Goal: Transaction & Acquisition: Purchase product/service

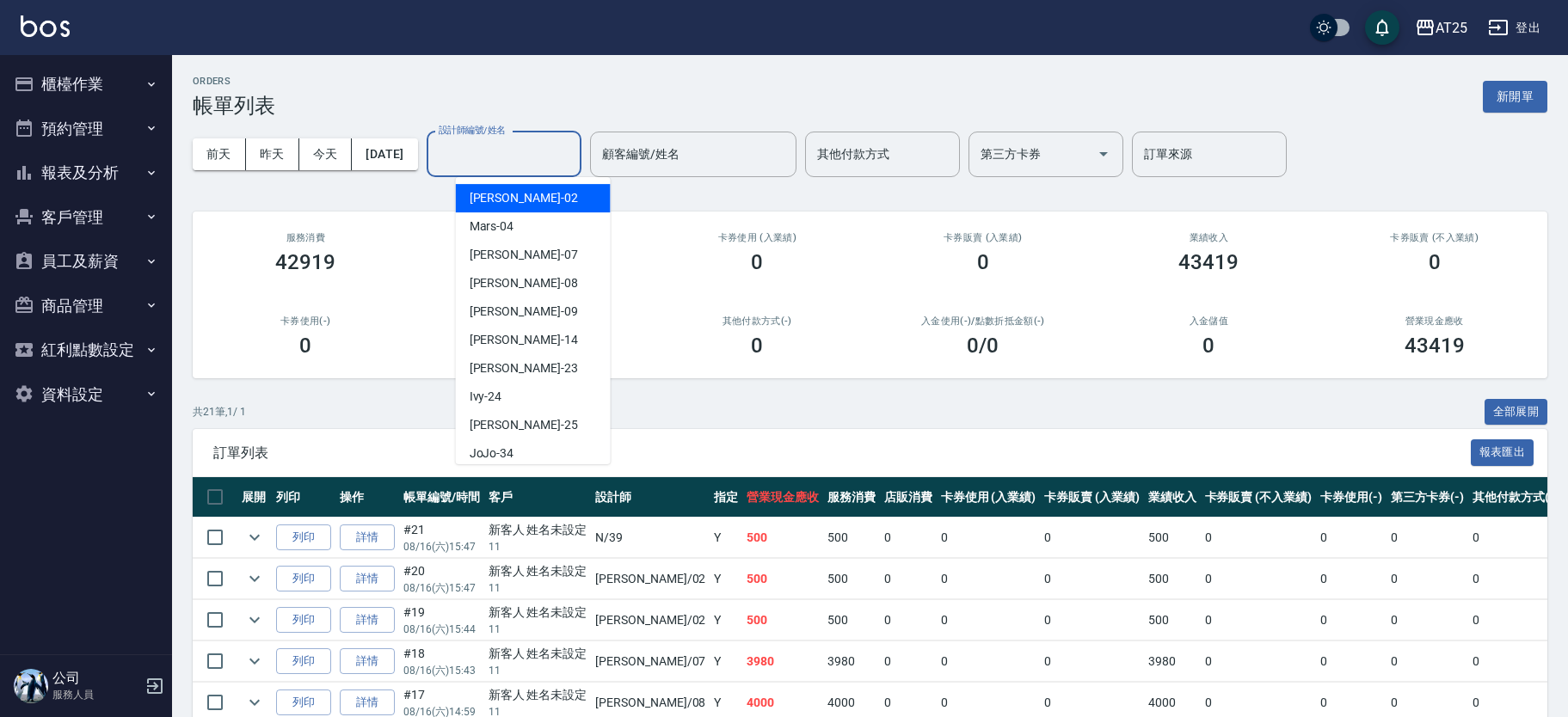
click at [479, 170] on div "設計師編號/姓名" at bounding box center [504, 154] width 155 height 45
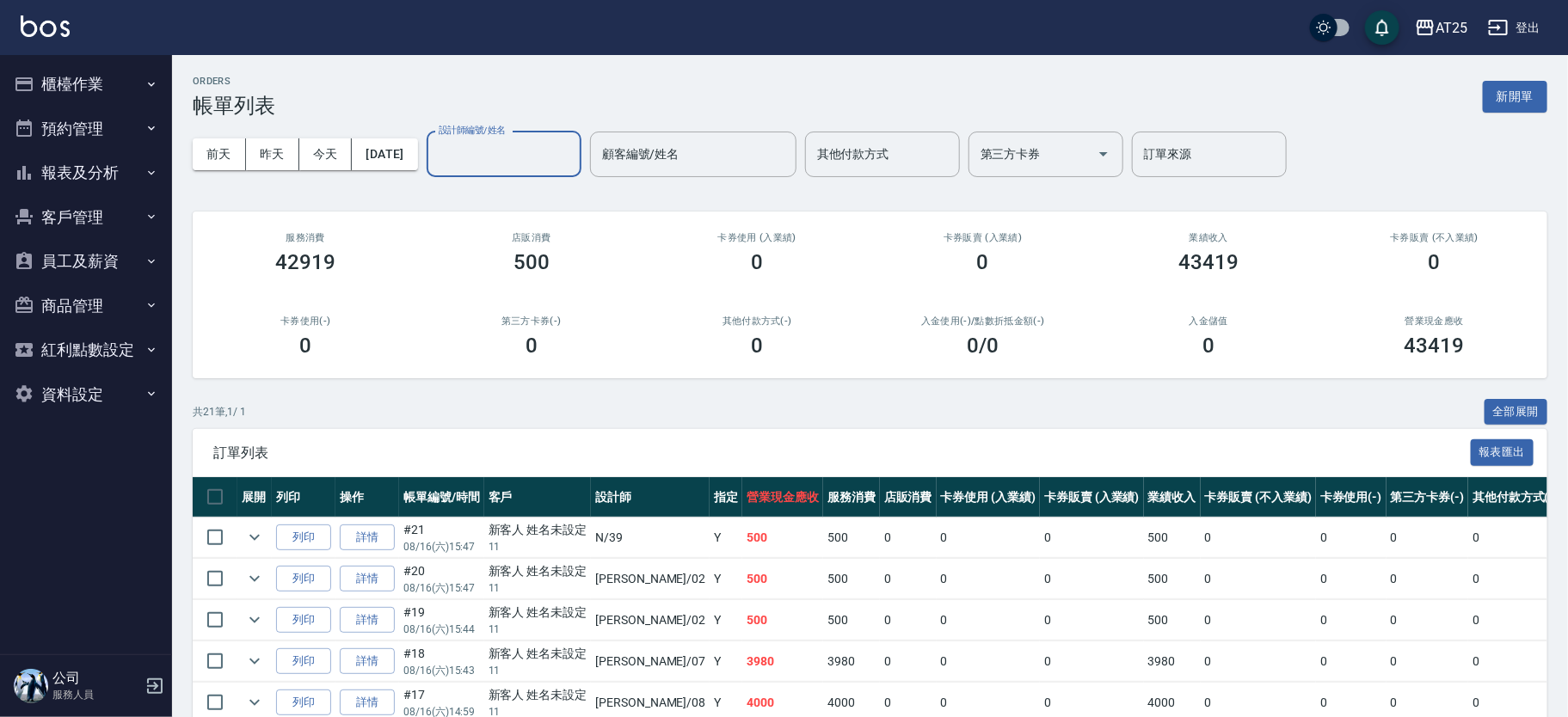
click at [475, 159] on input "設計師編號/姓名" at bounding box center [503, 154] width 139 height 30
type input "N-39"
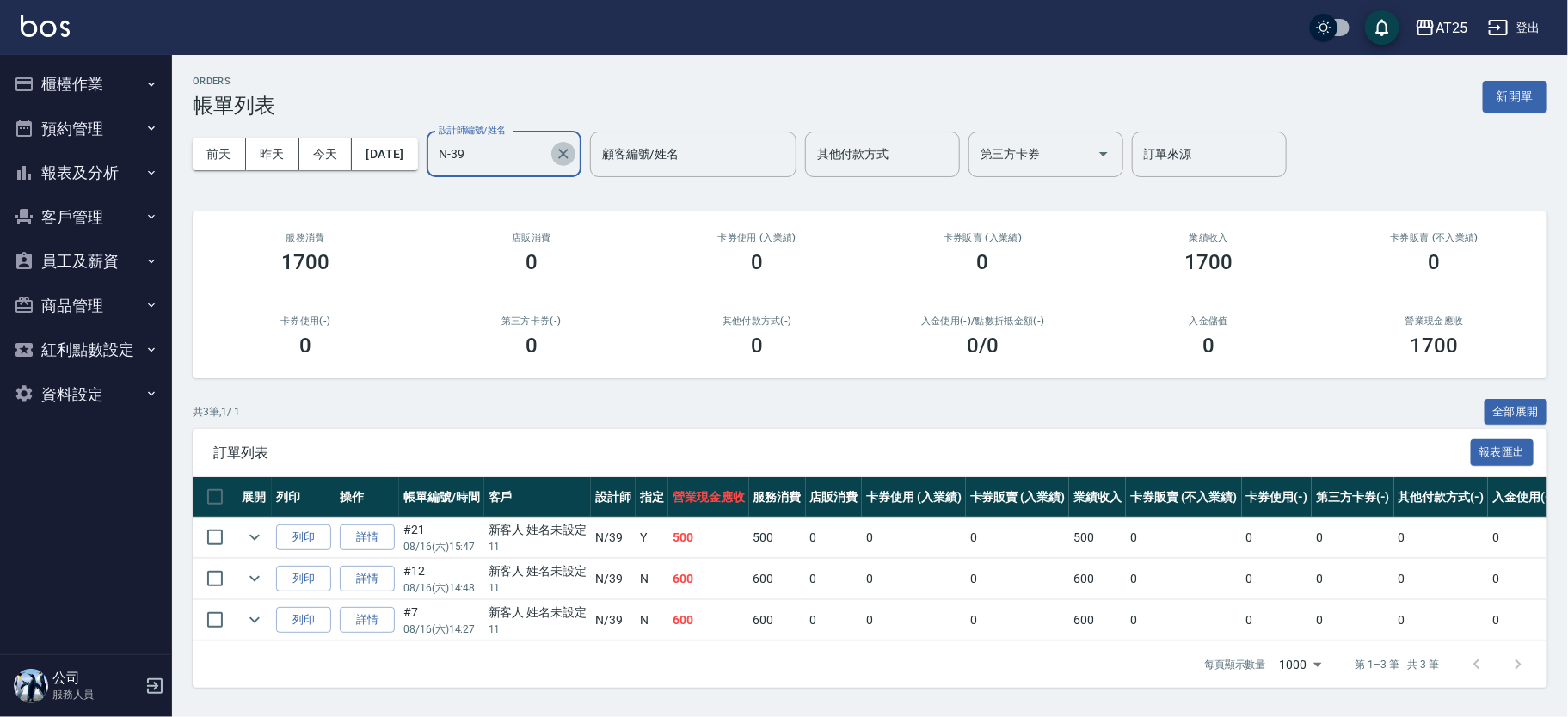
click at [575, 148] on button "Clear" at bounding box center [563, 153] width 24 height 24
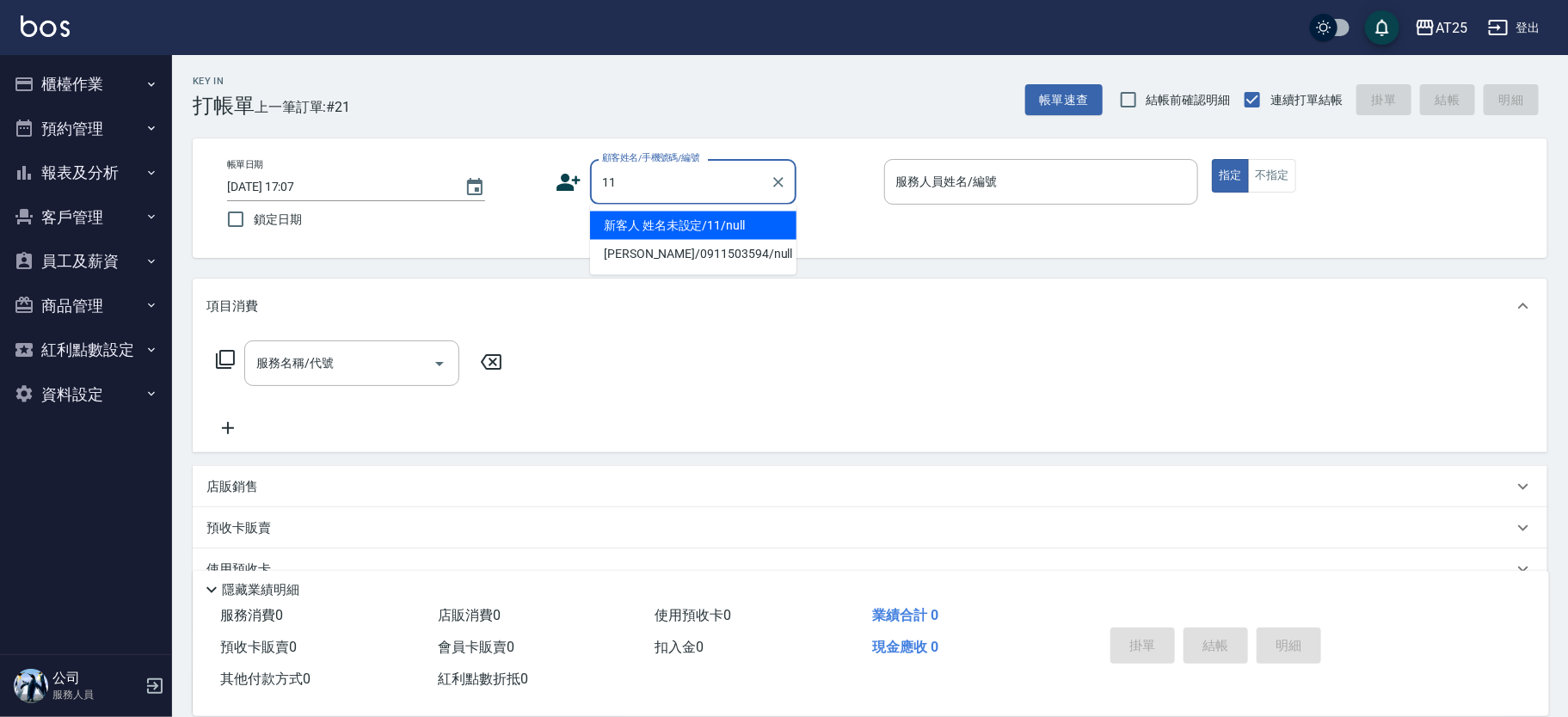
type input "新客人 姓名未設定/11/null"
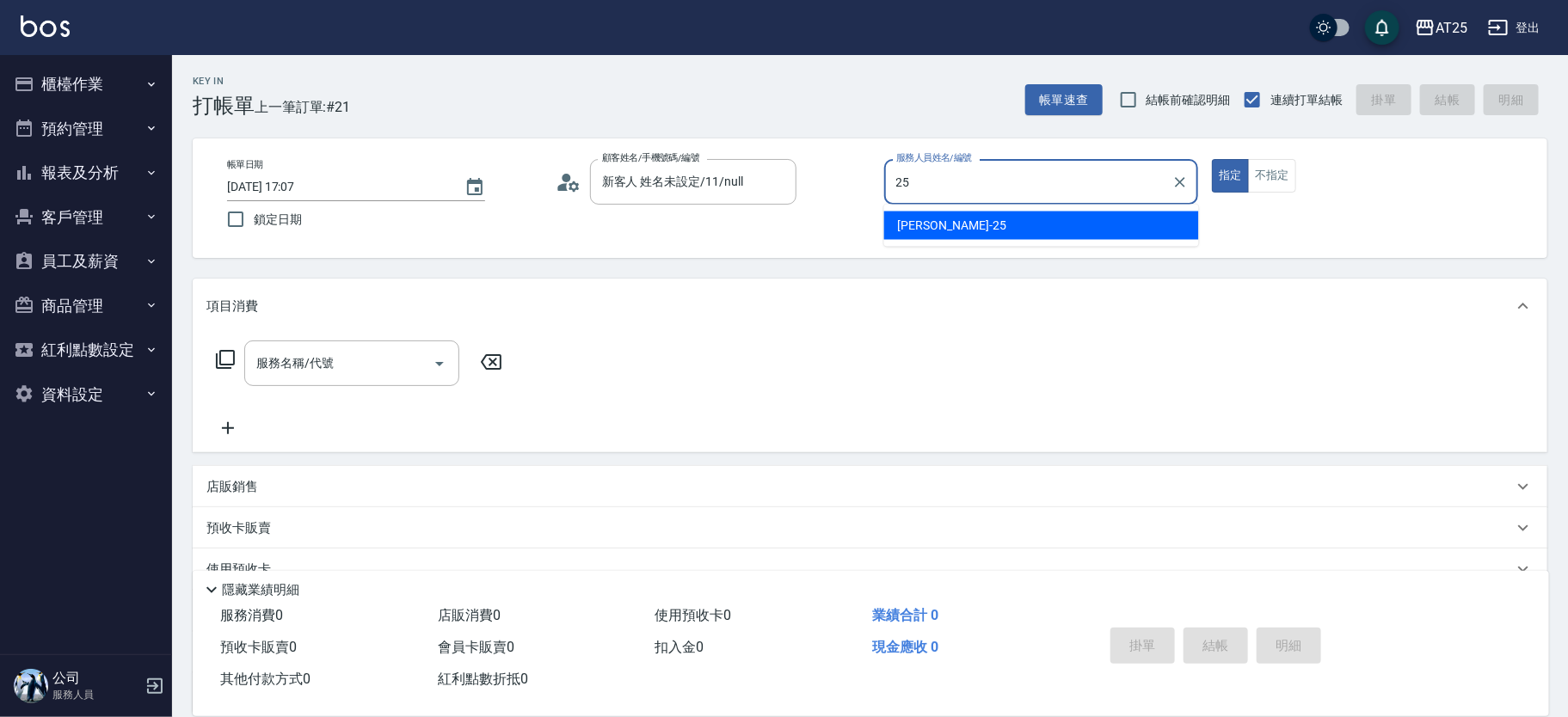
type input "Evan-25"
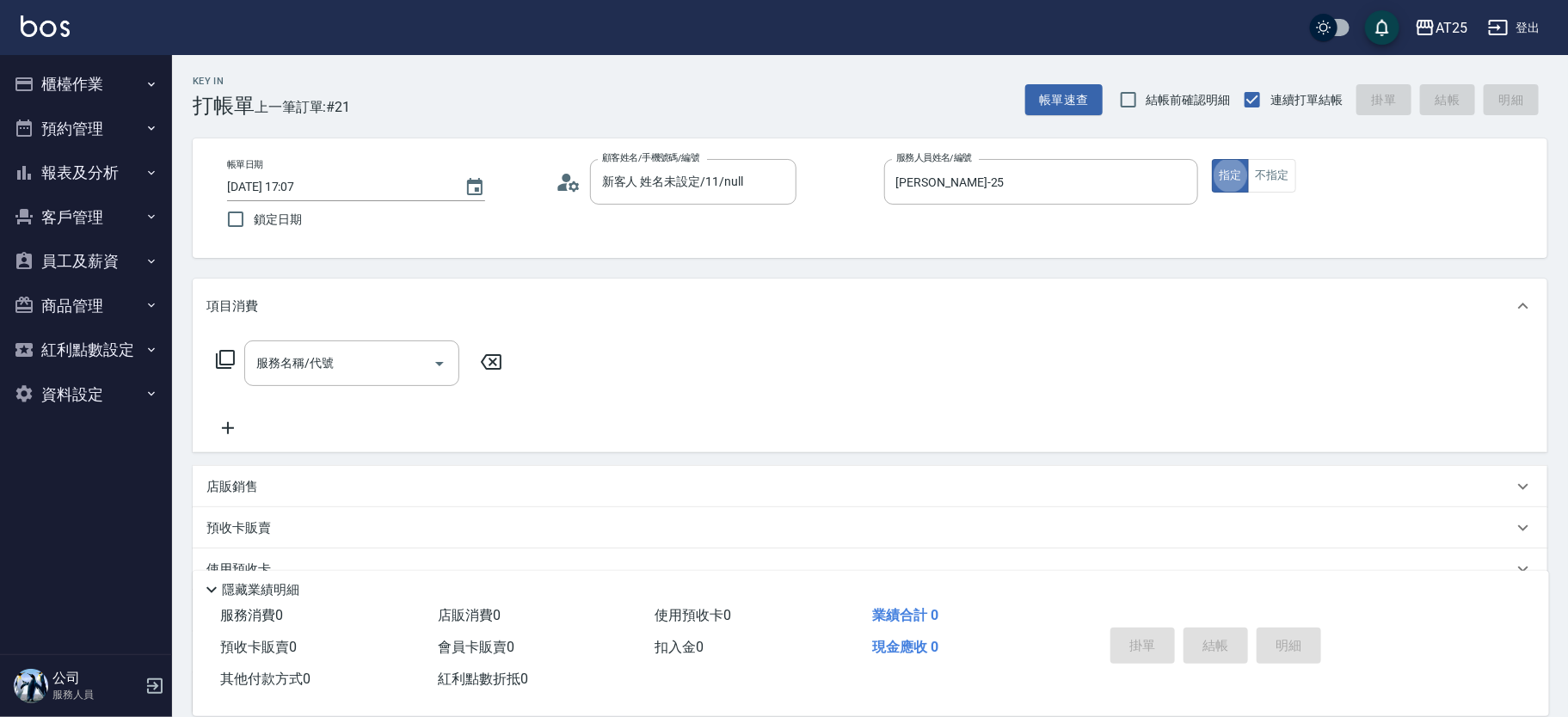
type button "true"
type input "w"
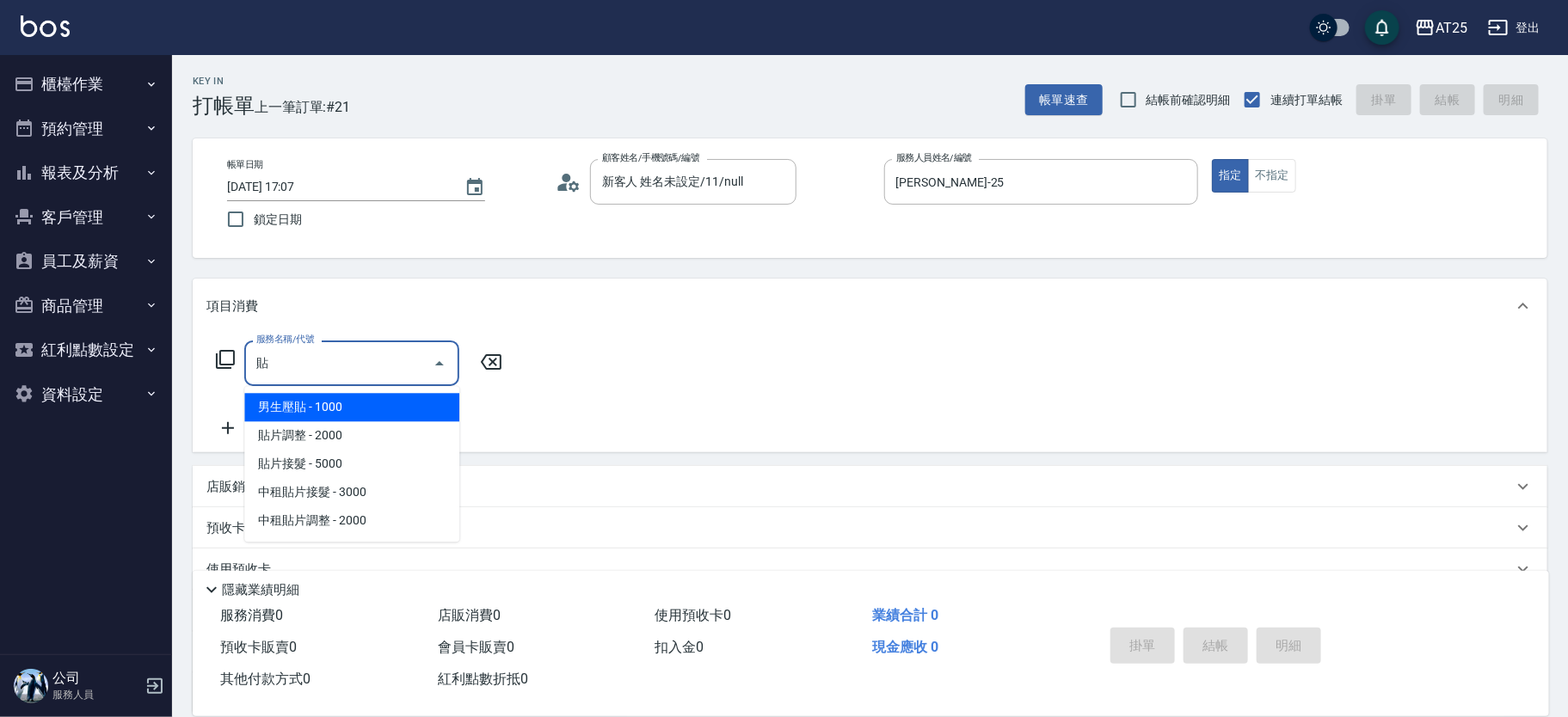
type input "男生壓貼(306)"
type input "100"
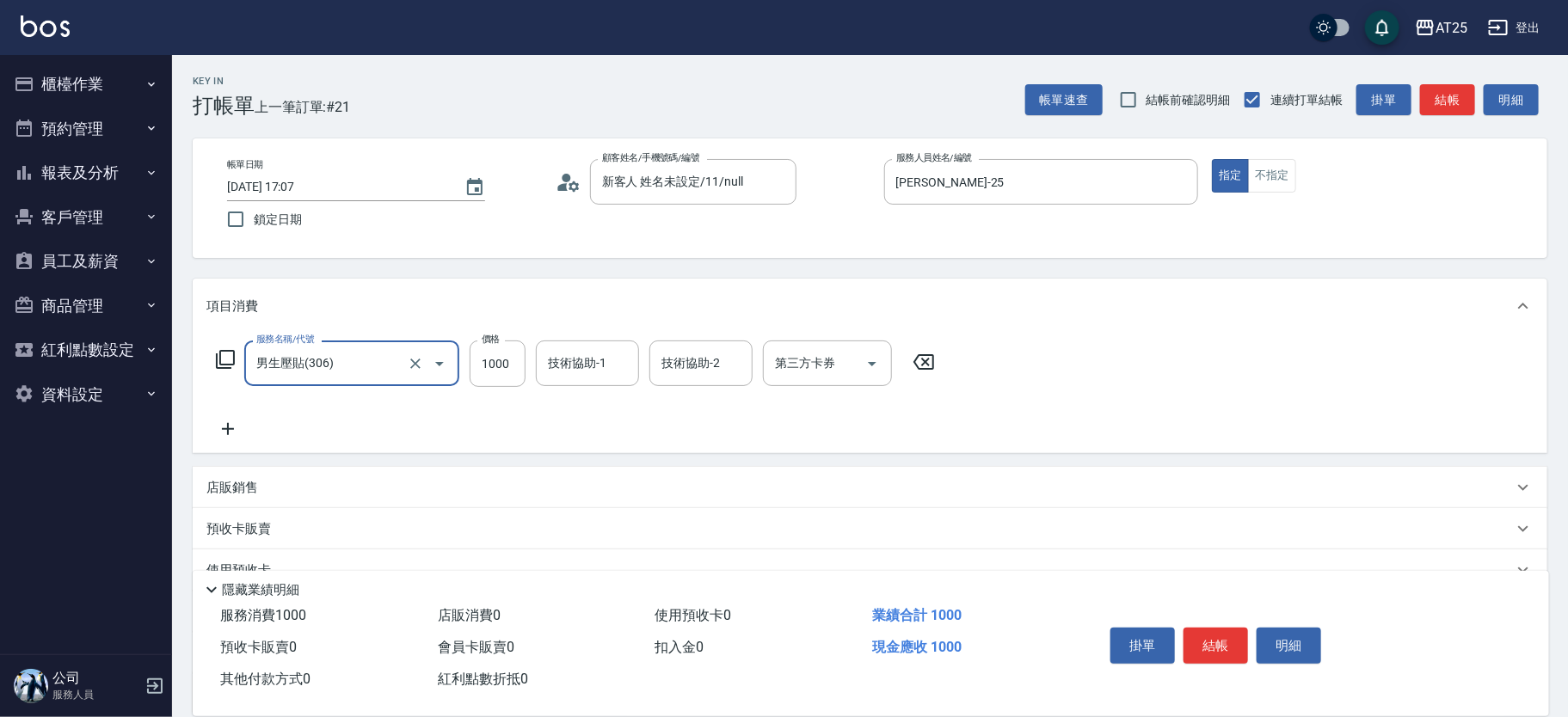
type input "男生壓貼(306)"
type input "0"
type input "16"
type input "10"
type input "160"
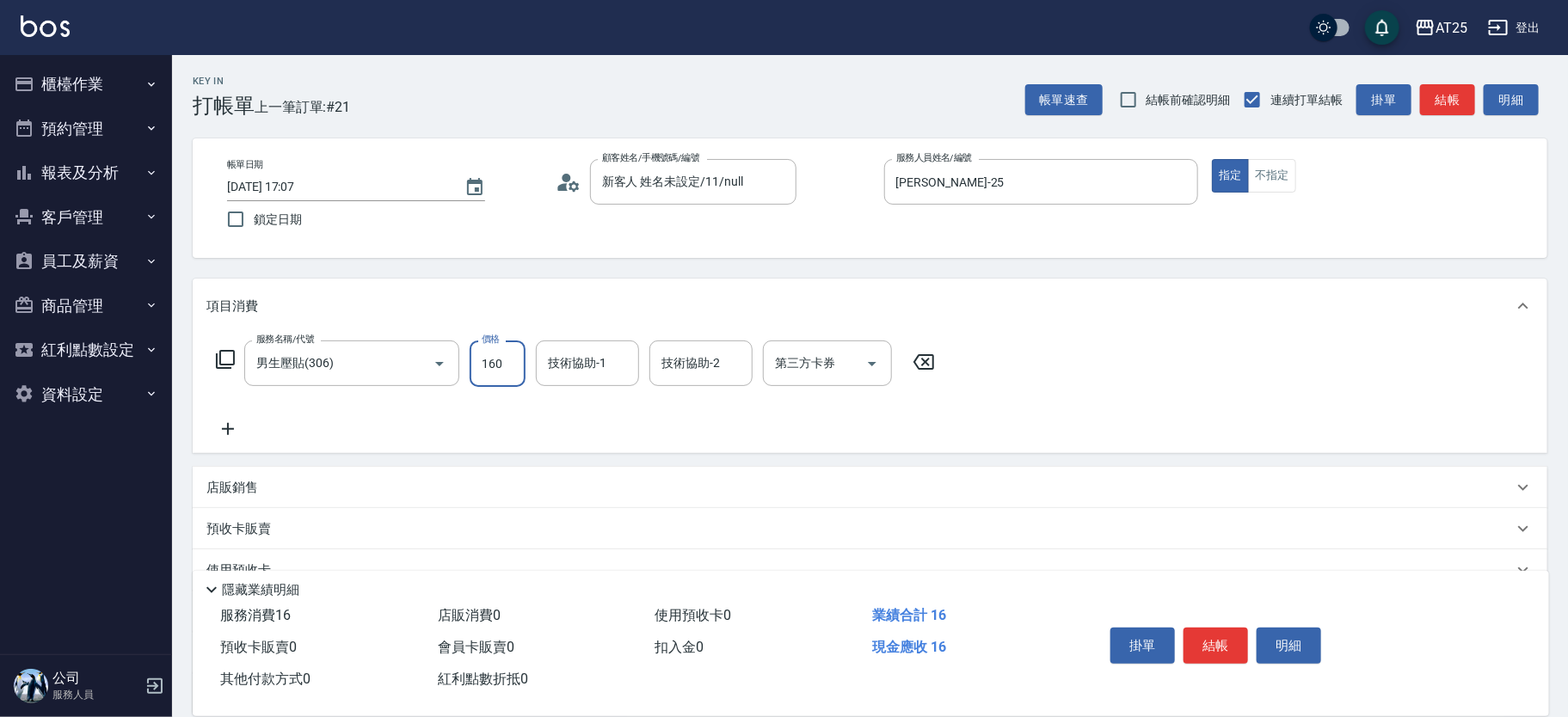
type input "160"
type input "1600"
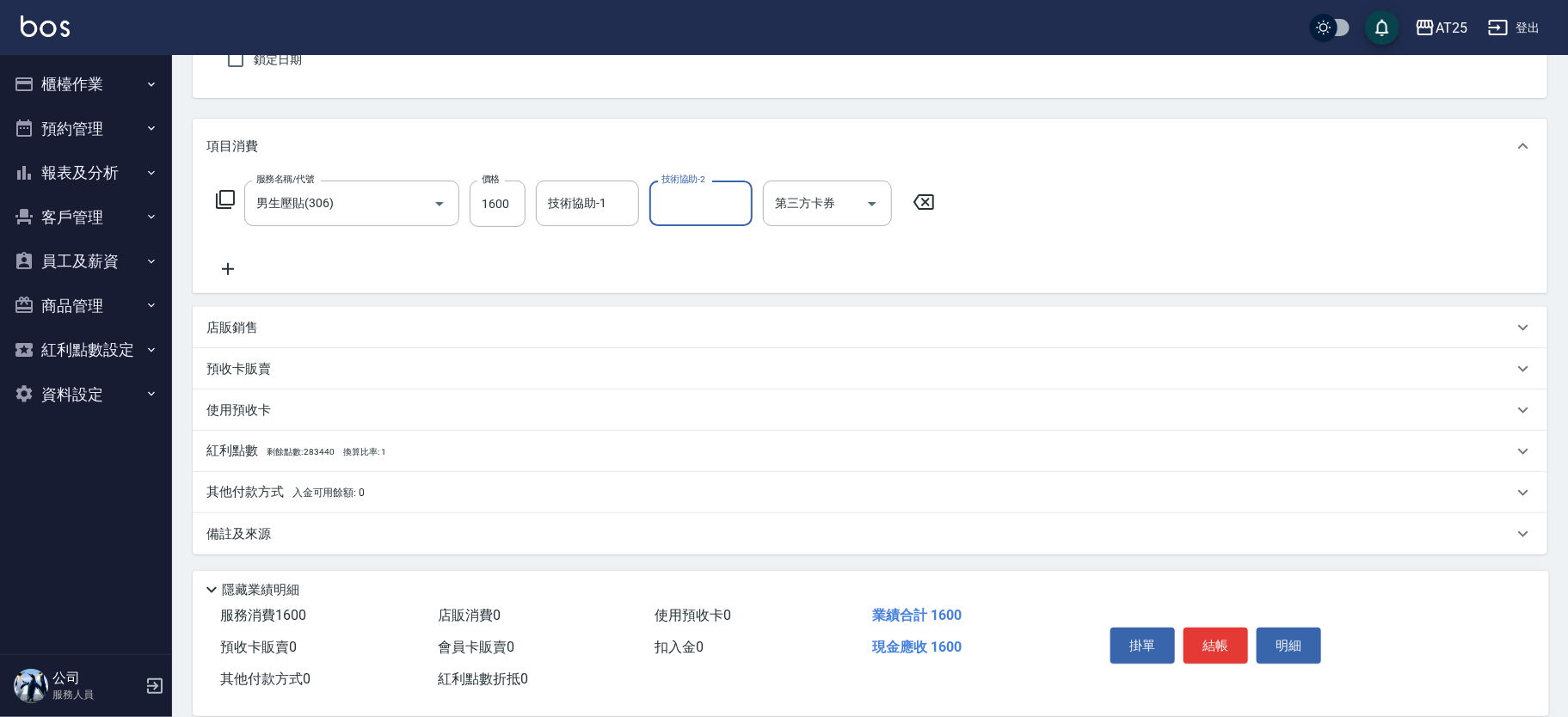
click at [354, 329] on div "店販銷售" at bounding box center [859, 327] width 1306 height 18
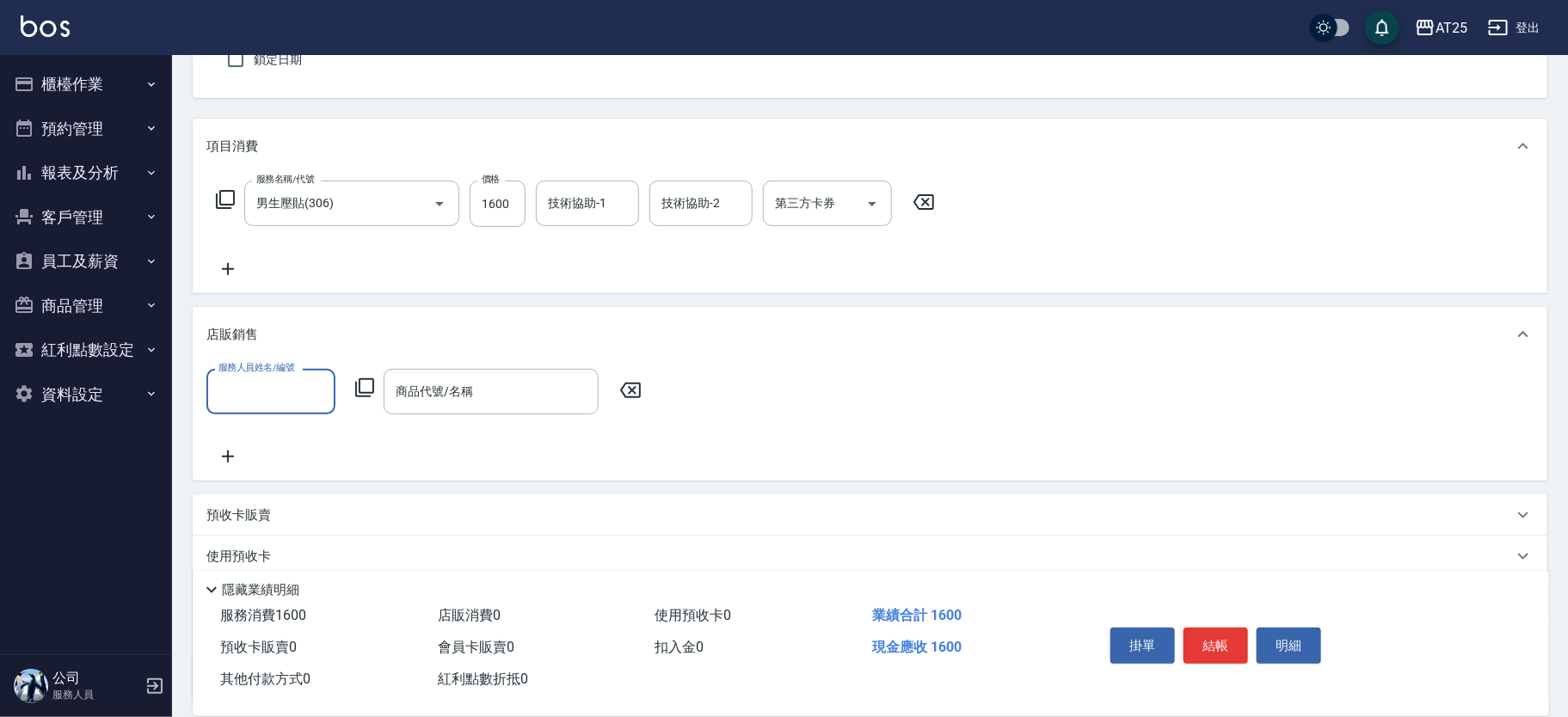
scroll to position [0, 0]
type input "Evan-25"
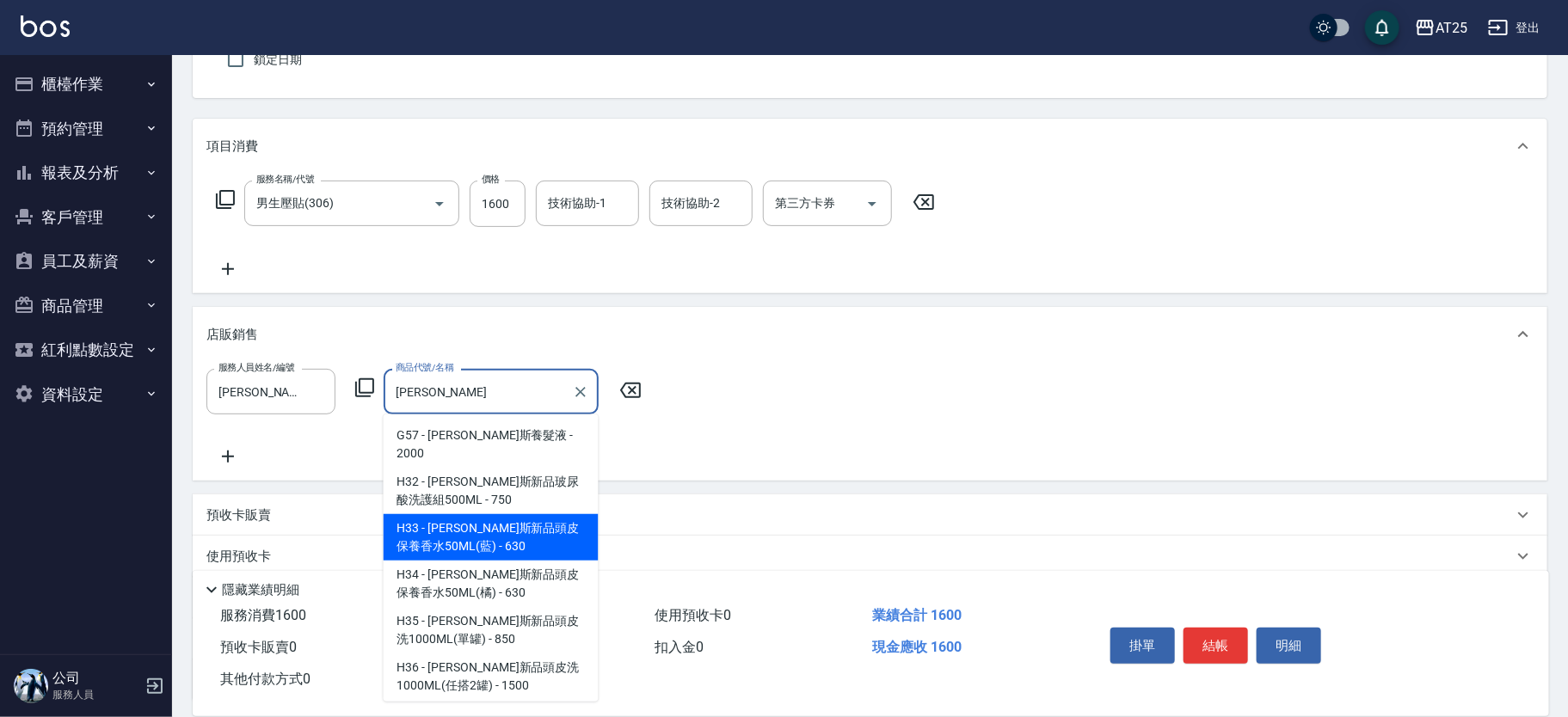
click at [456, 510] on span "H32 - 喬娜斯新品玻尿酸洗護組500ML - 750" at bounding box center [490, 490] width 215 height 46
type input "喬娜斯新品玻尿酸洗護組500ML"
type input "230"
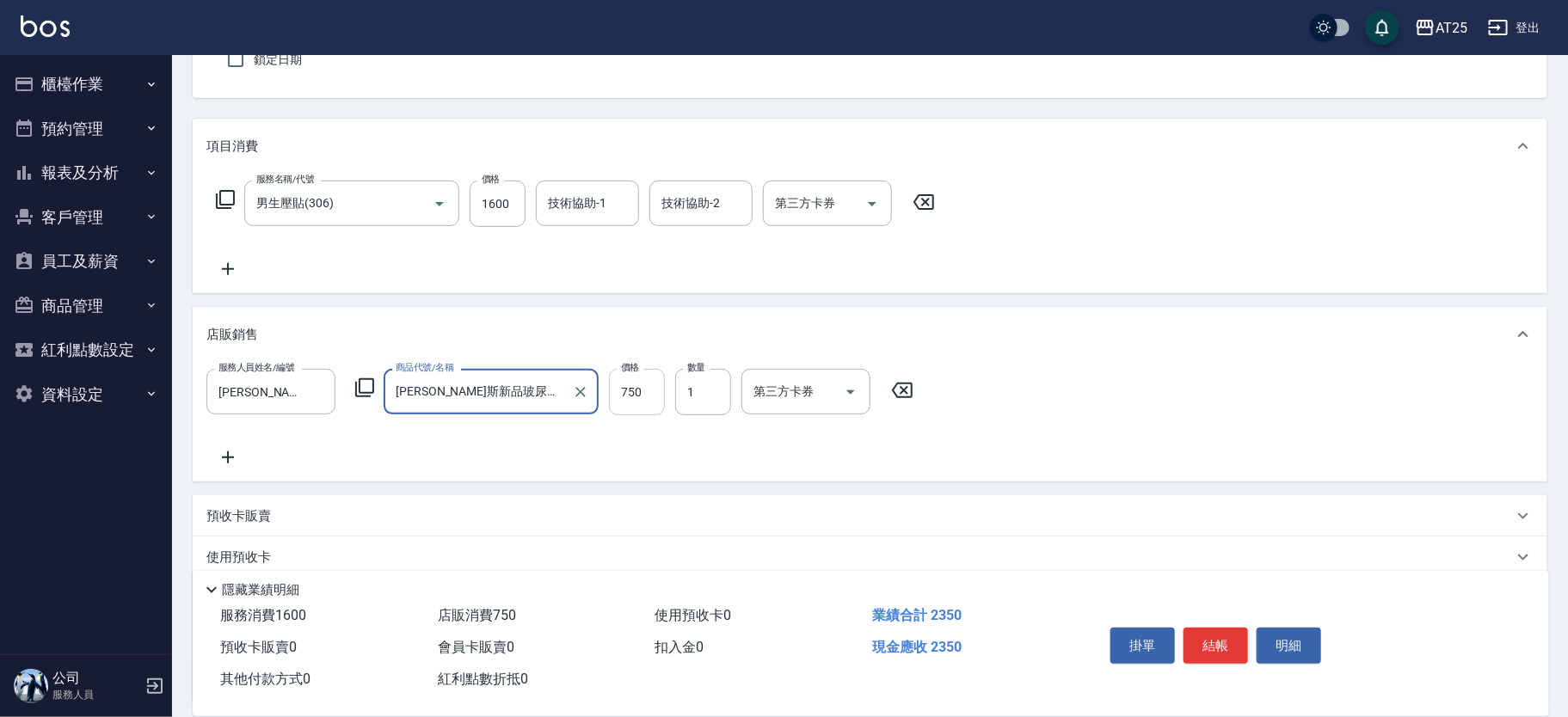
type input "喬娜斯新品玻尿酸洗護組500ML"
click at [649, 397] on input "750" at bounding box center [636, 392] width 56 height 46
click at [579, 391] on icon "Clear" at bounding box center [580, 392] width 10 height 10
type input "160"
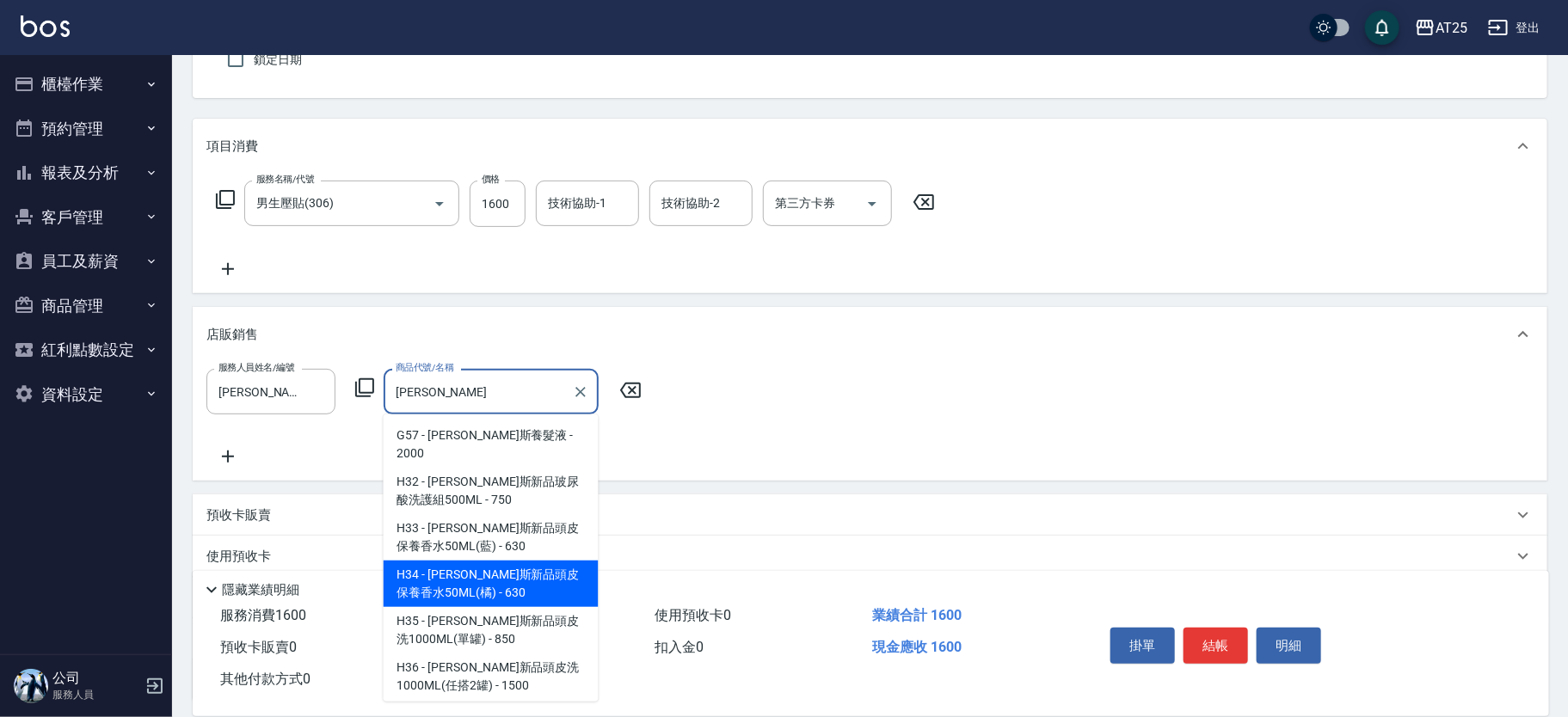
click at [448, 581] on span "H34 - 喬娜斯新品頭皮保養香水50ML(橘) - 630" at bounding box center [490, 584] width 215 height 46
type input "喬娜斯新品頭皮保養香水50ML(橘)"
type input "220"
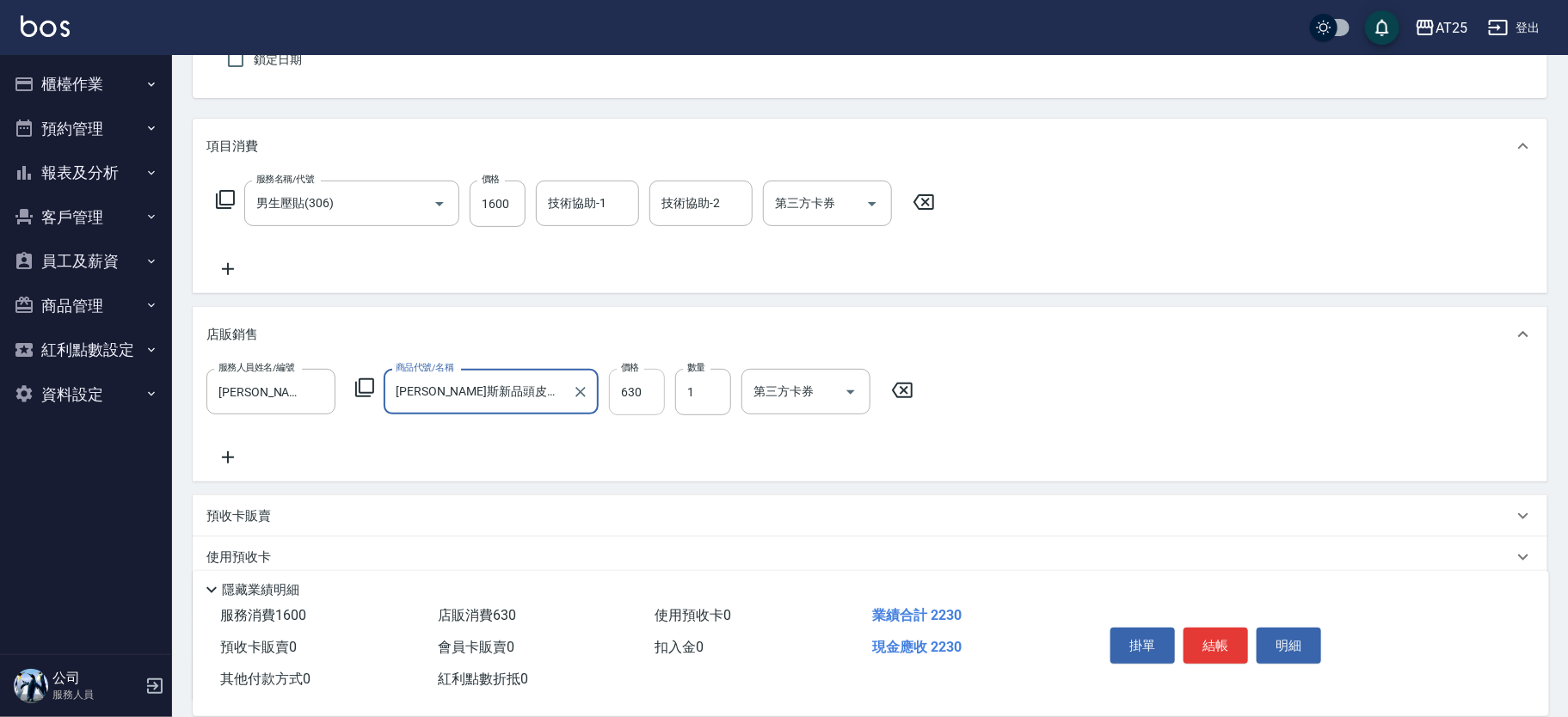
type input "喬娜斯新品頭皮保養香水50ML(橘)"
click at [645, 386] on input "630" at bounding box center [636, 392] width 56 height 46
type input "160"
type input "50"
type input "210"
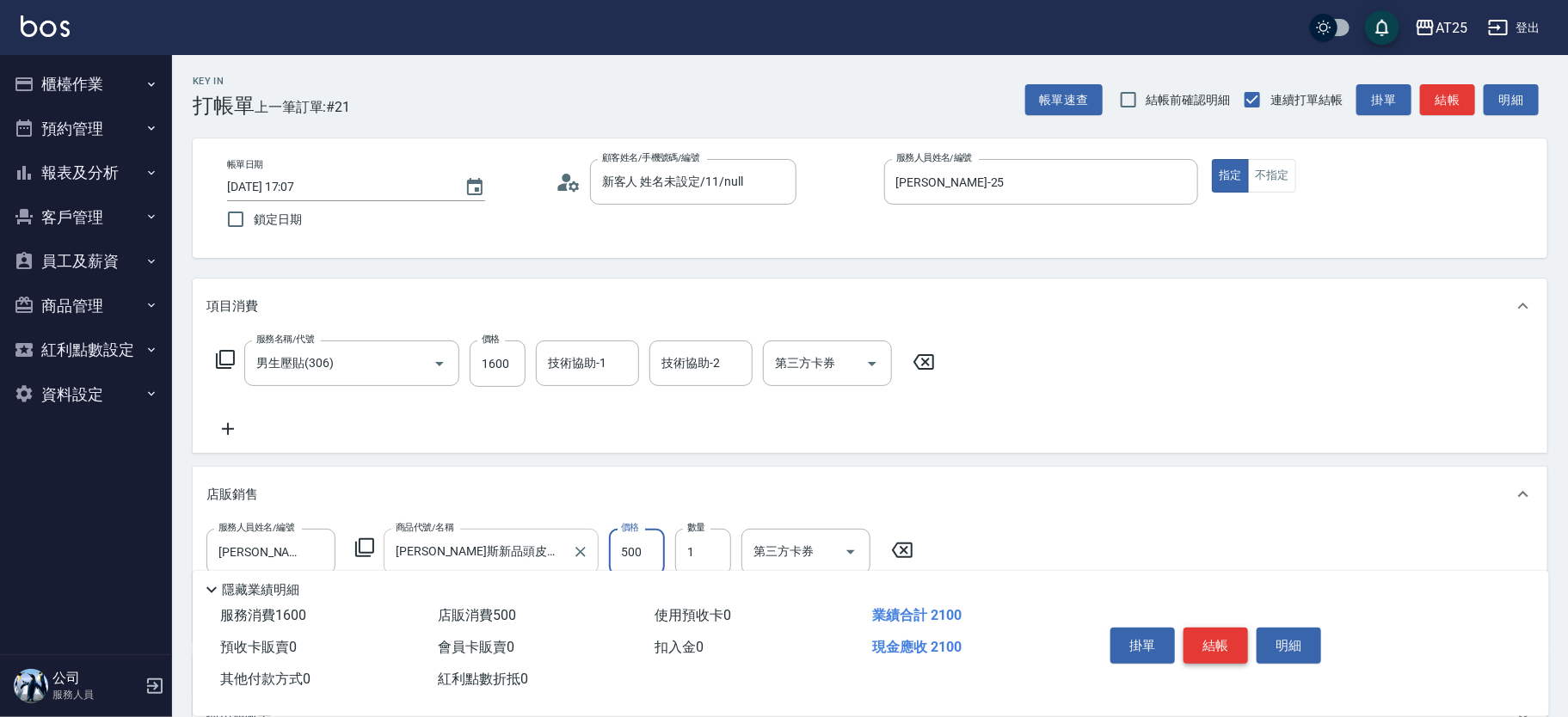
type input "500"
click at [1200, 636] on button "結帳" at bounding box center [1215, 645] width 64 height 36
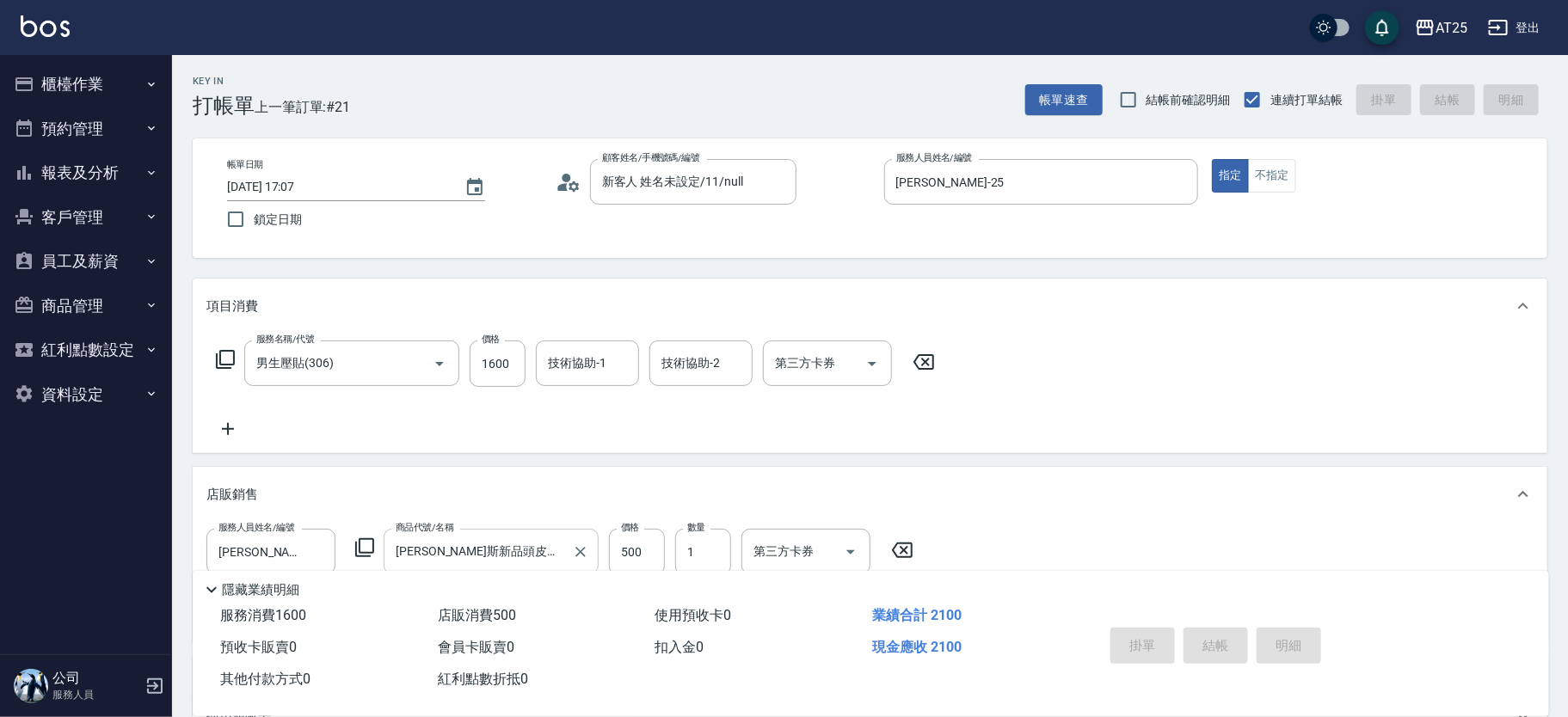
type input "2025/08/16 17:08"
type input "0"
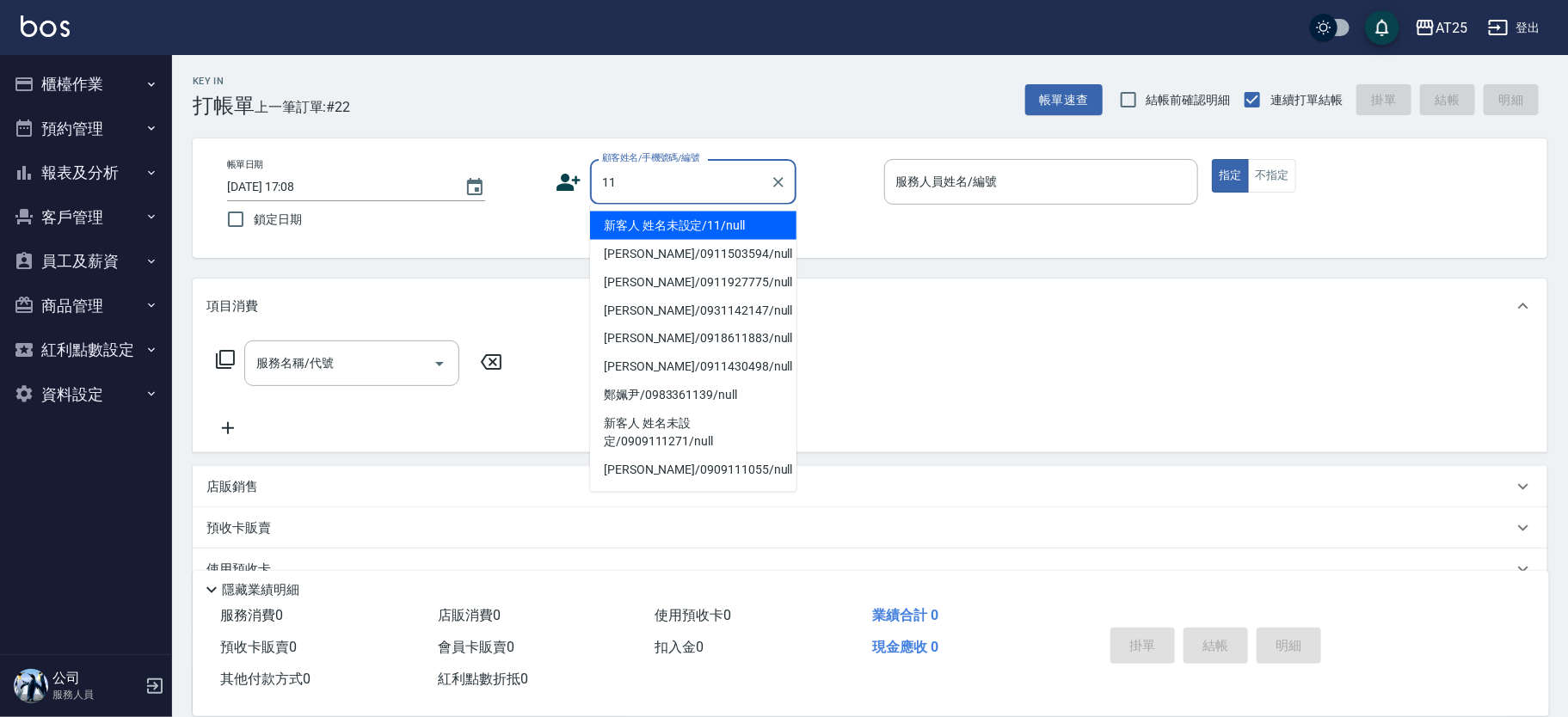
type input "新客人 姓名未設定/11/null"
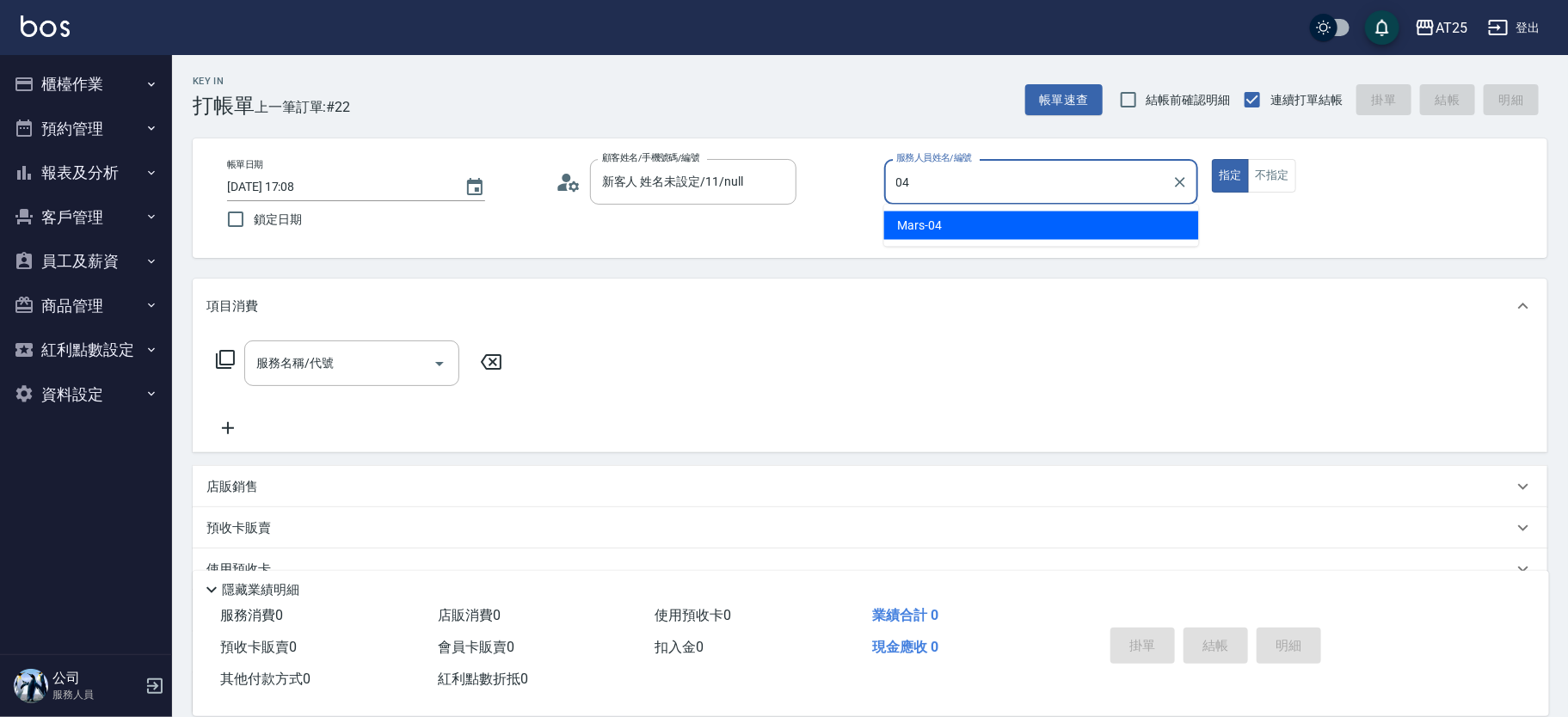
type input "Mars-04"
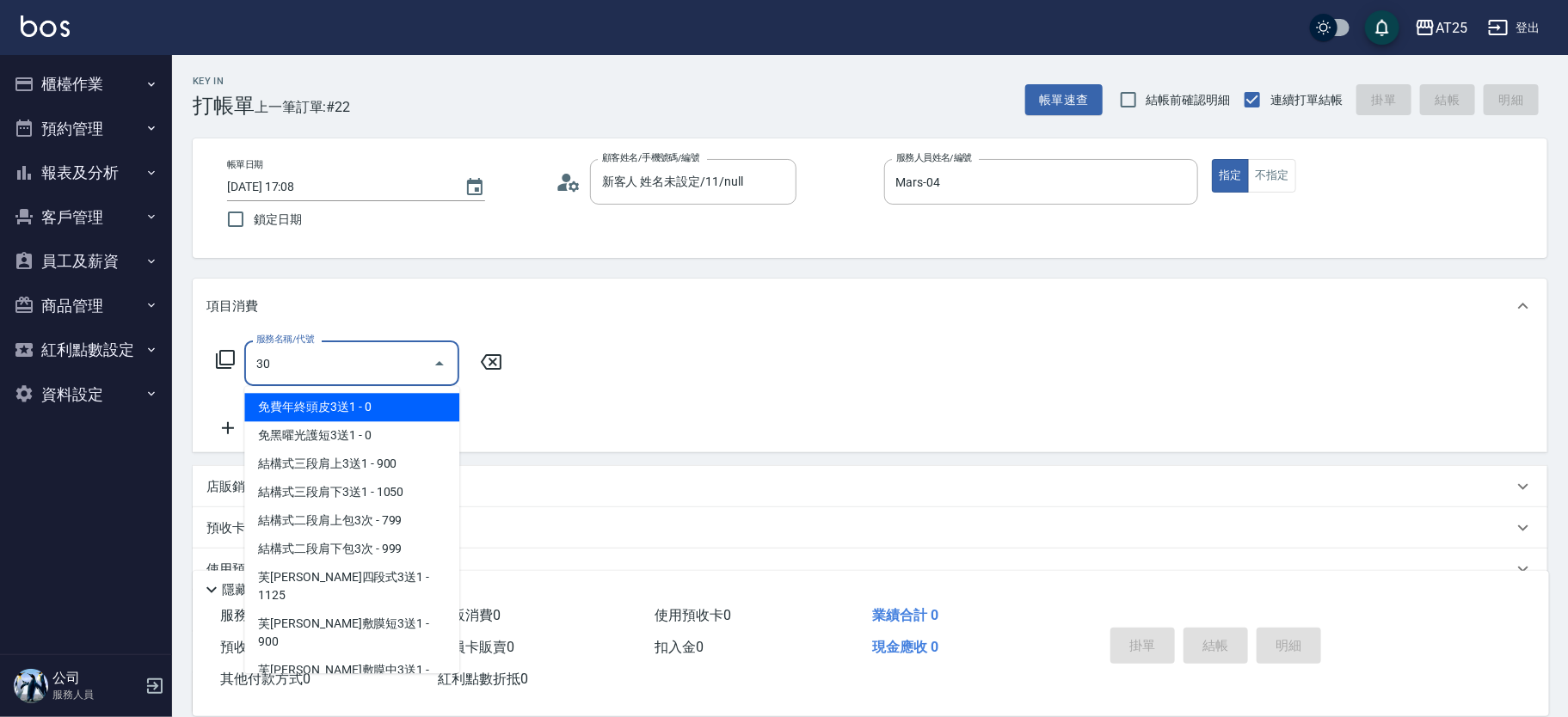
type input "303"
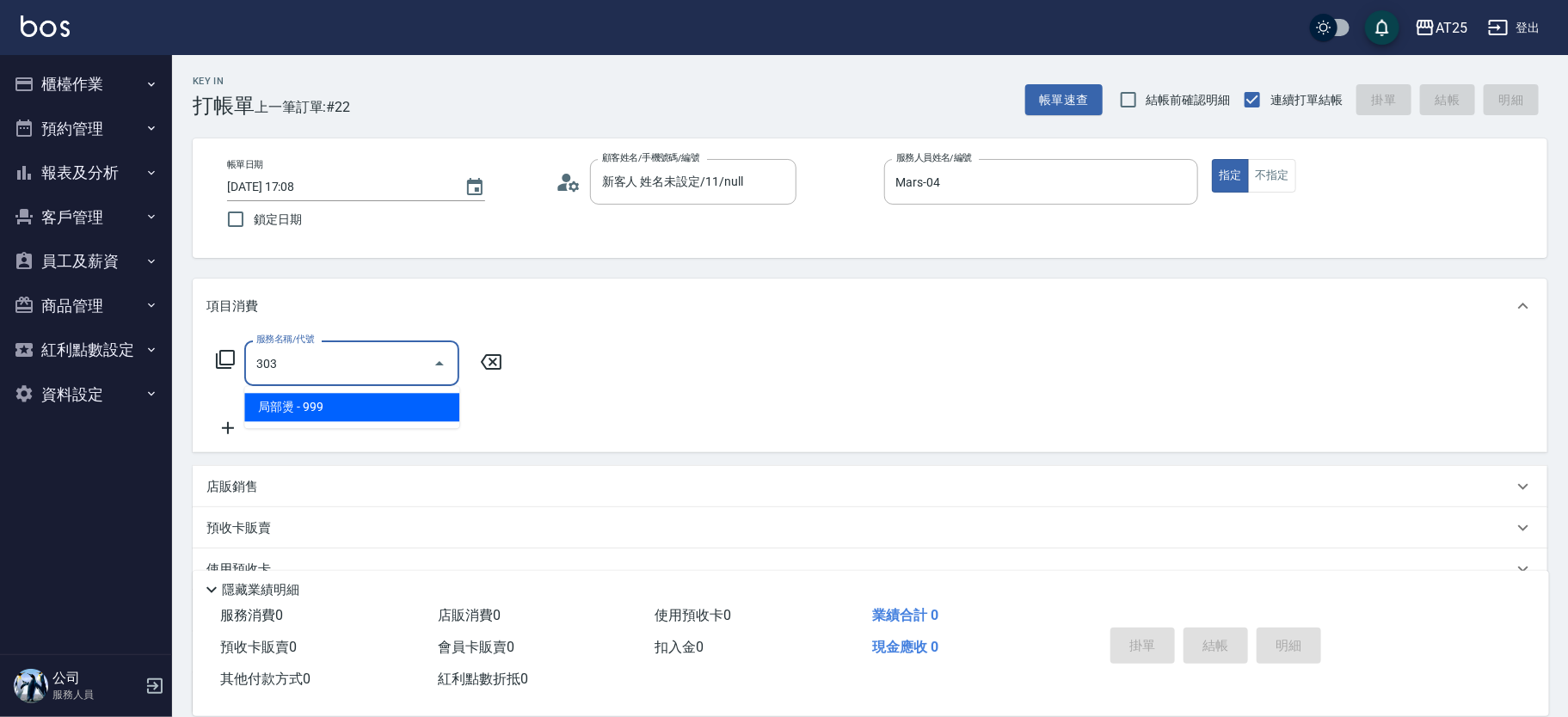
type input "90"
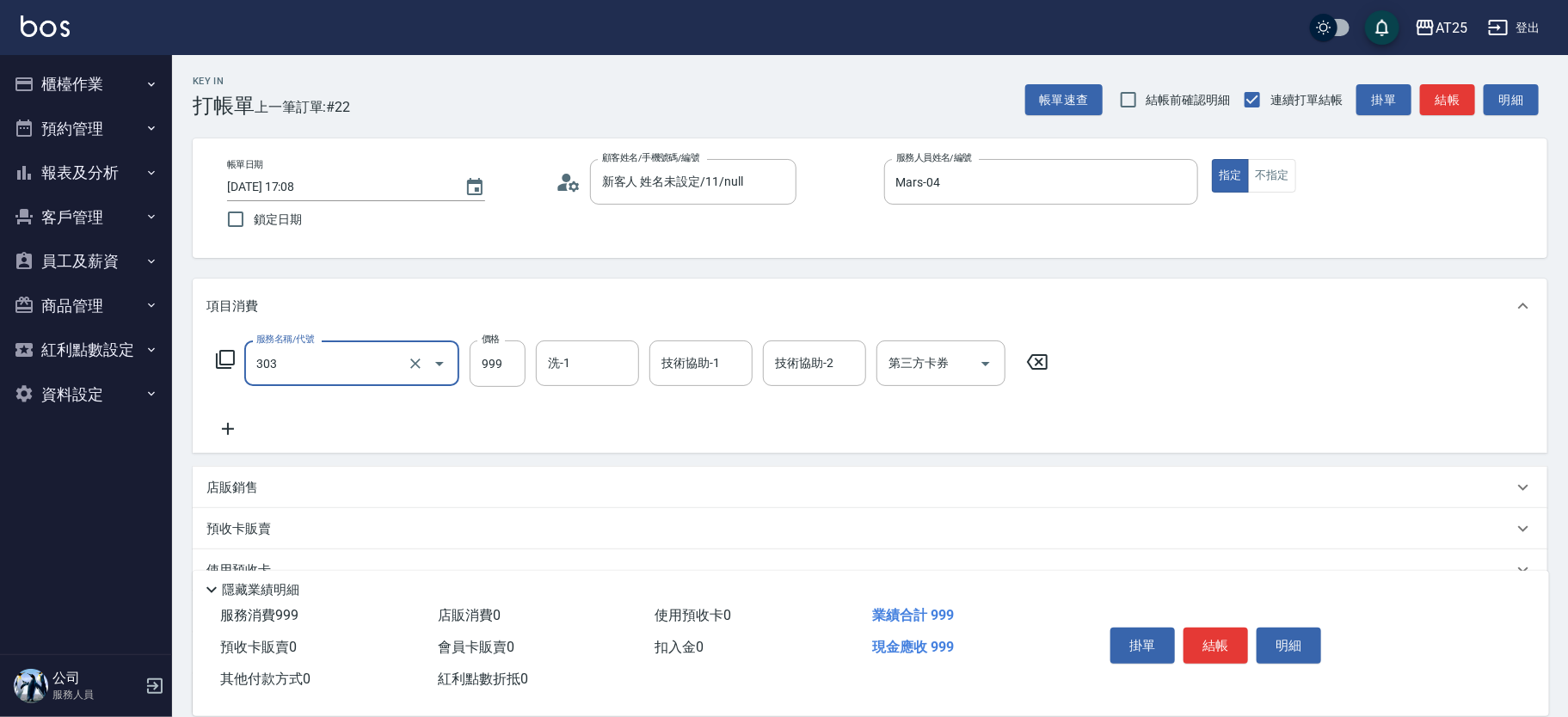
type input "0"
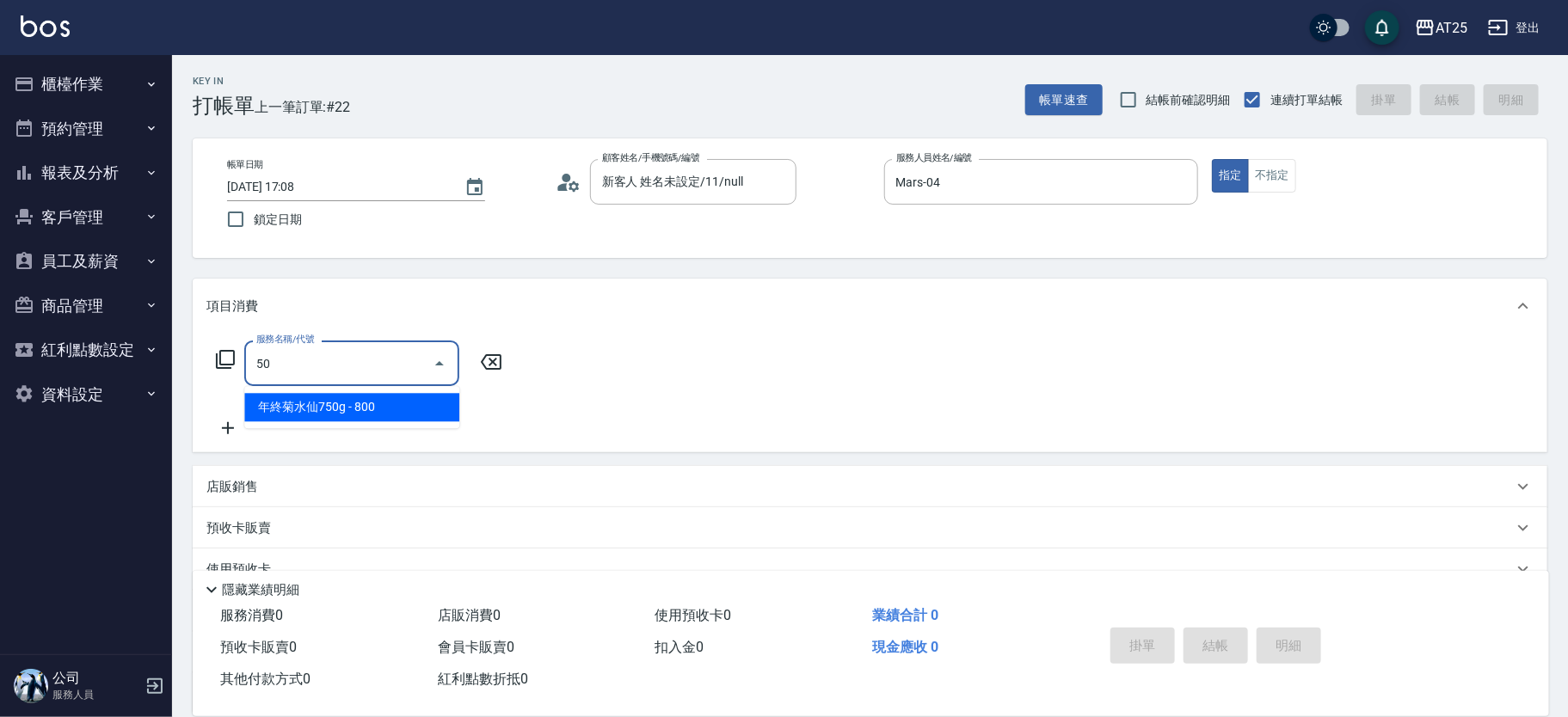
type input "503"
type input "90"
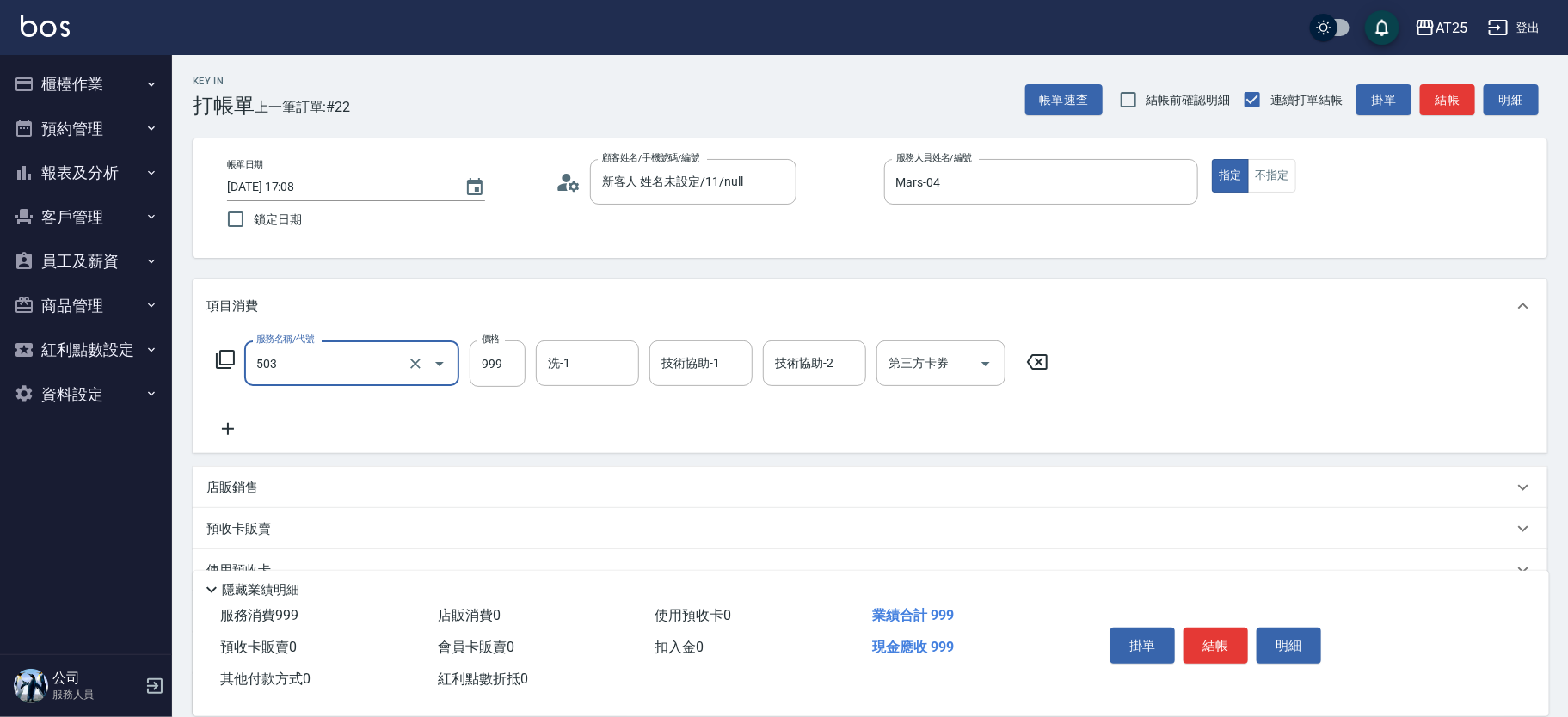
type input "局部髮(503)"
type input "0"
type input "80"
type input "800"
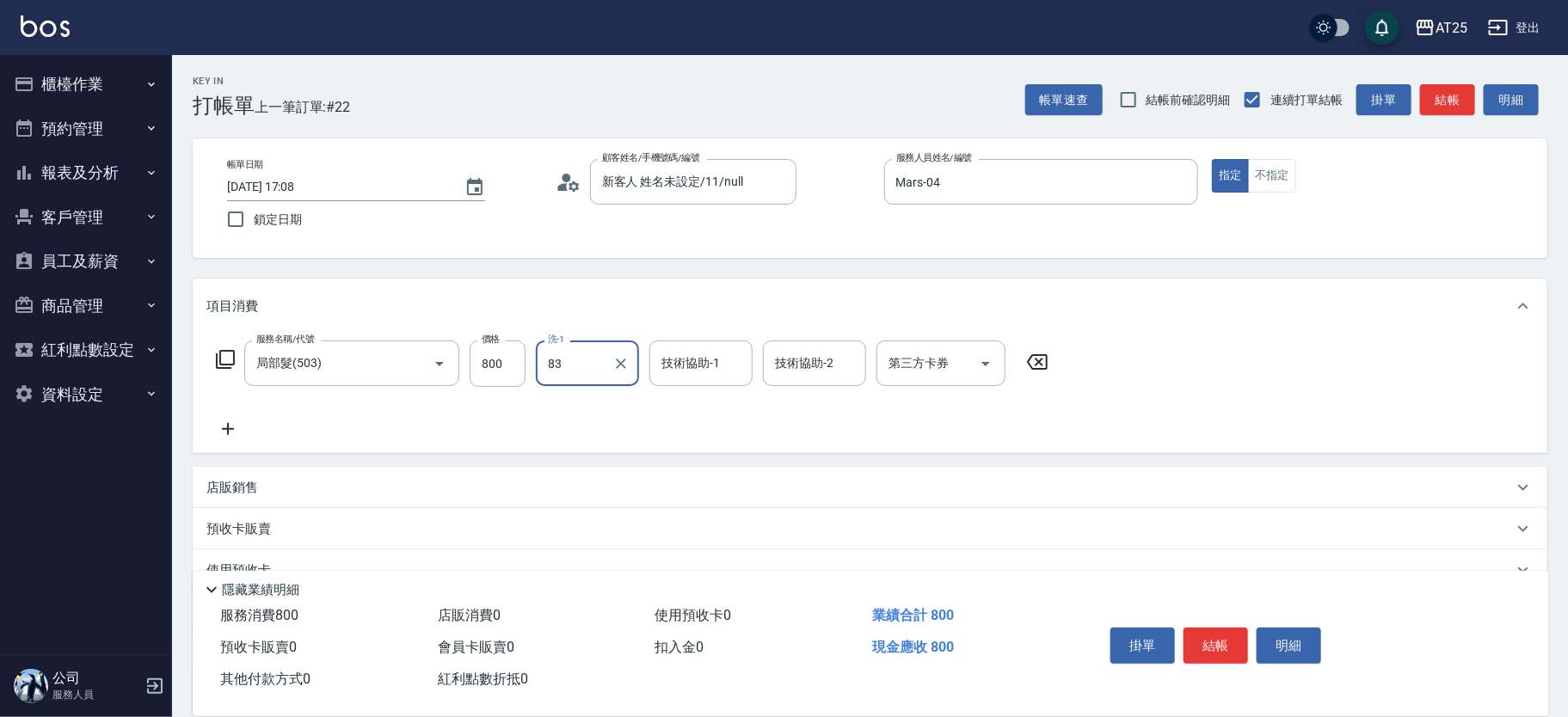
type input "sandy-83"
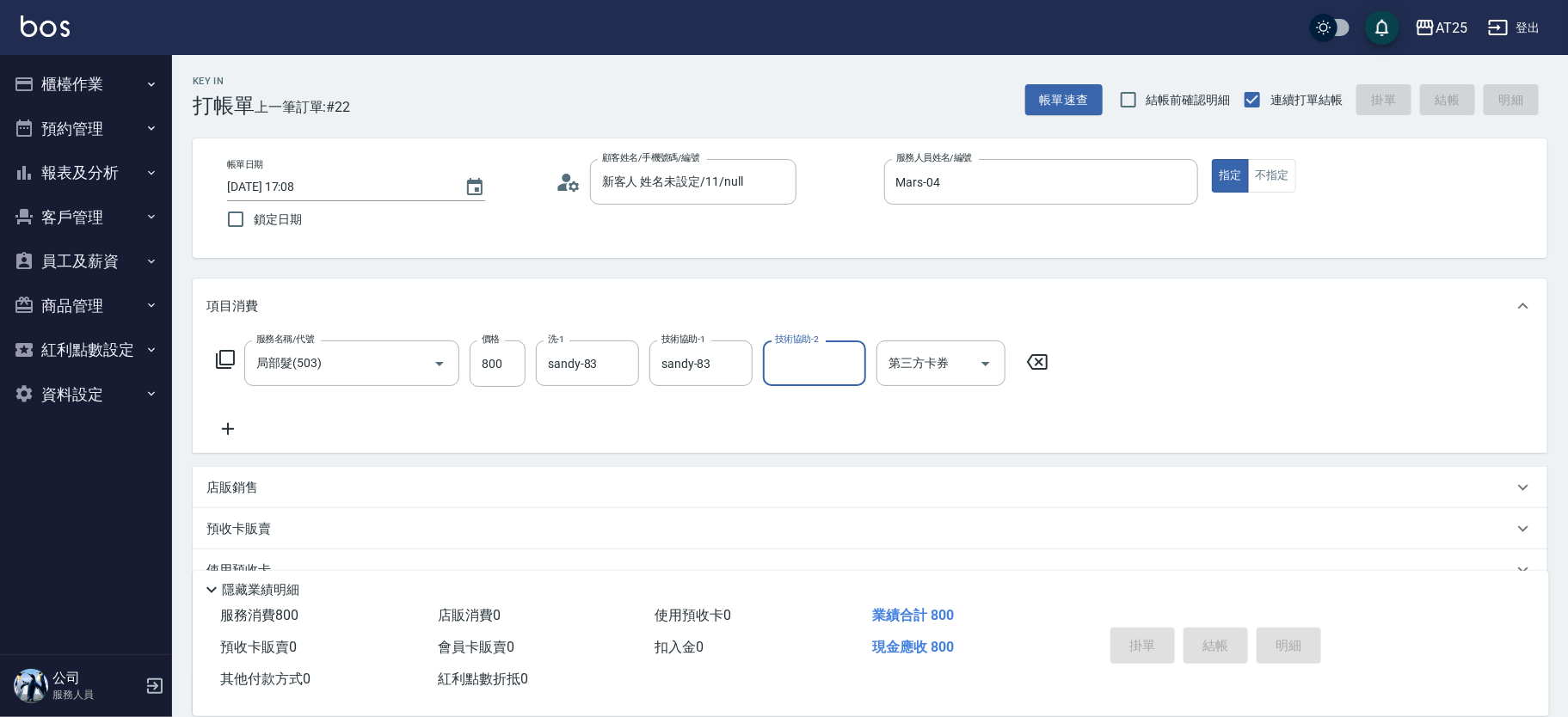
type input "2025/08/16 17:22"
type input "0"
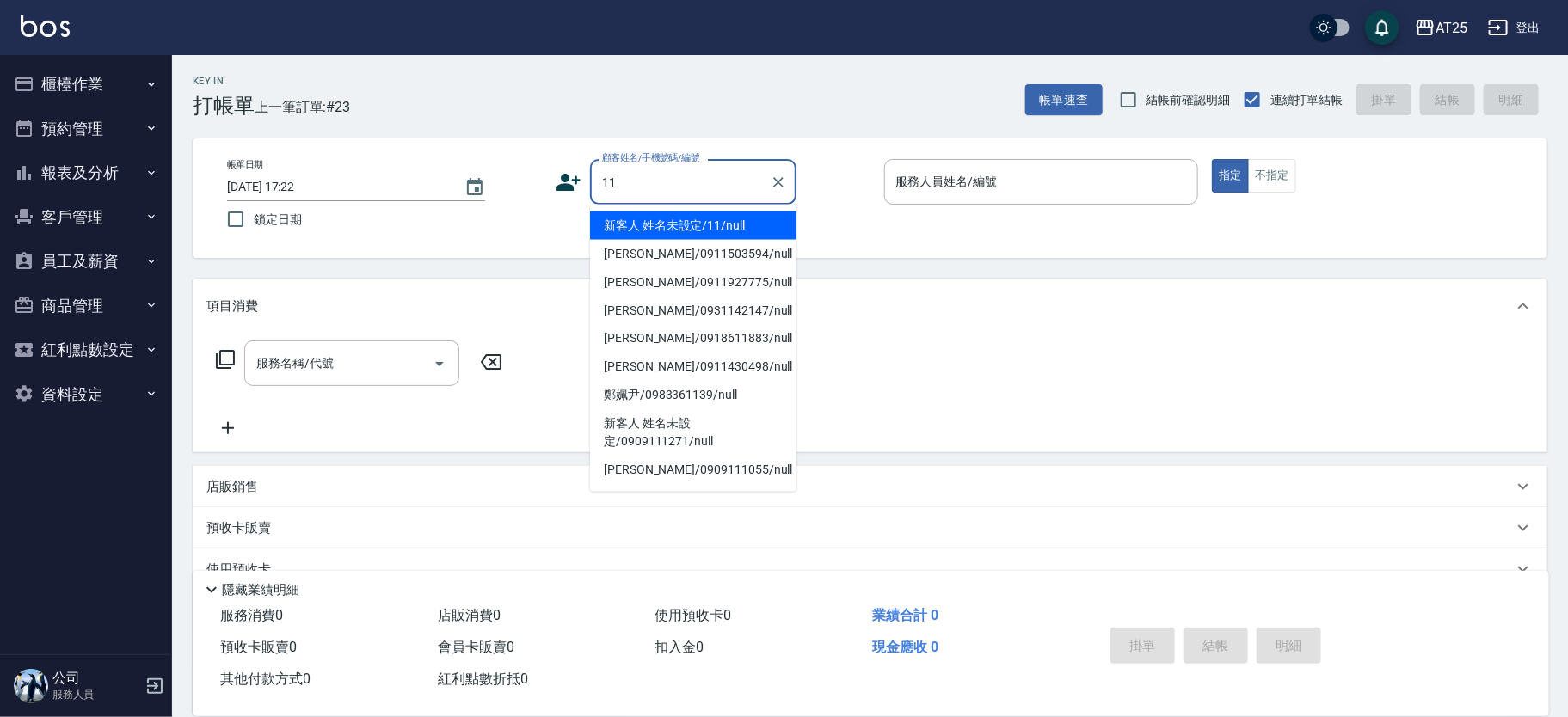
type input "新客人 姓名未設定/11/null"
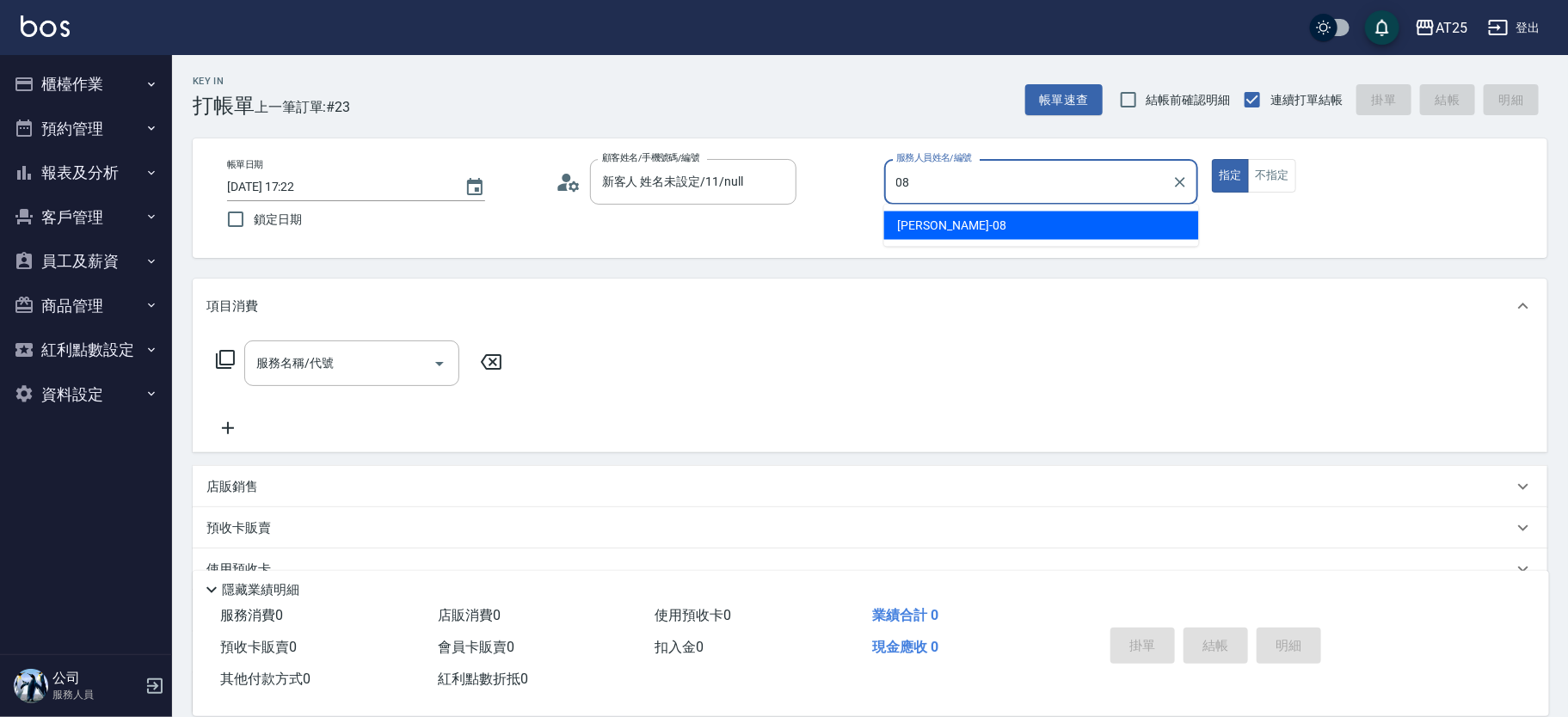
type input "Tony-08"
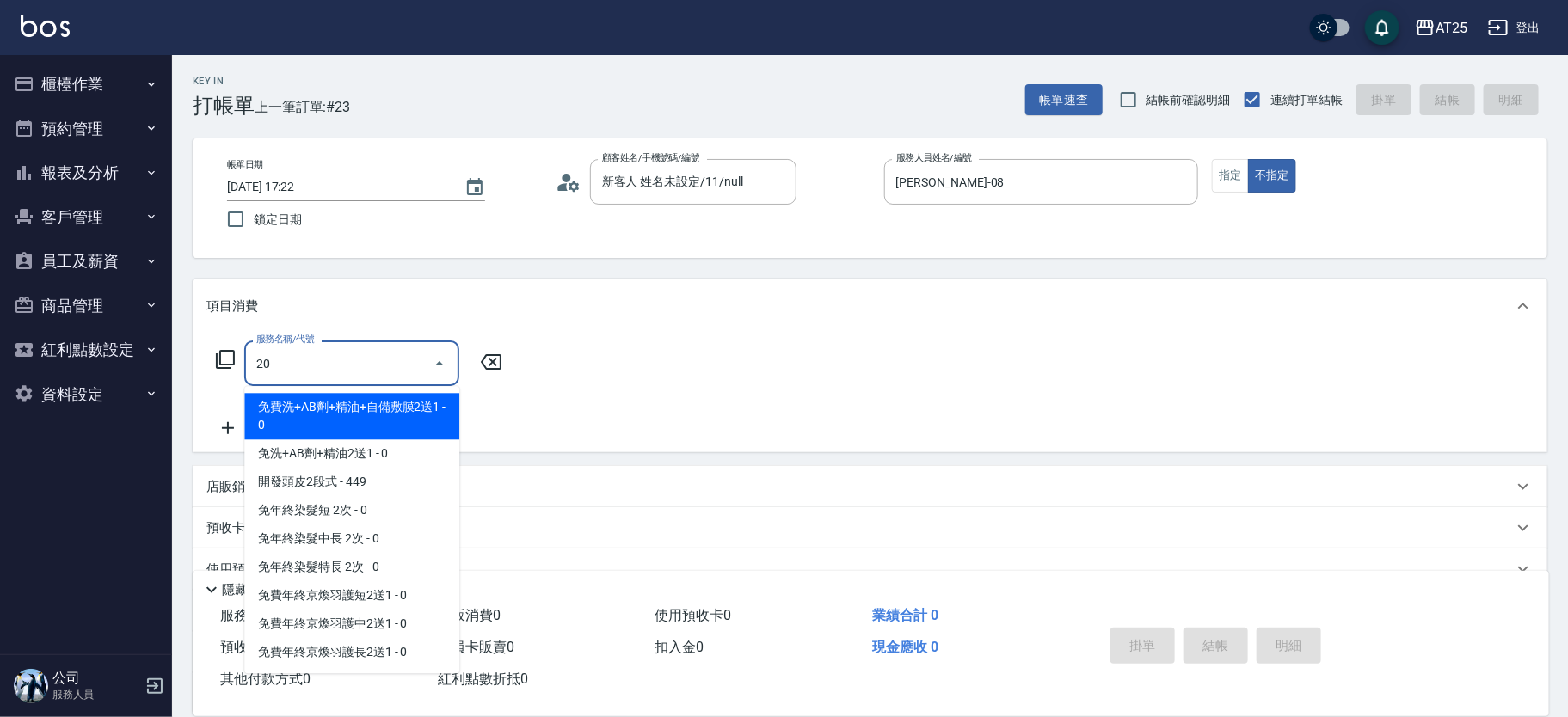
type input "201"
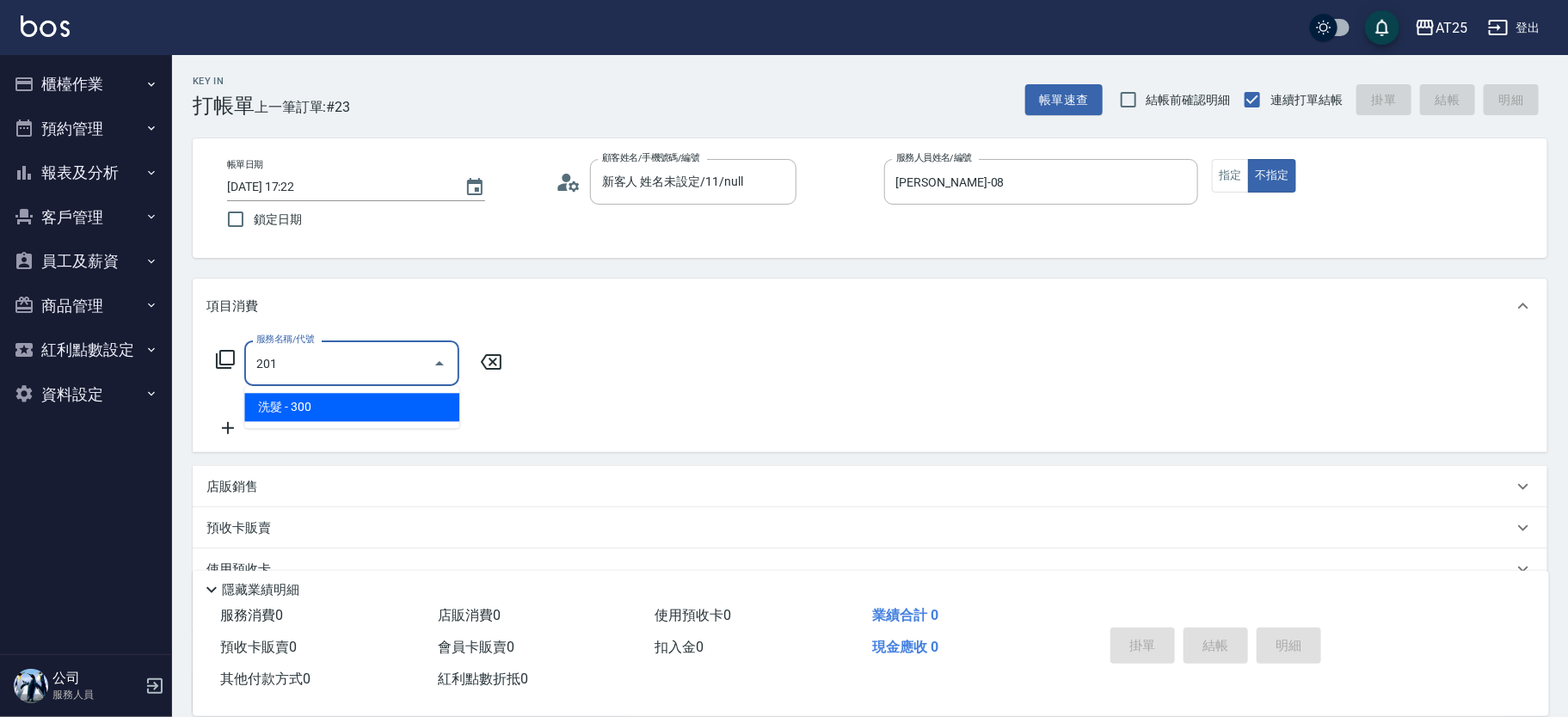
type input "30"
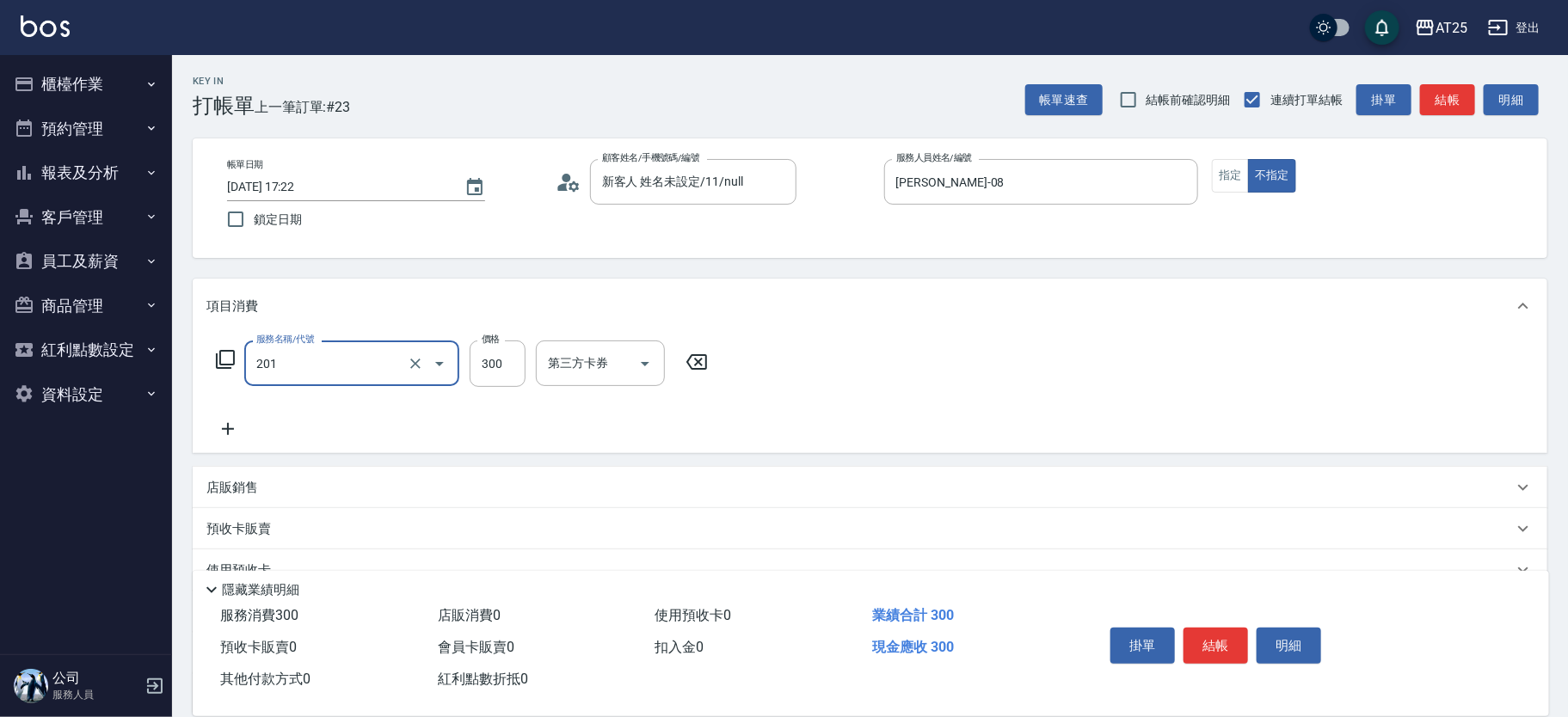
type input "洗髮(201)"
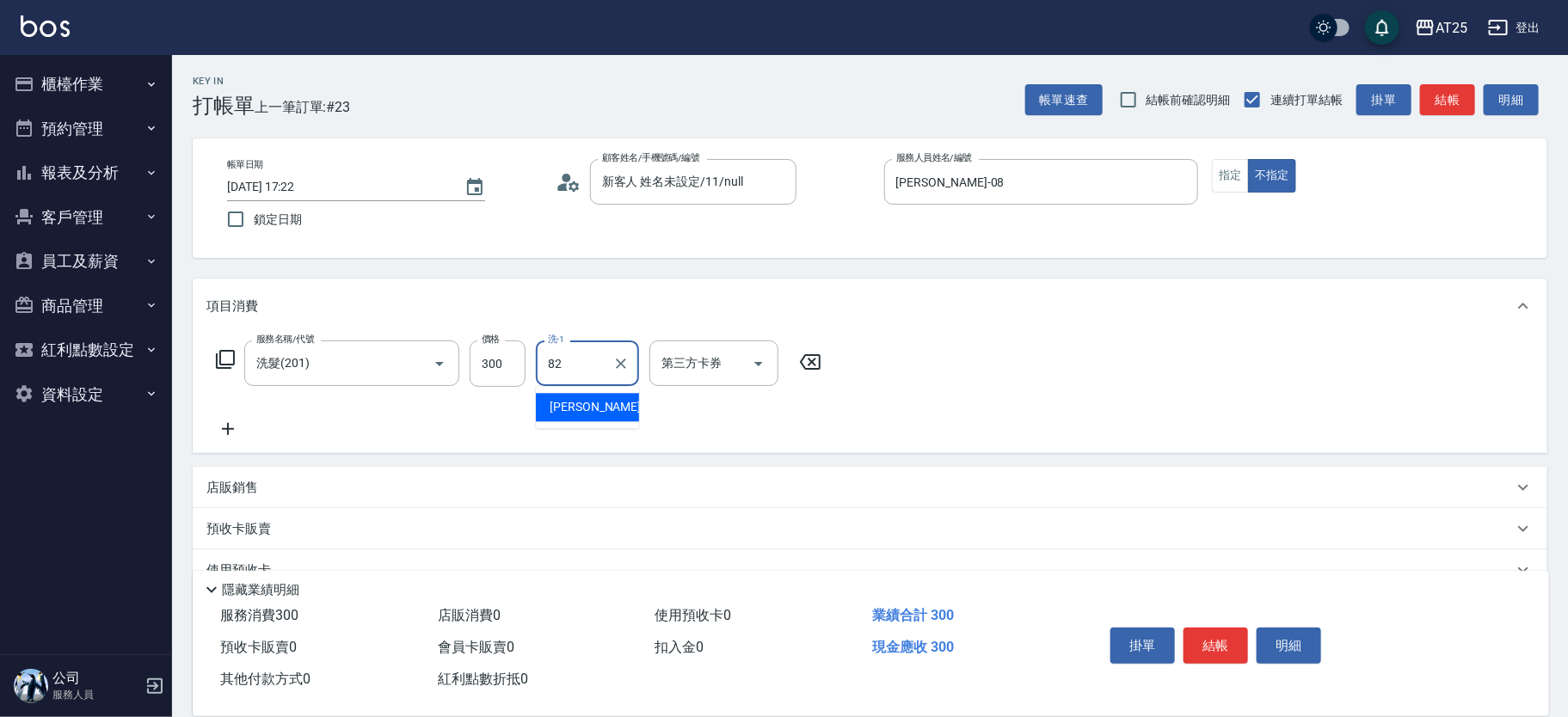
type input "小曼-82"
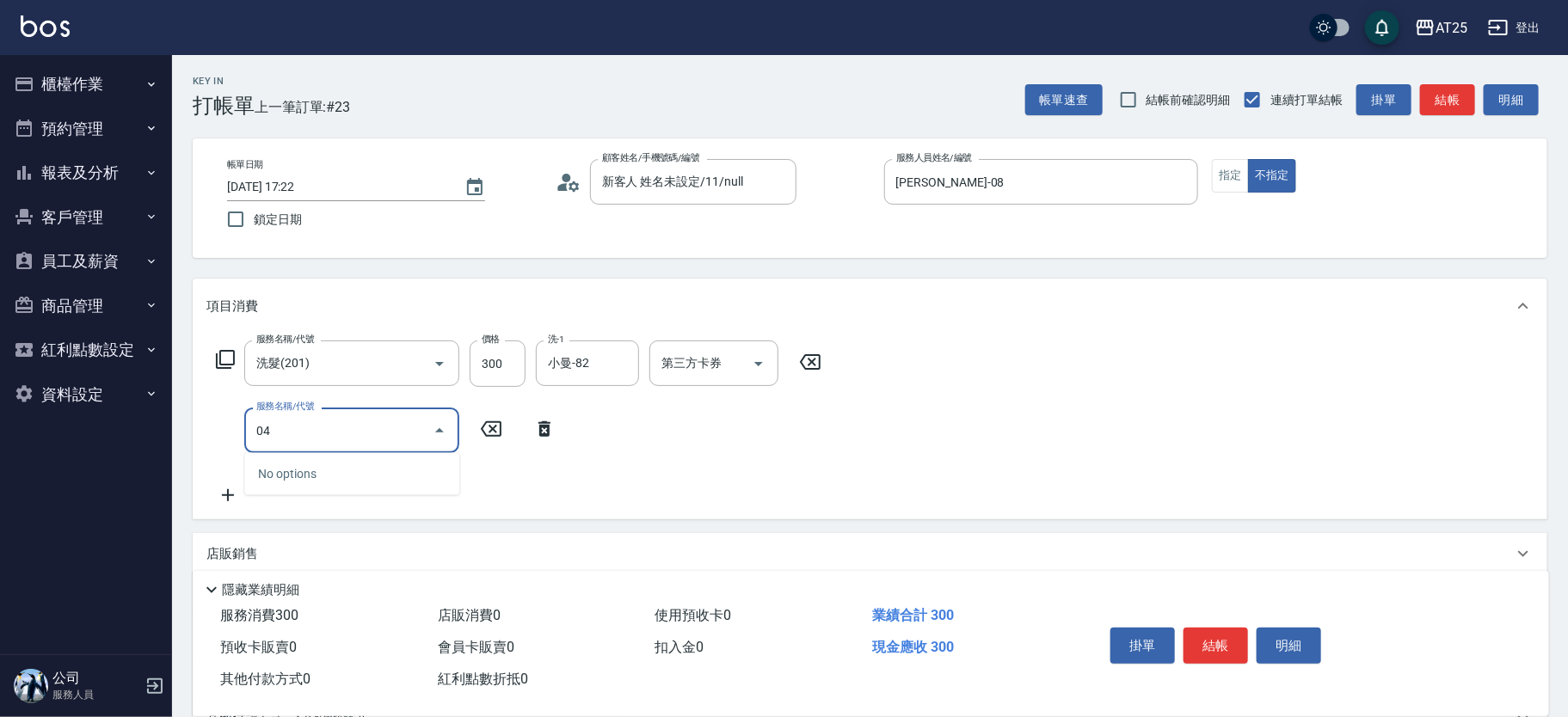
type input "0"
type input "401"
type input "60"
type input "剪髮(401)"
type input "30"
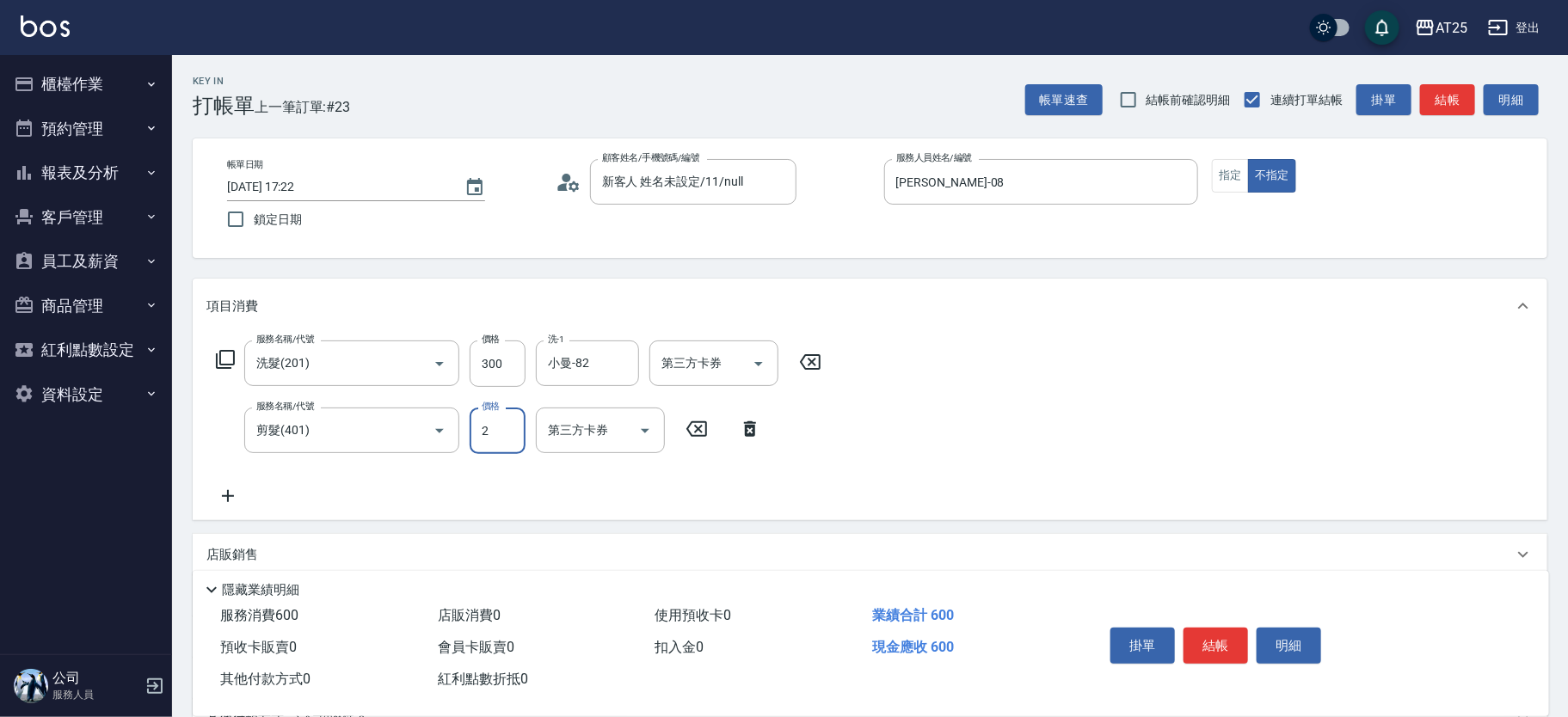
type input "20"
type input "50"
type input "200"
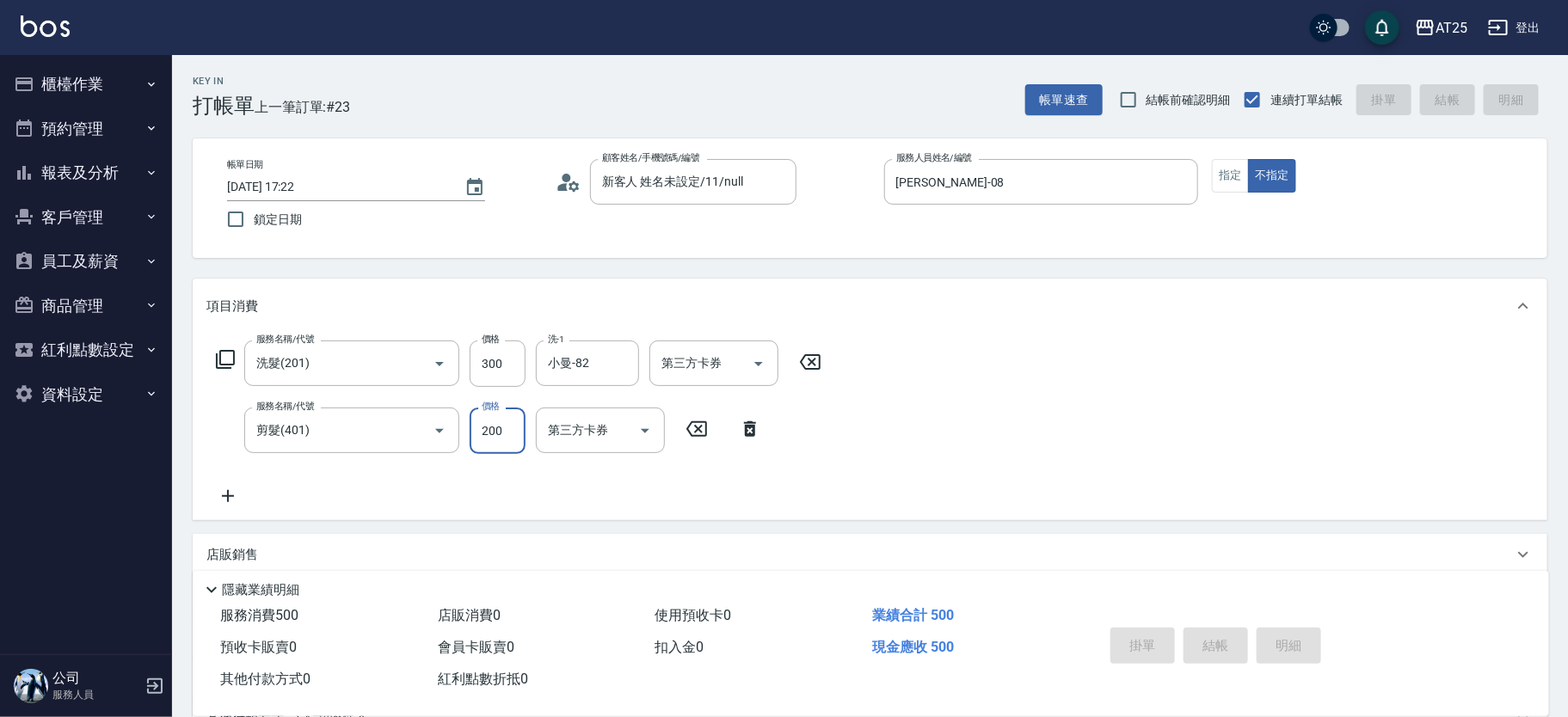
type input "2025/08/16 17:23"
type input "0"
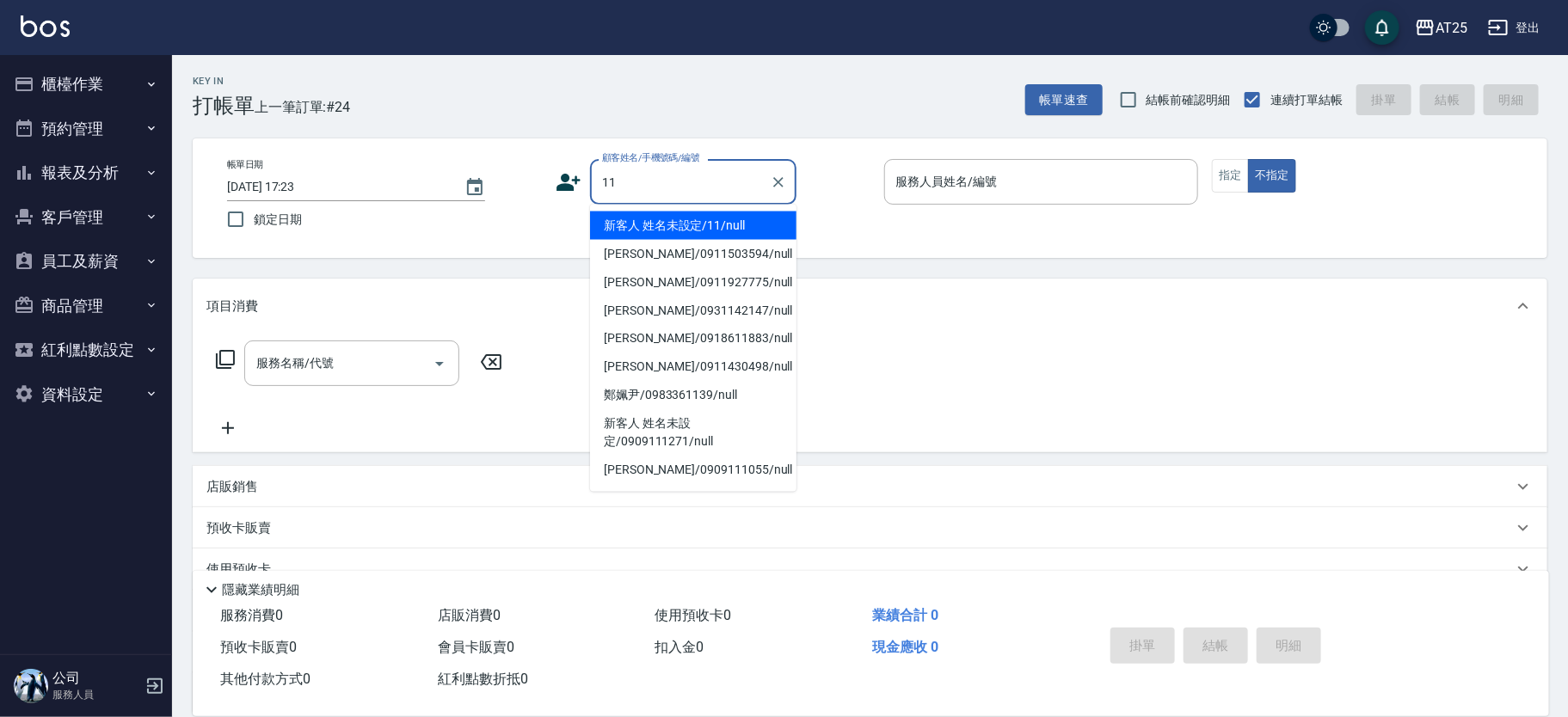
type input "新客人 姓名未設定/11/null"
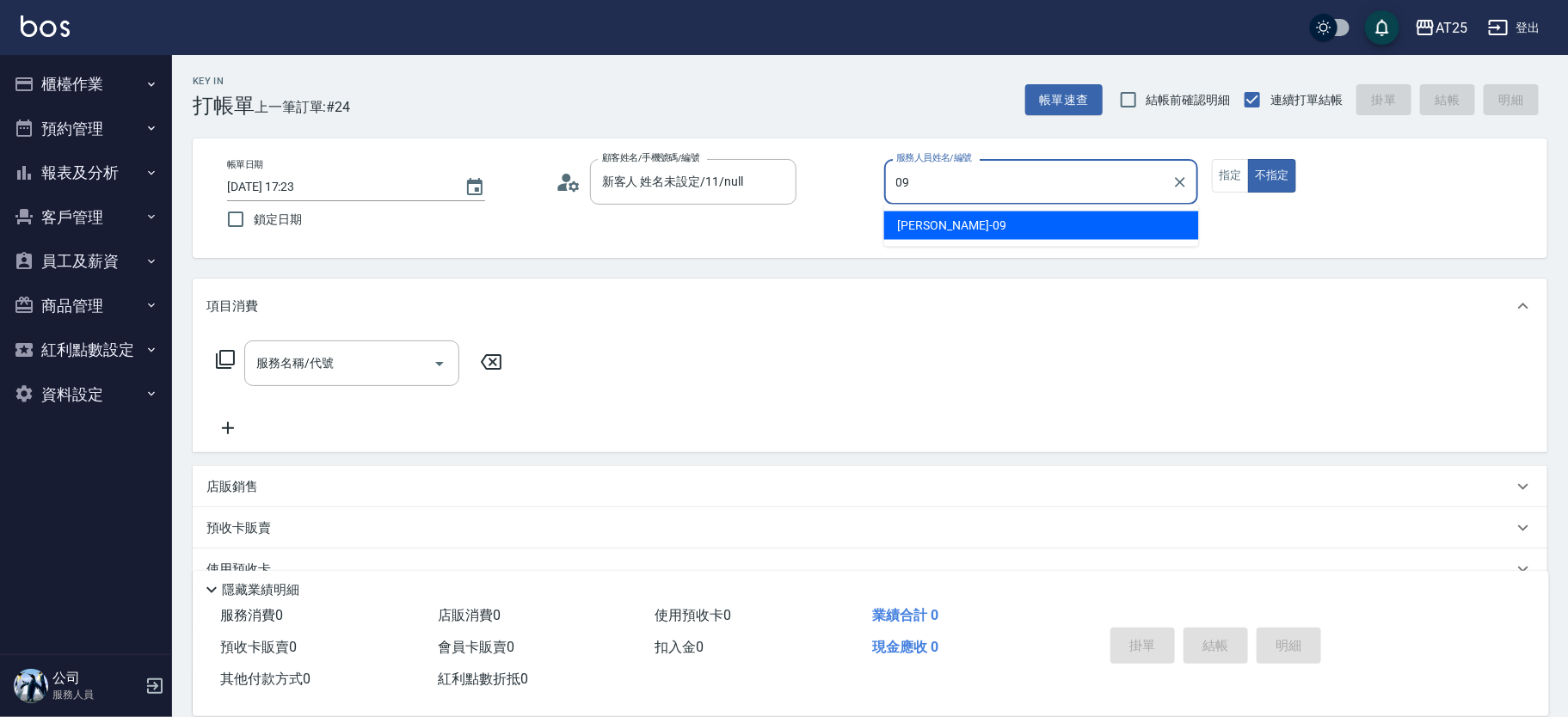
type input "Kevin-09"
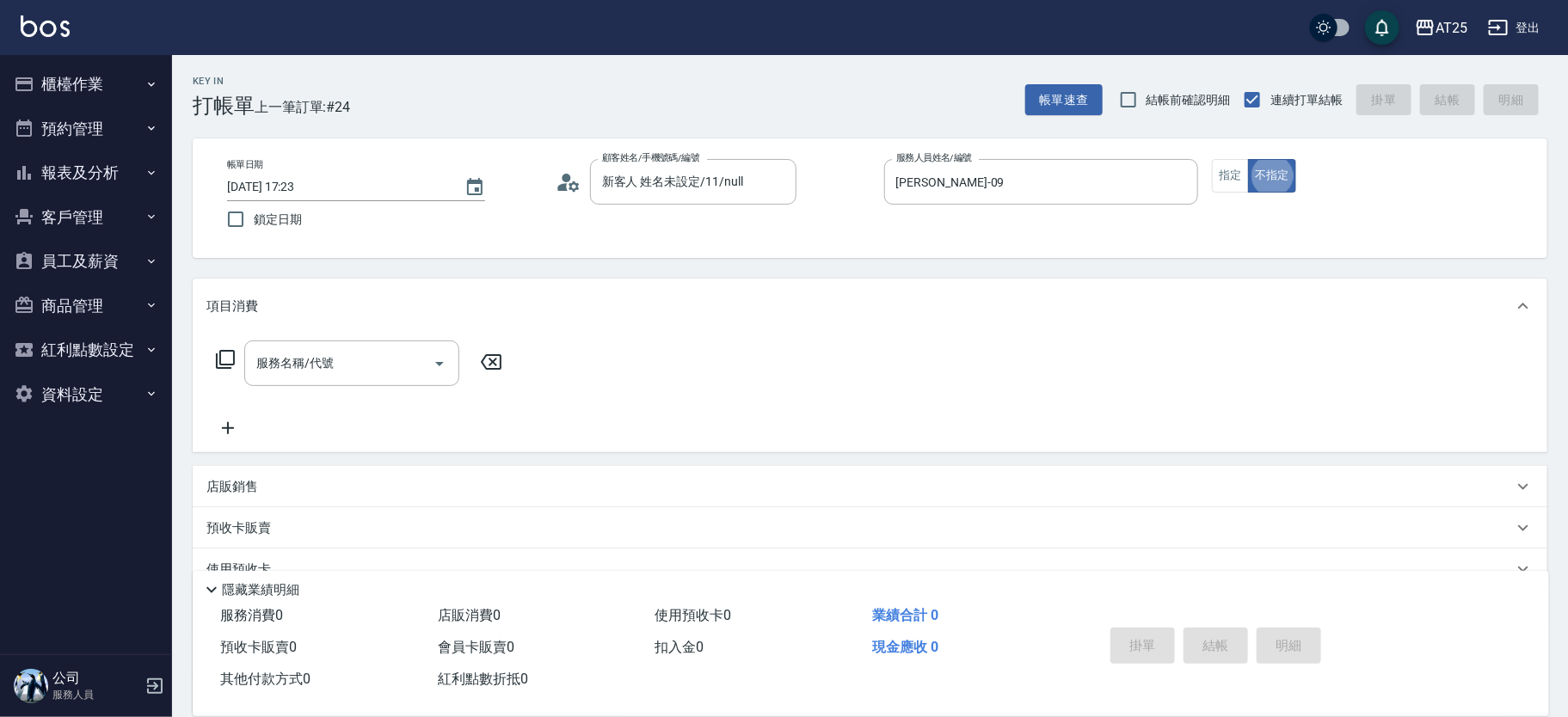
type button "false"
type input "401"
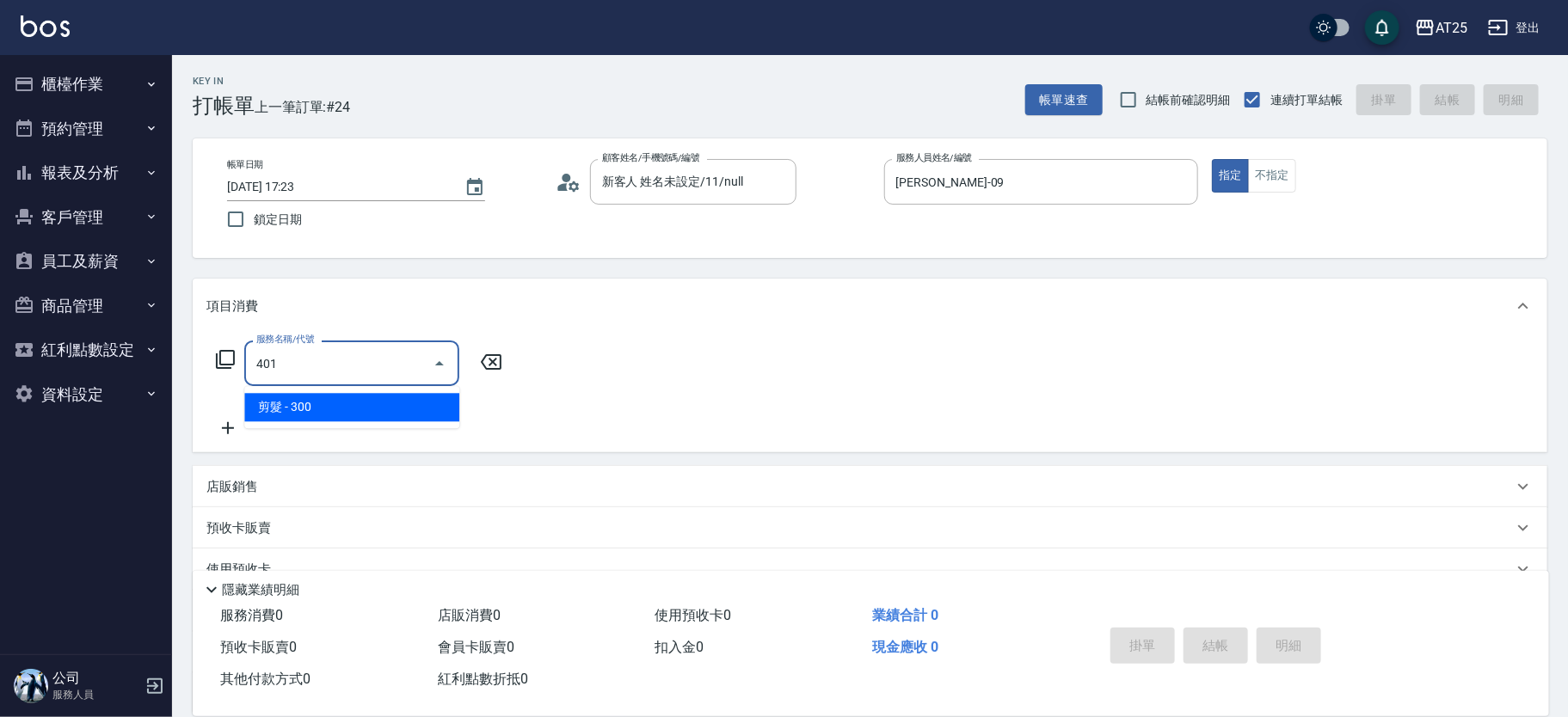
type input "30"
type input "剪髮(401)"
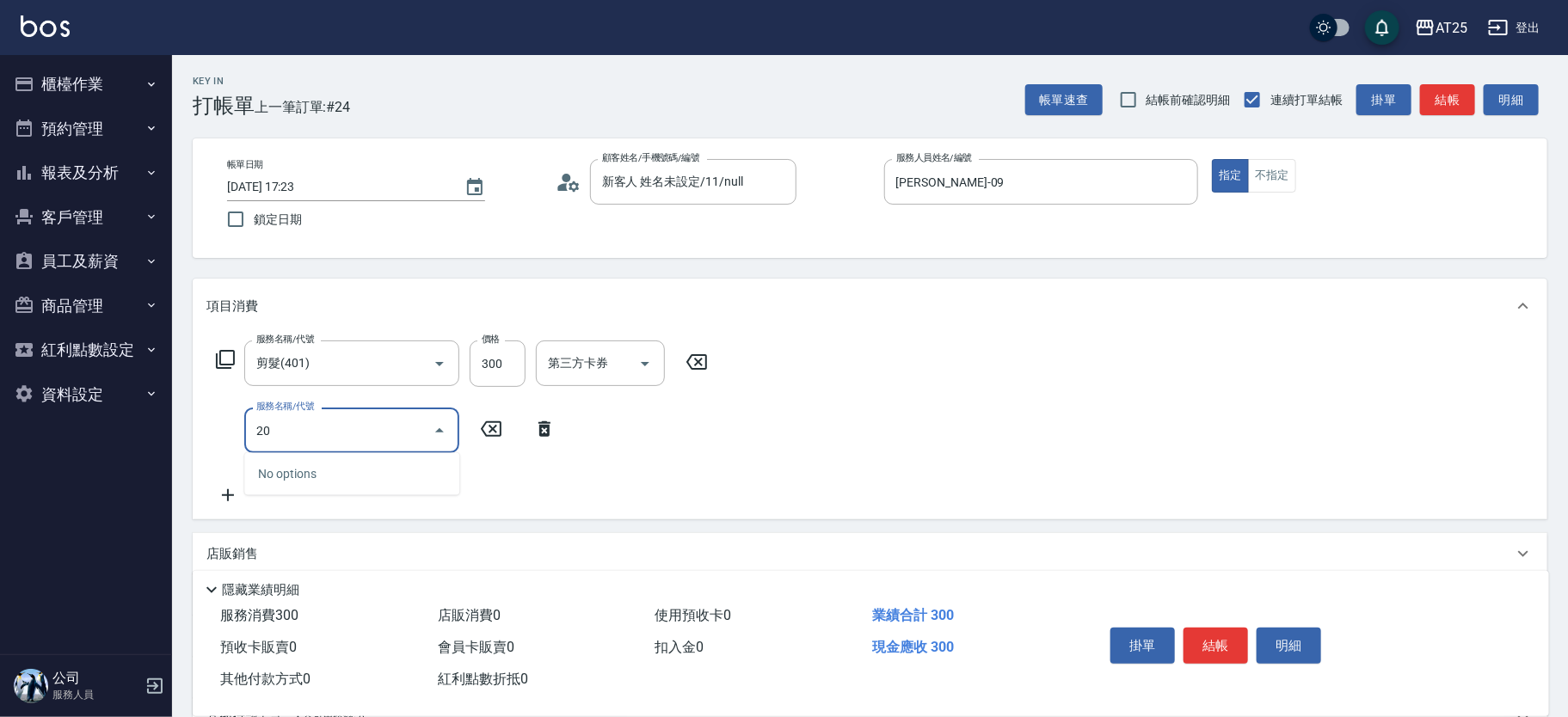
type input "201"
type input "60"
type input "洗髮(201)"
type input "30"
type input "0"
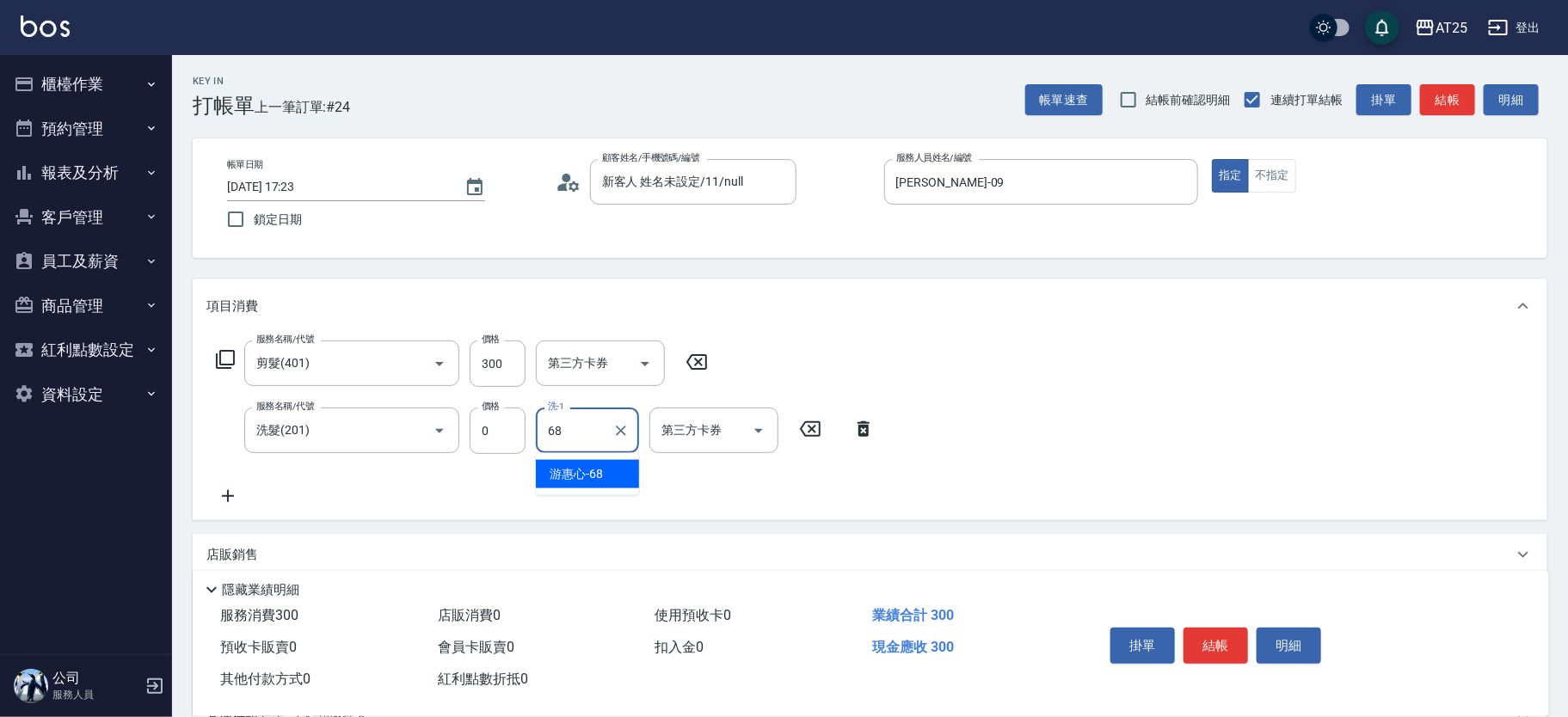
type input "游惠心-68"
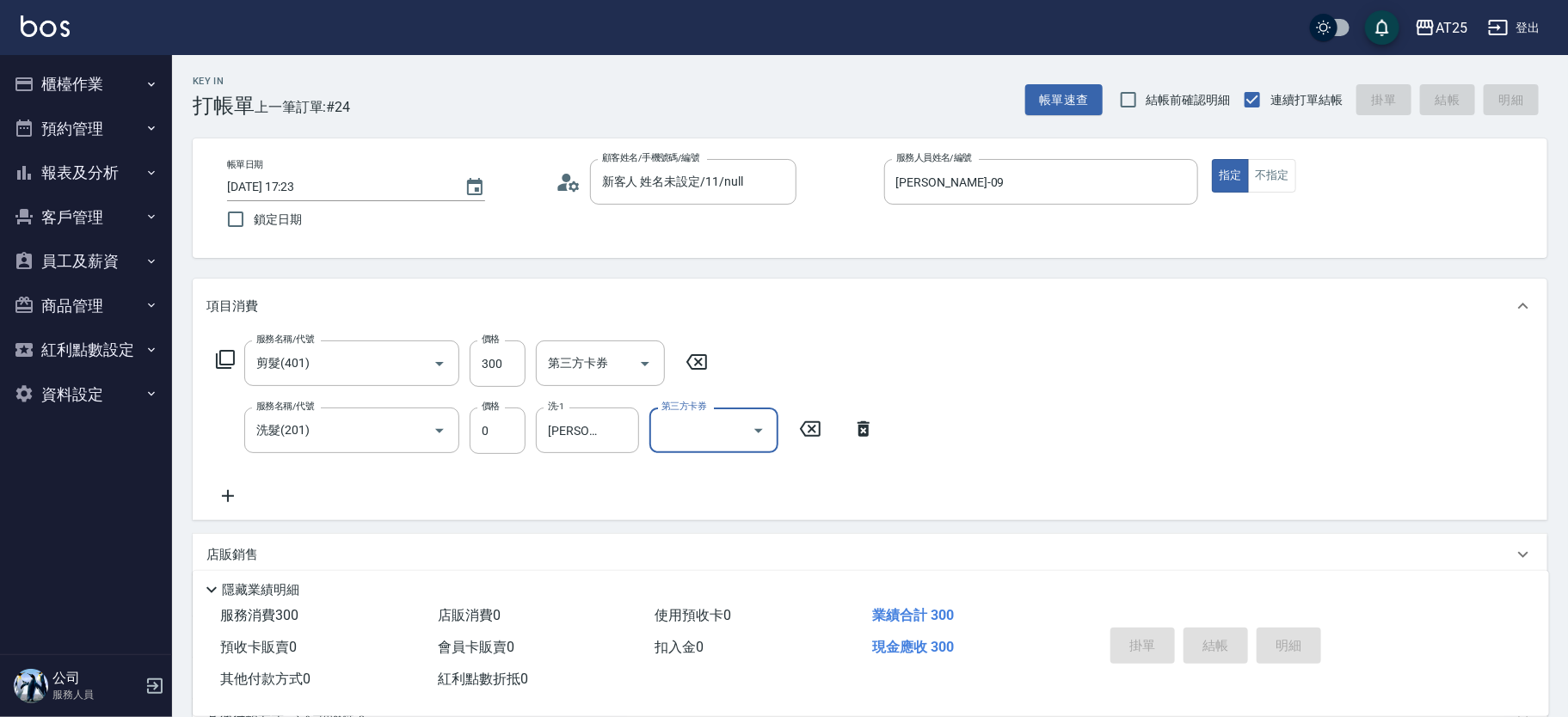
type input "0"
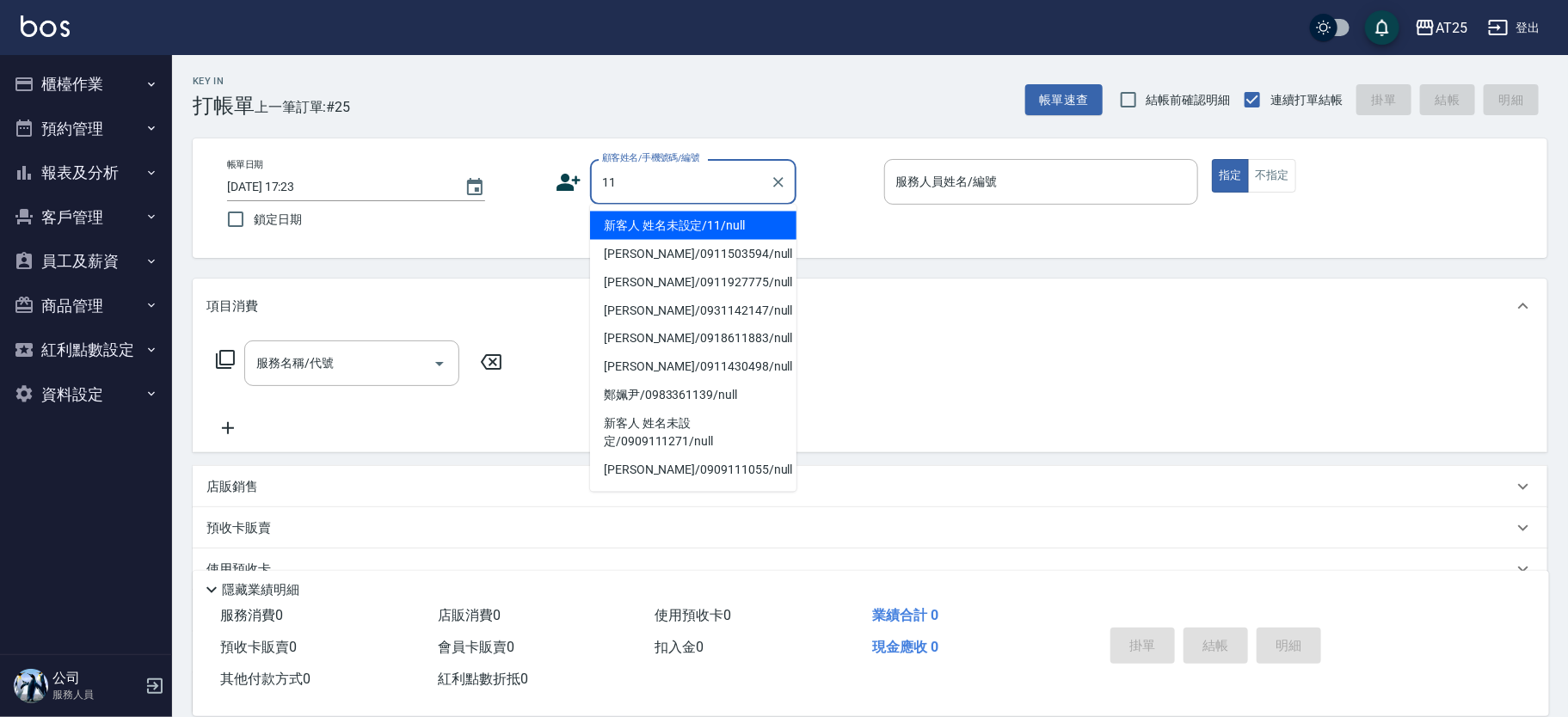
type input "新客人 姓名未設定/11/null"
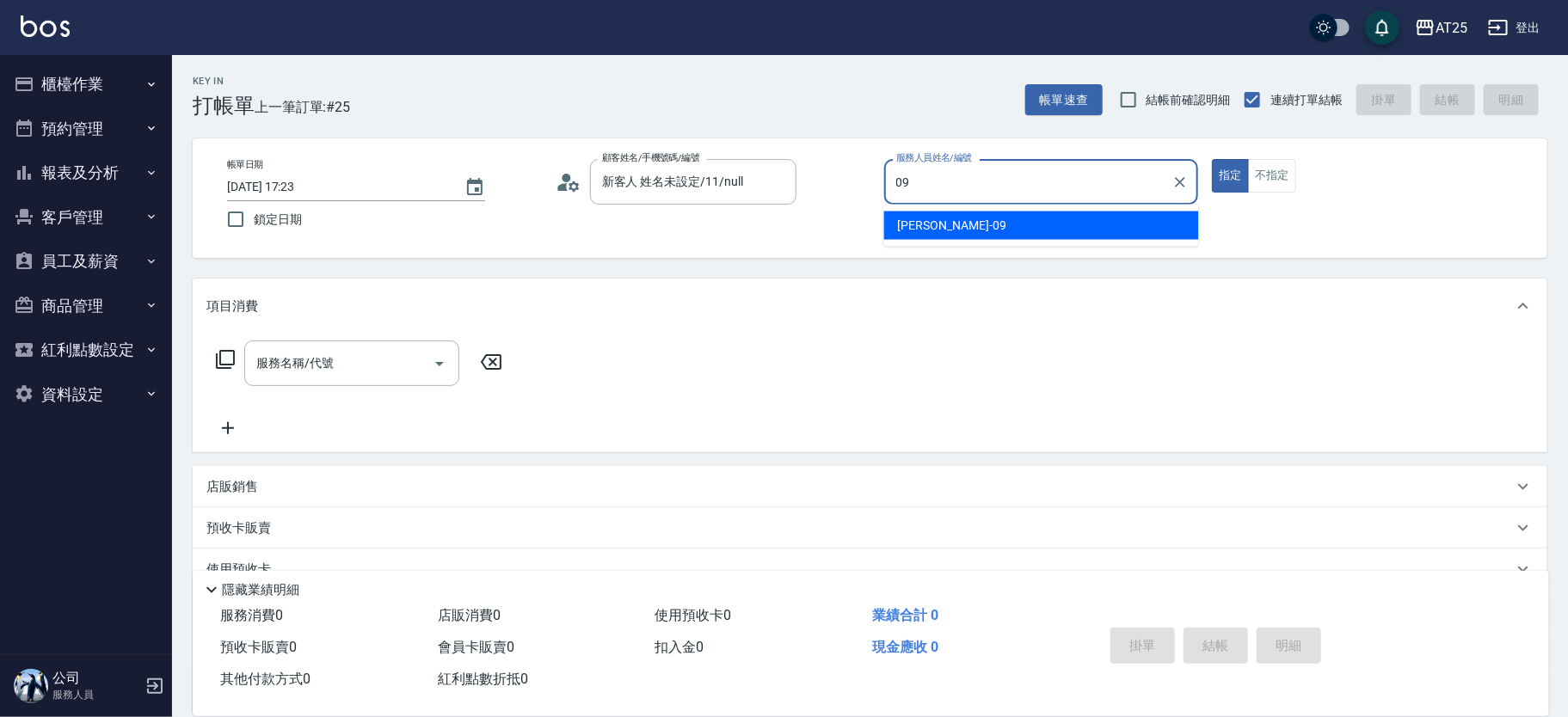
type input "Kevin-09"
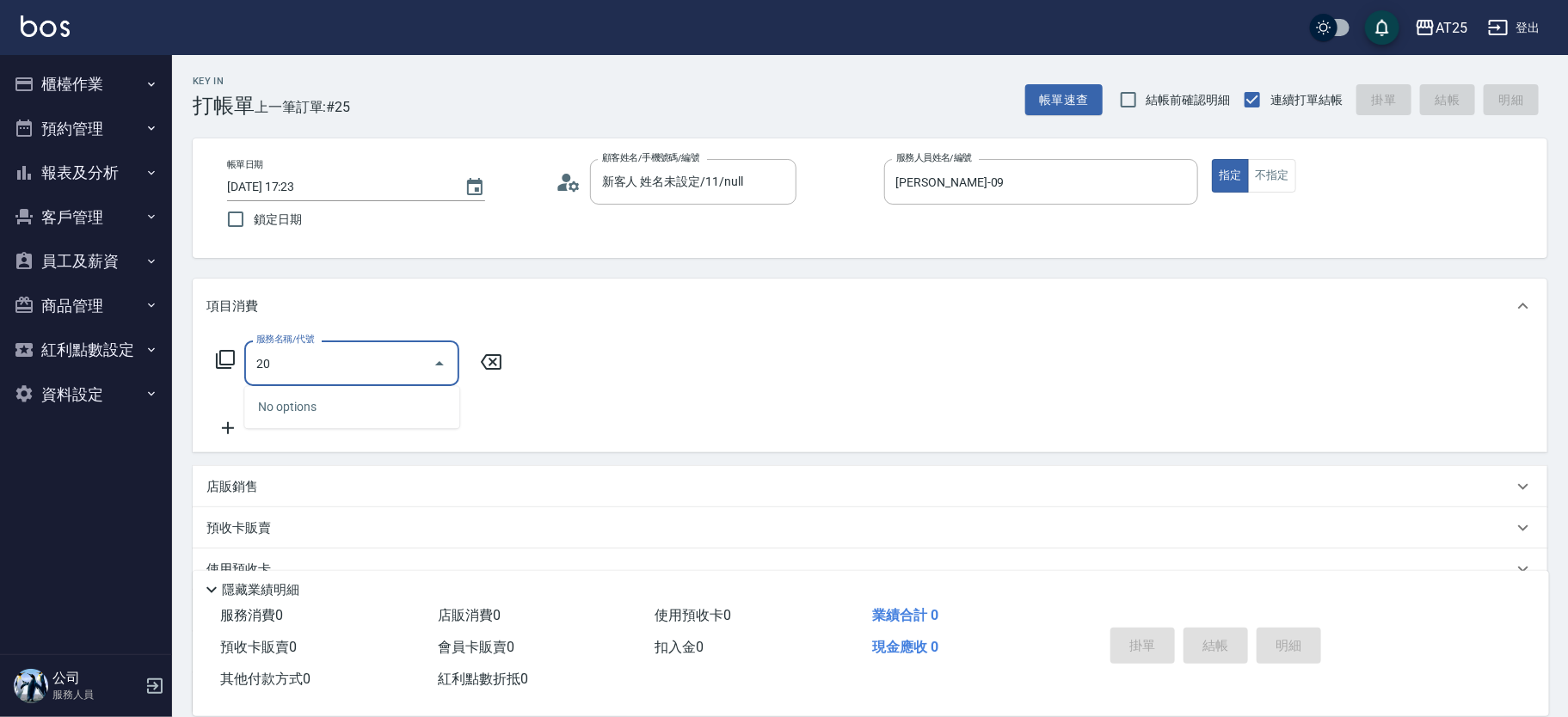
type input "201"
type input "30"
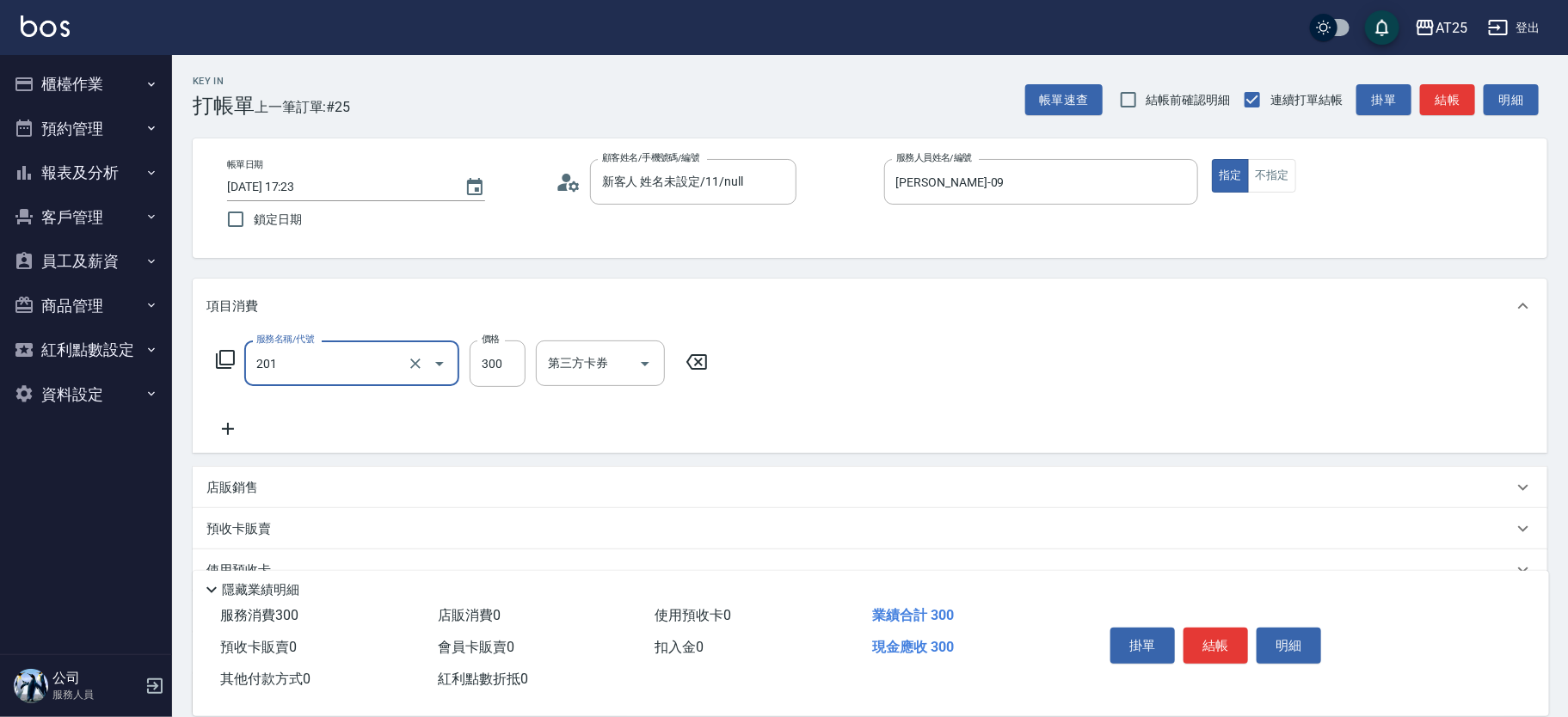
type input "洗髮(201)"
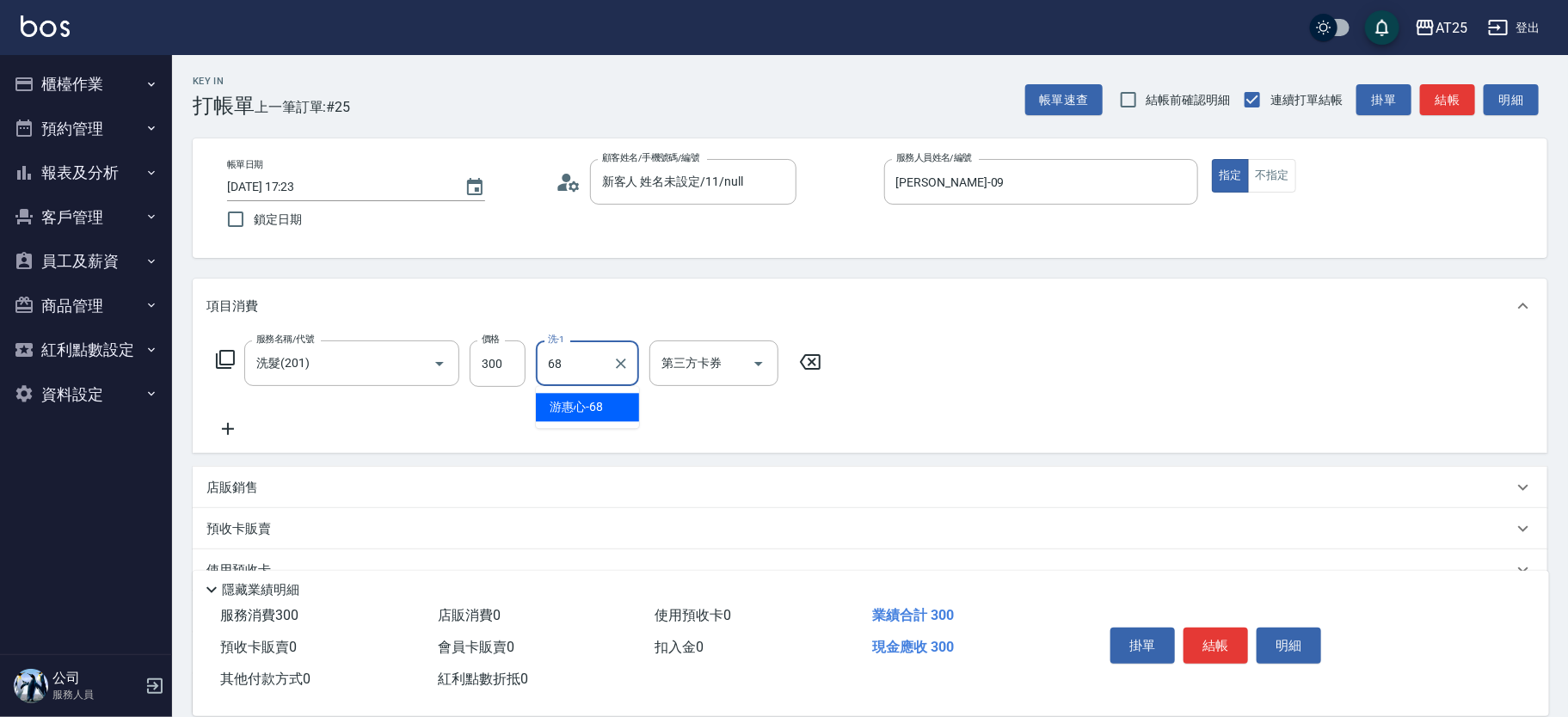
type input "游惠心-68"
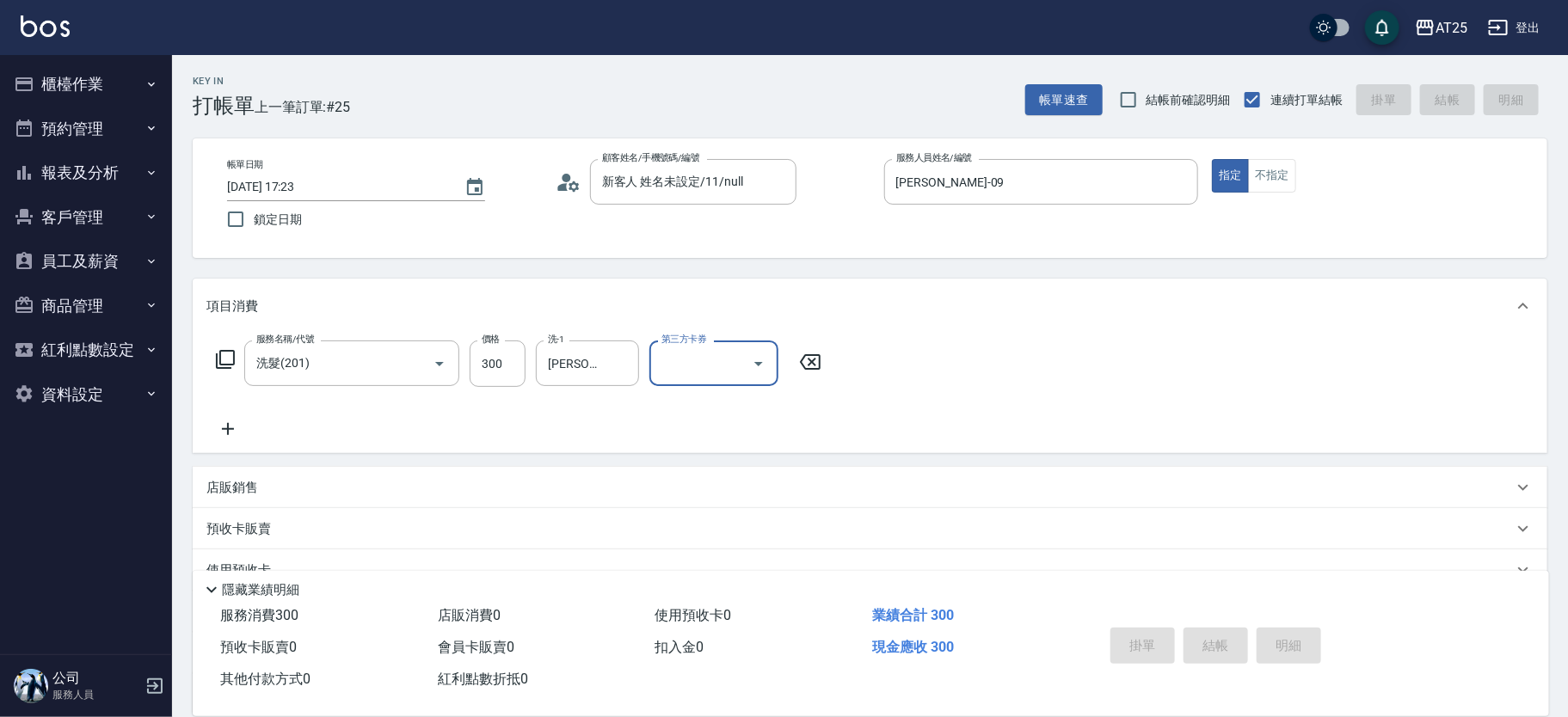
type input "0"
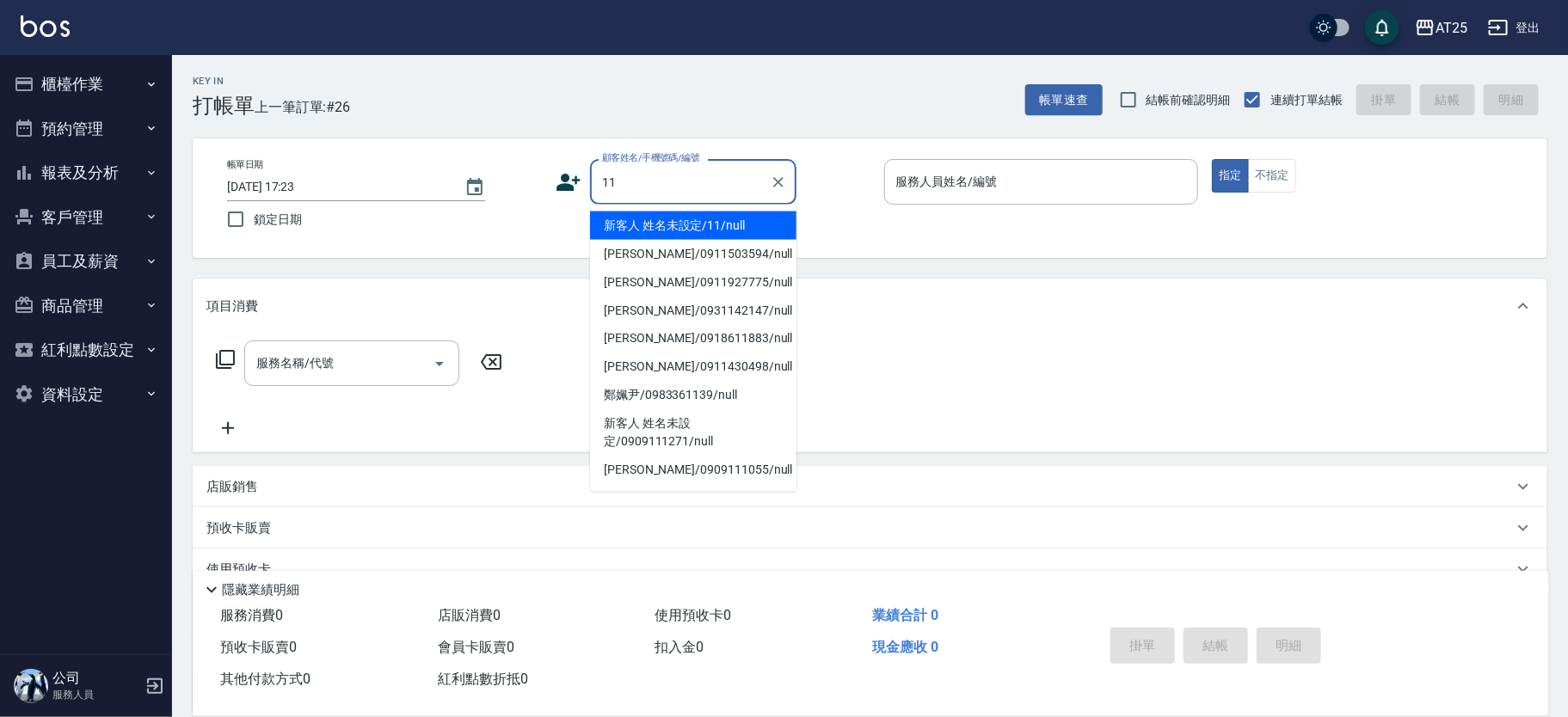
type input "新客人 姓名未設定/11/null"
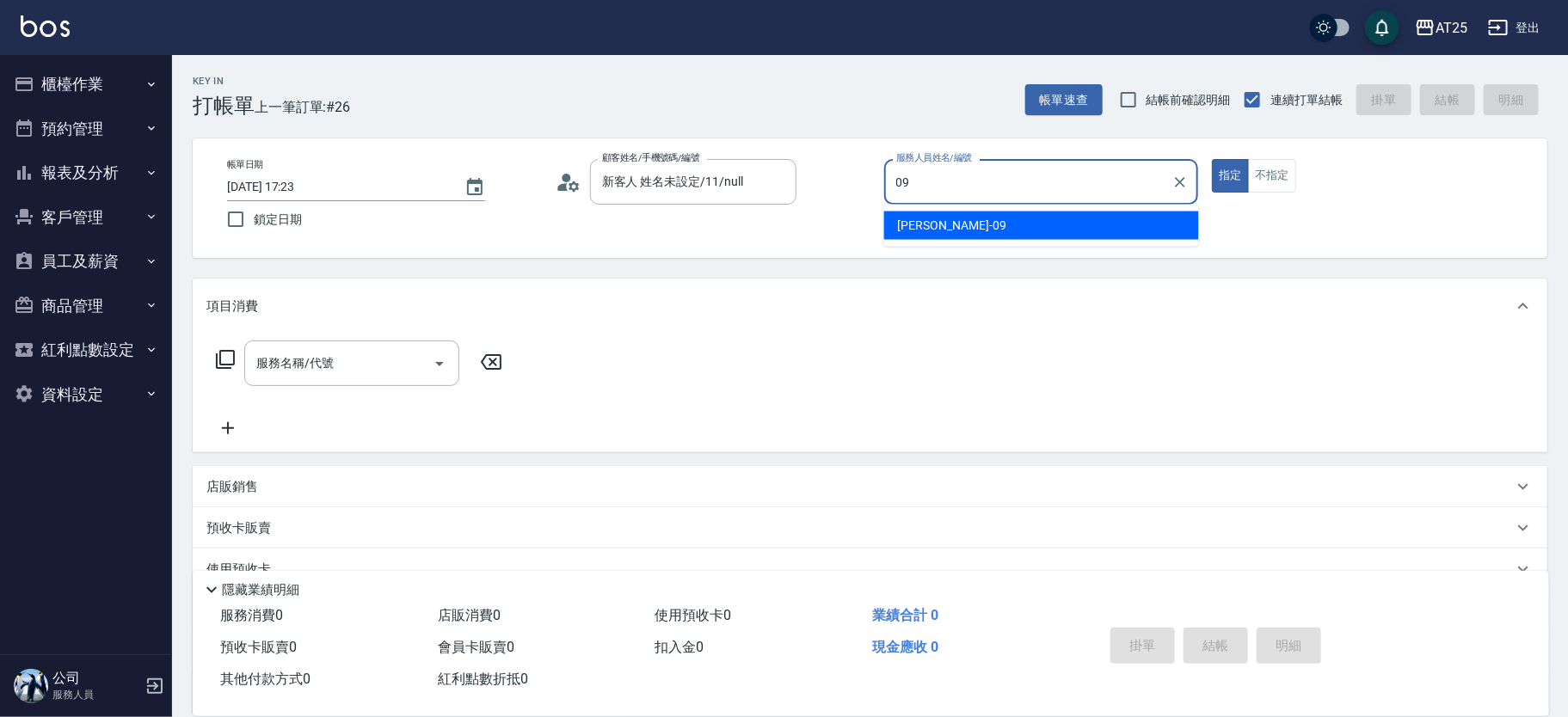
type input "Kevin-09"
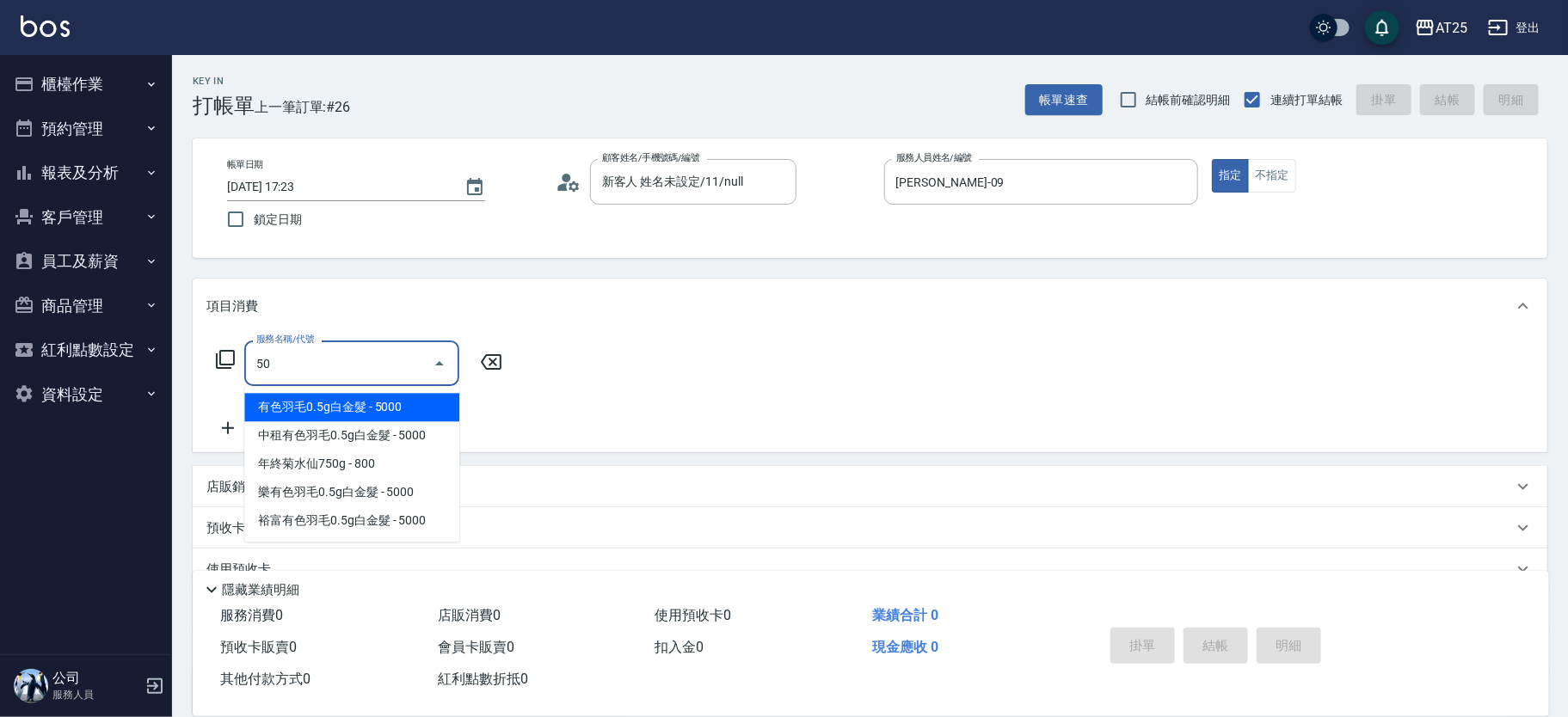
type input "501"
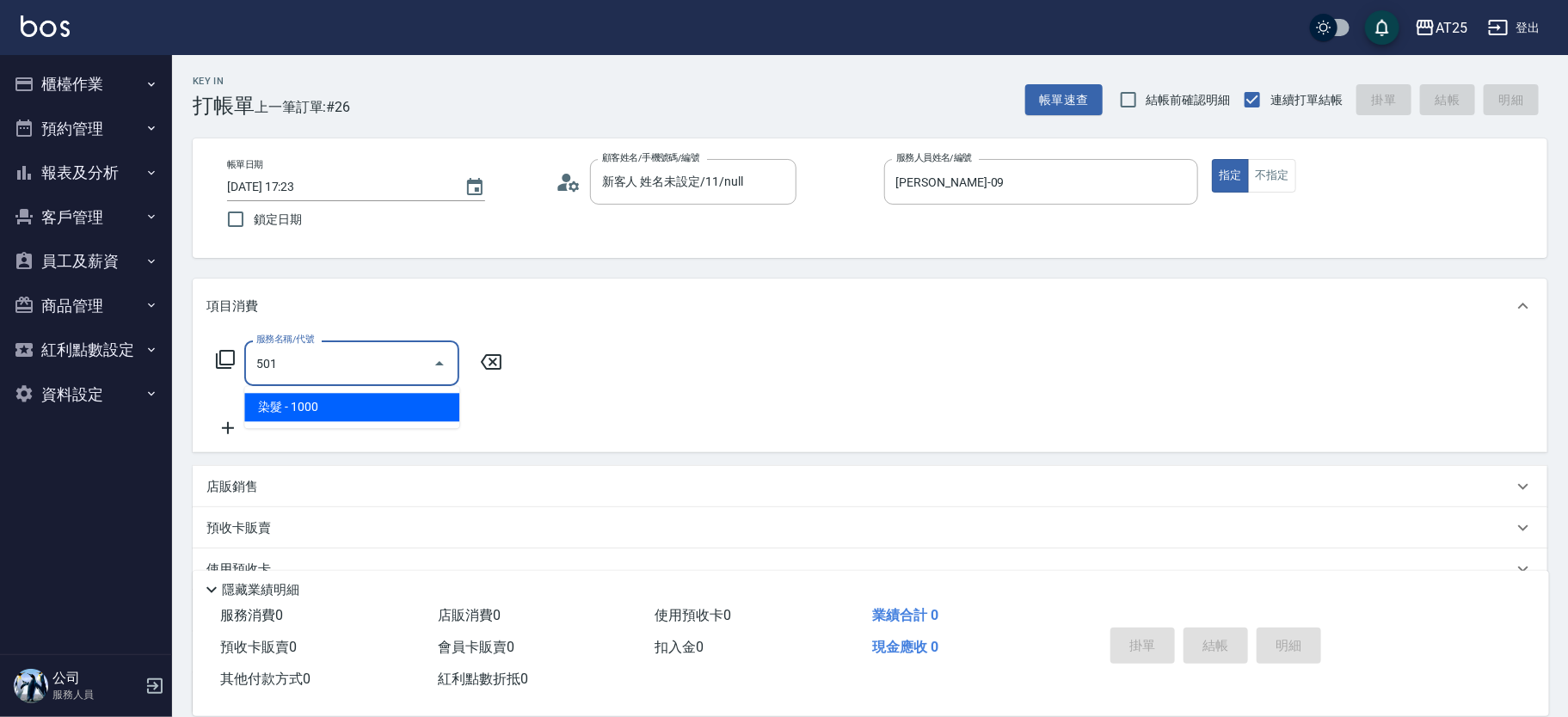
type input "100"
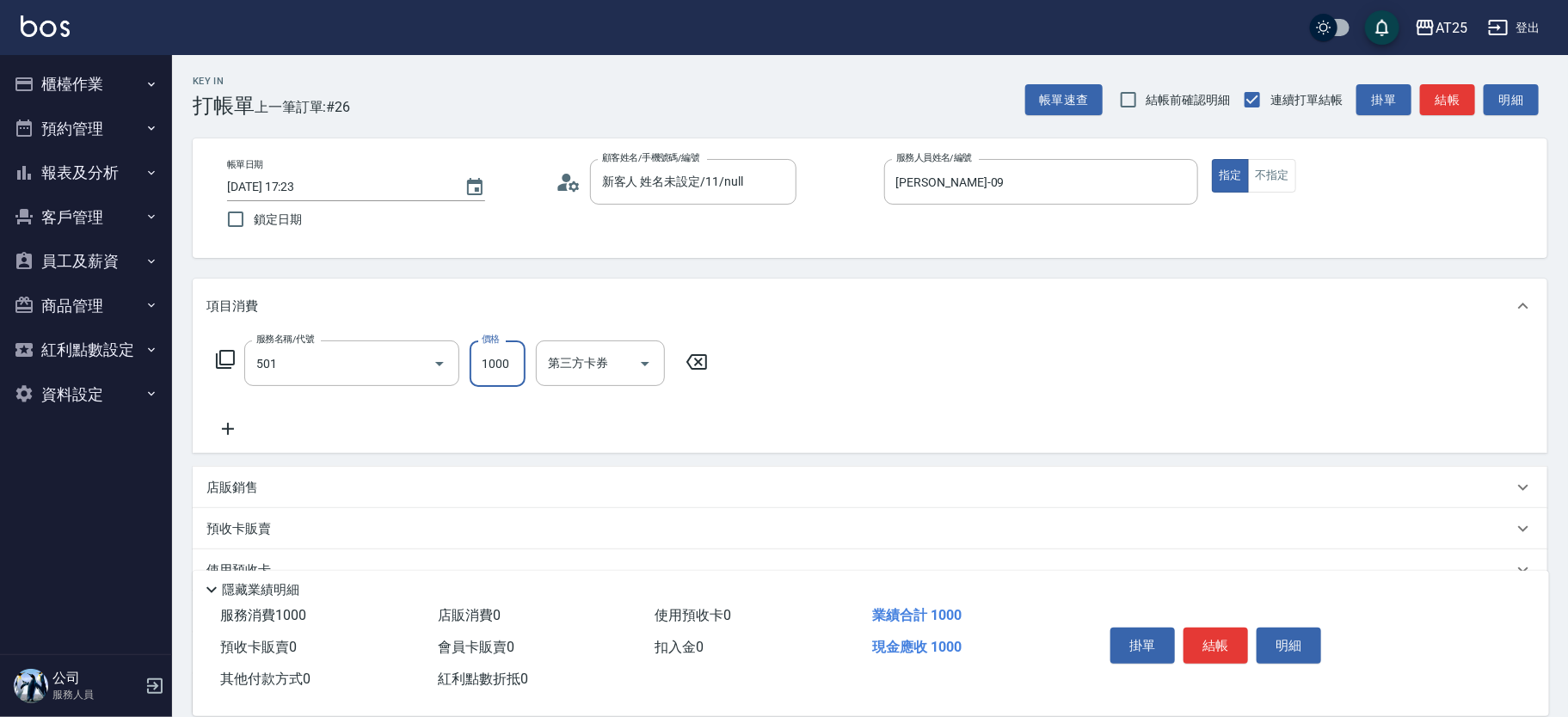
type input "染髮(501)"
type input "0"
type input "15"
type input "10"
type input "150"
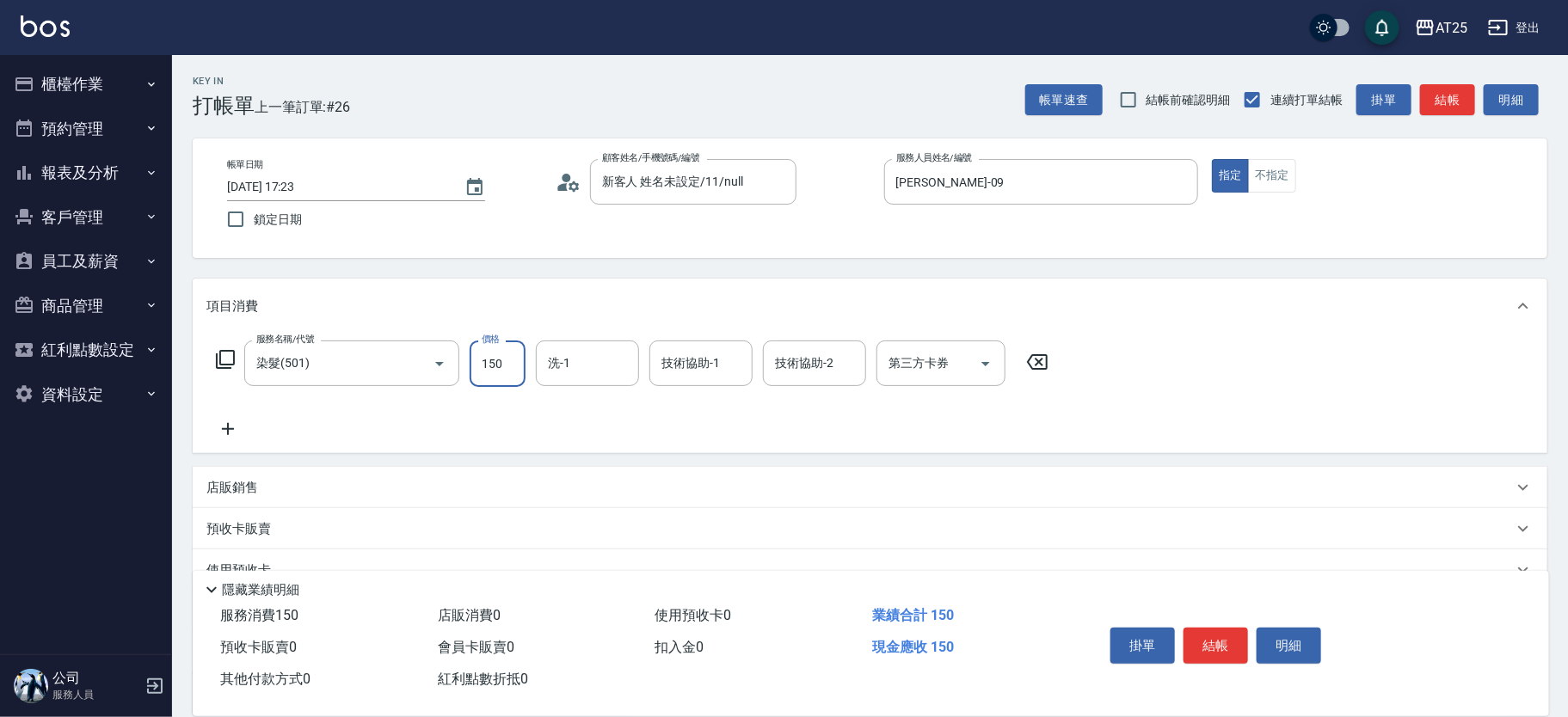
type input "150"
type input "1500"
type input "游惠心-68"
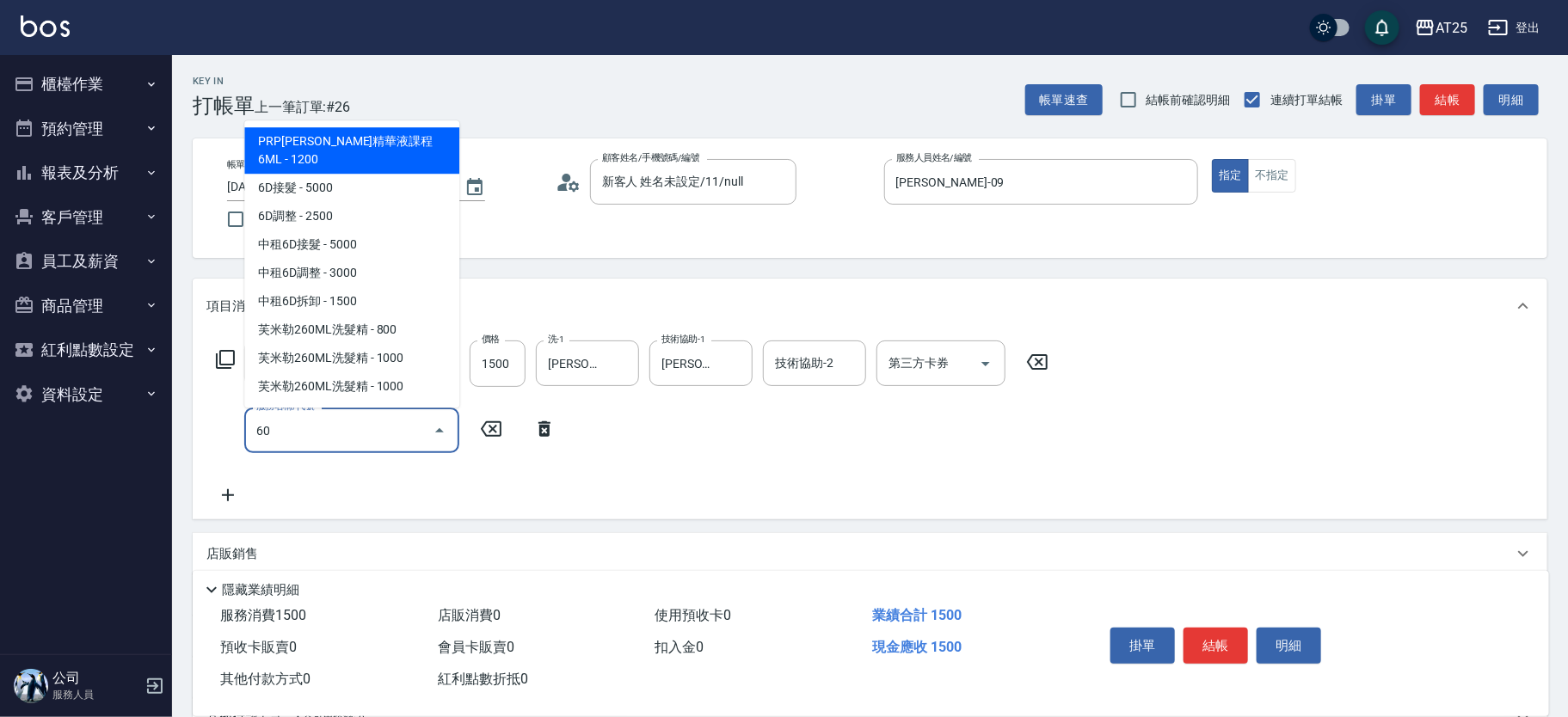
type input "601"
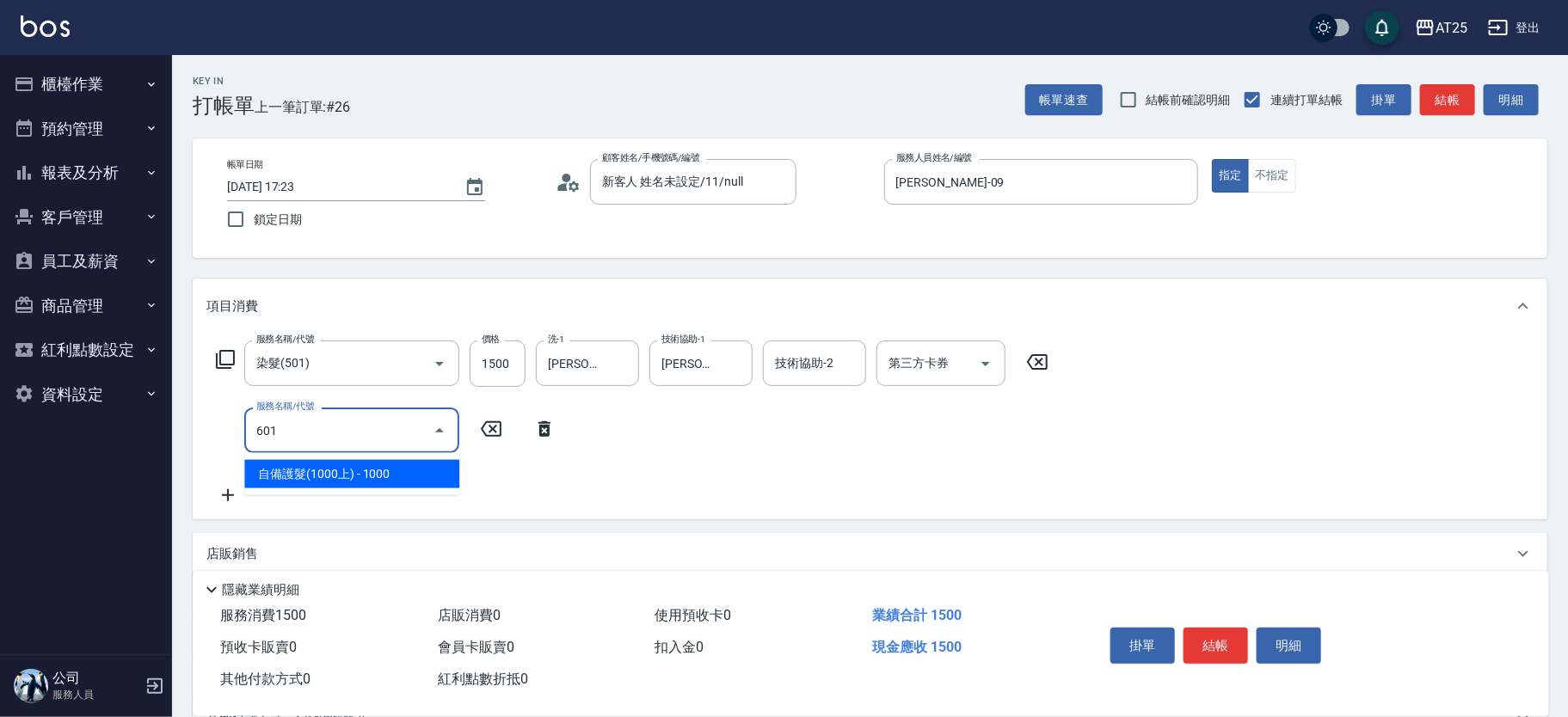
type input "250"
type input "自備護髮(1000上)(601)"
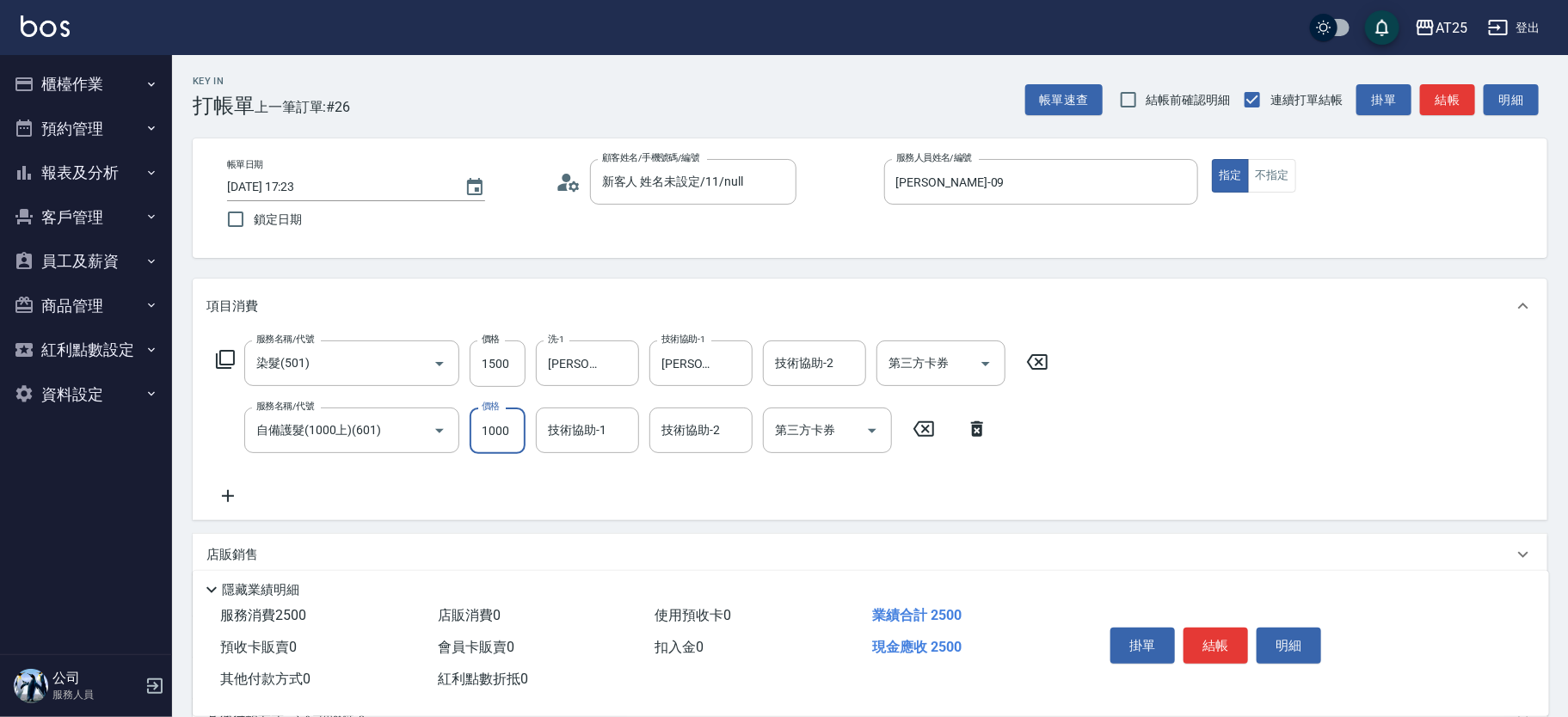
type input "150"
type input "15"
type input "160"
type input "150"
type input "300"
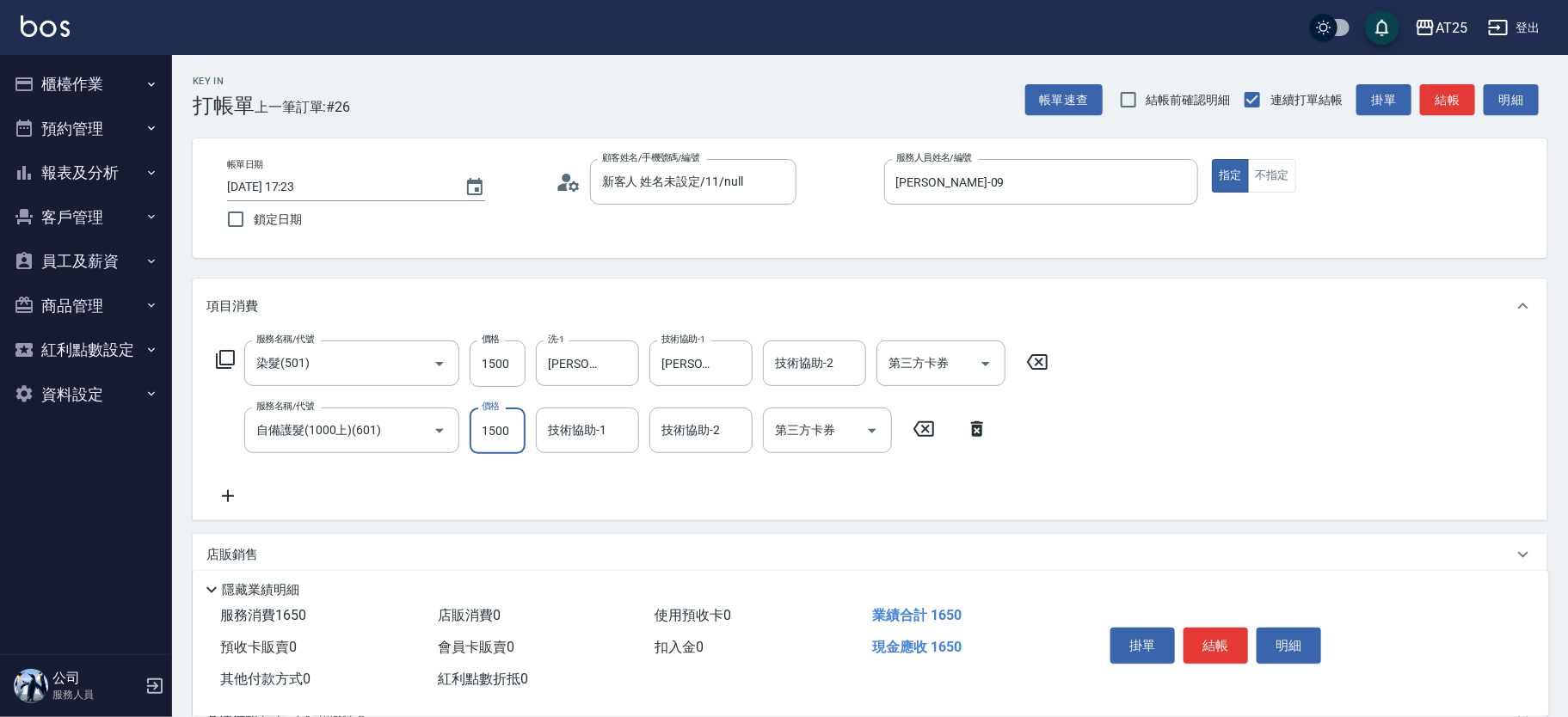
type input "1500"
type input "游惠心-68"
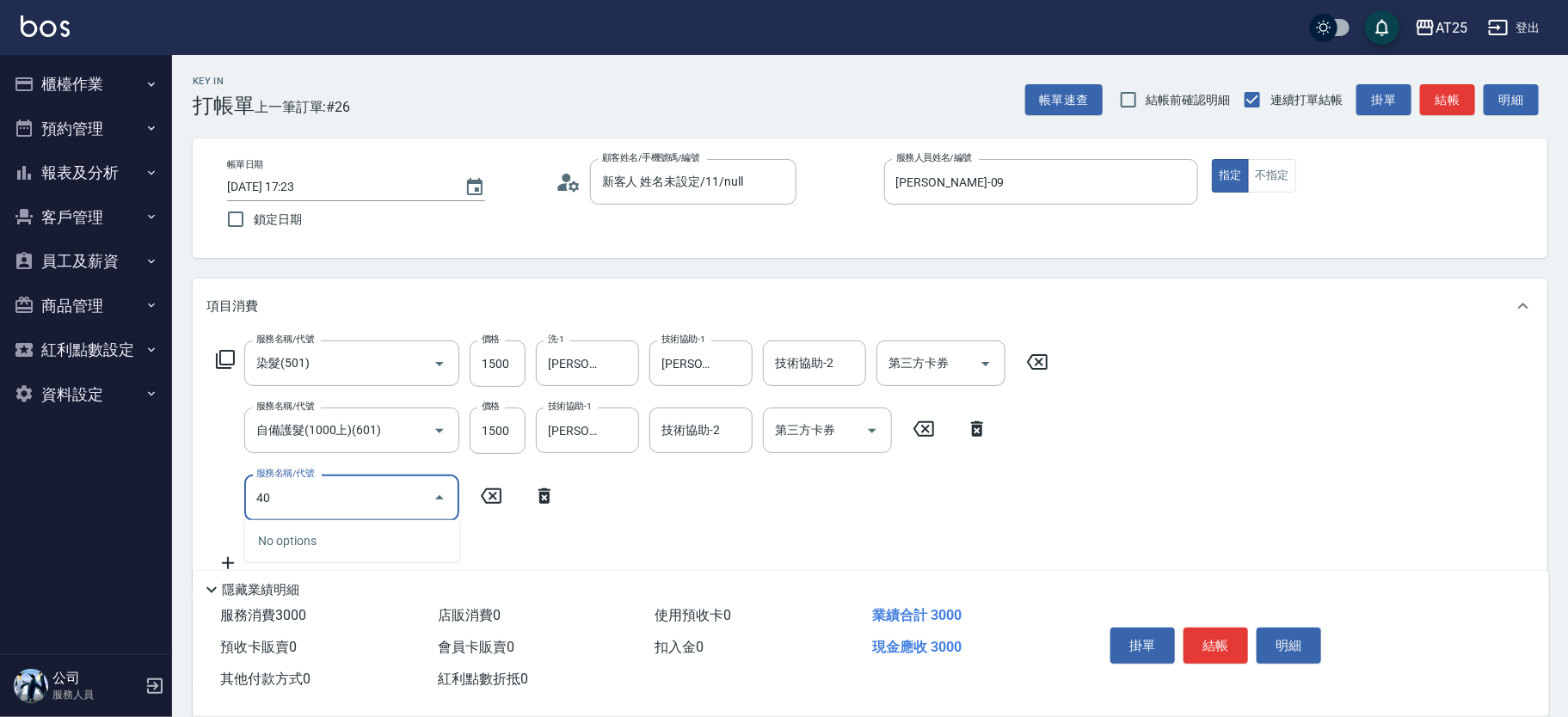
type input "401"
type input "330"
type input "剪髮(401)"
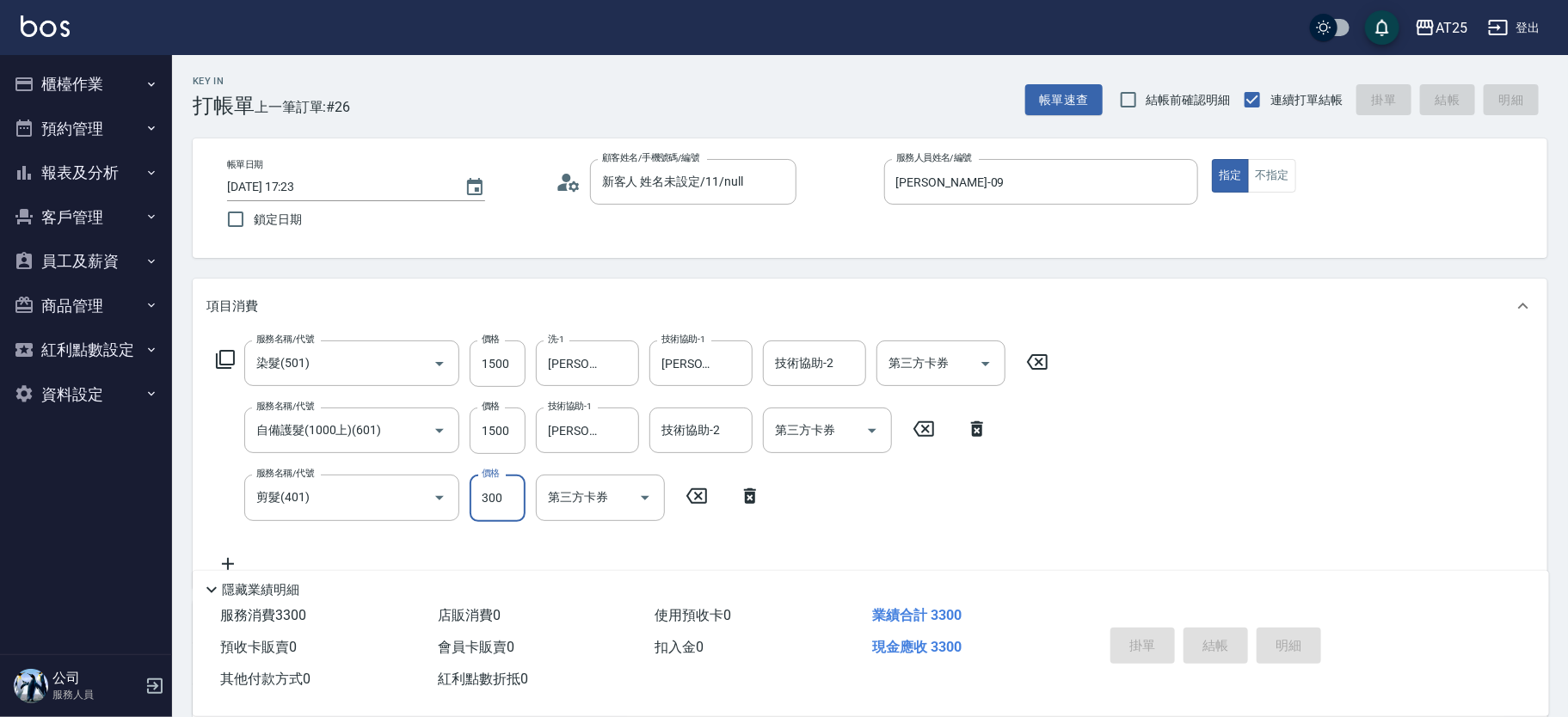
type input "0"
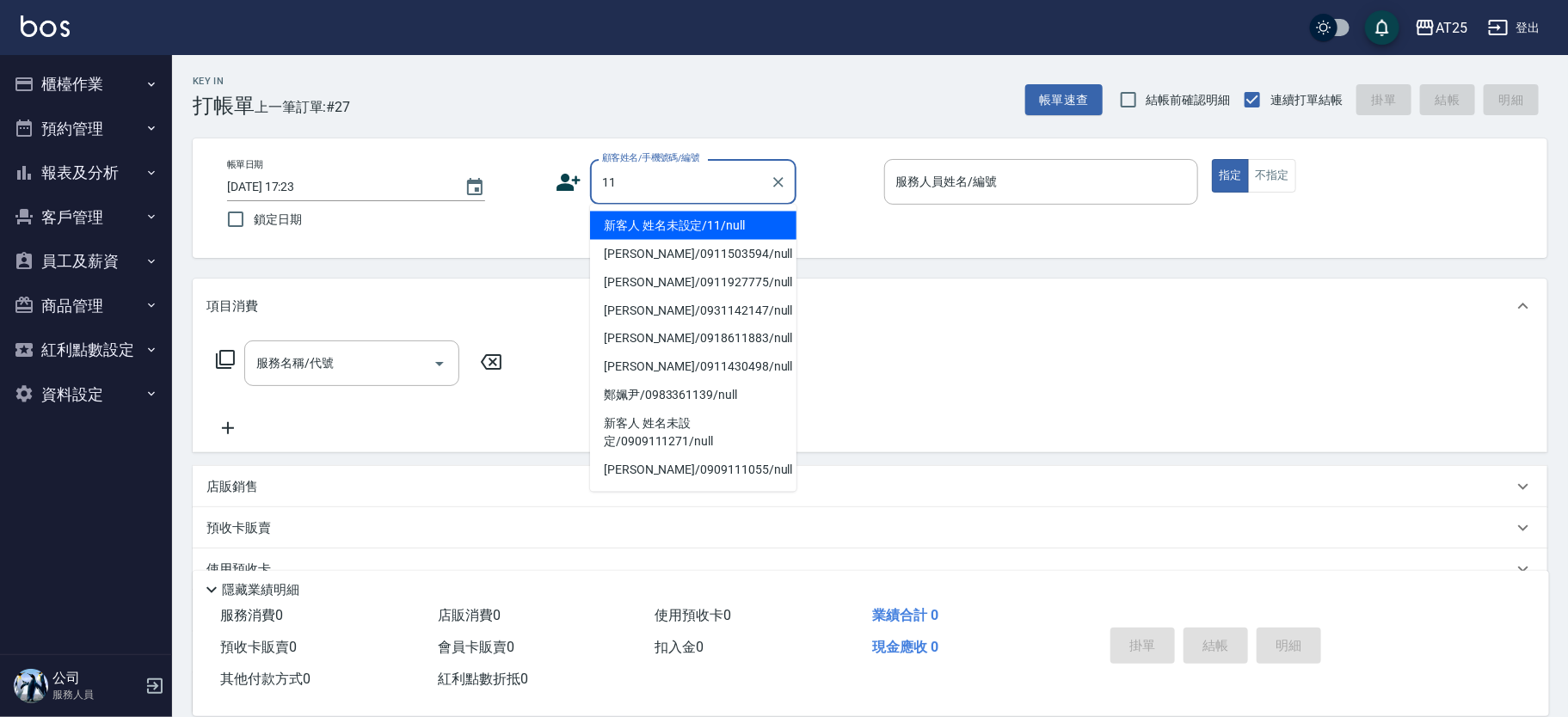
type input "新客人 姓名未設定/11/null"
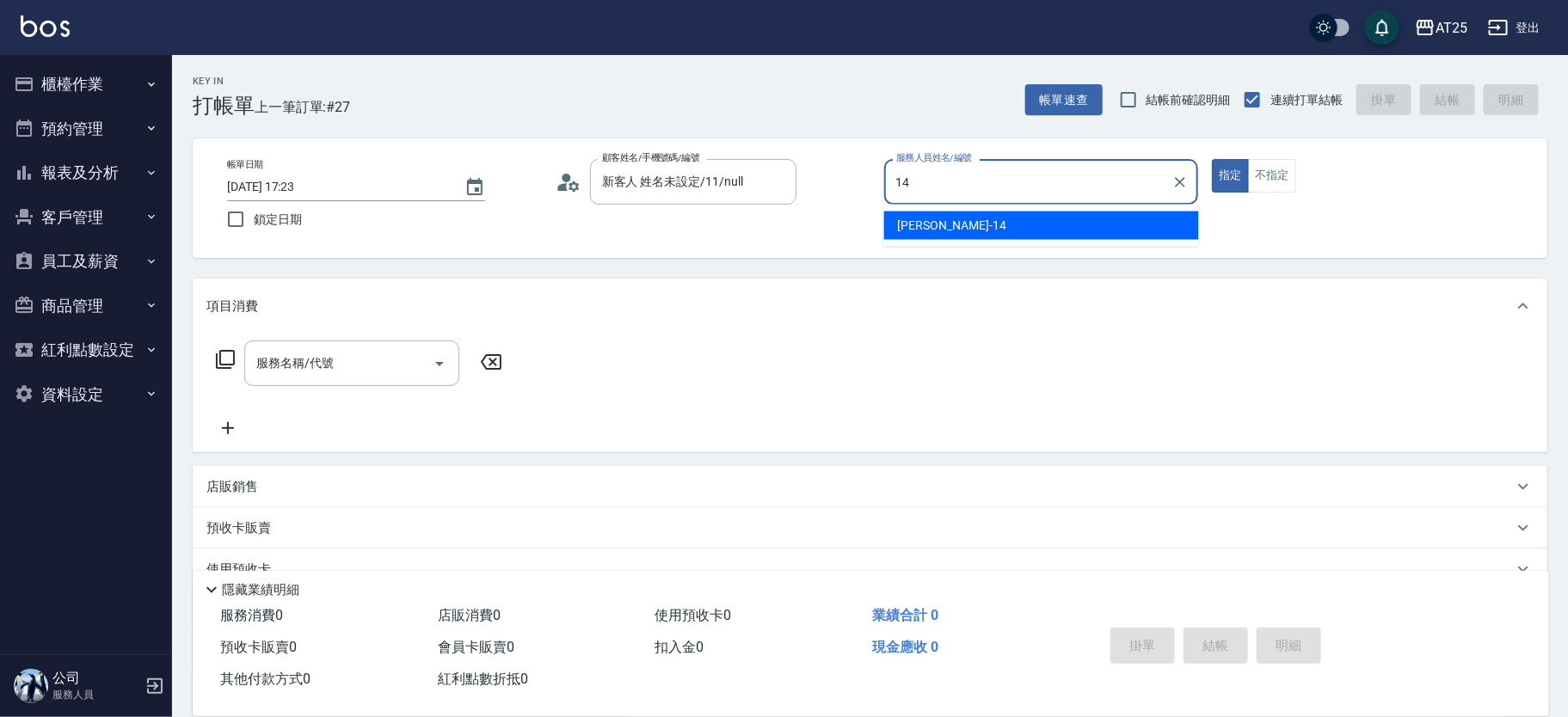
type input "Ken-14"
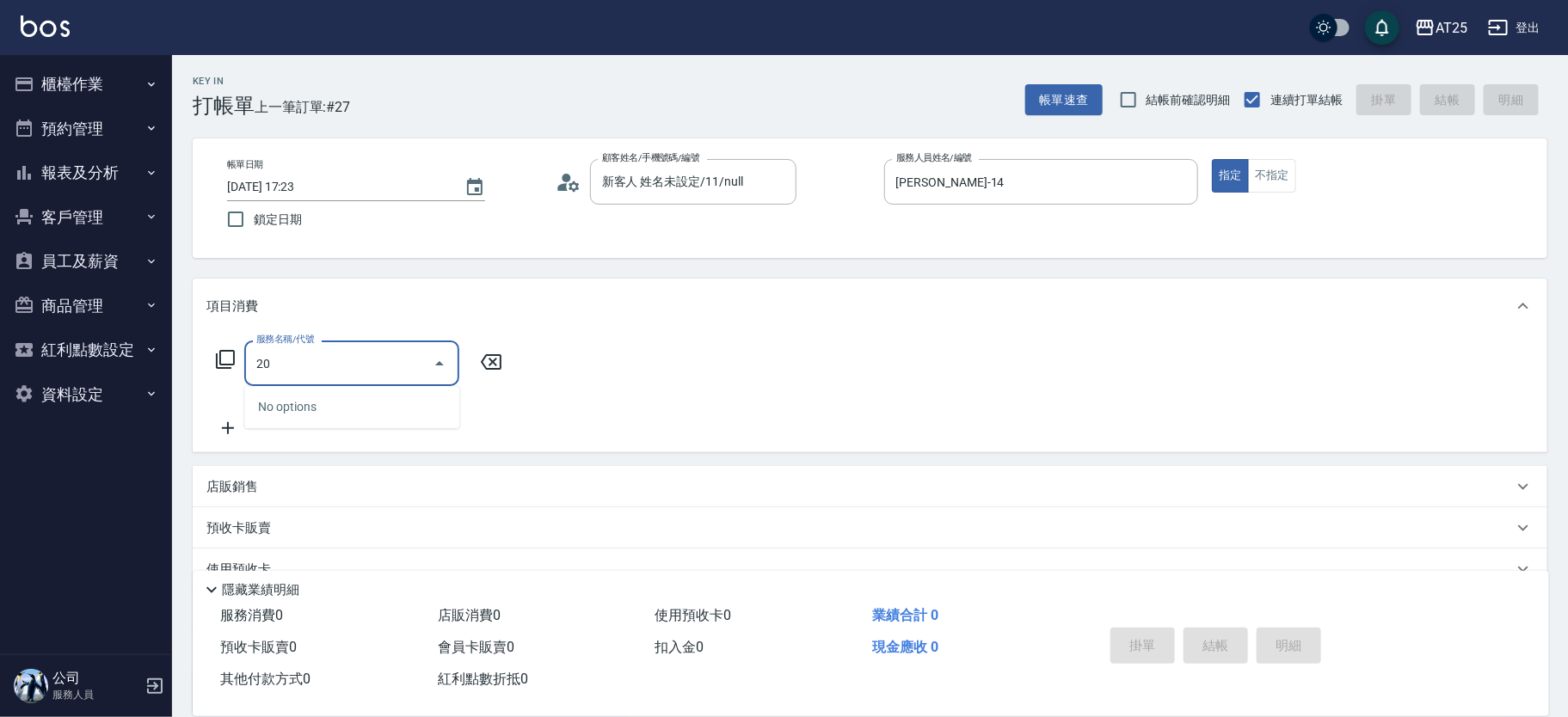
type input "2"
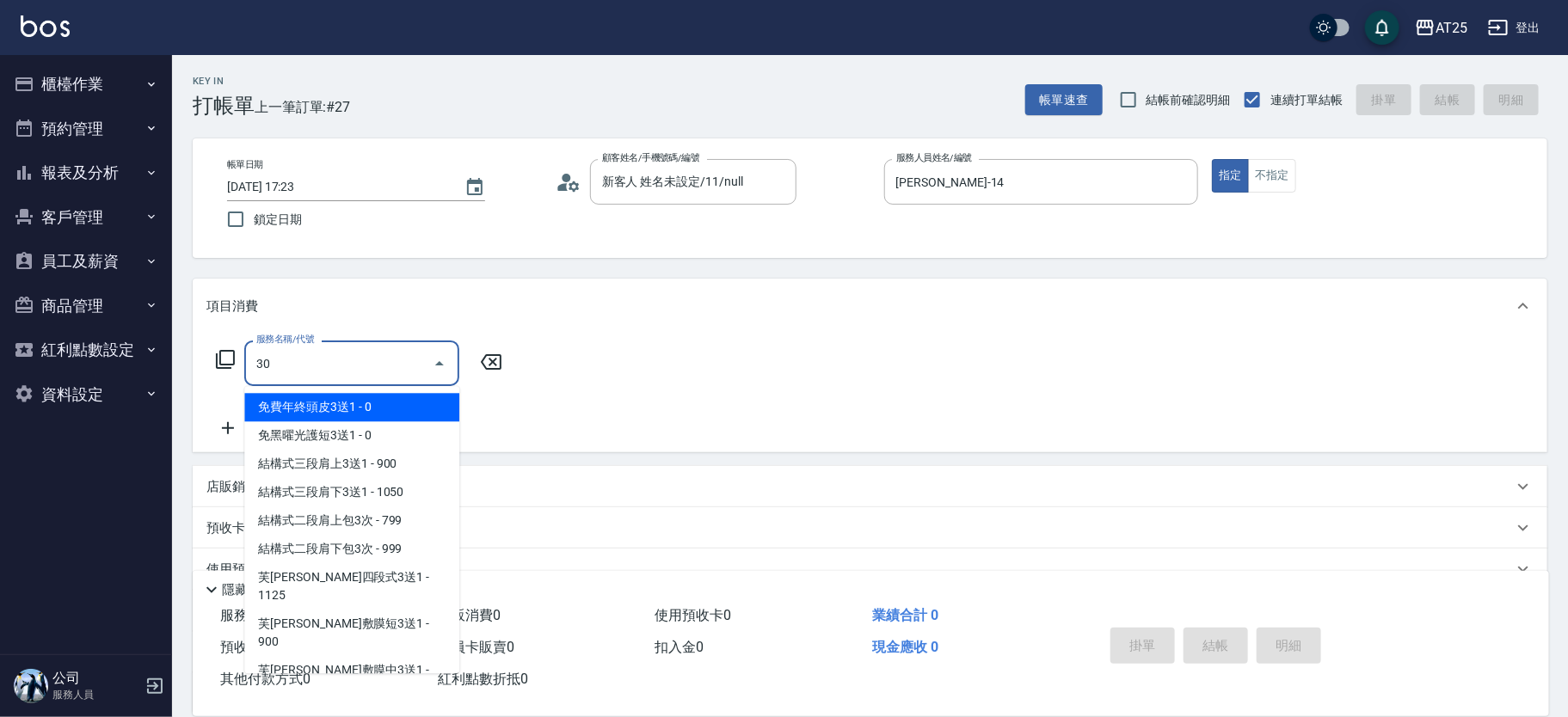
type input "301"
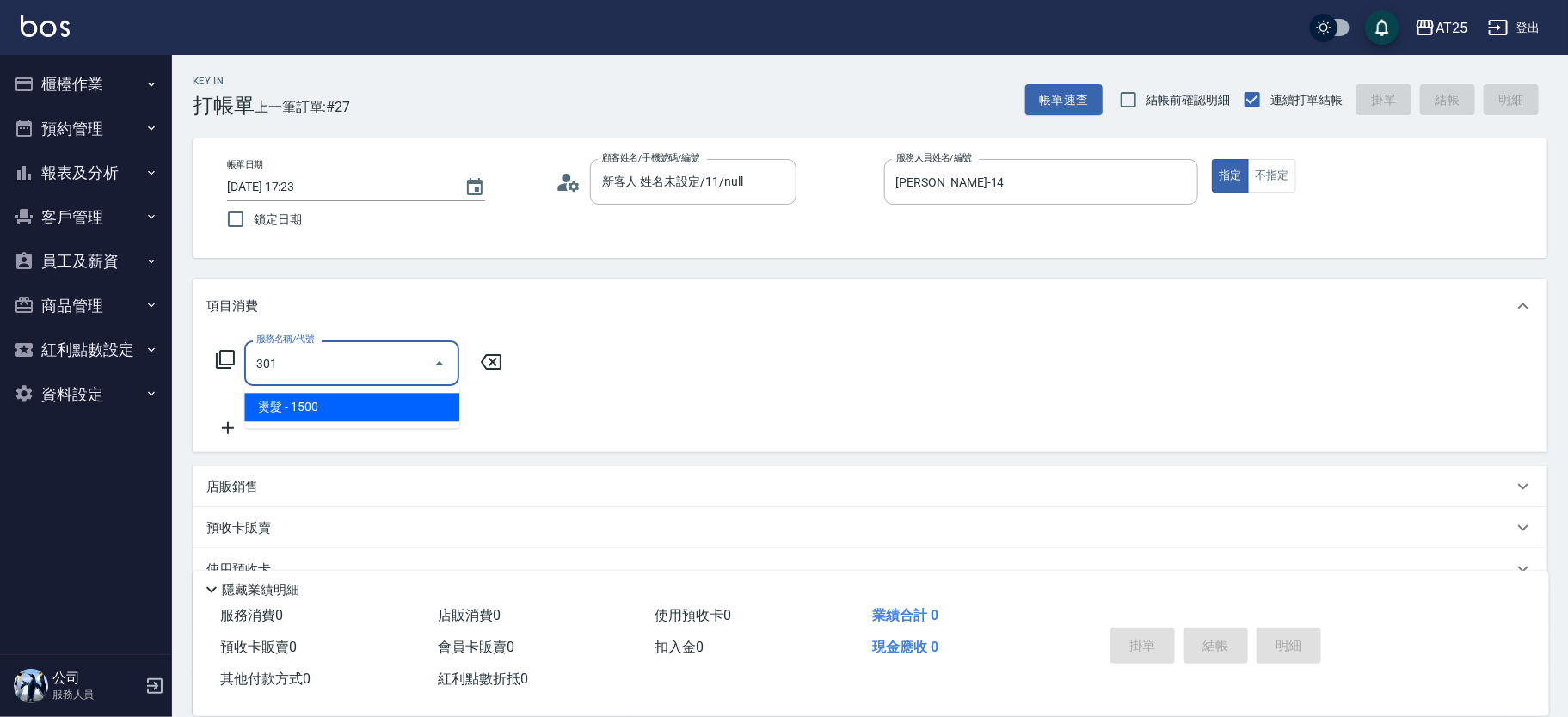
type input "150"
type input "燙髮(301)"
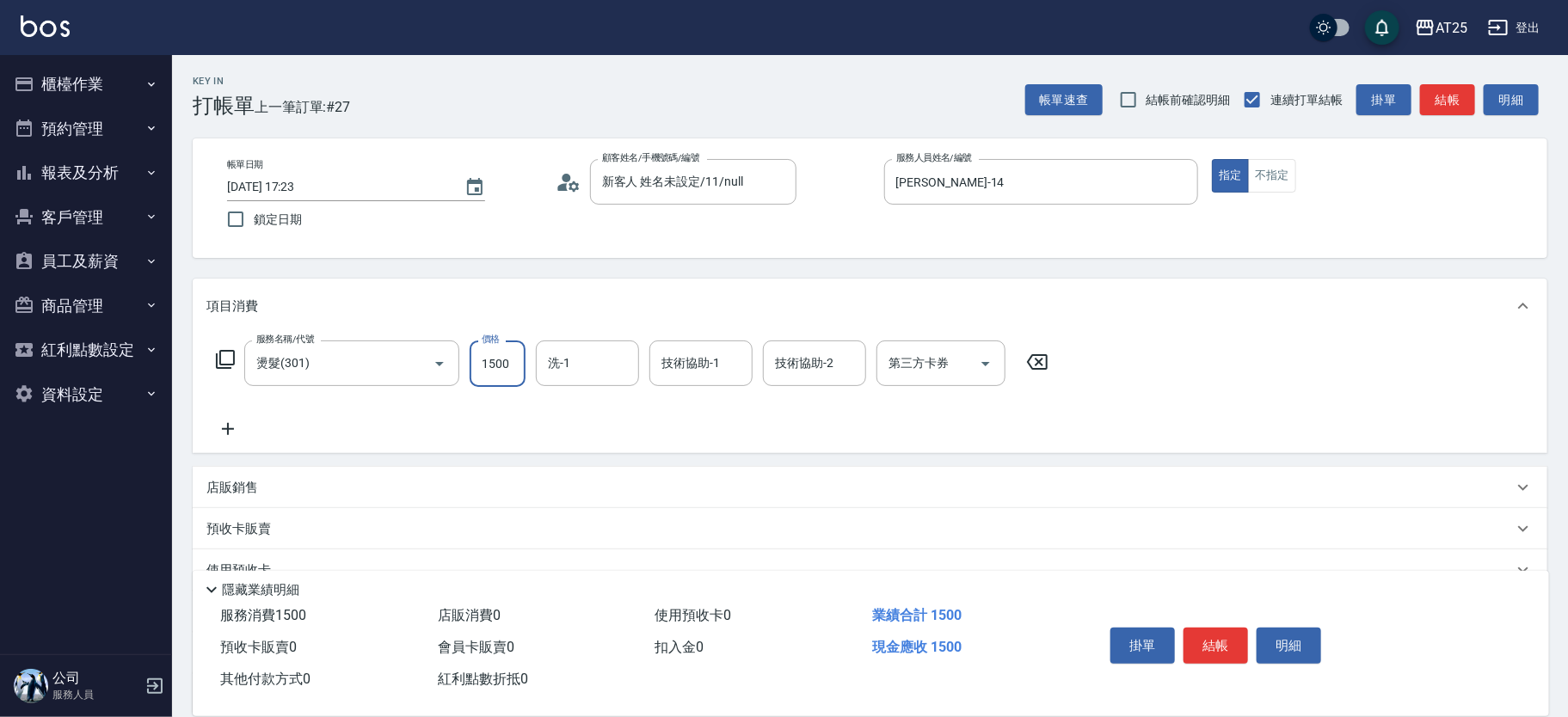
type input "0"
type input "35"
type input "30"
type input "350"
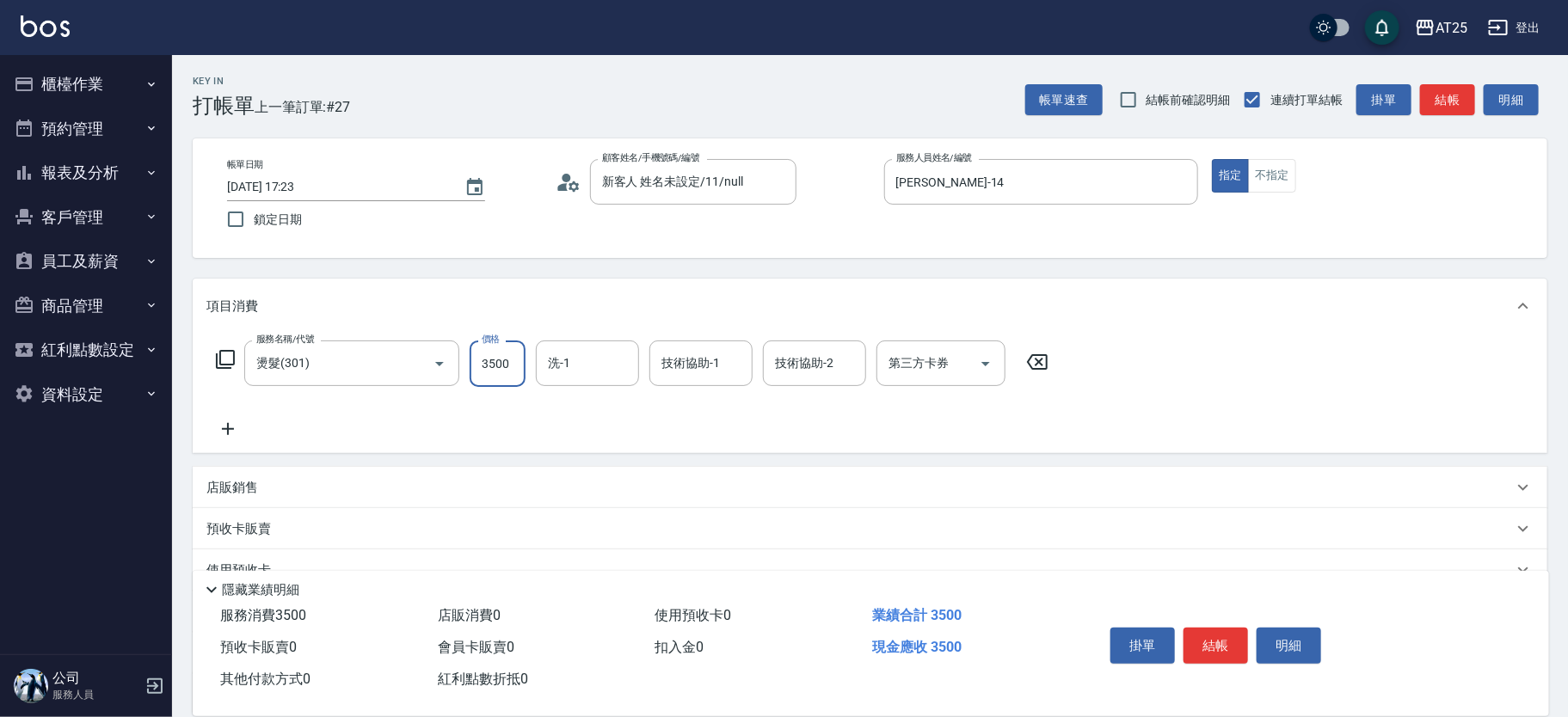
type input "3500"
type input "小宇-58"
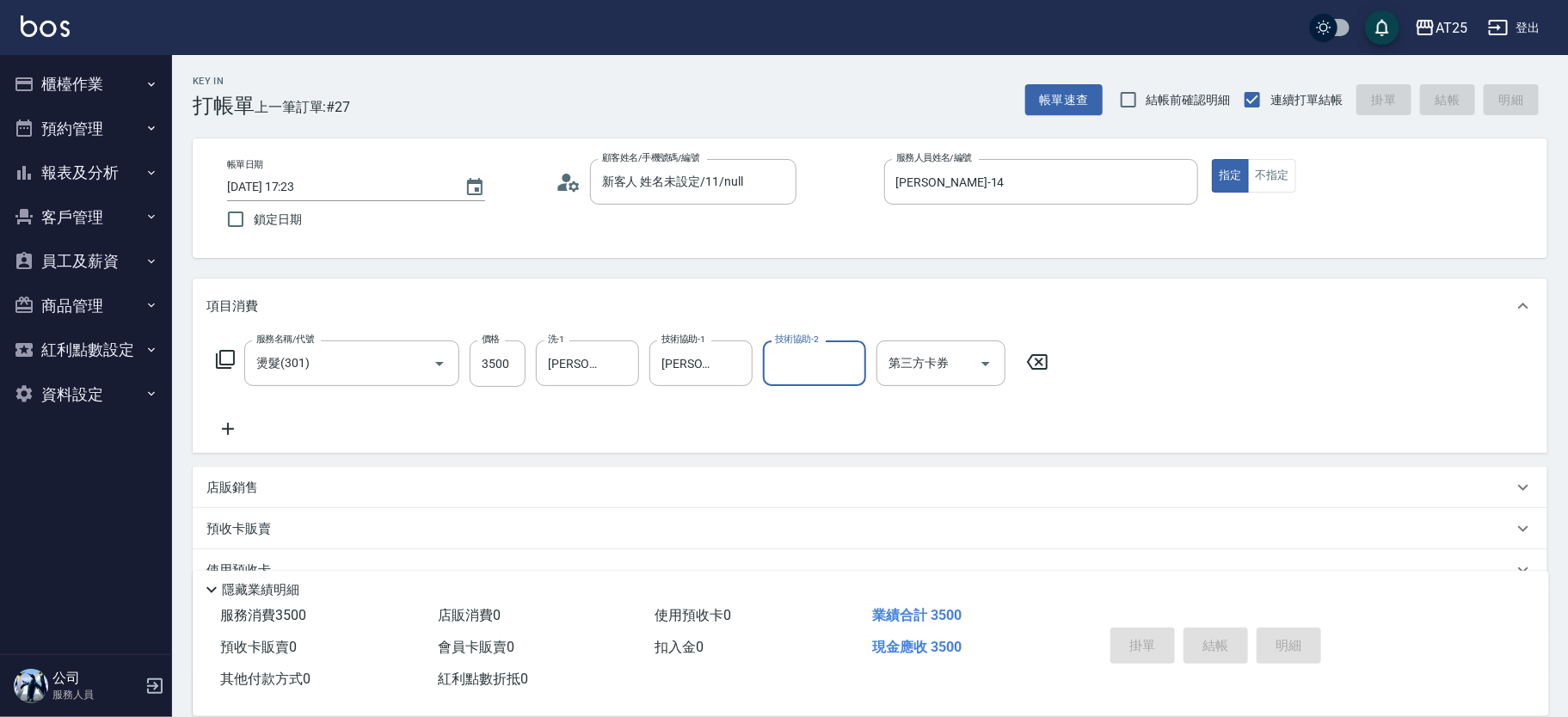
type input "0"
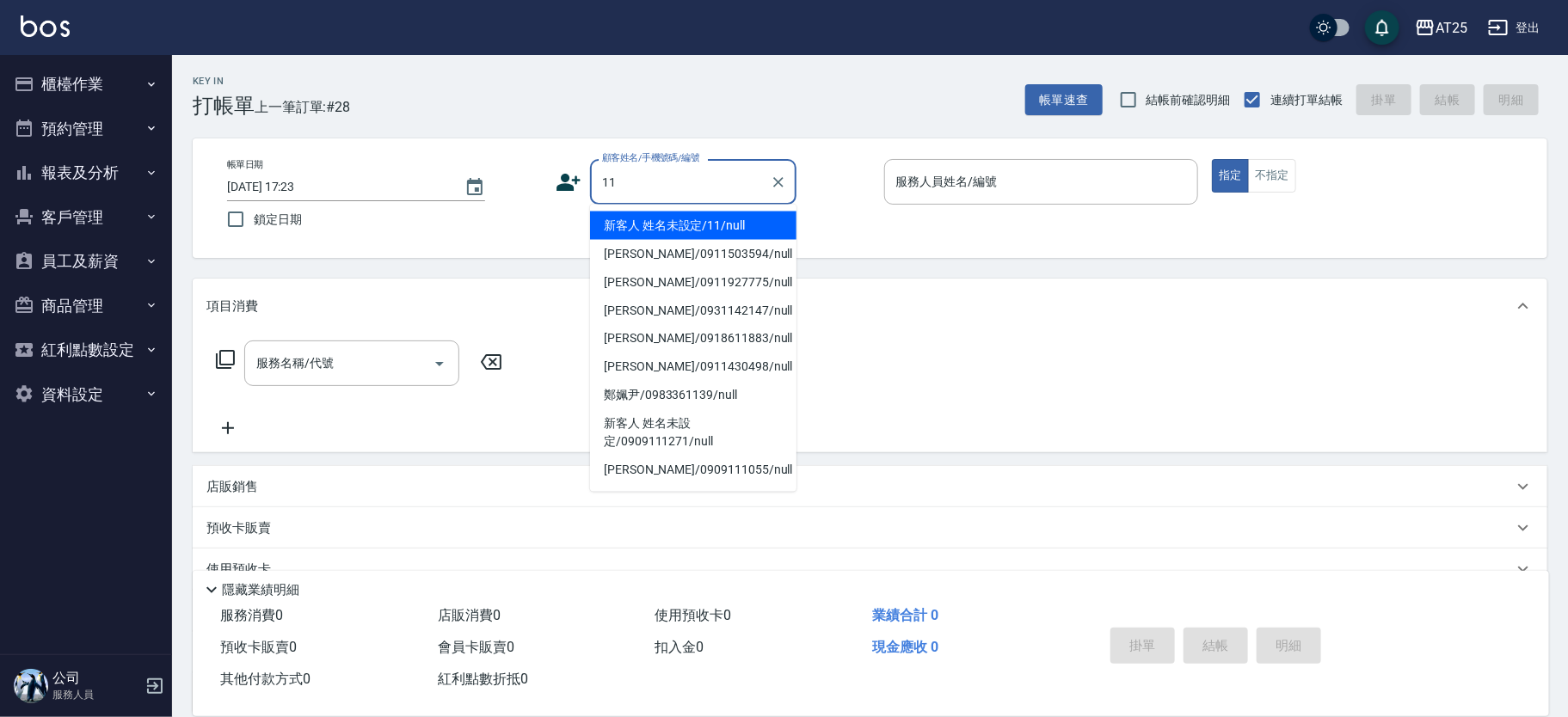
type input "新客人 姓名未設定/11/null"
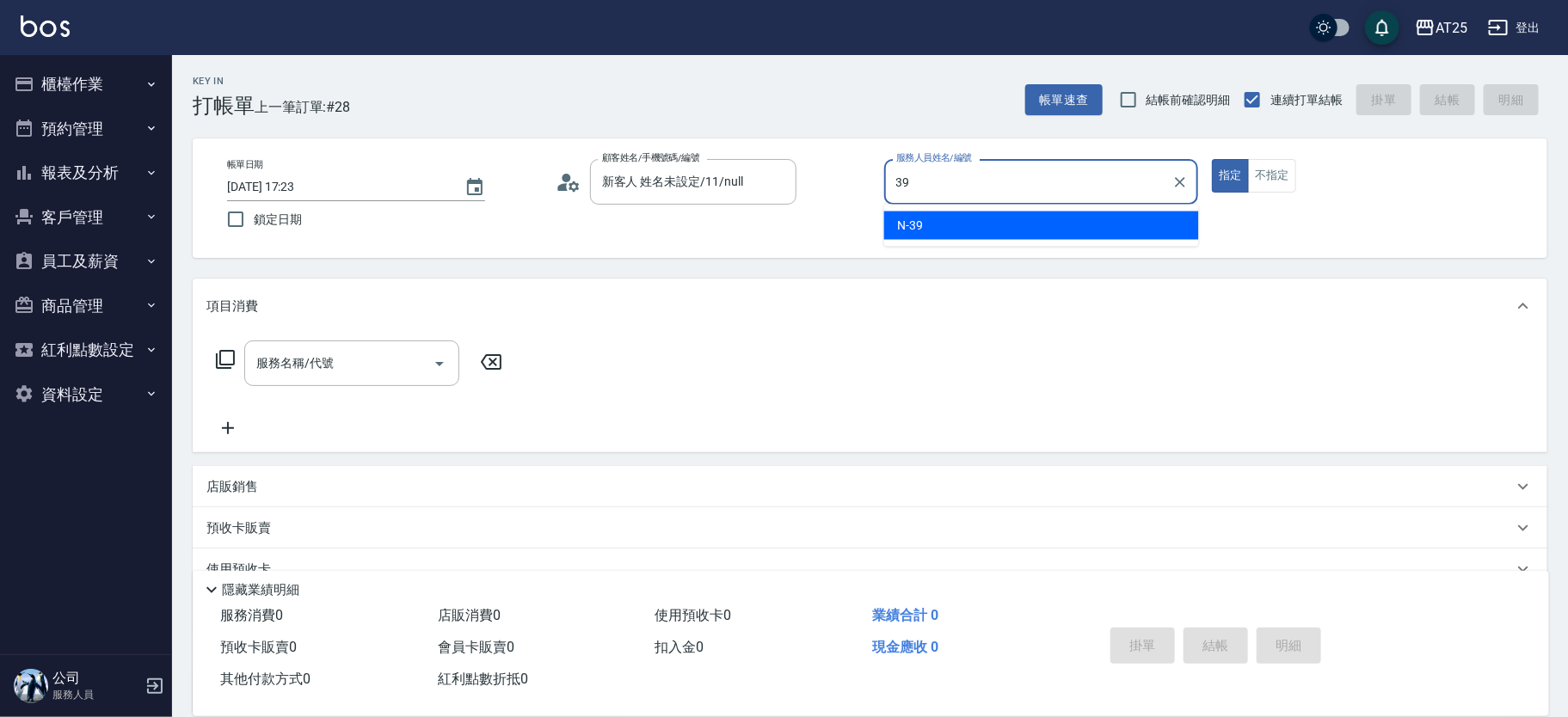
type input "N-39"
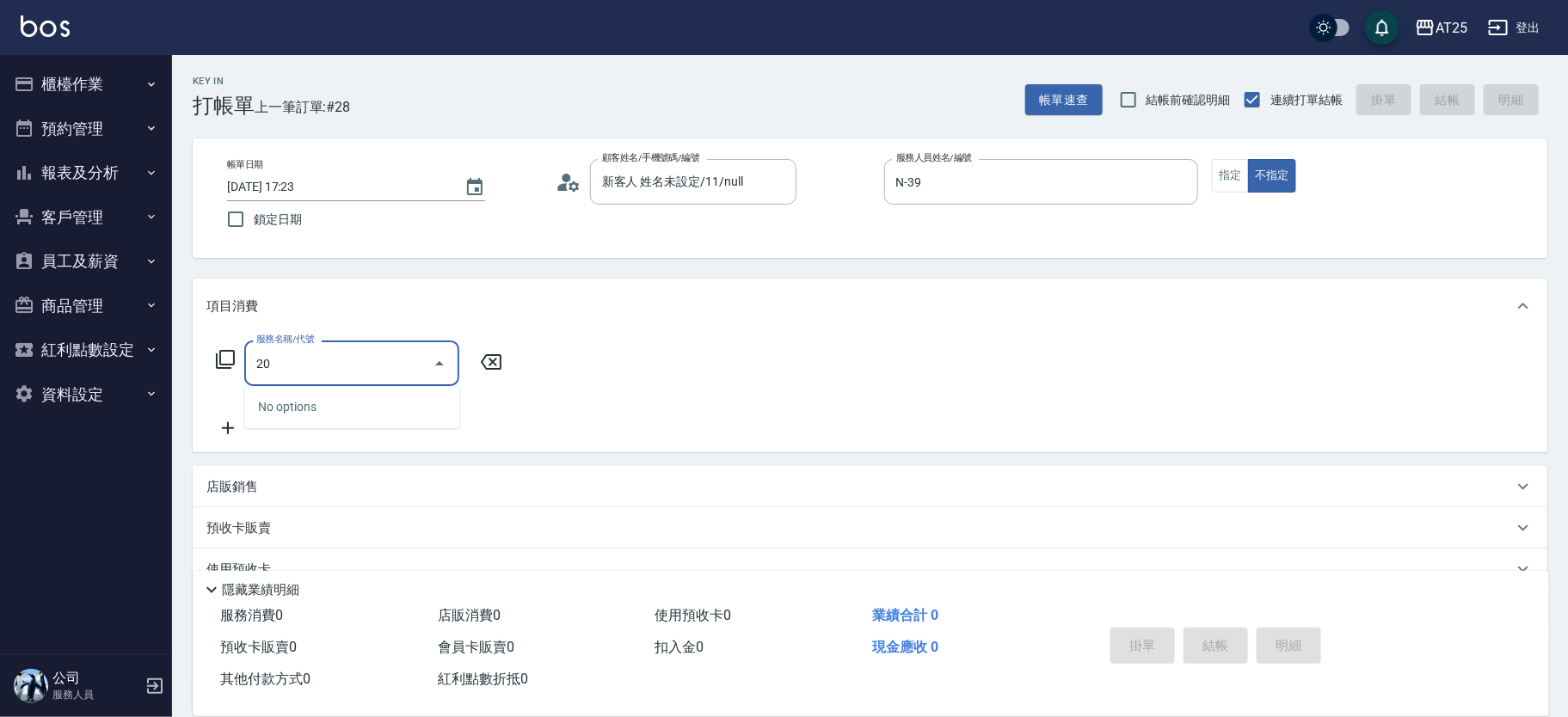
type input "201"
type input "30"
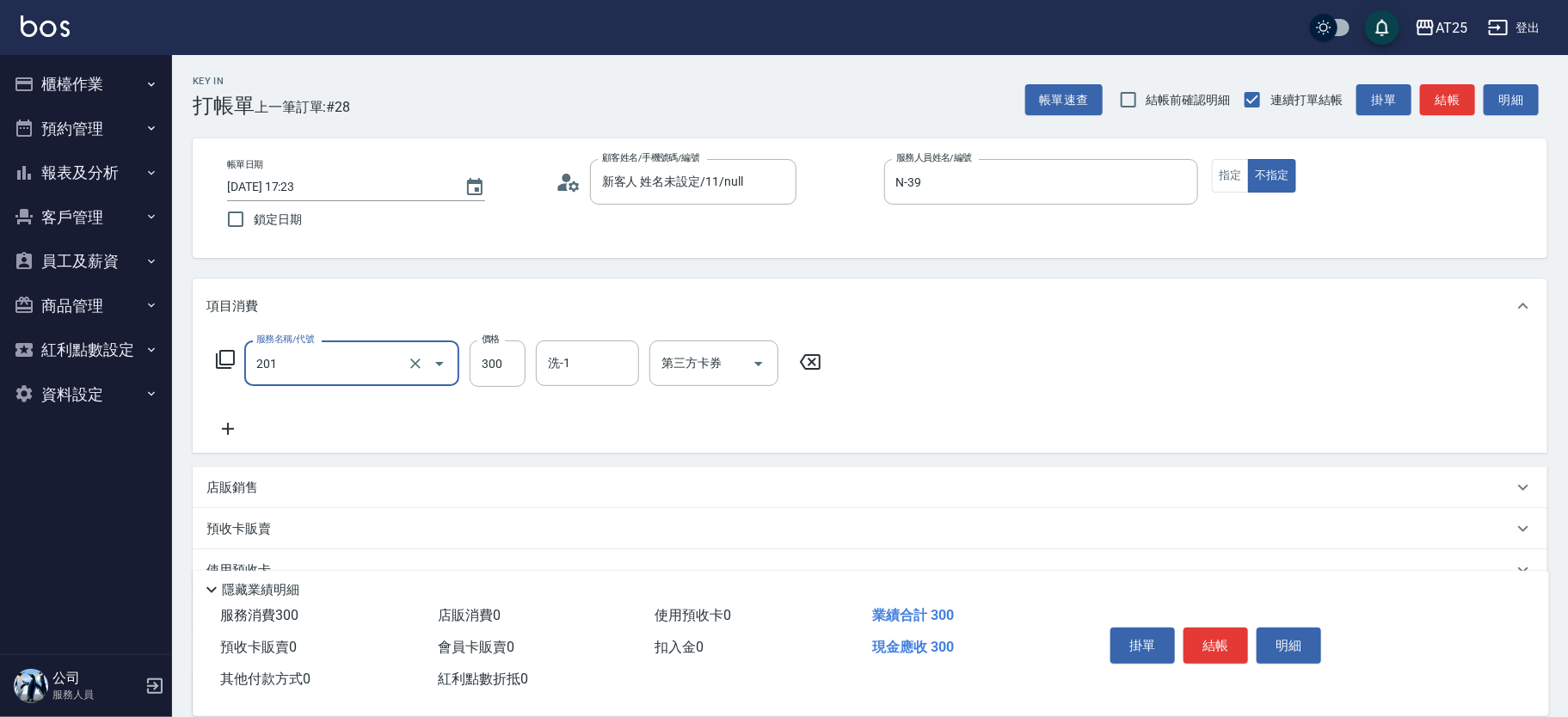
type input "洗髮(201)"
type input "0"
type input "50"
type input "500"
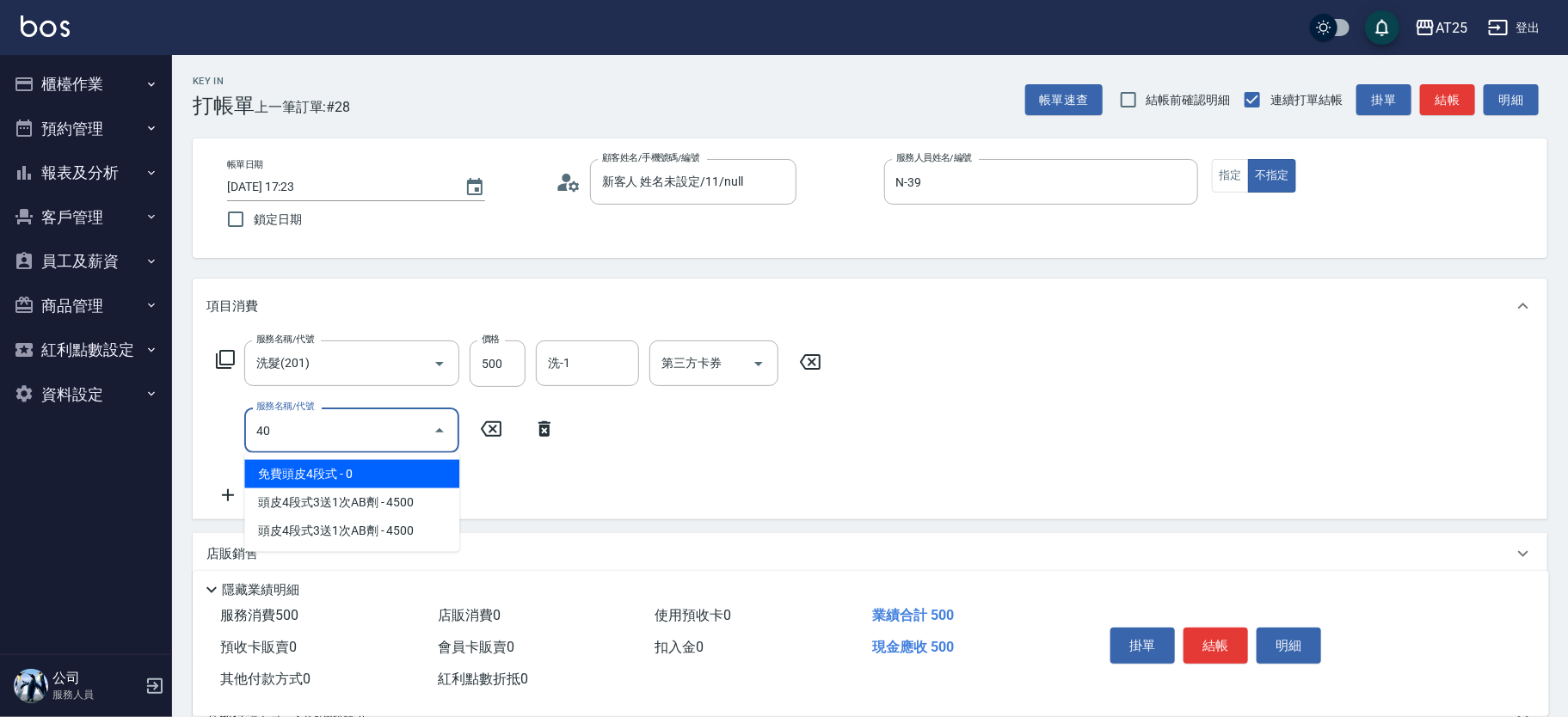
type input "401"
type input "80"
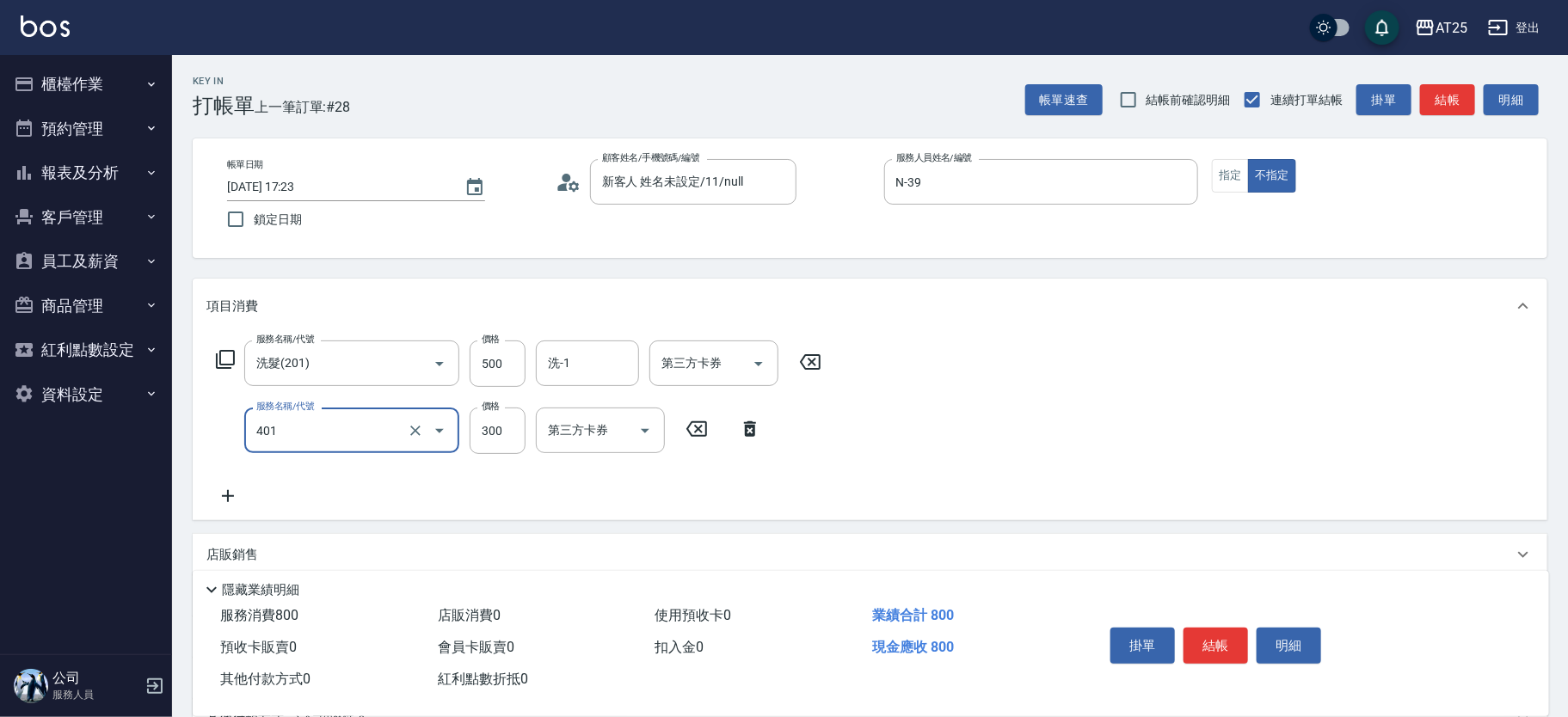
type input "剪髮(401)"
type input "50"
type input "10"
type input "60"
type input "100"
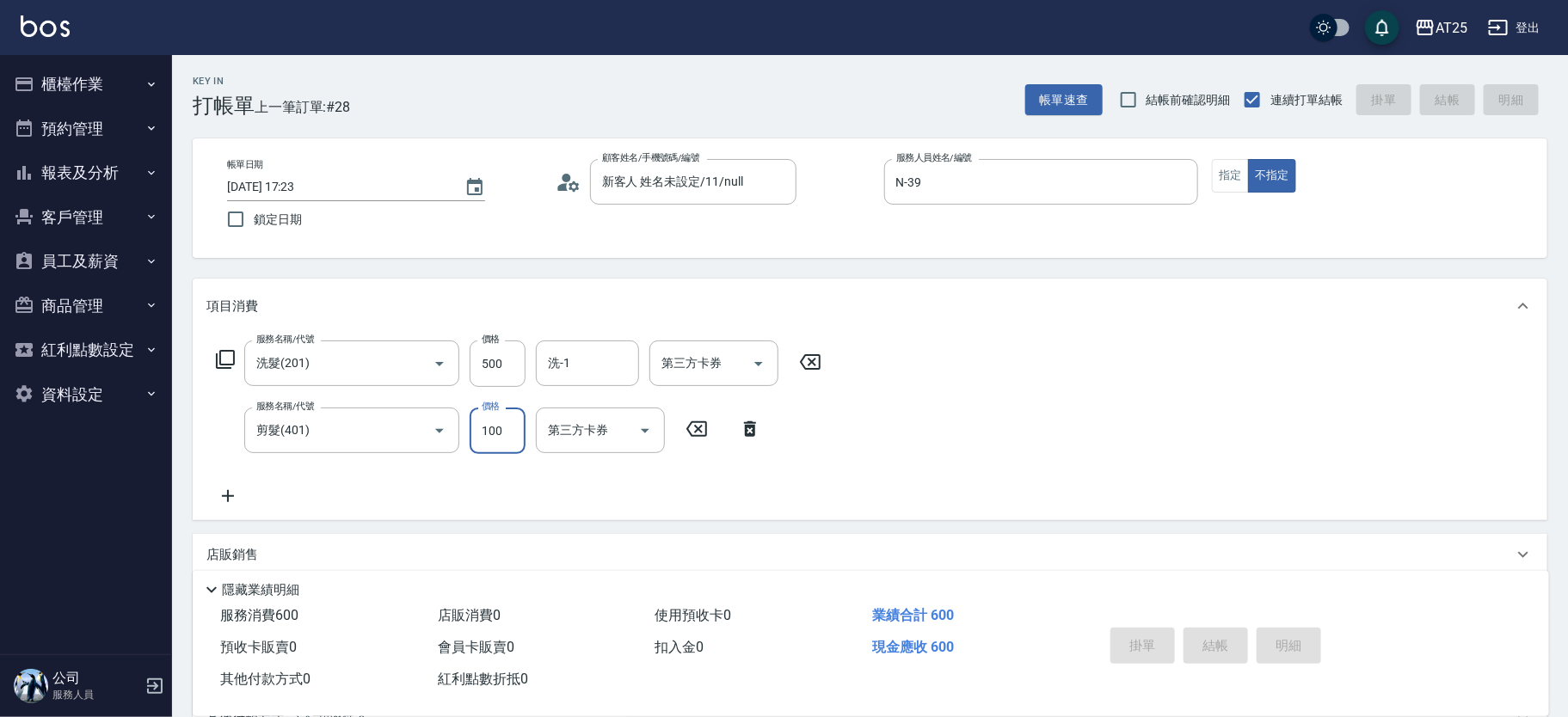
type input "2025/08/16 17:24"
type input "0"
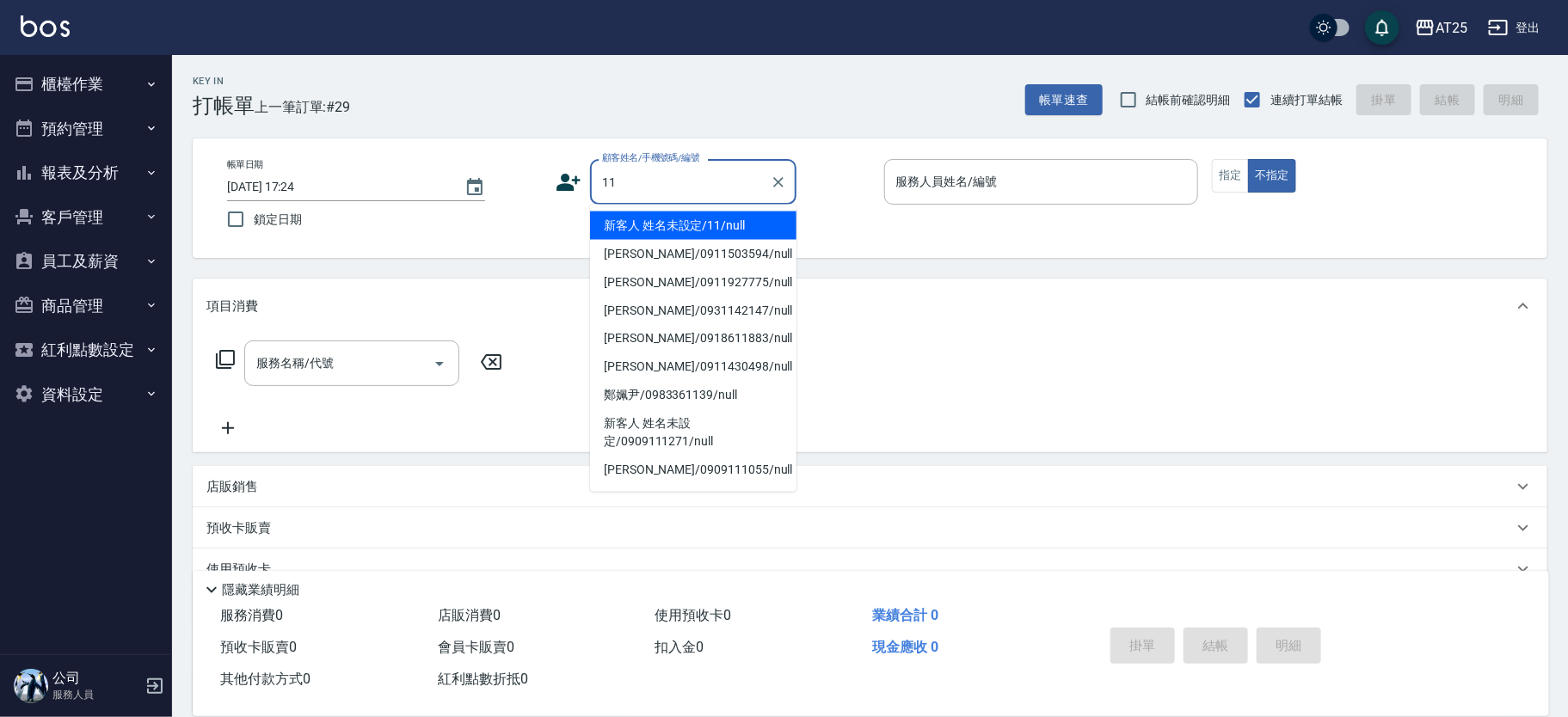
type input "新客人 姓名未設定/11/null"
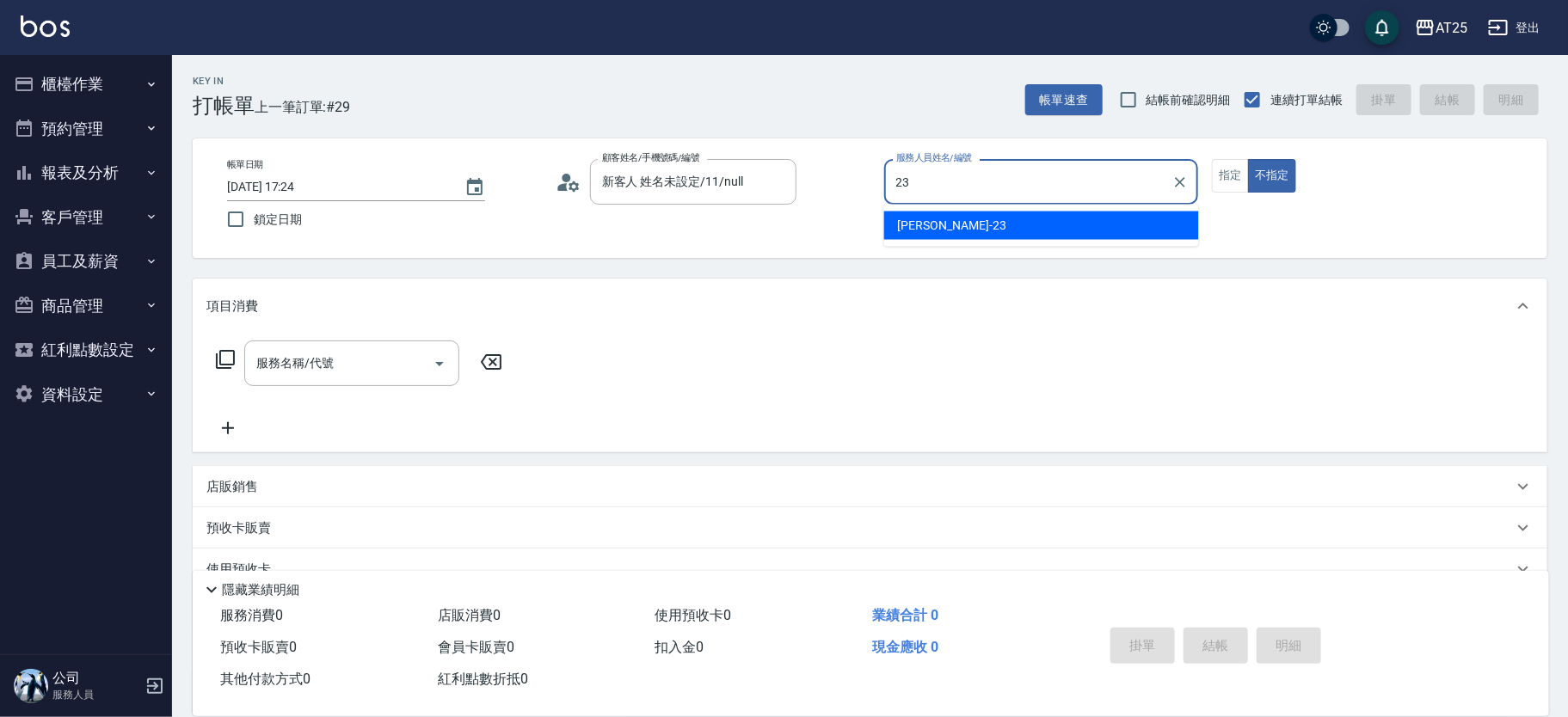
type input "Emma-23"
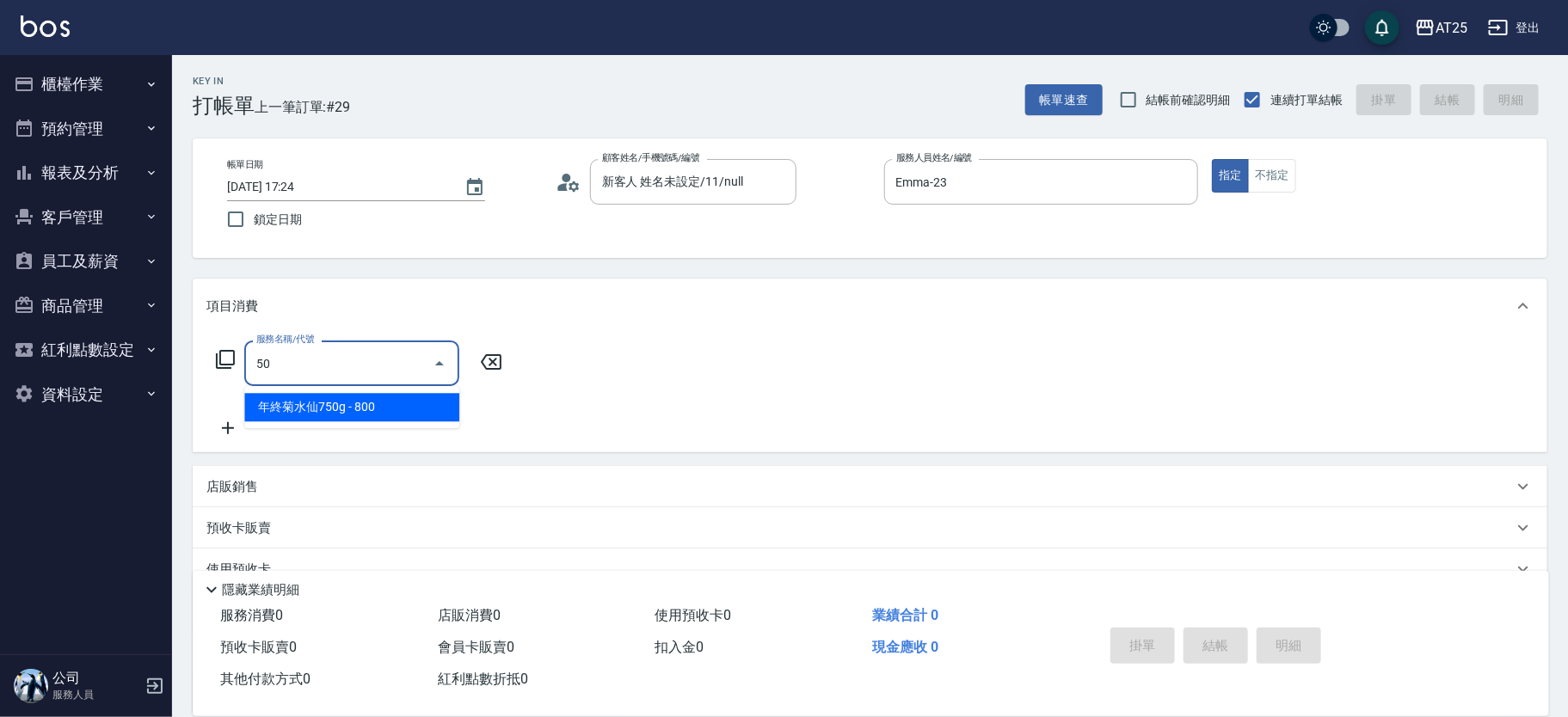
type input "501"
type input "100"
type input "染髮(501)"
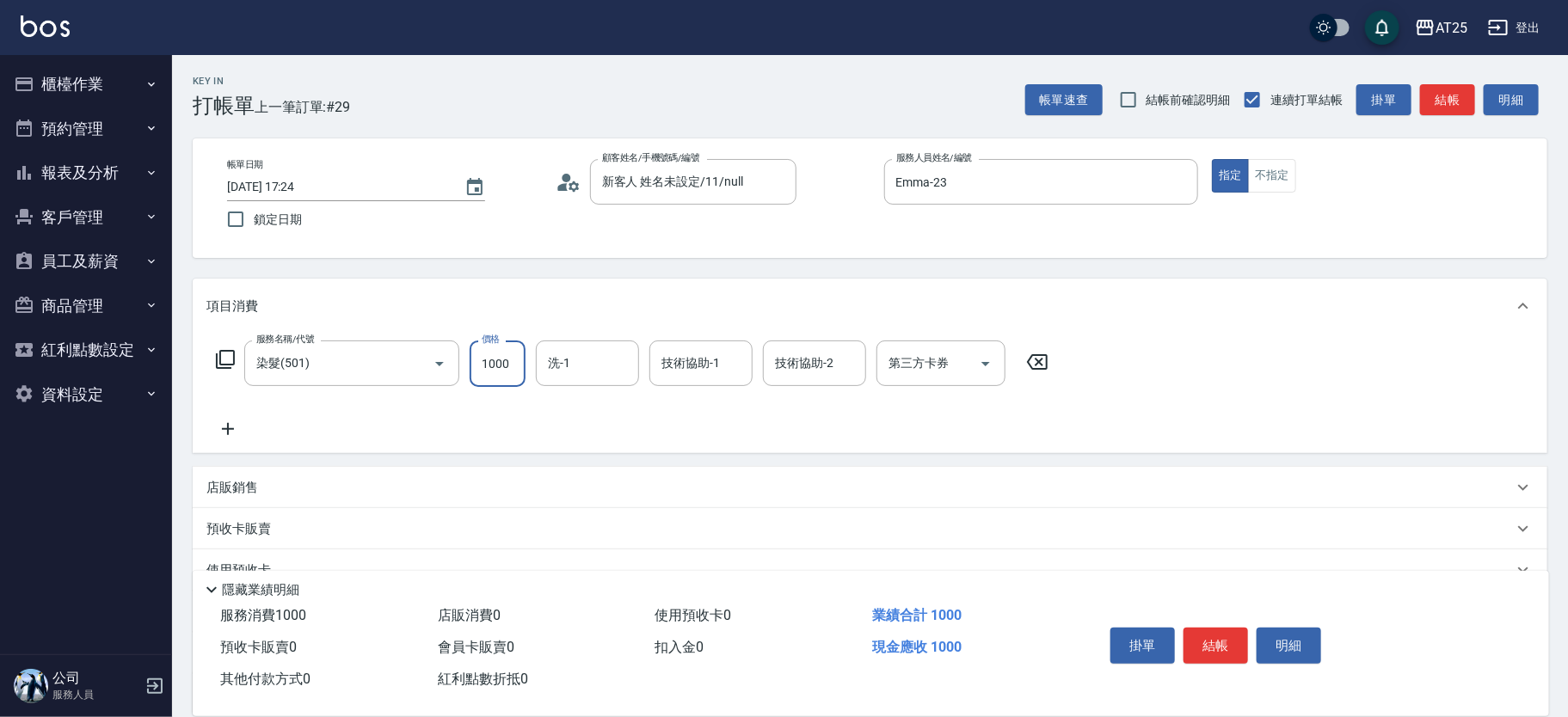
type input "0"
type input "13"
type input "10"
type input "139"
type input "130"
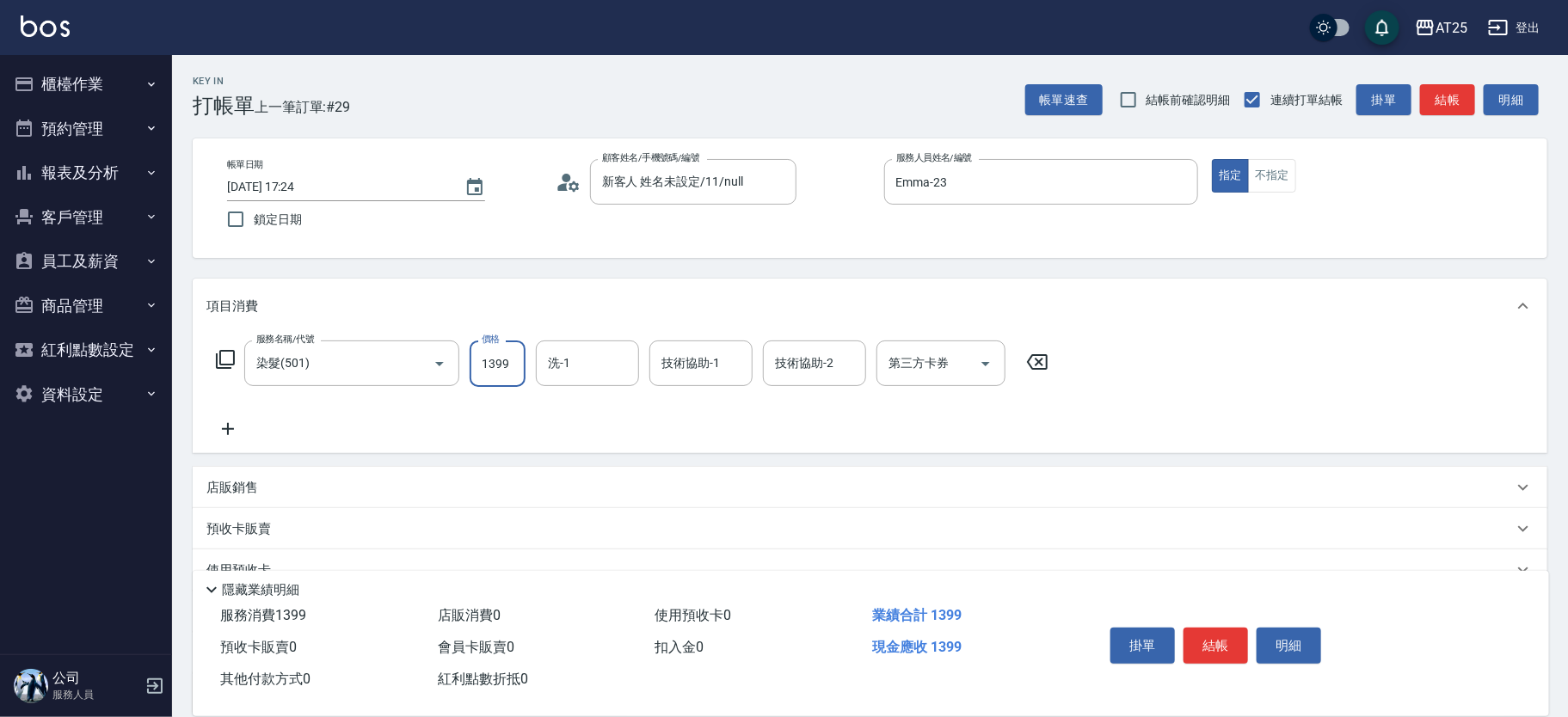
type input "1399"
type input "游惠文-61"
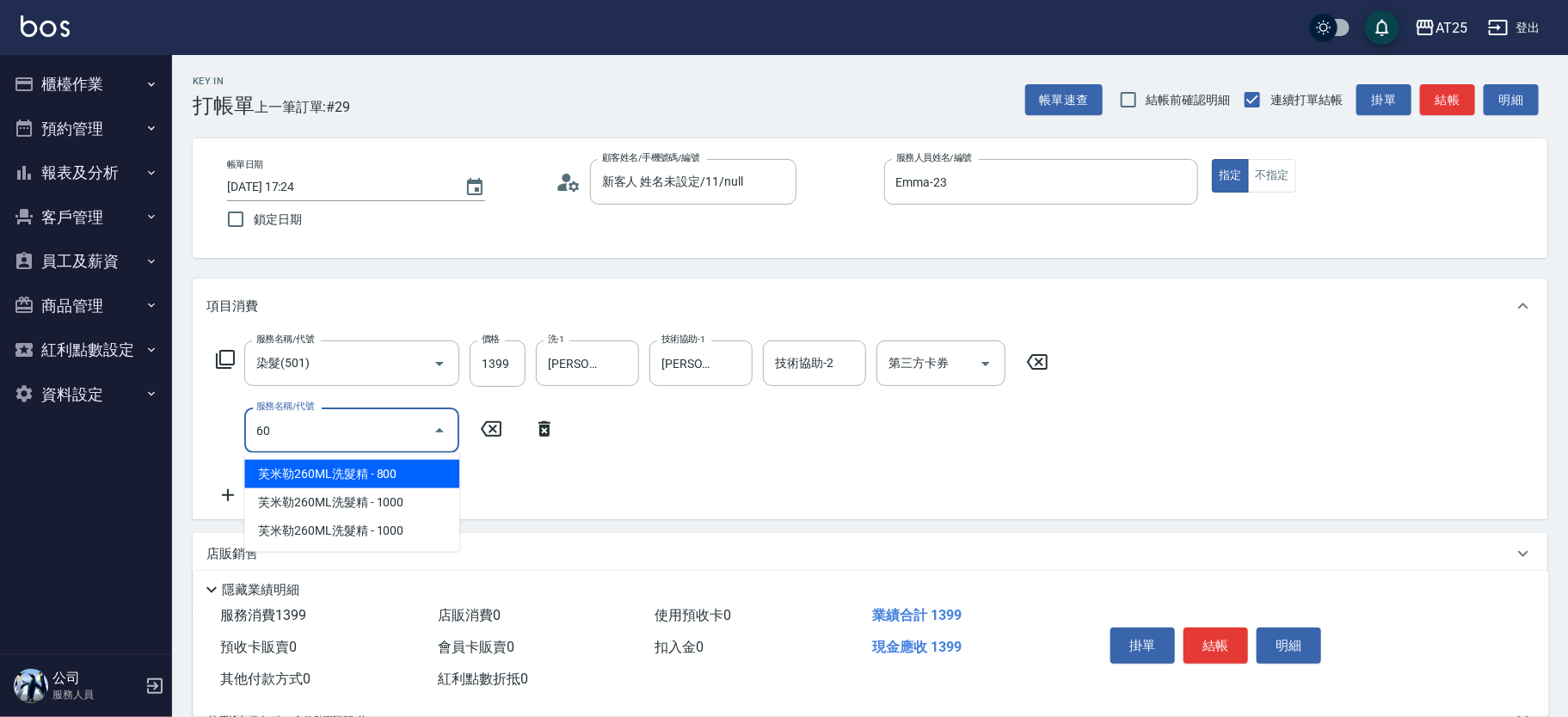
type input "601"
type input "230"
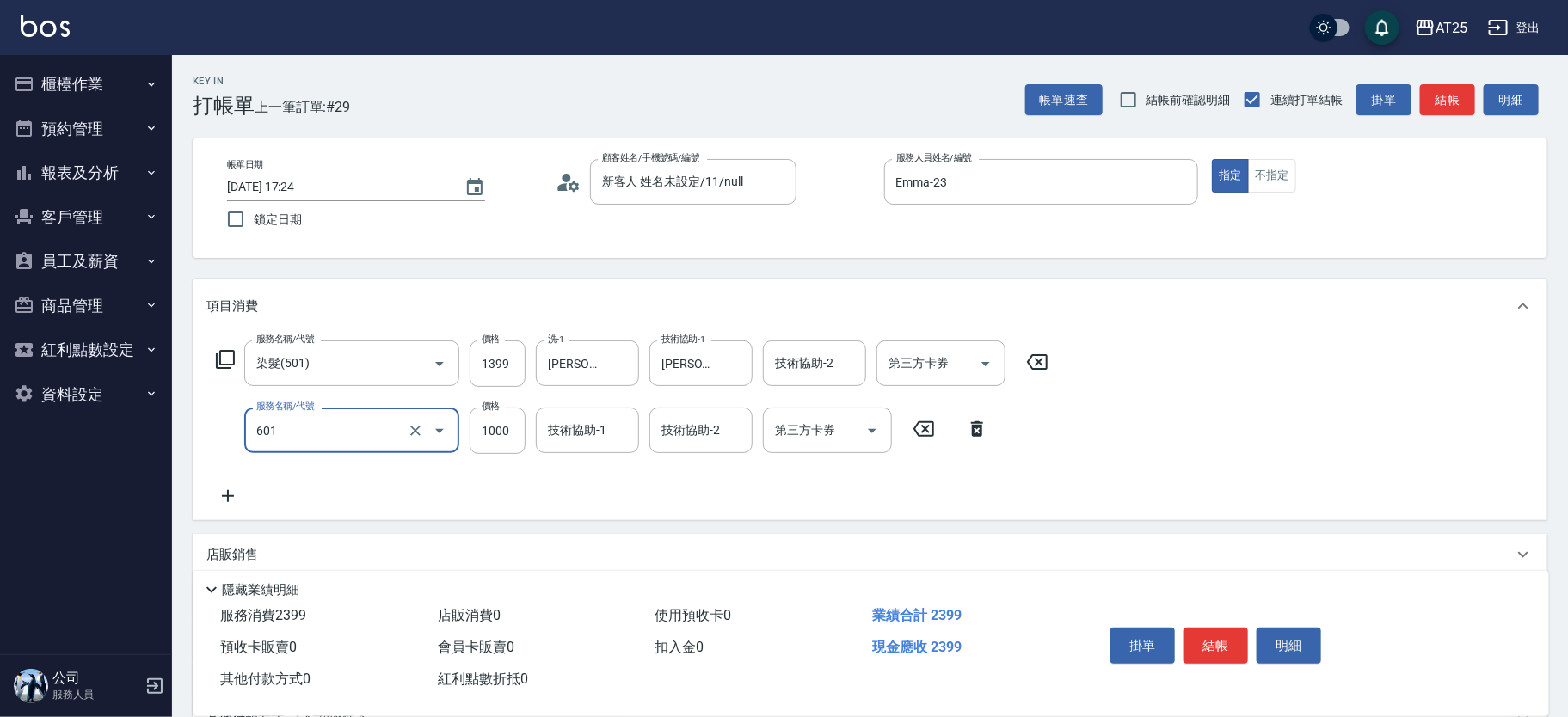
type input "自備護髮(1000上)(601)"
type input "140"
type input "15"
type input "150"
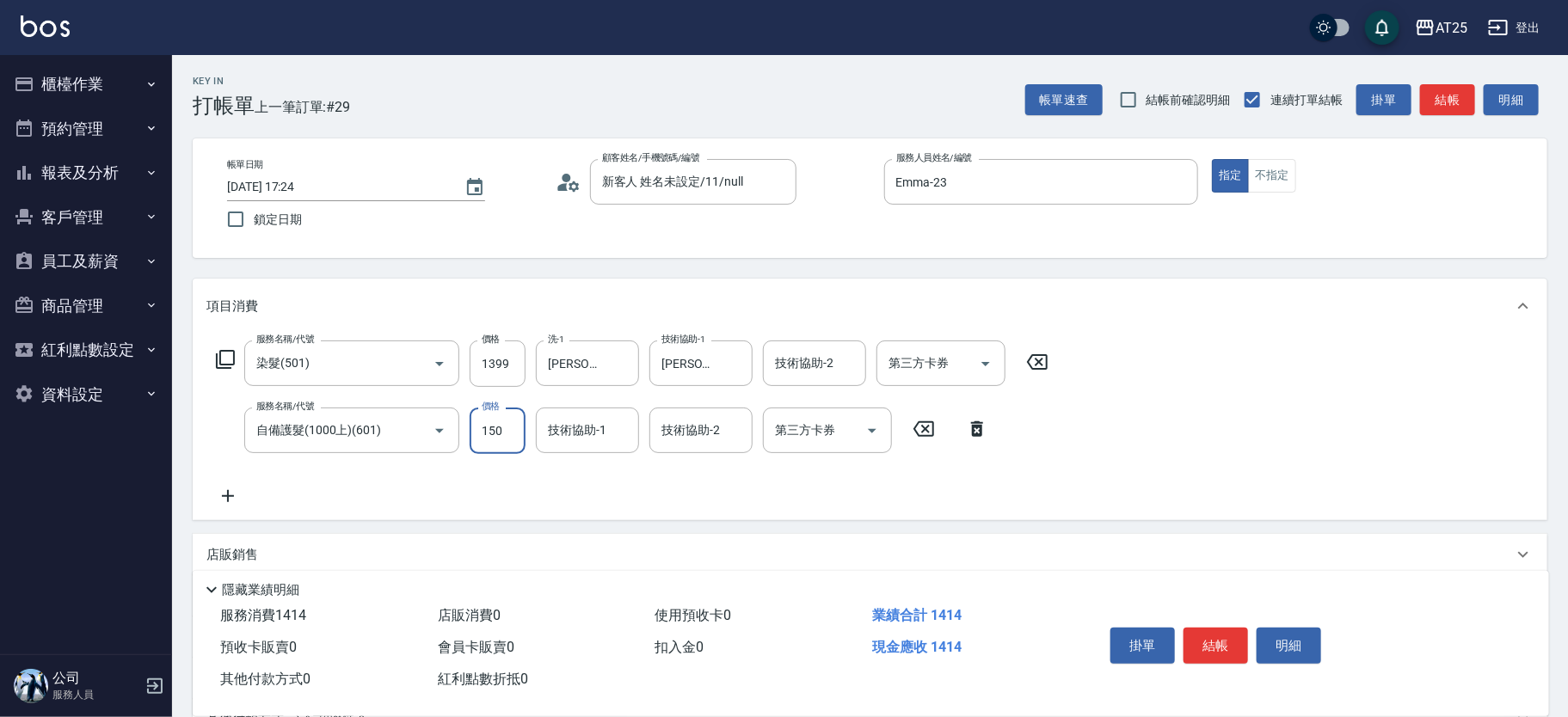
type input "280"
type input "1500"
type input "游惠文-61"
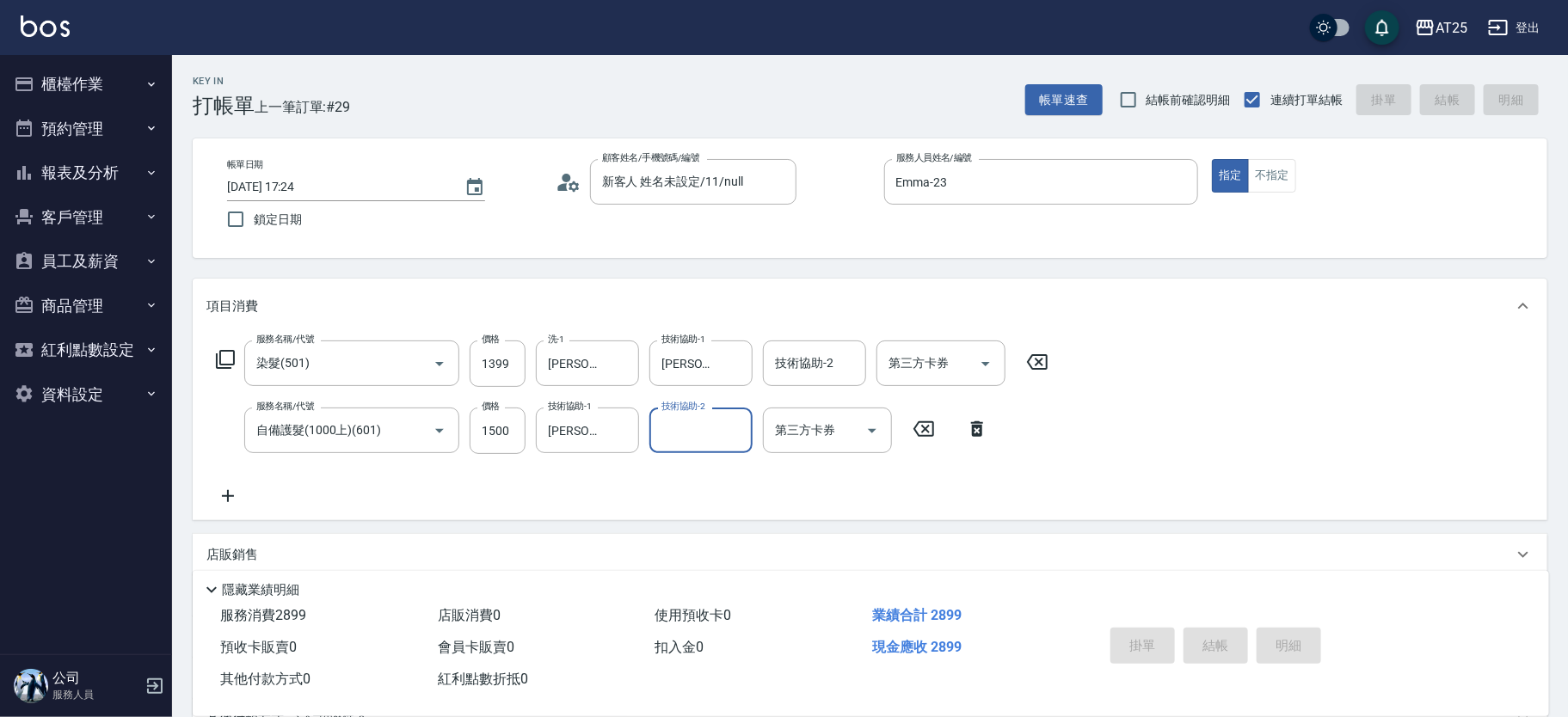
type input "0"
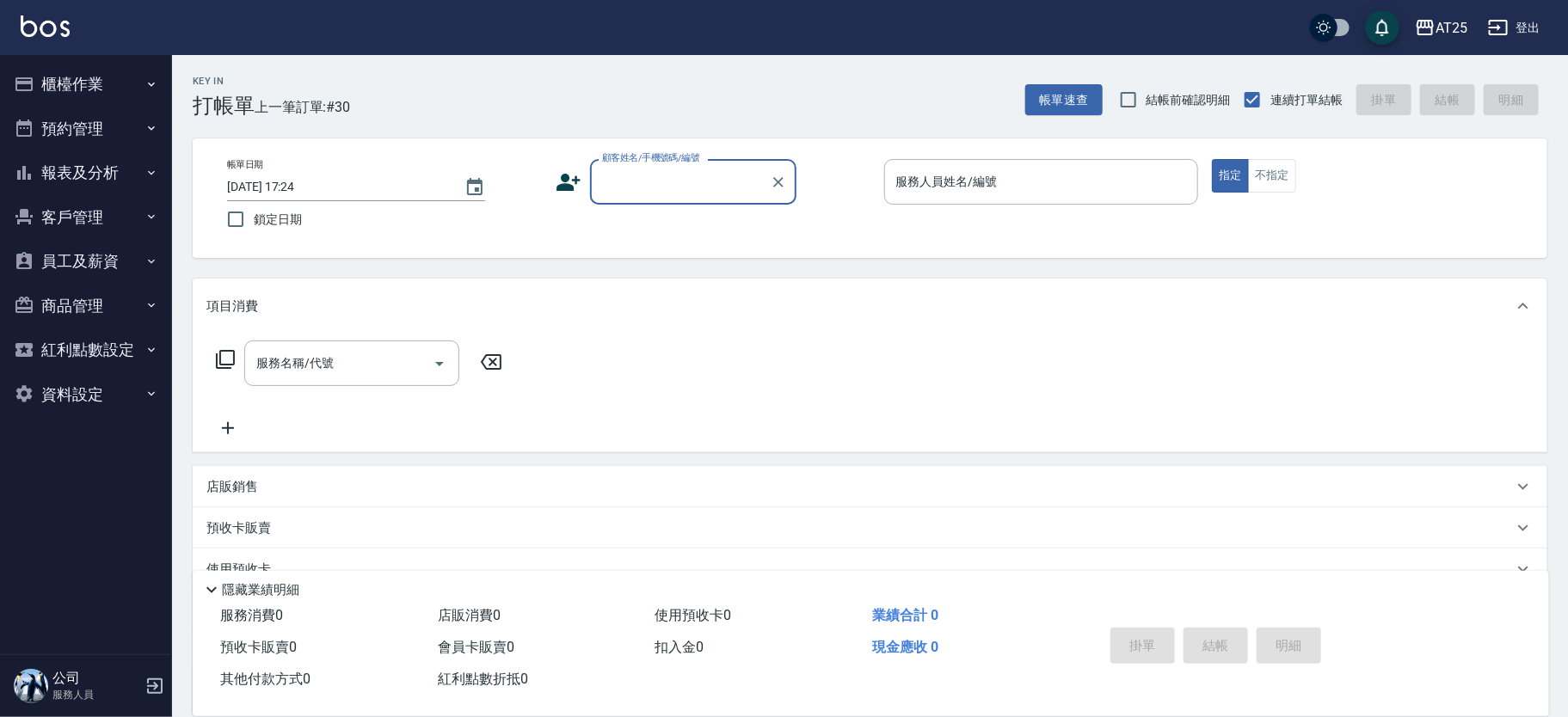
click at [668, 172] on input "顧客姓名/手機號碼/編號" at bounding box center [680, 182] width 165 height 30
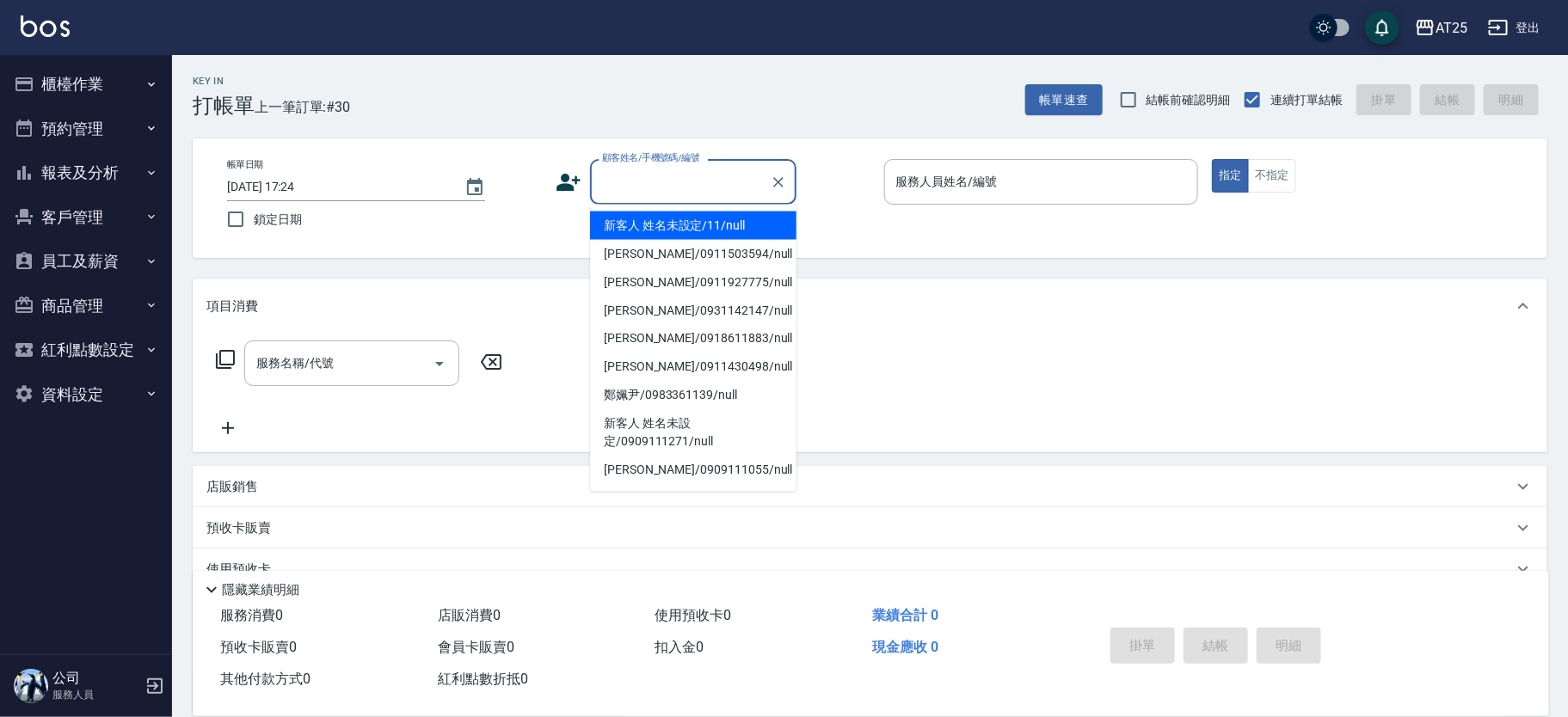
click at [714, 215] on li "新客人 姓名未設定/11/null" at bounding box center [693, 226] width 206 height 28
type input "新客人 姓名未設定/11/null"
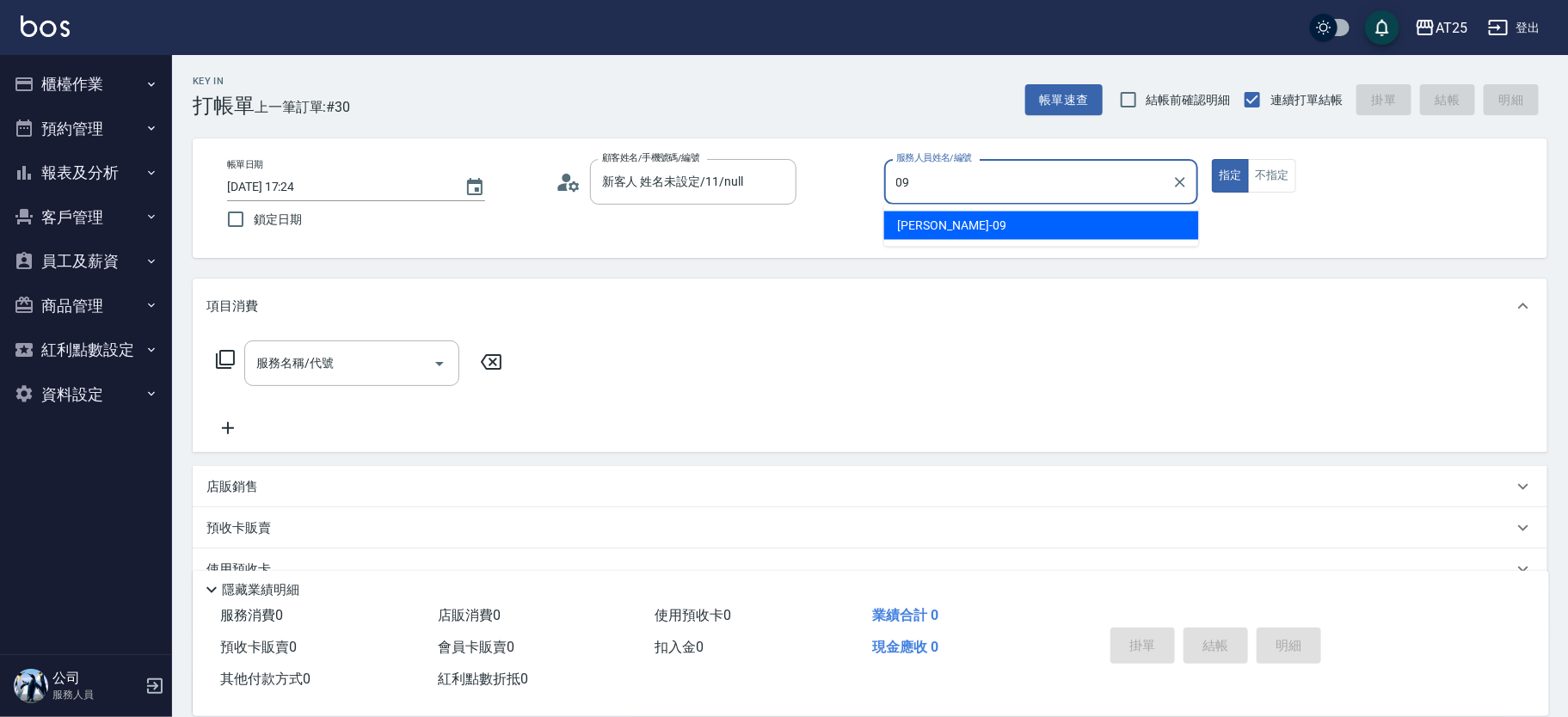
type input "Kevin-09"
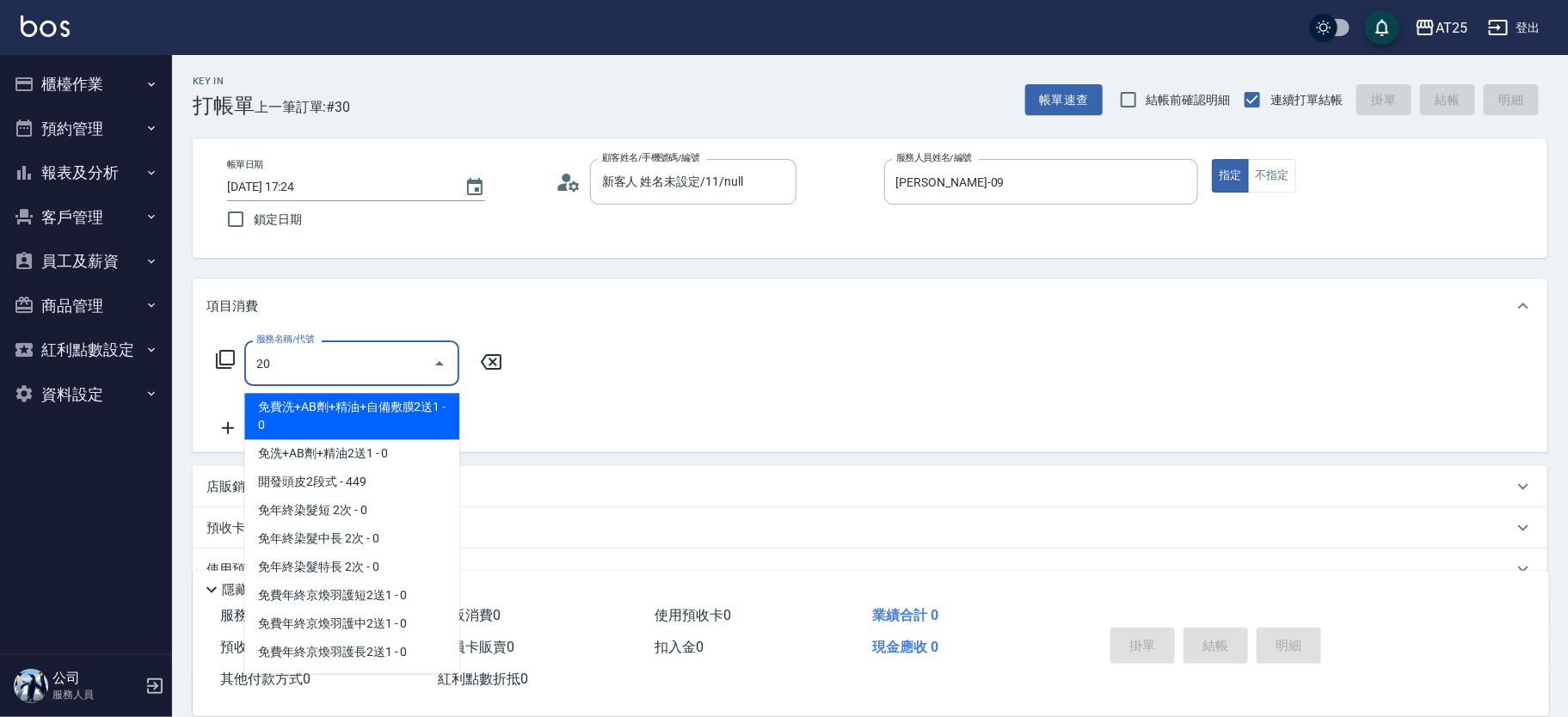
type input "201"
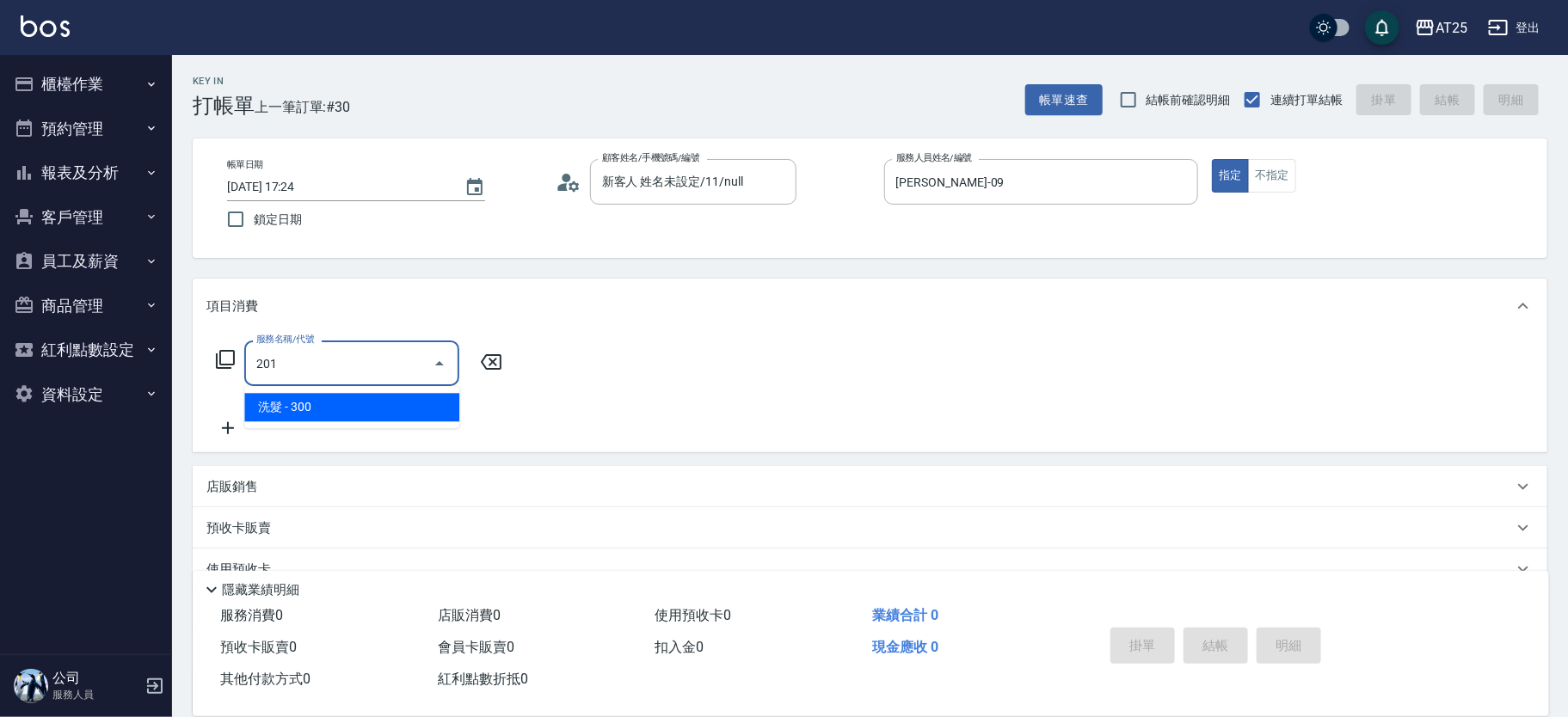
type input "30"
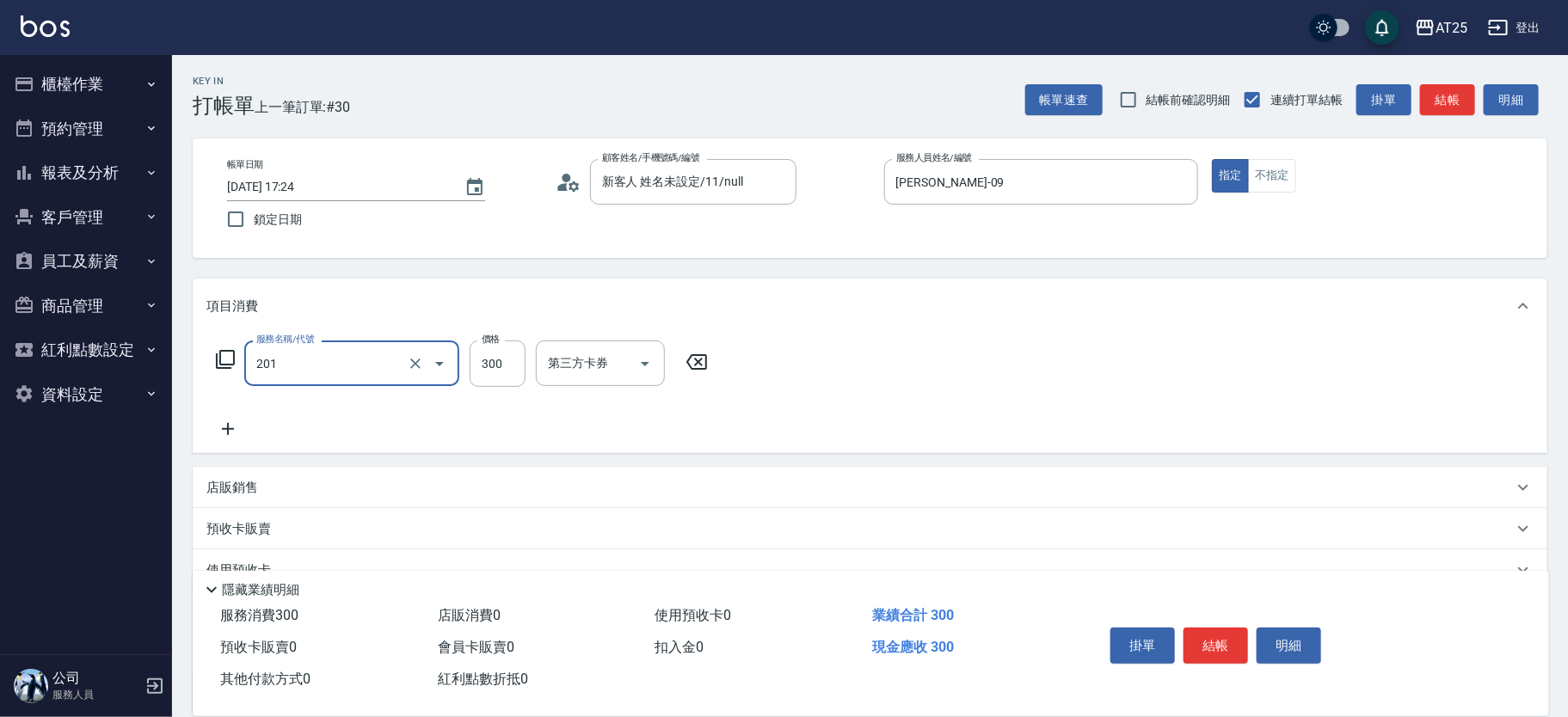
type input "洗髮(201)"
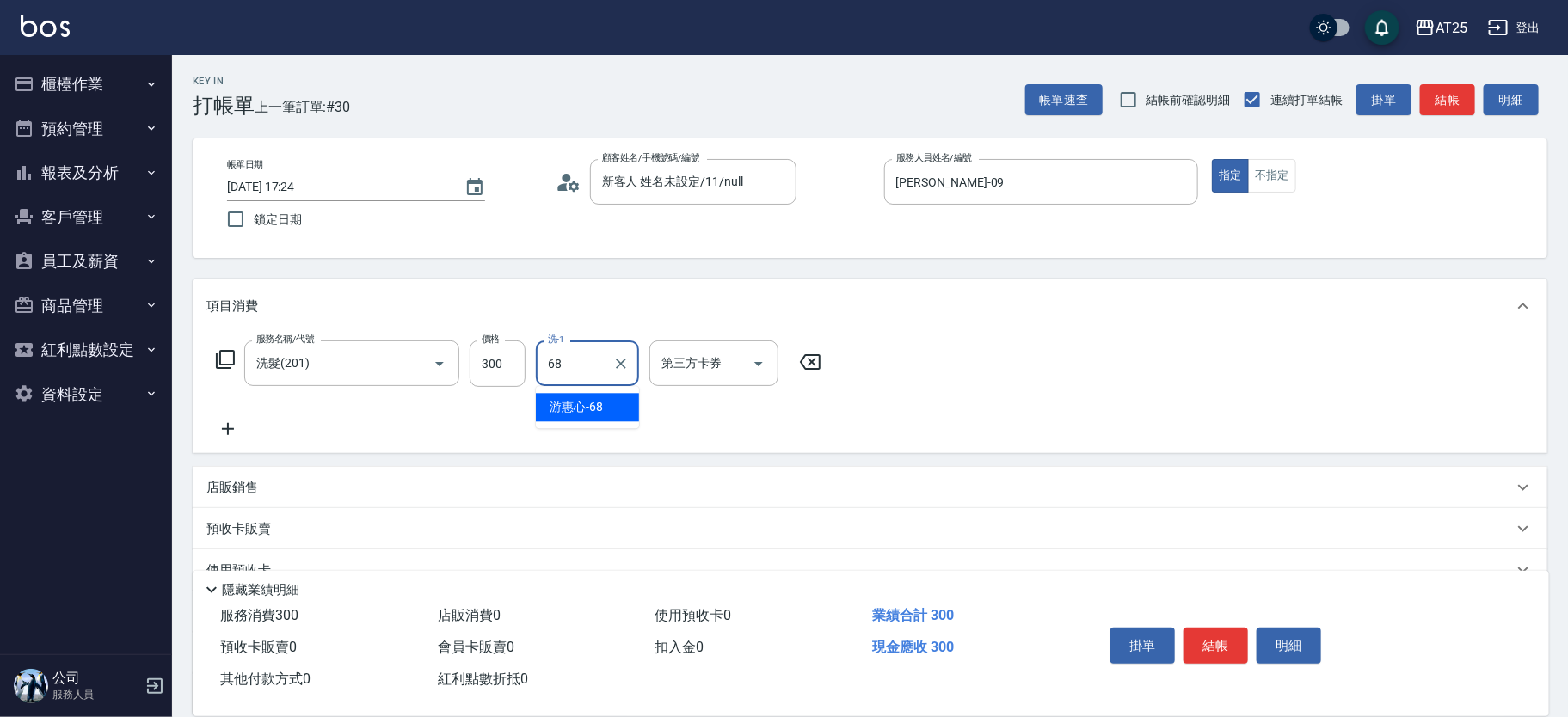
type input "游惠心-68"
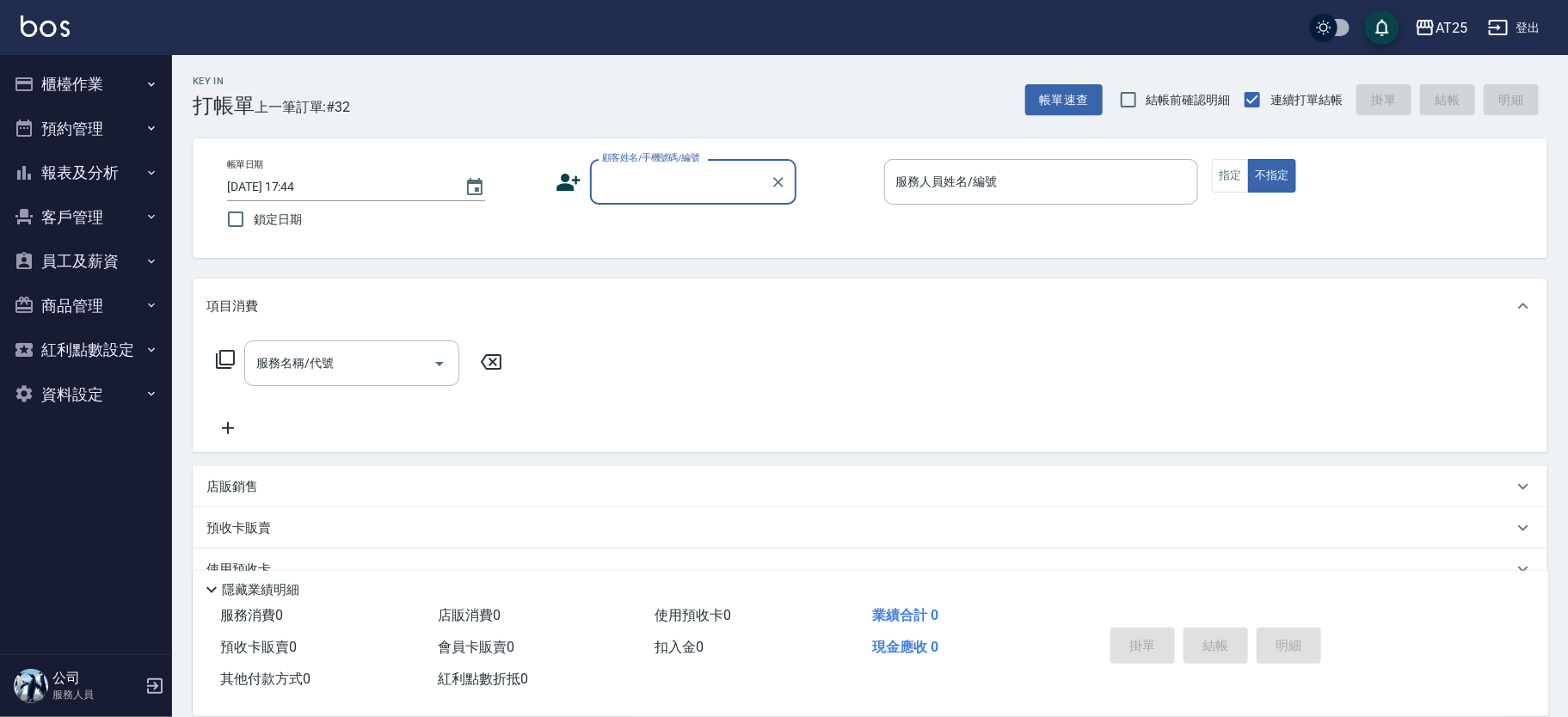
click at [50, 79] on button "櫃檯作業" at bounding box center [85, 83] width 158 height 44
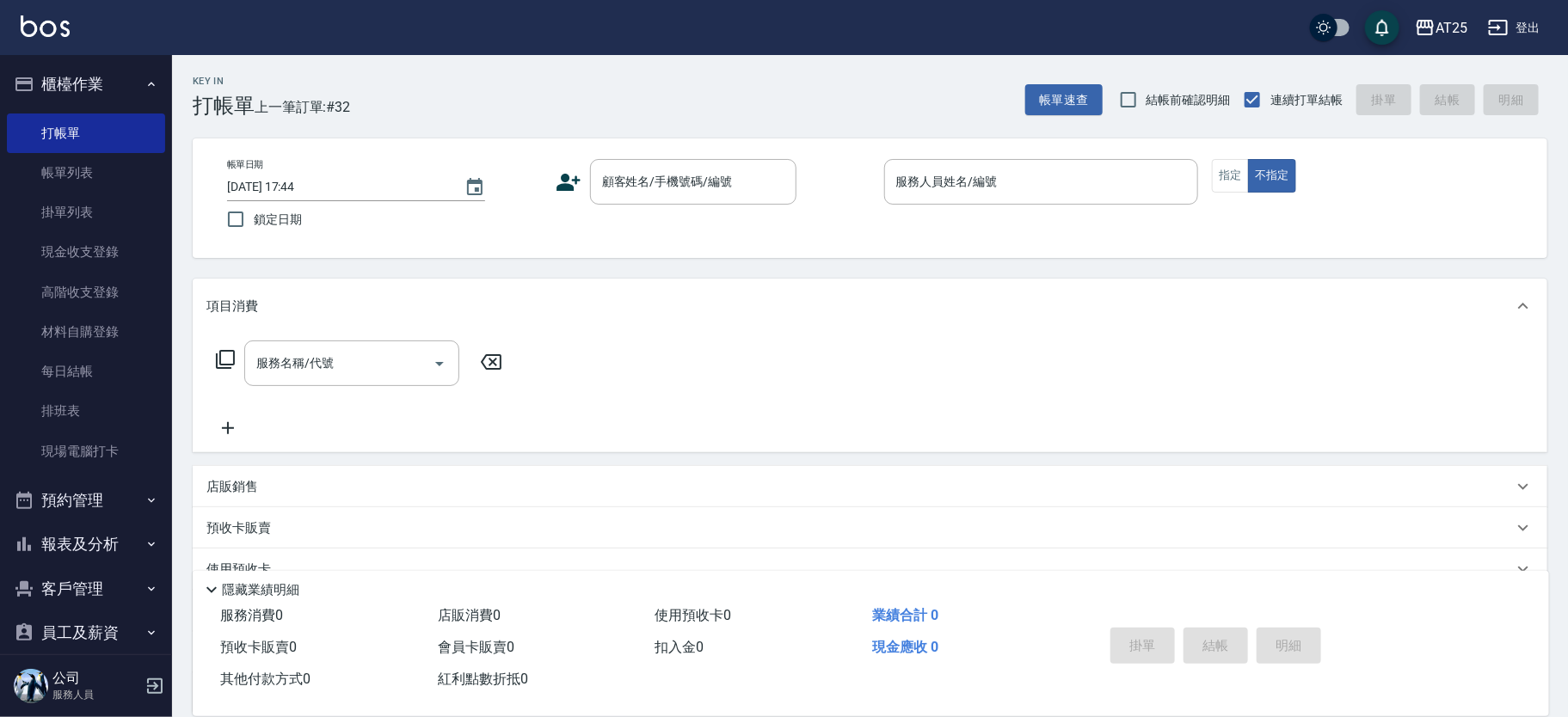
click at [124, 71] on button "櫃檯作業" at bounding box center [85, 83] width 158 height 44
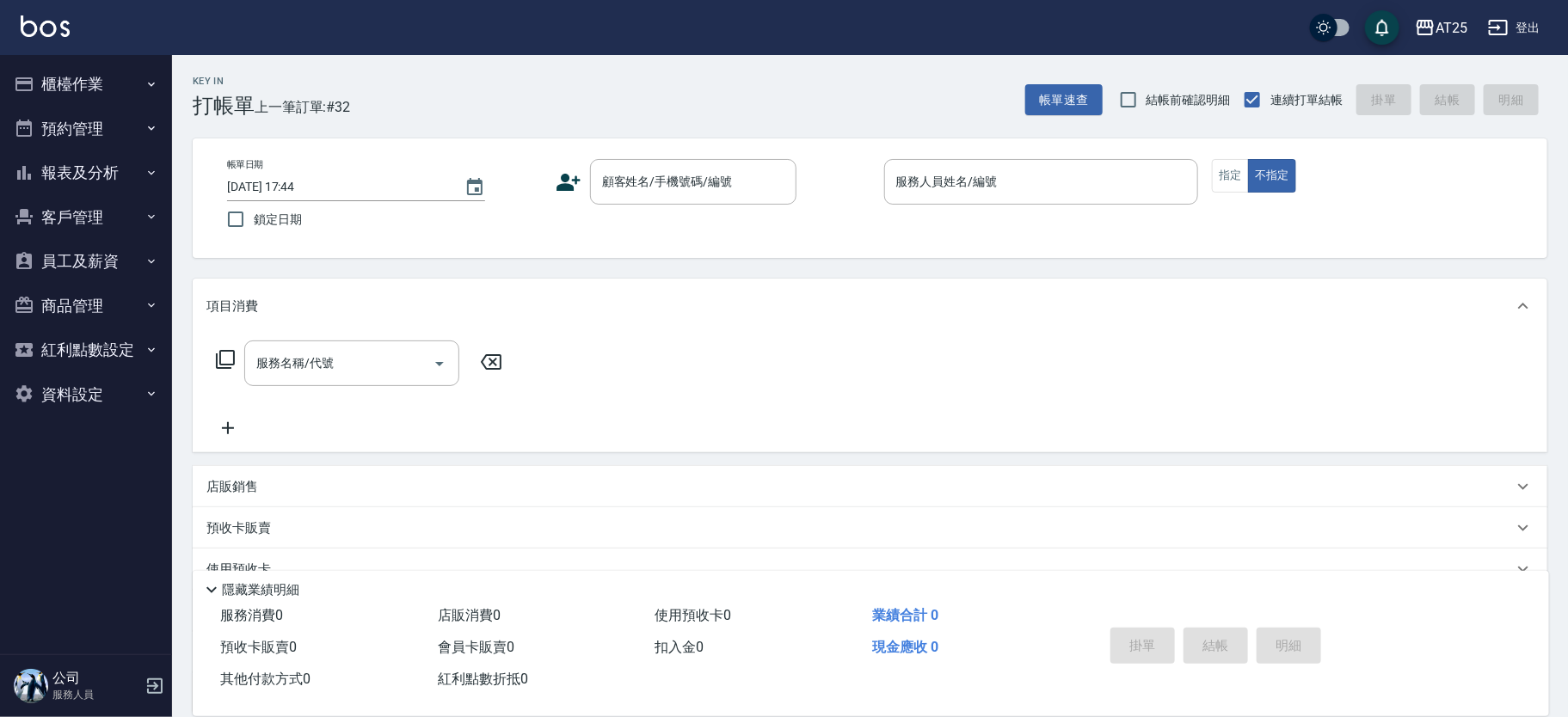
click at [135, 174] on button "報表及分析" at bounding box center [85, 172] width 158 height 44
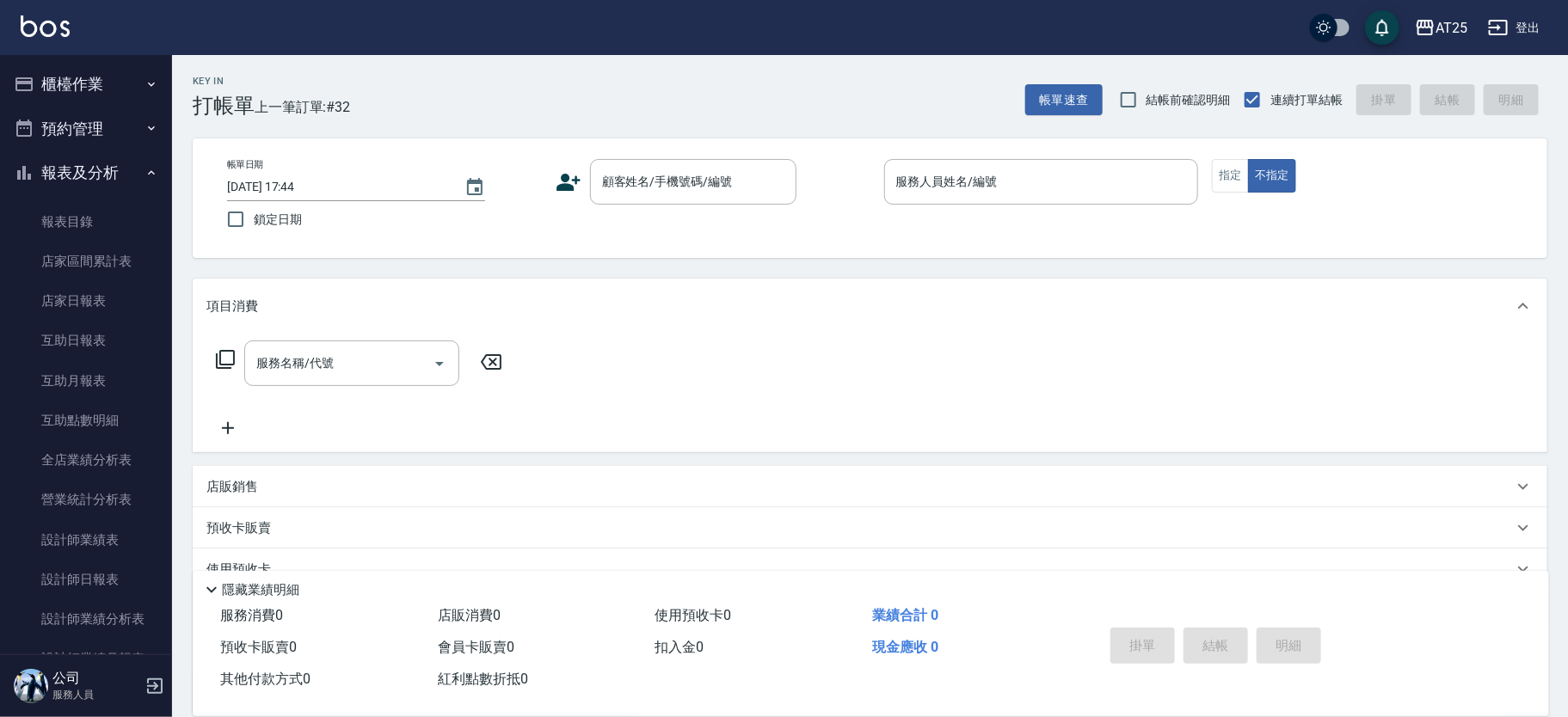
scroll to position [237, 0]
click at [654, 210] on div "帳單日期 2025/08/16 17:44 鎖定日期 顧客姓名/手機號碼/編號 顧客姓名/手機號碼/編號 服務人員姓名/編號 服務人員姓名/編號 指定 不指定" at bounding box center [870, 198] width 1313 height 79
click at [664, 180] on input "顧客姓名/手機號碼/編號" at bounding box center [680, 182] width 165 height 30
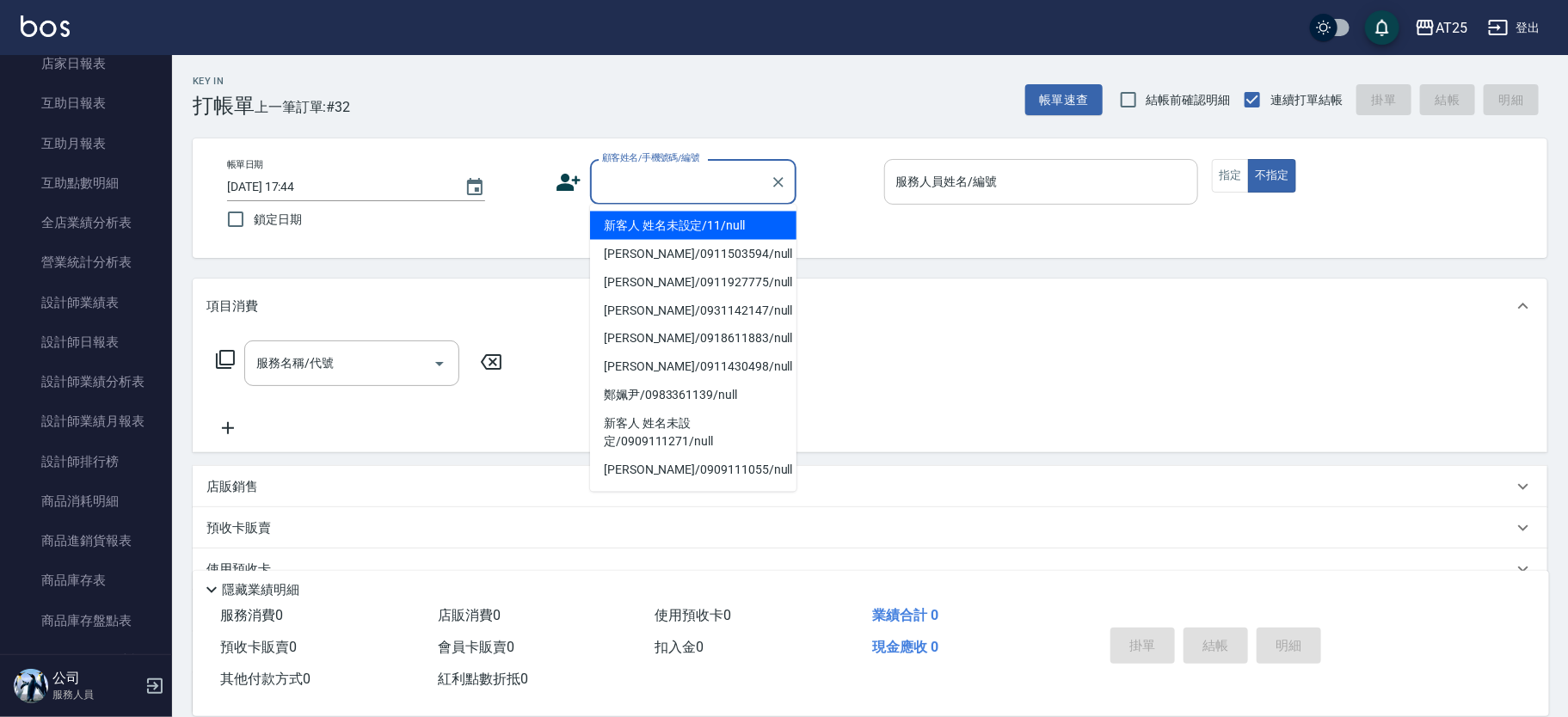
click at [714, 216] on li "新客人 姓名未設定/11/null" at bounding box center [693, 226] width 206 height 28
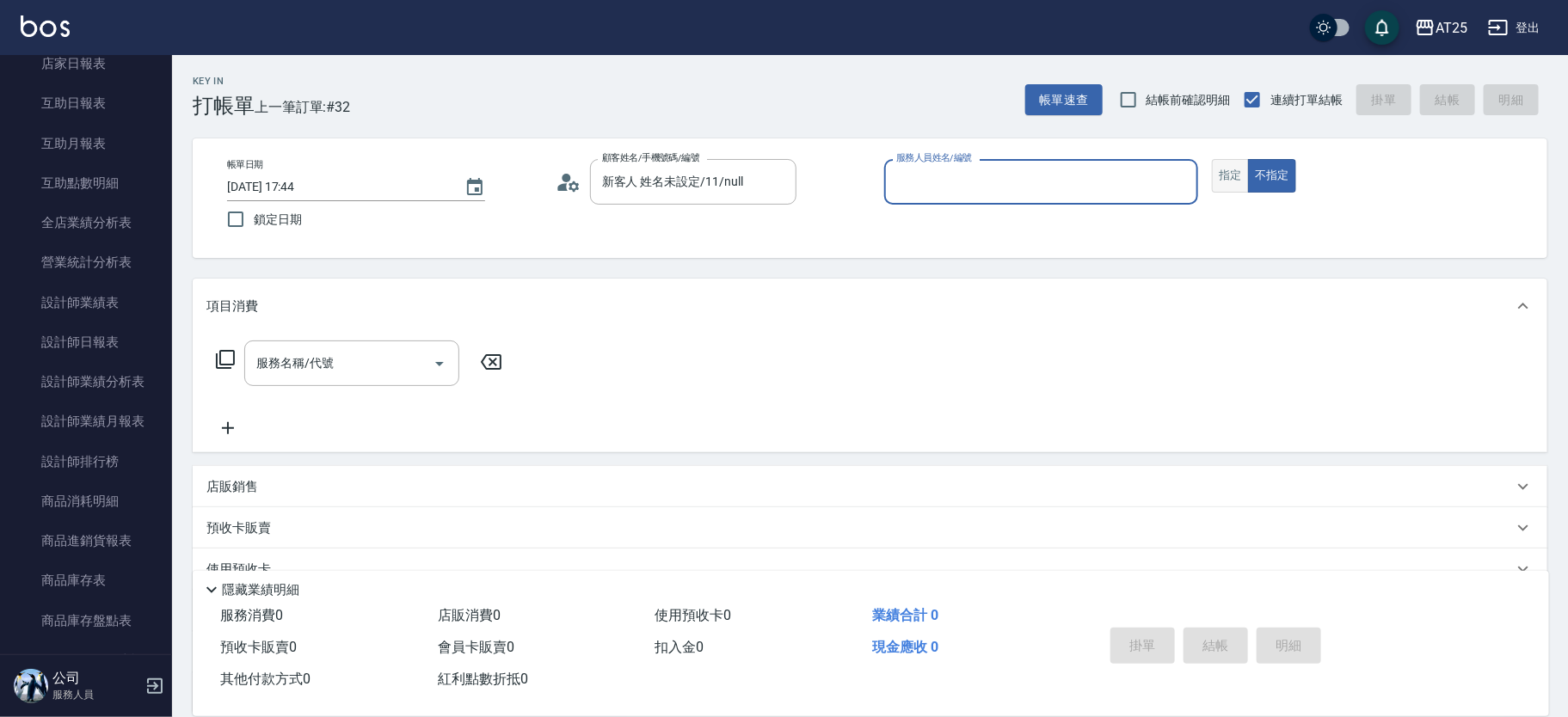
click at [1236, 174] on button "指定" at bounding box center [1229, 175] width 37 height 33
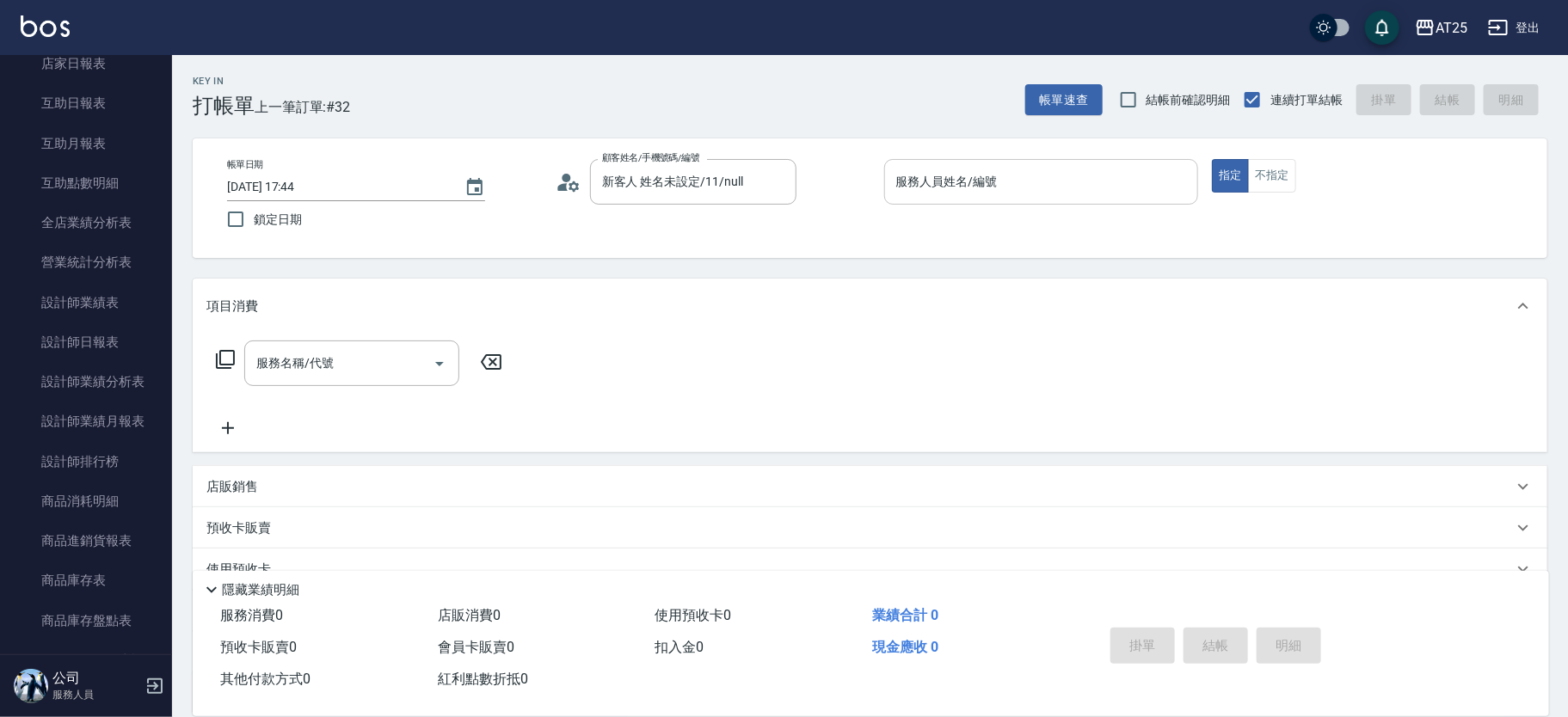
click at [1040, 175] on input "服務人員姓名/編號" at bounding box center [1041, 182] width 299 height 30
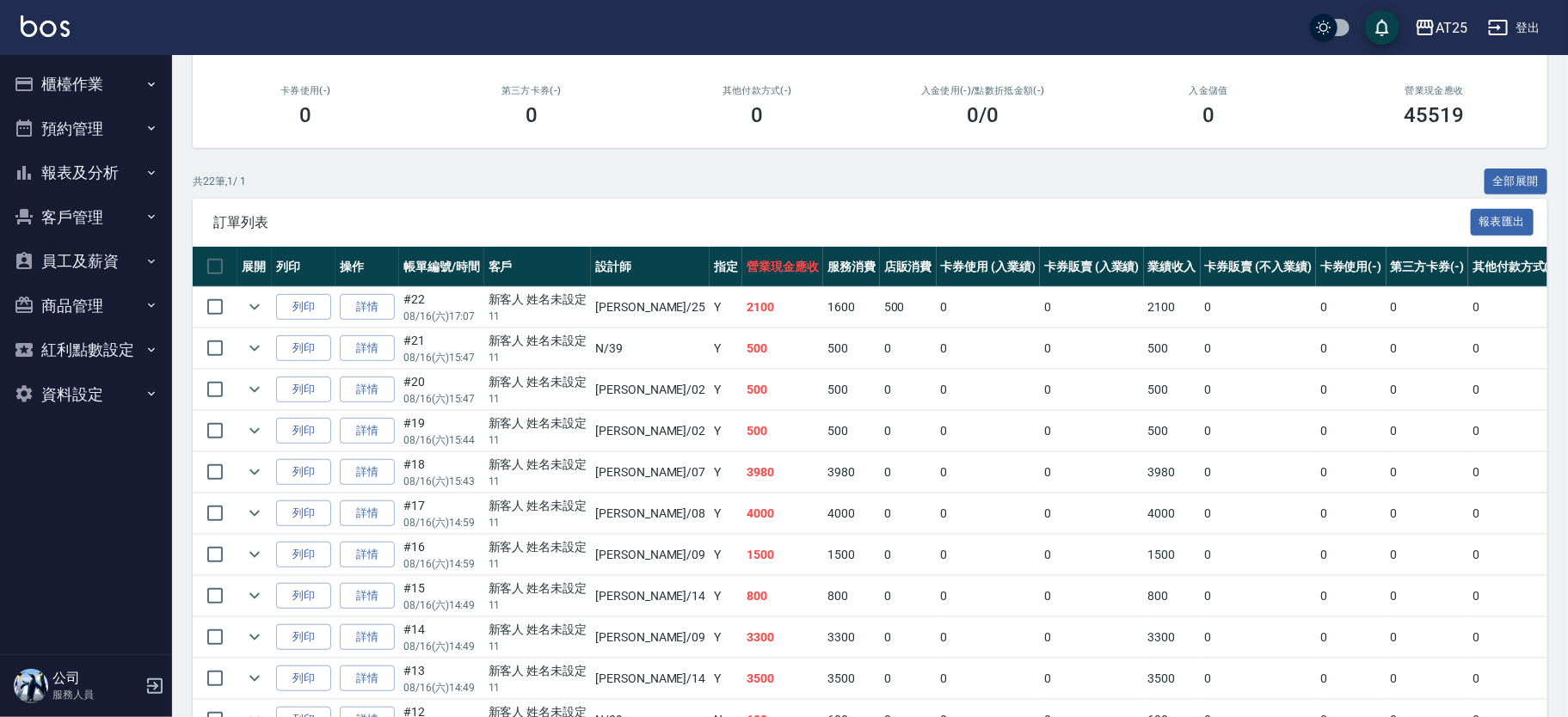
scroll to position [108, 0]
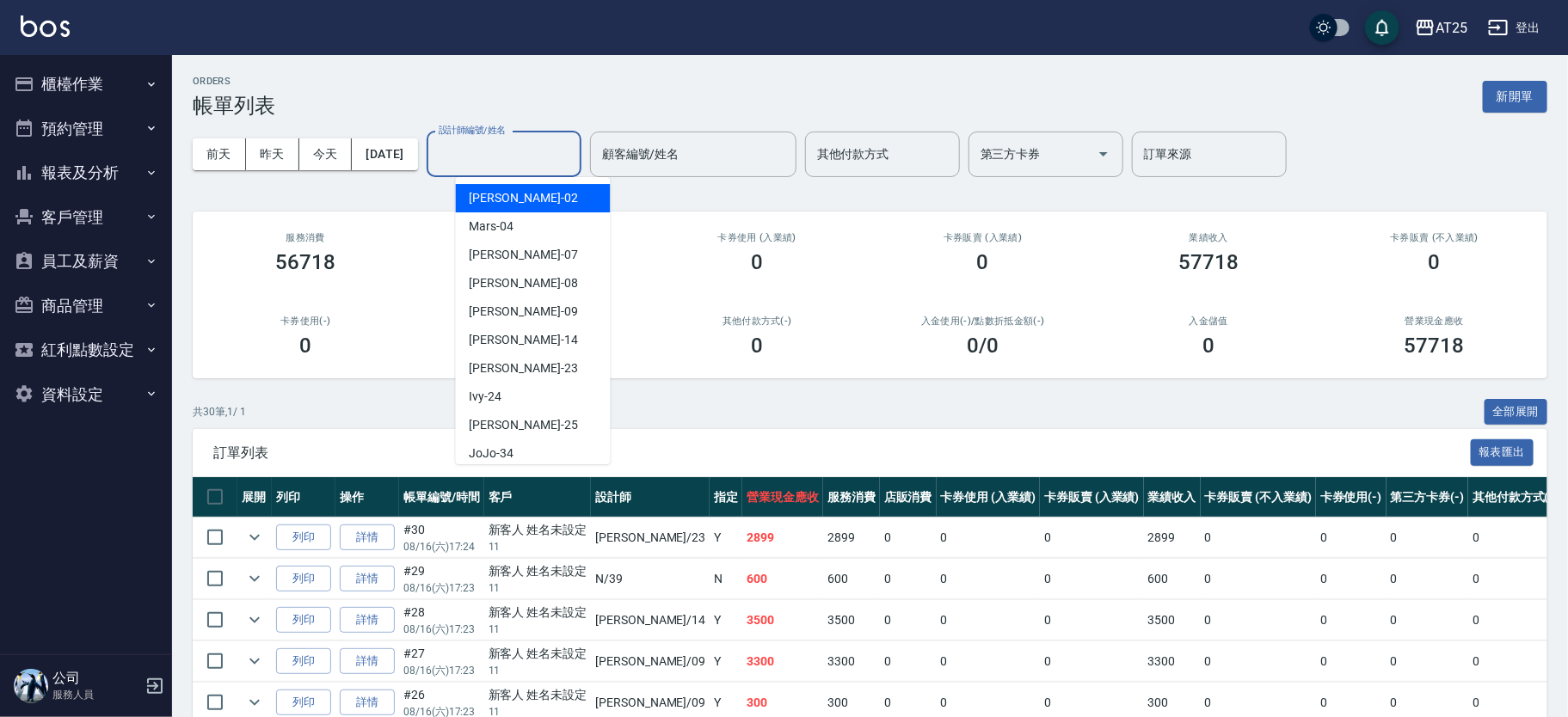
click at [543, 142] on div "設計師編號/姓名 設計師編號/姓名" at bounding box center [504, 154] width 155 height 45
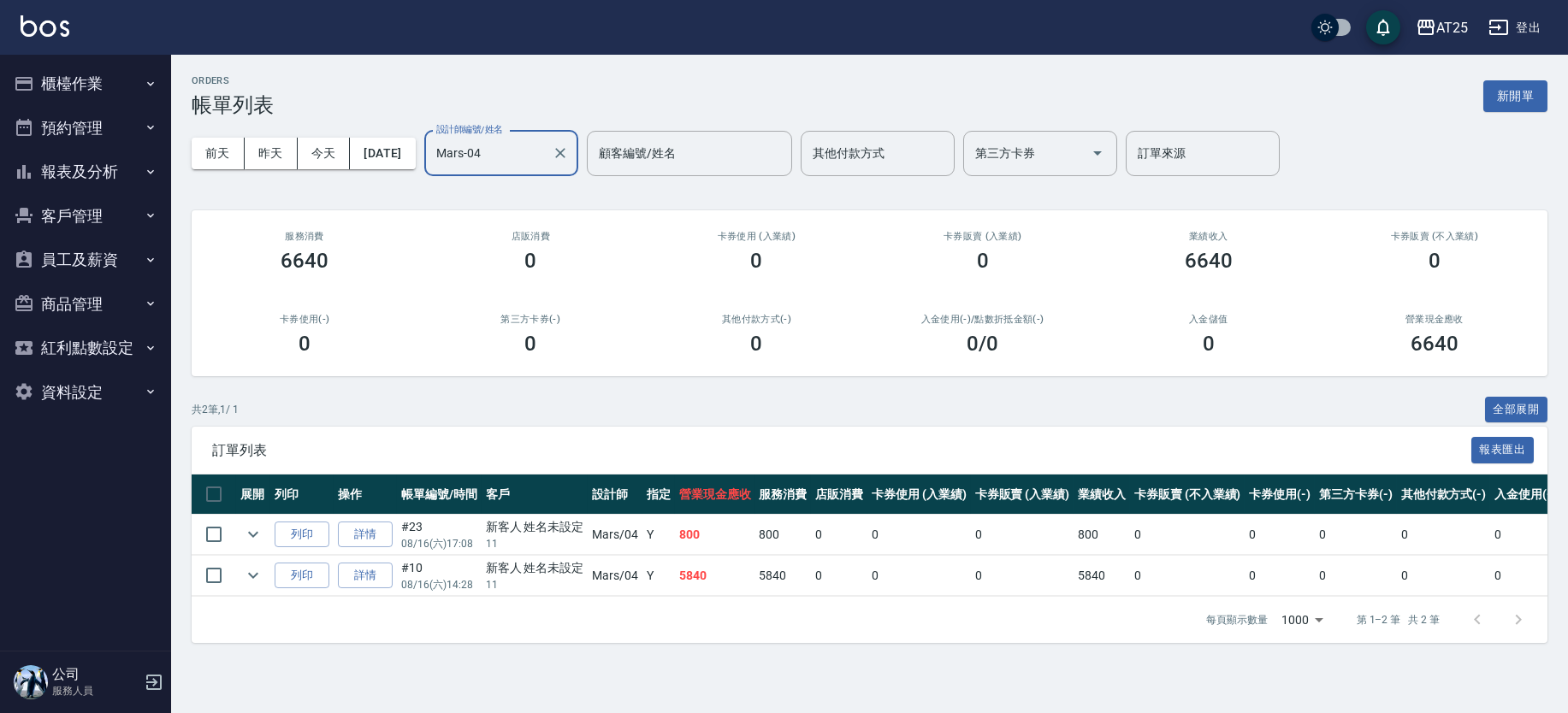
type input "Mars-04"
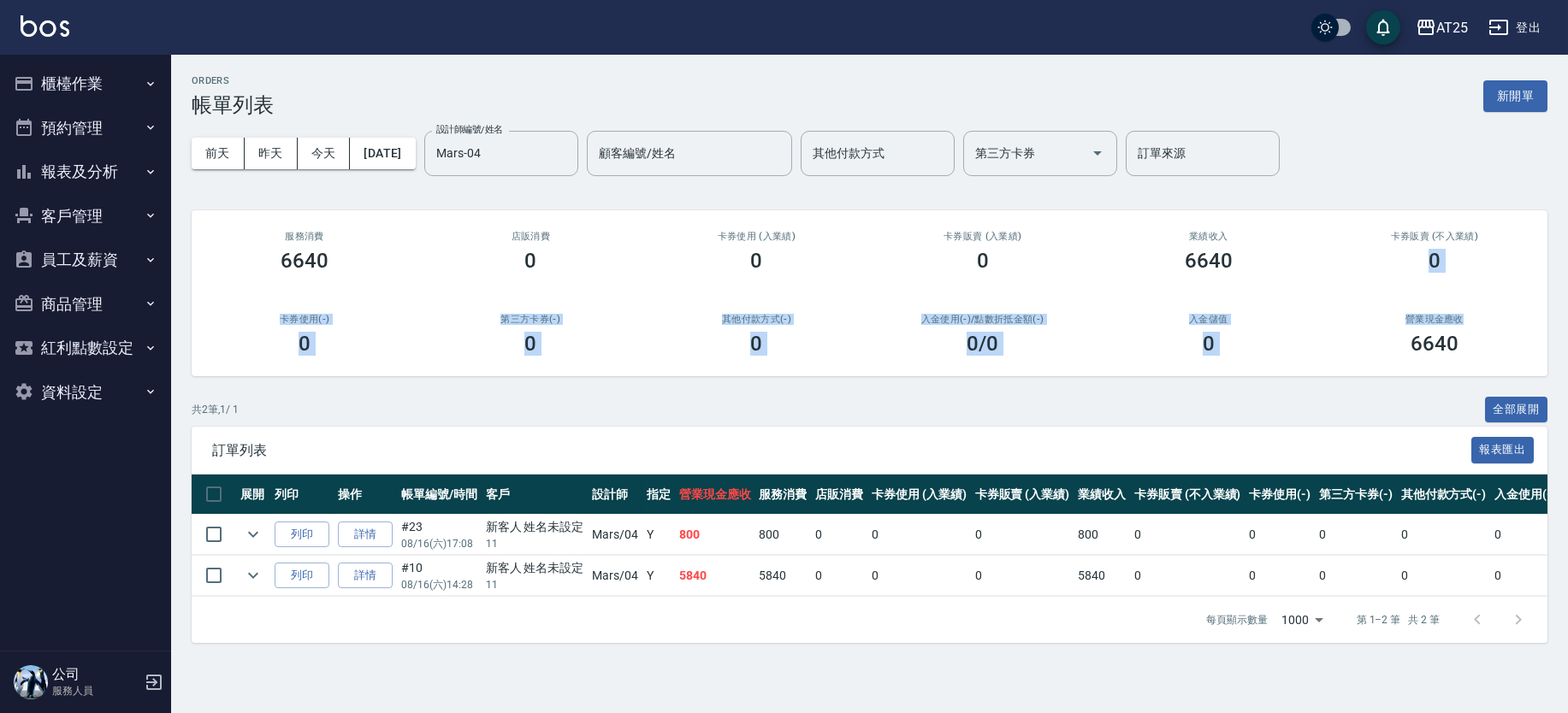
drag, startPoint x: 1566, startPoint y: 201, endPoint x: 1566, endPoint y: 306, distance: 105.0
click at [1566, 306] on div "ORDERS 帳單列表 新開單 前天 昨天 今天 2025/08/16 設計師編號/姓名 Mars-04 設計師編號/姓名 顧客編號/姓名 顧客編號/姓名 其…" at bounding box center [870, 358] width 1397 height 609
click at [1467, 135] on div "前天 昨天 今天 2025/08/16 設計師編號/姓名 Mars-04 設計師編號/姓名 顧客編號/姓名 顧客編號/姓名 其他付款方式 其他付款方式 第三方…" at bounding box center [870, 152] width 1355 height 72
click at [1566, 265] on div "ORDERS 帳單列表 新開單 前天 昨天 今天 2025/08/16 設計師編號/姓名 Mars-04 設計師編號/姓名 顧客編號/姓名 顧客編號/姓名 其…" at bounding box center [870, 358] width 1397 height 609
drag, startPoint x: 882, startPoint y: 619, endPoint x: 1144, endPoint y: 642, distance: 263.0
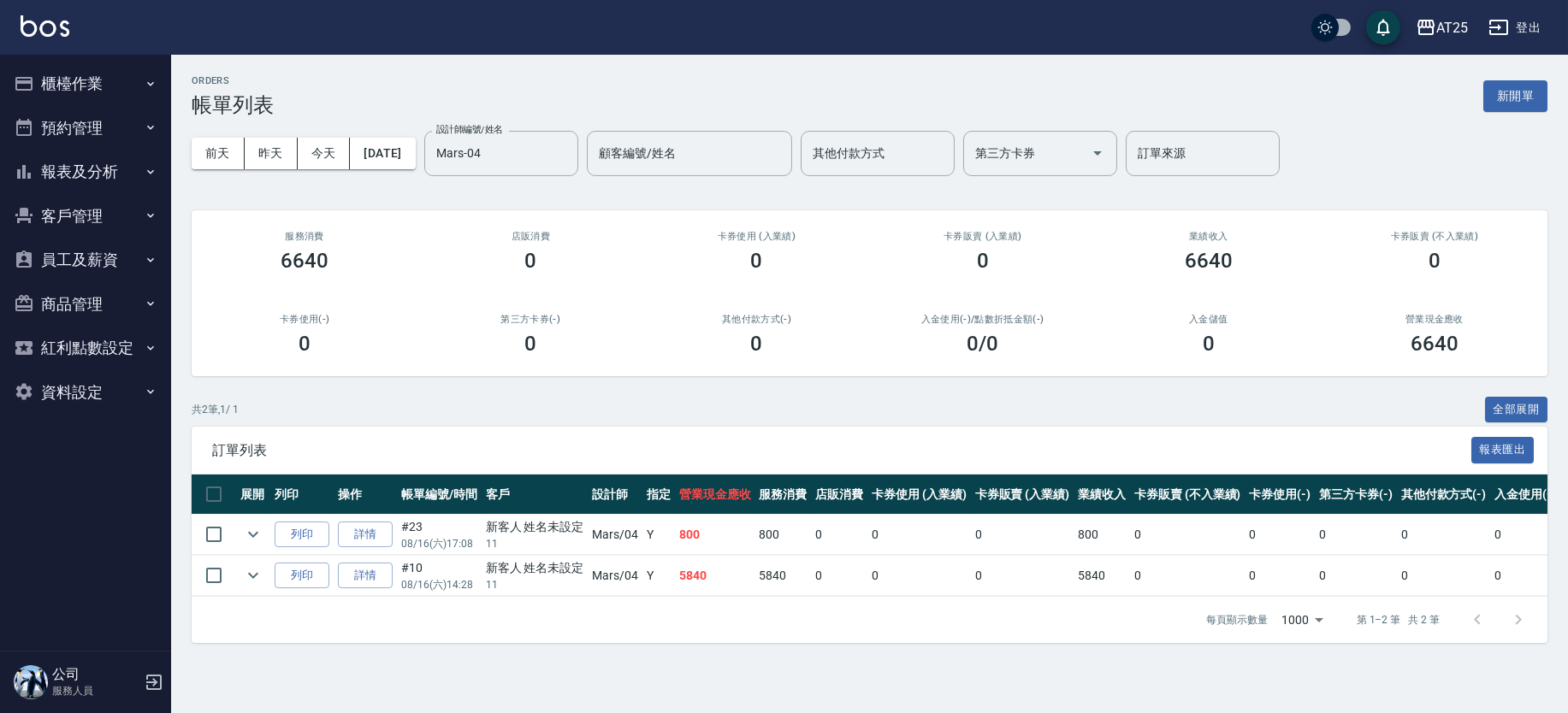
click at [1144, 642] on div "每頁顯示數量 1000 1000 第 1–2 筆 共 2 筆" at bounding box center [870, 619] width 1355 height 46
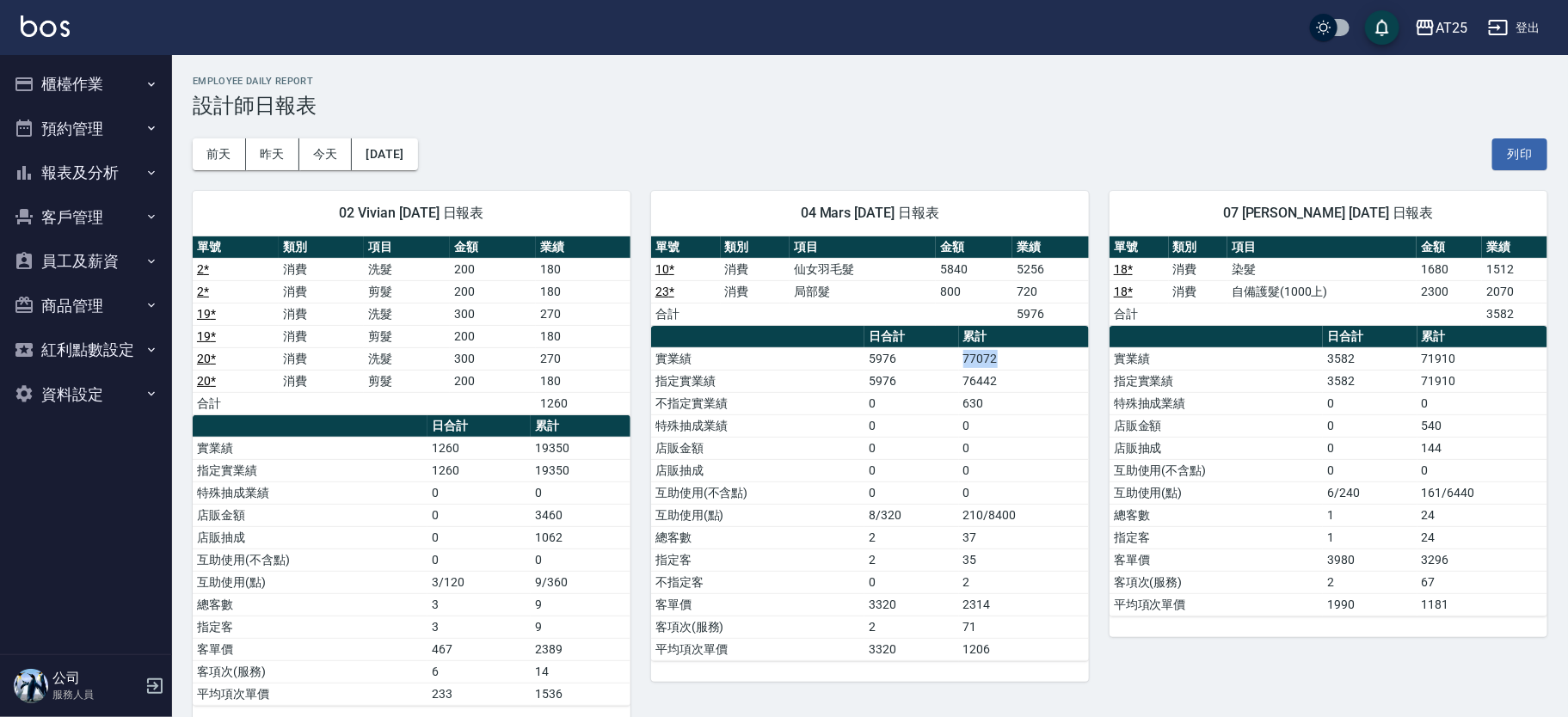
drag, startPoint x: 954, startPoint y: 358, endPoint x: 1038, endPoint y: 348, distance: 84.6
click at [1038, 348] on tr "實業績 5976 77072" at bounding box center [870, 358] width 438 height 23
click at [1038, 348] on td "77072" at bounding box center [1023, 358] width 130 height 23
drag, startPoint x: 953, startPoint y: 358, endPoint x: 1063, endPoint y: 353, distance: 110.1
click at [1063, 353] on tr "實業績 5976 77072" at bounding box center [870, 358] width 438 height 23
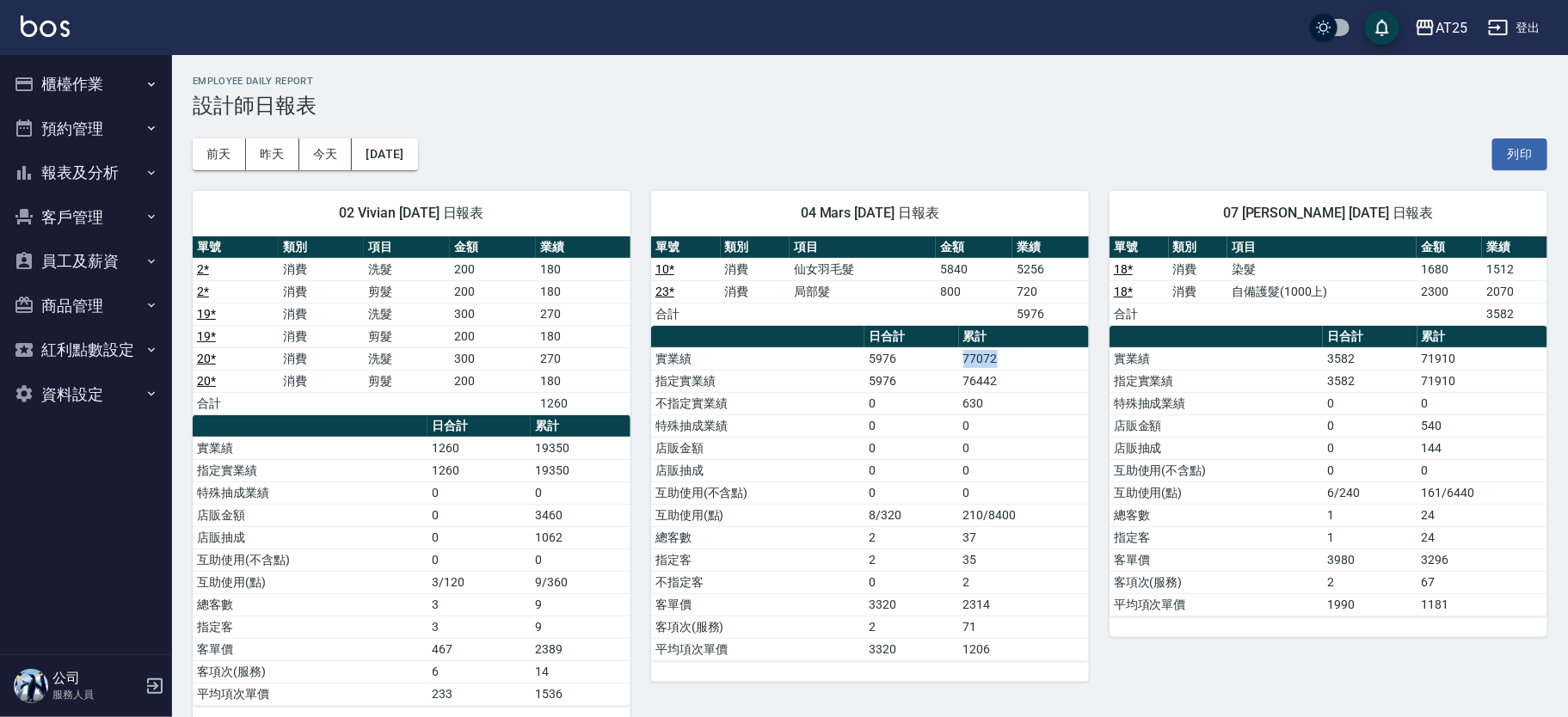
click at [1014, 357] on td "77072" at bounding box center [1023, 358] width 130 height 23
drag, startPoint x: 948, startPoint y: 370, endPoint x: 1039, endPoint y: 365, distance: 91.1
click at [1033, 365] on tbody "實業績 5976 77072 指定實業績 5976 76442 不指定實業績 0 630 特殊抽成業績 0 0 店販金額 0 0 店販抽成 0 0 互助使用(…" at bounding box center [870, 503] width 438 height 313
click at [1039, 365] on td "77072" at bounding box center [1023, 358] width 130 height 23
drag, startPoint x: 949, startPoint y: 355, endPoint x: 993, endPoint y: 353, distance: 44.0
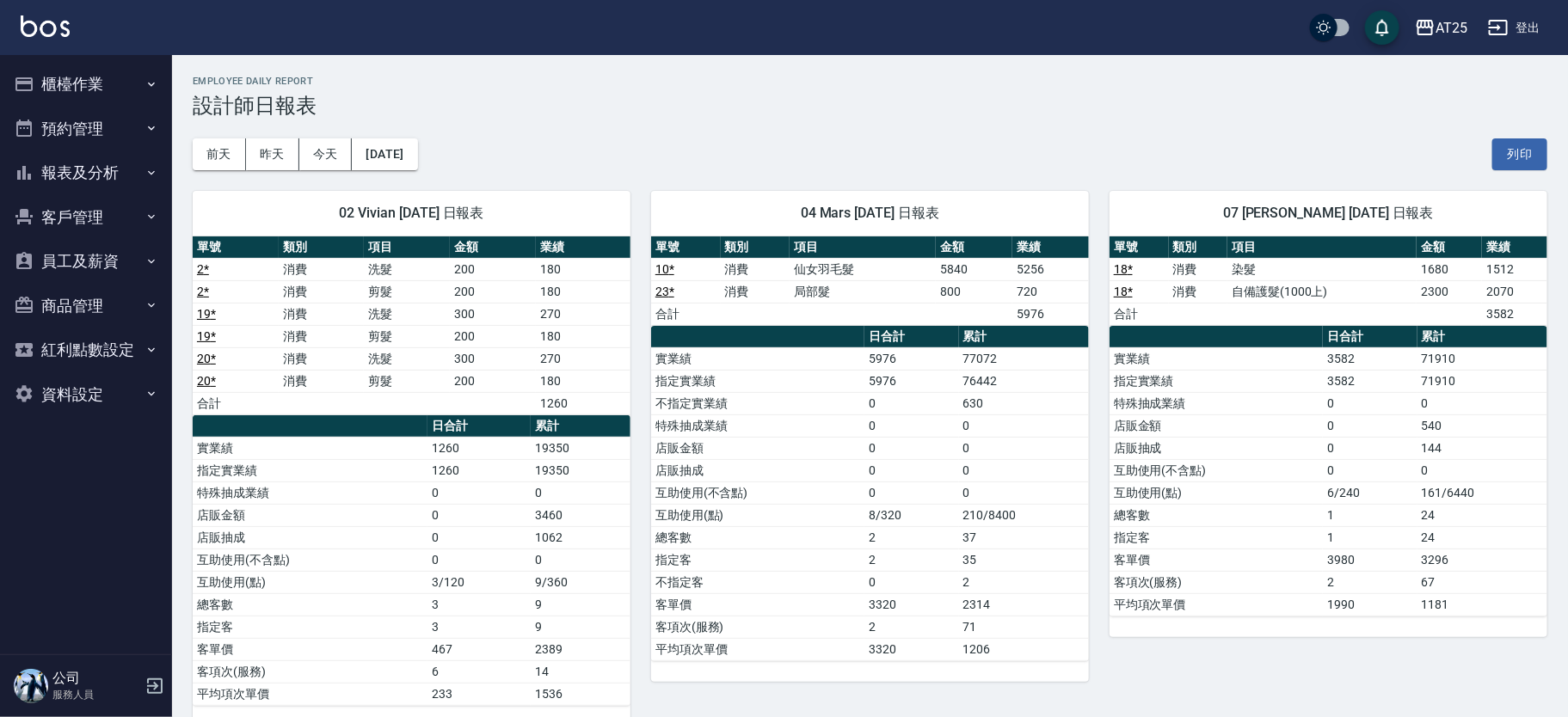
click at [992, 353] on tr "實業績 5976 77072" at bounding box center [870, 358] width 438 height 23
click at [993, 353] on td "77072" at bounding box center [1023, 358] width 130 height 23
drag, startPoint x: 191, startPoint y: 103, endPoint x: 299, endPoint y: 108, distance: 108.1
click at [308, 104] on h3 "設計師日報表" at bounding box center [870, 105] width 1354 height 24
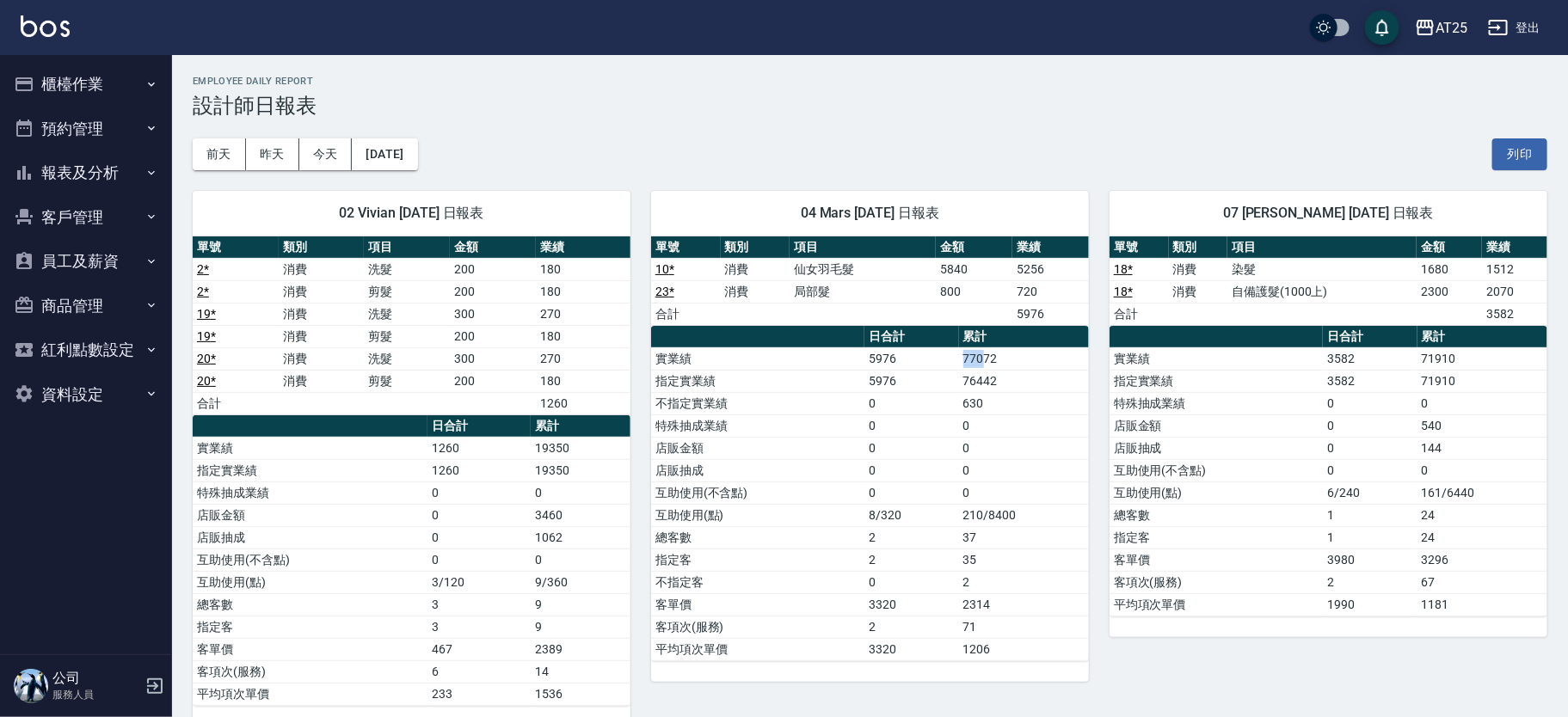
drag, startPoint x: 964, startPoint y: 362, endPoint x: 984, endPoint y: 362, distance: 20.0
click at [984, 362] on td "77072" at bounding box center [1023, 358] width 130 height 23
click at [1022, 361] on td "77072" at bounding box center [1023, 358] width 130 height 23
drag, startPoint x: 1022, startPoint y: 361, endPoint x: 944, endPoint y: 359, distance: 78.0
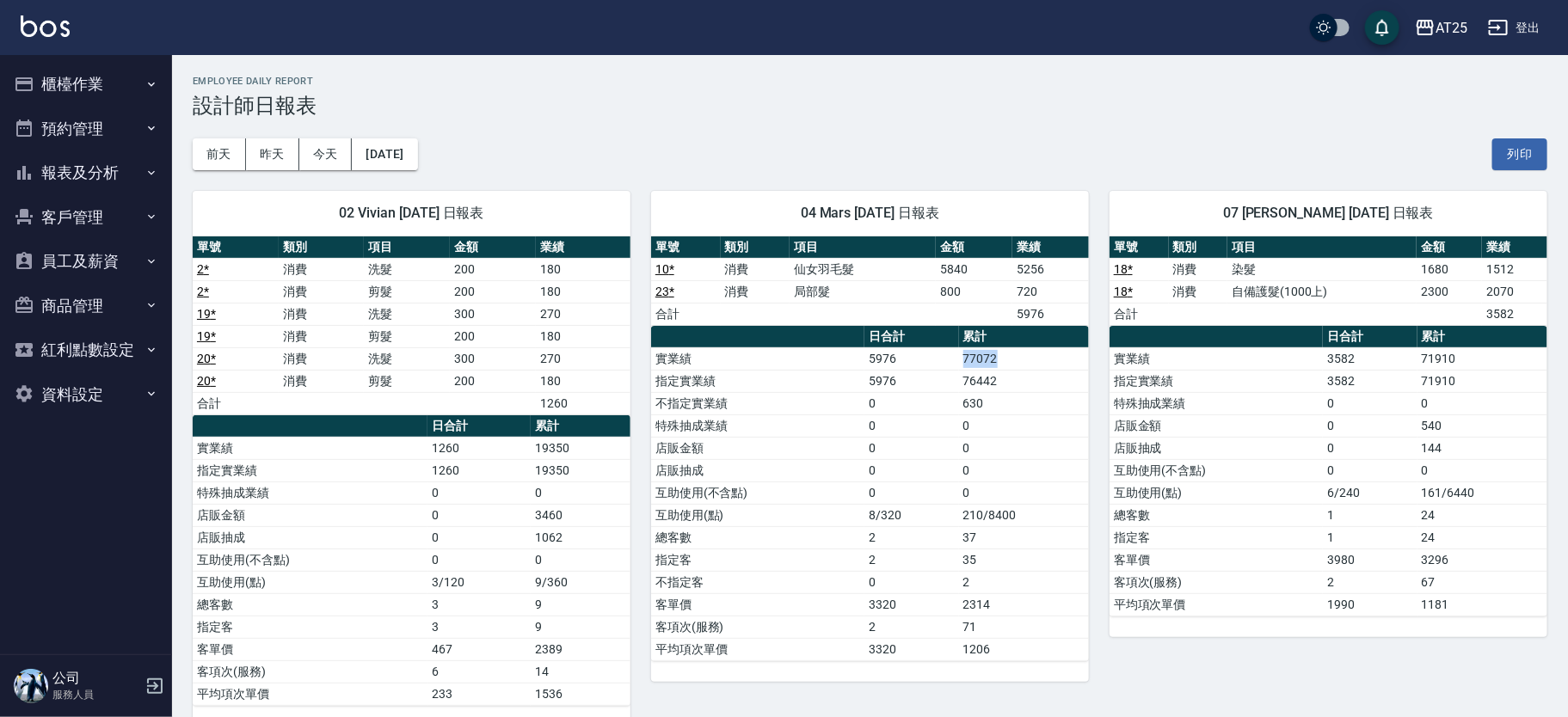
click at [944, 359] on tr "實業績 5976 77072" at bounding box center [870, 358] width 438 height 23
click at [1001, 388] on td "76442" at bounding box center [1023, 381] width 130 height 23
drag, startPoint x: 1022, startPoint y: 364, endPoint x: 944, endPoint y: 353, distance: 78.8
click at [944, 353] on tr "實業績 5976 77072" at bounding box center [870, 358] width 438 height 23
click at [998, 382] on td "76442" at bounding box center [1023, 381] width 130 height 23
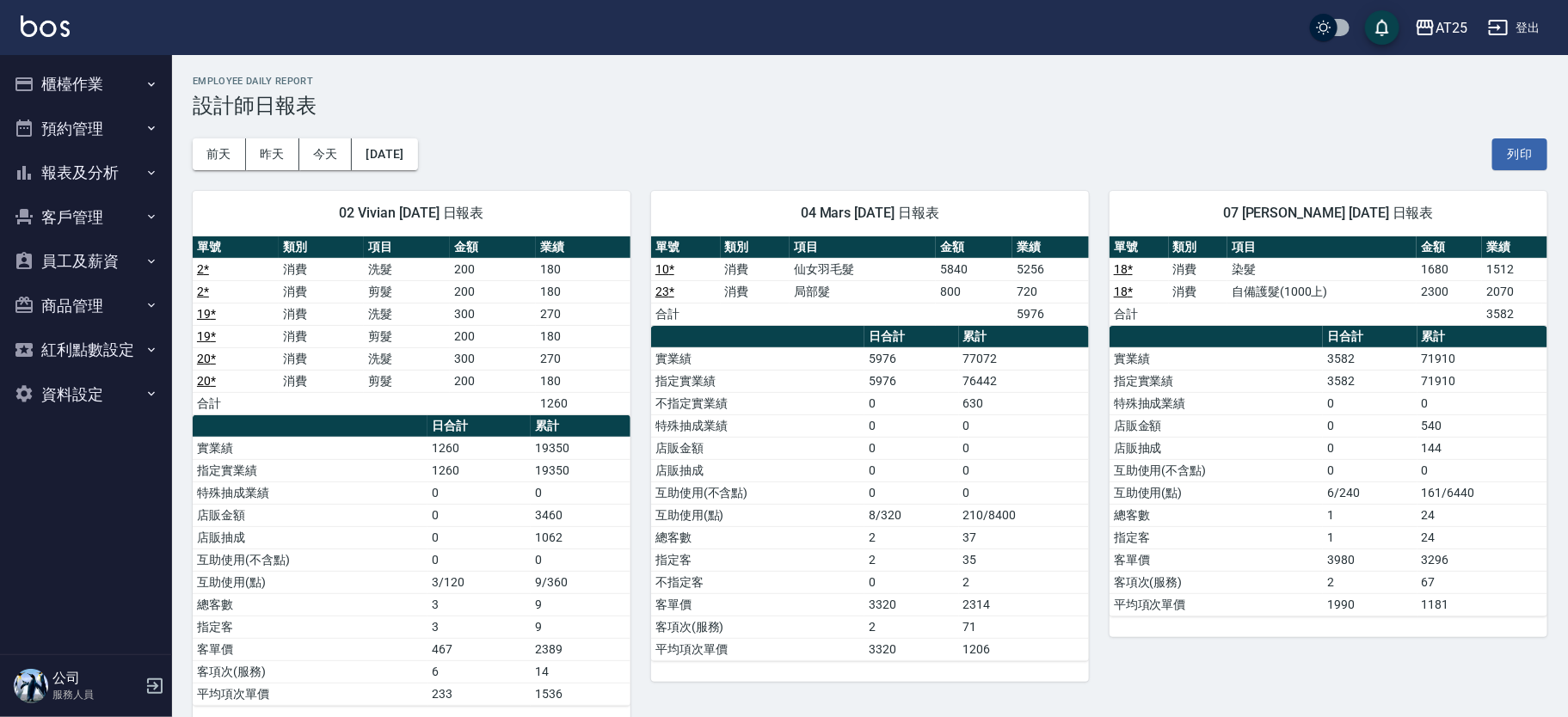
click at [819, 271] on td "仙女羽毛髮" at bounding box center [862, 270] width 146 height 23
click at [902, 270] on td "仙女羽毛髮" at bounding box center [862, 270] width 146 height 23
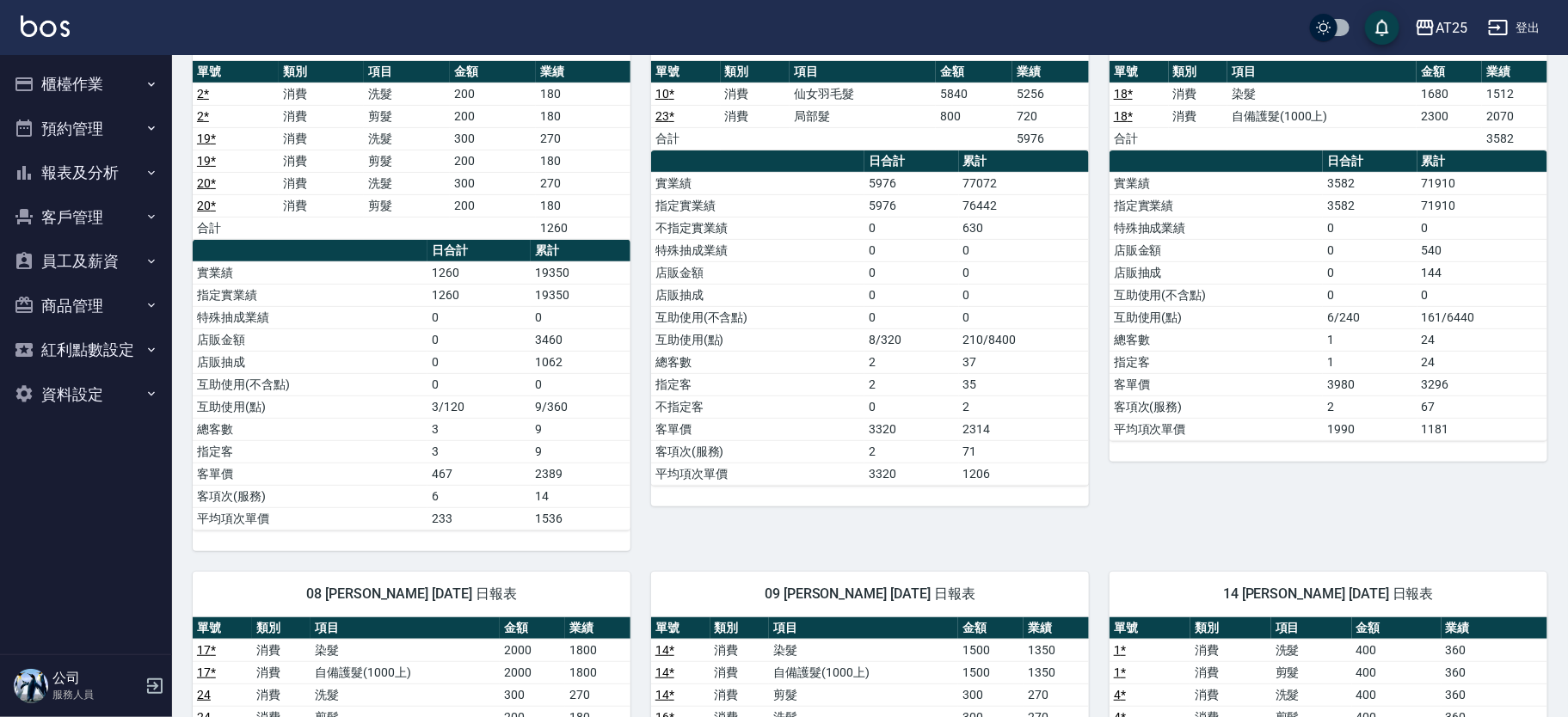
scroll to position [215, 0]
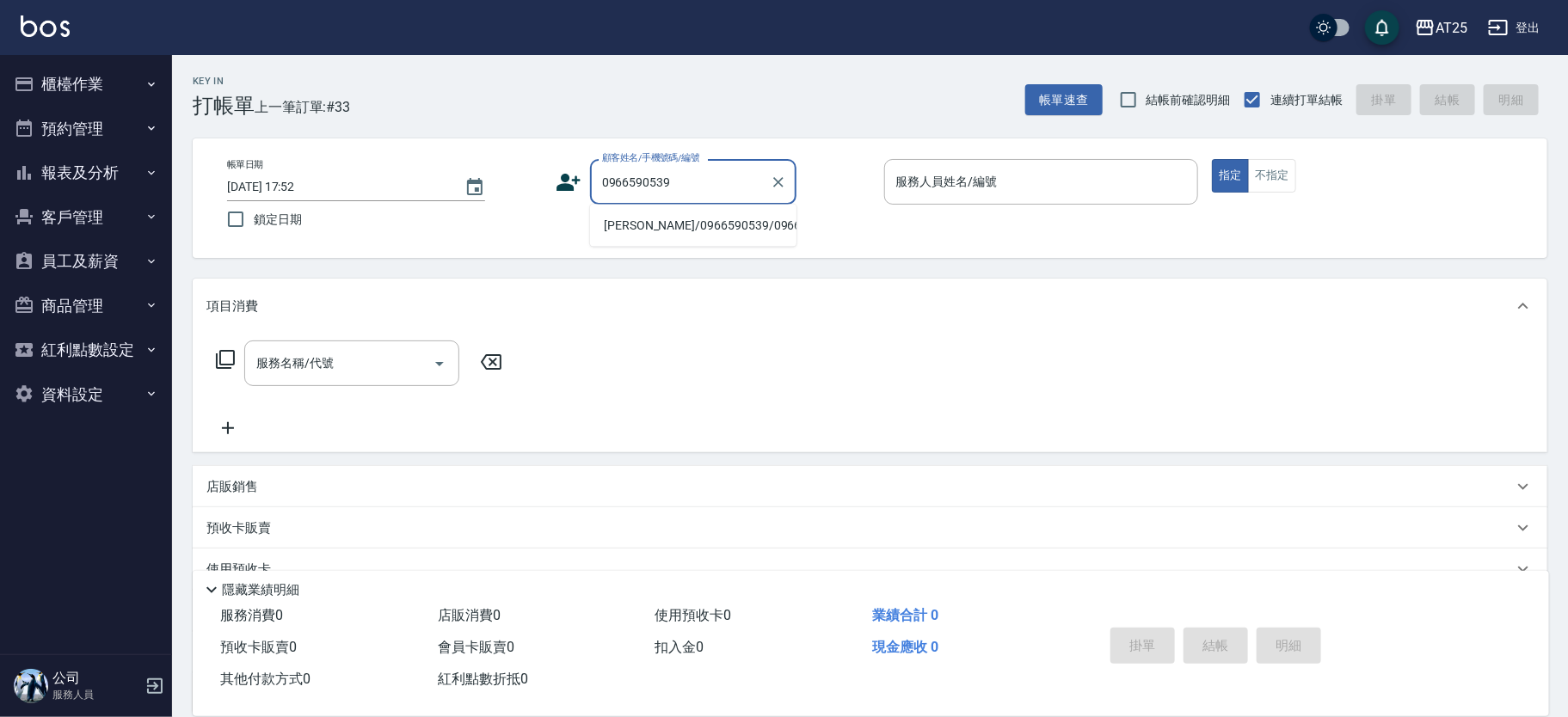
click at [669, 225] on li "[PERSON_NAME]/0966590539/0966590539" at bounding box center [693, 226] width 206 height 28
type input "[PERSON_NAME]/0966590539/0966590539"
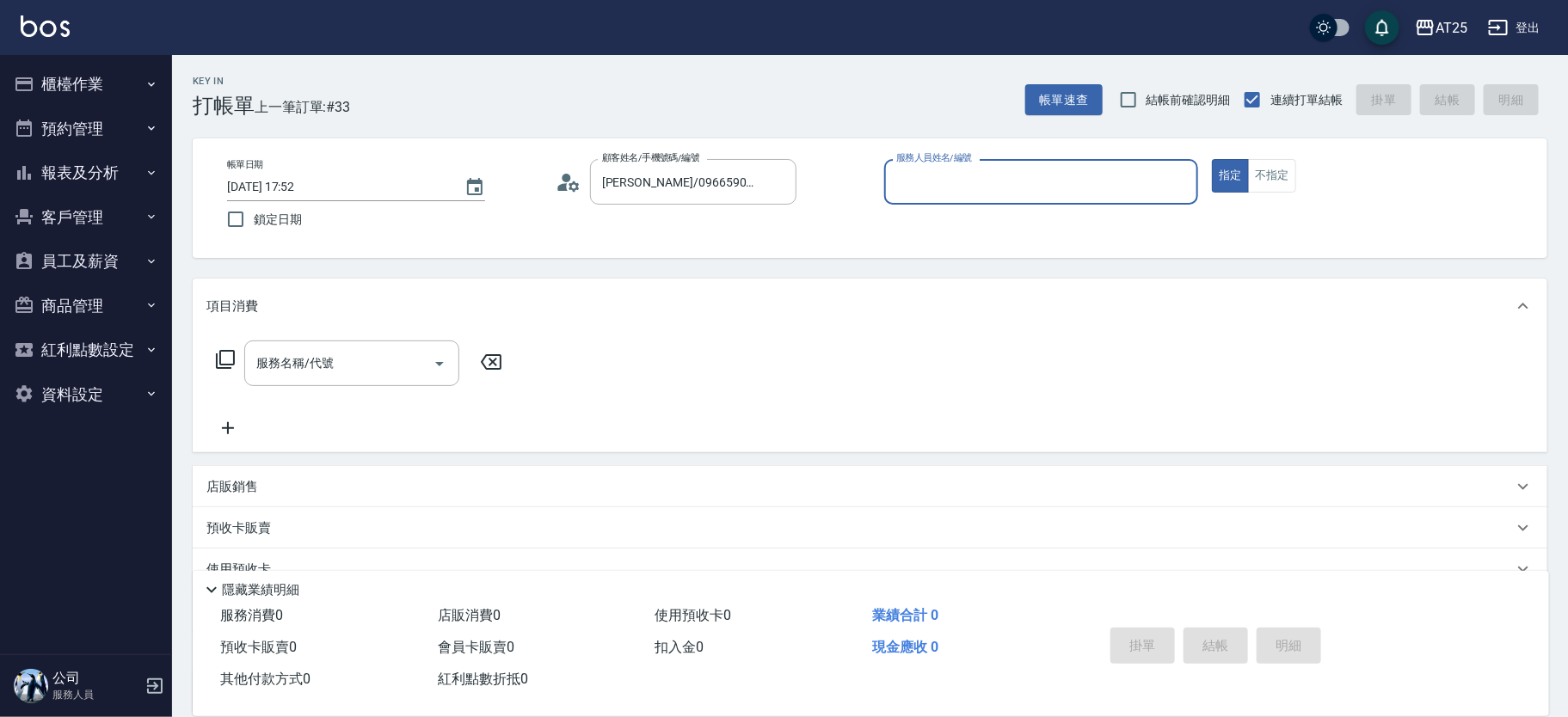
type input "N-39"
click at [1211, 159] on button "指定" at bounding box center [1229, 175] width 37 height 33
type button "true"
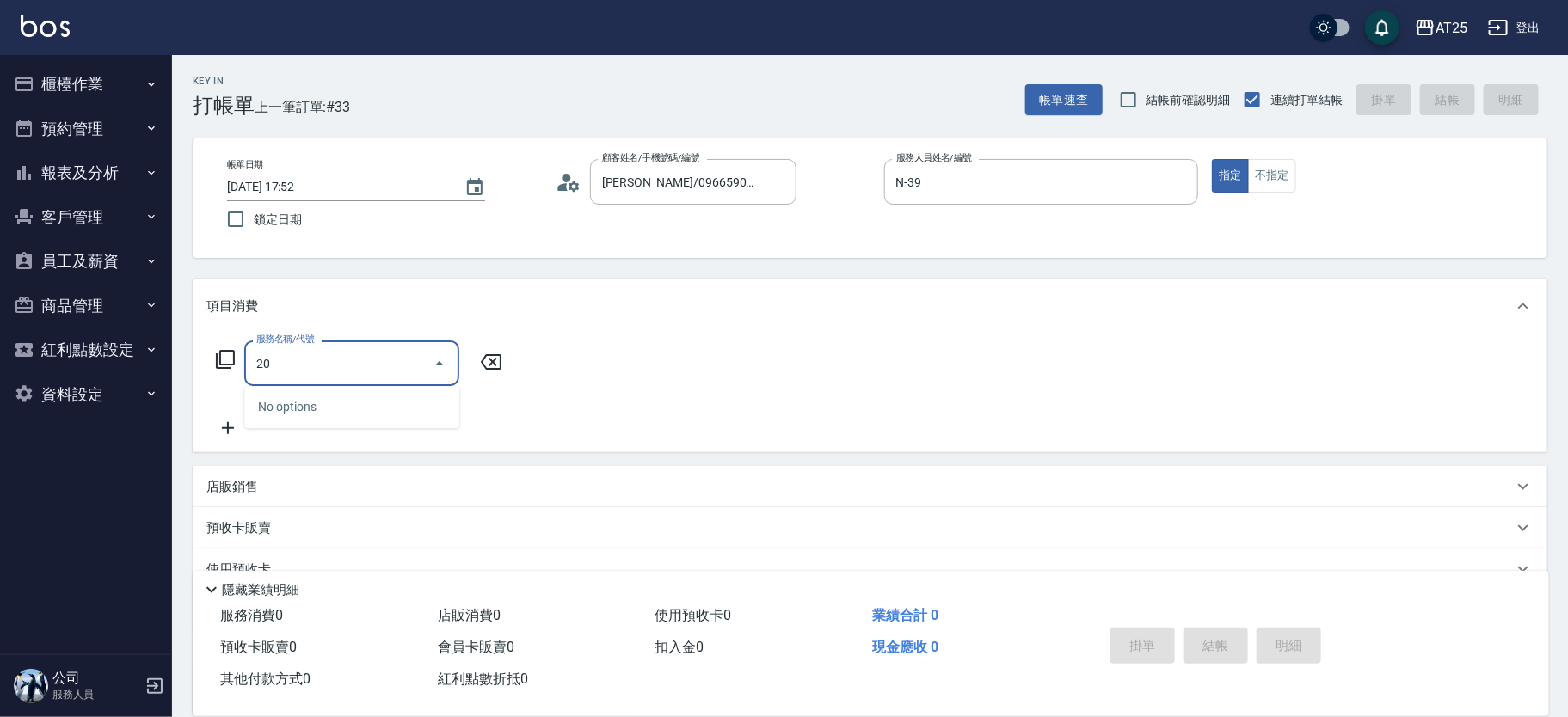
type input "201"
type input "30"
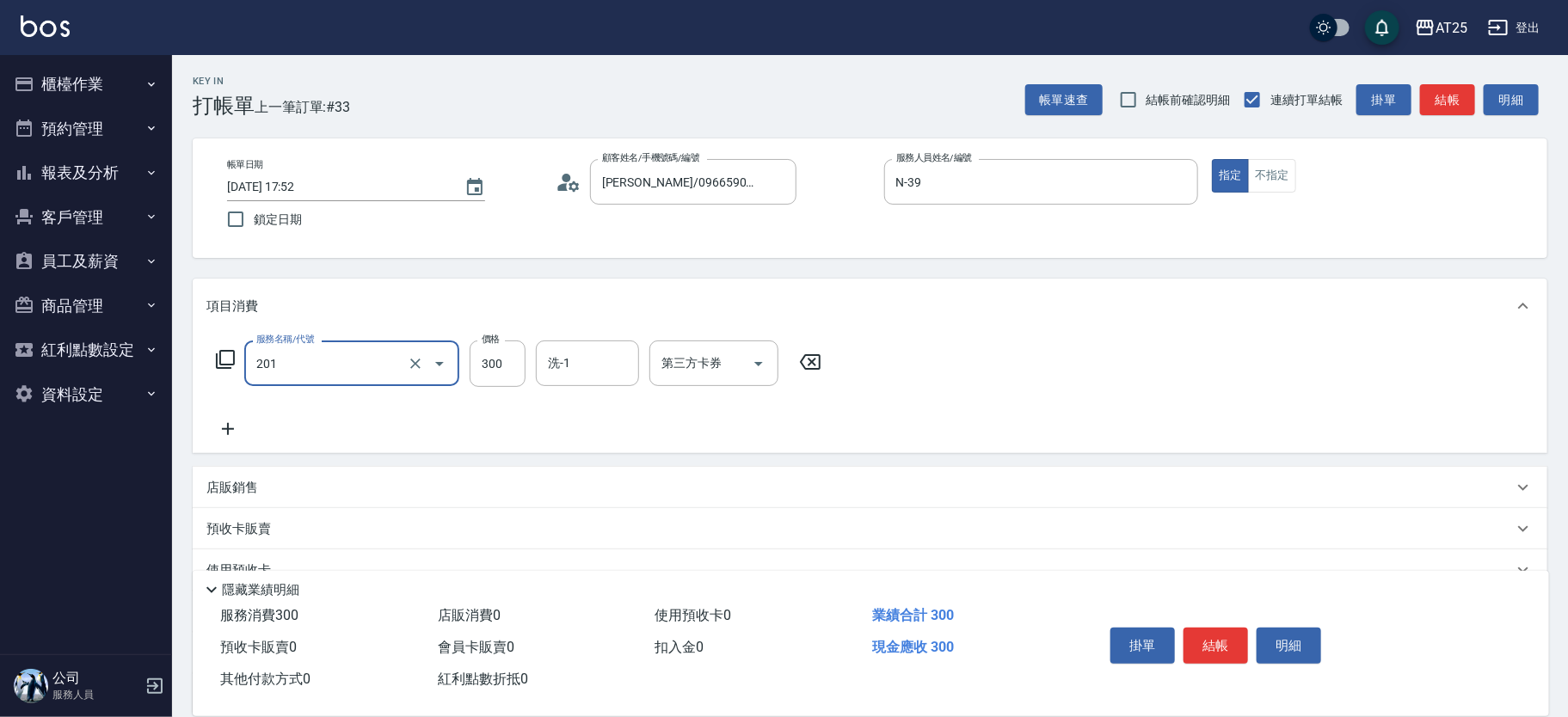
type input "洗髮(201)"
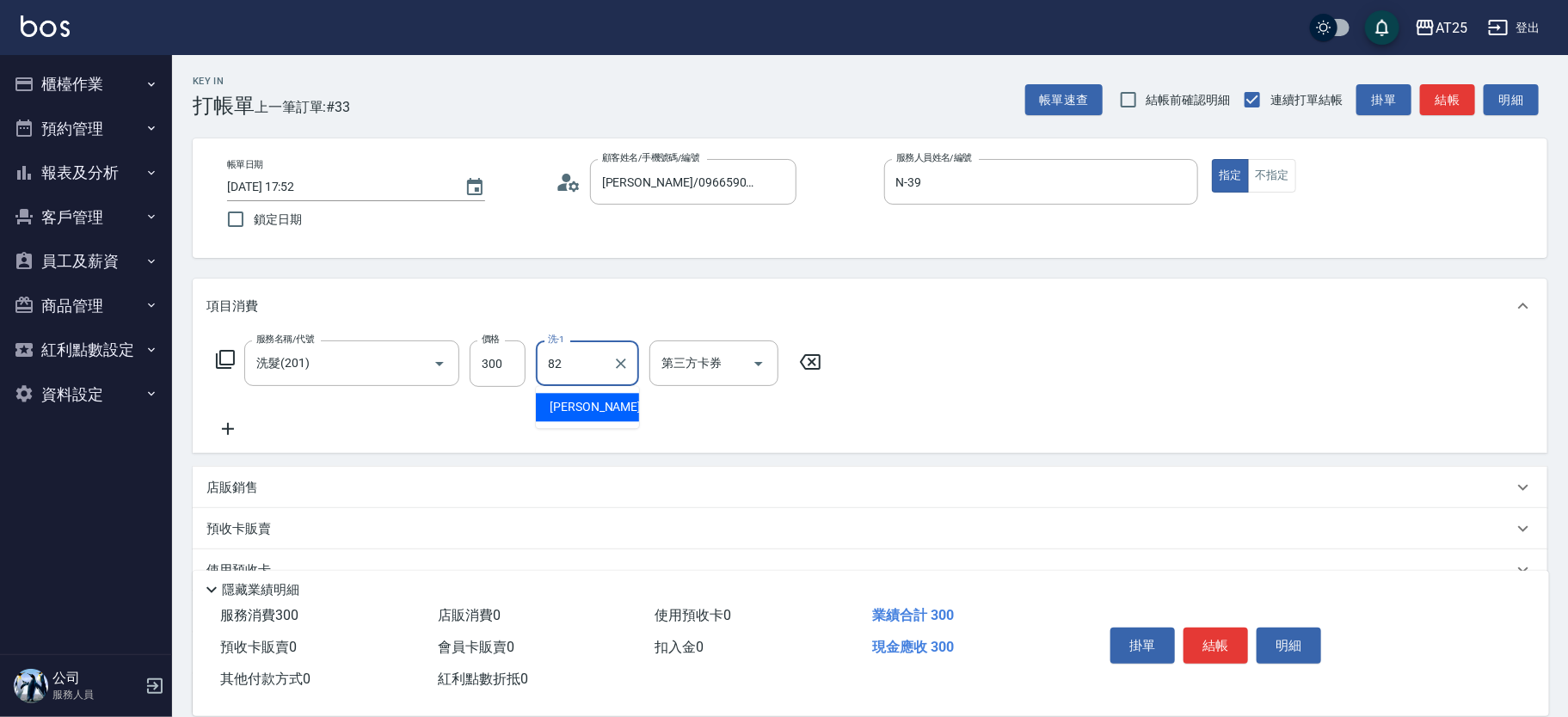
type input "小曼-82"
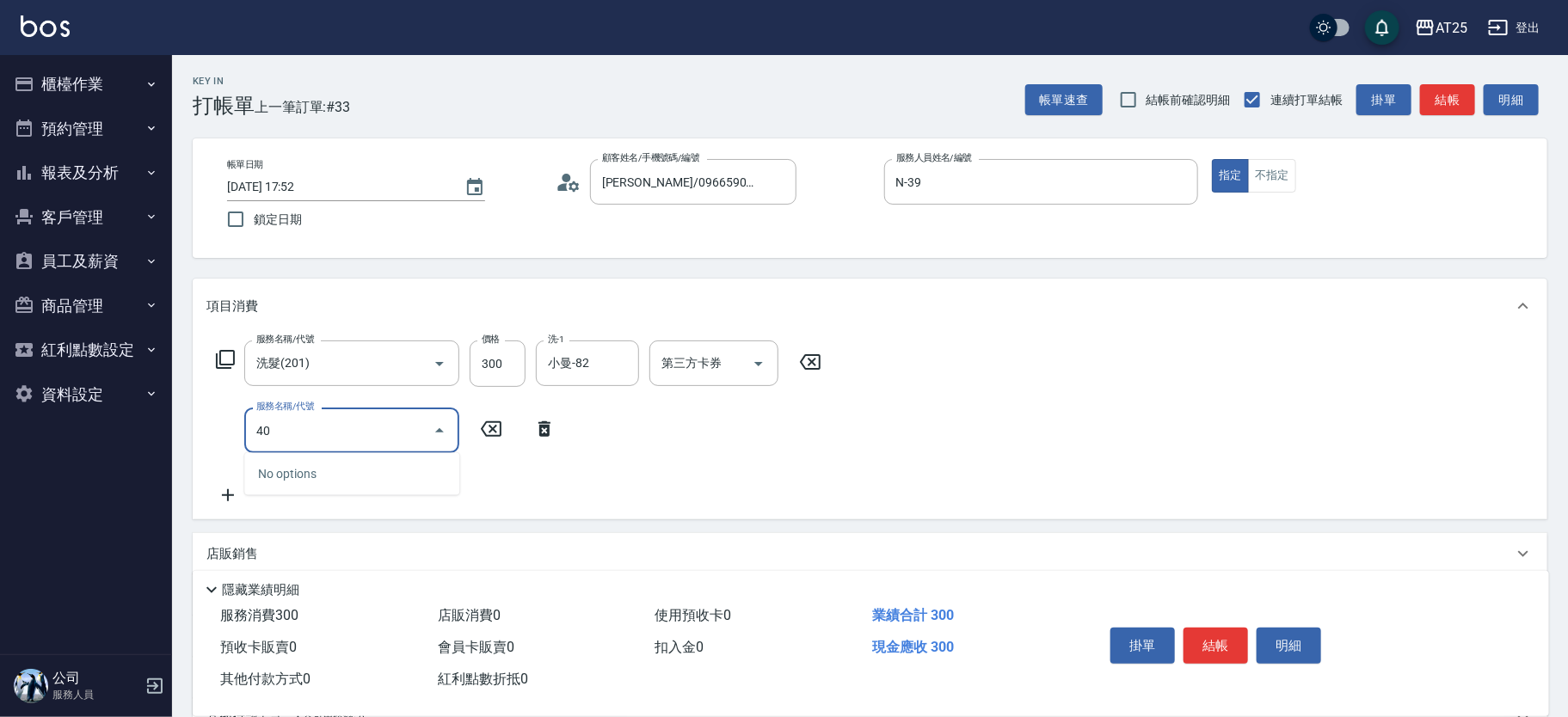
type input "401"
type input "60"
type input "剪髮(401)"
type input "30"
type input "20"
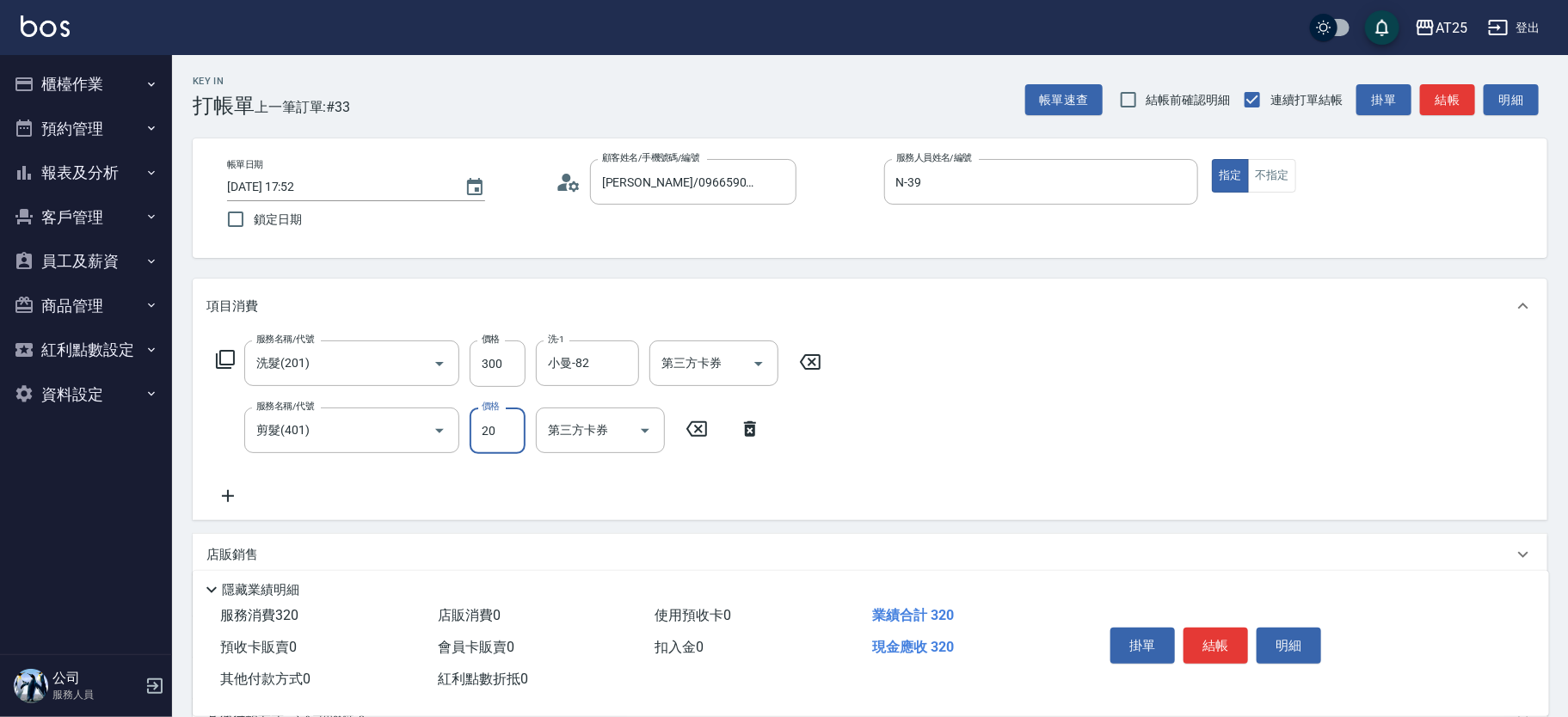
type input "50"
type input "200"
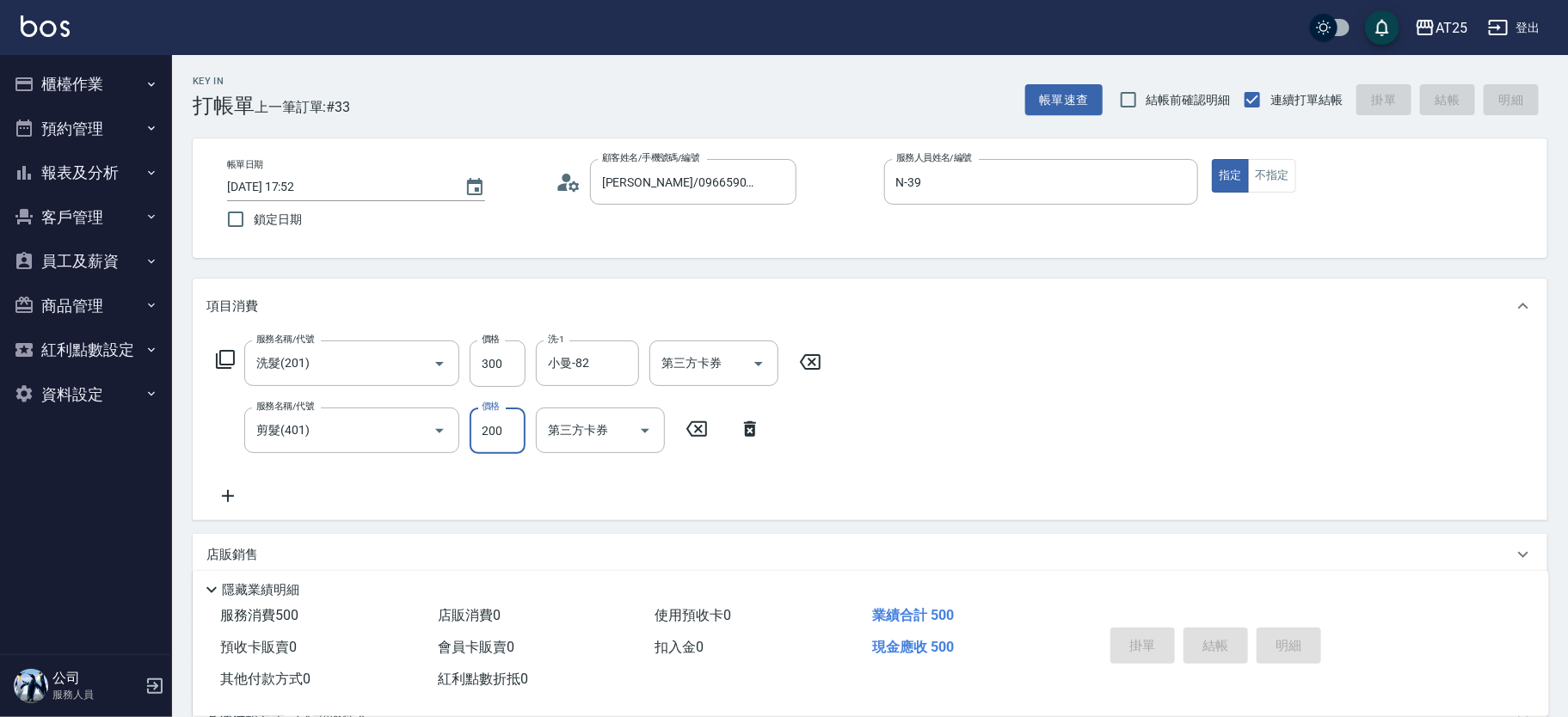
type input "0"
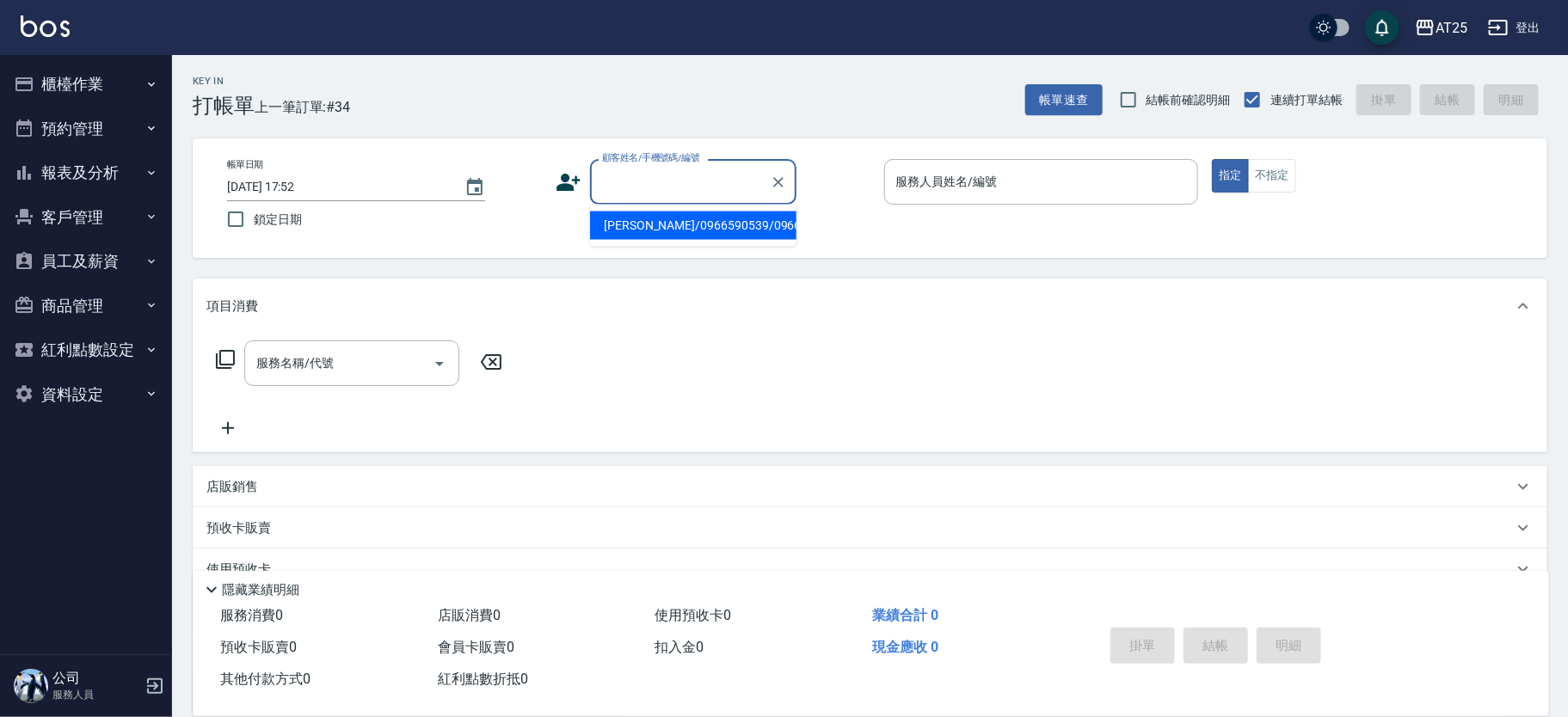
click at [648, 169] on input "顧客姓名/手機號碼/編號" at bounding box center [680, 182] width 165 height 30
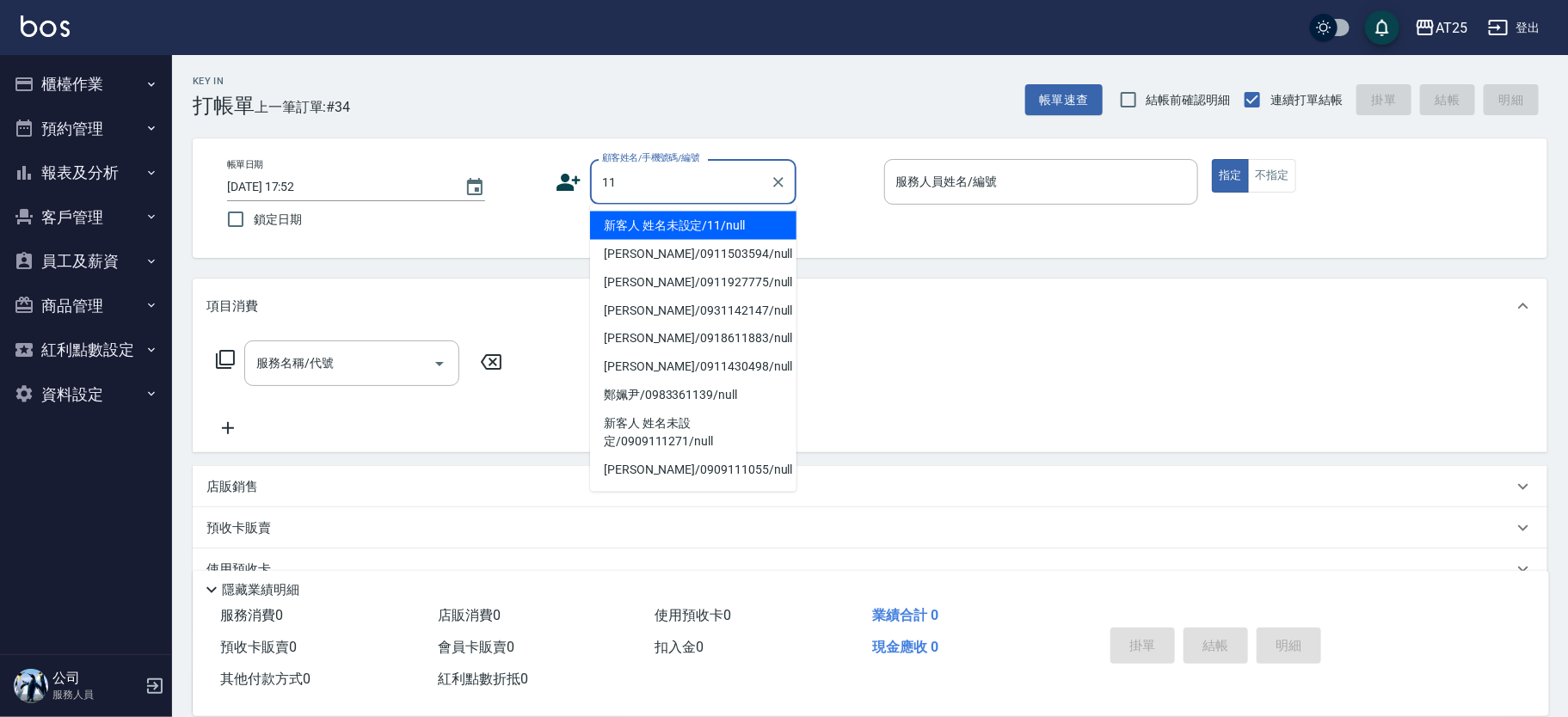
click at [747, 225] on li "新客人 姓名未設定/11/null" at bounding box center [693, 226] width 206 height 28
type input "新客人 姓名未設定/11/null"
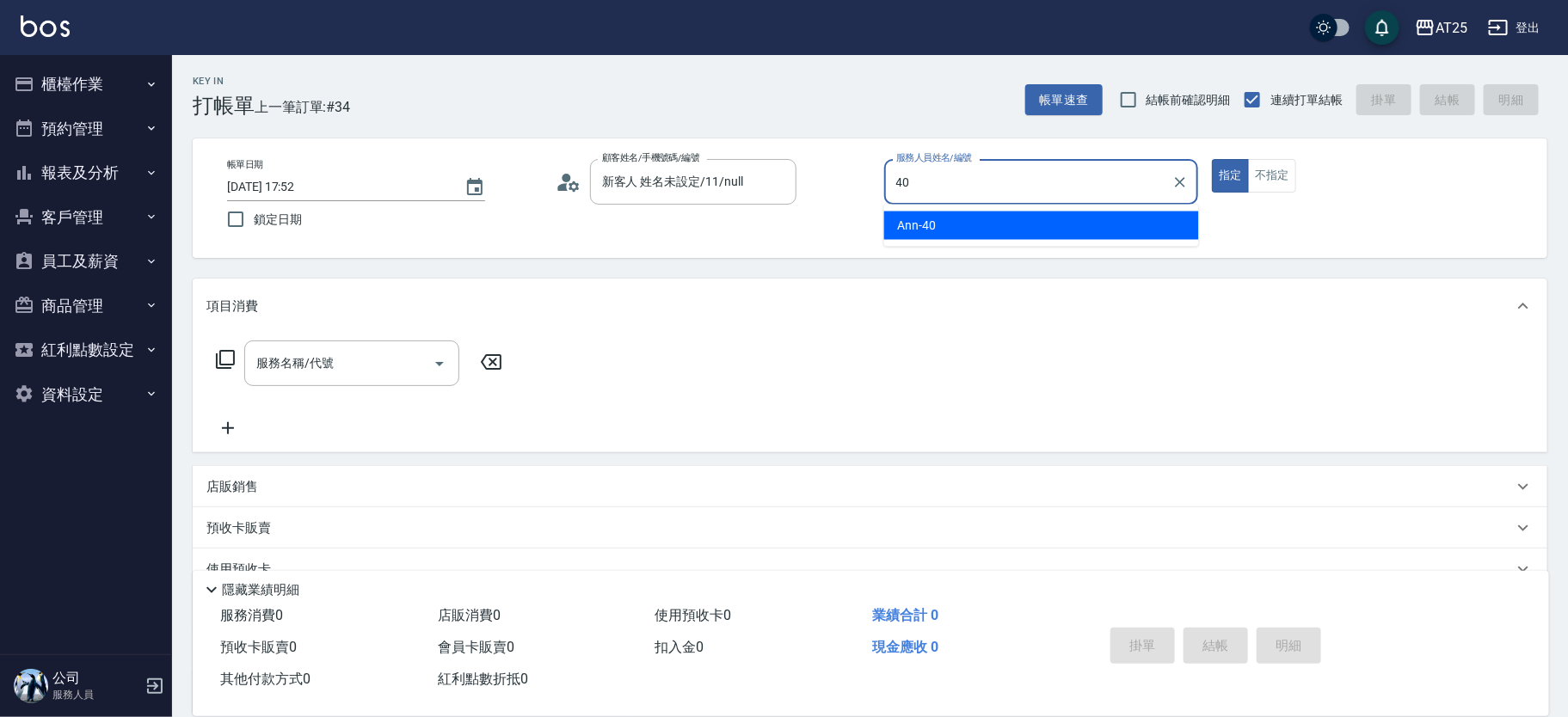
type input "Ann-40"
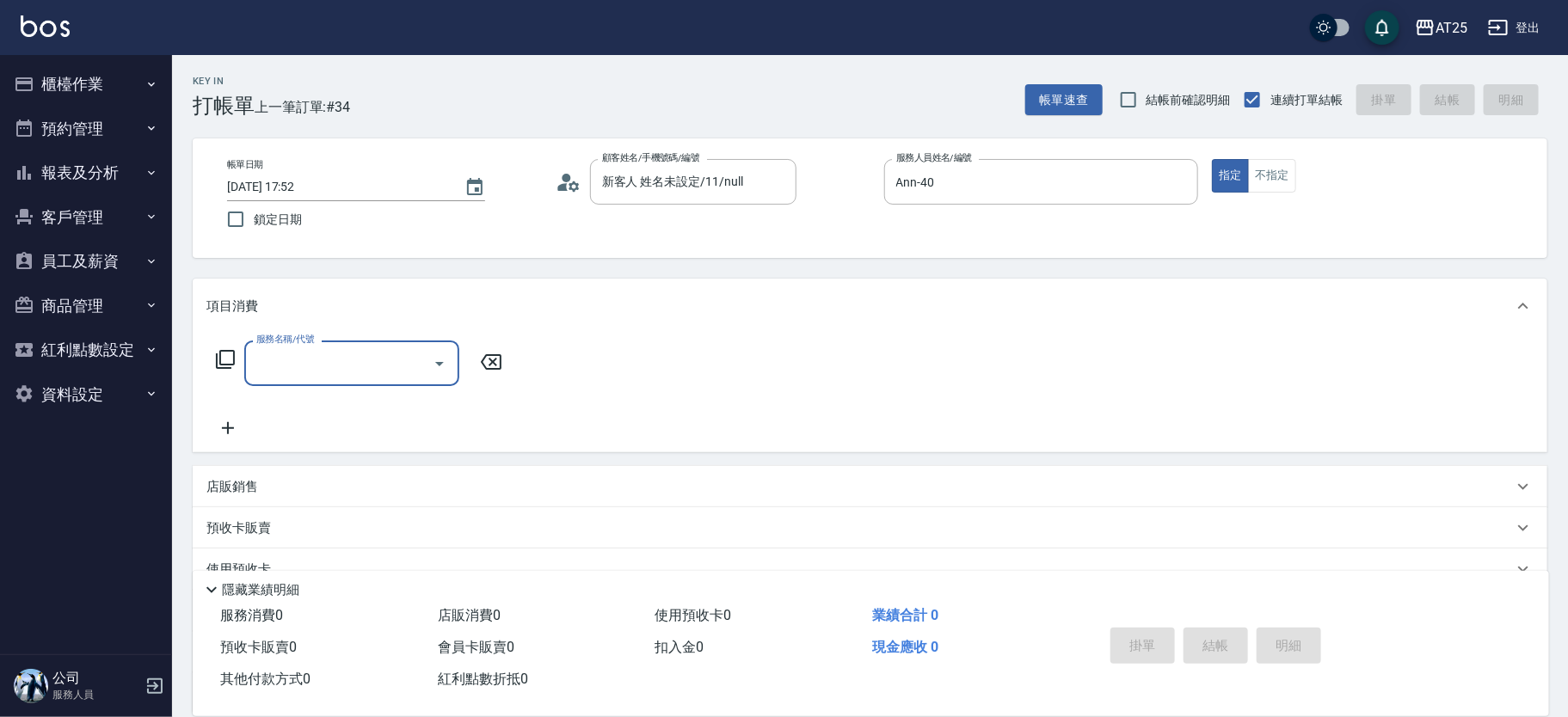
click at [368, 362] on input "服務名稱/代號" at bounding box center [339, 363] width 174 height 30
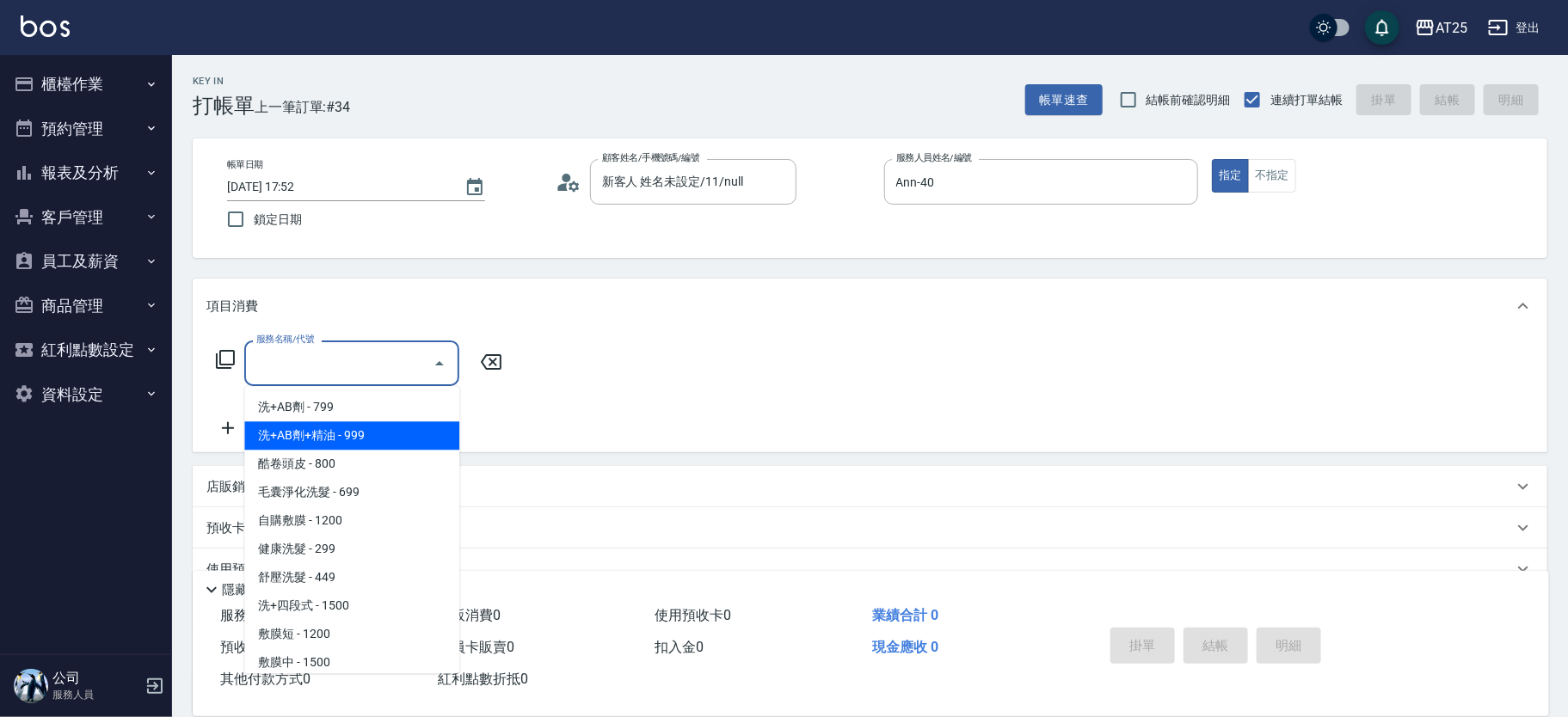
click at [378, 433] on span "洗+AB劑+精油 - 999" at bounding box center [351, 435] width 215 height 28
type input "洗+AB劑+精油(102)"
type input "90"
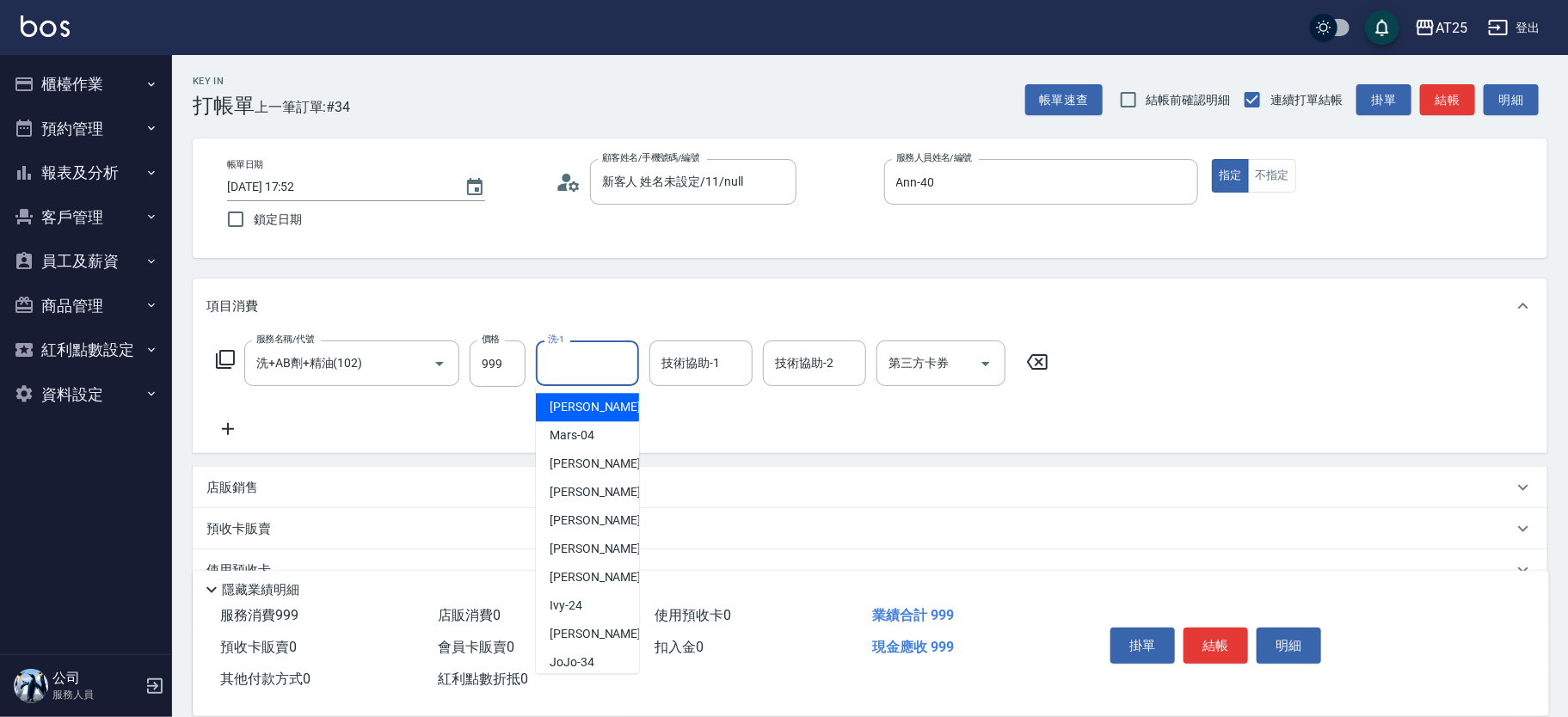
click at [609, 362] on input "洗-1" at bounding box center [587, 363] width 88 height 30
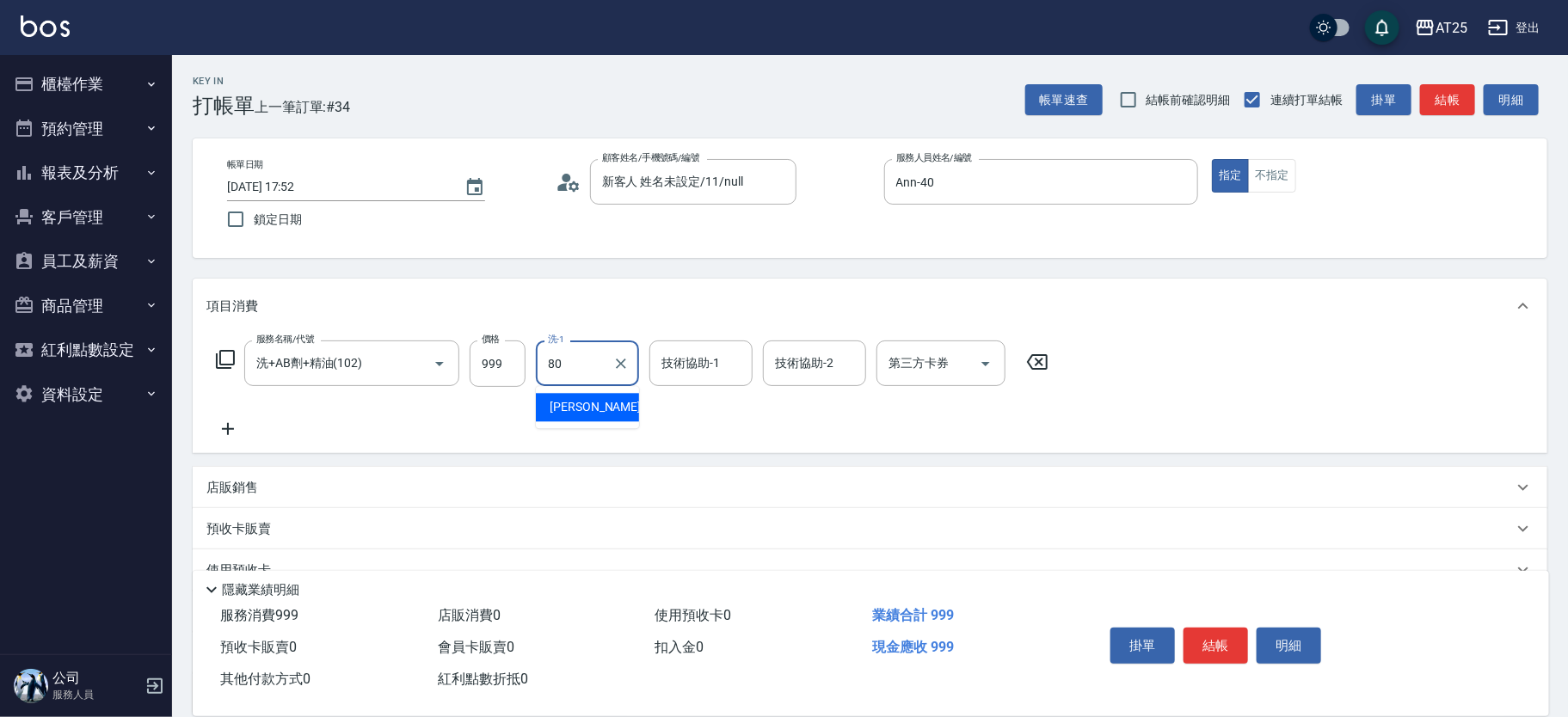
type input "Jessica-80"
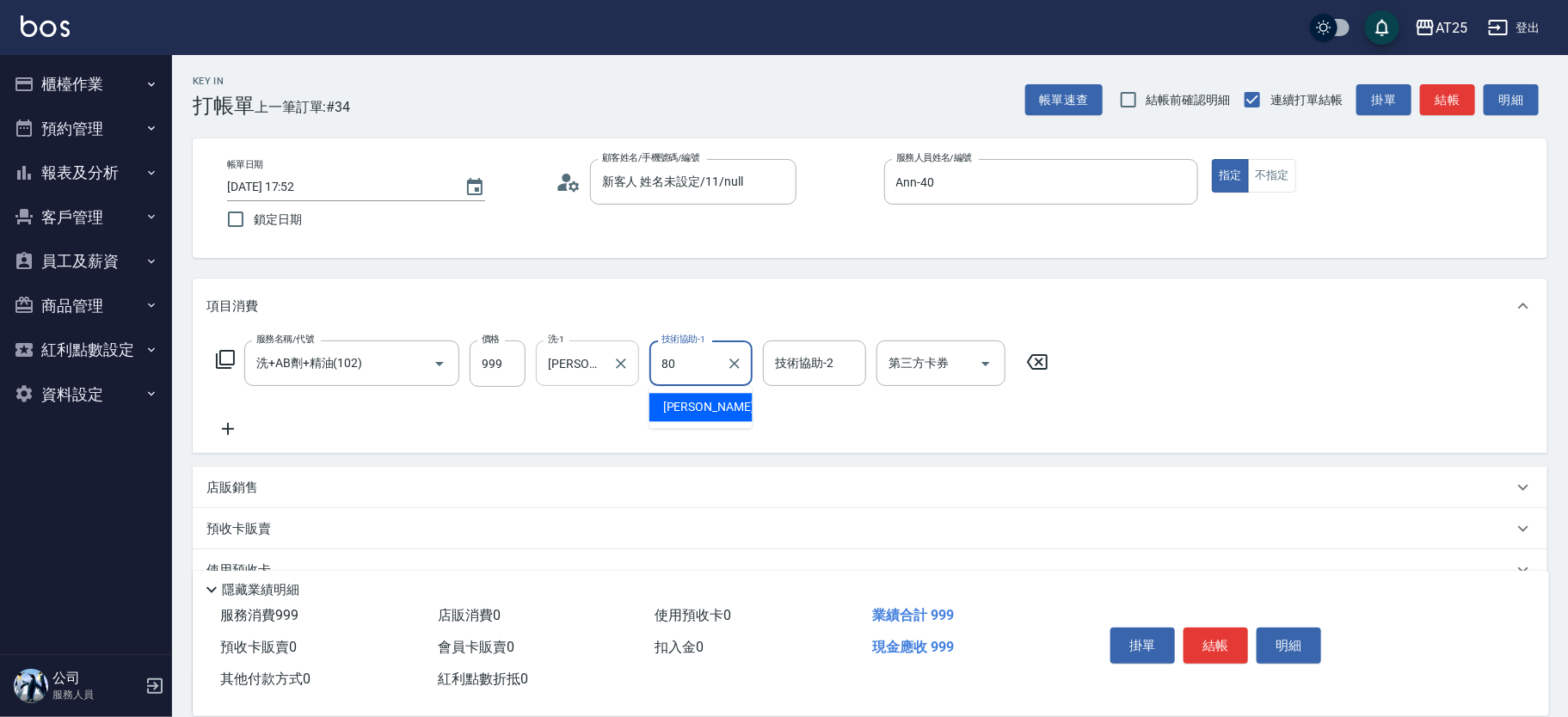
type input "Jessica-80"
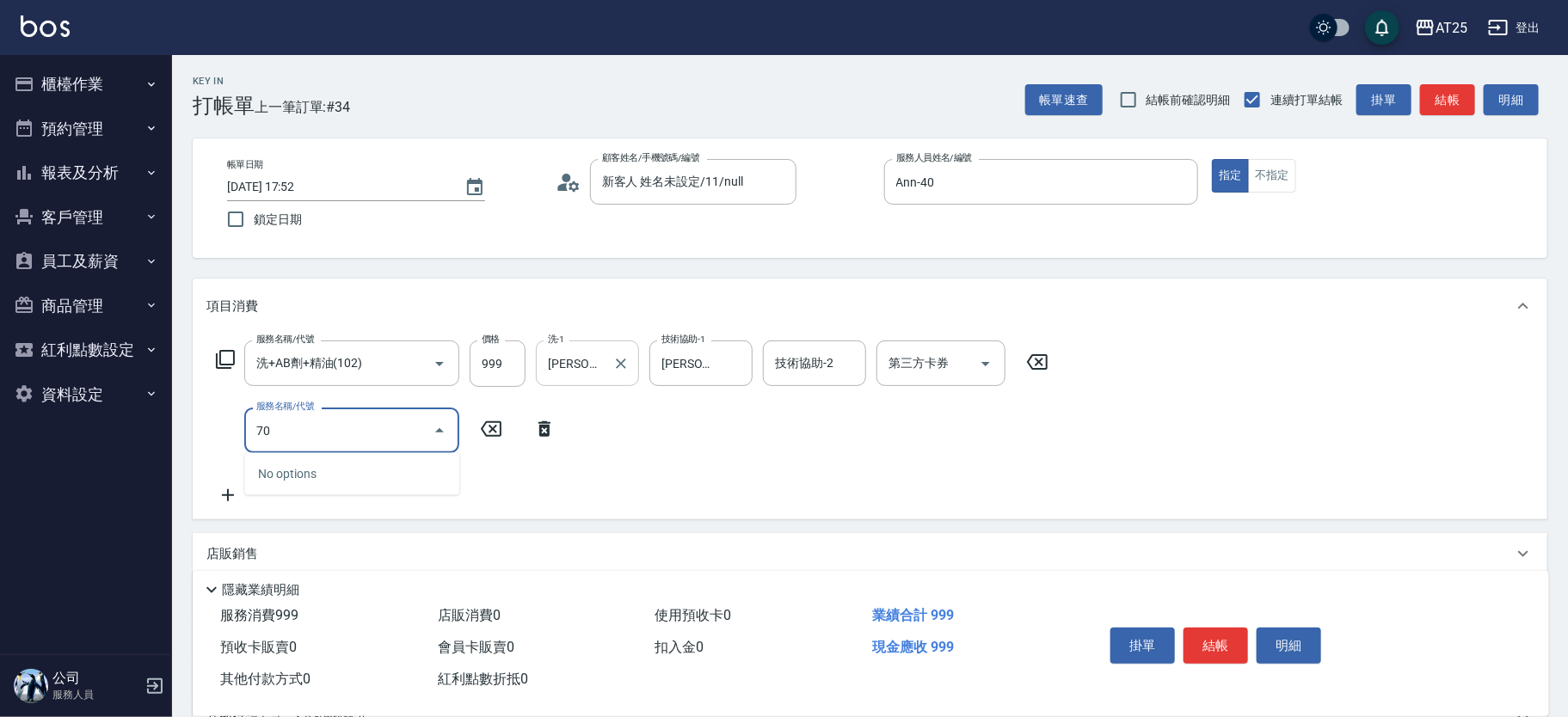
type input "705"
type input "590"
type input "新羽毛鉑金接髮調整(705)"
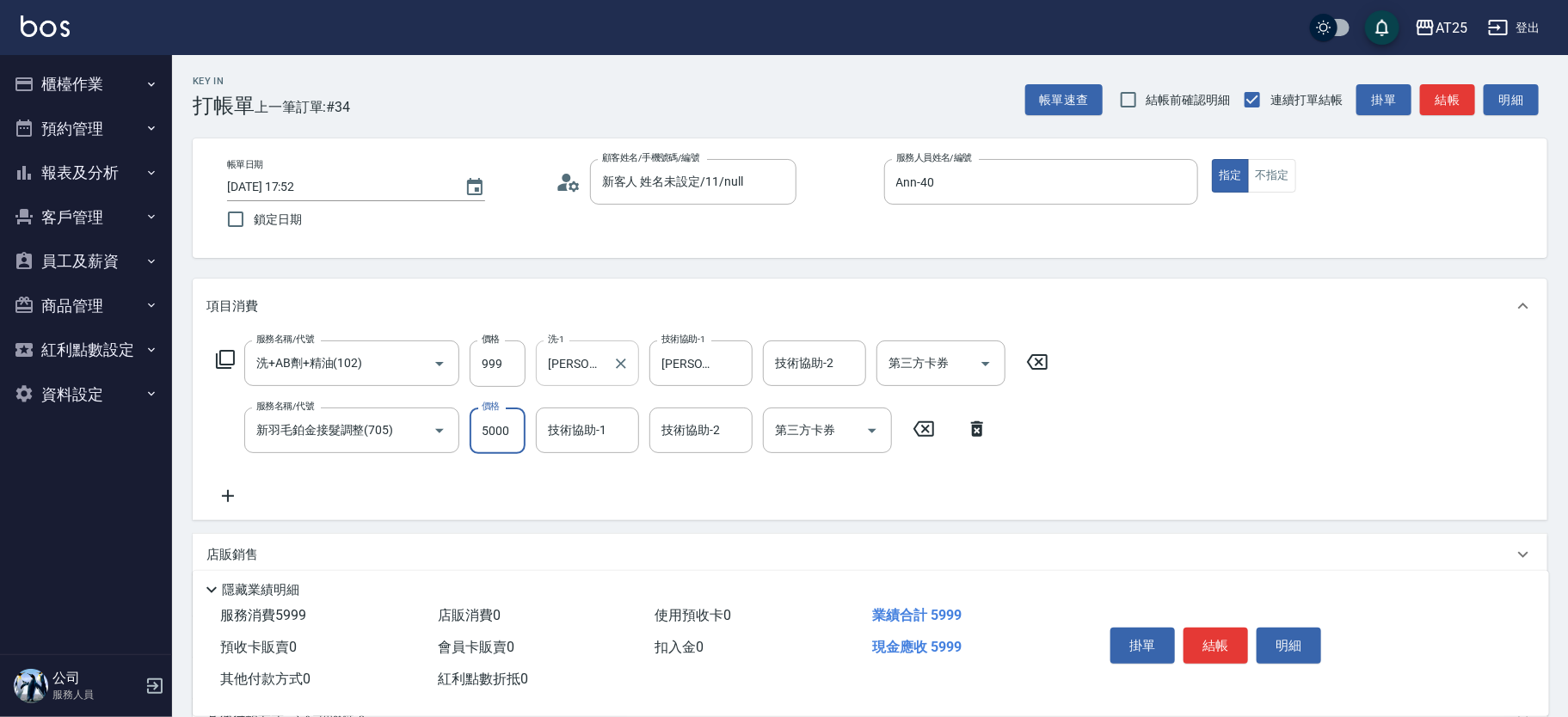
type input "100"
type input "90"
type input "180"
type input "900"
type input "990"
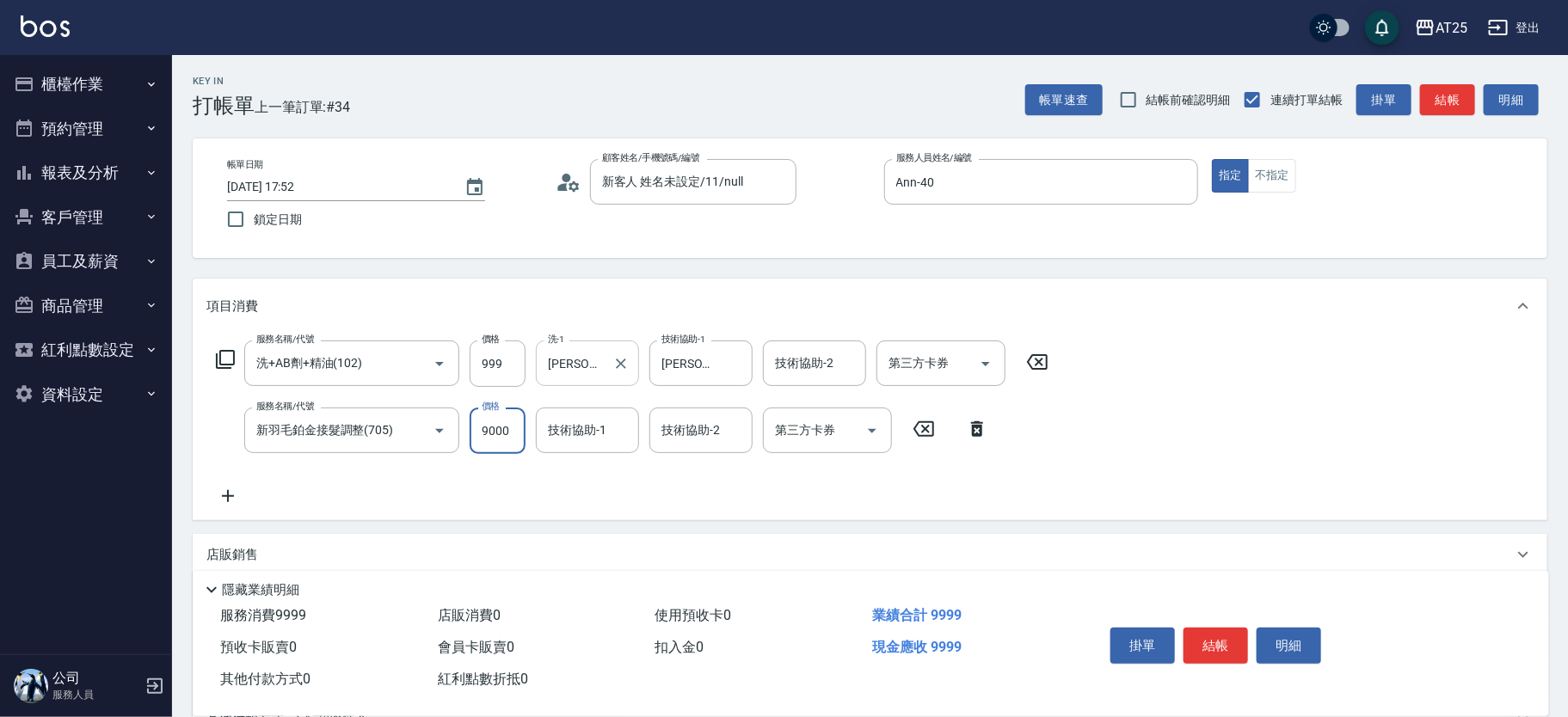
type input "9000"
type input "小恩-69"
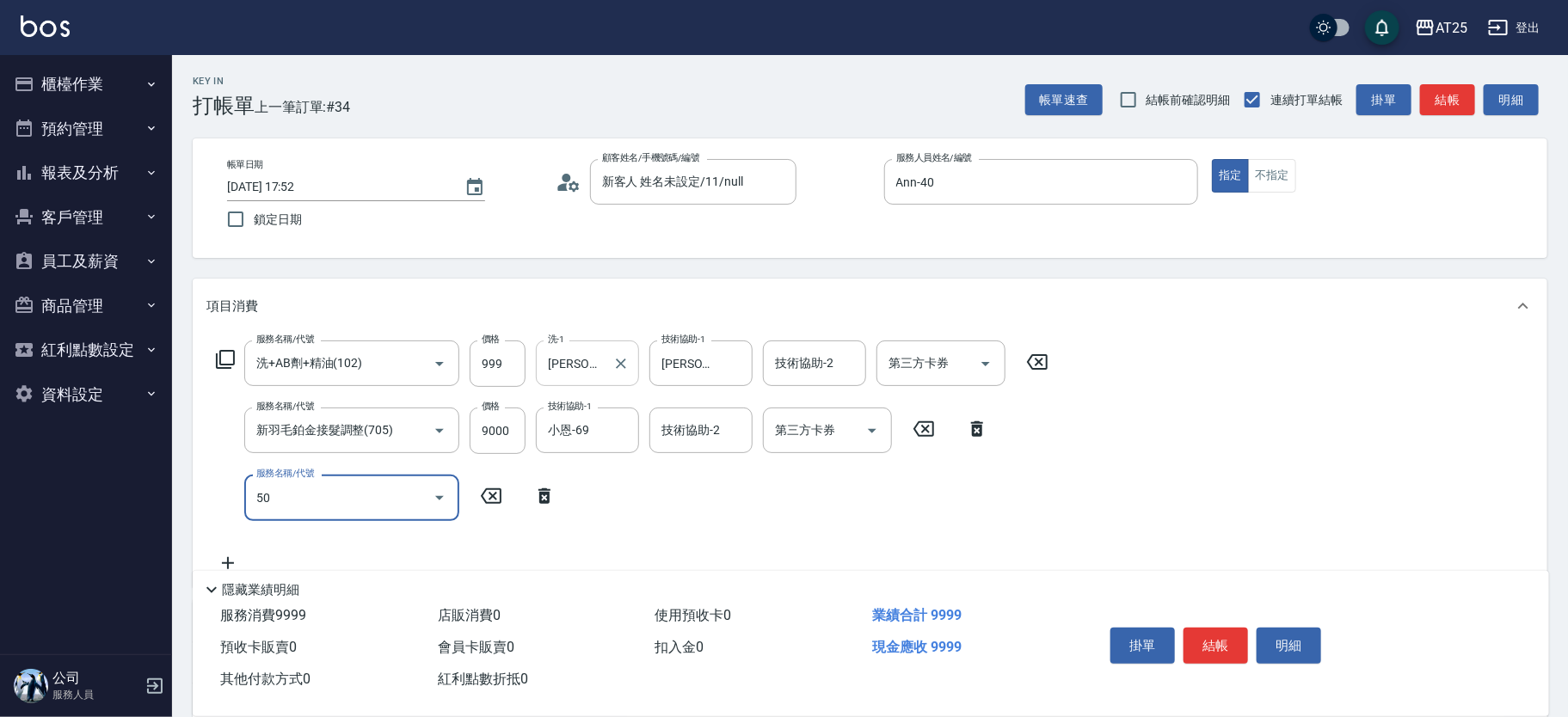
type input "501"
type input "1090"
type input "染髮(501)"
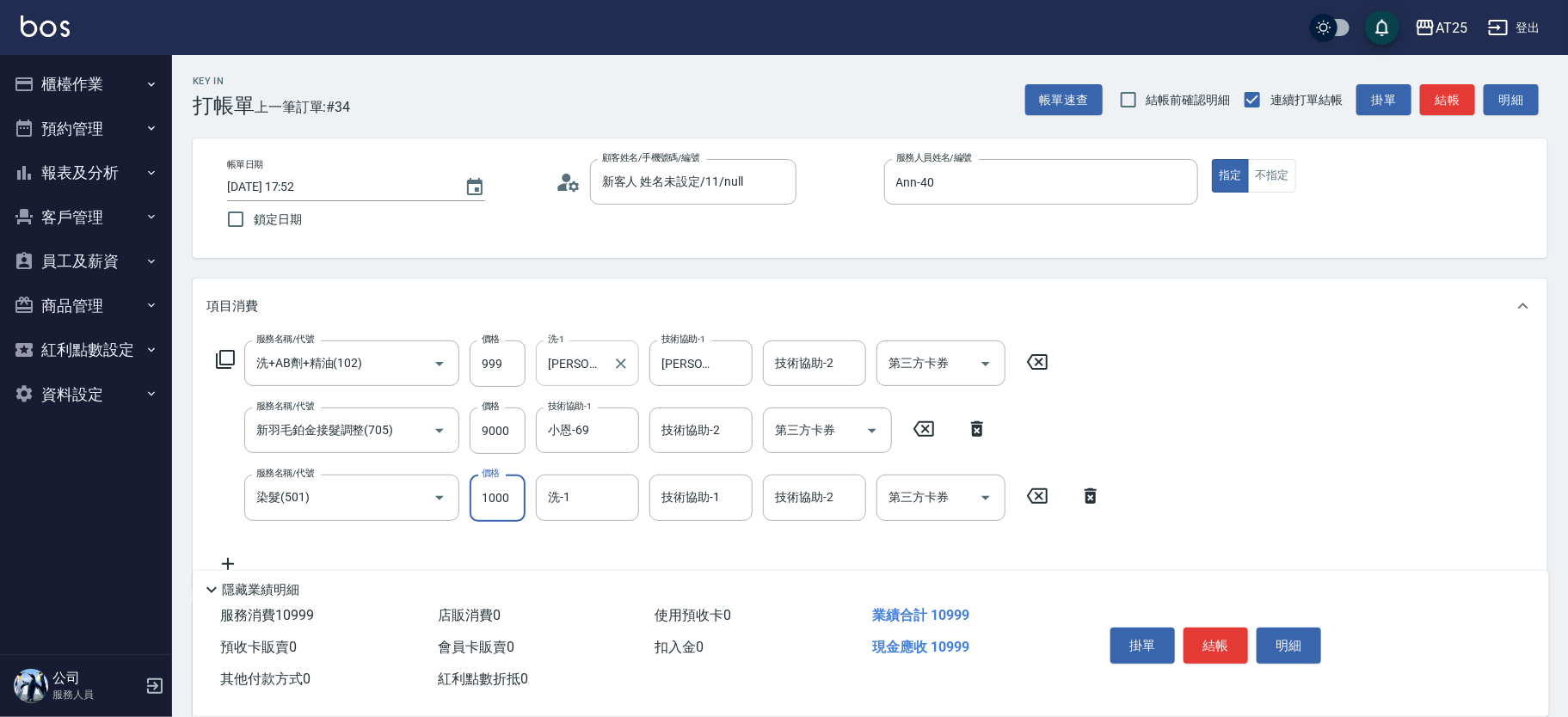
type input "3"
type input "1000"
type input "38"
type input "1030"
type input "380"
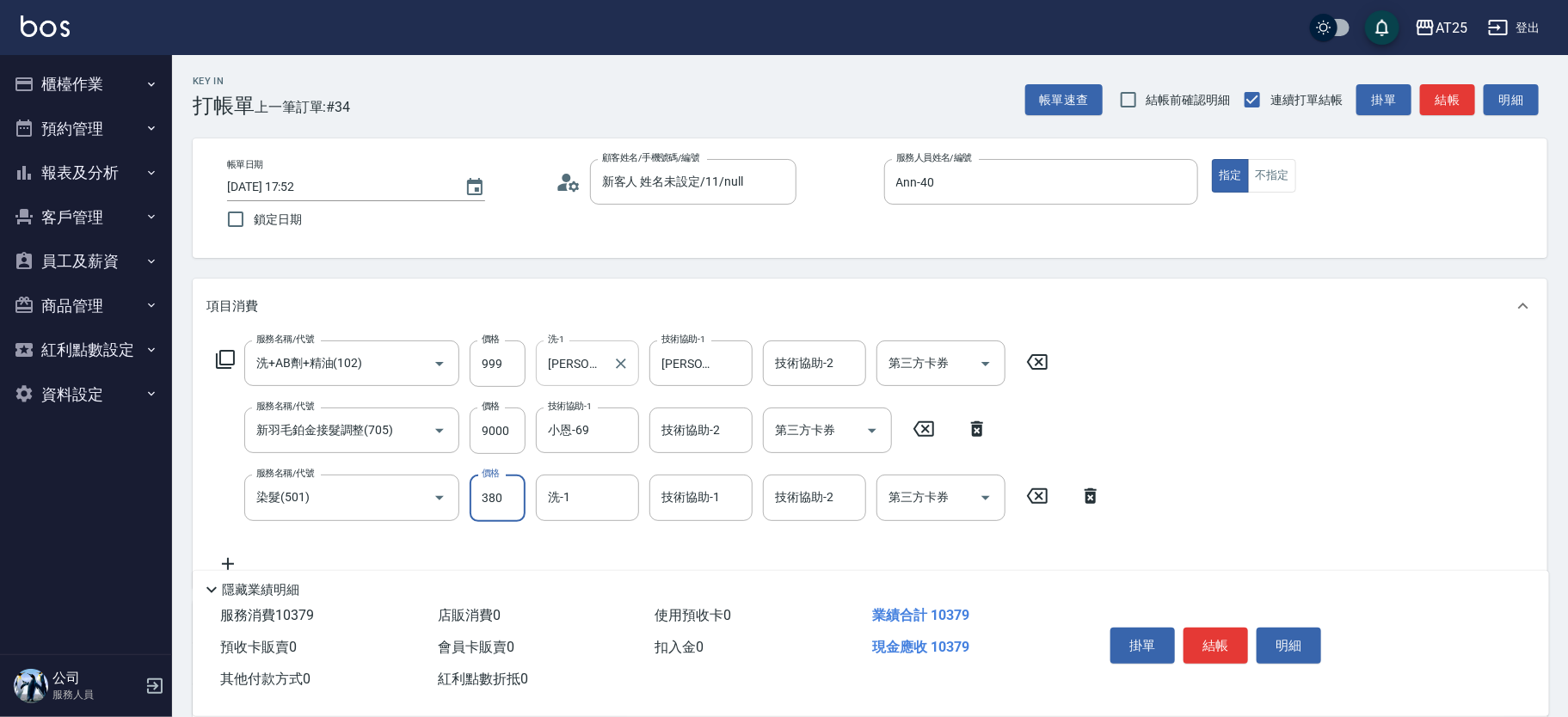
type input "1370"
type input "3800"
type input "Jessica-80"
click at [621, 495] on icon "Clear" at bounding box center [621, 498] width 17 height 17
click at [694, 498] on div "技術協助-1 技術協助-1" at bounding box center [700, 498] width 103 height 45
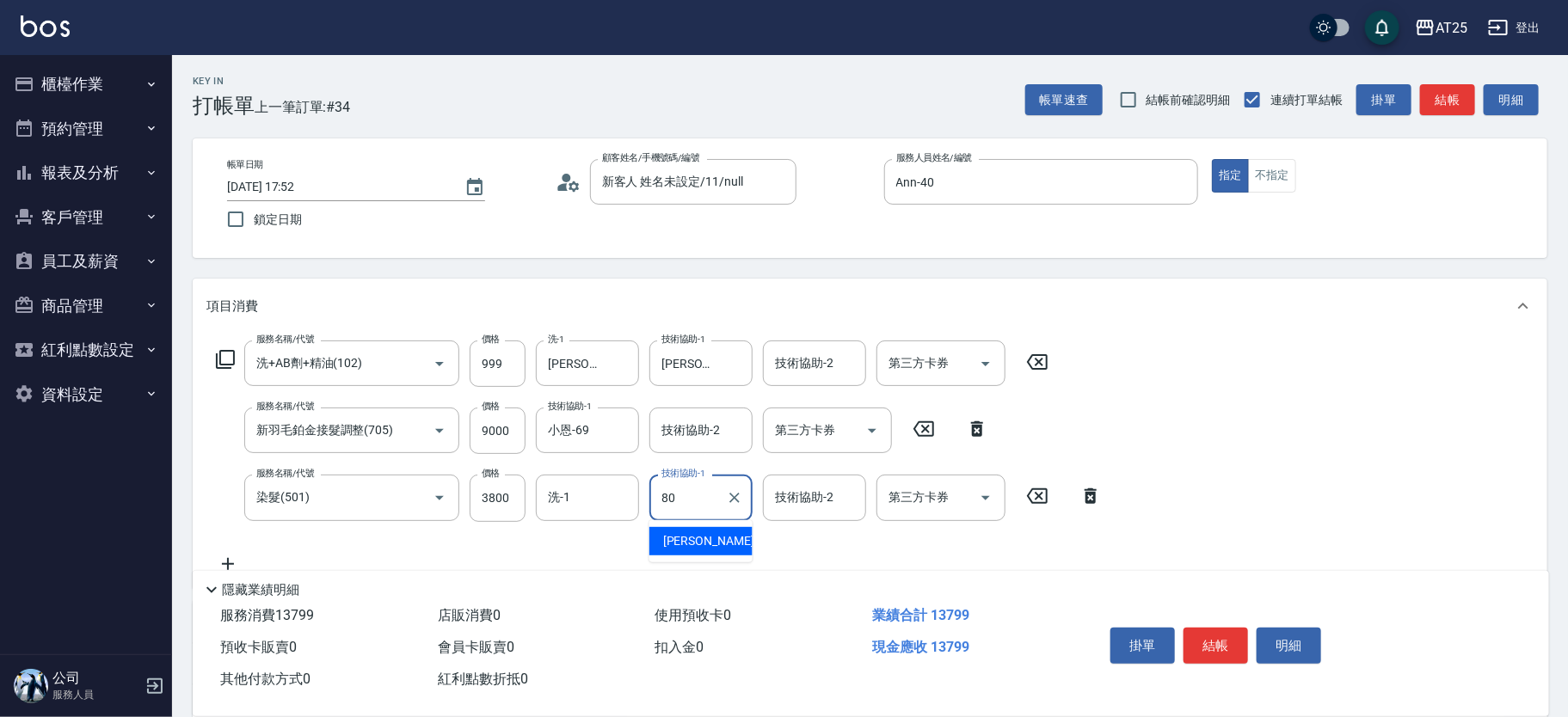
type input "Jessica-80"
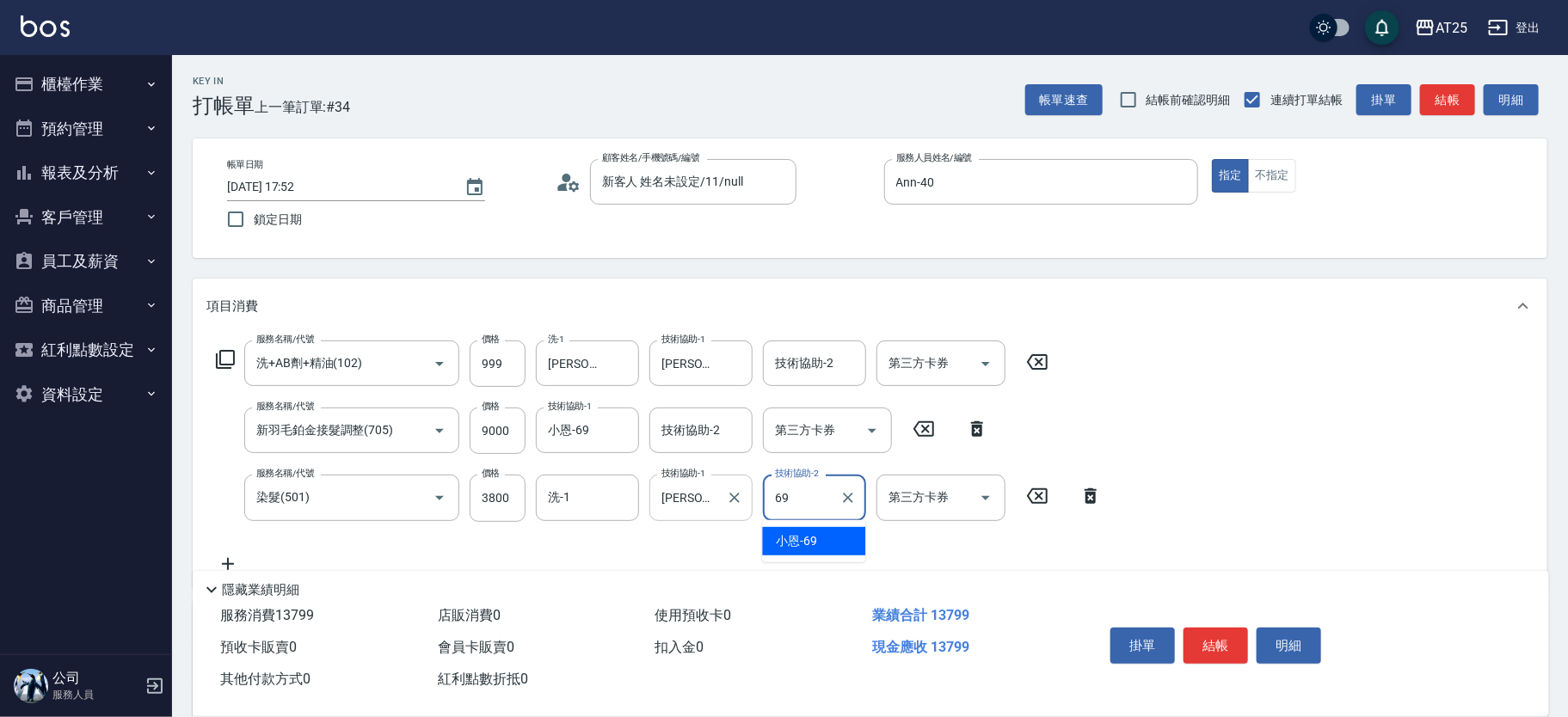
type input "小恩-69"
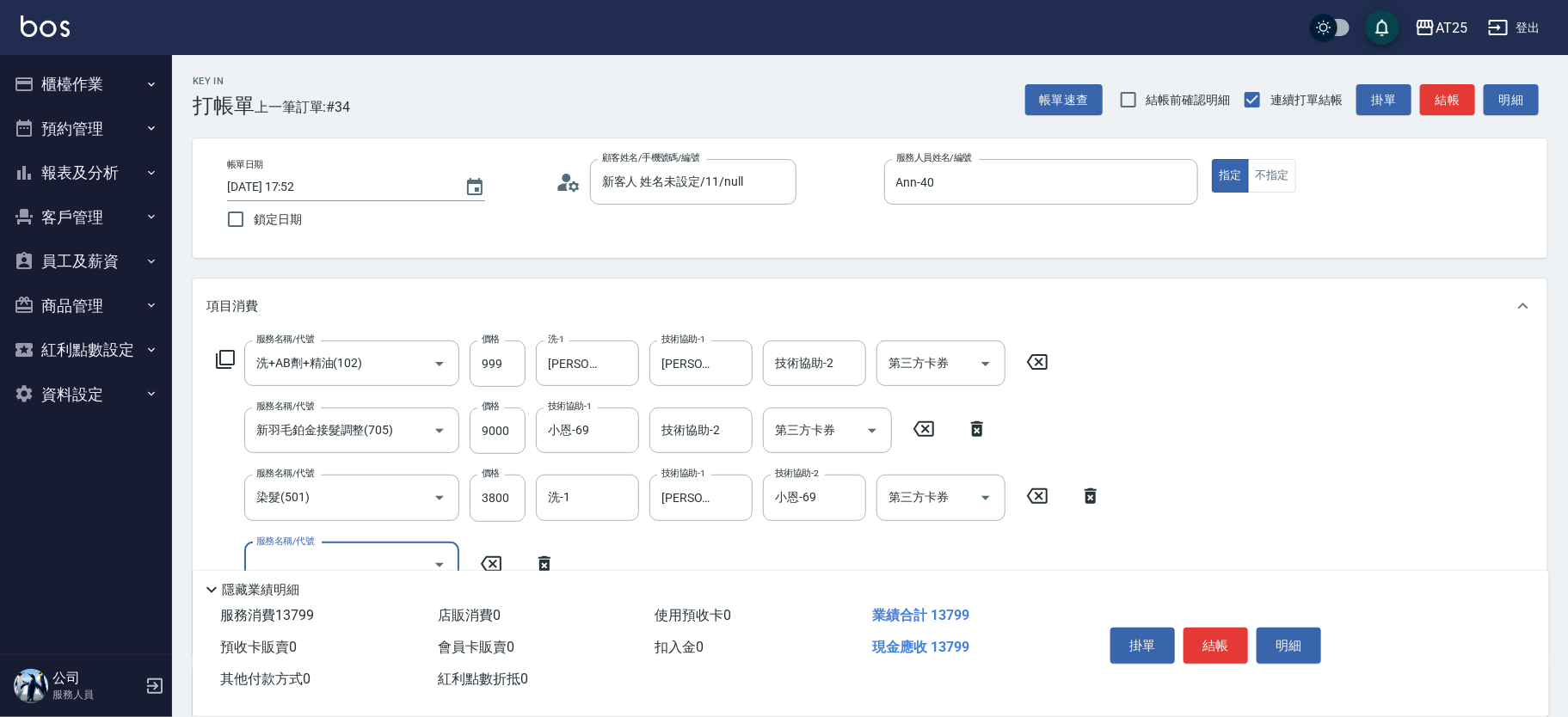
scroll to position [51, 0]
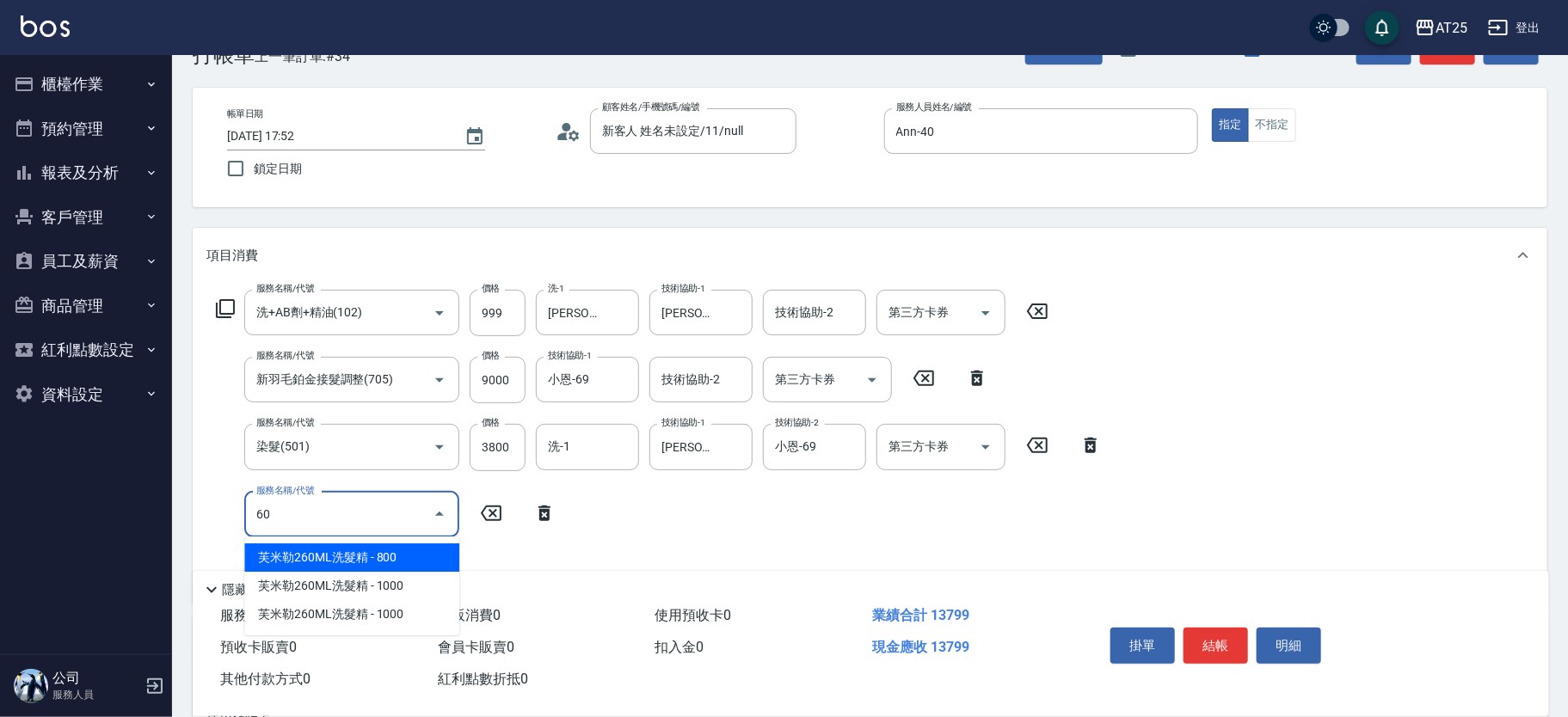
type input "601"
type input "1470"
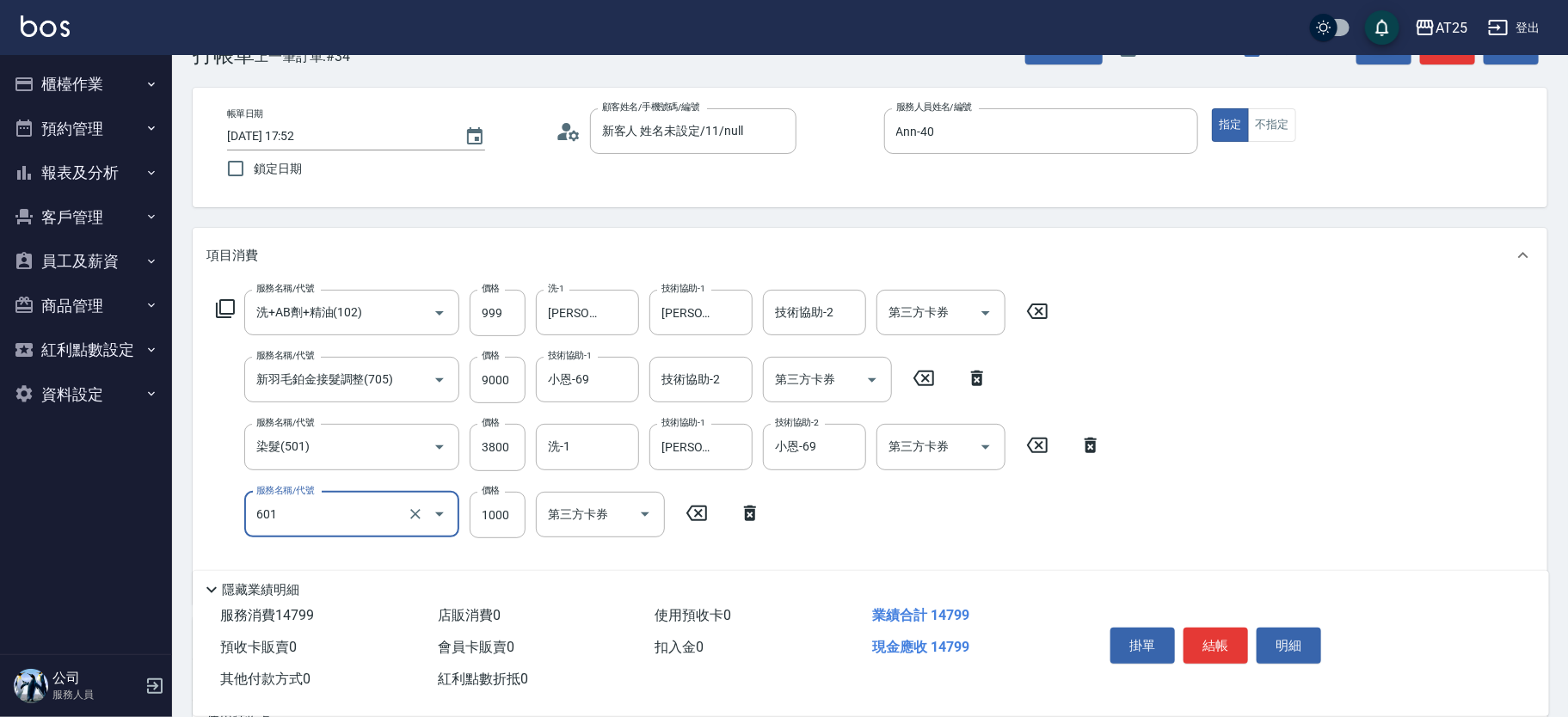
type input "自備護髮(1000上)(601)"
type input "0"
type input "1370"
type input "0"
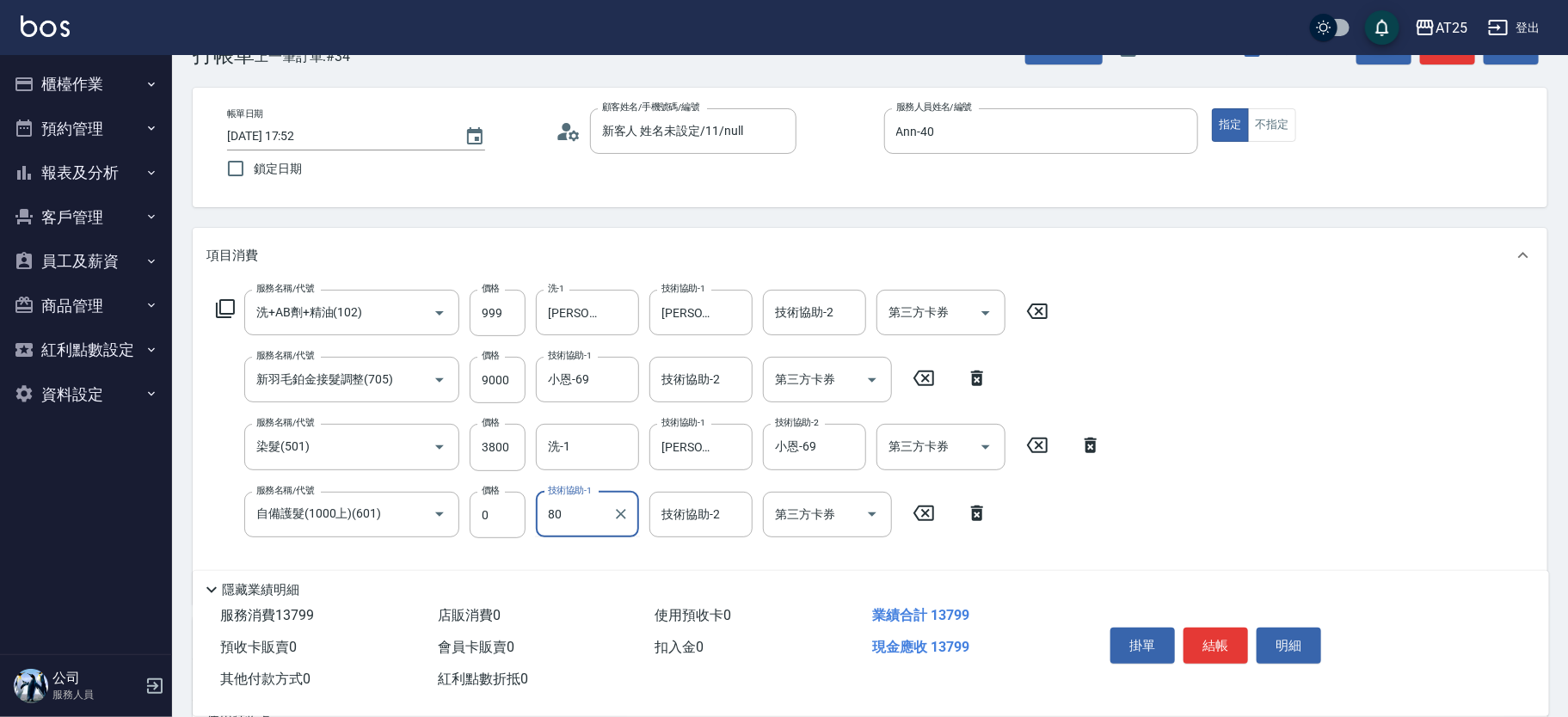
type input "Jessica-80"
type input "小恩-69"
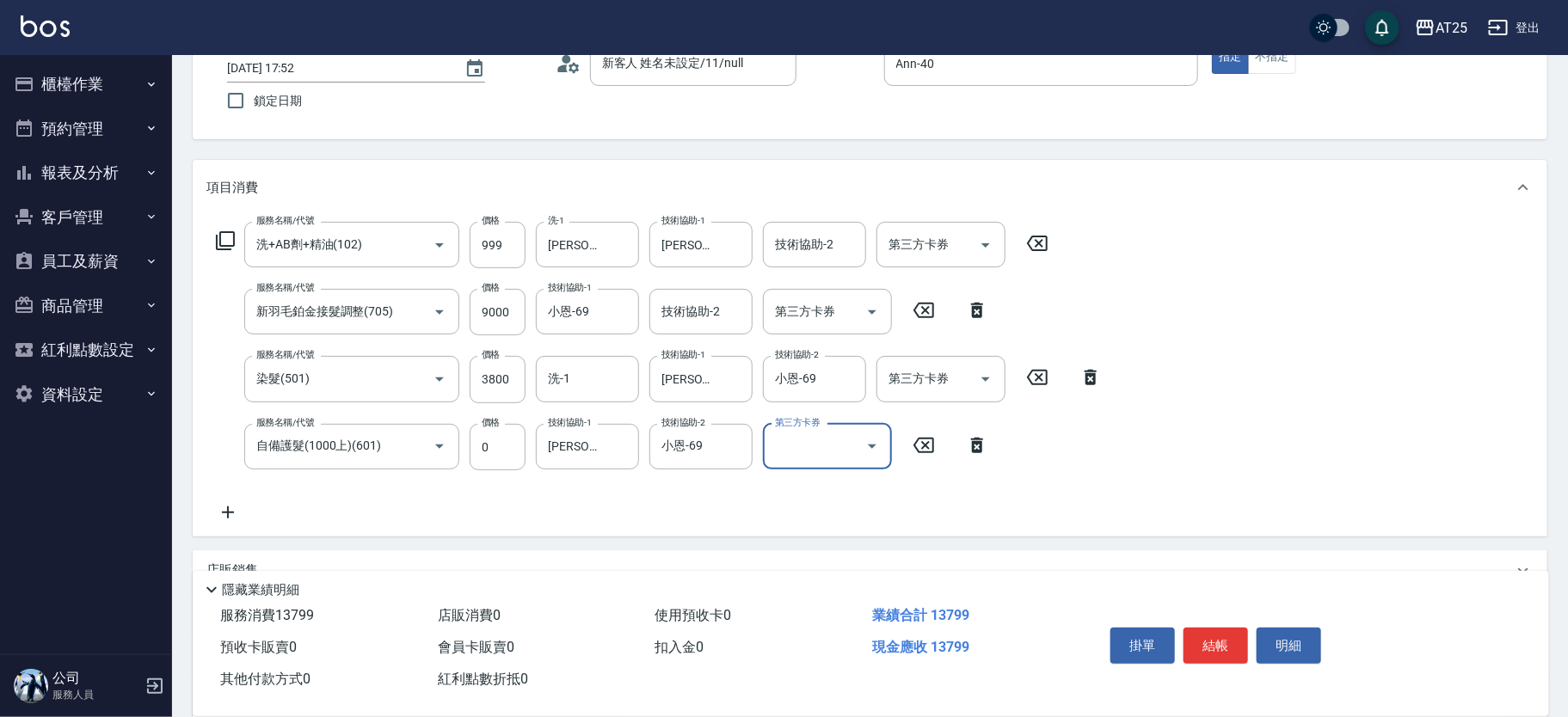
scroll to position [120, 0]
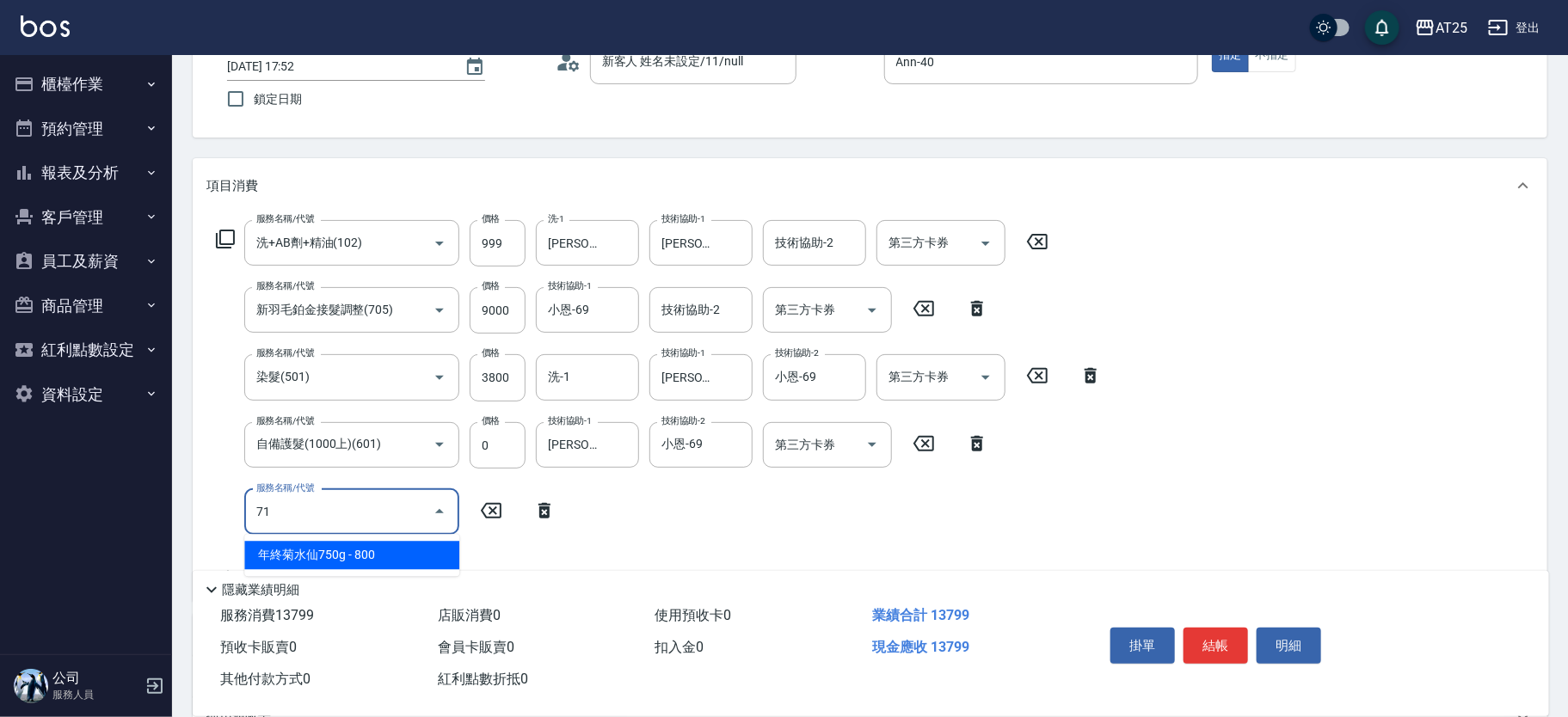
type input "714"
type input "1520"
type input "拆(714)"
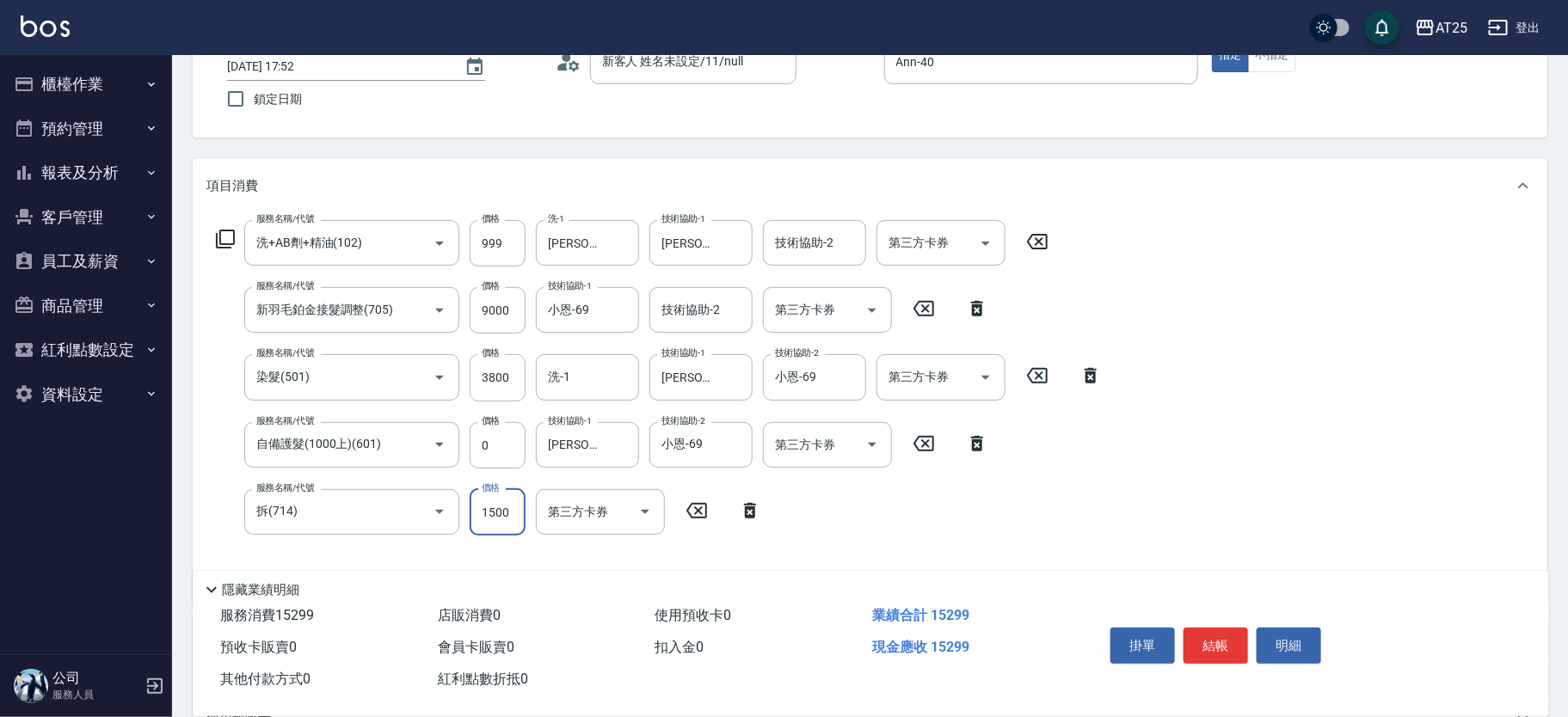
type input "0"
type input "1370"
type input "0"
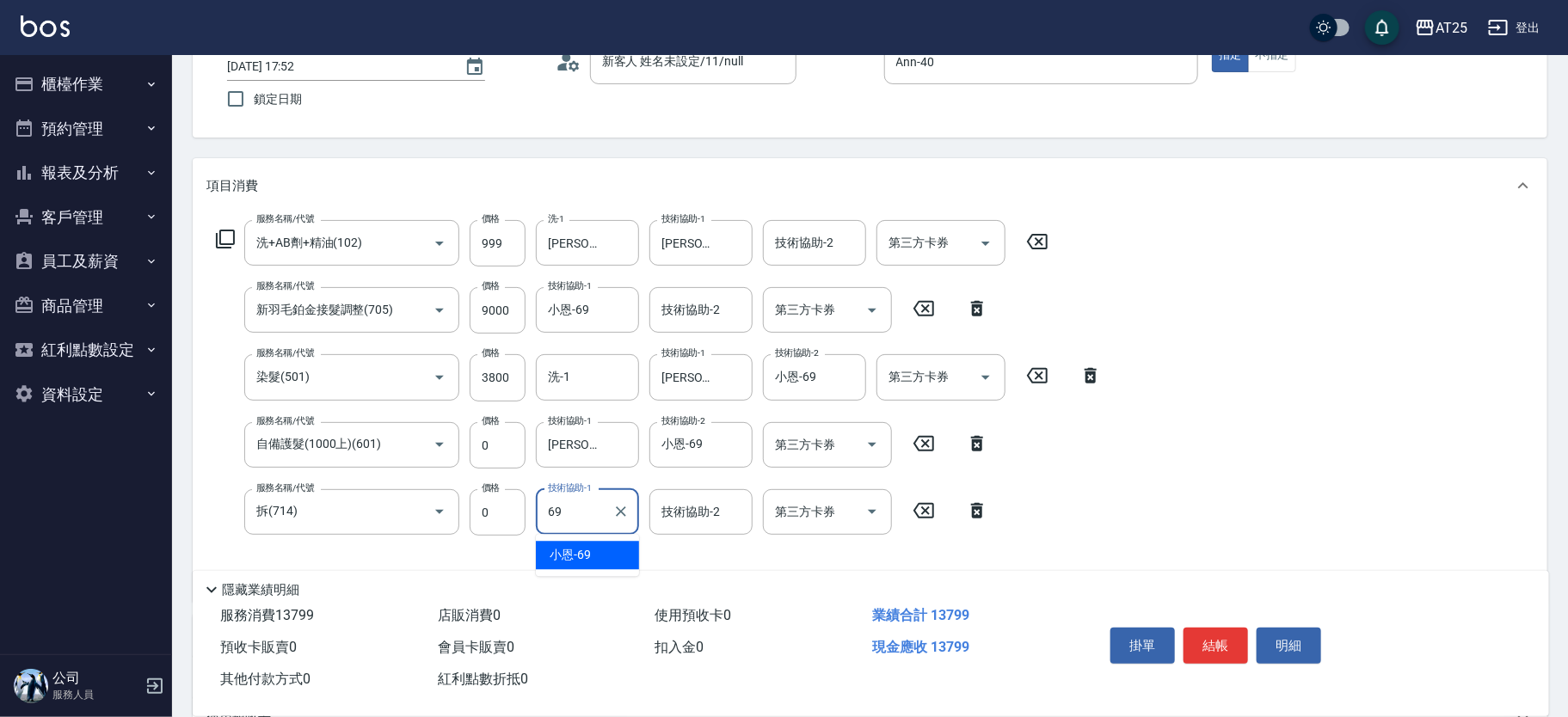
type input "小恩-69"
click at [608, 513] on div "小恩-69 技術協助-1" at bounding box center [587, 512] width 103 height 45
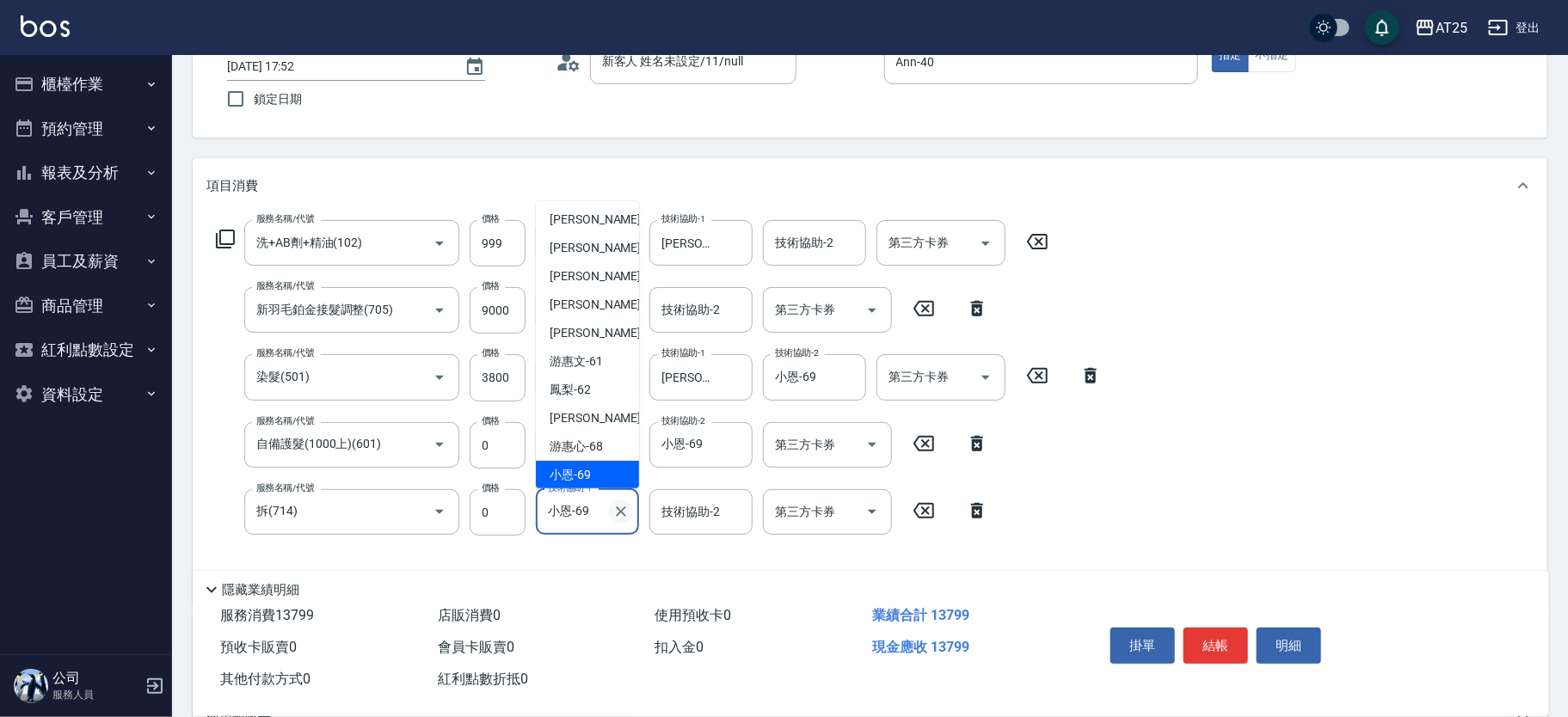
click at [615, 513] on icon "Clear" at bounding box center [621, 512] width 17 height 17
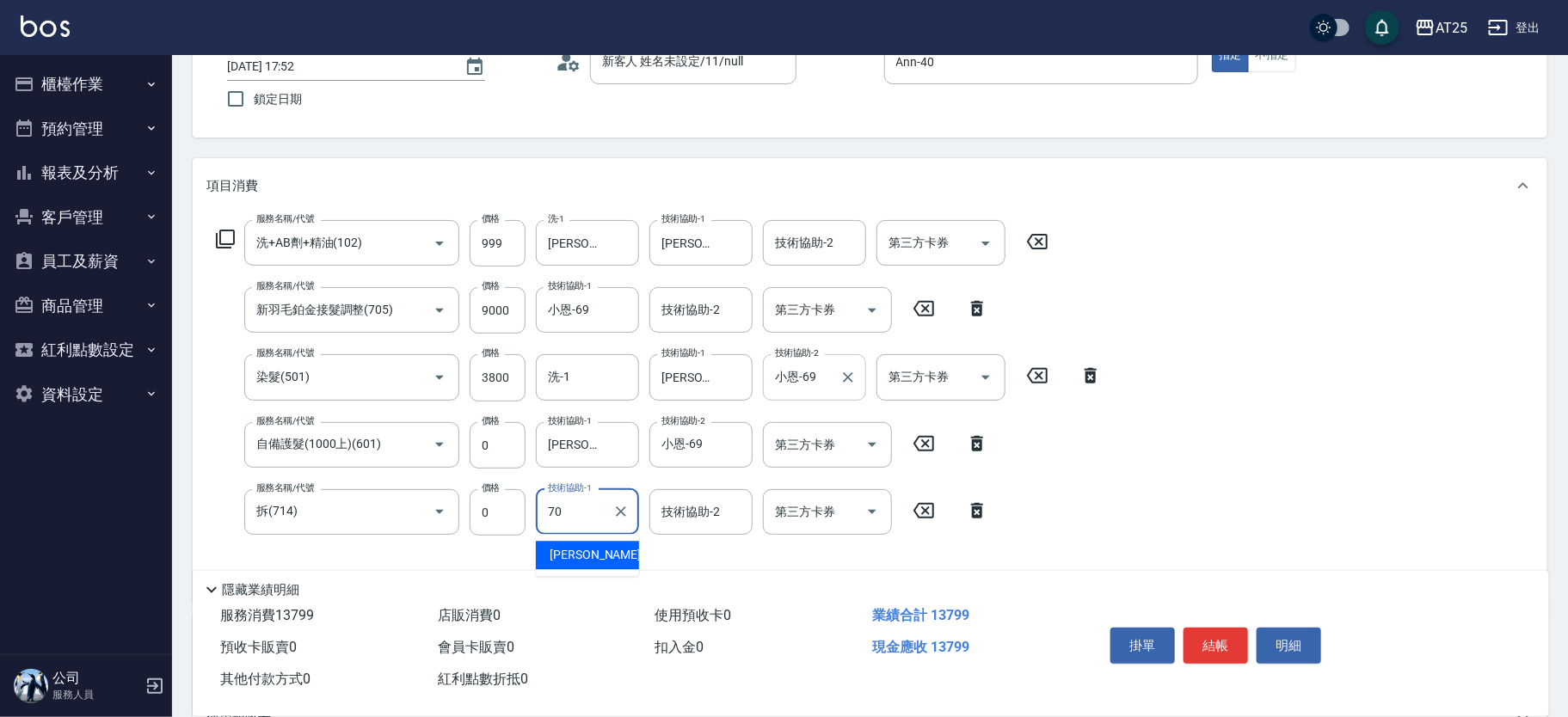
type input "惠均-70"
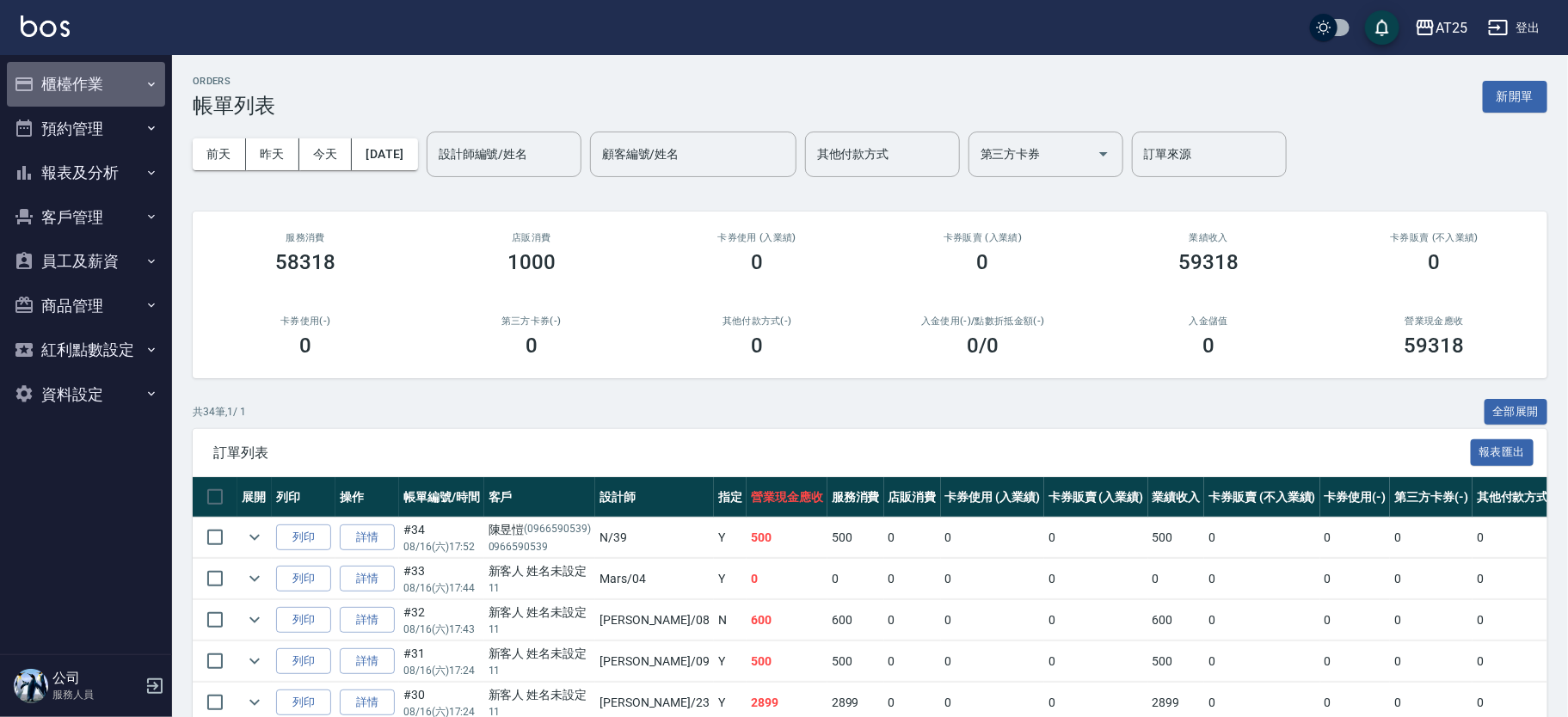
click at [93, 96] on button "櫃檯作業" at bounding box center [85, 83] width 158 height 44
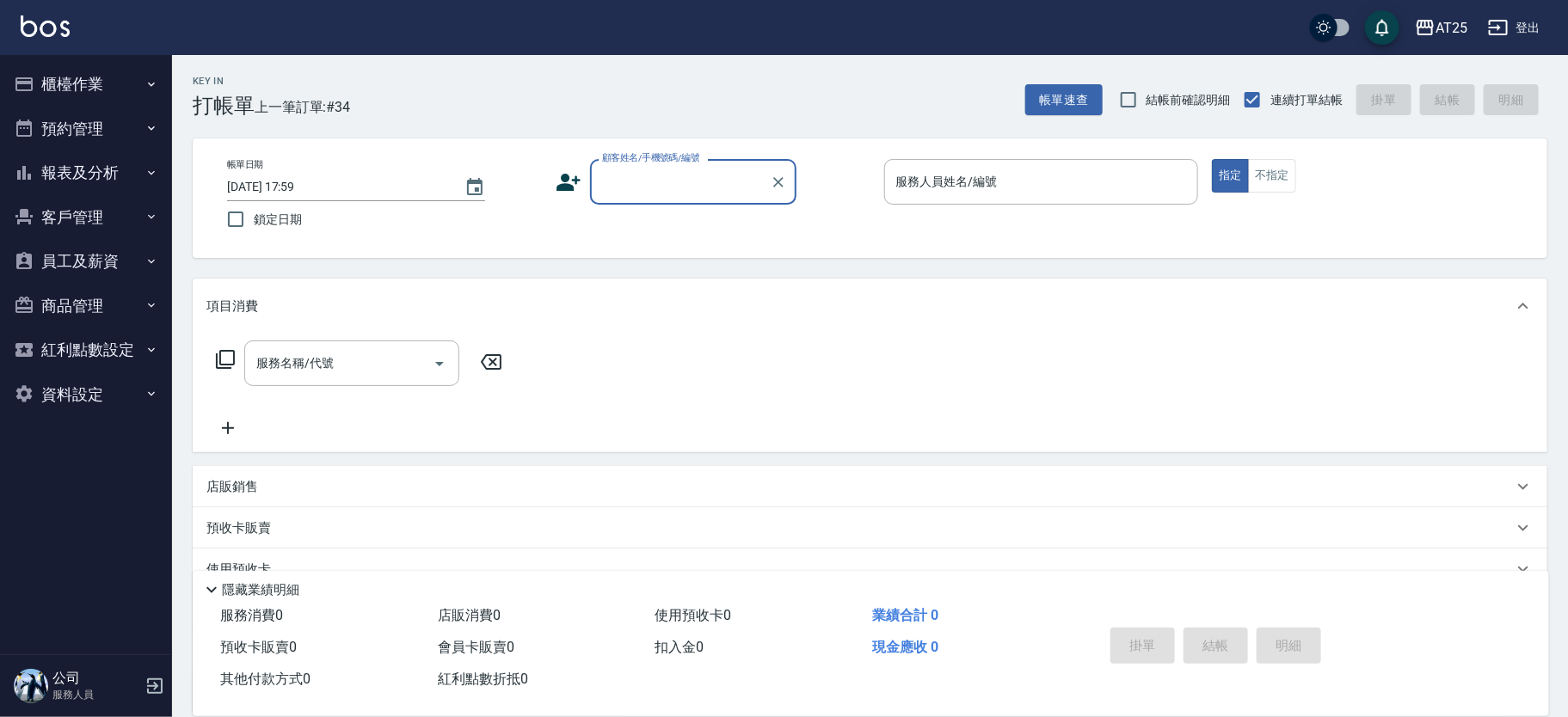
click at [668, 193] on input "顧客姓名/手機號碼/編號" at bounding box center [680, 182] width 165 height 30
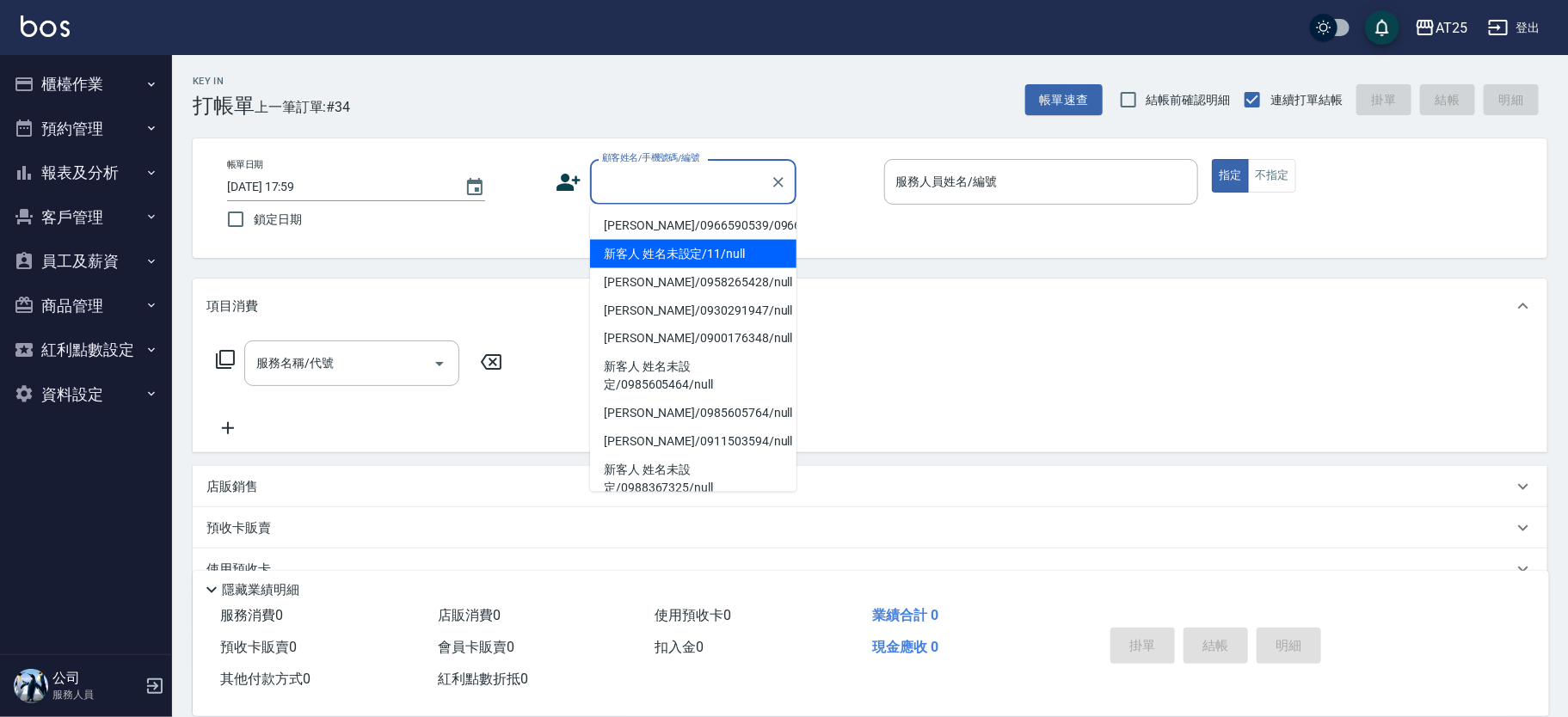
click at [718, 266] on li "新客人 姓名未設定/11/null" at bounding box center [693, 254] width 206 height 28
type input "新客人 姓名未設定/11/null"
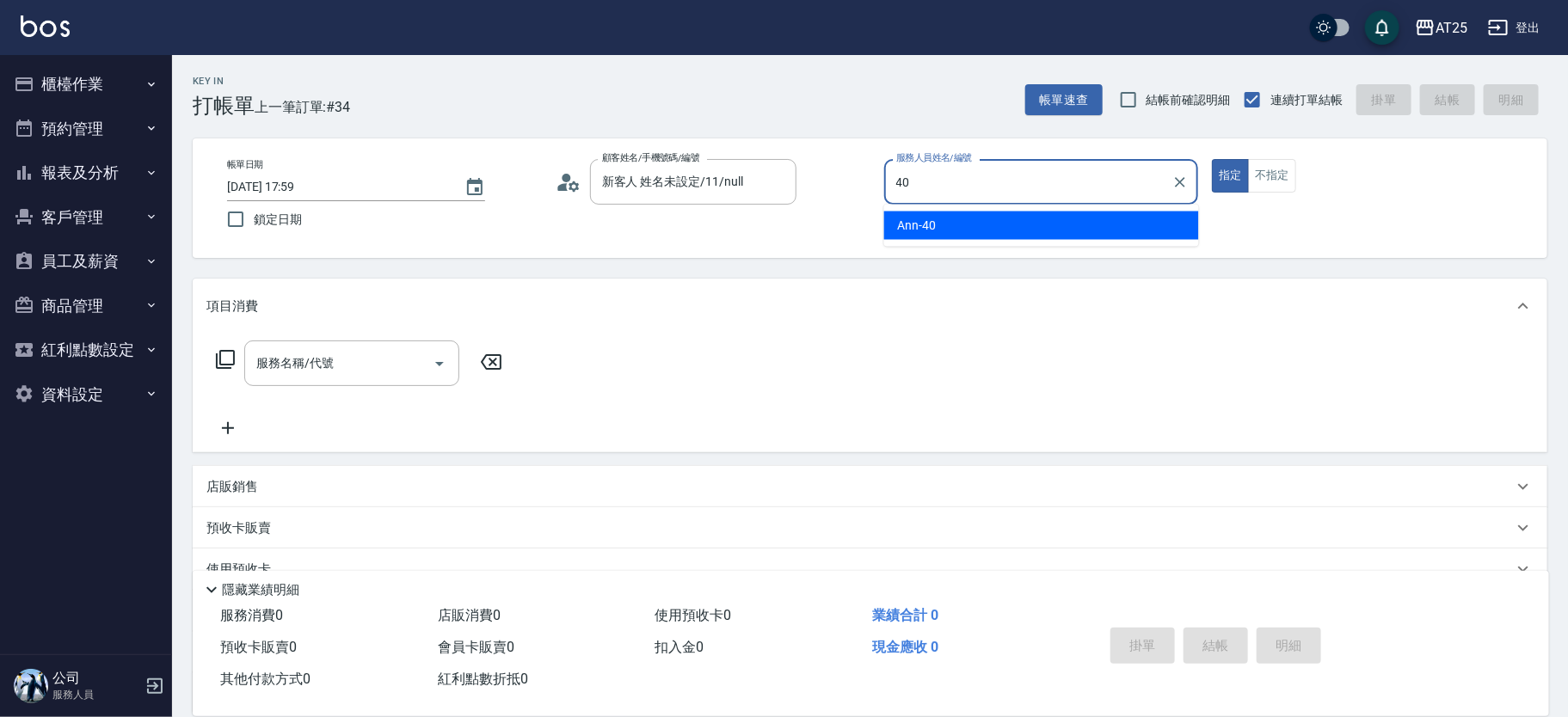
type input "Ann-40"
type button "true"
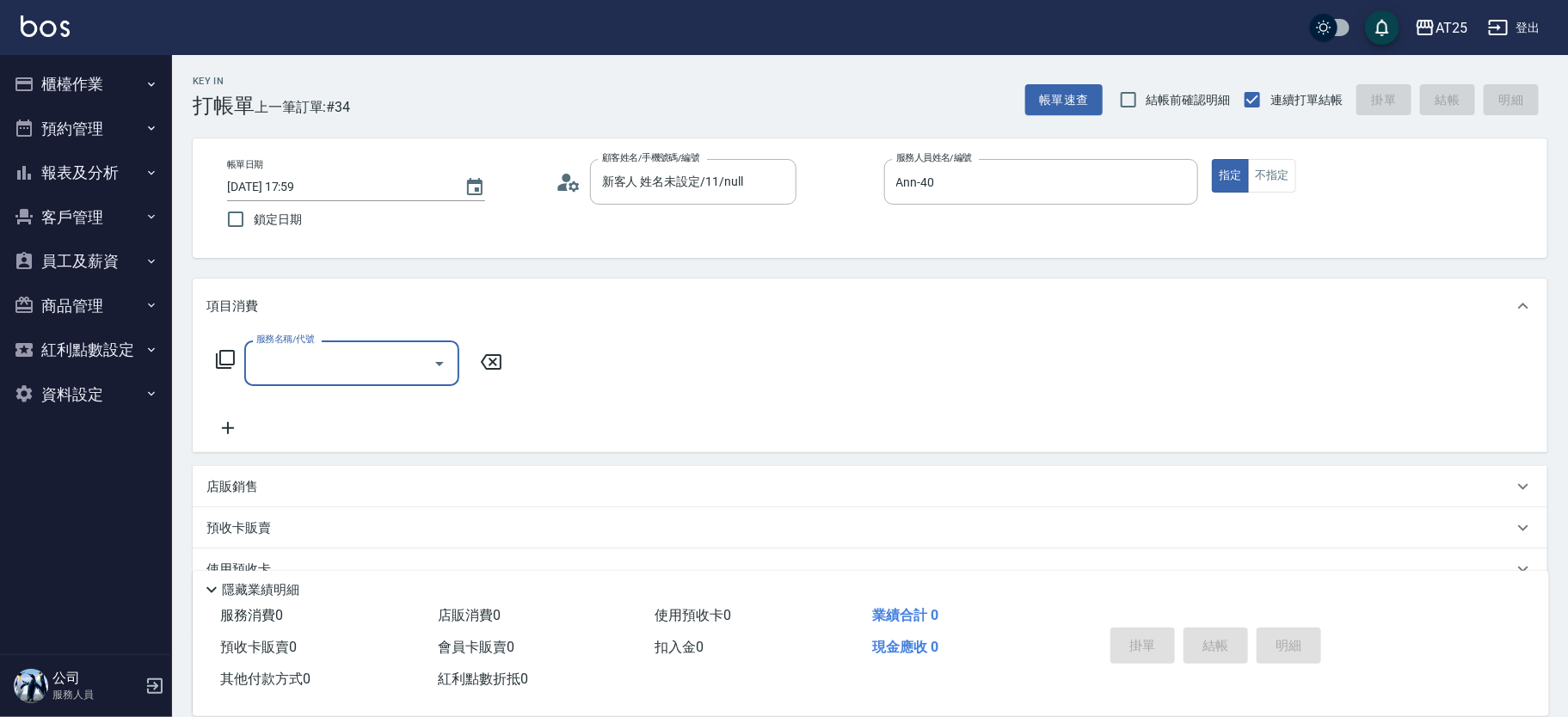
click at [233, 358] on icon at bounding box center [225, 359] width 21 height 21
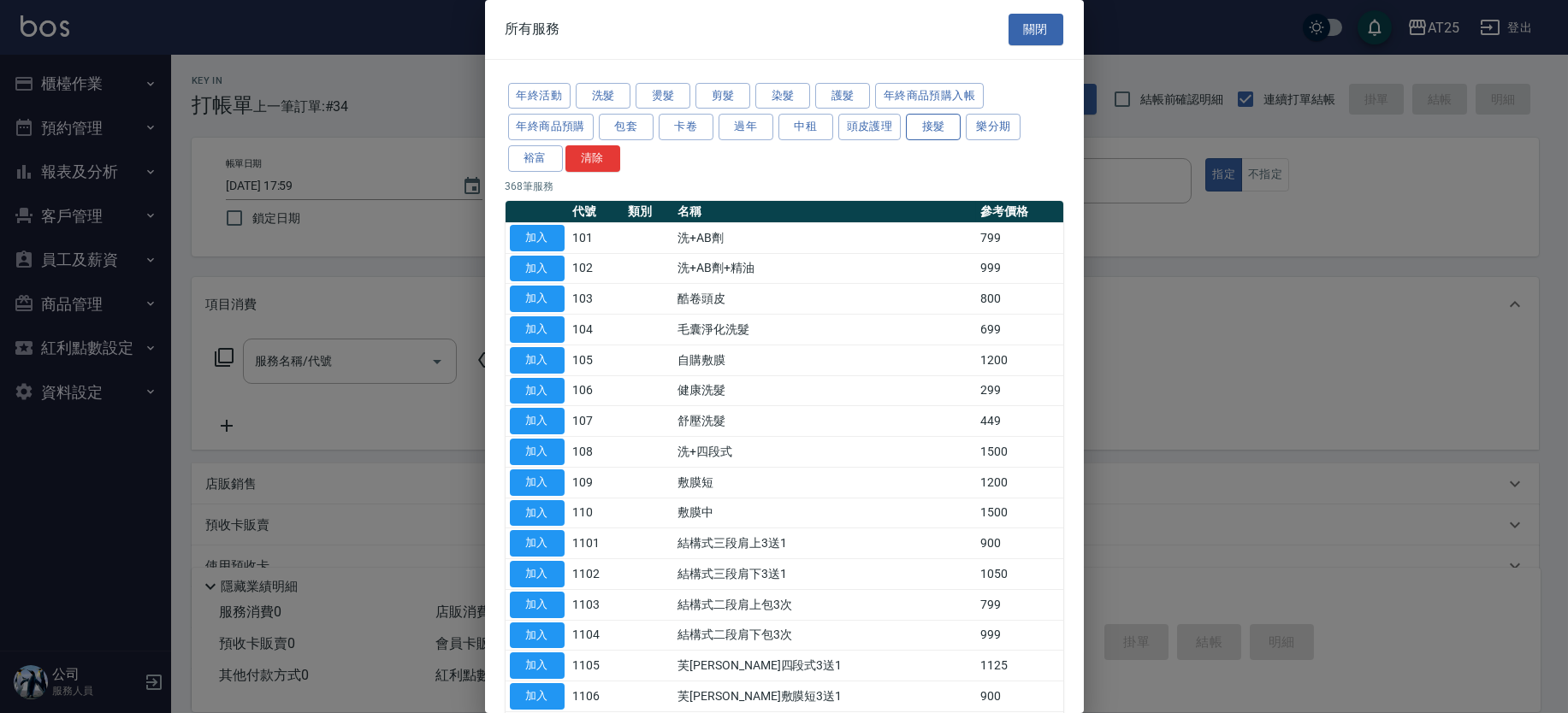
click at [924, 116] on button "接髮" at bounding box center [933, 127] width 55 height 26
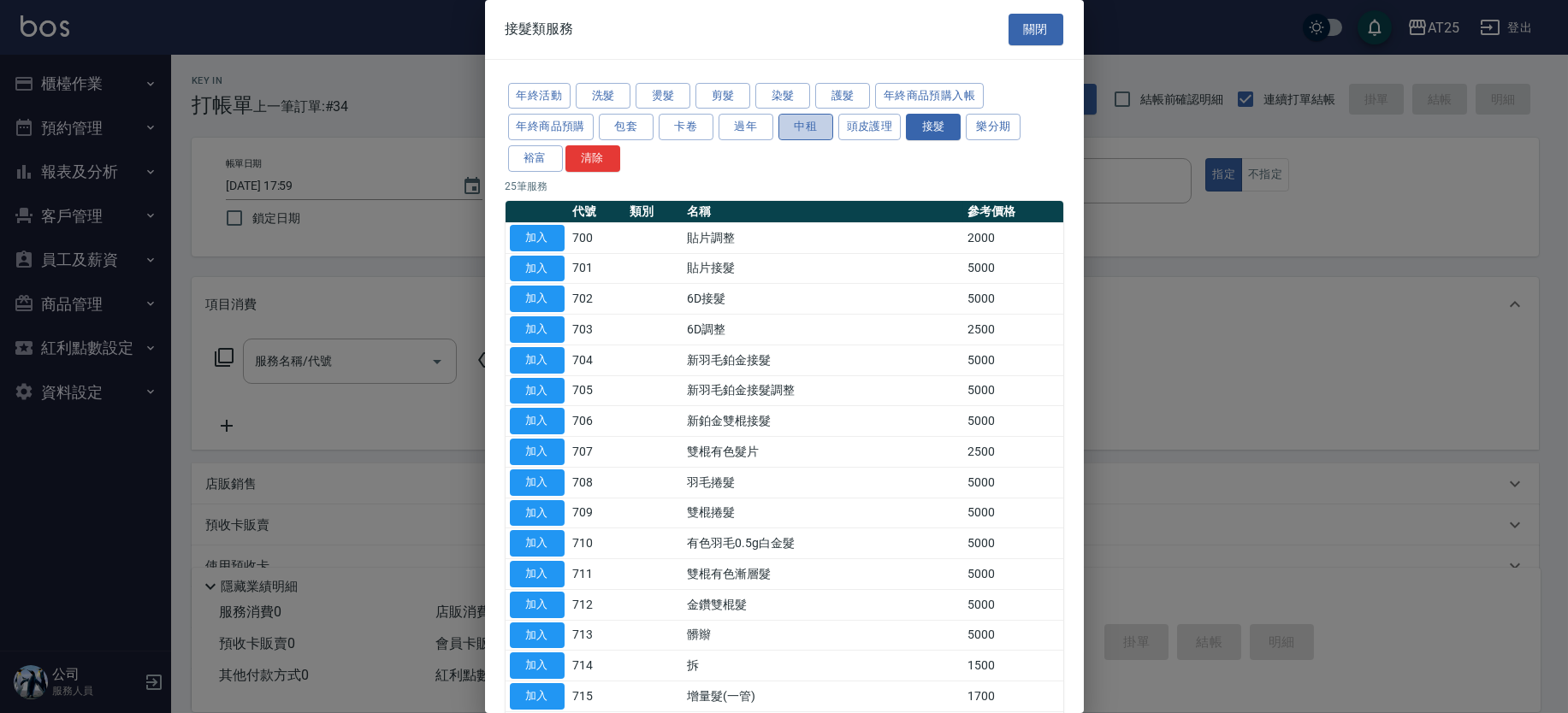
click at [801, 127] on button "中租" at bounding box center [806, 127] width 55 height 26
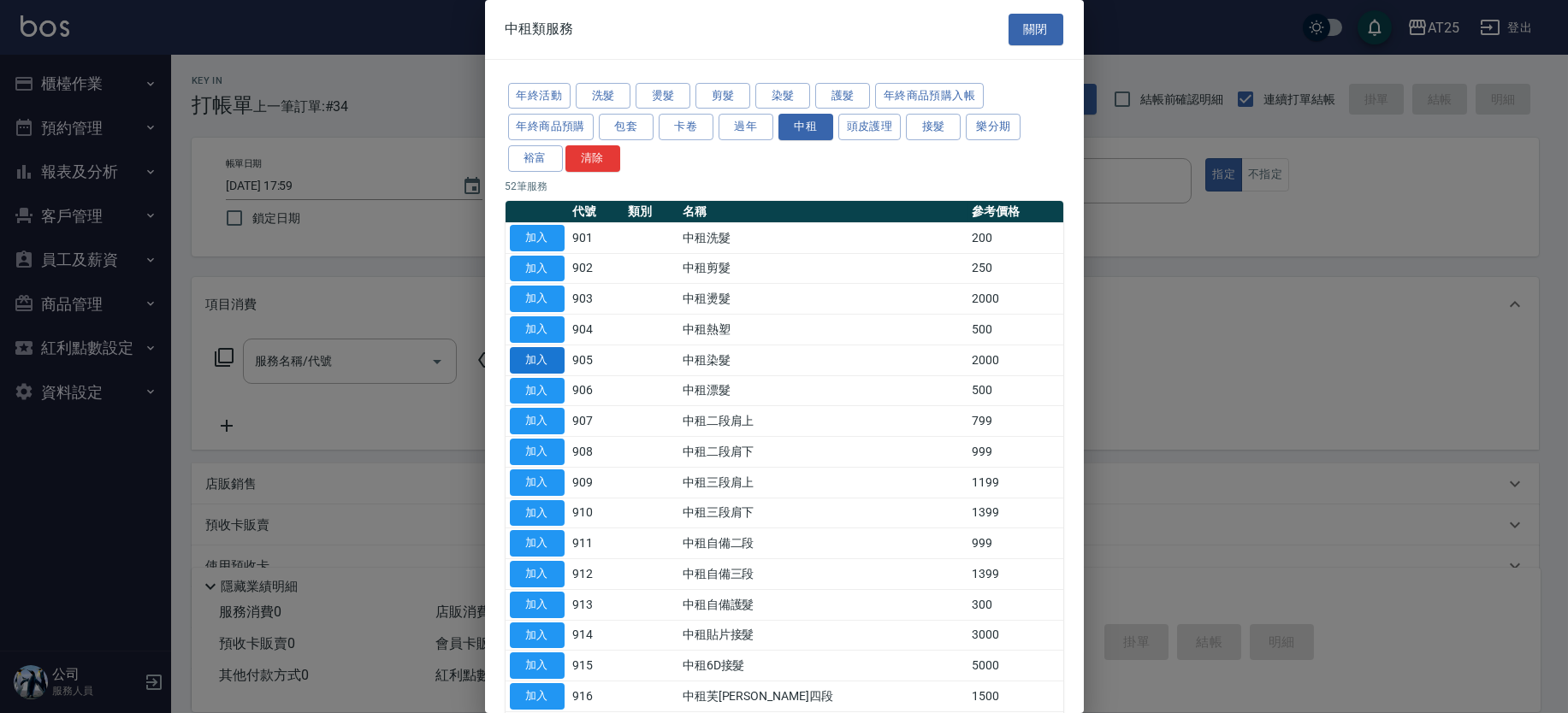
click at [542, 359] on button "加入" at bounding box center [537, 360] width 55 height 26
type input "中租染髮(905)"
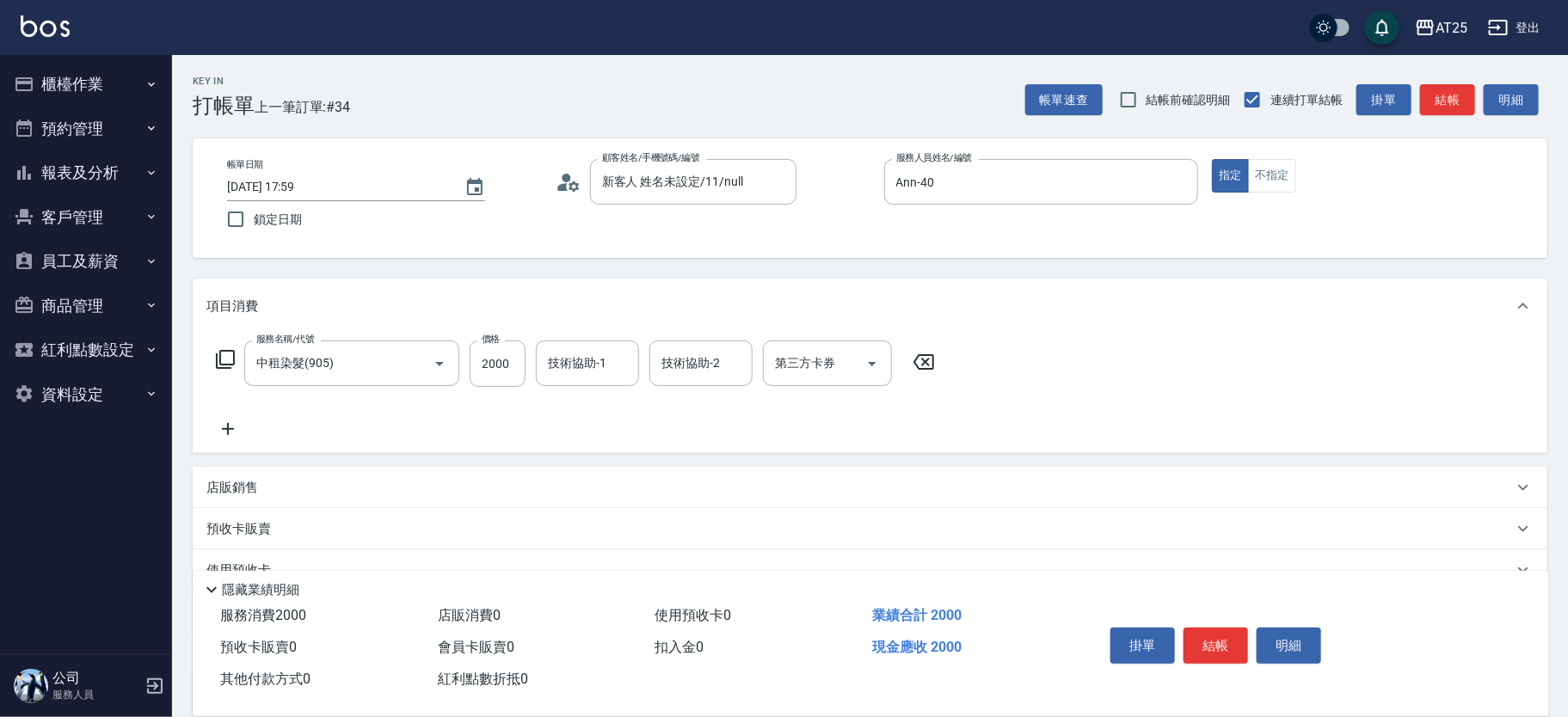
click at [215, 356] on icon at bounding box center [225, 359] width 21 height 21
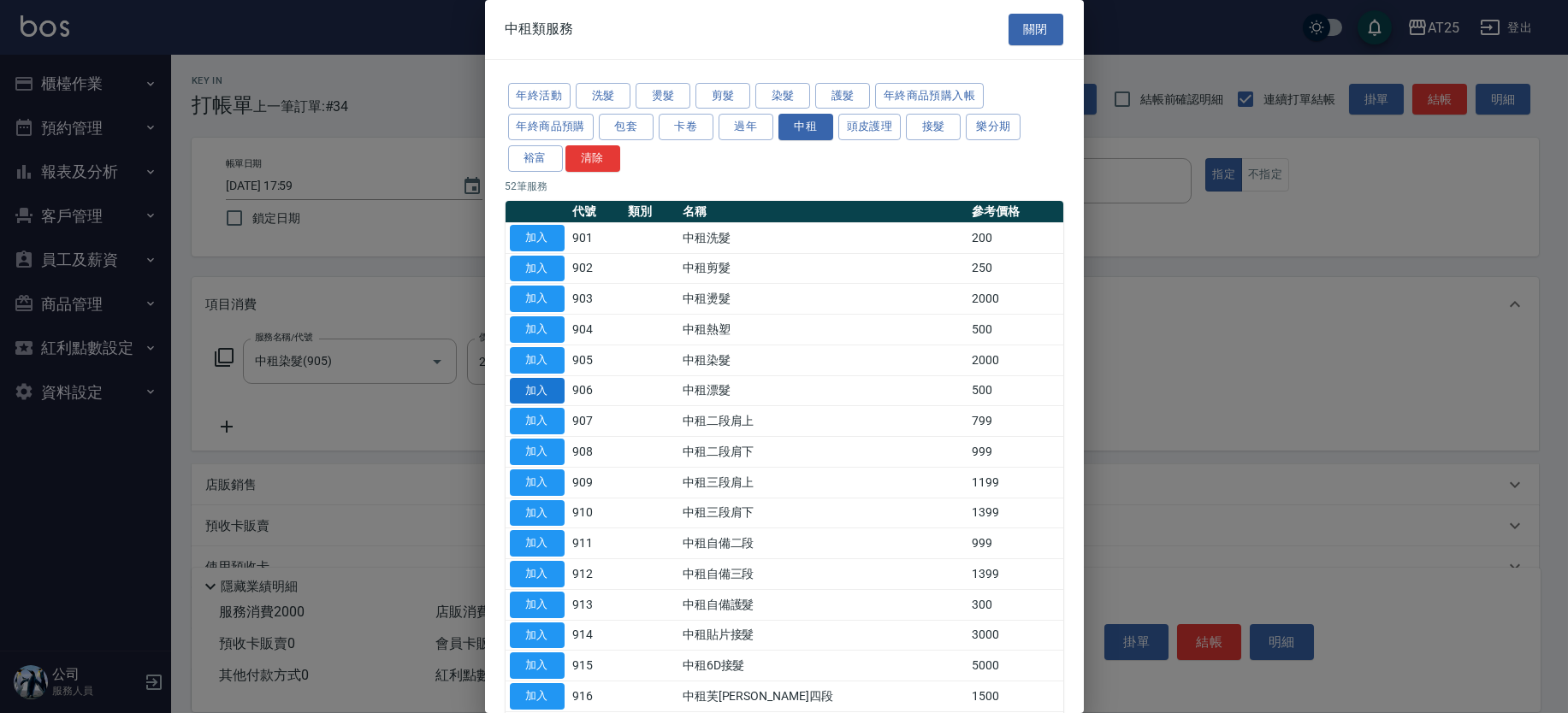
click at [548, 396] on button "加入" at bounding box center [537, 391] width 55 height 26
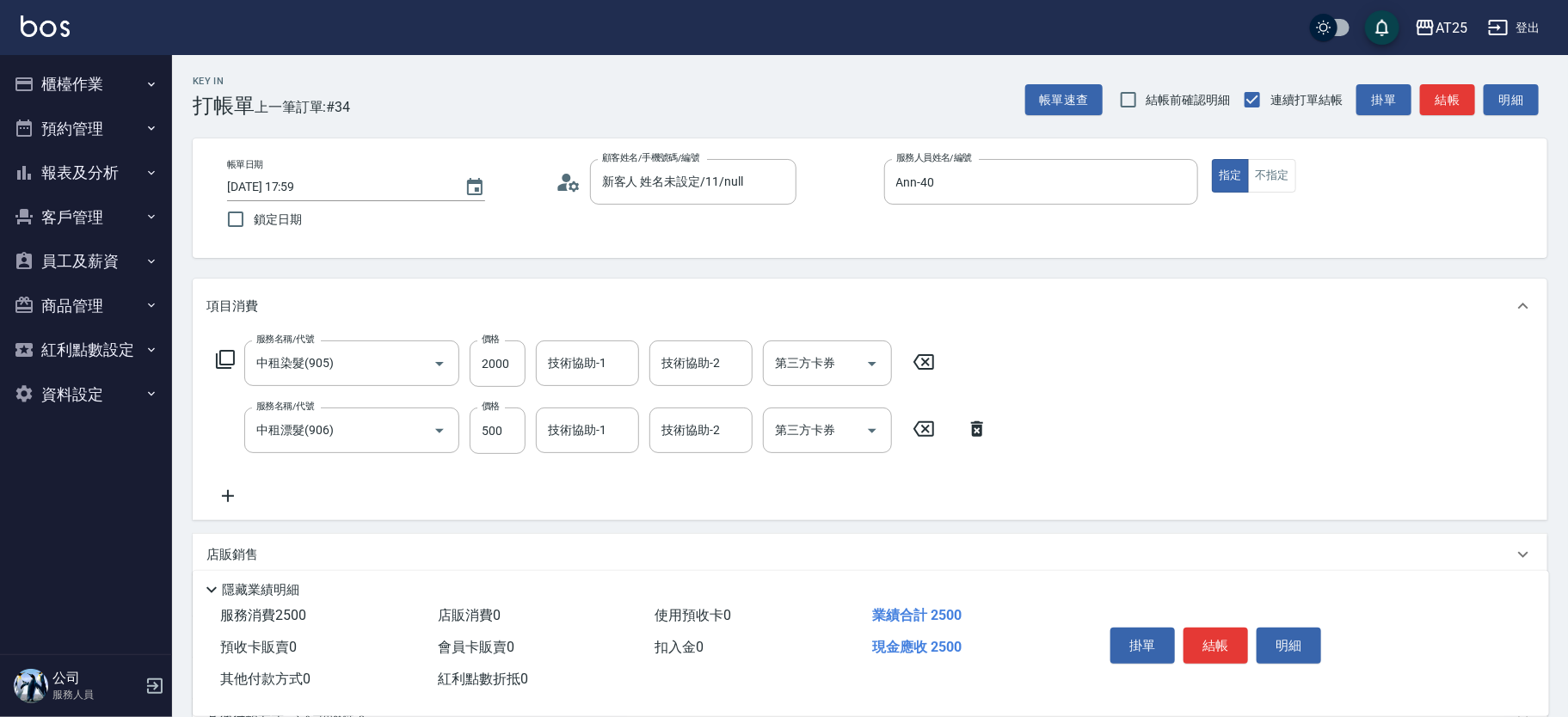
click at [229, 349] on icon at bounding box center [225, 359] width 21 height 21
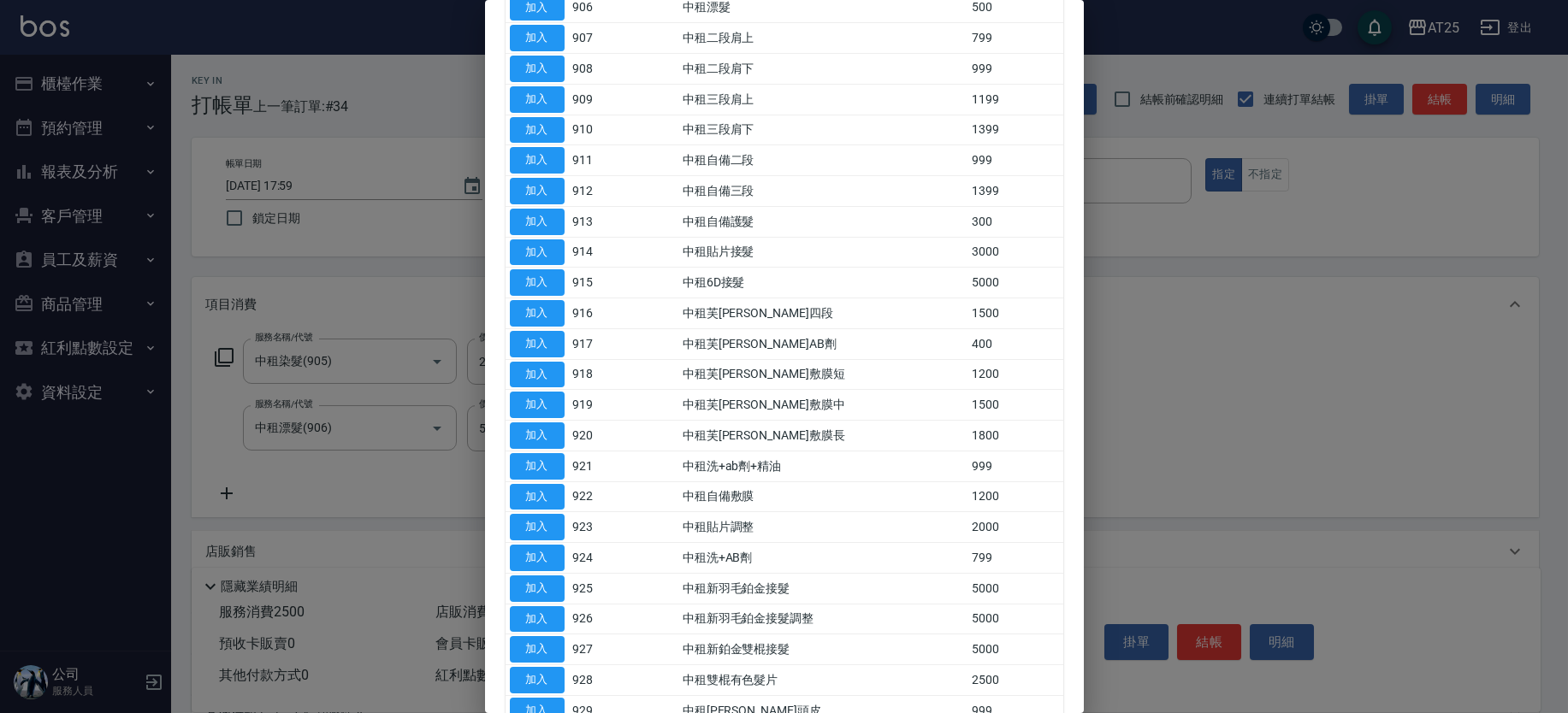
scroll to position [400, 0]
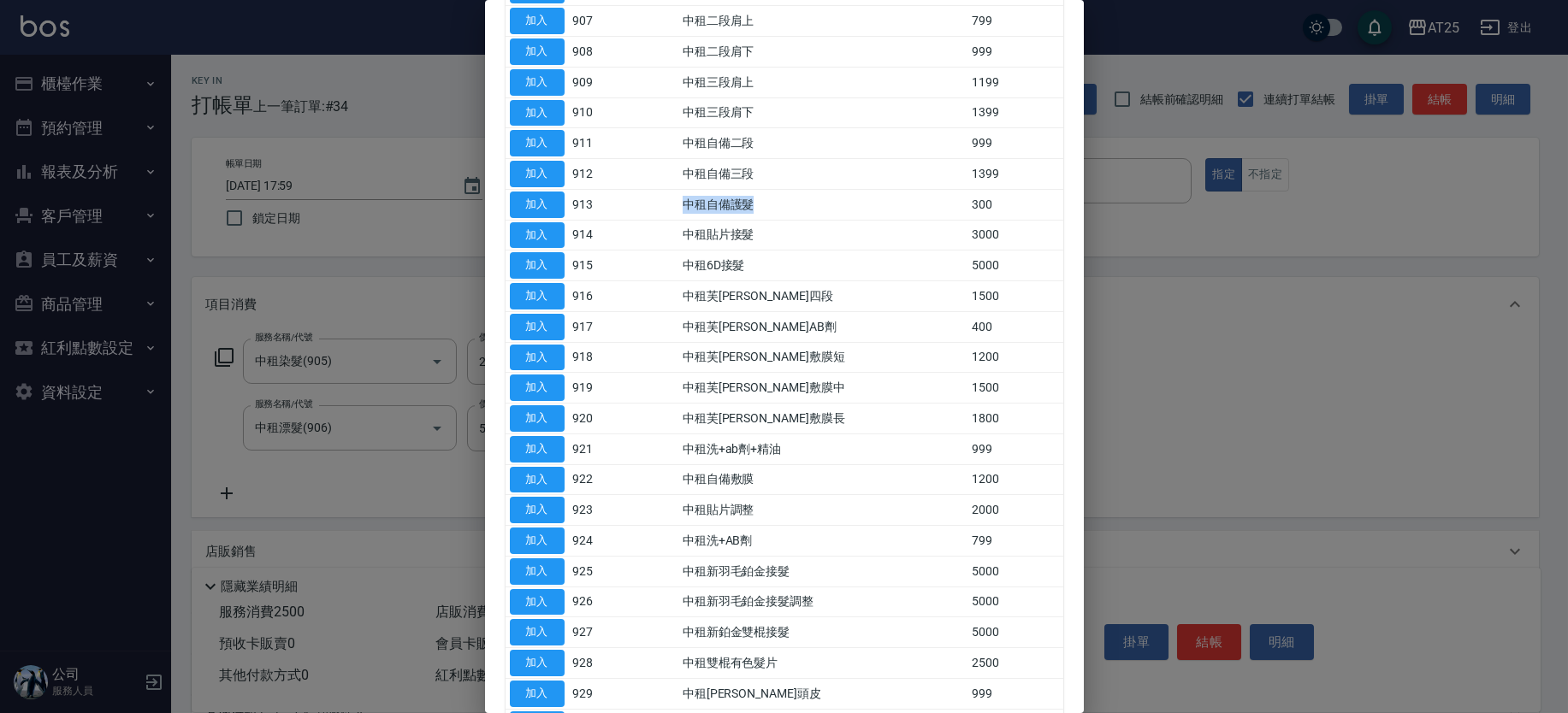
drag, startPoint x: 820, startPoint y: 201, endPoint x: 655, endPoint y: 193, distance: 165.2
click at [655, 193] on tr "加入 913 中租自備護髮 300" at bounding box center [784, 204] width 558 height 31
click at [535, 201] on button "加入" at bounding box center [537, 205] width 55 height 26
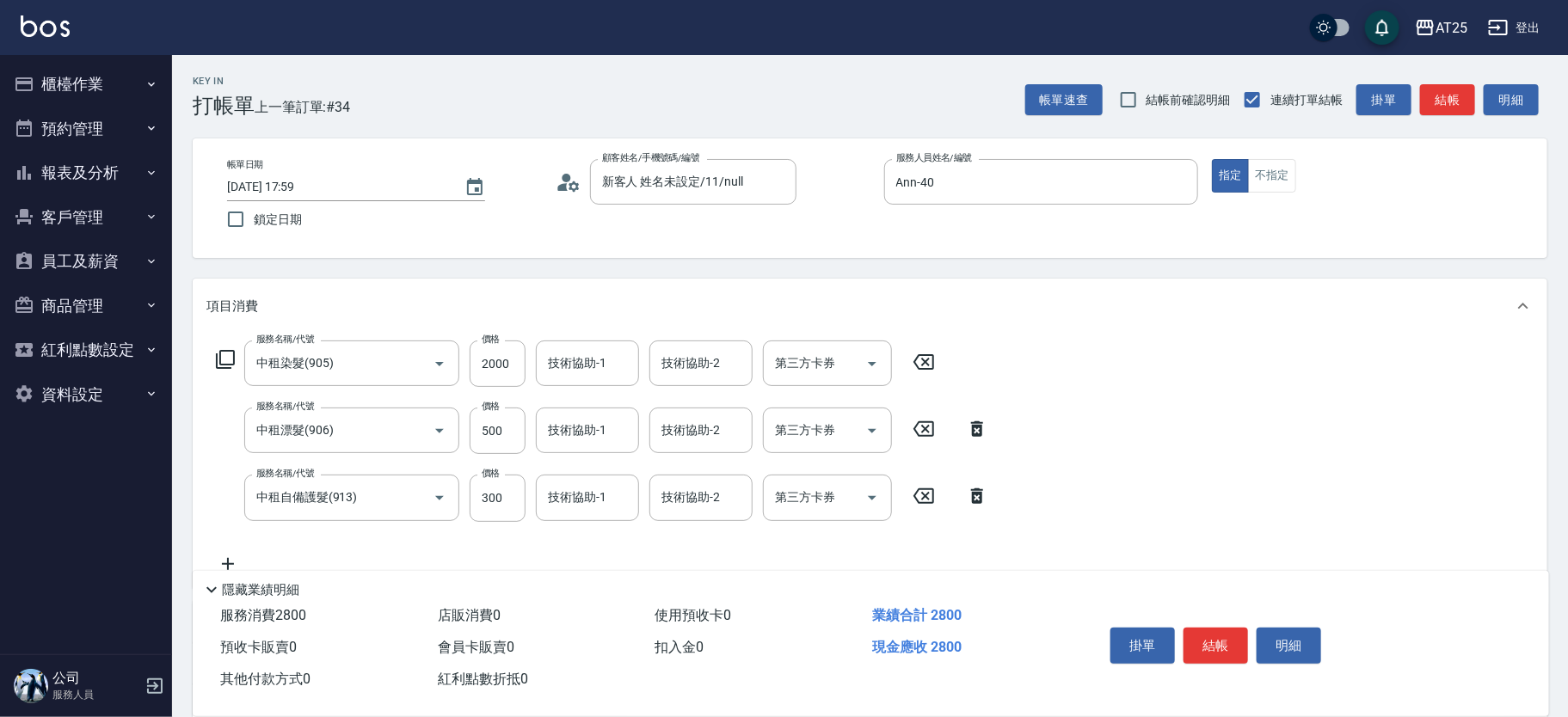
click at [221, 352] on icon at bounding box center [225, 359] width 21 height 21
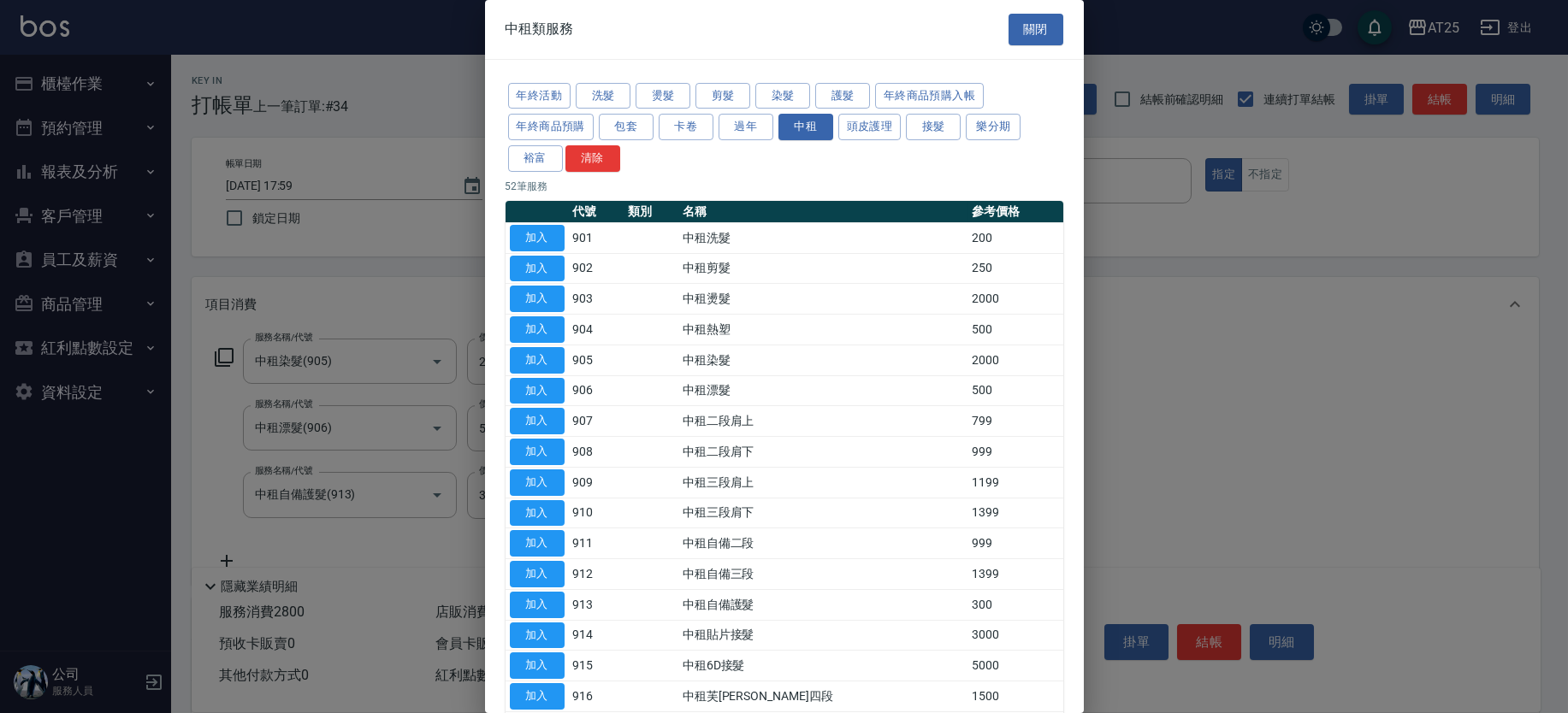
click at [1087, 219] on div at bounding box center [784, 356] width 1568 height 713
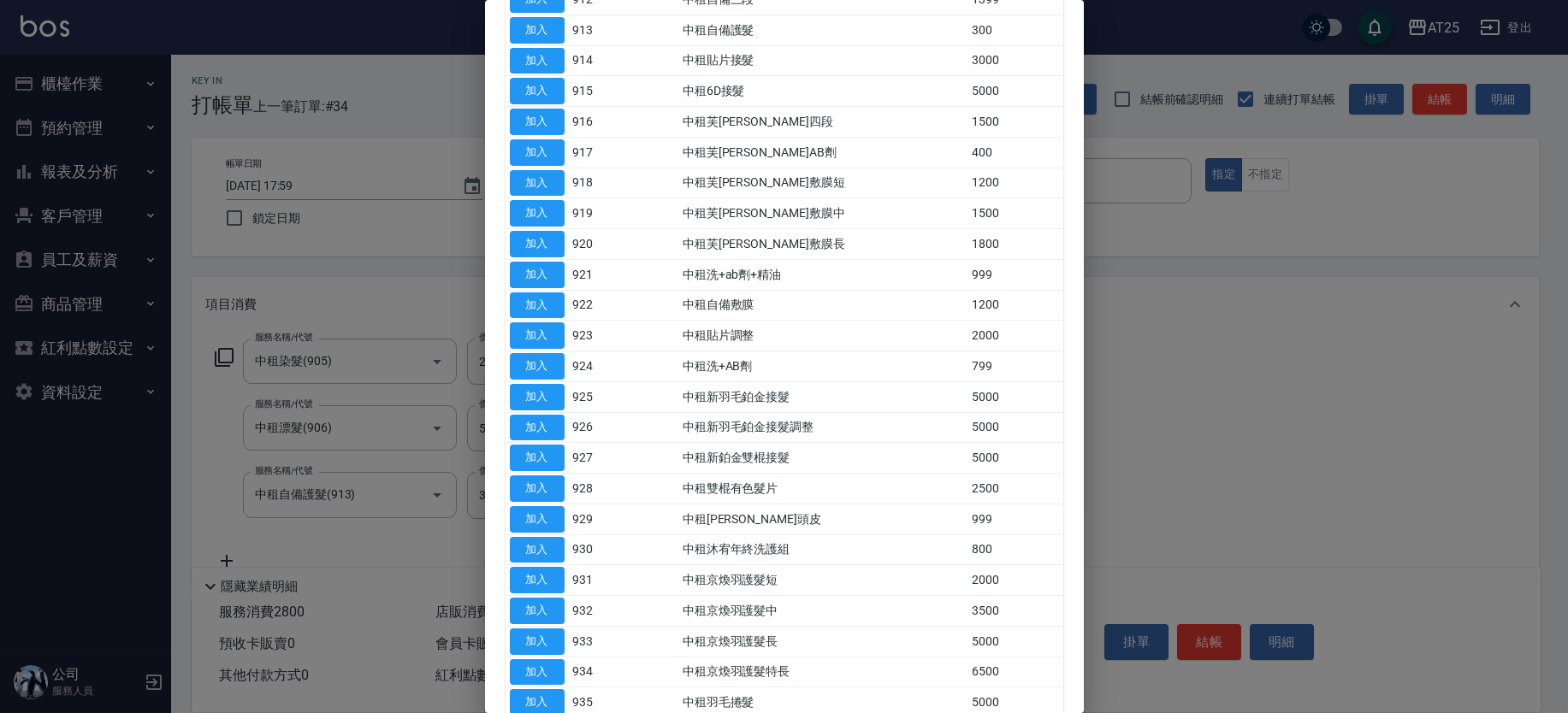
scroll to position [636, 0]
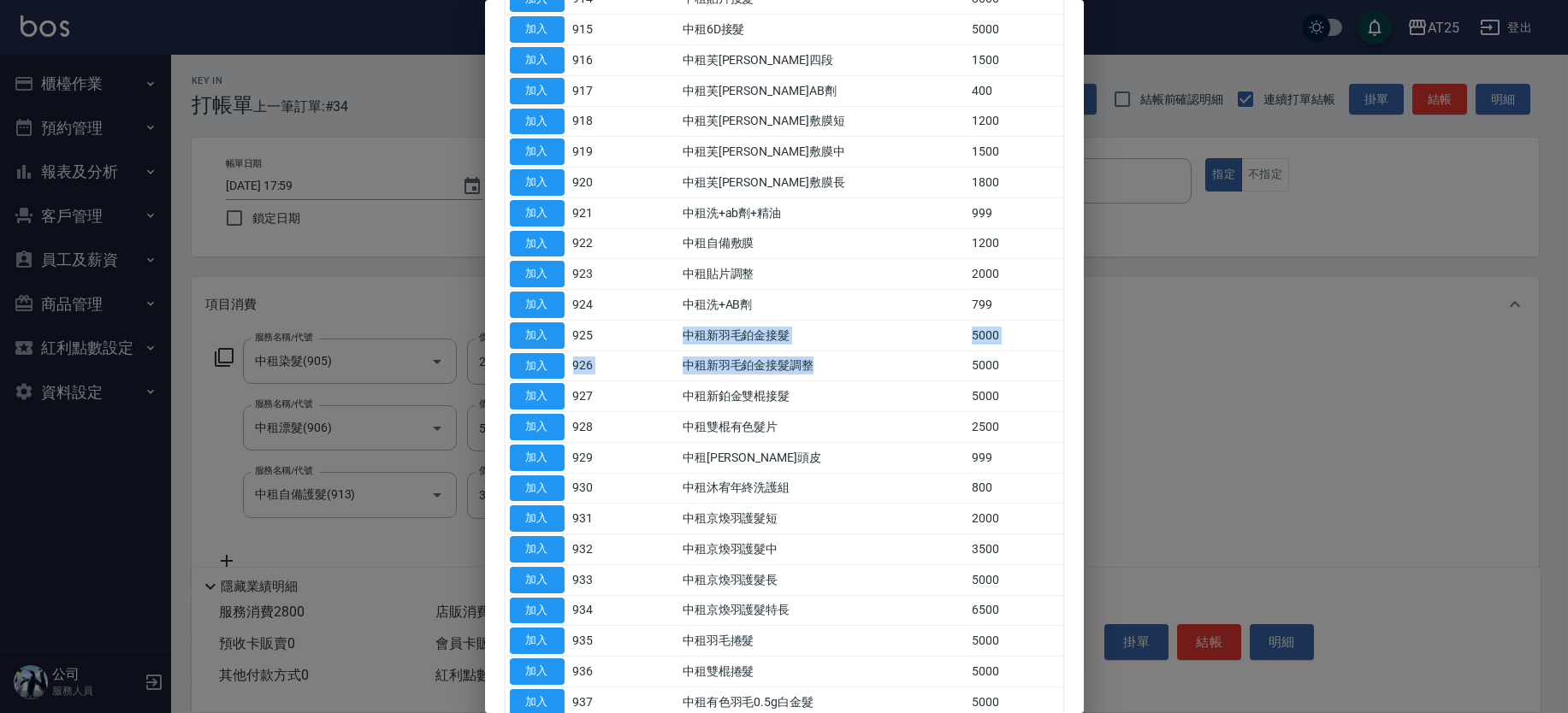
drag, startPoint x: 923, startPoint y: 359, endPoint x: 658, endPoint y: 334, distance: 266.2
click at [656, 343] on tbody "加入 901 中租洗髮 200 加入 902 中租剪髮 250 加入 903 中租燙髮 2000 加入 904 中租熱塑 500 加入 905 中租染髮 20…" at bounding box center [784, 350] width 558 height 1529
click at [549, 362] on button "加入" at bounding box center [537, 366] width 55 height 26
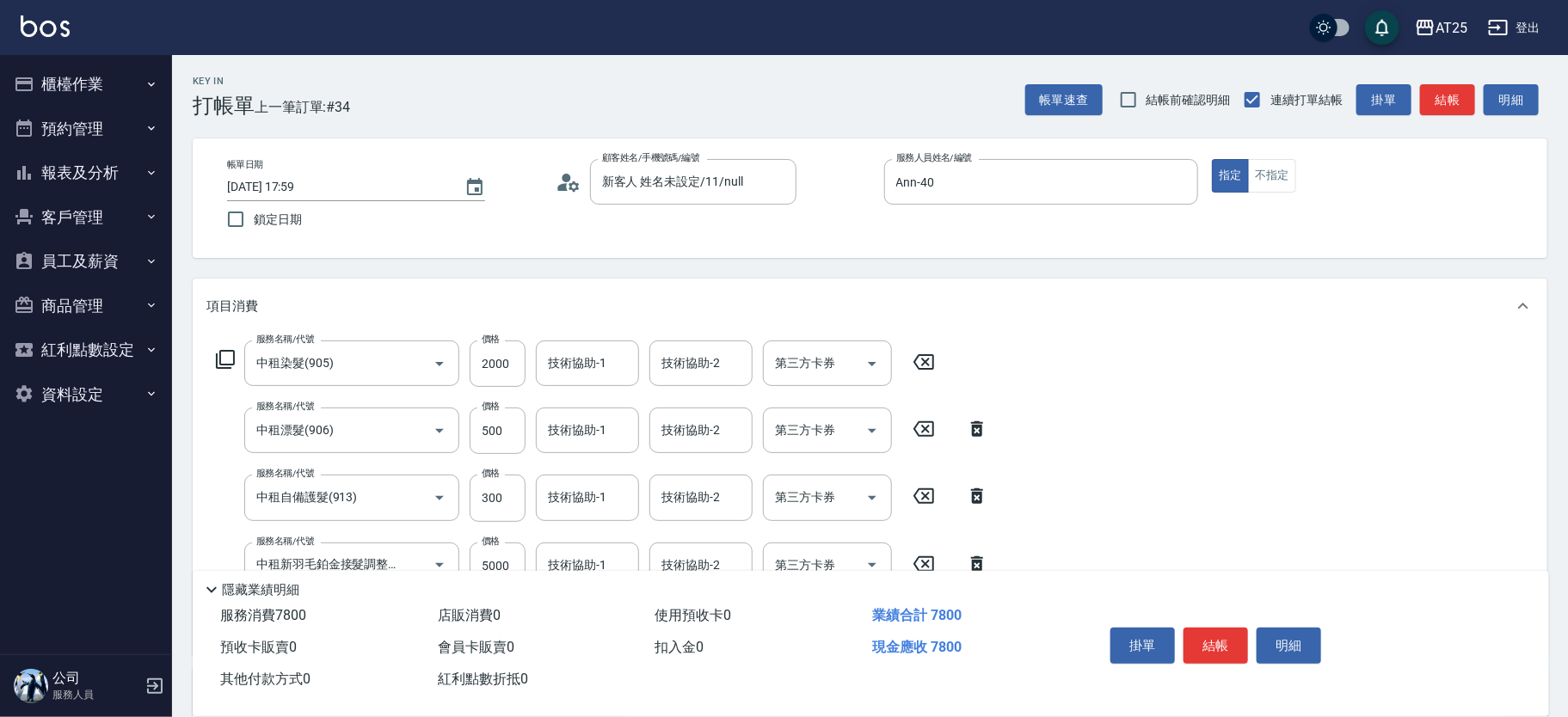
click at [229, 353] on icon at bounding box center [225, 359] width 21 height 21
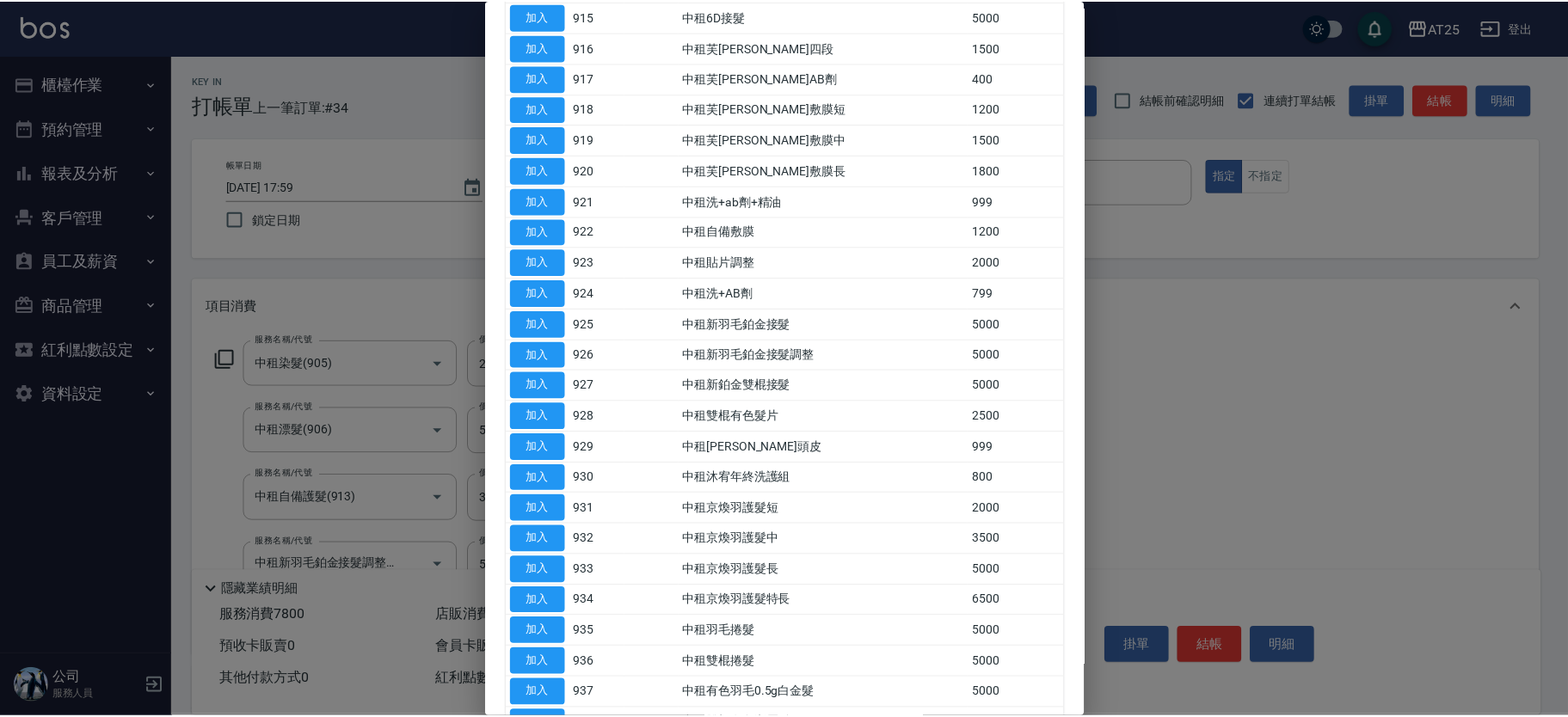
scroll to position [655, 0]
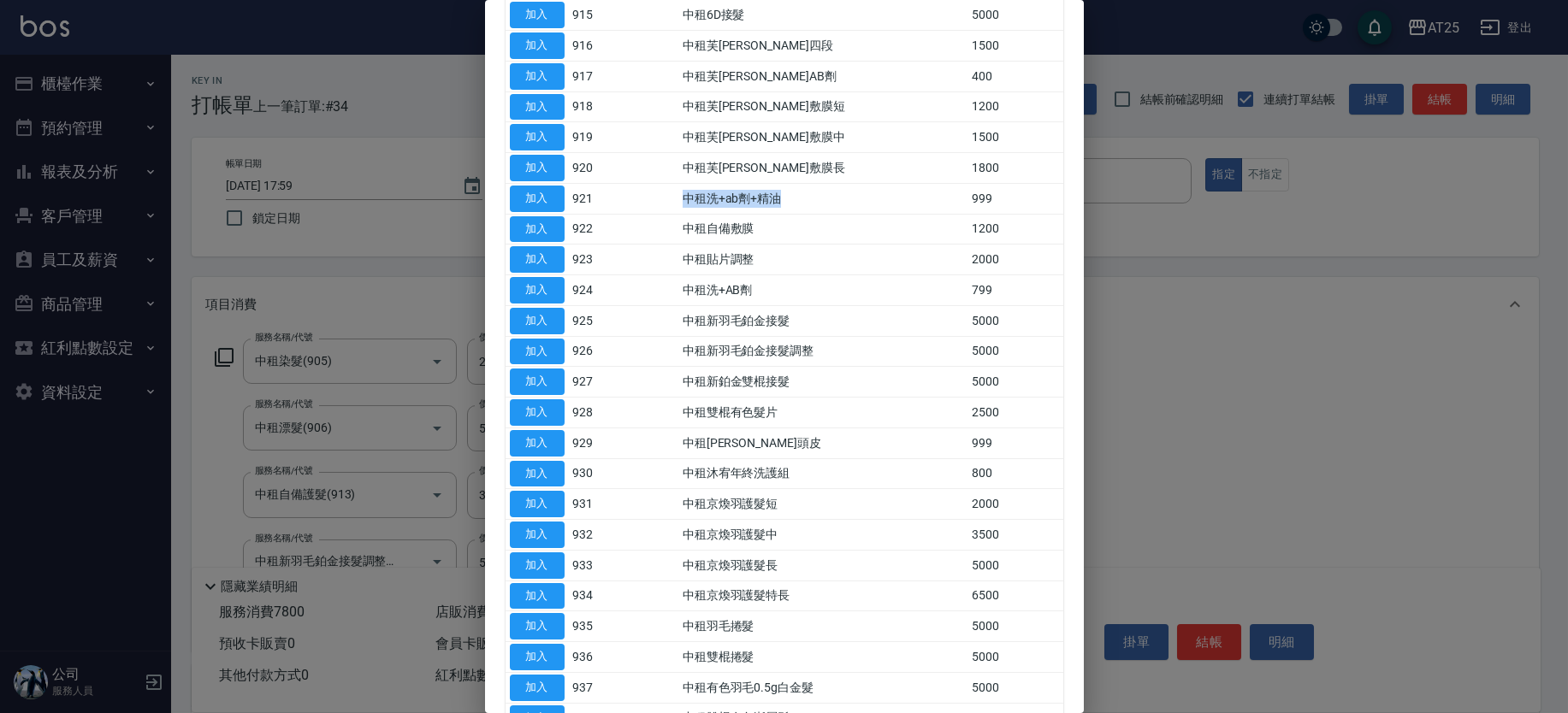
drag, startPoint x: 799, startPoint y: 192, endPoint x: 684, endPoint y: 186, distance: 115.2
click at [684, 186] on tr "加入 921 中租洗+ab劑+精油 999" at bounding box center [784, 198] width 558 height 31
click at [527, 197] on button "加入" at bounding box center [537, 198] width 55 height 26
type input "870"
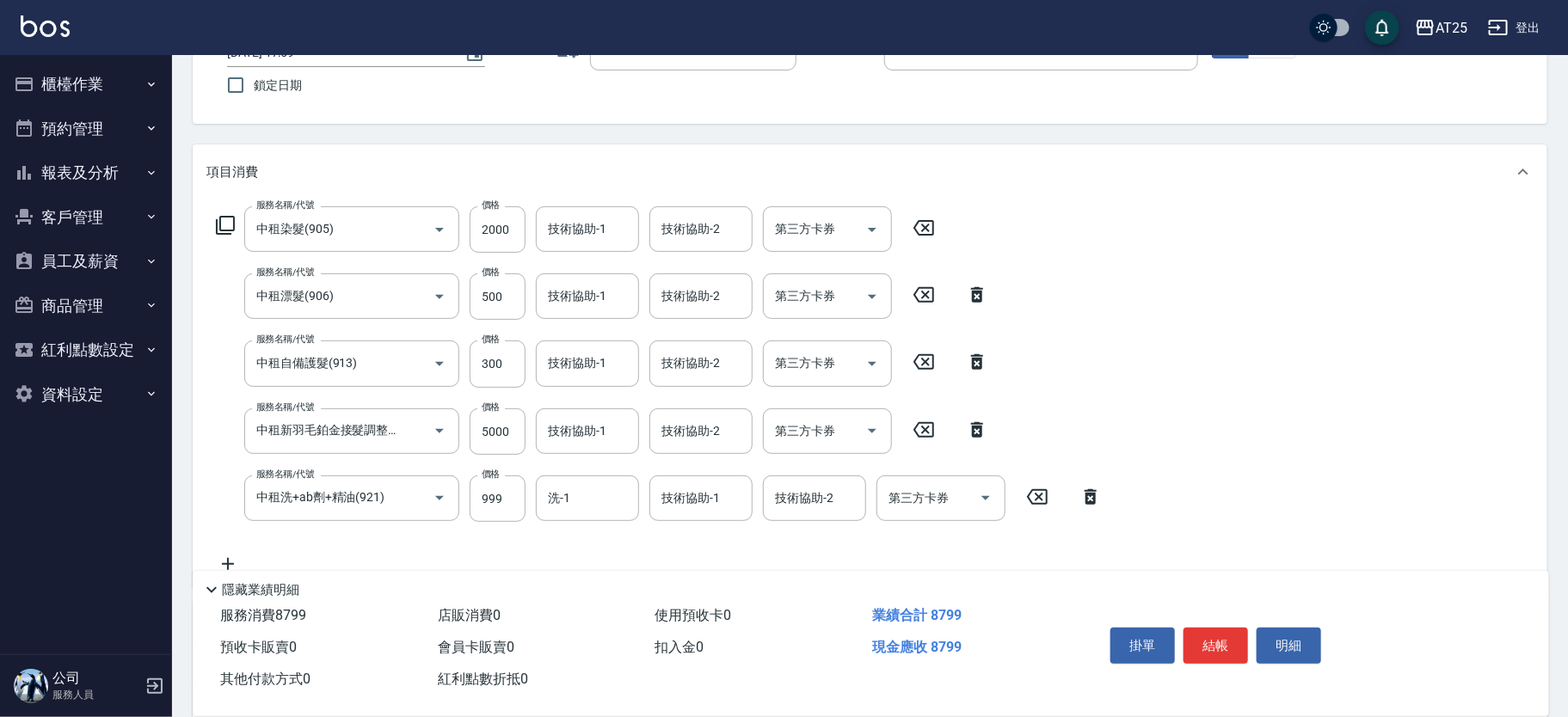
scroll to position [139, 0]
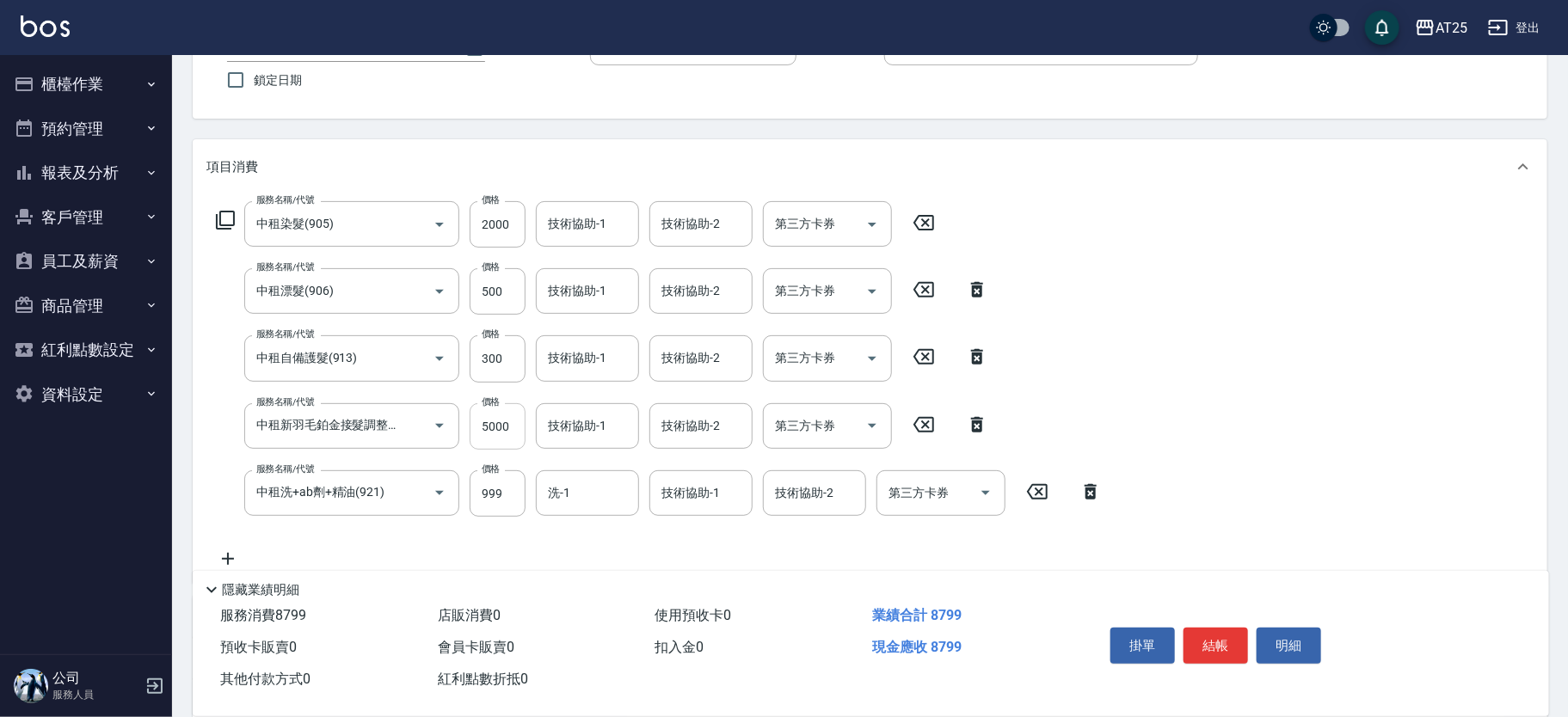
click at [502, 422] on input "5000" at bounding box center [497, 426] width 56 height 46
click at [499, 428] on input "5000" at bounding box center [497, 426] width 56 height 46
type input "90"
type input "380"
type input "900"
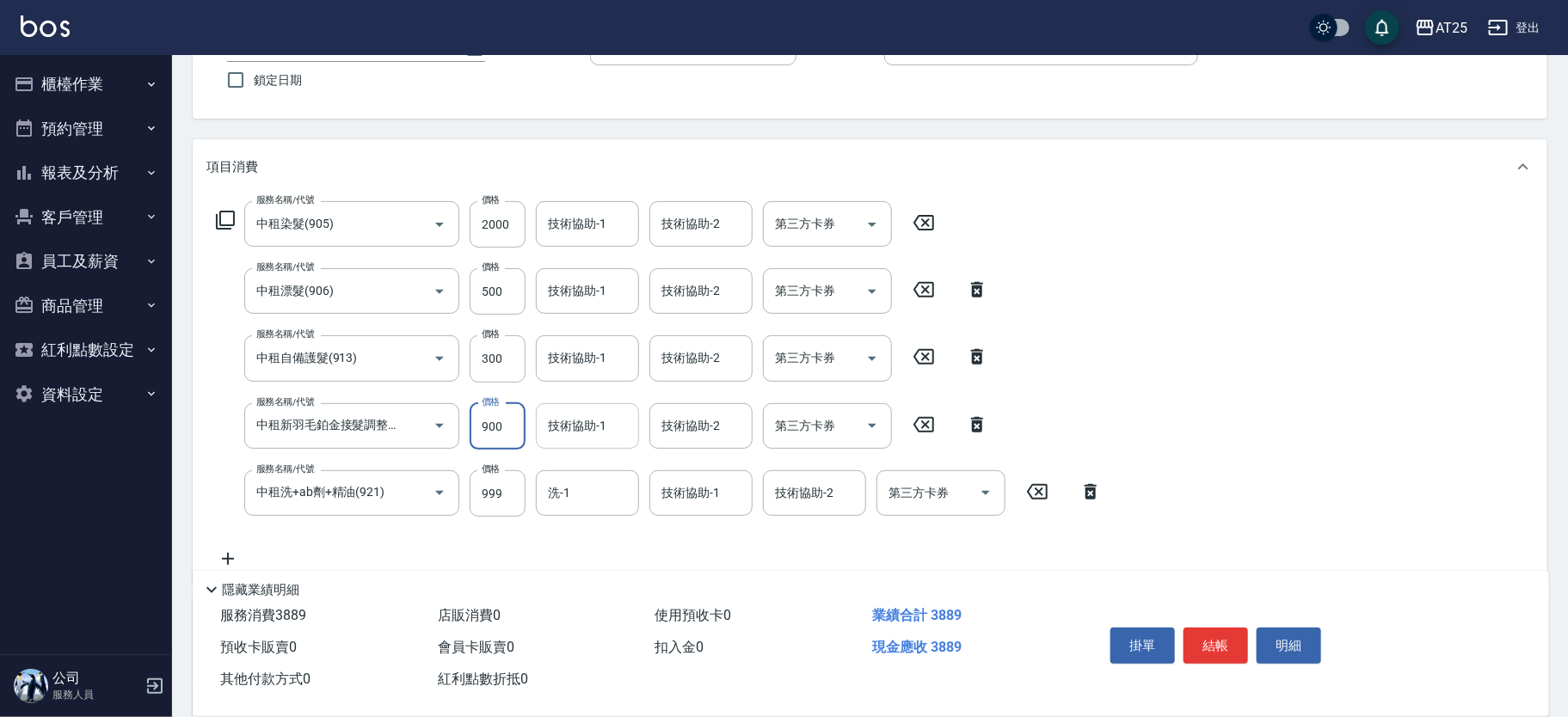
type input "460"
type input "9000"
type input "1270"
type input "9000"
click at [484, 359] on input "300" at bounding box center [497, 358] width 56 height 46
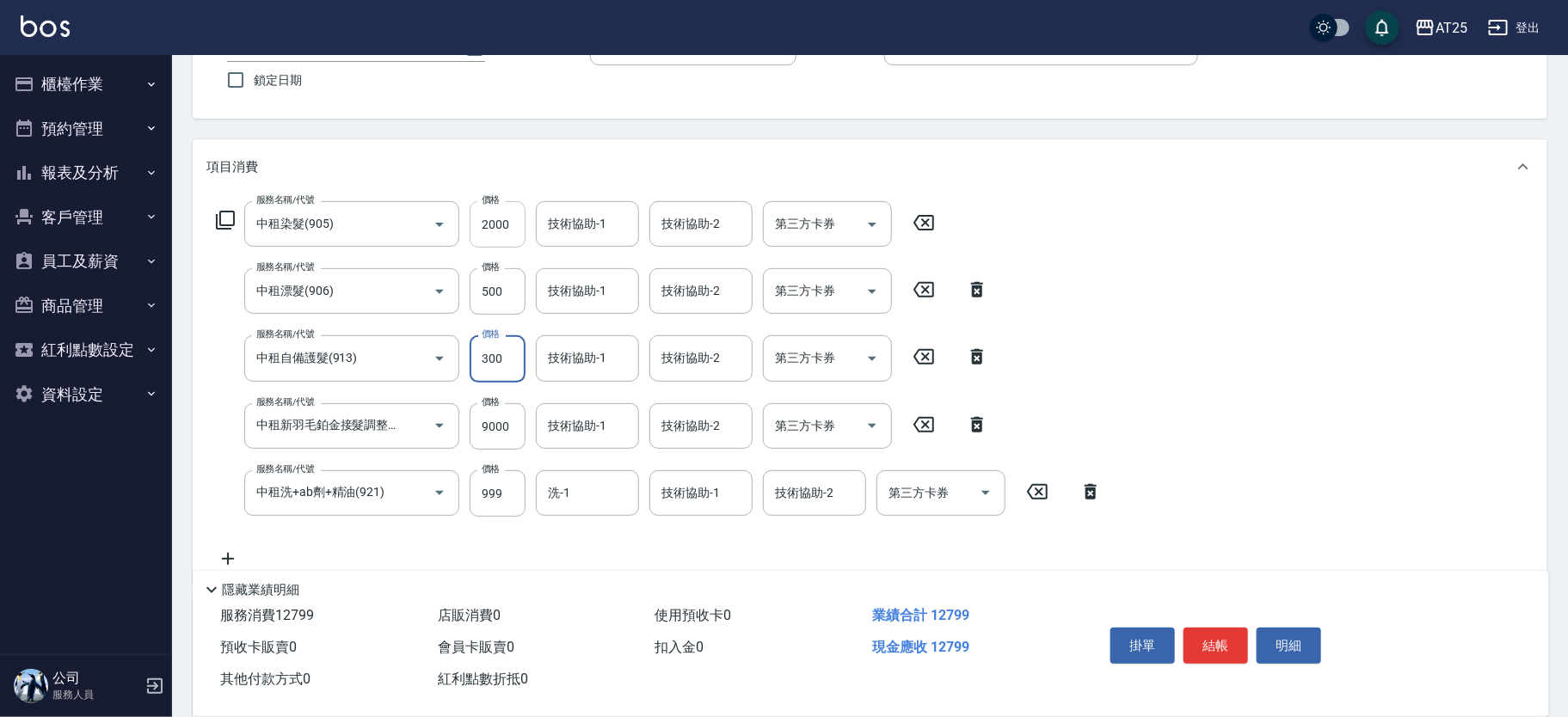
click at [502, 230] on input "2000" at bounding box center [497, 224] width 56 height 46
type input "8"
type input "1080"
type input "83"
type input "1160"
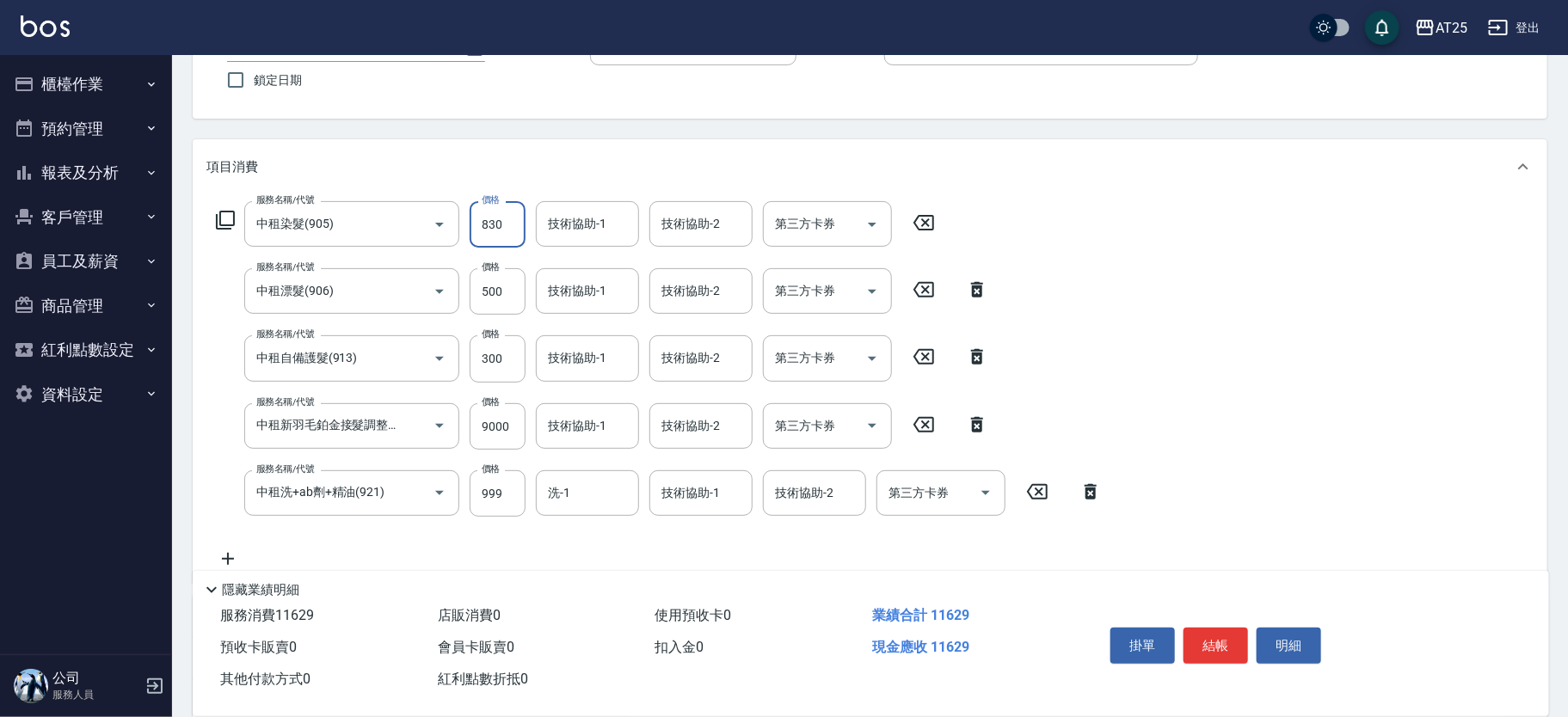
type input "8300"
type input "1900"
type input "8300"
click at [503, 294] on input "500" at bounding box center [497, 291] width 56 height 46
type input "1850"
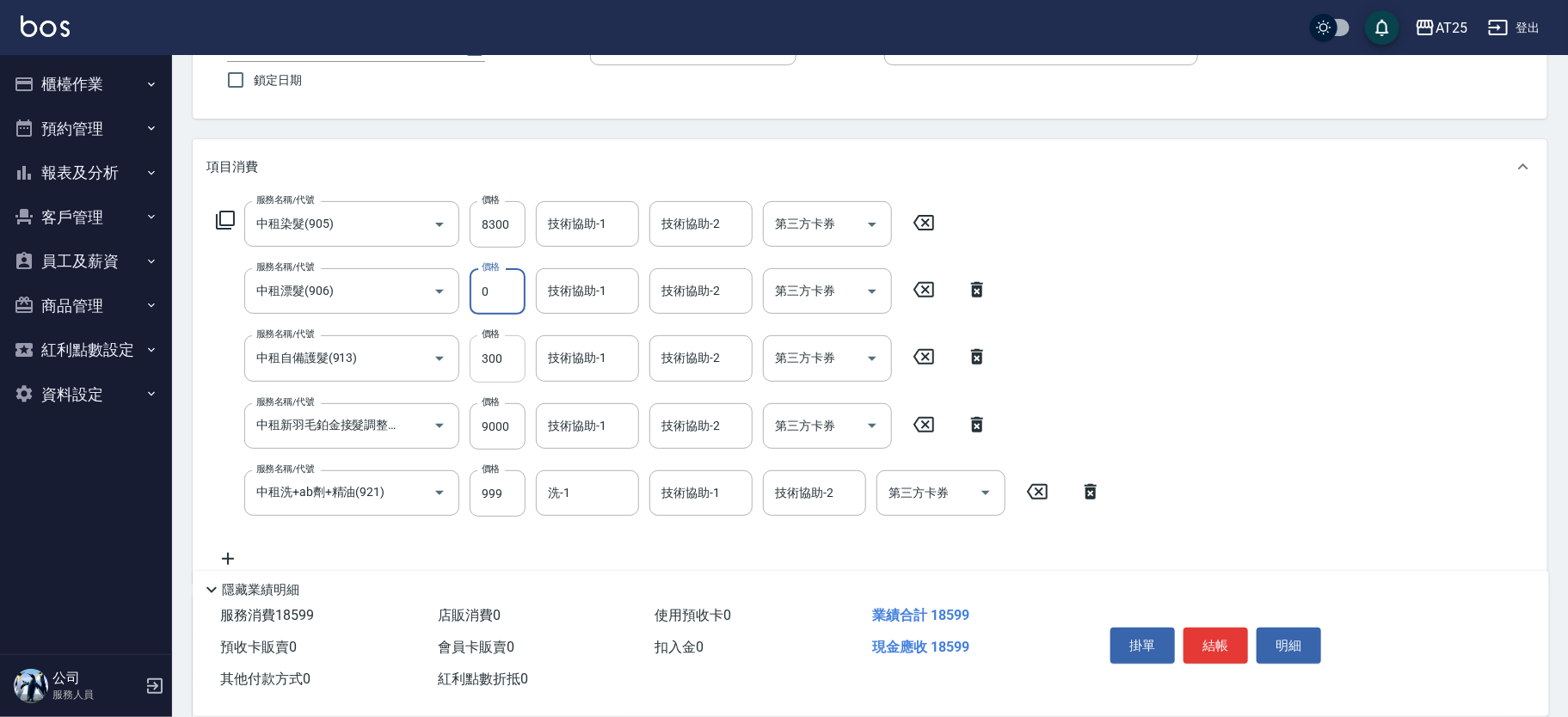
type input "0"
click at [495, 362] on input "300" at bounding box center [497, 358] width 56 height 46
type input "8"
type input "1830"
type input "829"
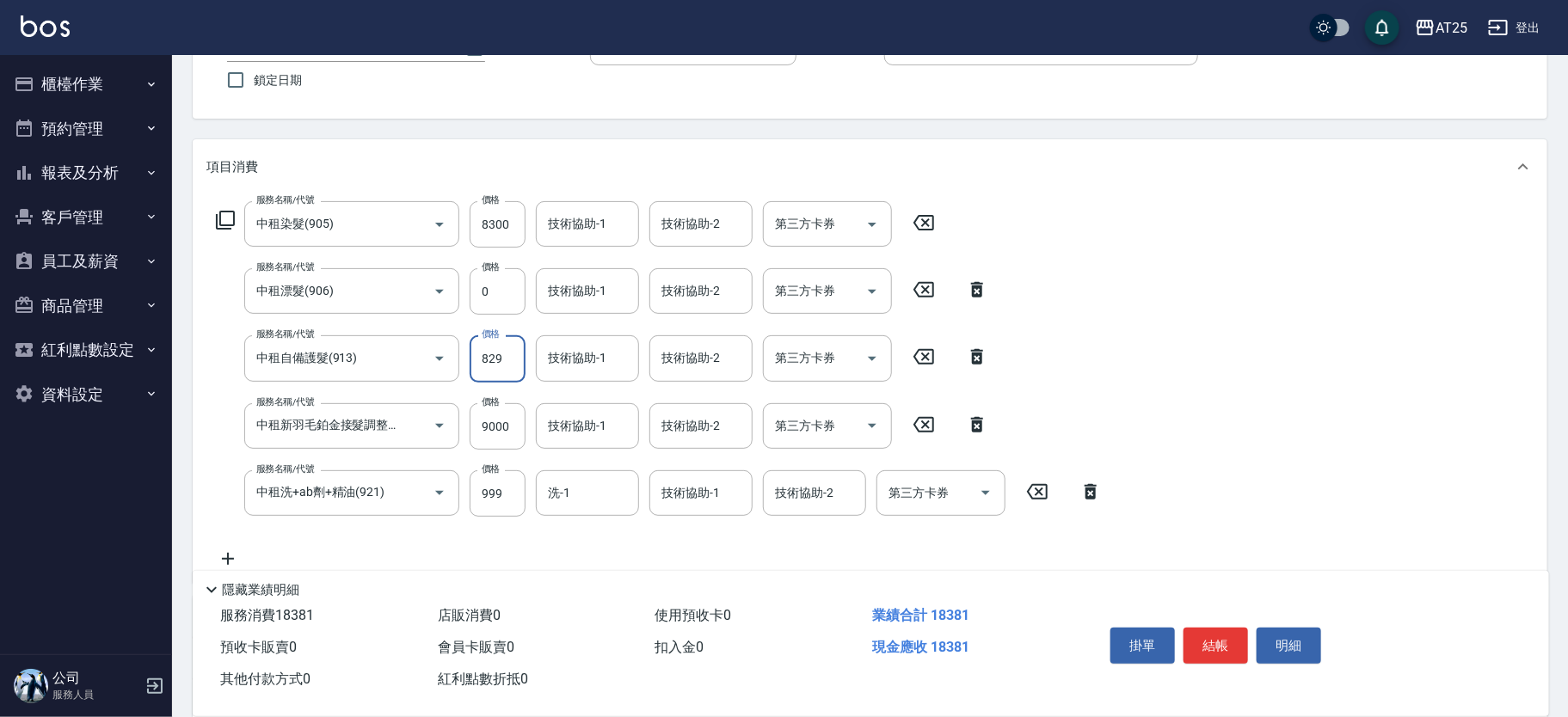
type input "2650"
type input "8299"
click at [615, 216] on input "技術協助-1" at bounding box center [587, 224] width 88 height 30
type input "Jessica-80"
type input "小恩-69"
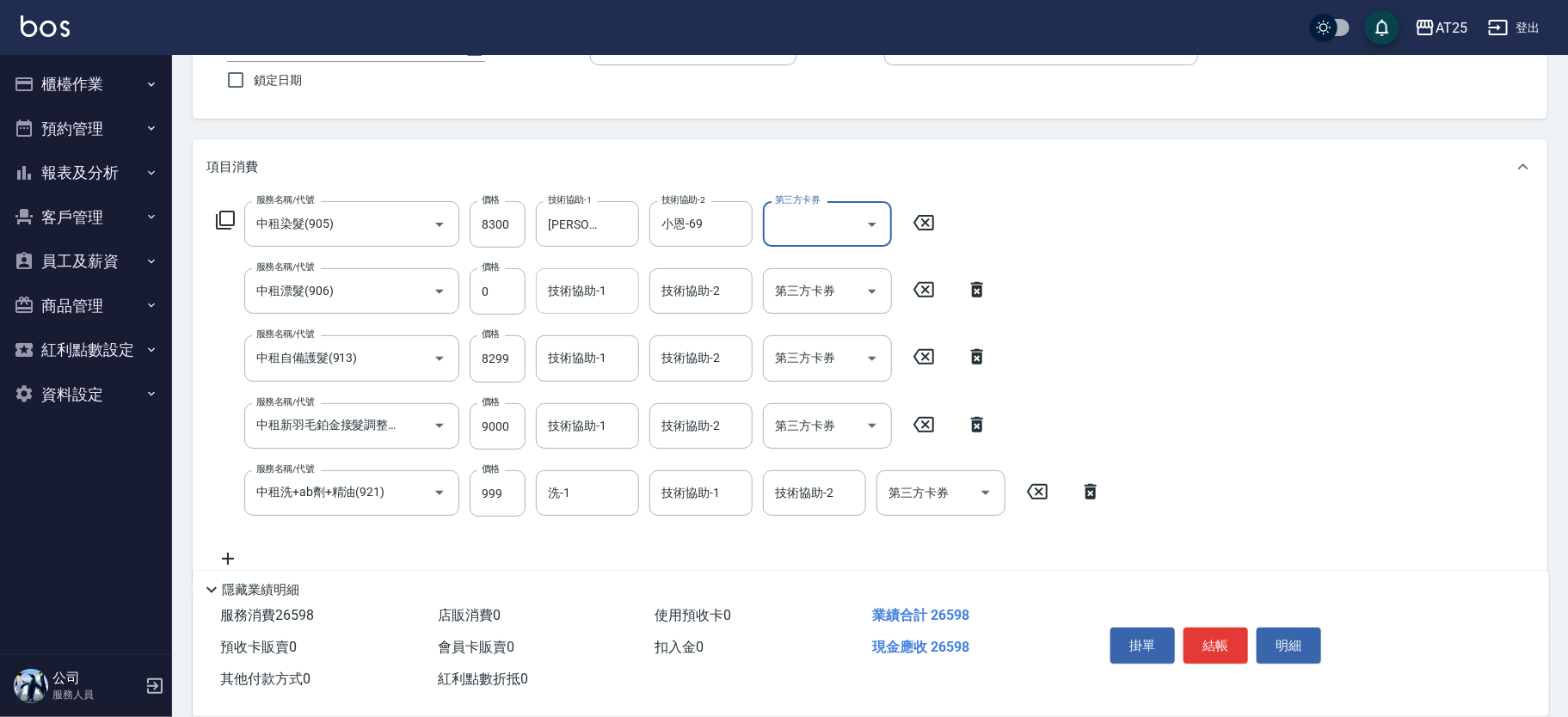
click at [612, 288] on input "技術協助-1" at bounding box center [587, 291] width 88 height 30
type input "Jessica-80"
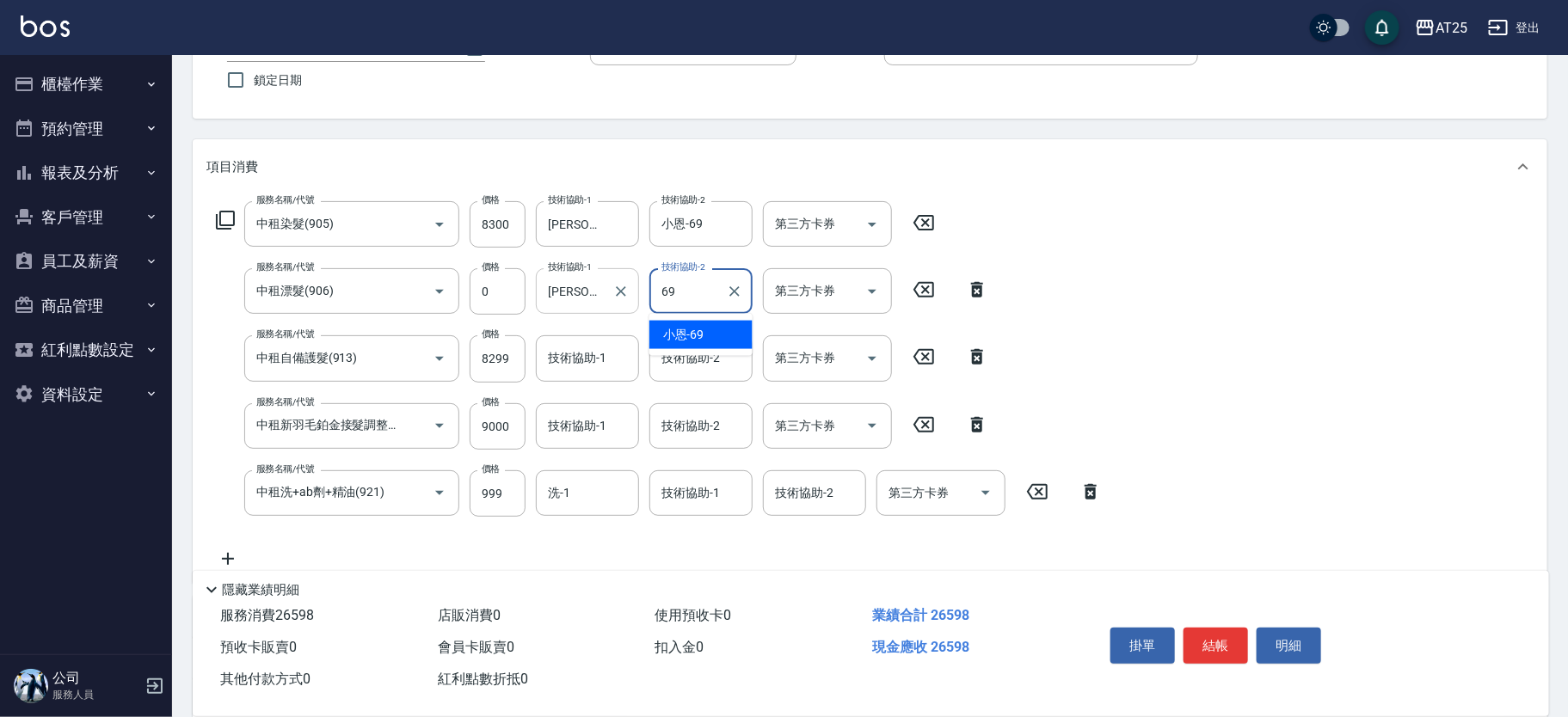
type input "小恩-69"
click at [564, 341] on div "技術協助-1" at bounding box center [587, 358] width 103 height 45
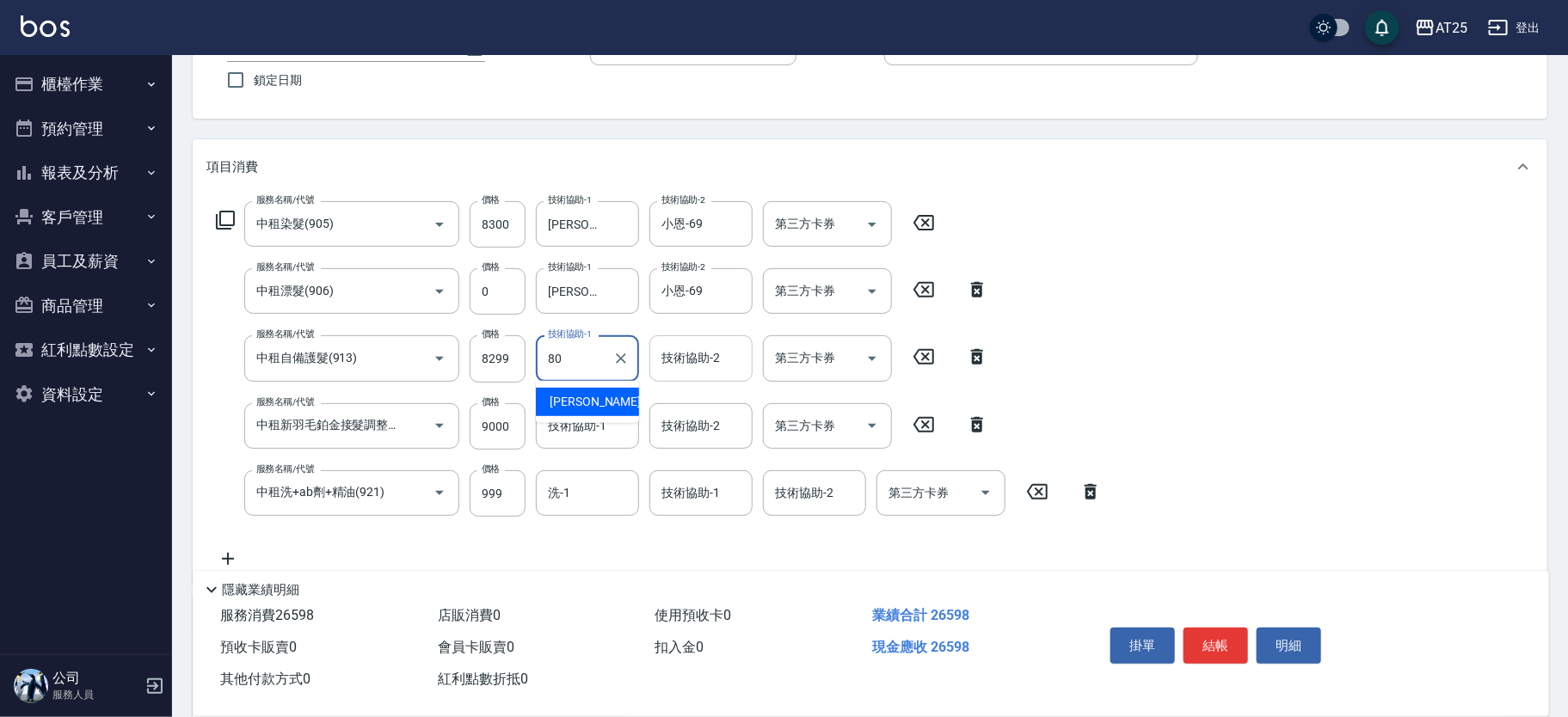
type input "Jessica-80"
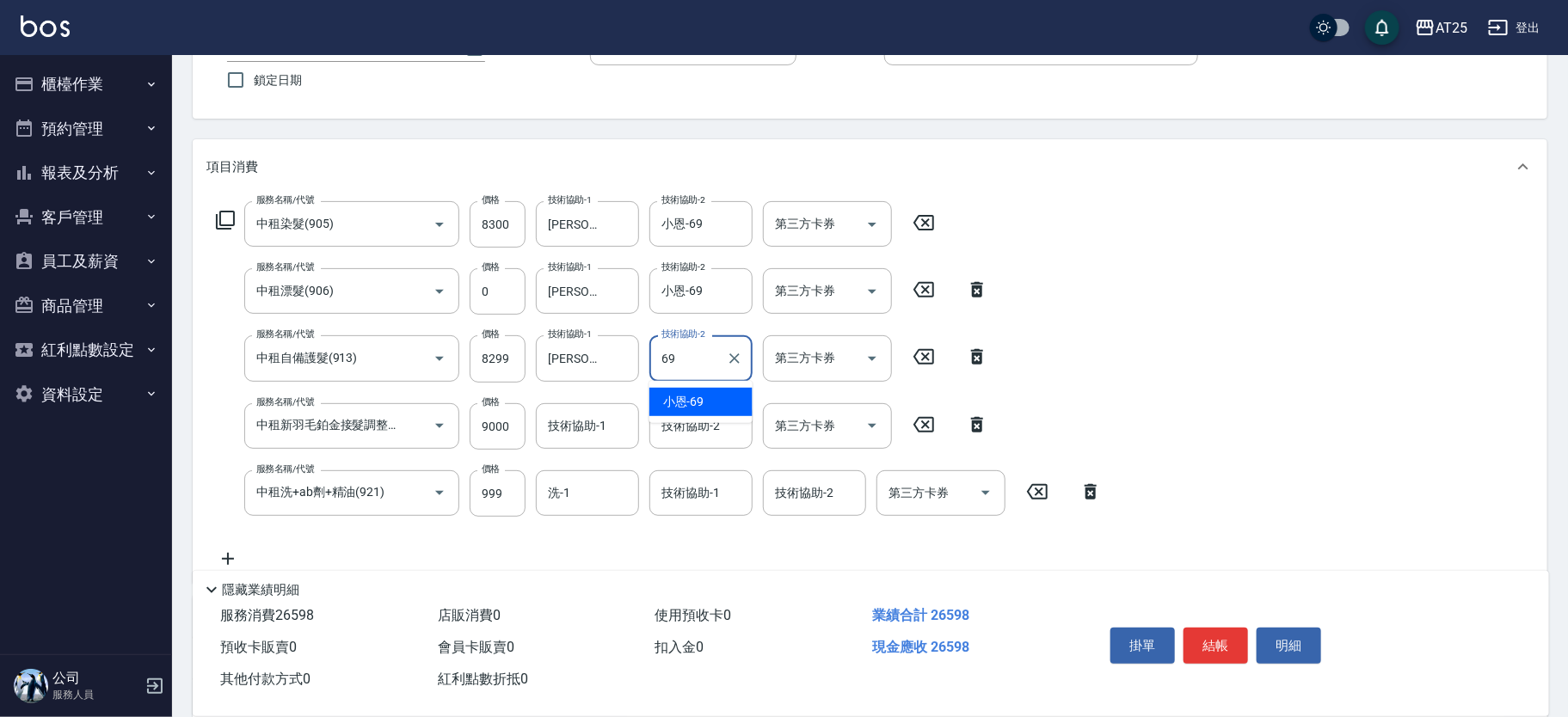
type input "小恩-69"
click at [608, 419] on input "技術協助-1" at bounding box center [587, 426] width 88 height 30
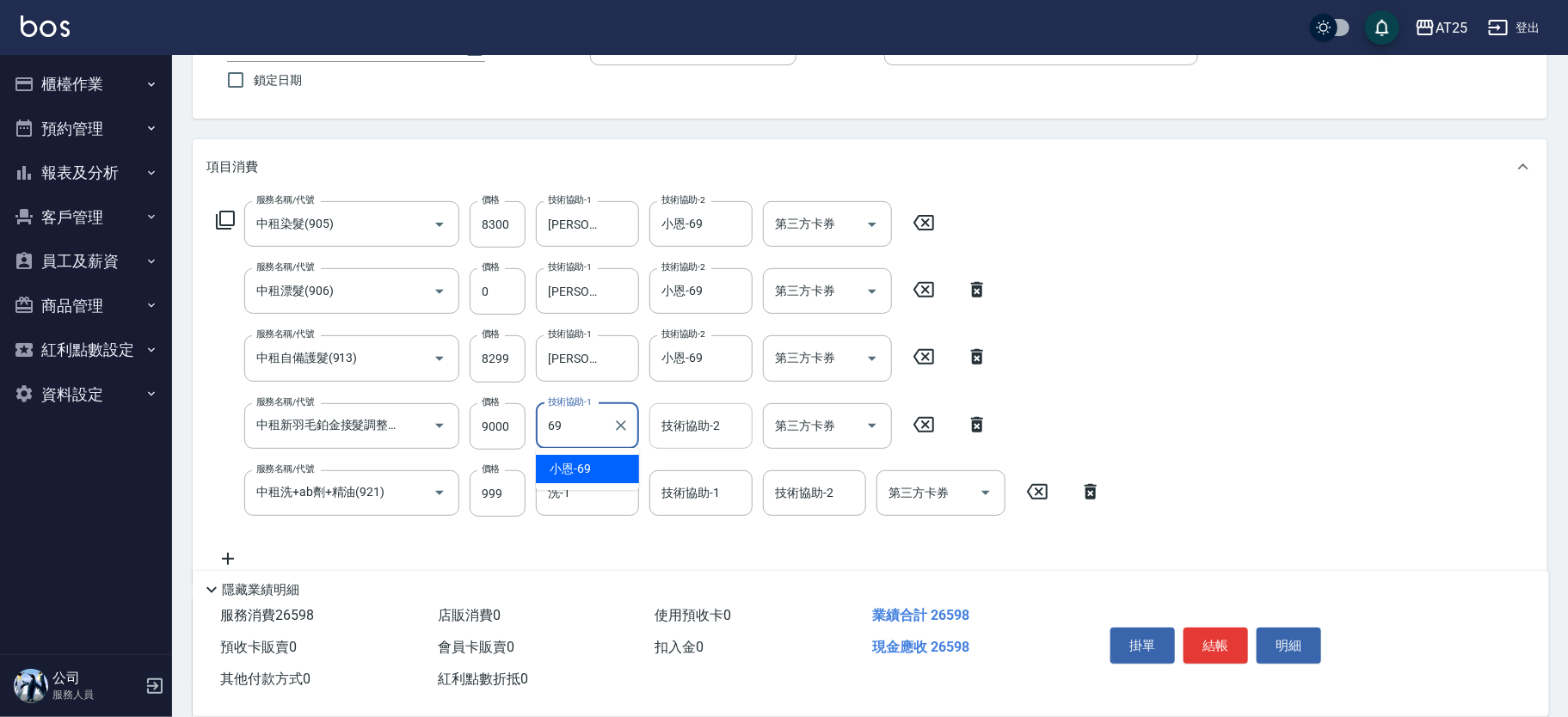
type input "小恩-69"
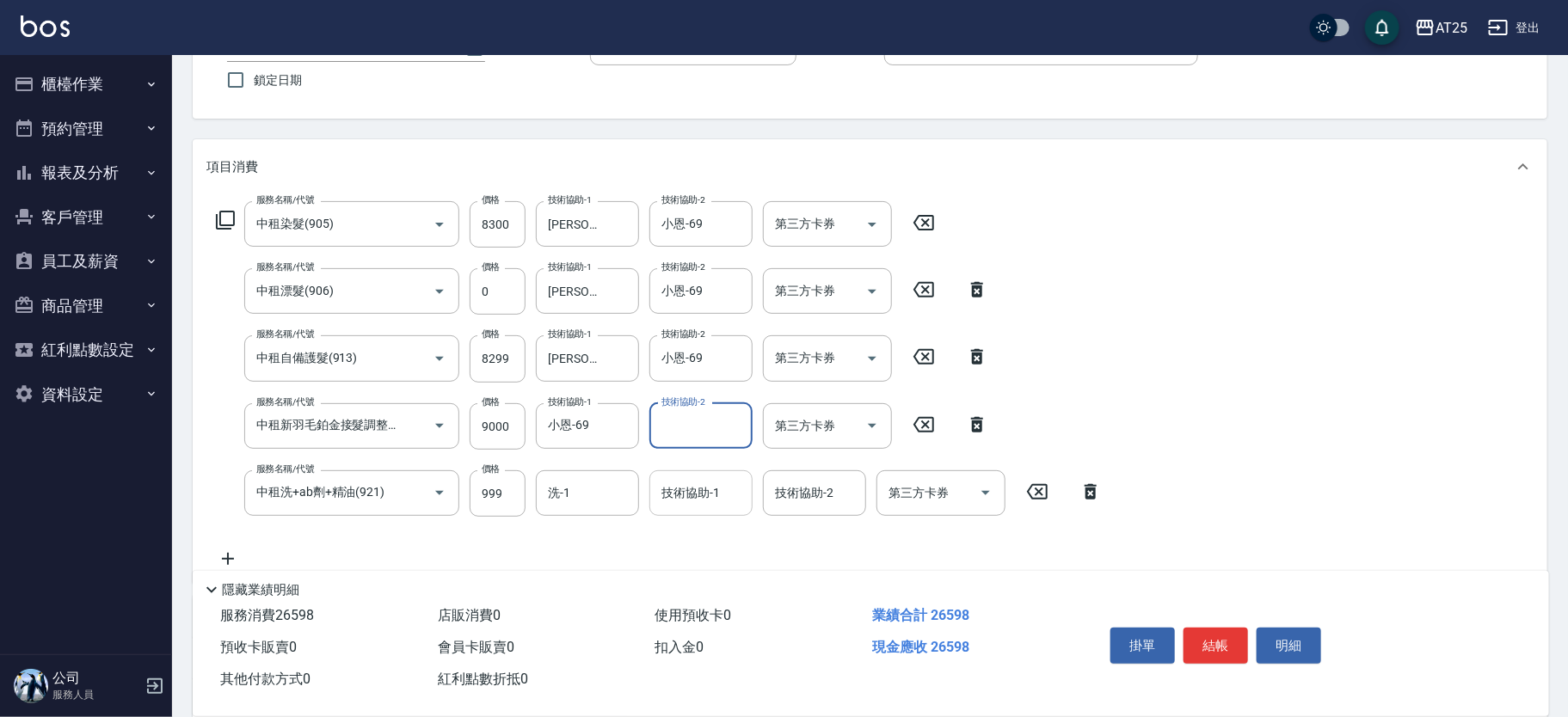
click at [712, 488] on div "技術協助-1 技術協助-1" at bounding box center [700, 493] width 103 height 45
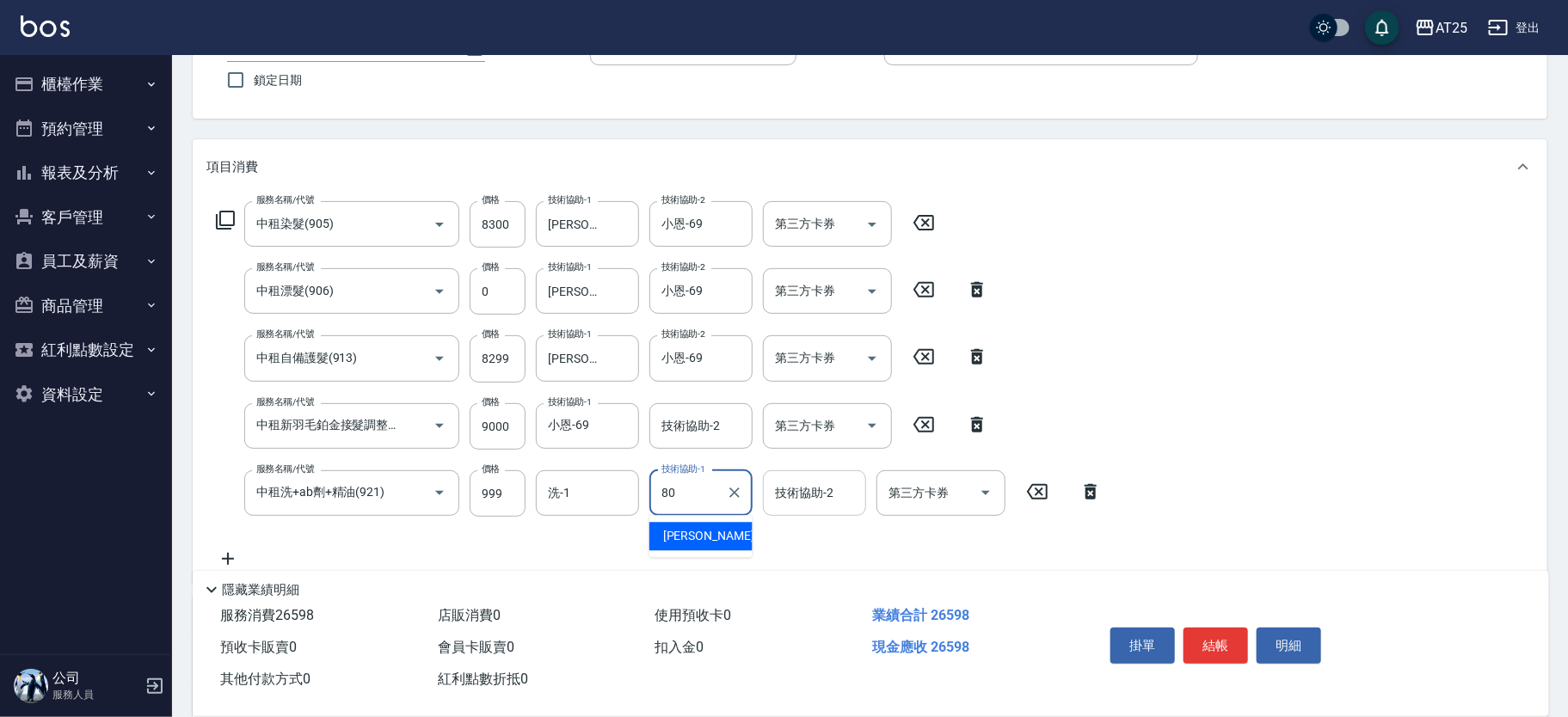
type input "Jessica-80"
click at [603, 497] on input "洗-1" at bounding box center [587, 493] width 88 height 30
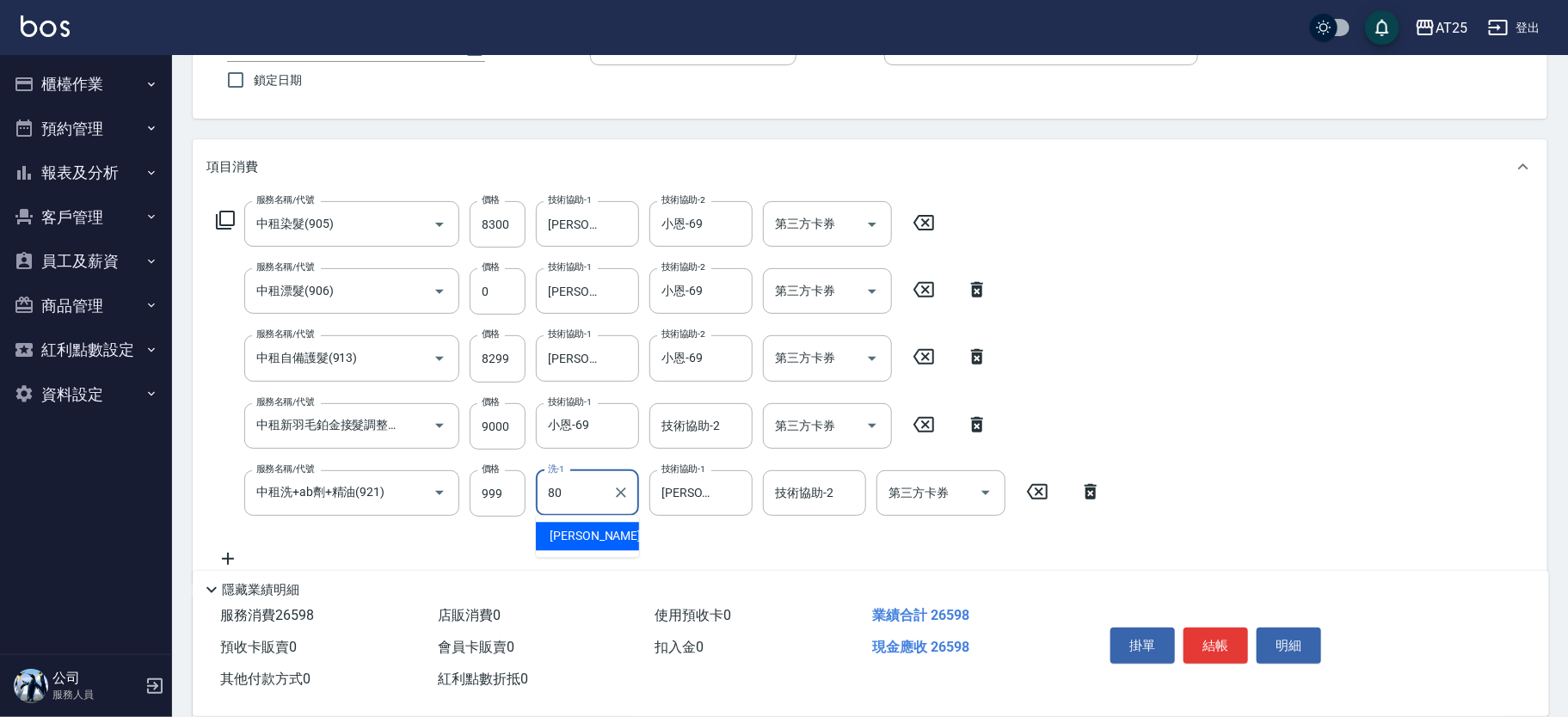
type input "Jessica-80"
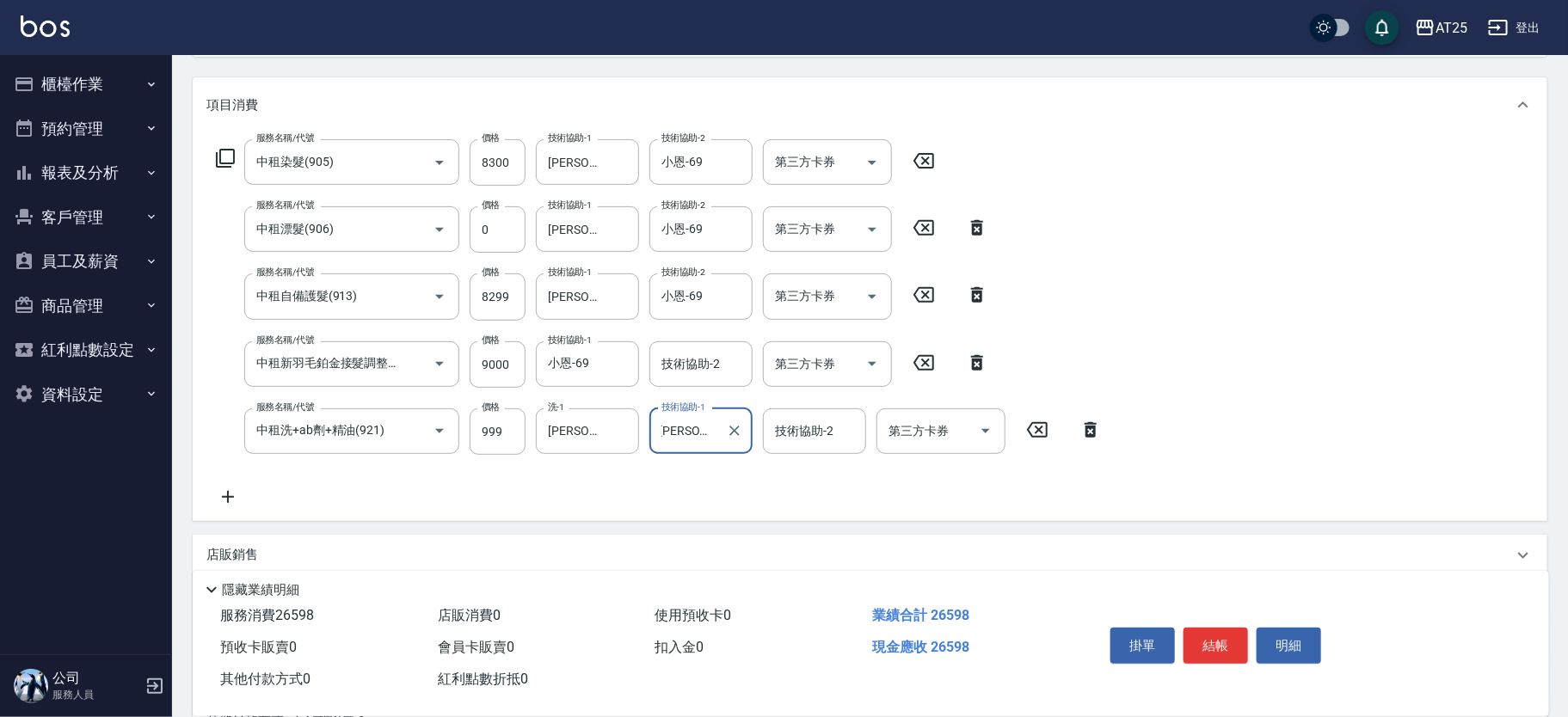
click at [235, 154] on icon at bounding box center [225, 158] width 21 height 21
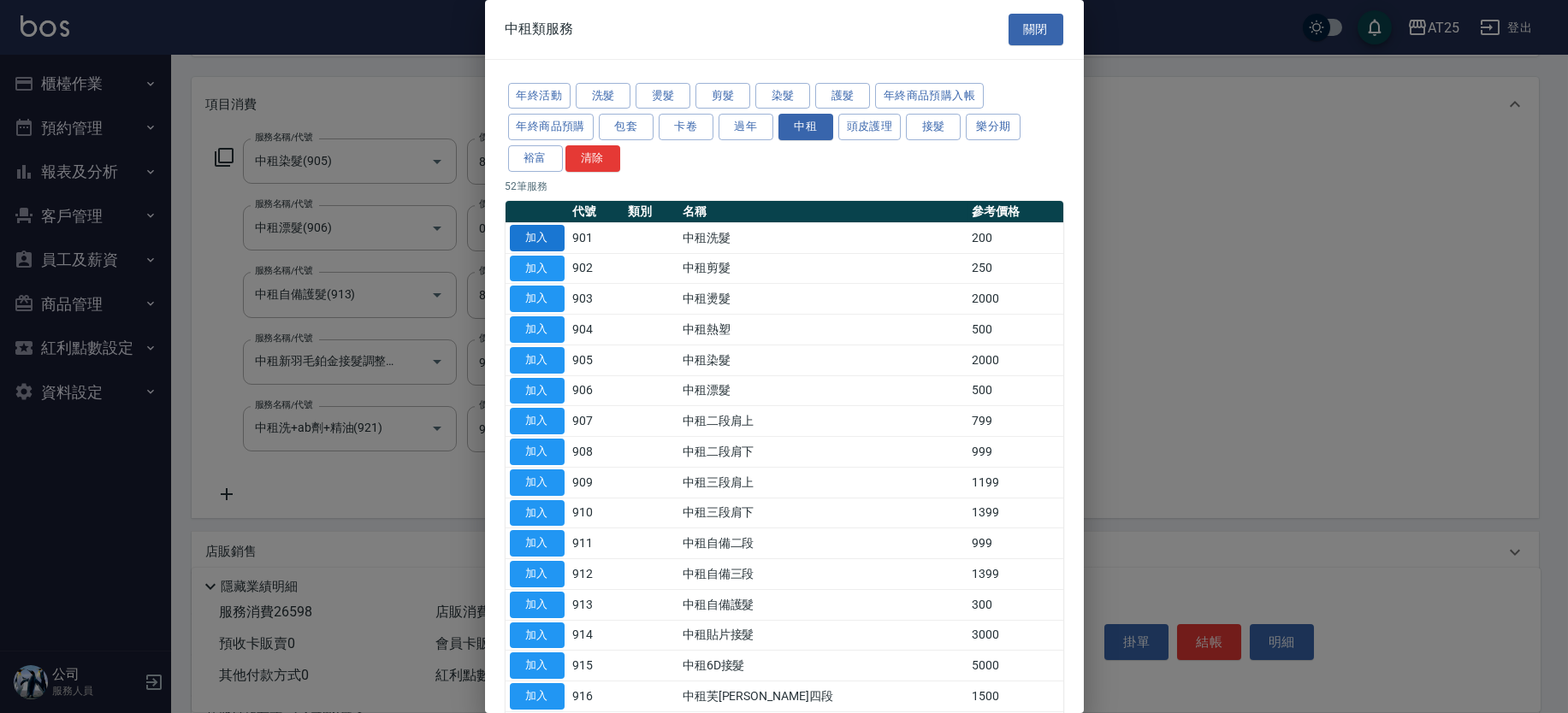
click at [537, 236] on button "加入" at bounding box center [537, 238] width 55 height 26
type input "2670"
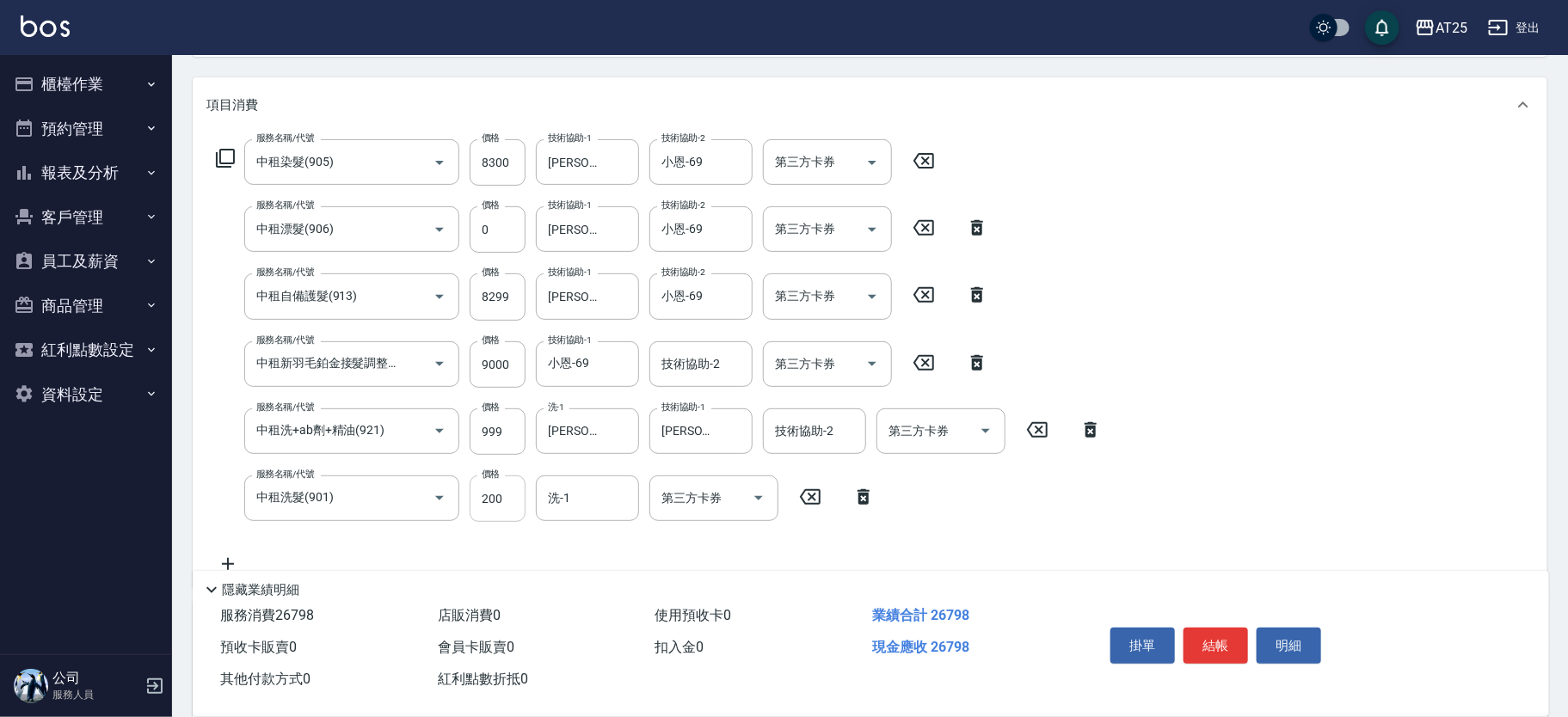
click at [493, 493] on input "200" at bounding box center [497, 498] width 56 height 46
type input "0"
type input "2650"
type input "0"
type input "小恩-69"
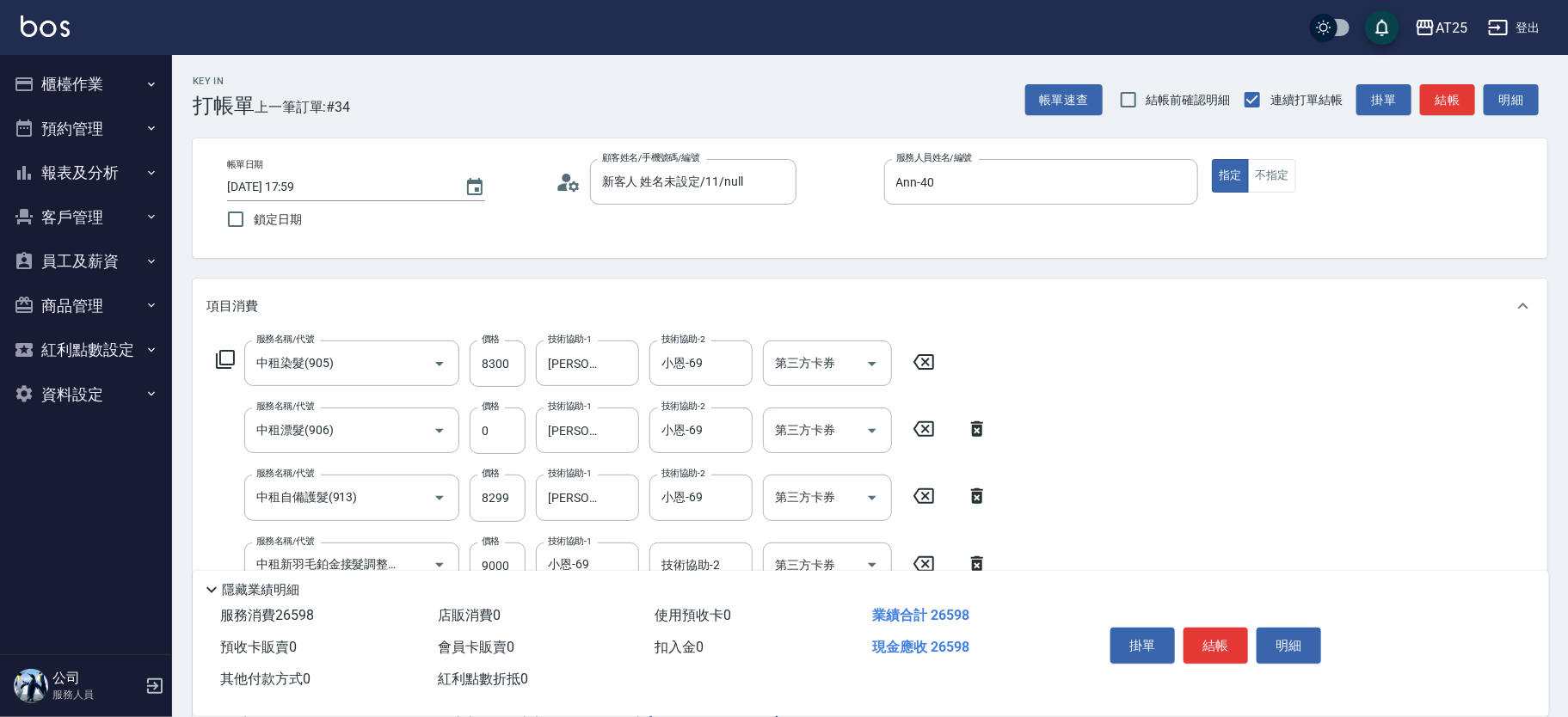
click at [231, 350] on icon at bounding box center [225, 359] width 21 height 21
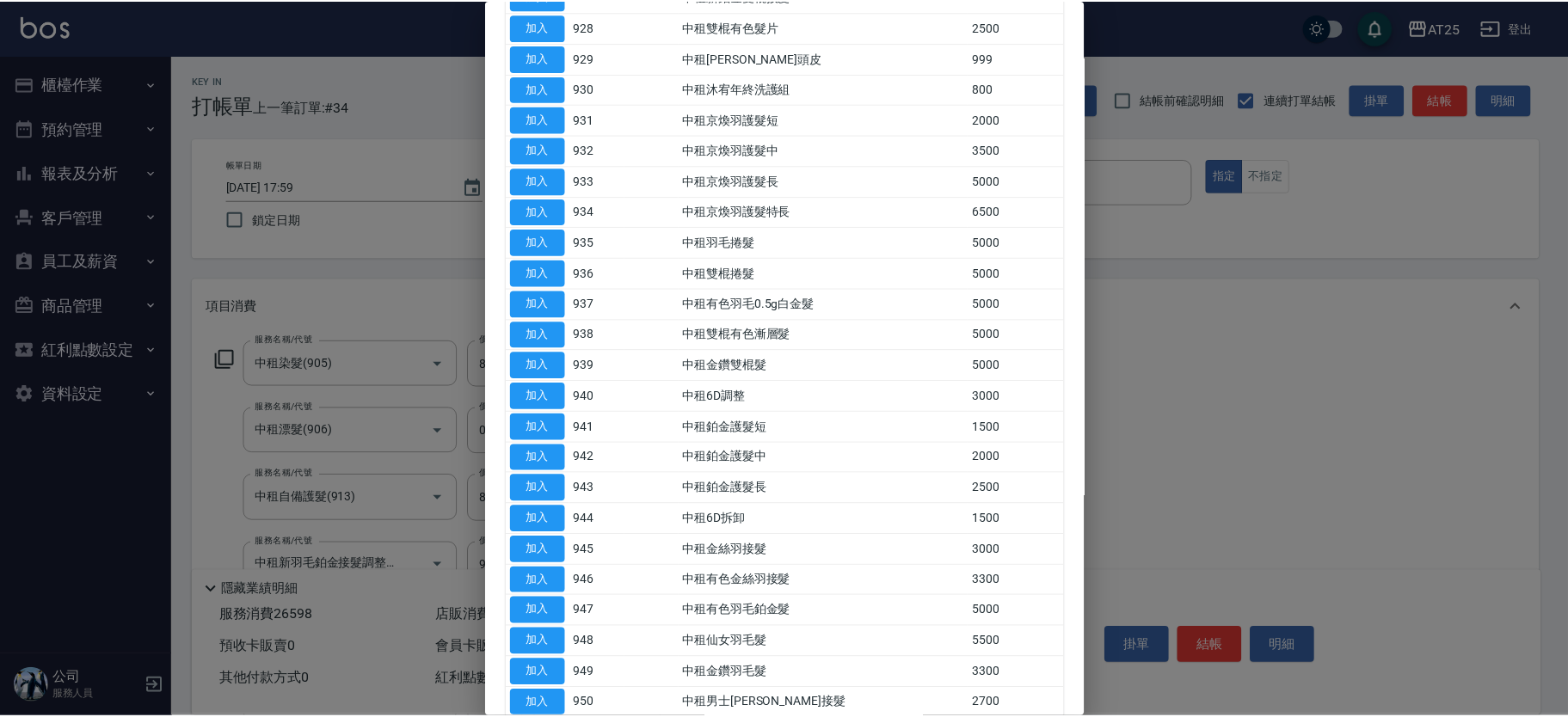
scroll to position [1135, 0]
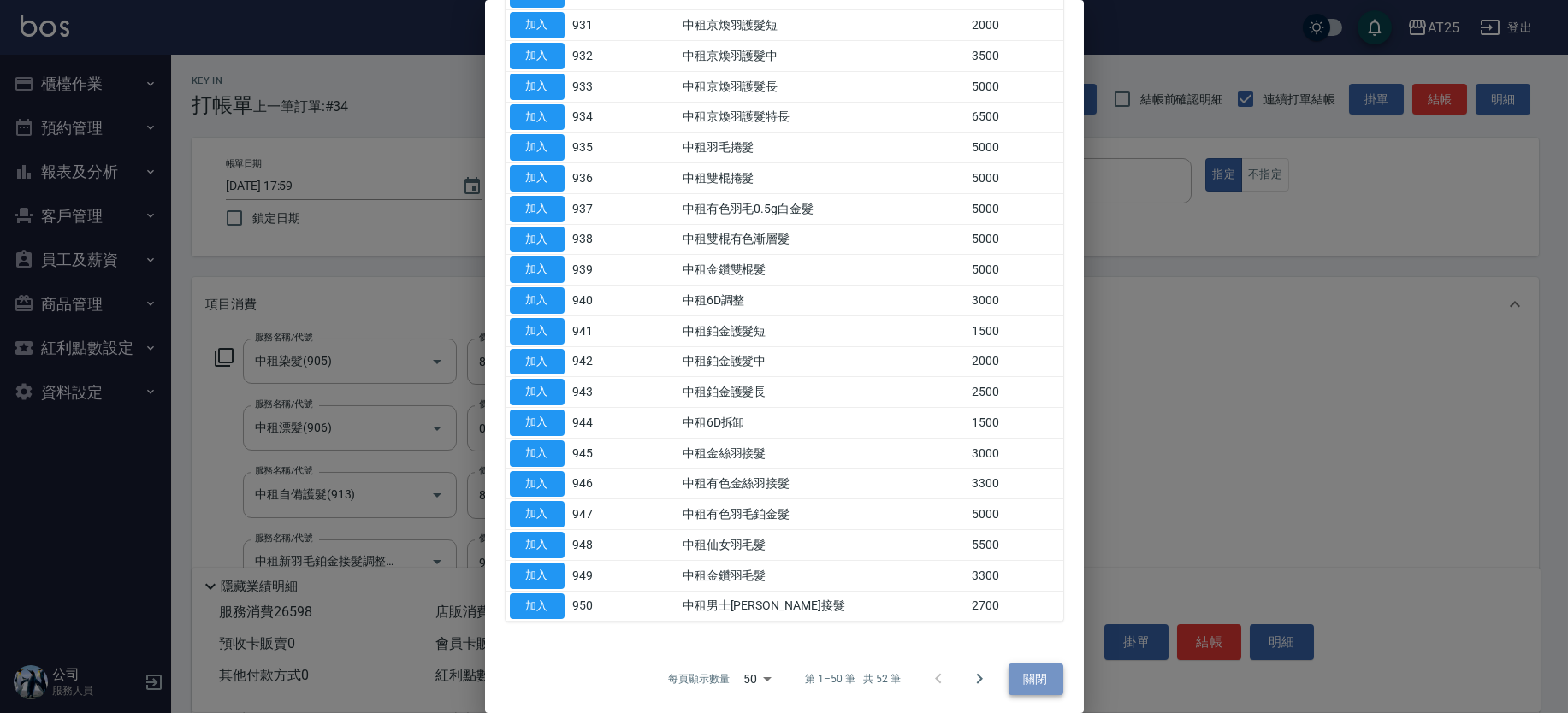
click at [1033, 677] on button "關閉" at bounding box center [1035, 679] width 55 height 32
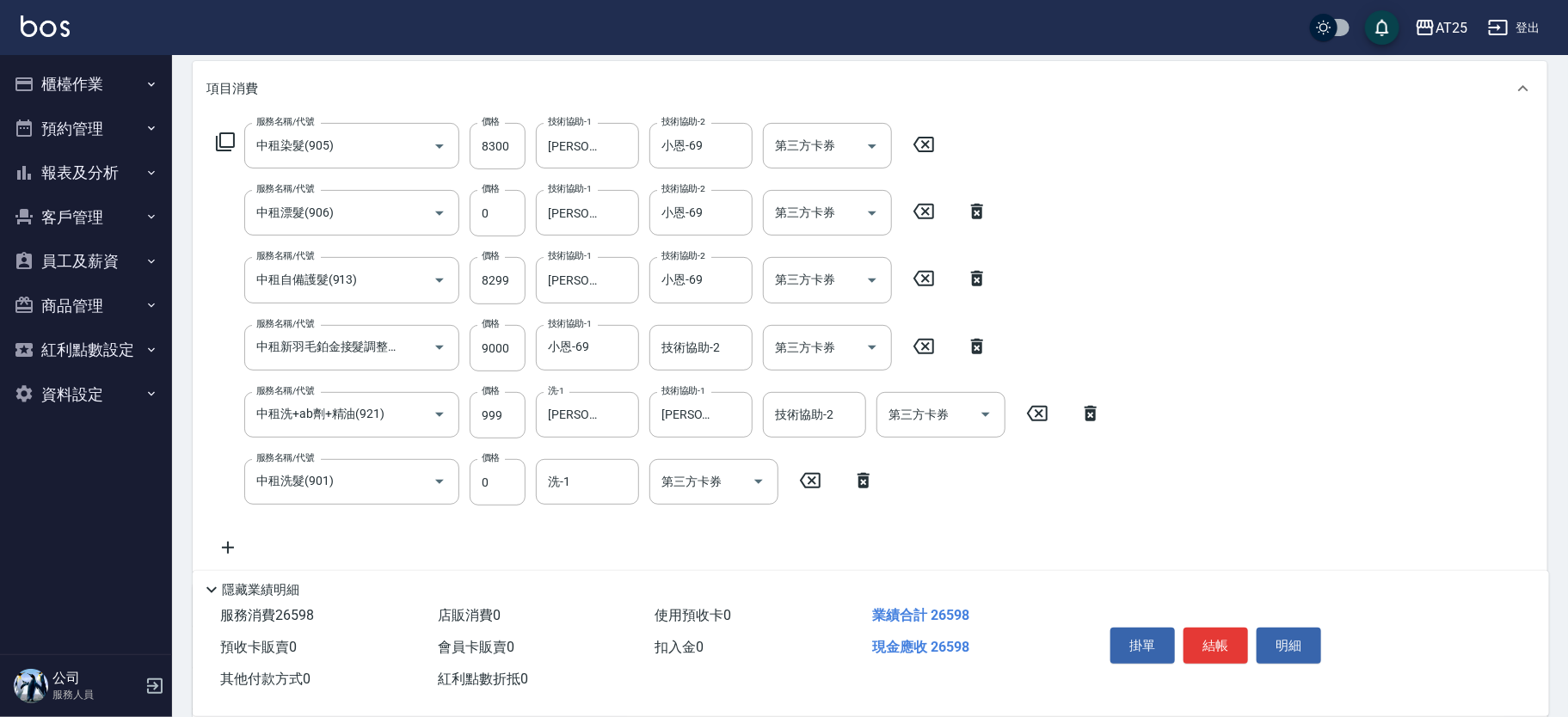
scroll to position [232, 0]
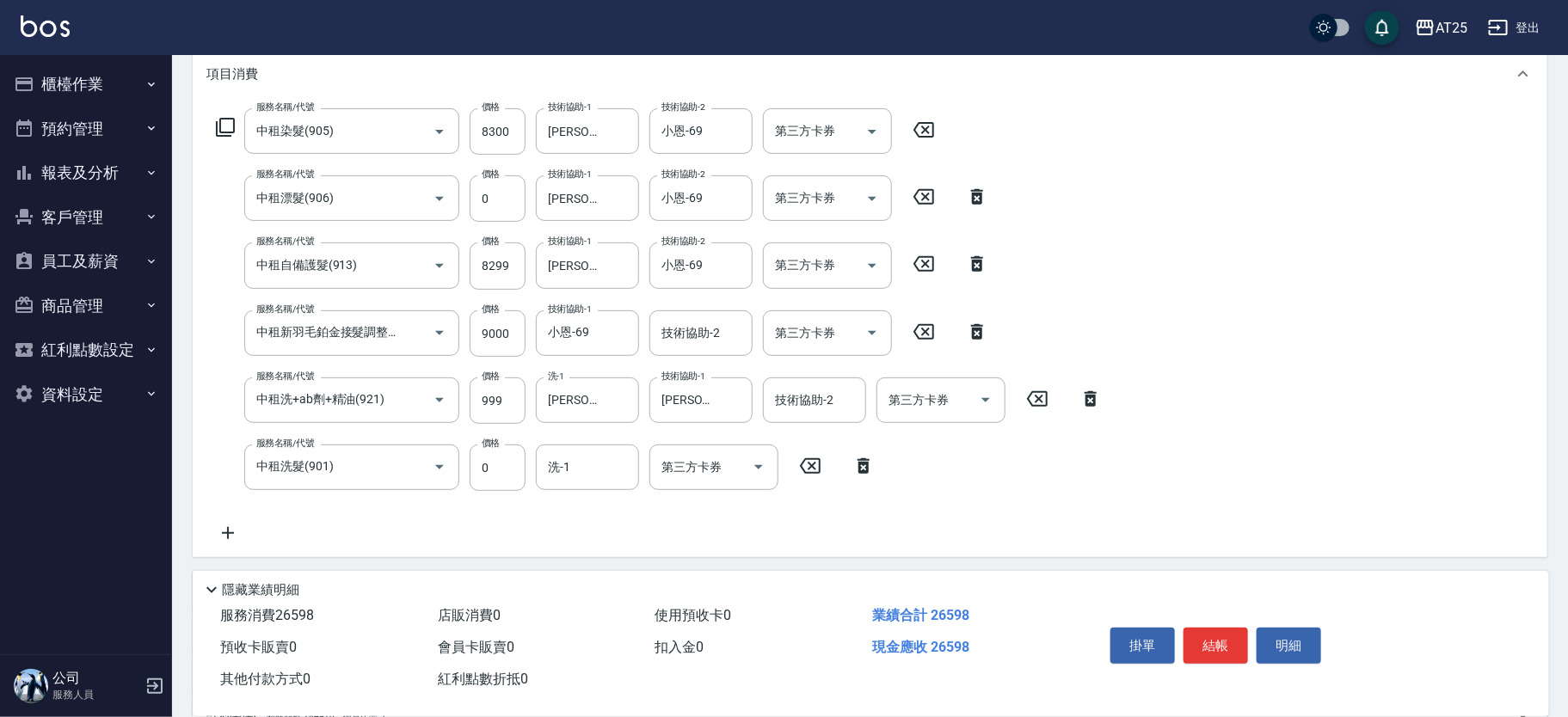
click at [235, 533] on icon at bounding box center [227, 533] width 43 height 21
type input "小恩-69"
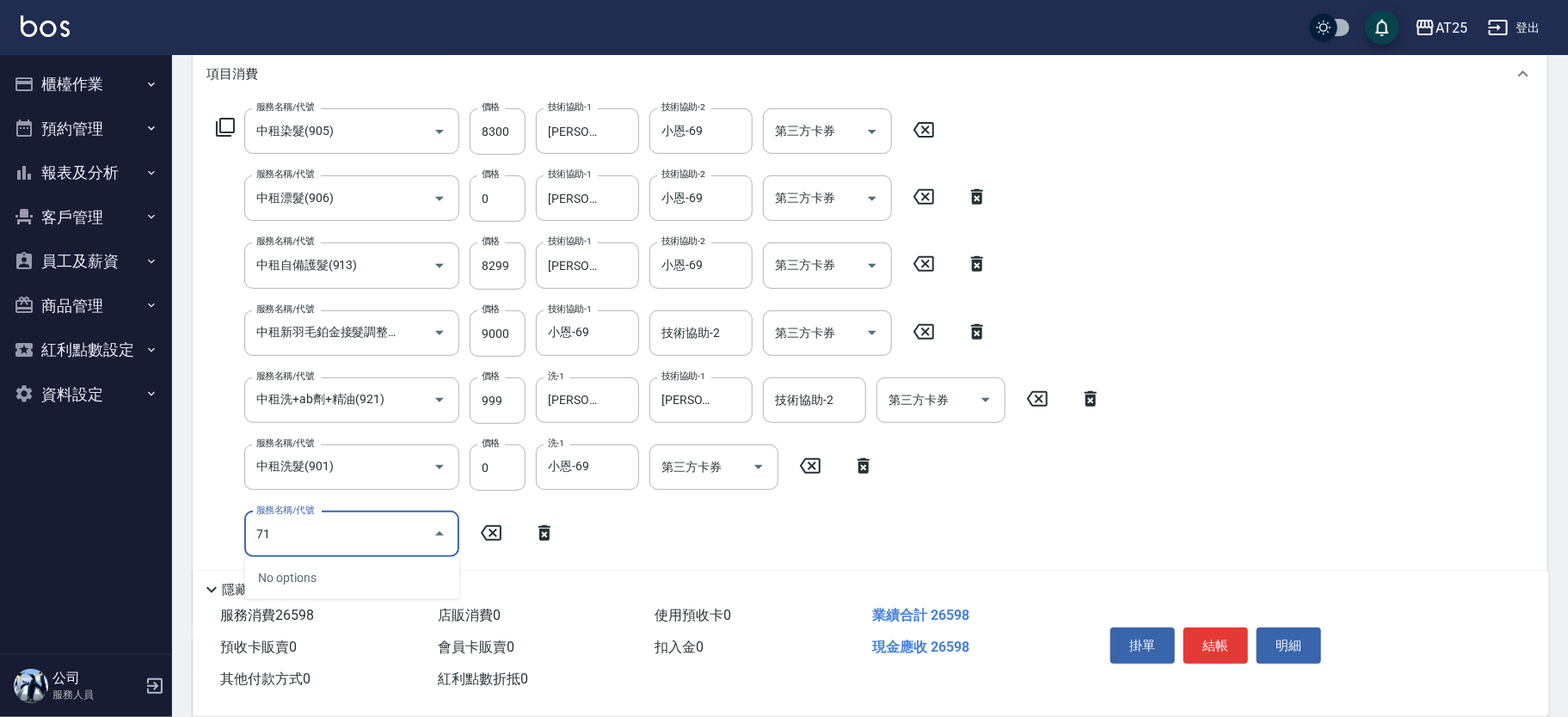
type input "714"
type input "2800"
type input "拆(714)"
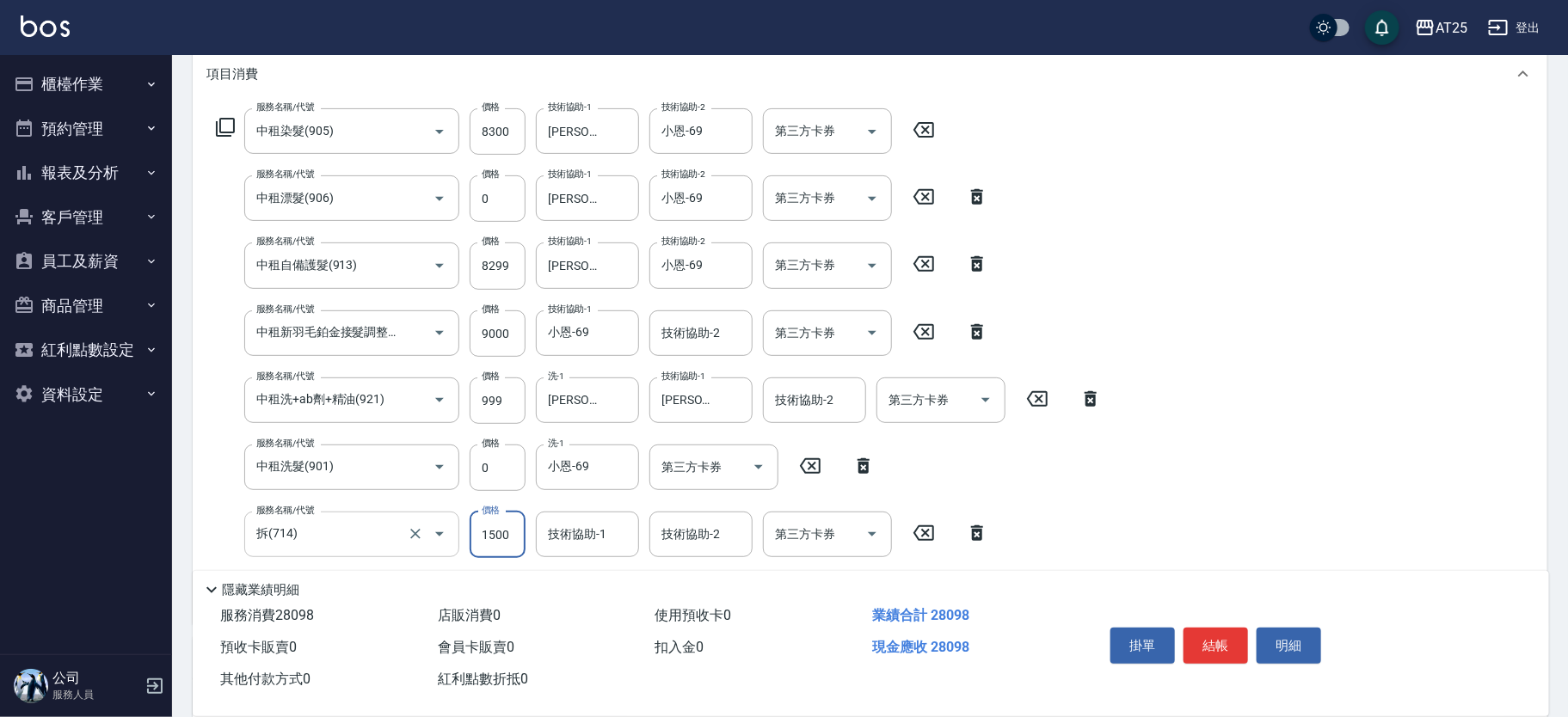
type input "0"
type input "2650"
type input "0"
type input "惠均-70"
click at [480, 123] on input "8300" at bounding box center [497, 131] width 56 height 46
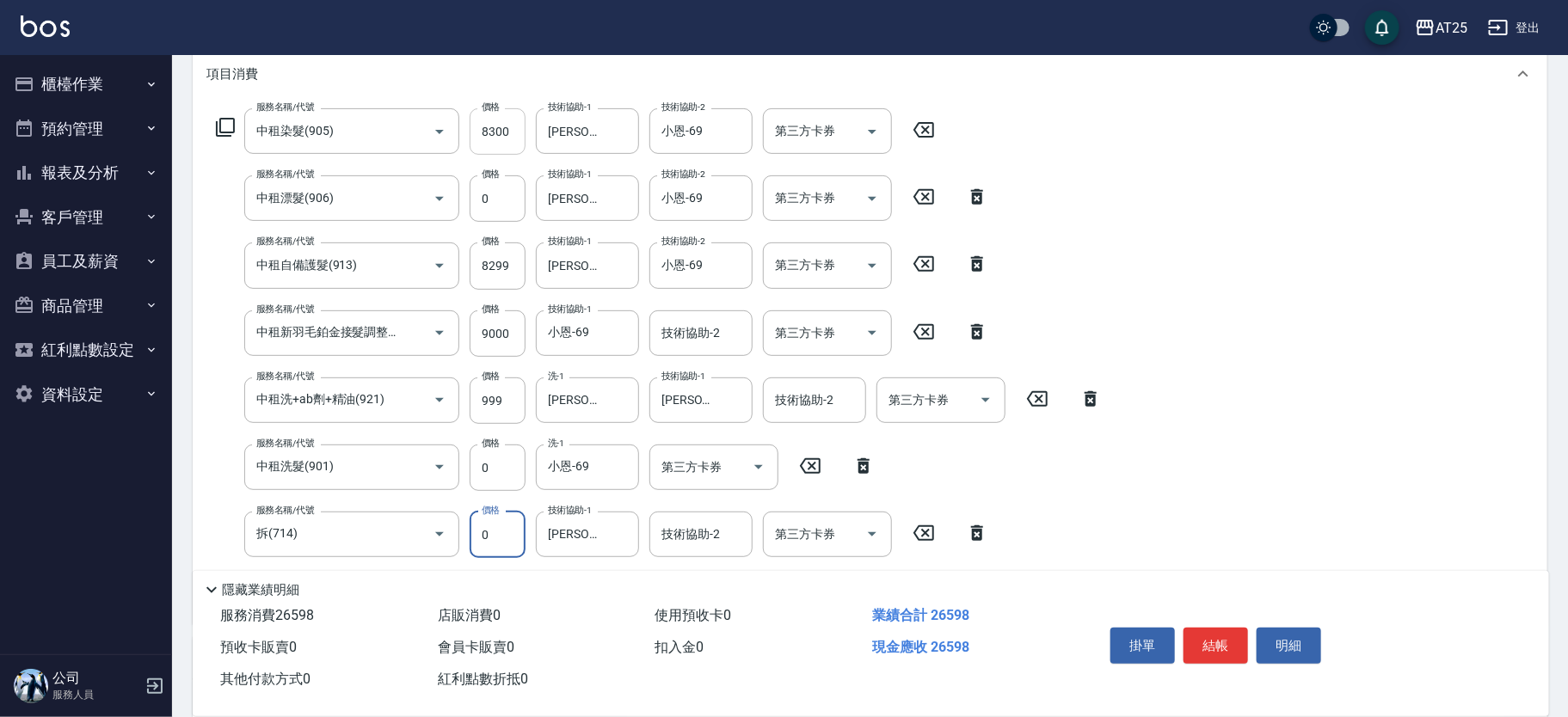
click at [496, 129] on input "8300" at bounding box center [497, 131] width 56 height 46
type input "3"
type input "1830"
type input "380"
type input "1860"
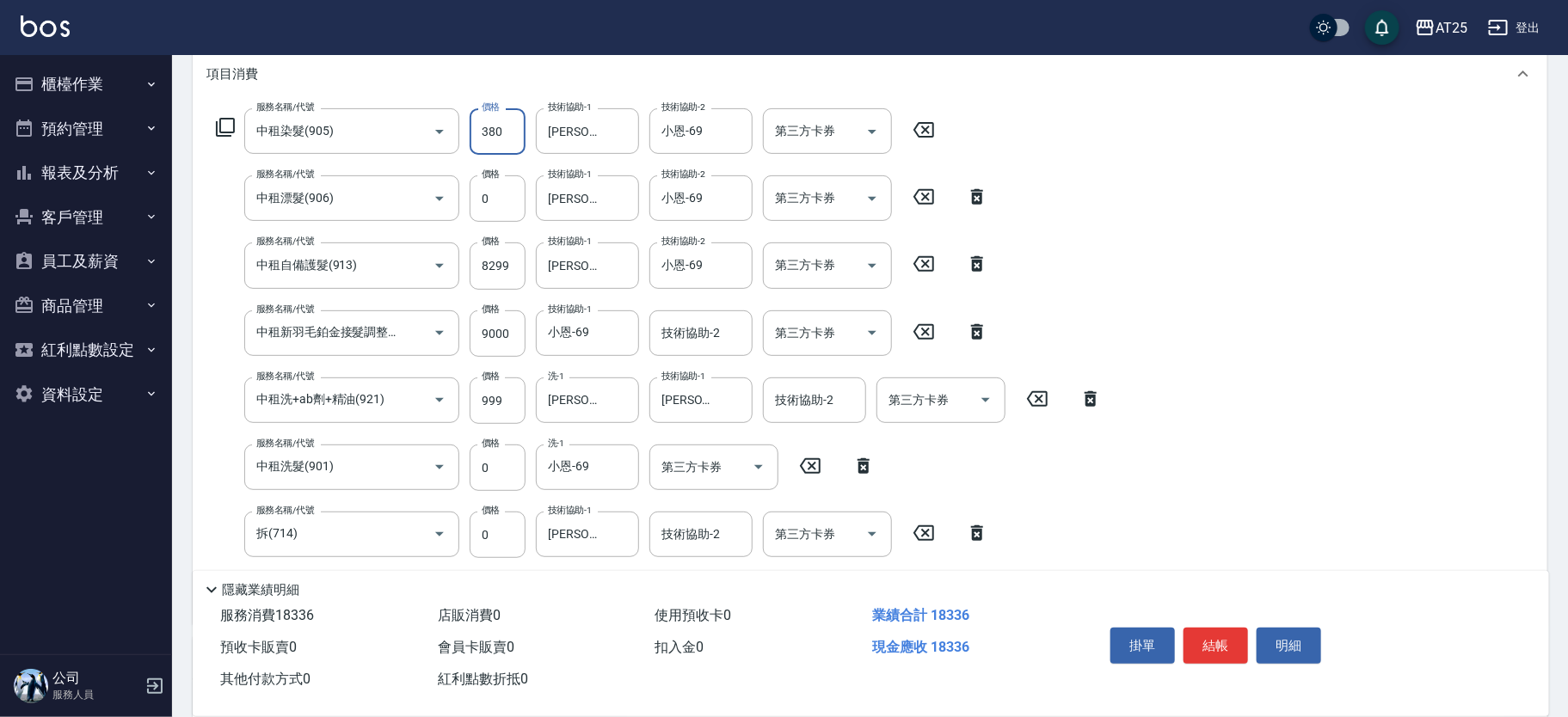
type input "3800"
type input "2200"
type input "3800"
click at [490, 259] on input "8299" at bounding box center [497, 265] width 56 height 46
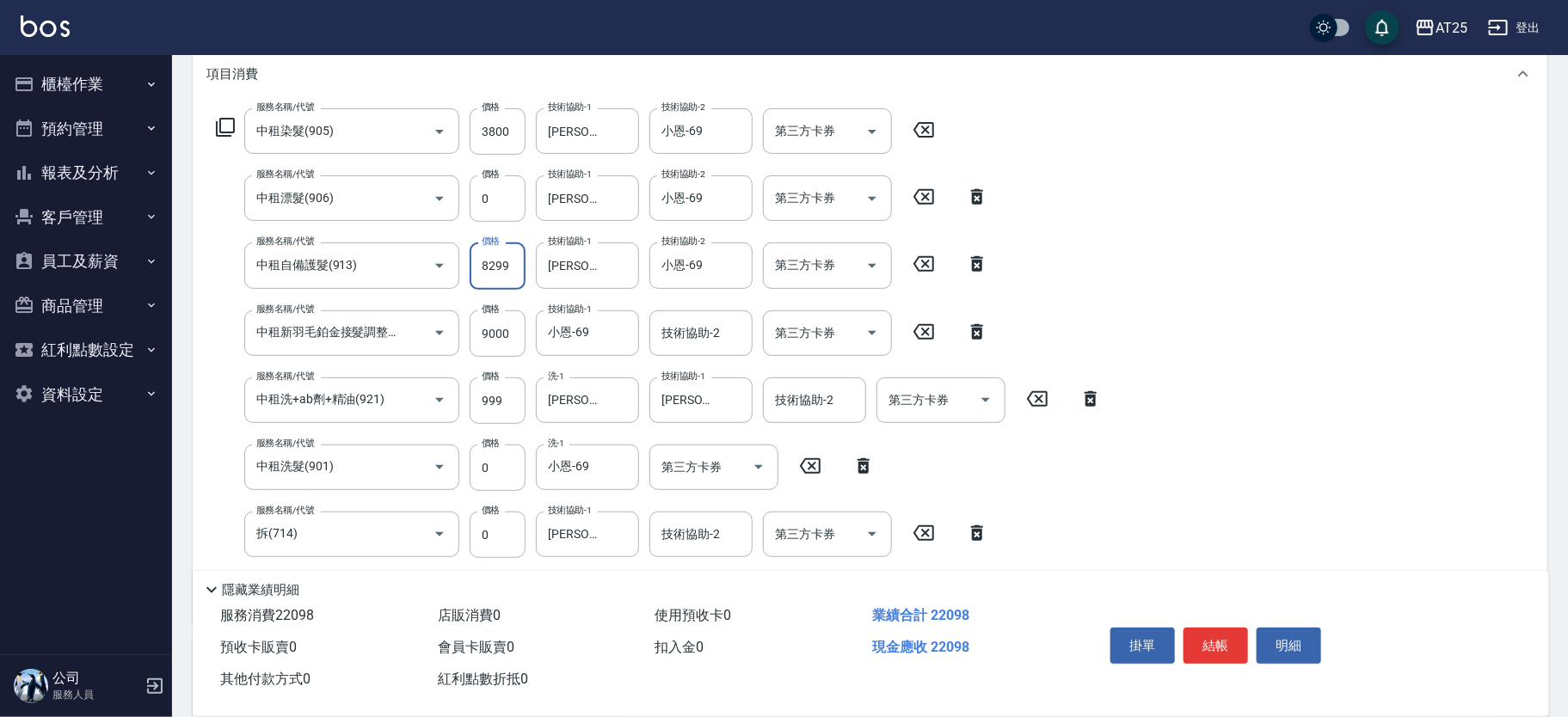
click at [490, 259] on input "8299" at bounding box center [497, 265] width 56 height 46
drag, startPoint x: 502, startPoint y: 267, endPoint x: 460, endPoint y: 267, distance: 42.0
click at [460, 267] on div "服務名稱/代號 中租自備護髮(913) 服務名稱/代號 價格 8299 價格 技術協助-1 Jessica-80 技術協助-1 技術協助-2 小恩-69 技術…" at bounding box center [602, 265] width 792 height 46
click at [504, 264] on input "8299" at bounding box center [497, 265] width 56 height 46
click at [517, 262] on input "8299" at bounding box center [497, 265] width 56 height 46
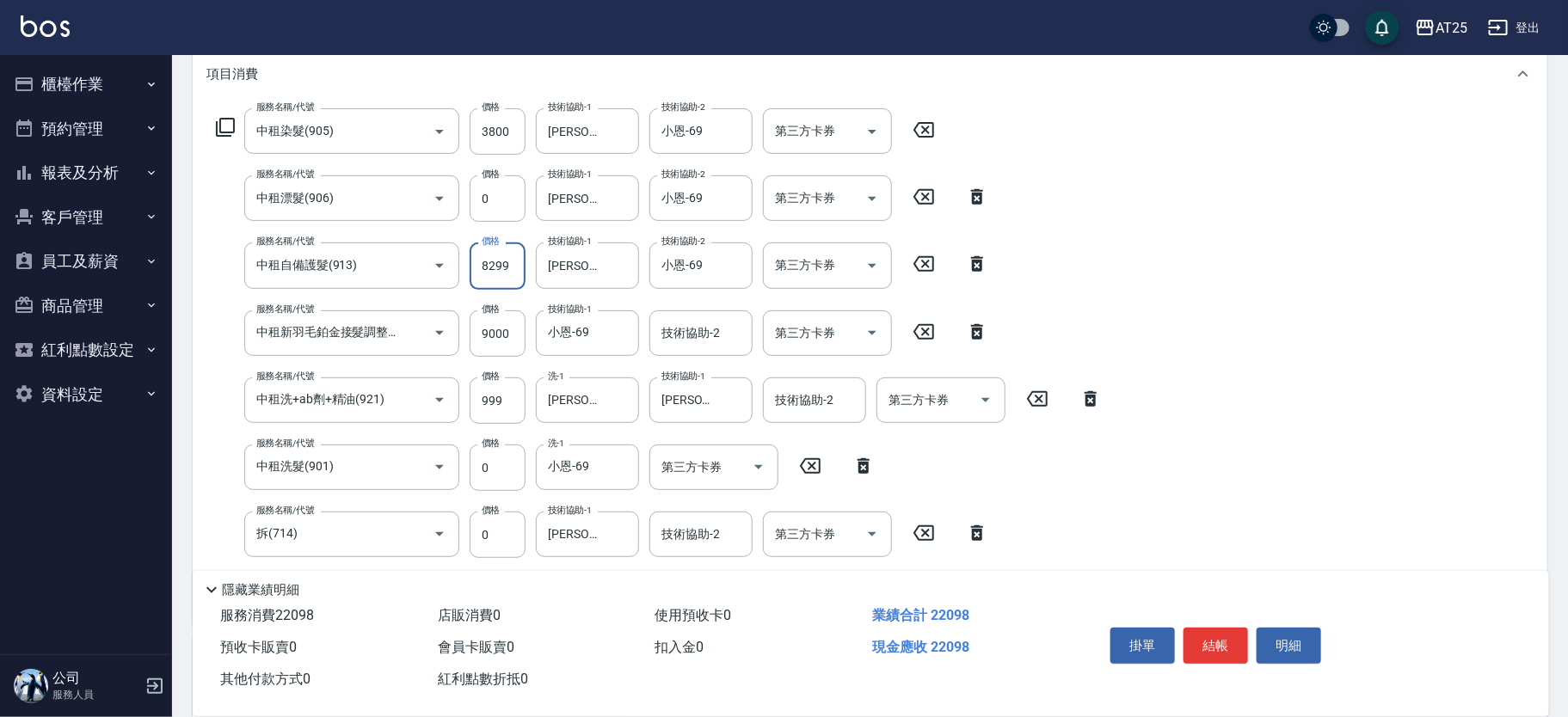
drag, startPoint x: 515, startPoint y: 261, endPoint x: 467, endPoint y: 266, distance: 48.3
click at [467, 266] on div "服務名稱/代號 中租自備護髮(913) 服務名稱/代號 價格 8299 價格 技術協助-1 Jessica-80 技術協助-1 技術協助-2 小恩-69 技術…" at bounding box center [602, 265] width 792 height 46
type input "3"
type input "1380"
type input "379"
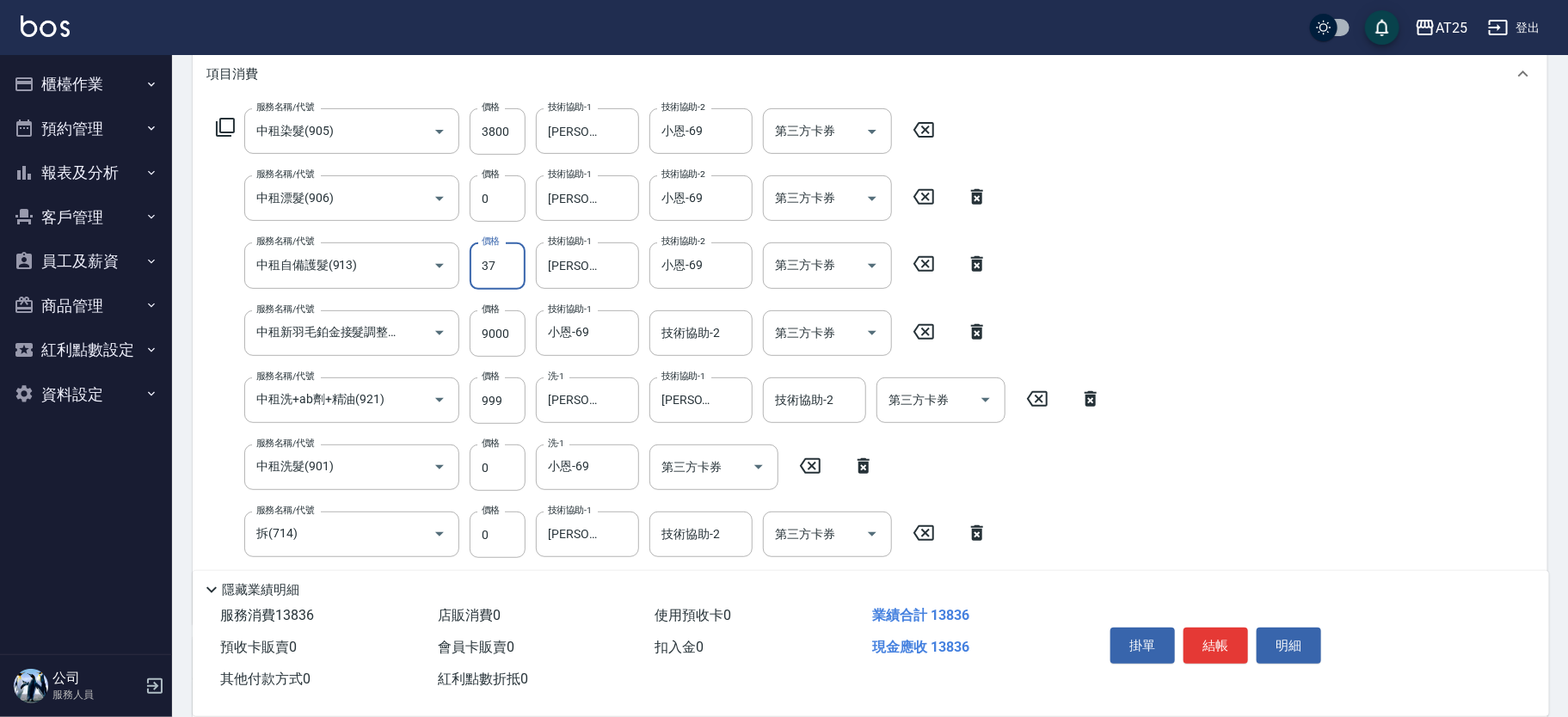
type input "1410"
type input "3799"
type input "1750"
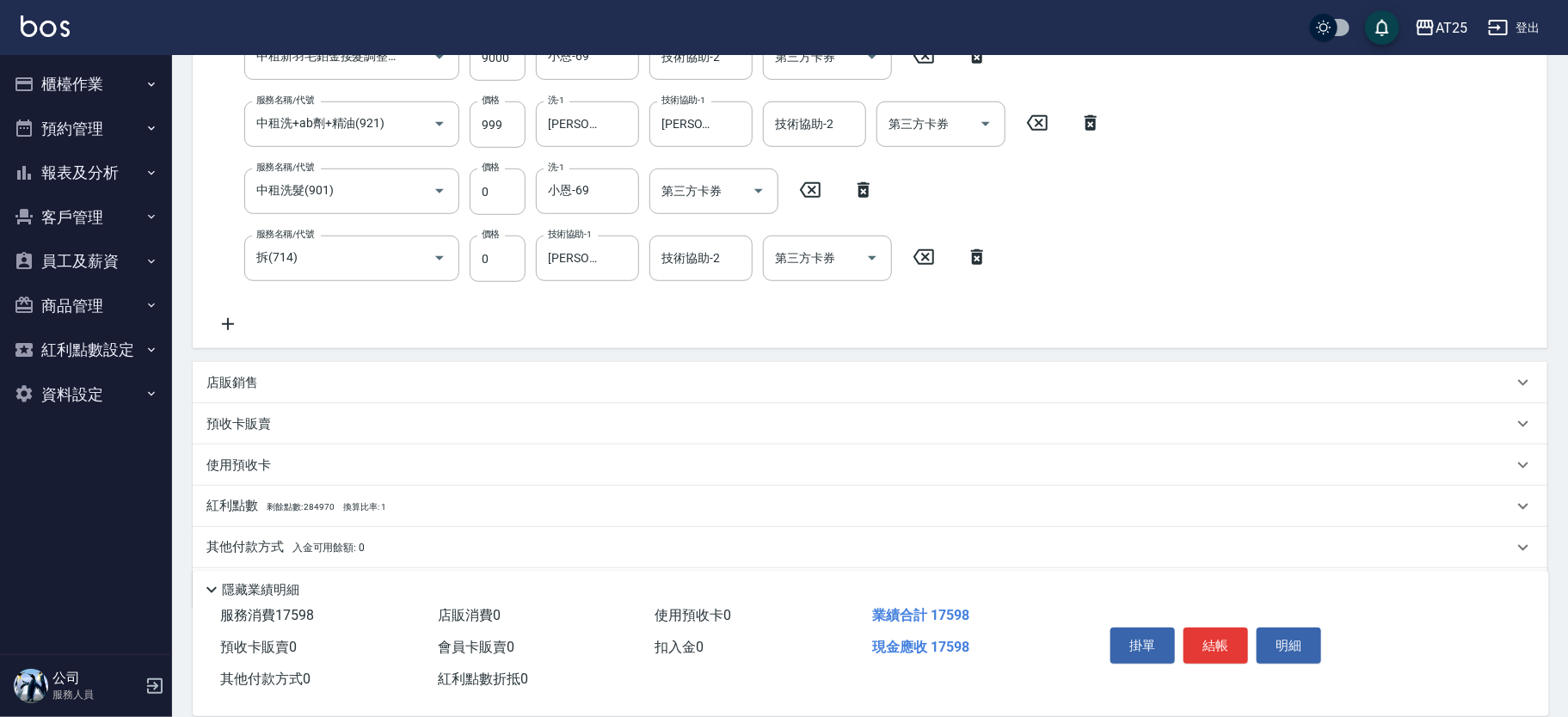
scroll to position [548, 0]
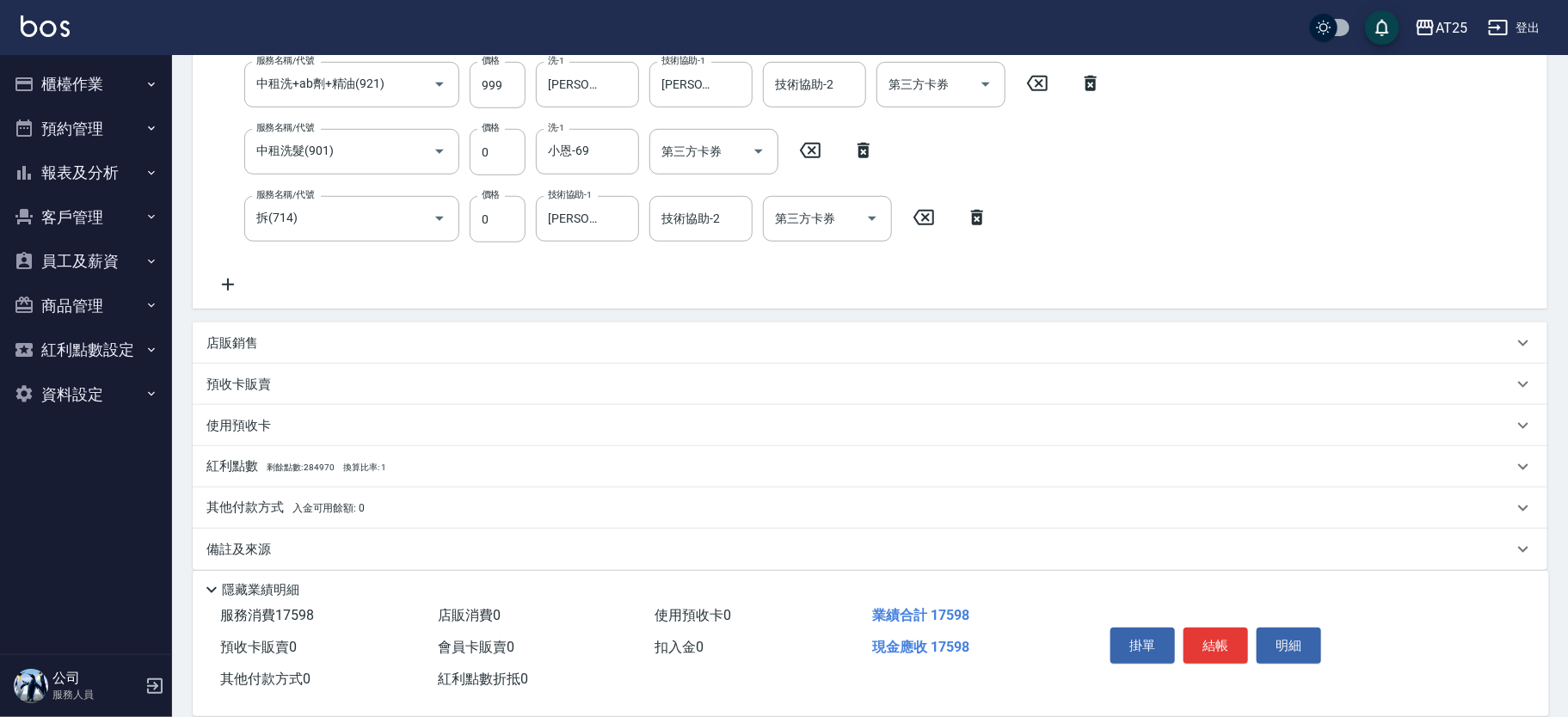
type input "3799"
click at [269, 489] on div "其他付款方式 入金可用餘額: 0" at bounding box center [870, 508] width 1354 height 42
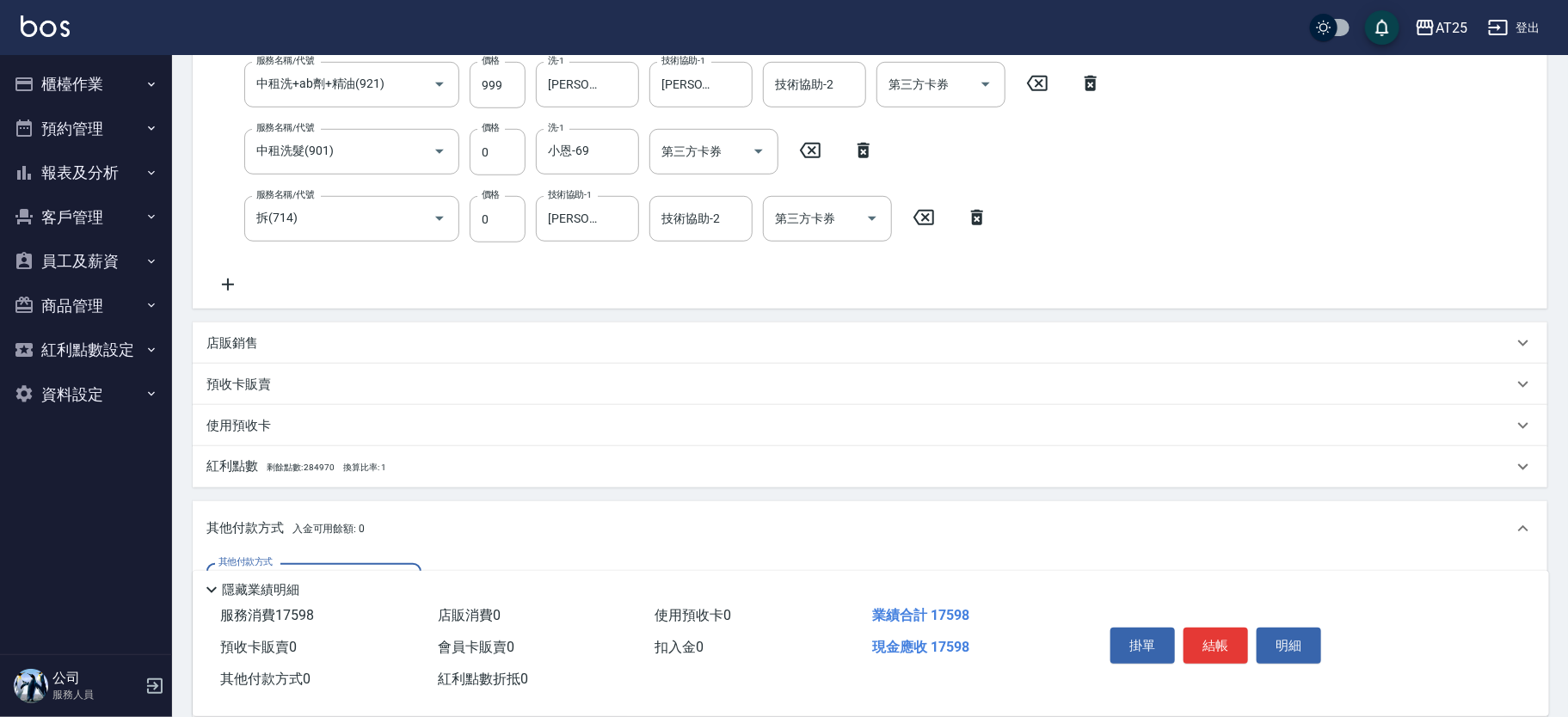
scroll to position [764, 0]
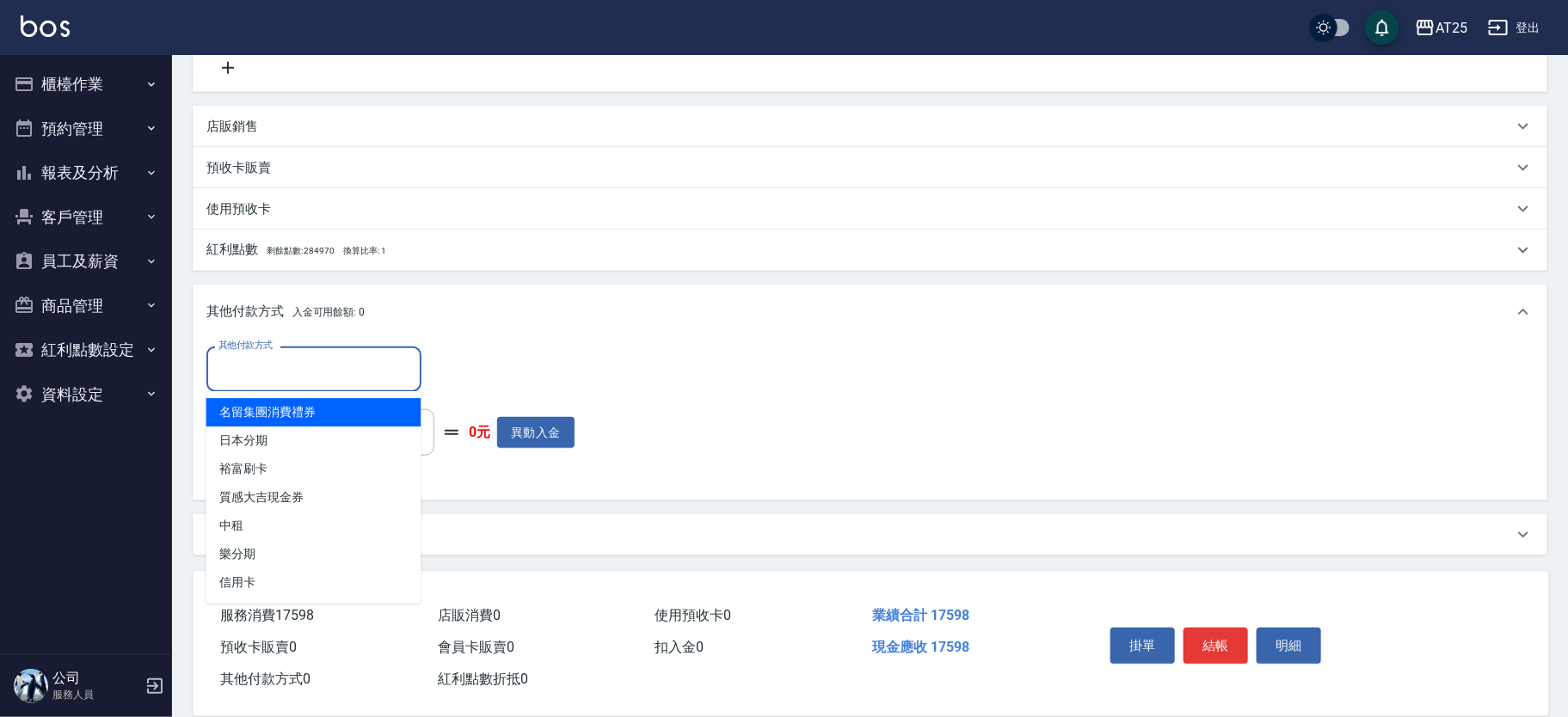
click at [311, 365] on input "其他付款方式" at bounding box center [313, 369] width 200 height 30
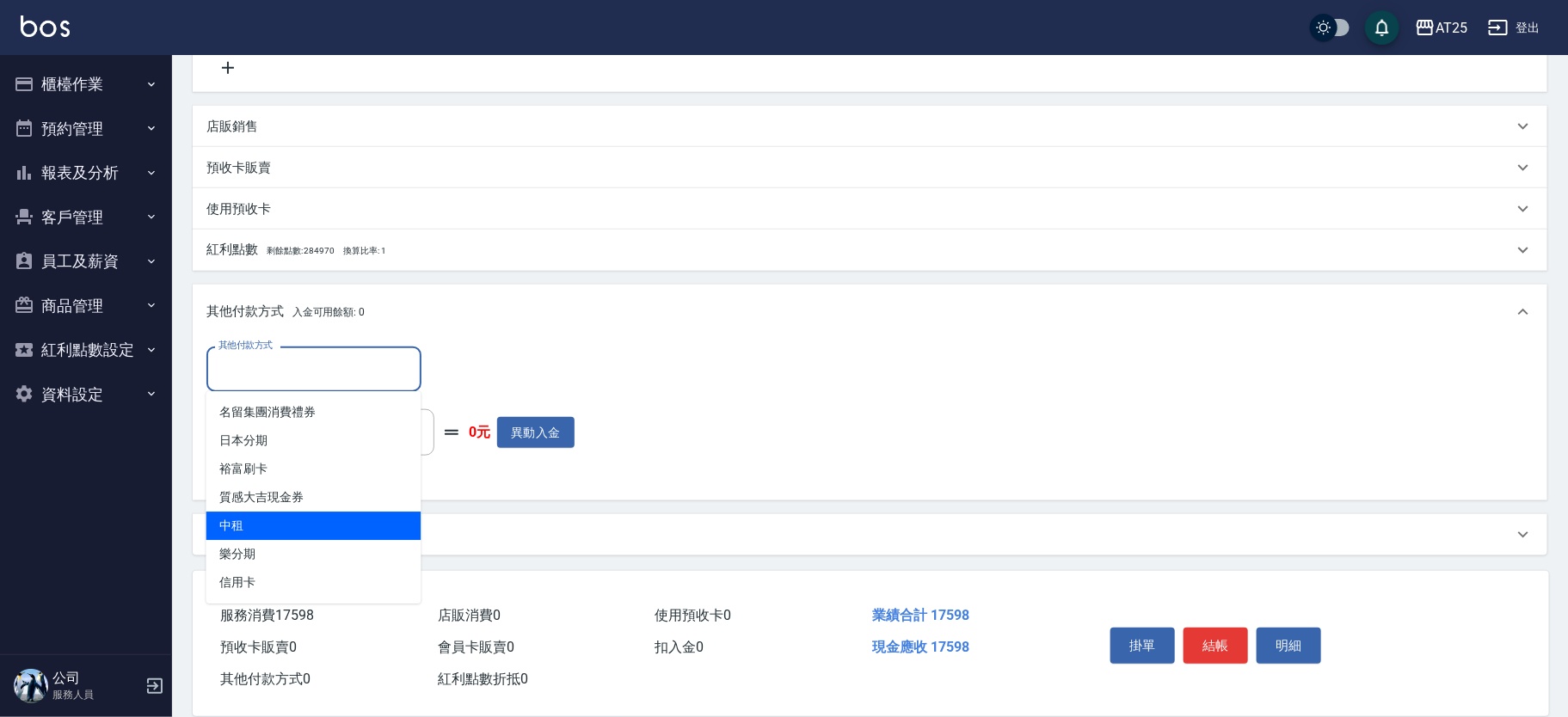
click at [325, 519] on span "中租" at bounding box center [313, 526] width 215 height 28
type input "中租"
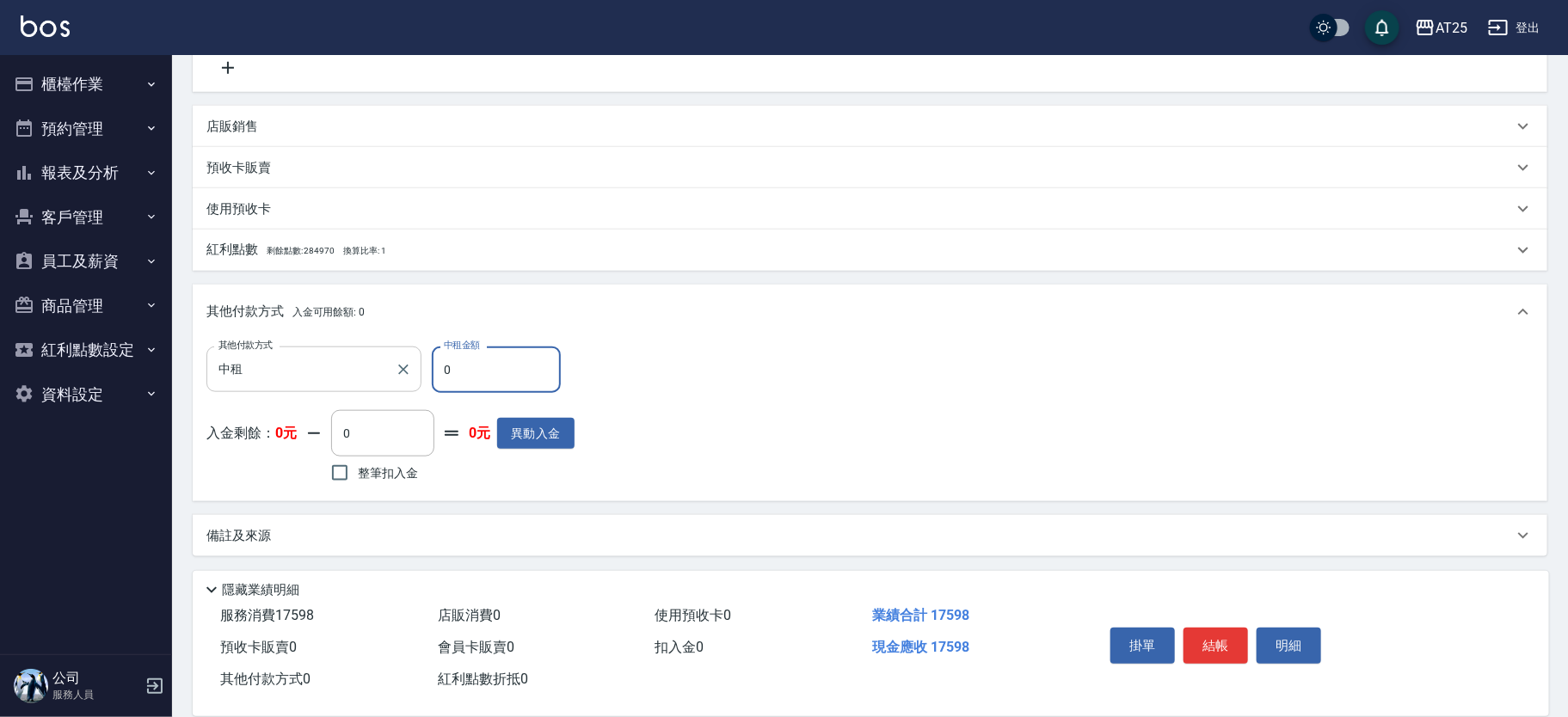
drag, startPoint x: 500, startPoint y: 377, endPoint x: 414, endPoint y: 362, distance: 87.3
click at [414, 362] on div "其他付款方式 中租 其他付款方式 中租金額 0 中租金額" at bounding box center [390, 369] width 368 height 46
type input "175"
type input "1740"
type input "1759"
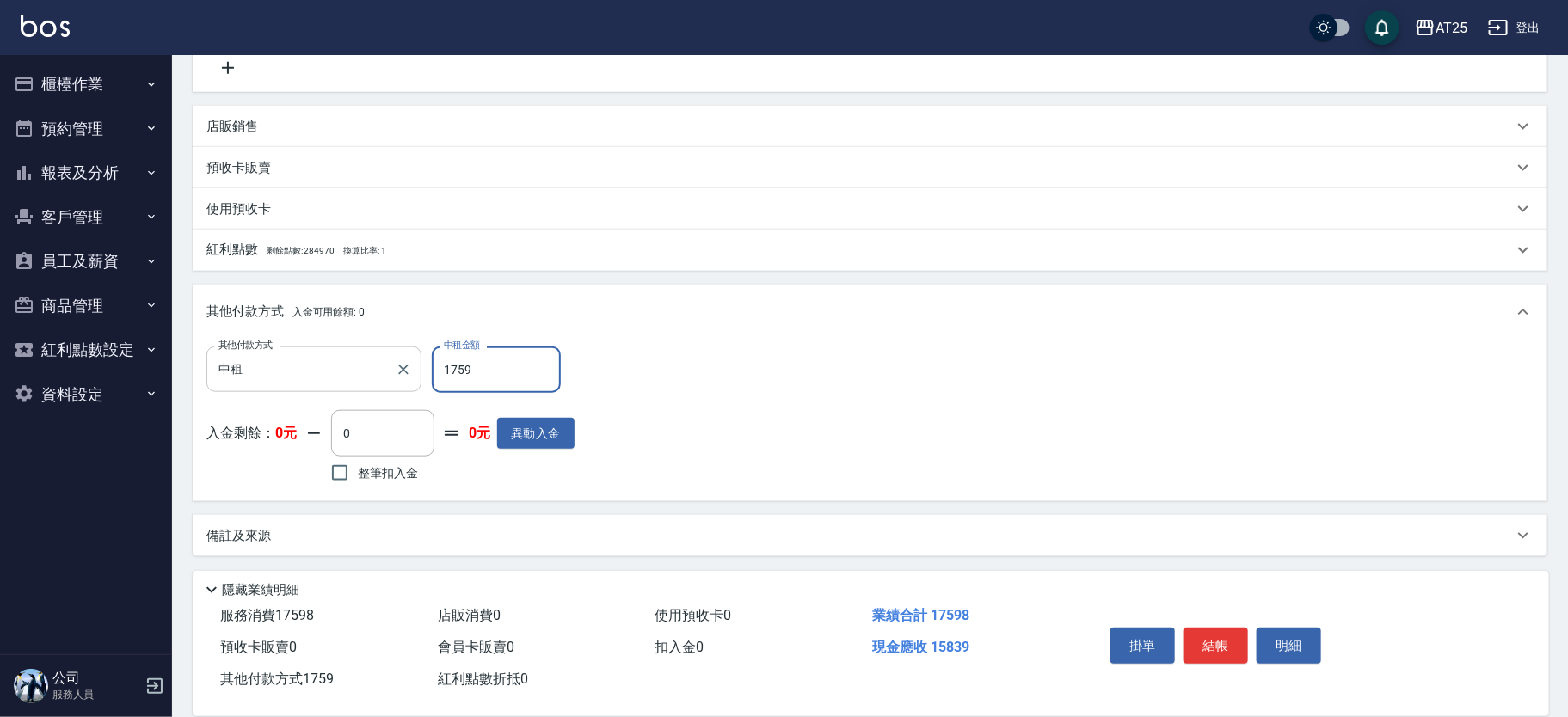
type input "0"
type input "17598"
drag, startPoint x: 1568, startPoint y: 543, endPoint x: 1575, endPoint y: 313, distance: 230.1
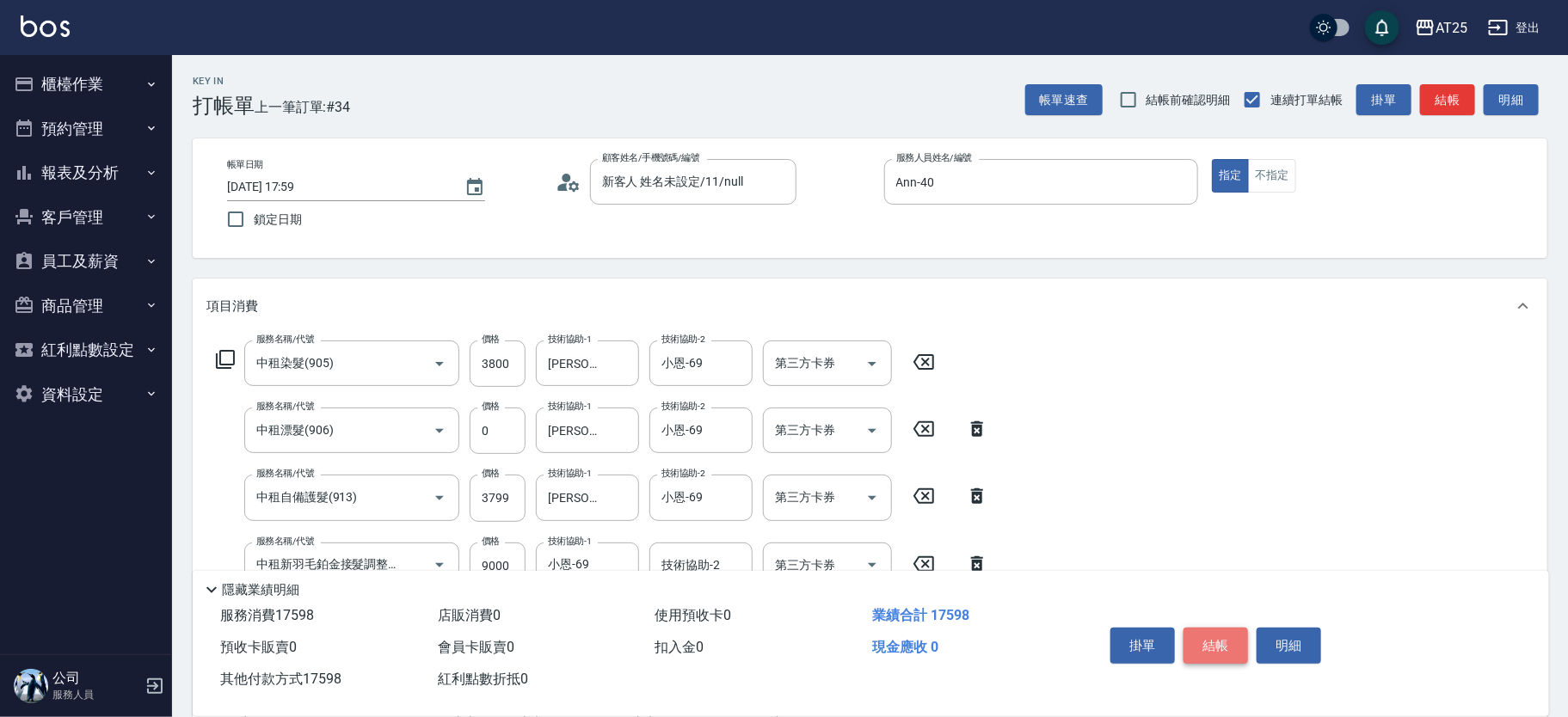
click at [1223, 630] on button "結帳" at bounding box center [1215, 645] width 64 height 36
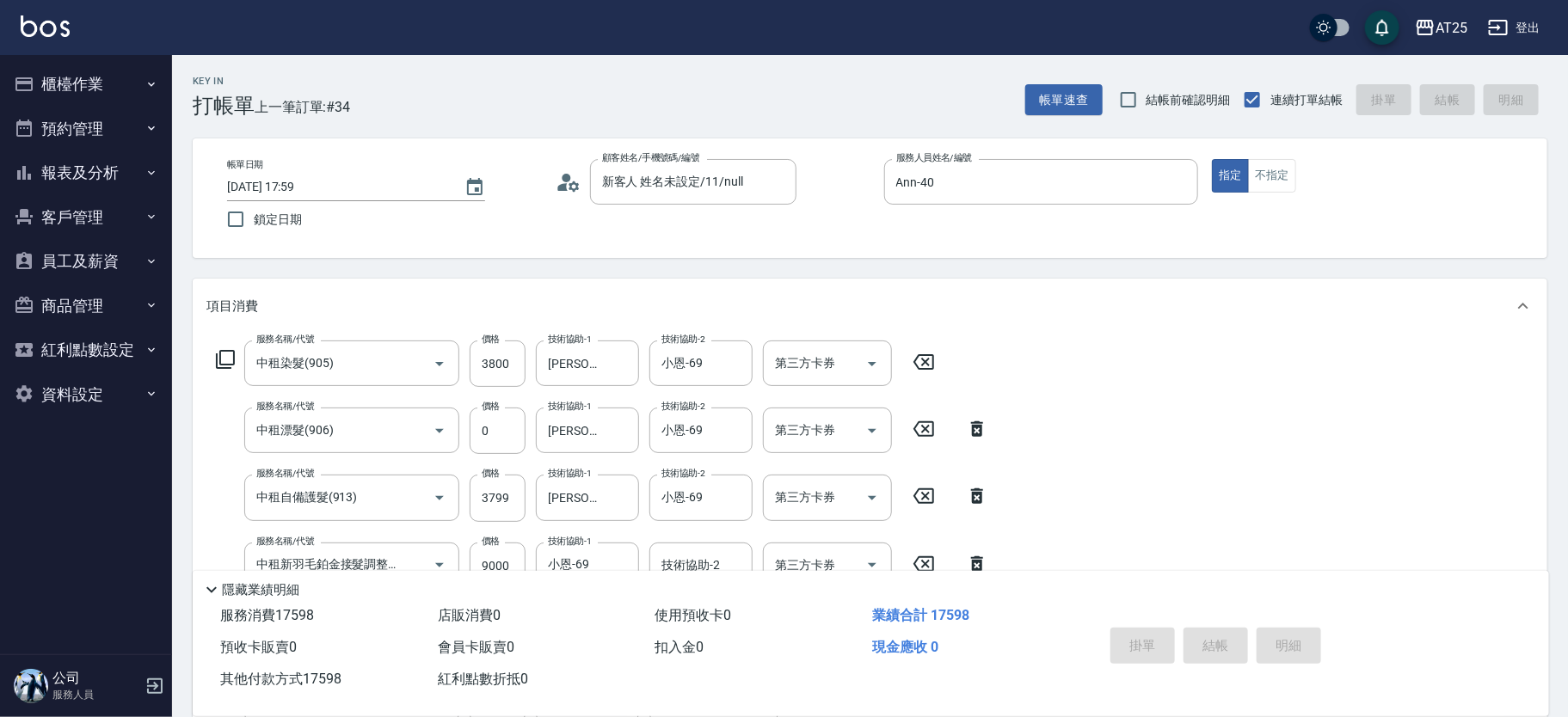
type input "2025/08/16 18:02"
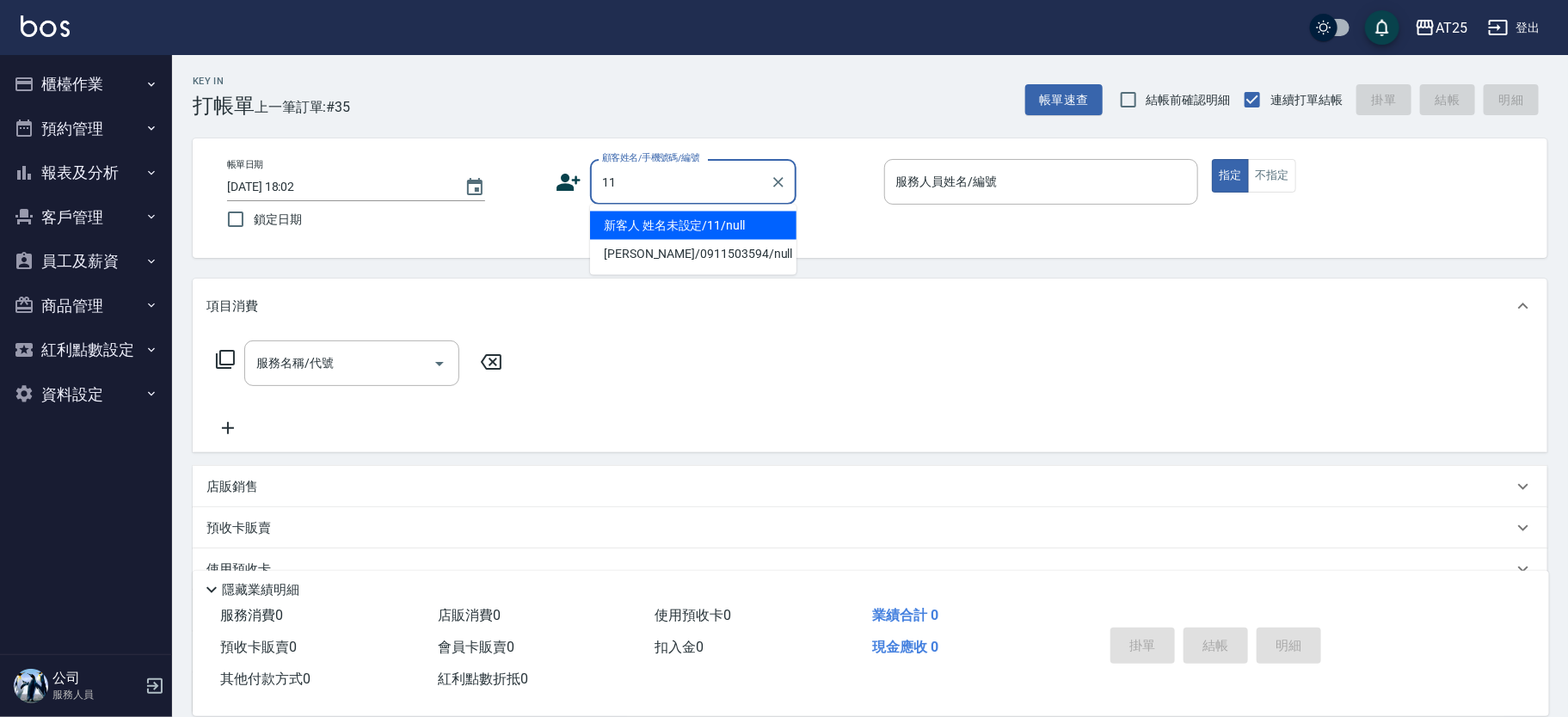
type input "新客人 姓名未設定/11/null"
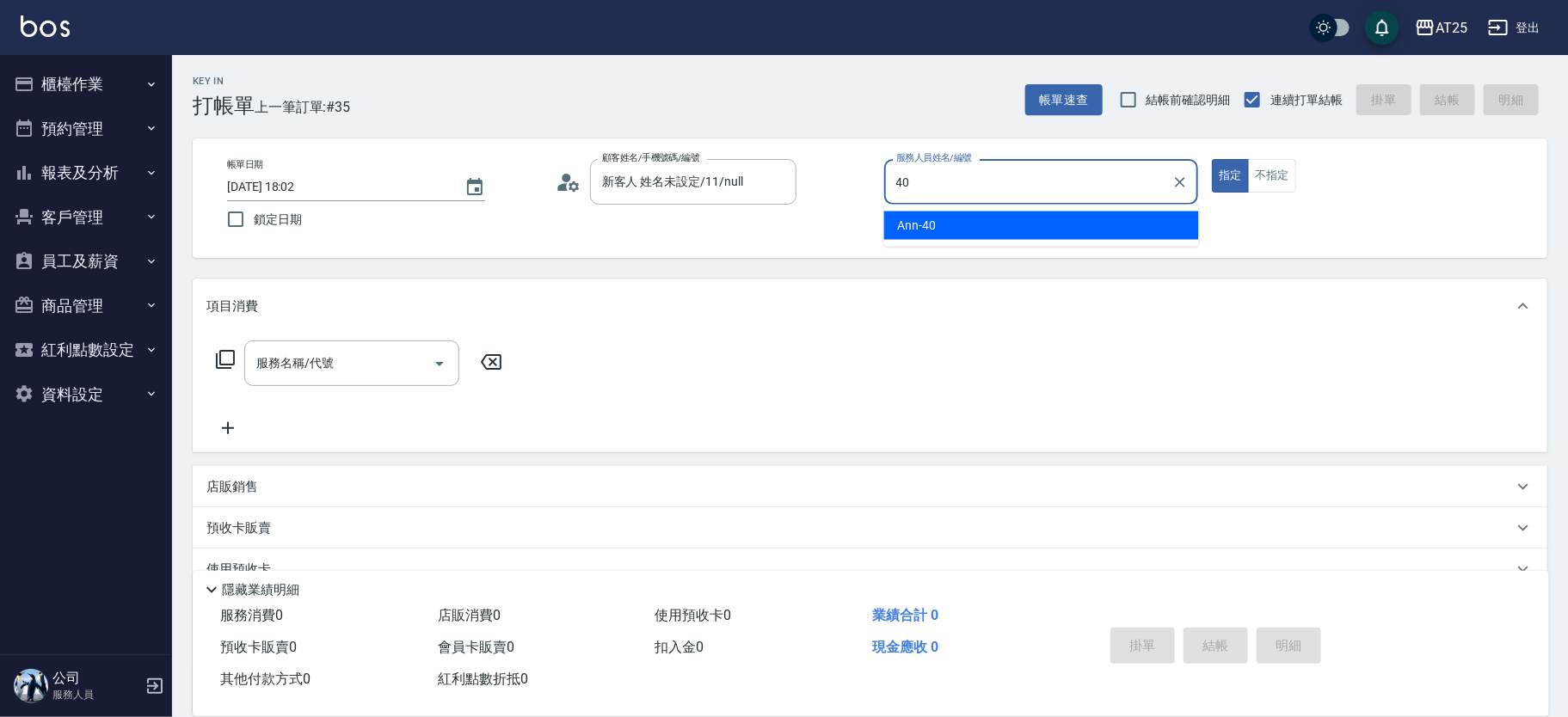
type input "Ann-40"
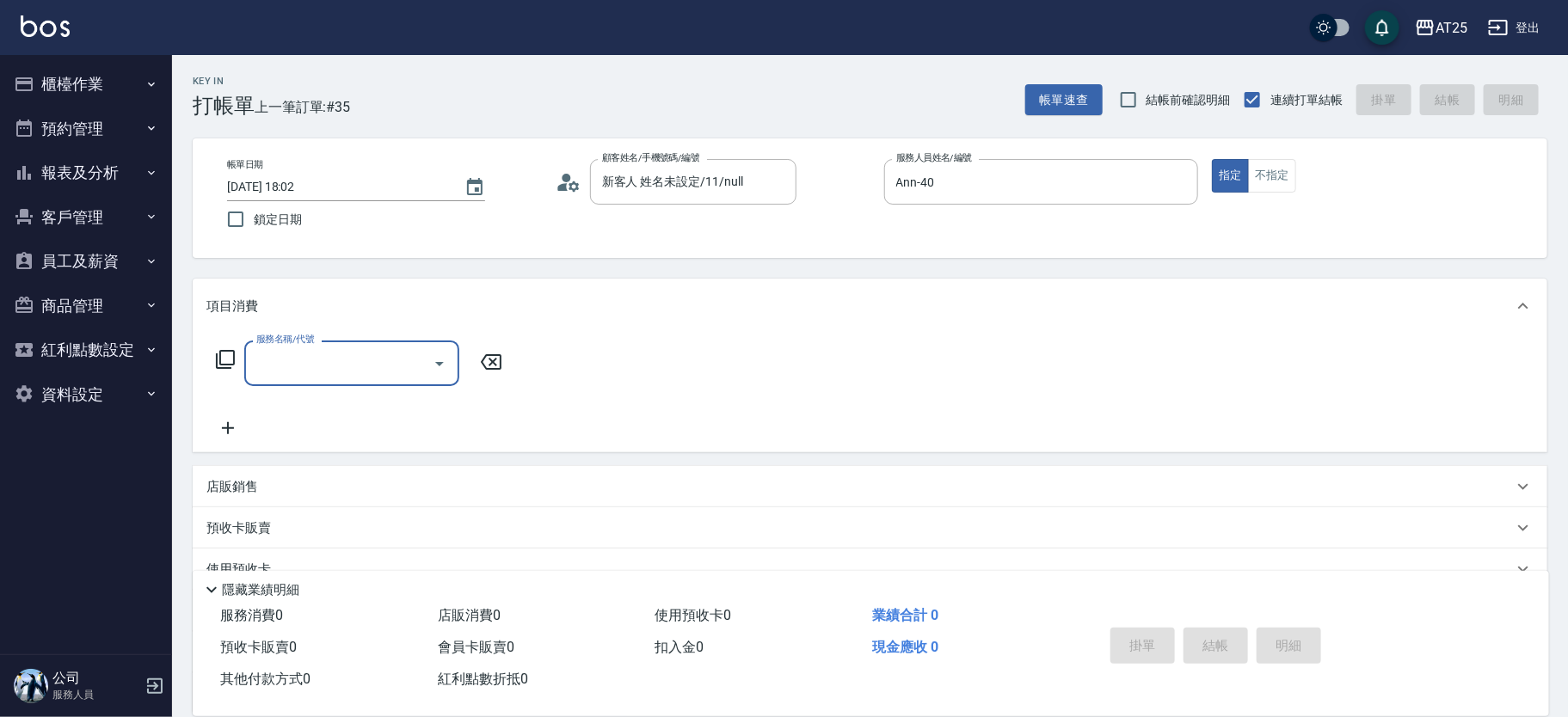
click at [333, 360] on input "服務名稱/代號" at bounding box center [339, 363] width 174 height 30
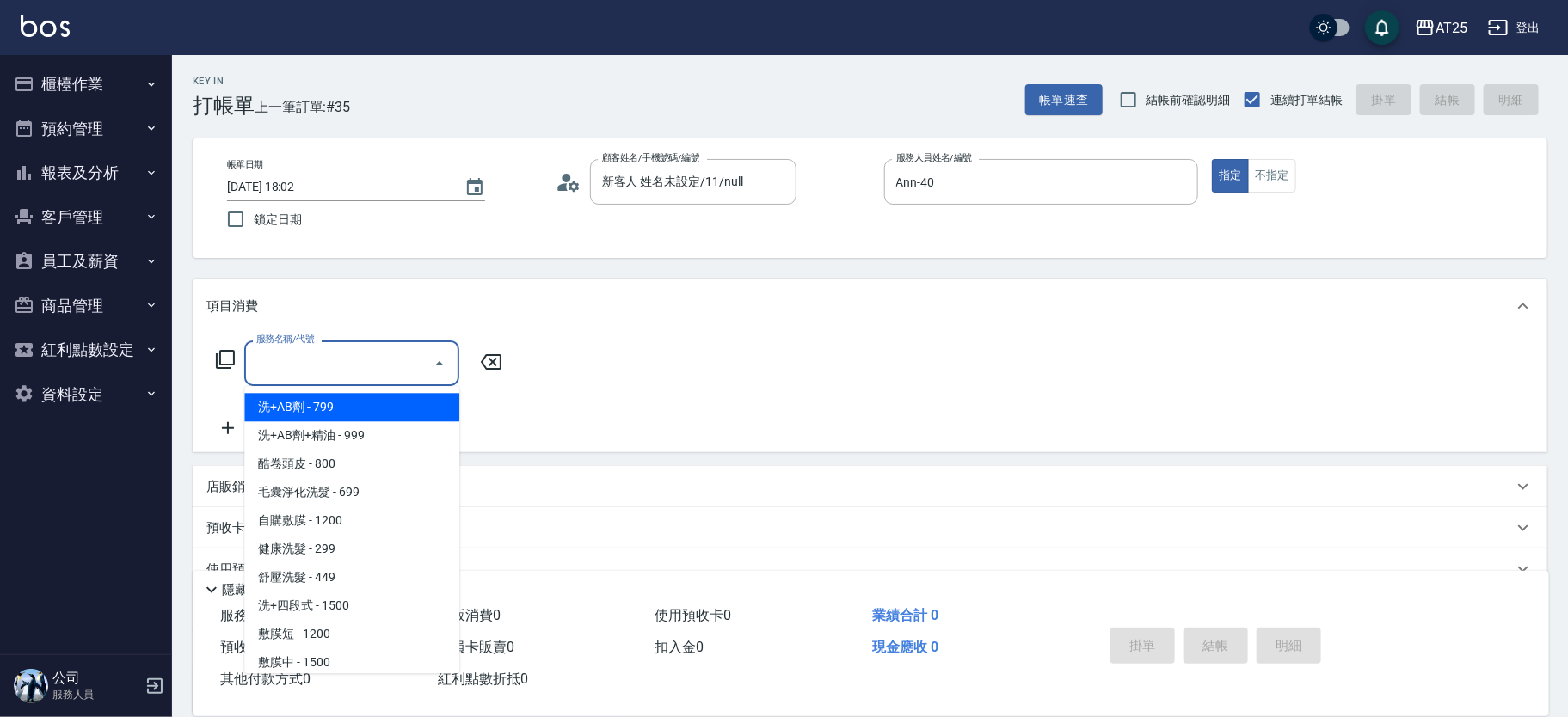
click at [361, 418] on span "洗+AB劑 - 799" at bounding box center [351, 407] width 215 height 28
type input "洗+AB劑(101)"
type input "70"
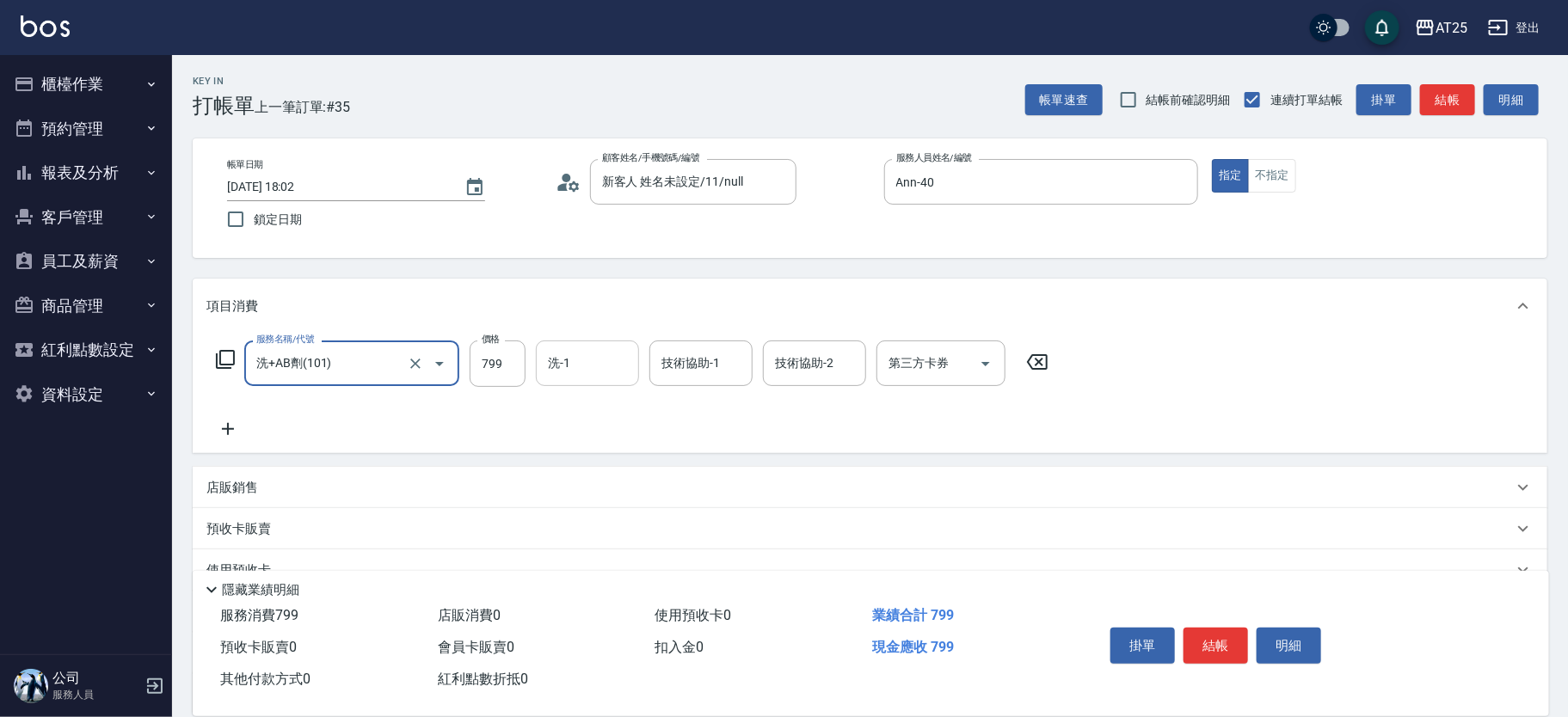
click at [591, 358] on input "洗-1" at bounding box center [587, 363] width 88 height 30
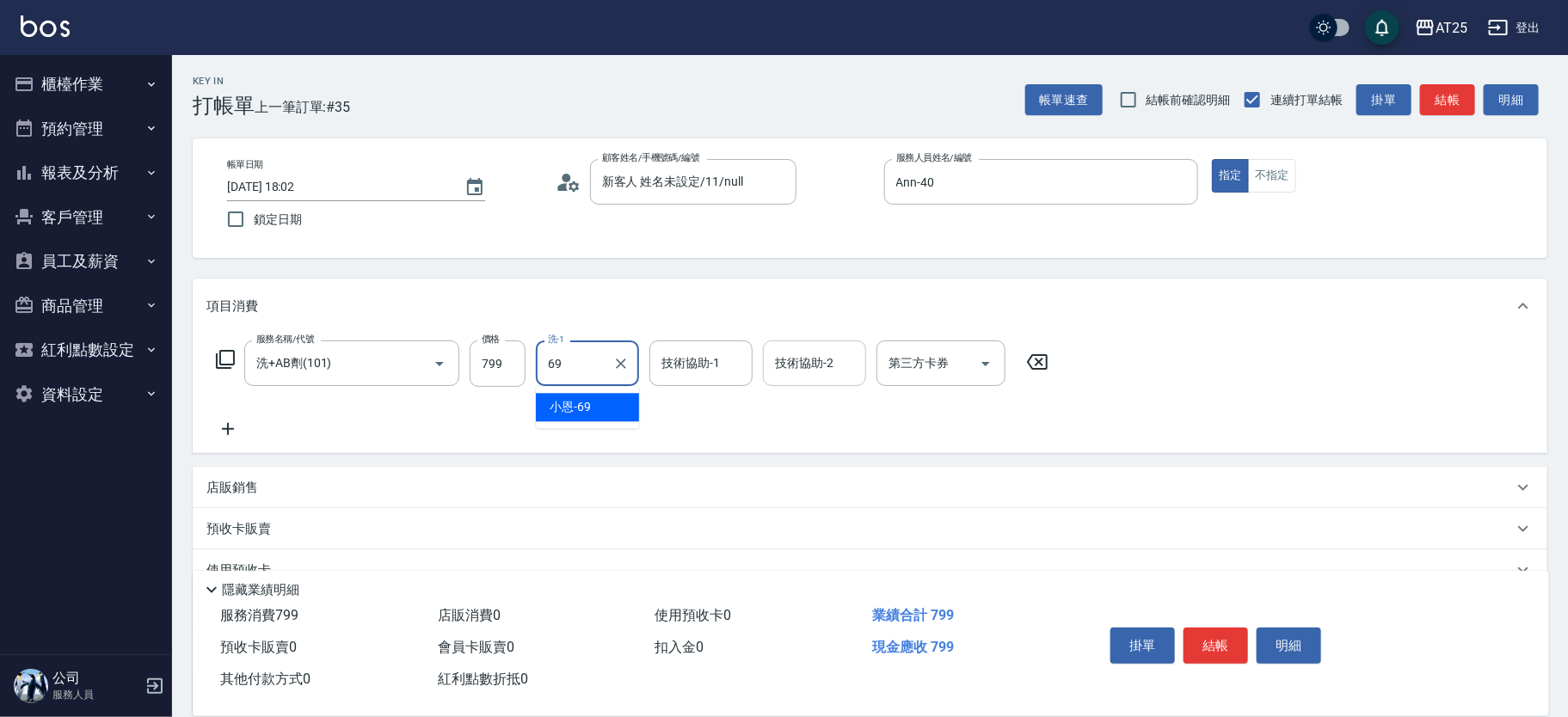
type input "小恩-69"
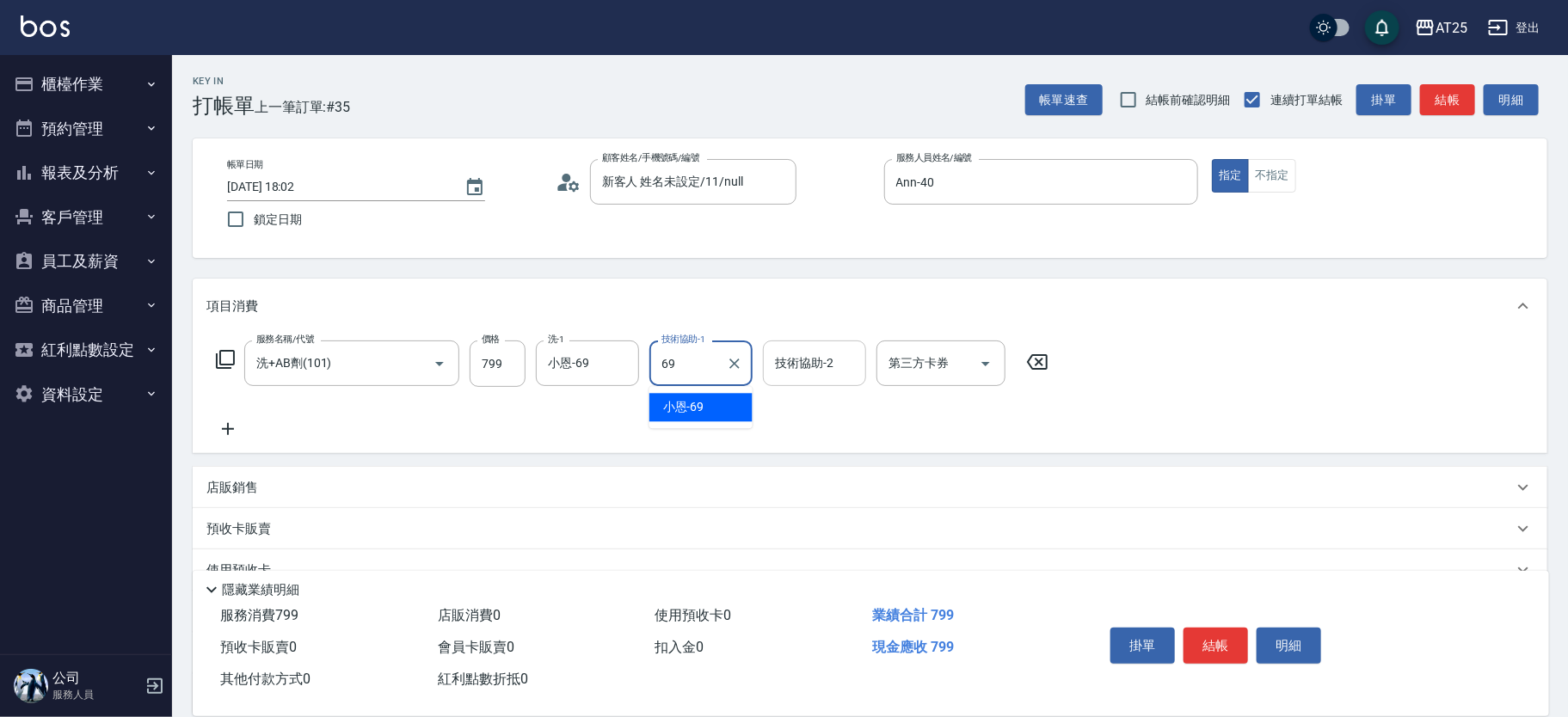
type input "小恩-69"
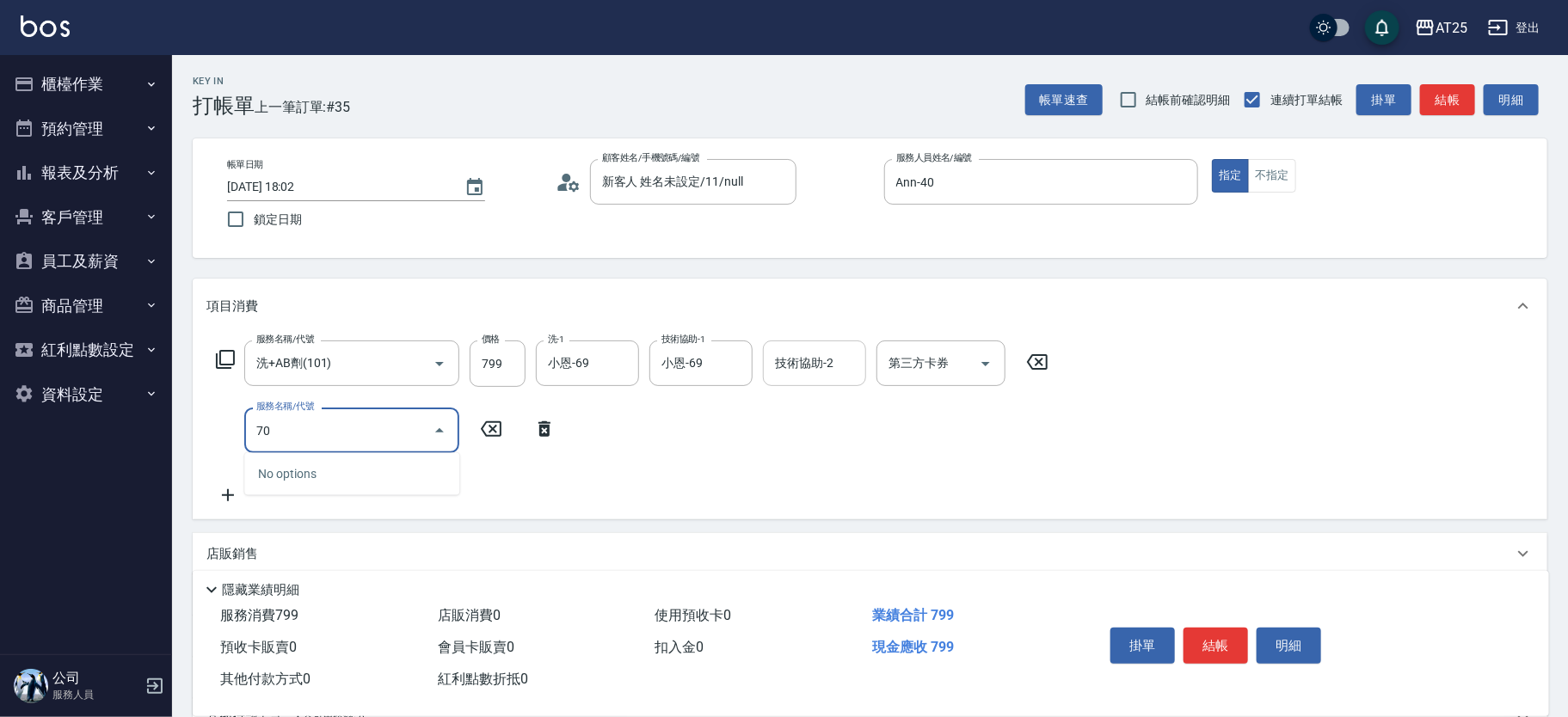
type input "705"
type input "570"
type input "新羽毛鉑金接髮調整(705)"
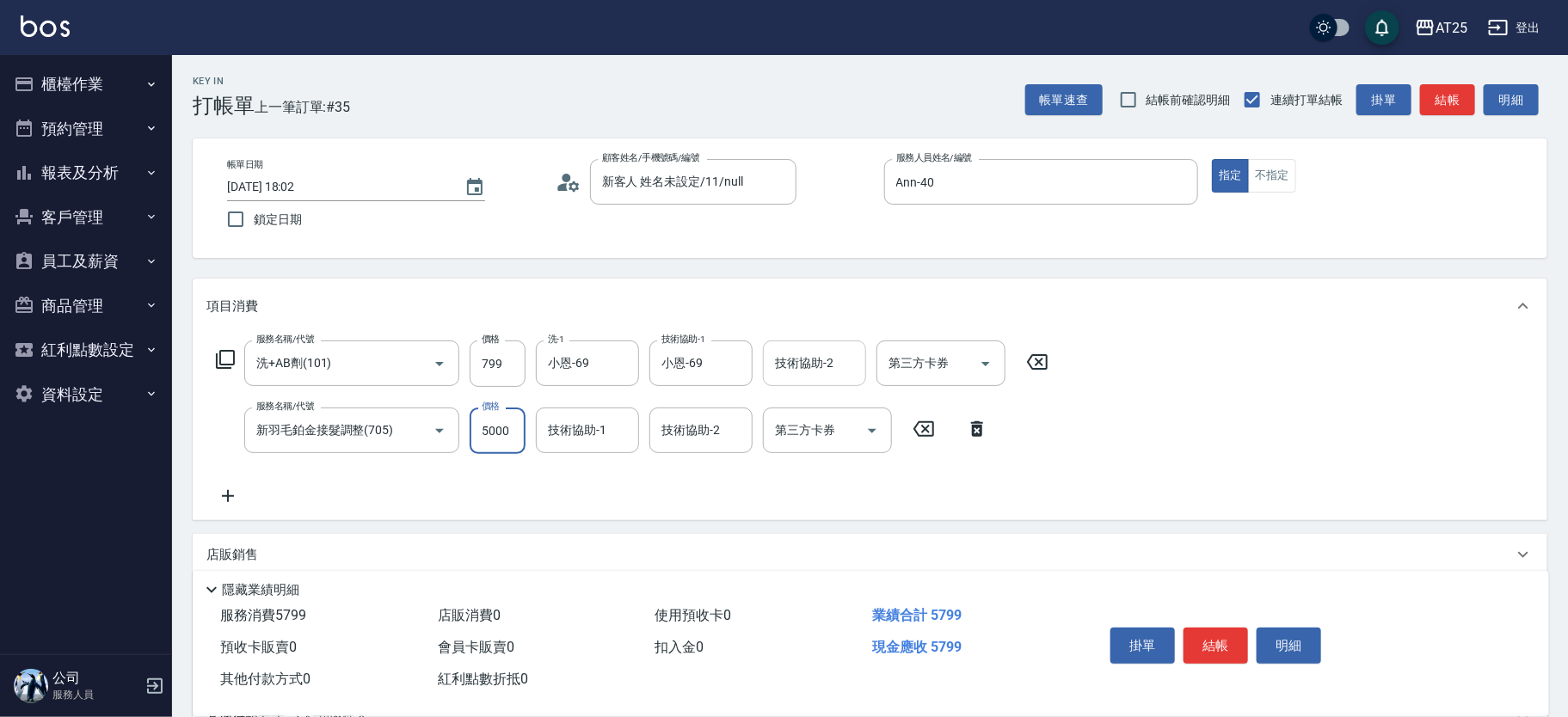
type input "70"
type input "0"
type input "小恩-69"
click at [514, 436] on input "0" at bounding box center [497, 430] width 56 height 46
type input "80"
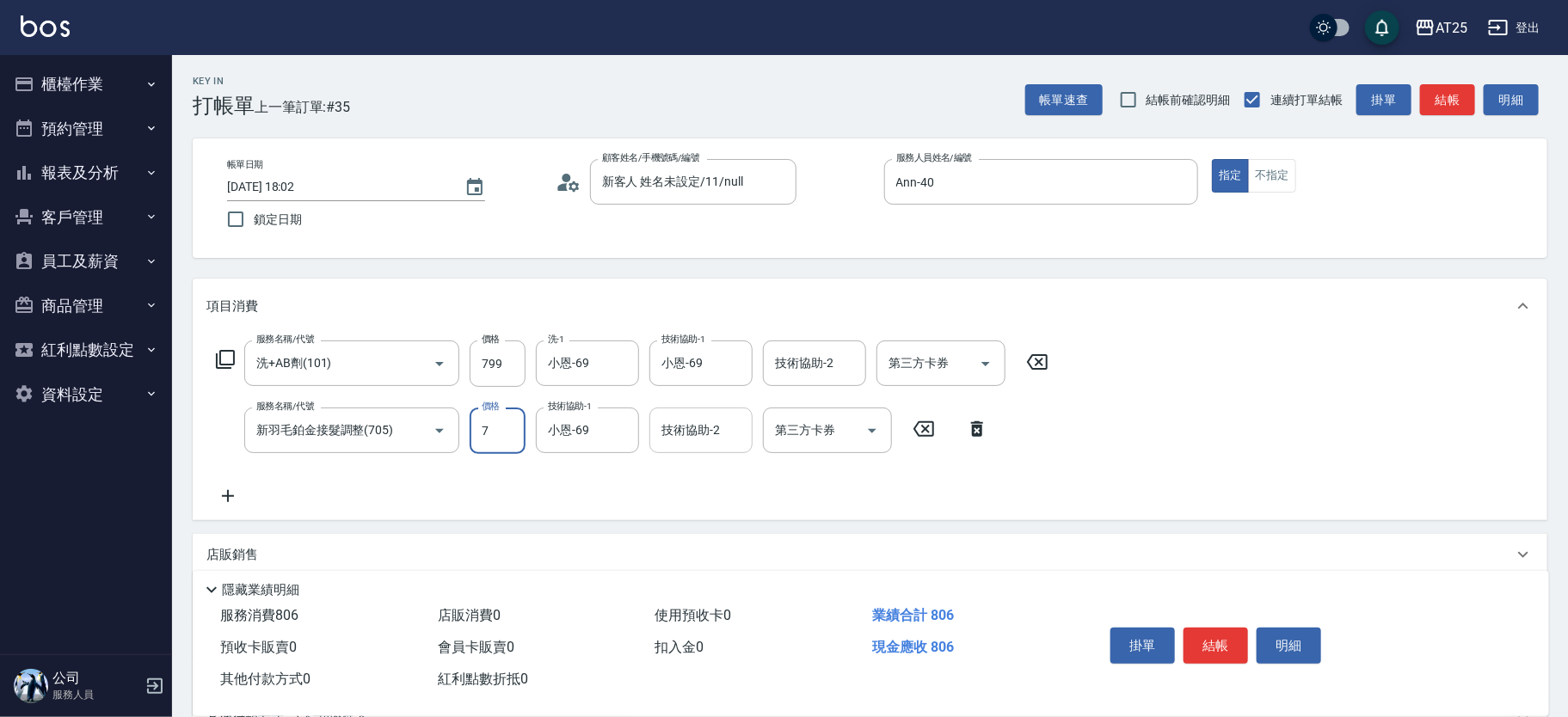
type input "0"
type input "70"
type input "7"
type input "80"
type input "71"
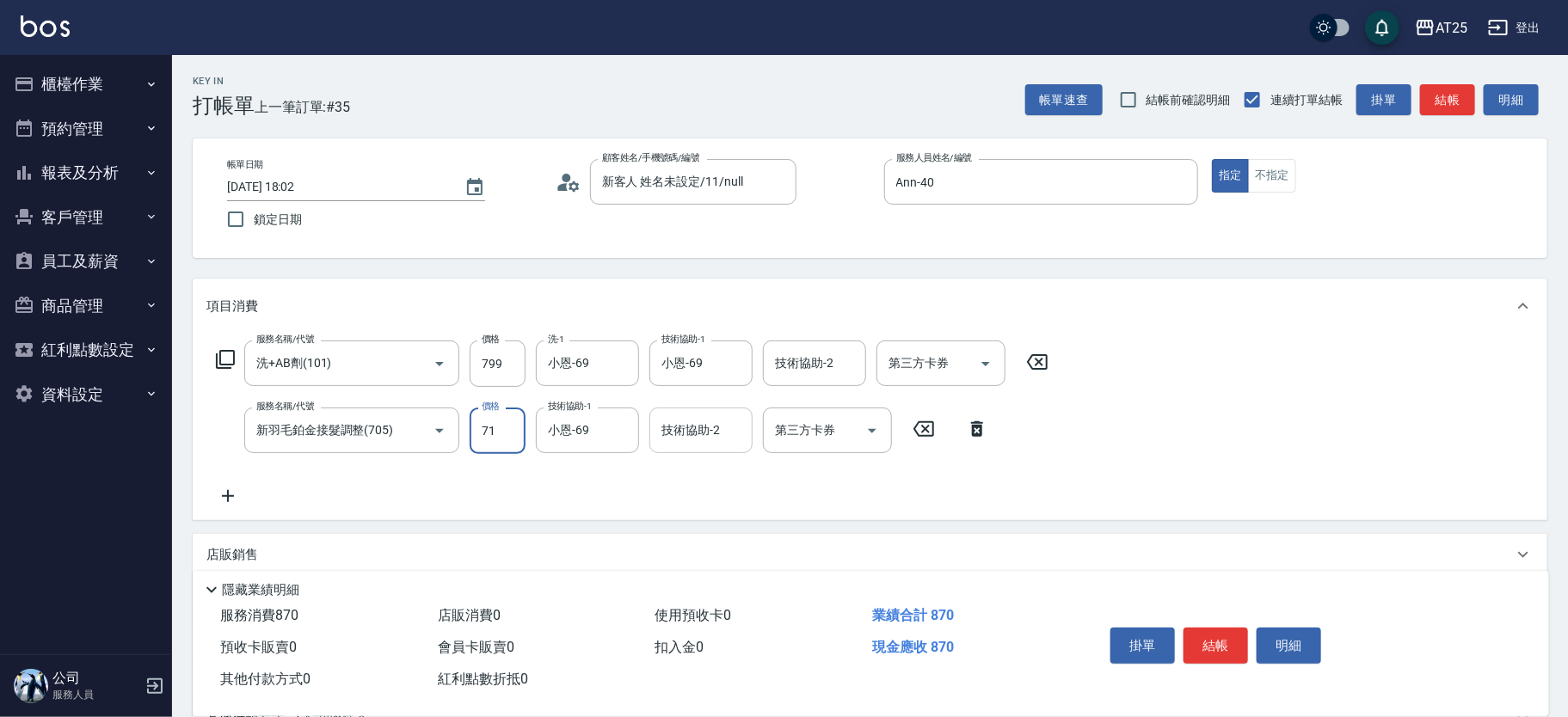
type input "150"
type input "710"
type input "780"
type input "7100"
type input "惠均-70"
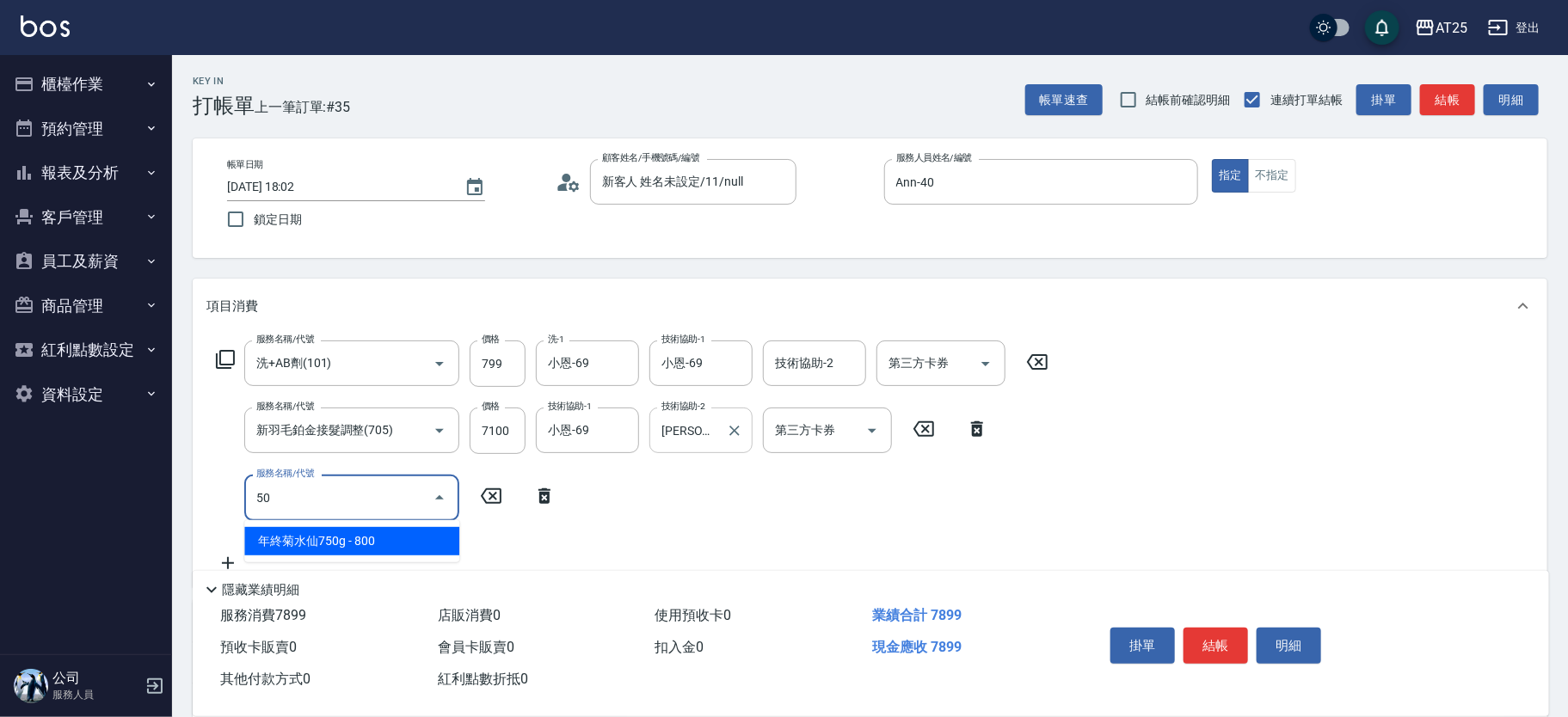
type input "501"
type input "880"
type input "染髮(501)"
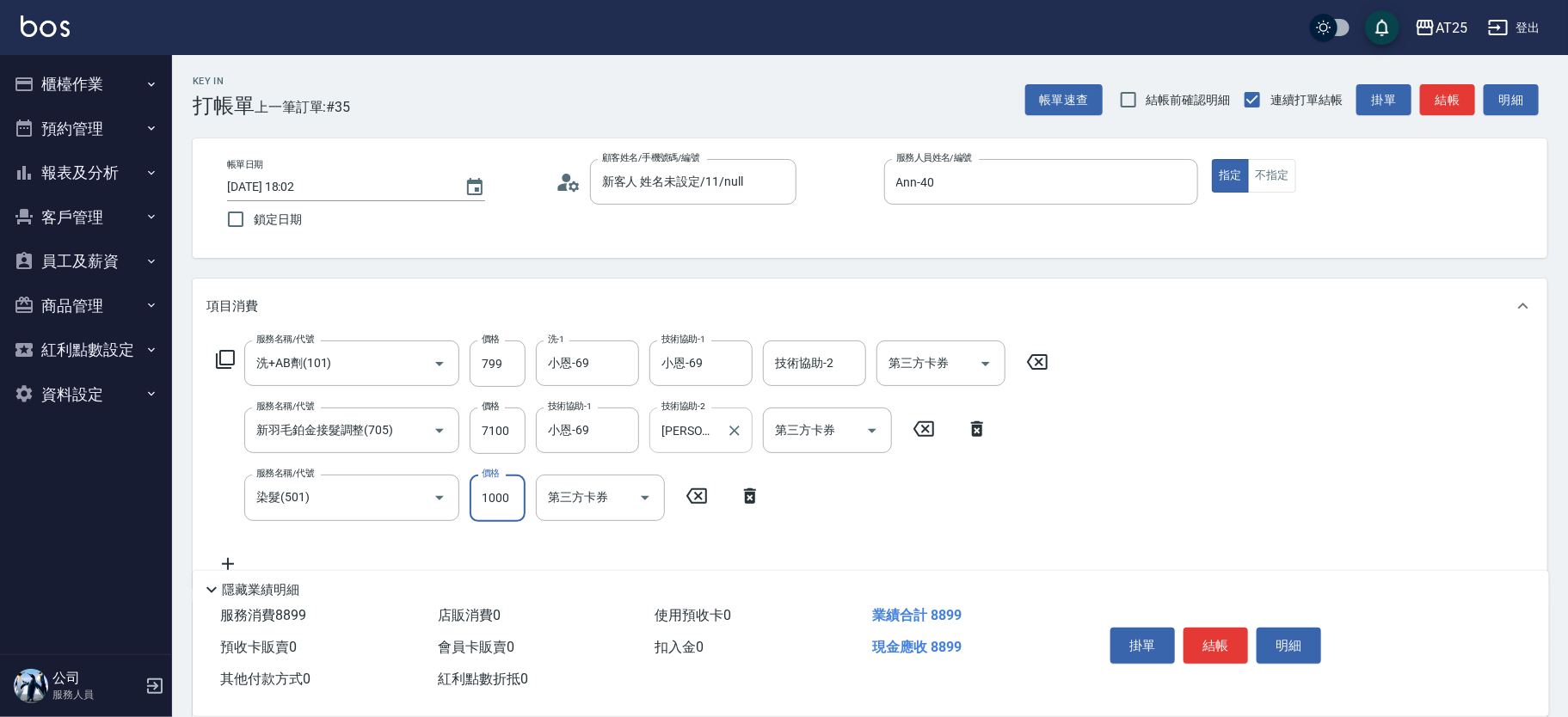
type input "780"
type input "0"
click at [741, 431] on icon "Clear" at bounding box center [734, 430] width 17 height 17
click at [710, 507] on input "技術協助-1" at bounding box center [700, 498] width 88 height 30
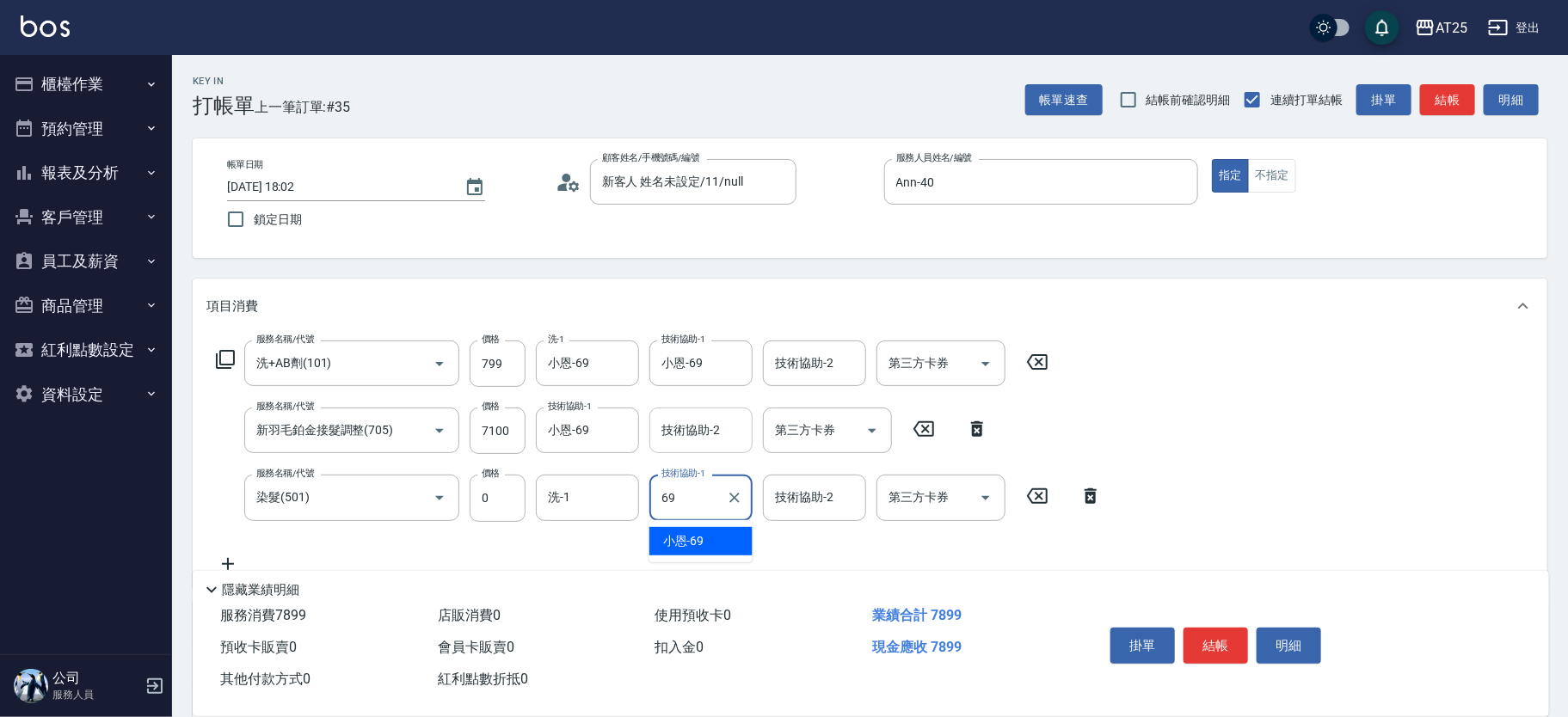
type input "小恩-69"
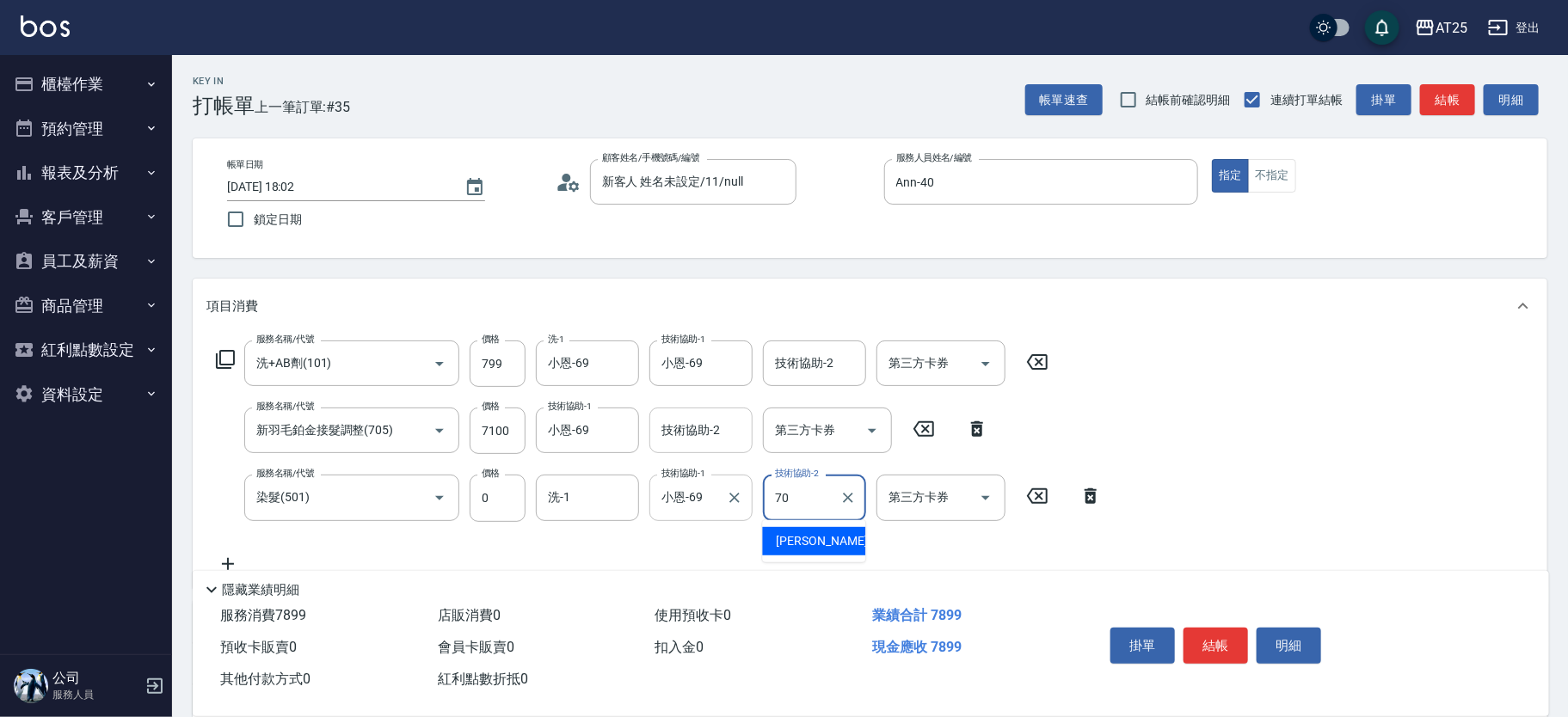
type input "惠均-70"
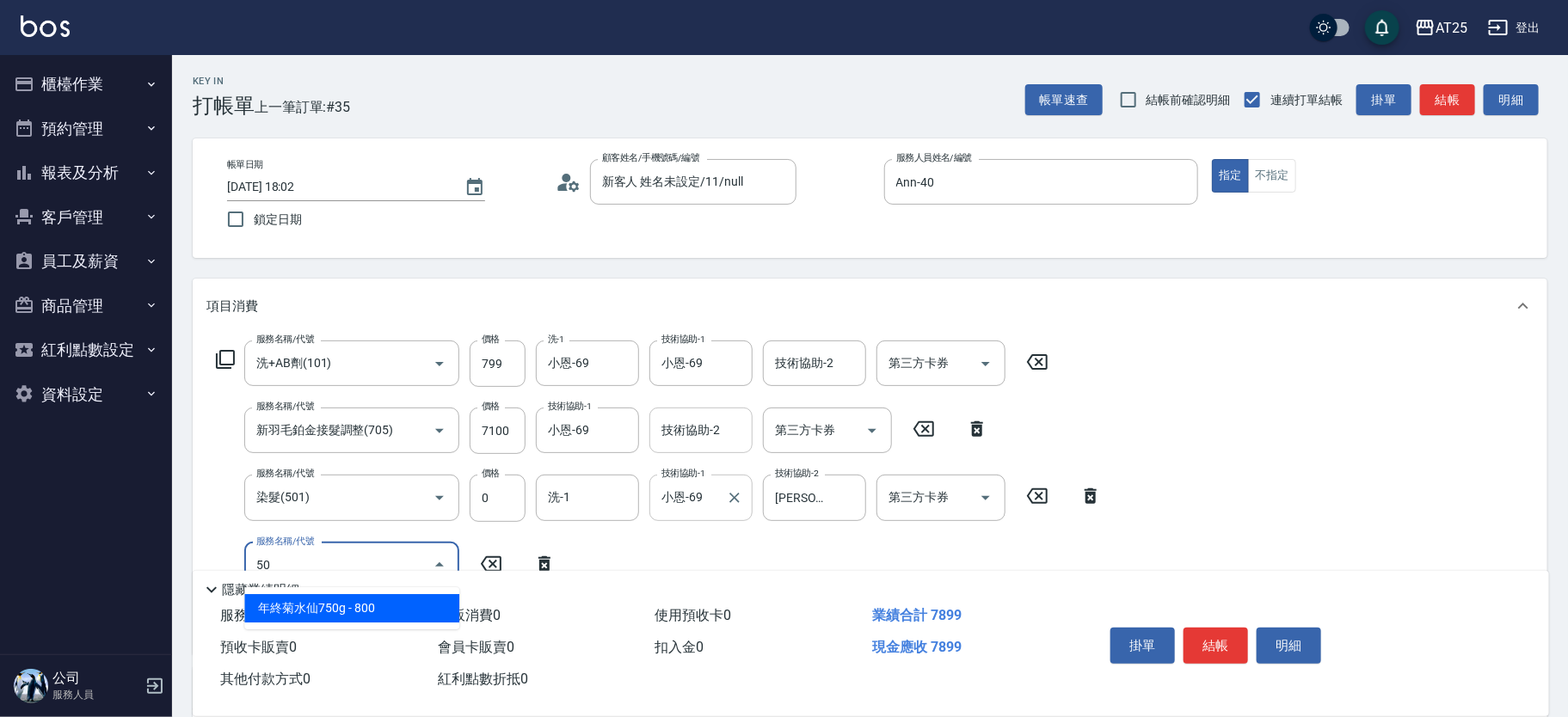
type input "502"
type input "830"
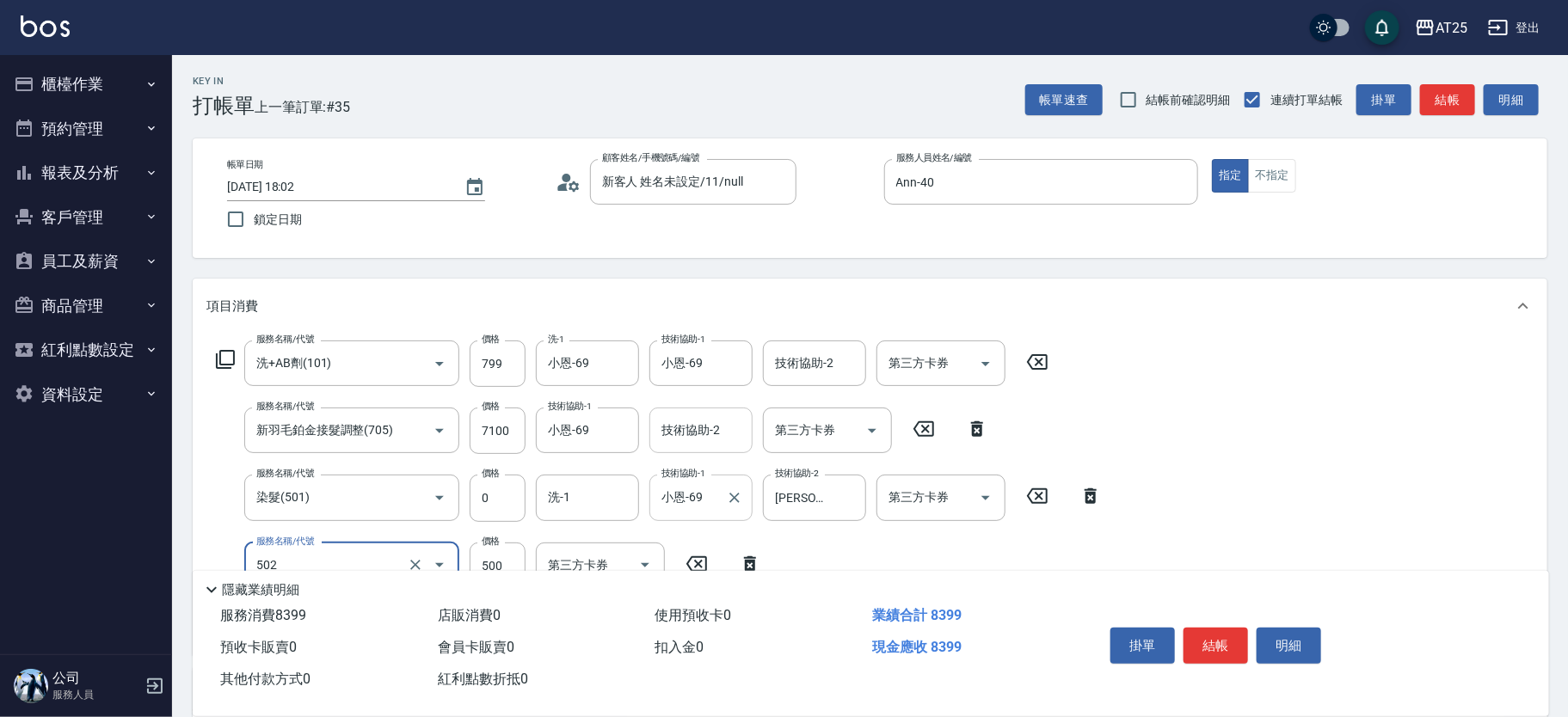
type input "漂髮(502)"
type input "780"
type input "0"
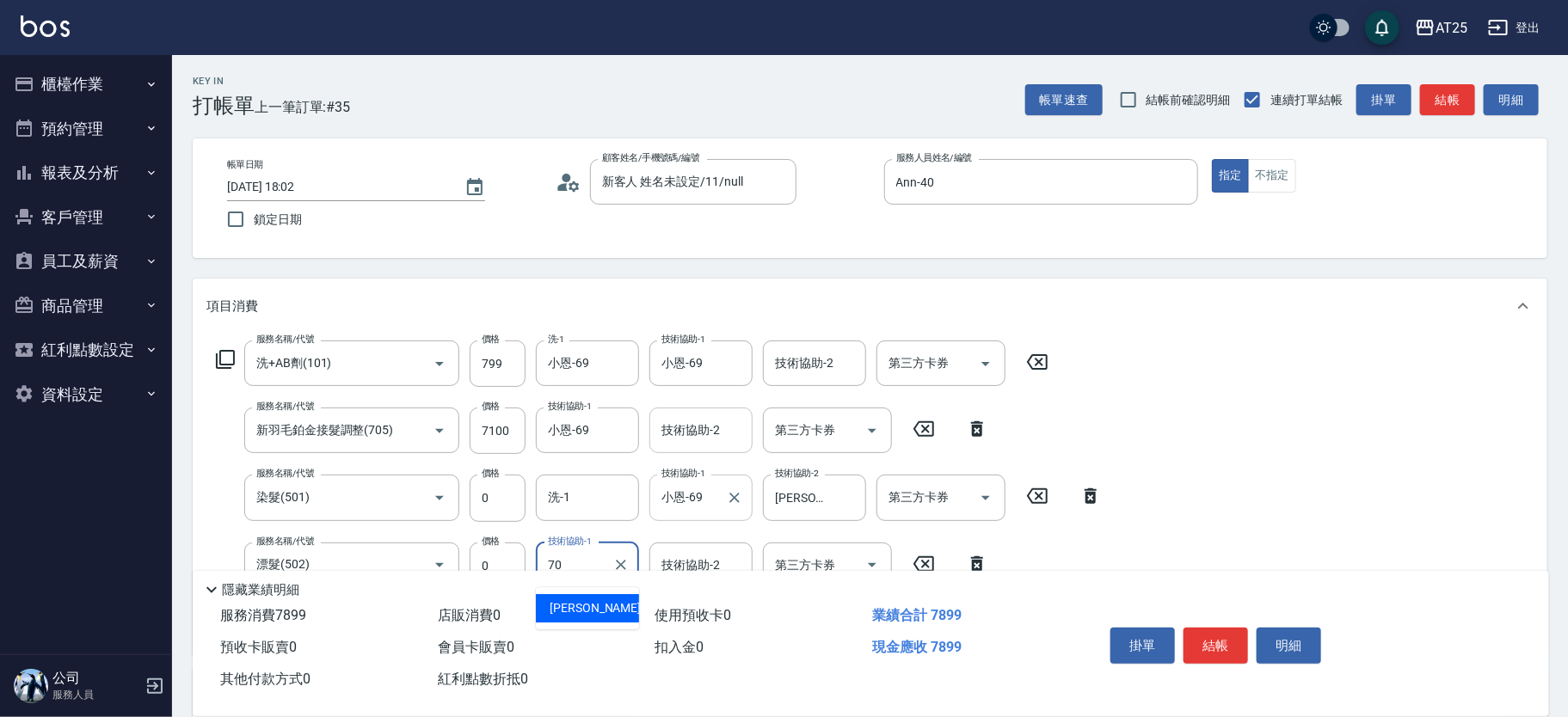
type input "惠均-70"
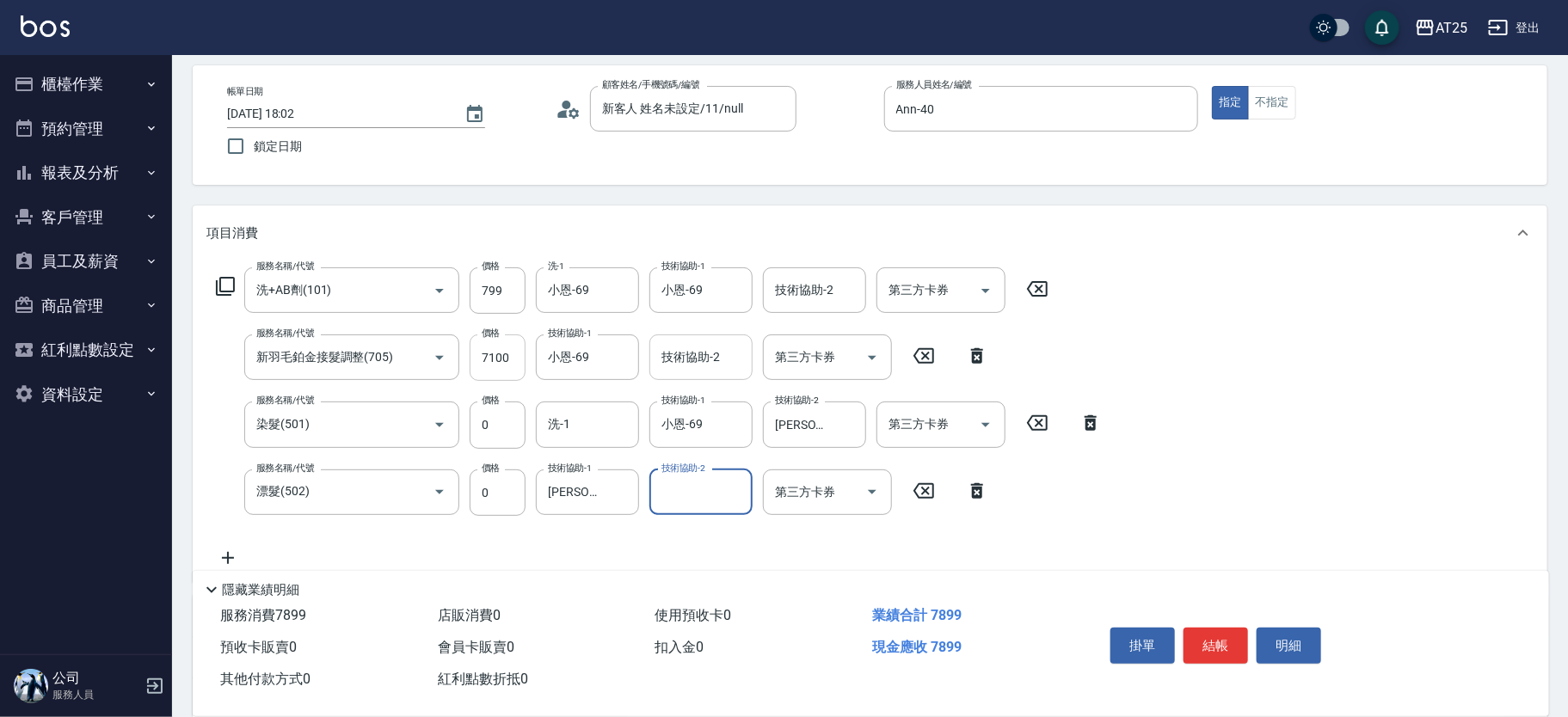
click at [518, 350] on input "7100" at bounding box center [497, 358] width 56 height 46
click at [517, 351] on input "7100" at bounding box center [497, 358] width 56 height 46
type input "7"
type input "80"
type input "70"
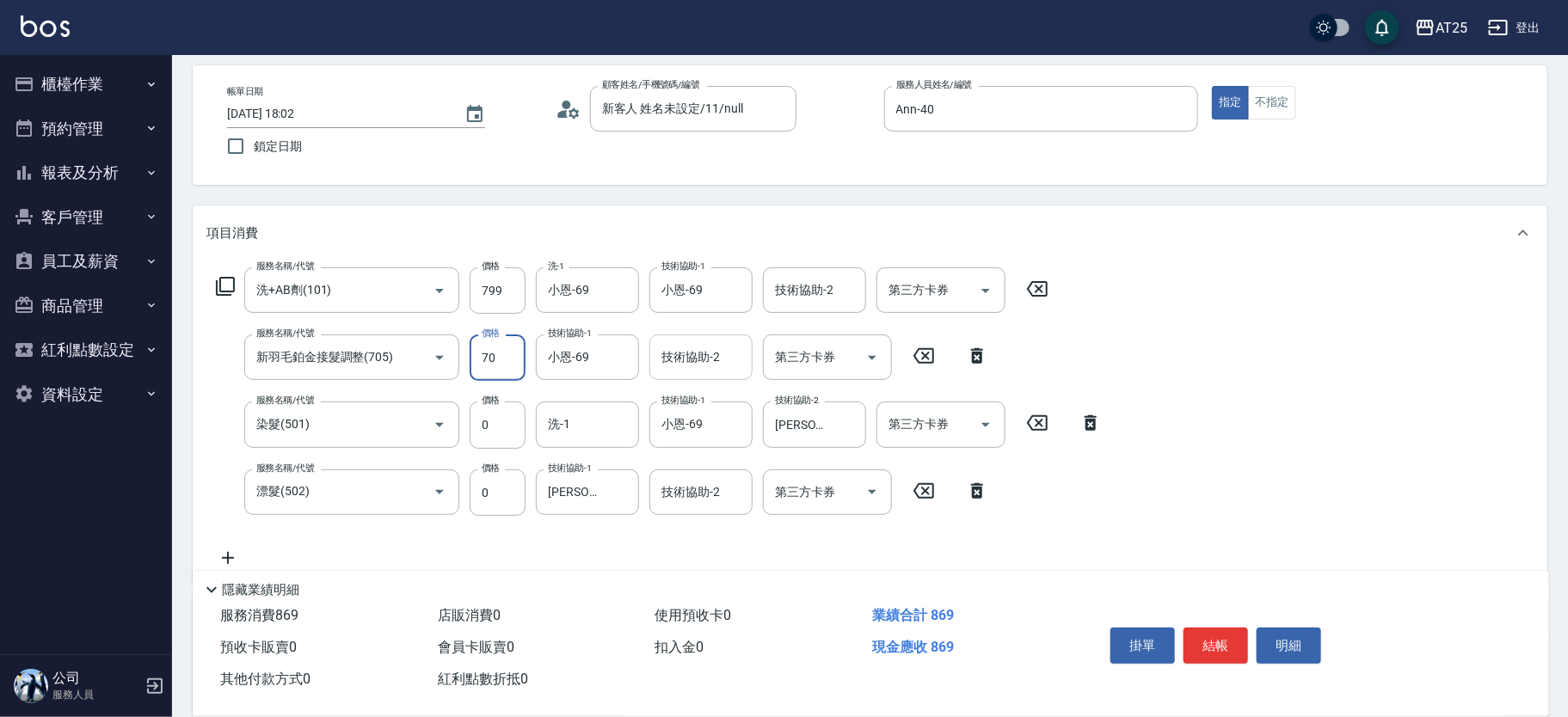
type input "140"
type input "7001"
type input "780"
type input "7001"
drag, startPoint x: 1559, startPoint y: 396, endPoint x: 1575, endPoint y: 316, distance: 81.6
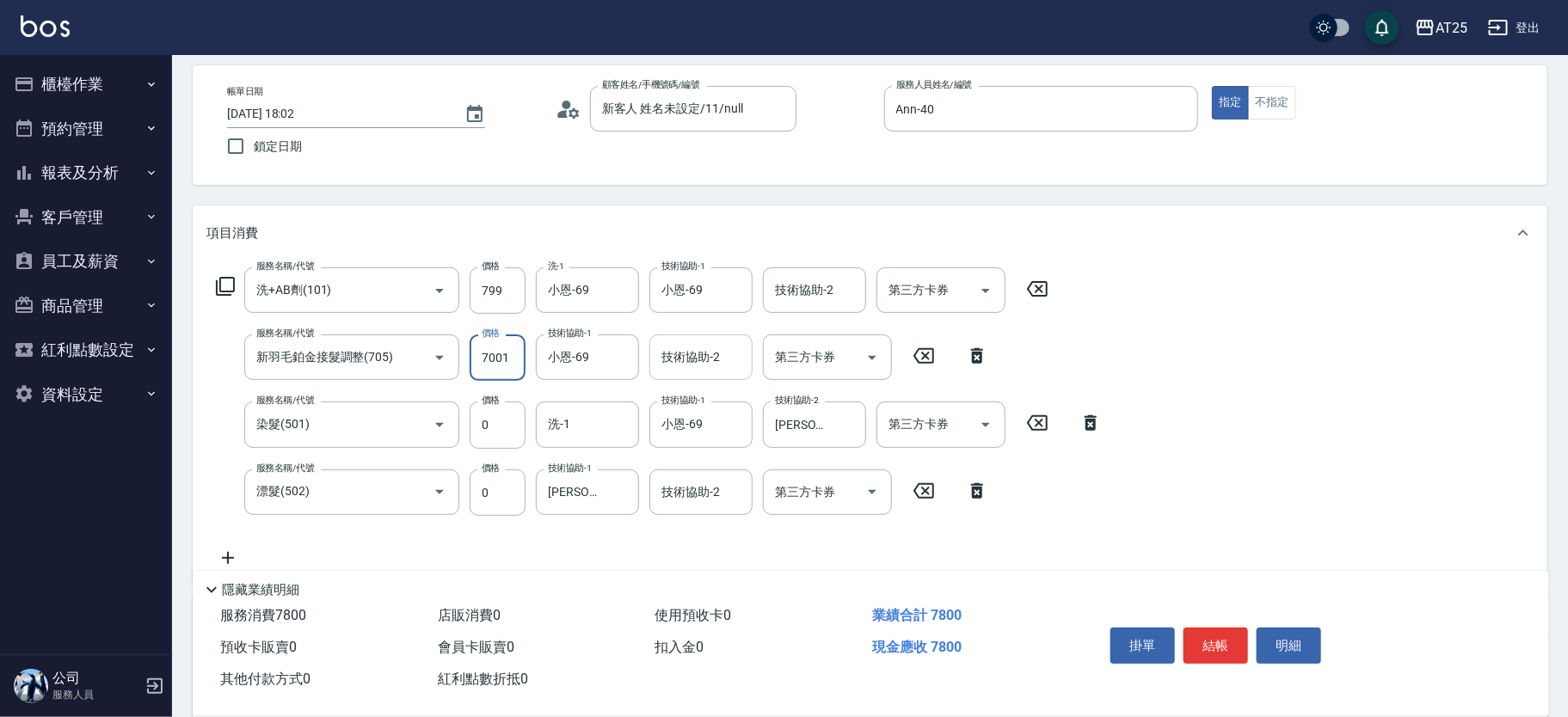
click at [1568, 316] on html "AT25 登出 櫃檯作業 打帳單 帳單列表 掛單列表 現金收支登錄 高階收支登錄 材料自購登錄 每日結帳 排班表 現場電腦打卡 預約管理 預約管理 單日預約紀…" at bounding box center [784, 466] width 1568 height 1078
click at [1234, 633] on button "結帳" at bounding box center [1215, 645] width 64 height 36
type input "2025/08/16 18:03"
type input "0"
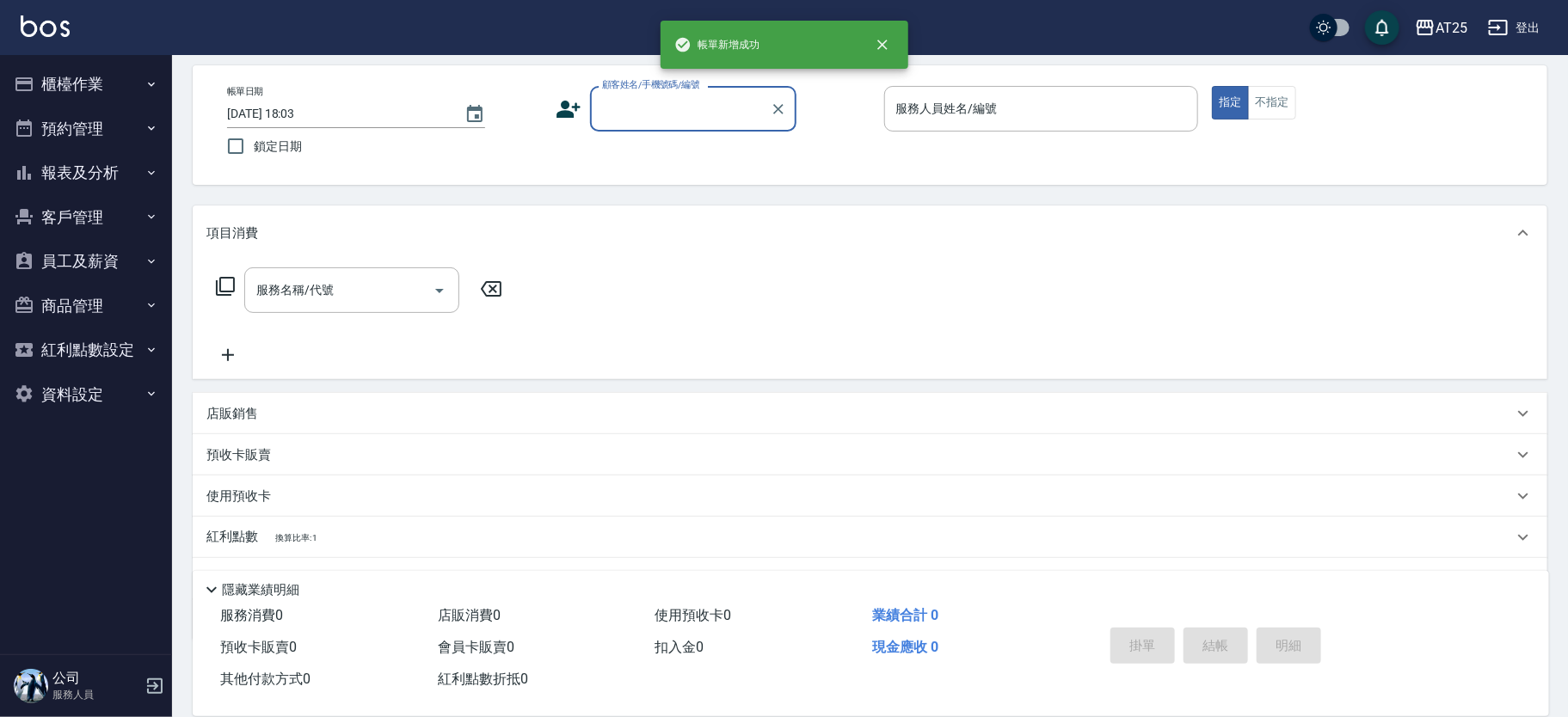
scroll to position [0, 0]
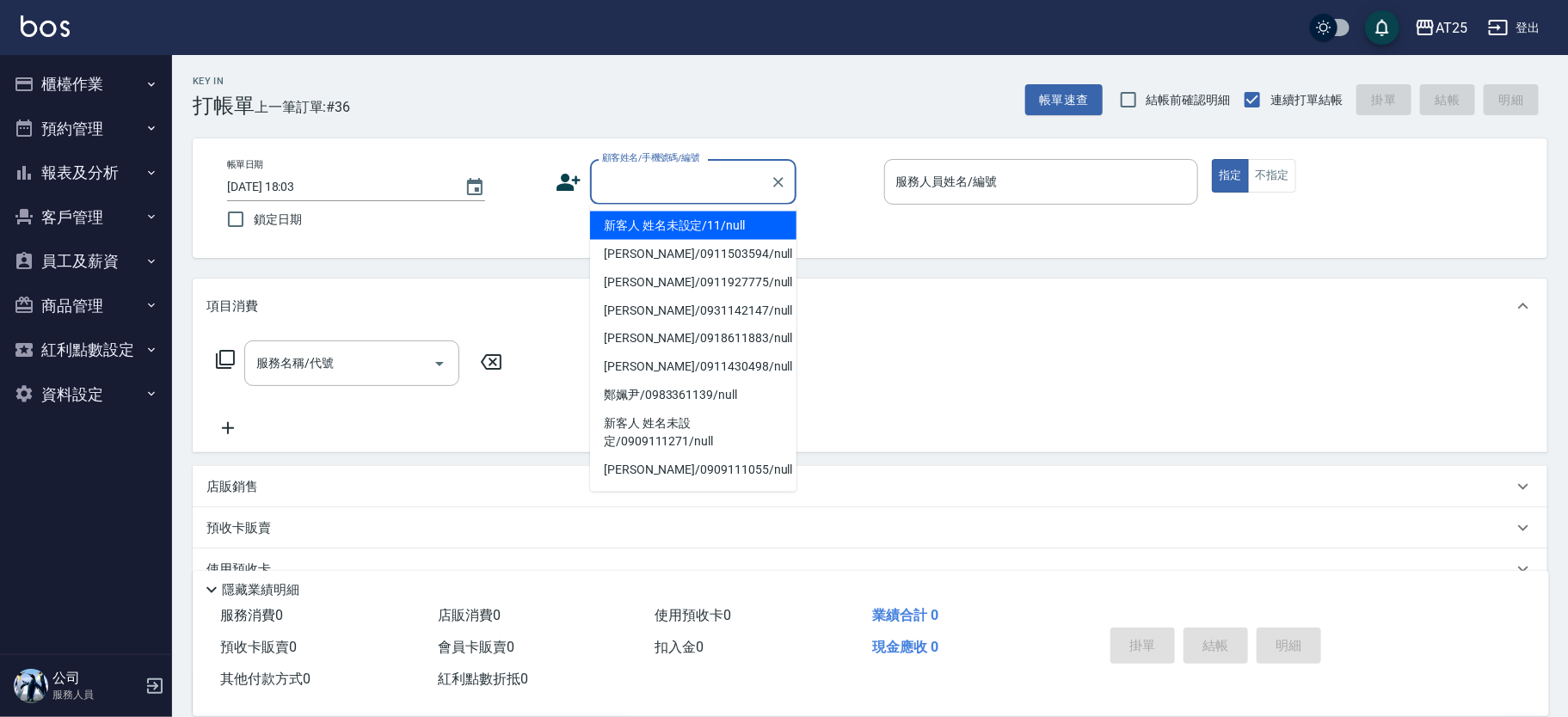
drag, startPoint x: 698, startPoint y: 183, endPoint x: 710, endPoint y: 202, distance: 22.5
click at [699, 183] on input "顧客姓名/手機號碼/編號" at bounding box center [680, 182] width 165 height 30
drag, startPoint x: 731, startPoint y: 226, endPoint x: 1063, endPoint y: 192, distance: 333.7
click at [732, 226] on li "新客人 姓名未設定/11/null" at bounding box center [693, 226] width 206 height 28
type input "新客人 姓名未設定/11/null"
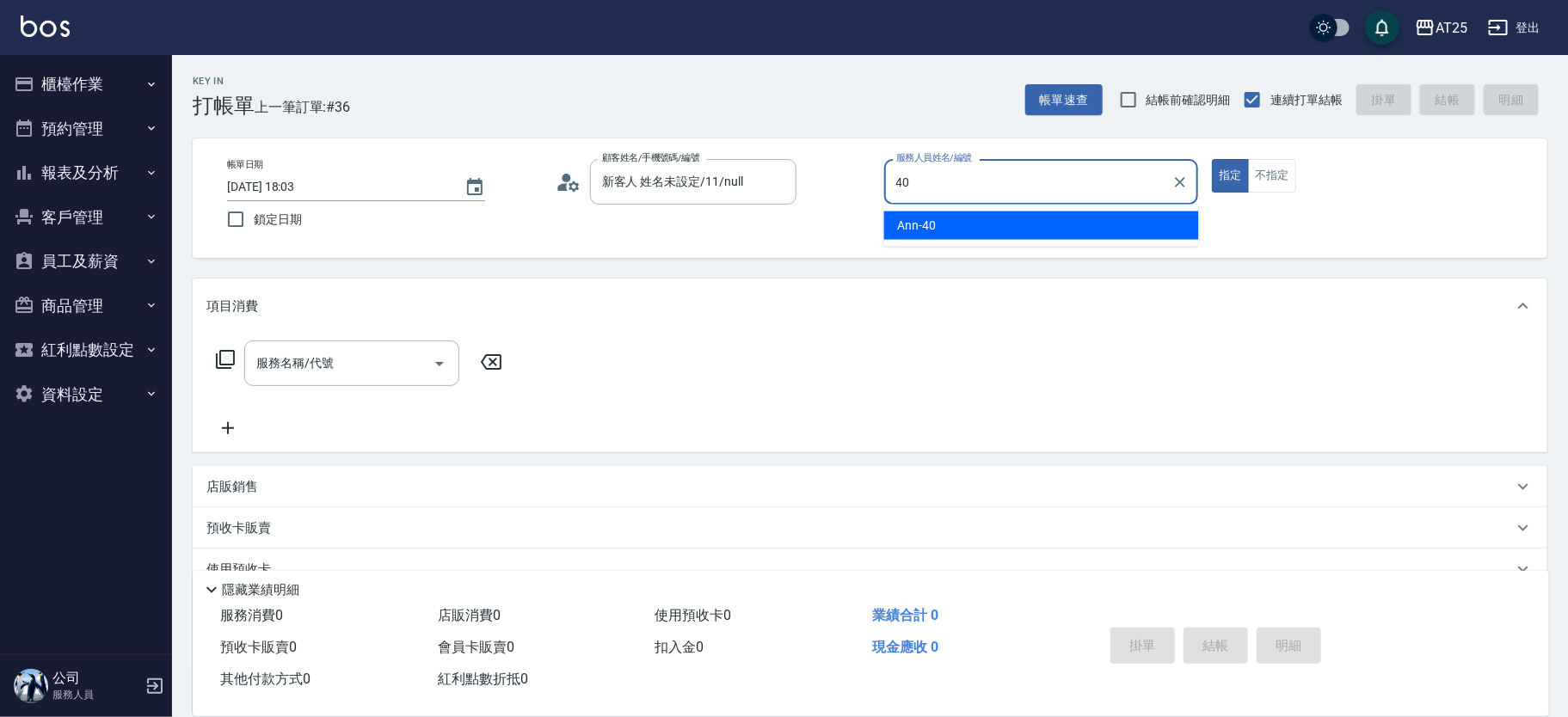
type input "Ann-40"
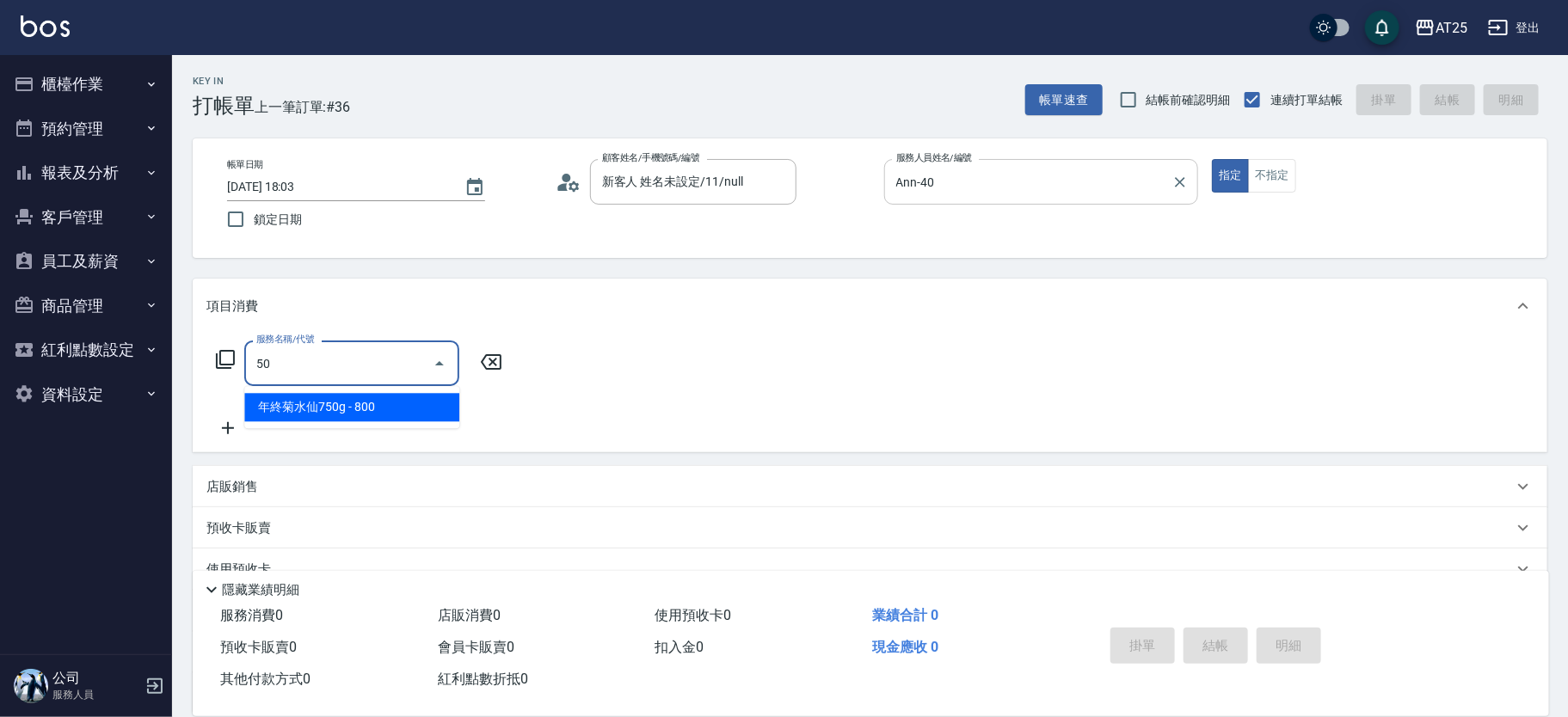
type input "501"
type input "100"
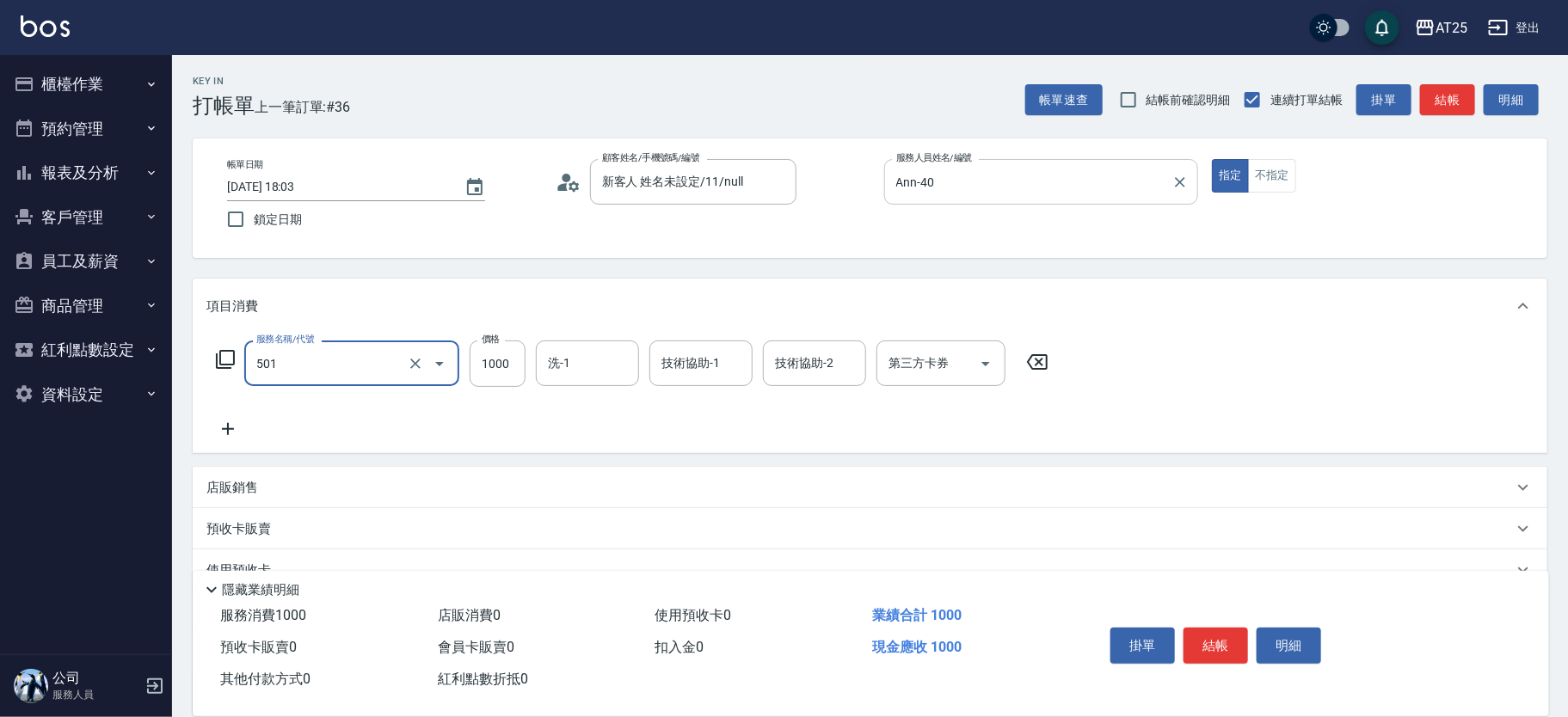
type input "染髮(501)"
type input "0"
type input "25"
type input "20"
type input "2590"
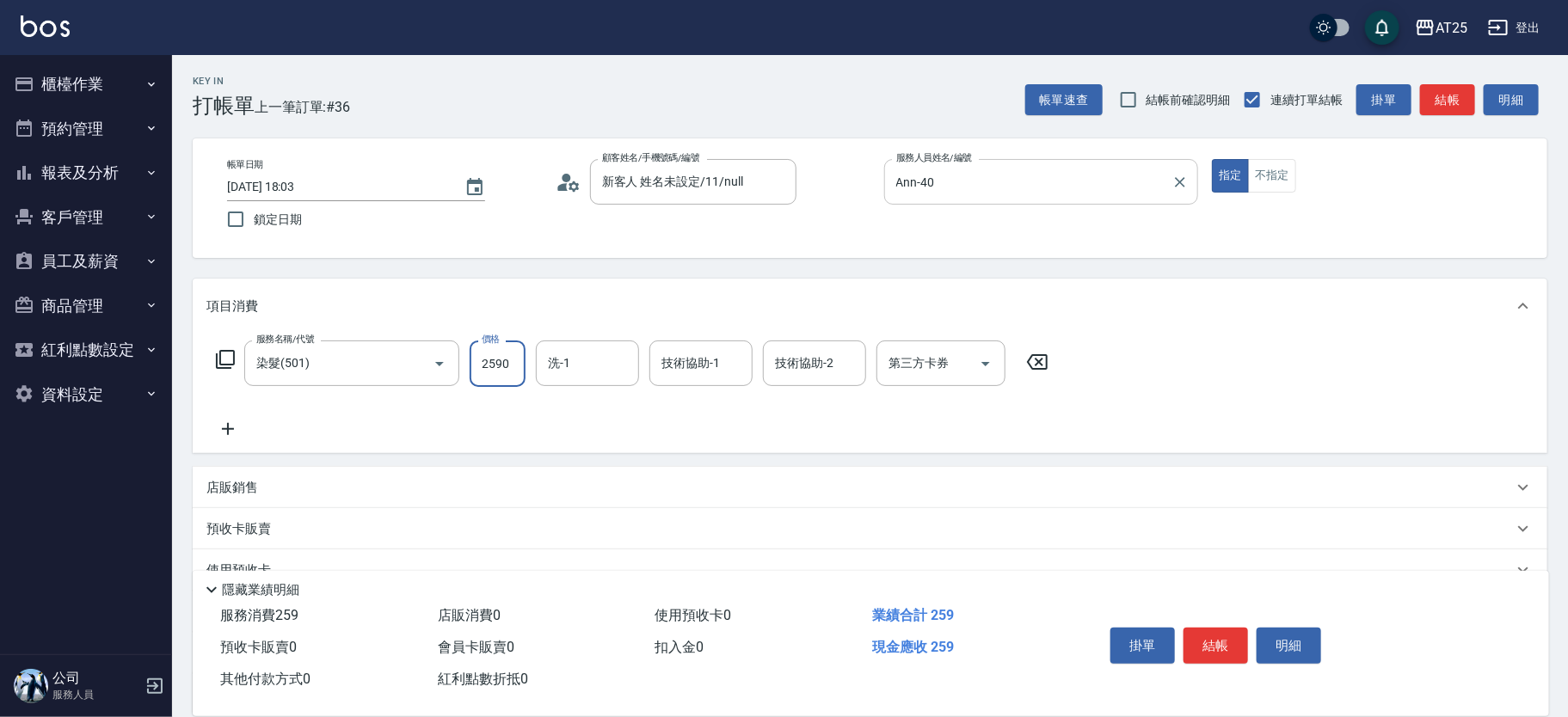
type input "250"
type input "2590"
type input "小恩-69"
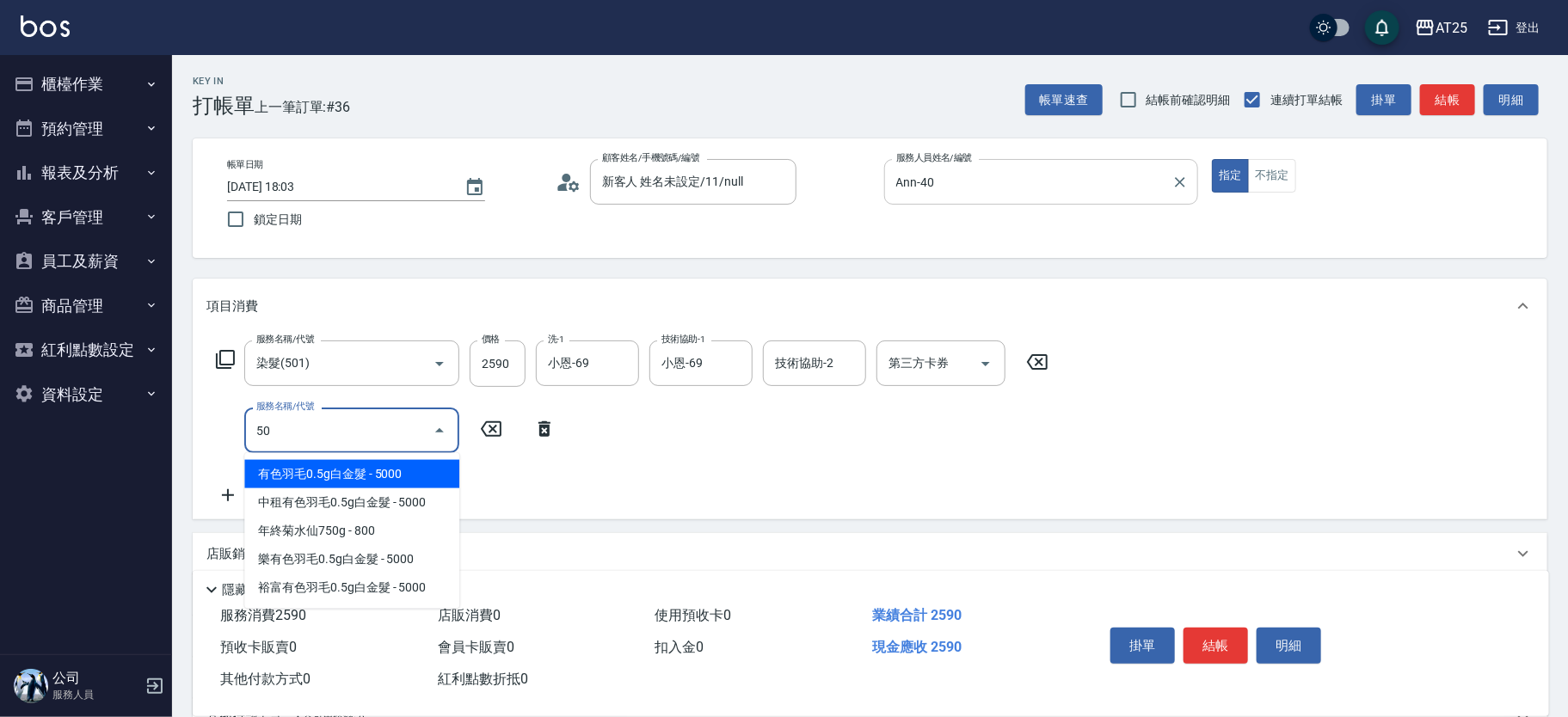
type input "502"
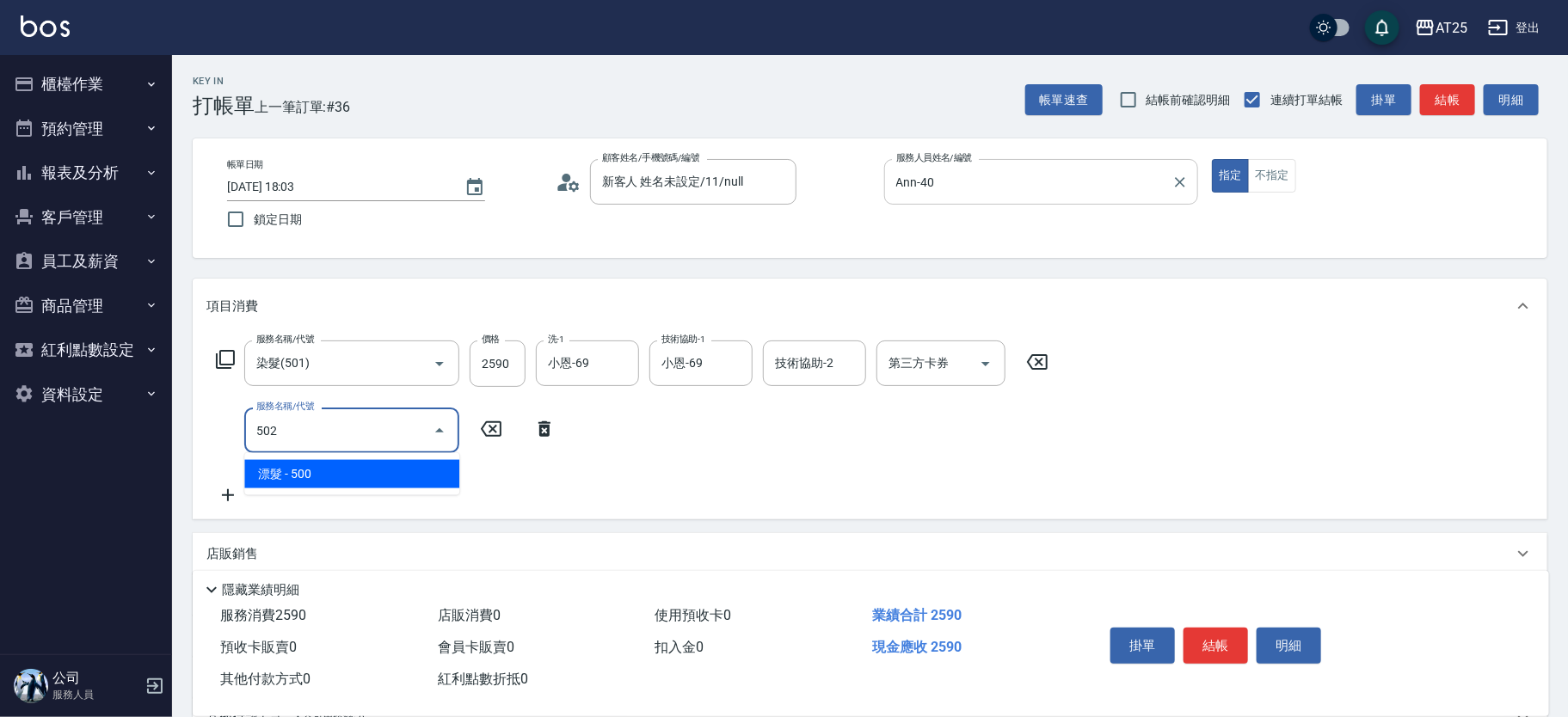
type input "300"
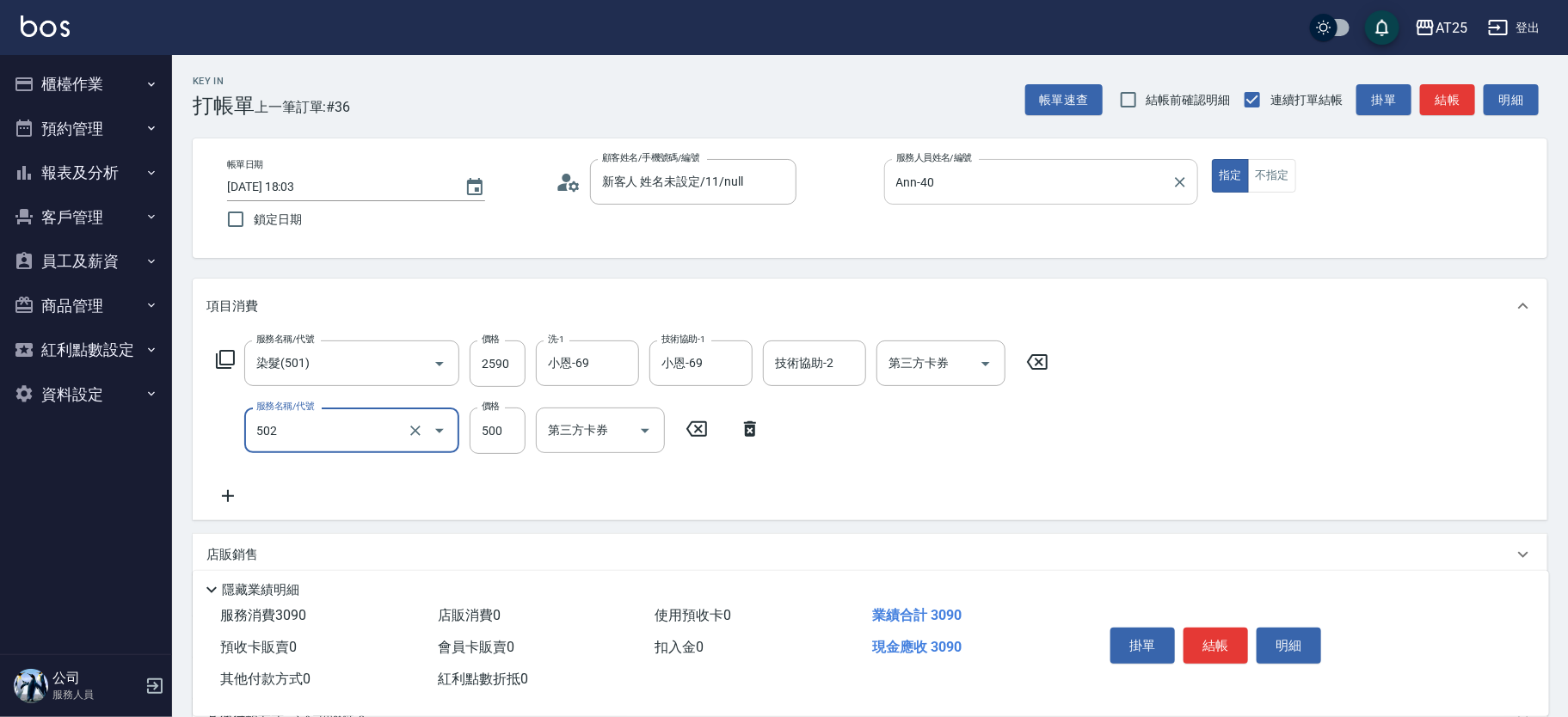
type input "漂髮(502)"
type input "250"
type input "0"
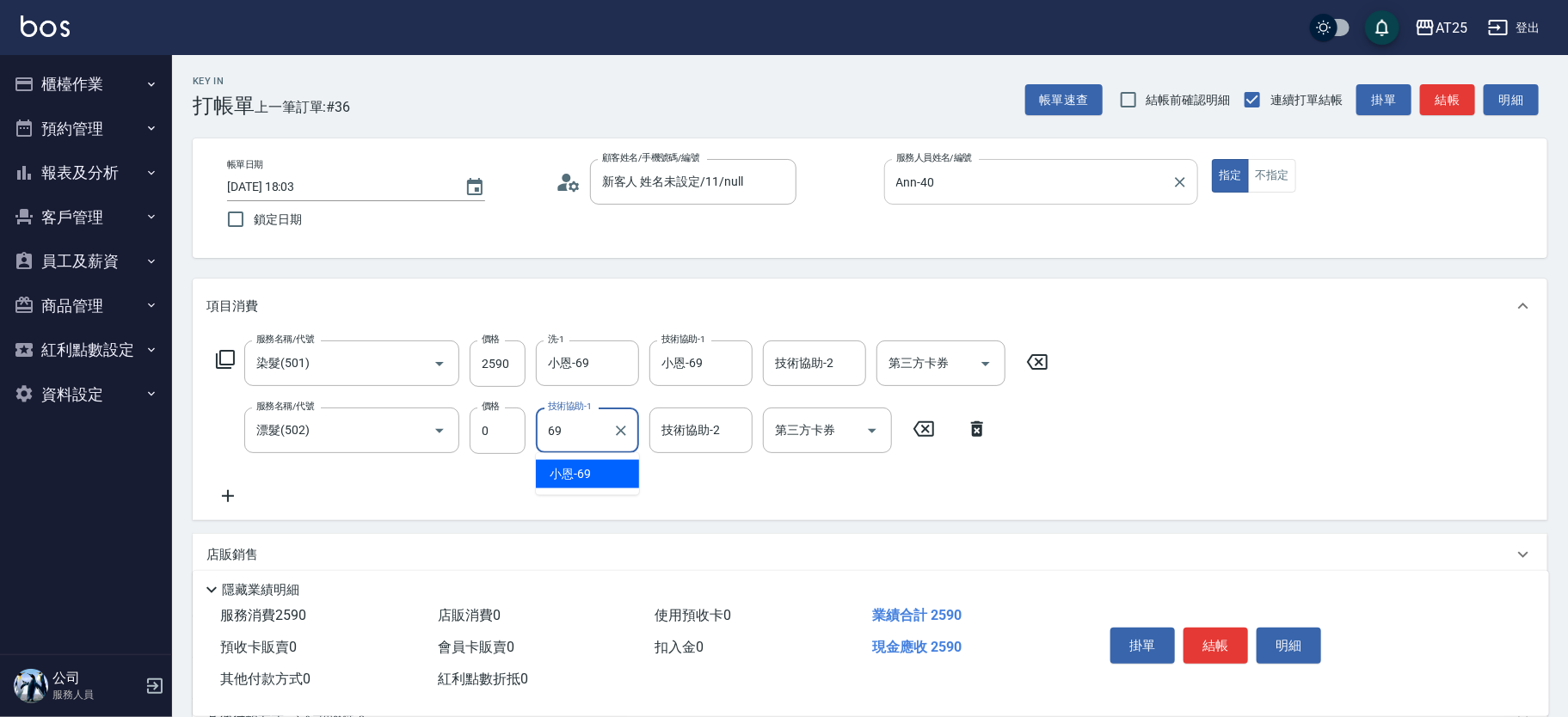
type input "小恩-69"
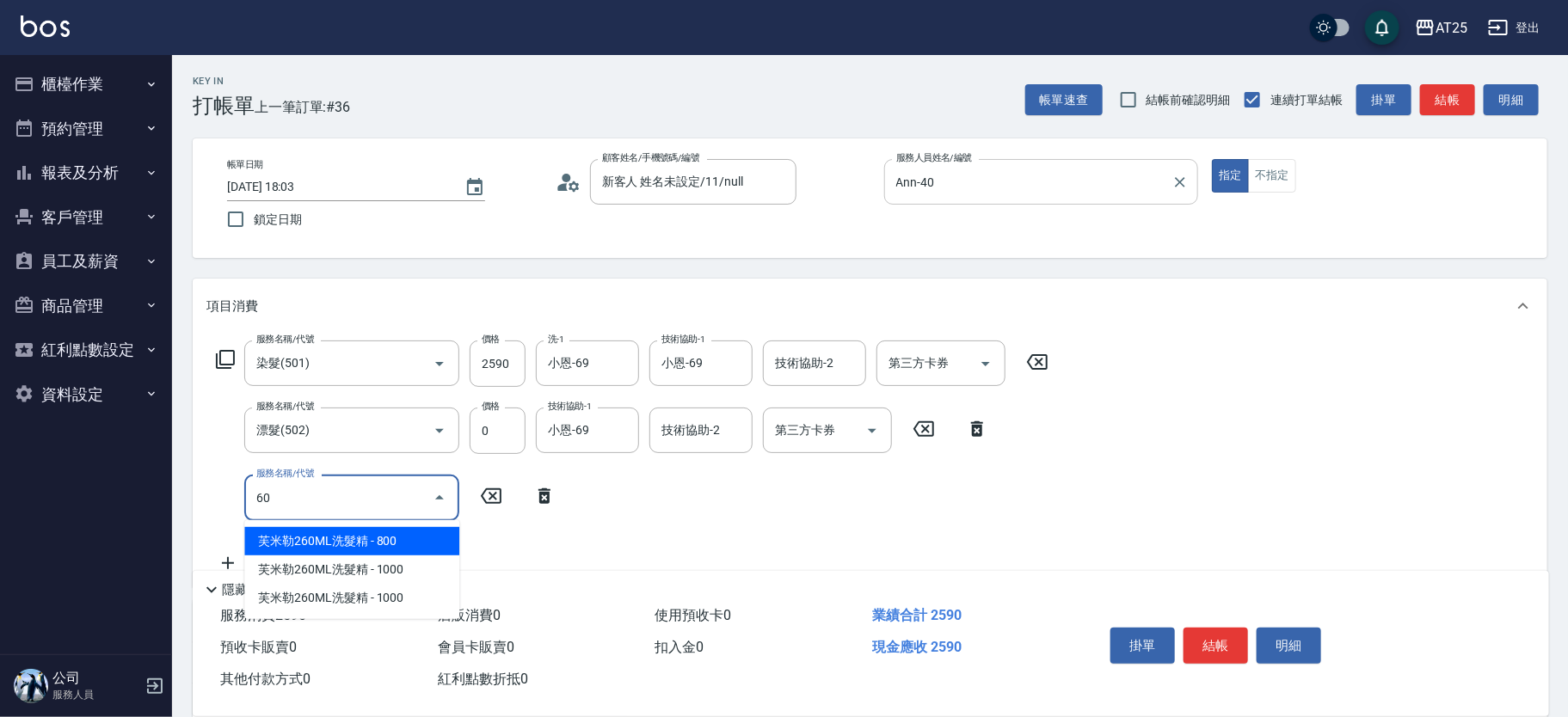
type input "601"
type input "350"
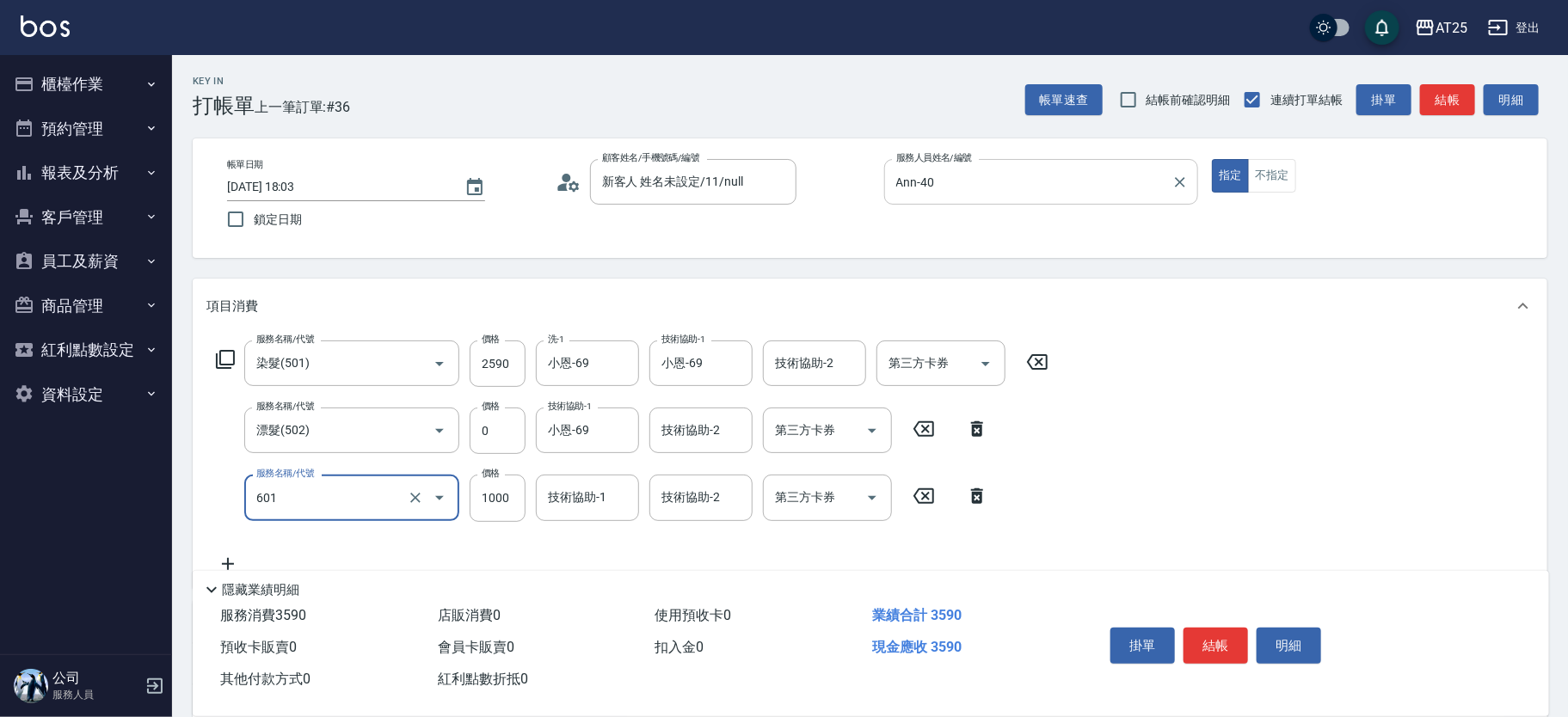
type input "自備護髮(1000上)(601)"
type input "250"
type input "2"
type input "260"
type input "25"
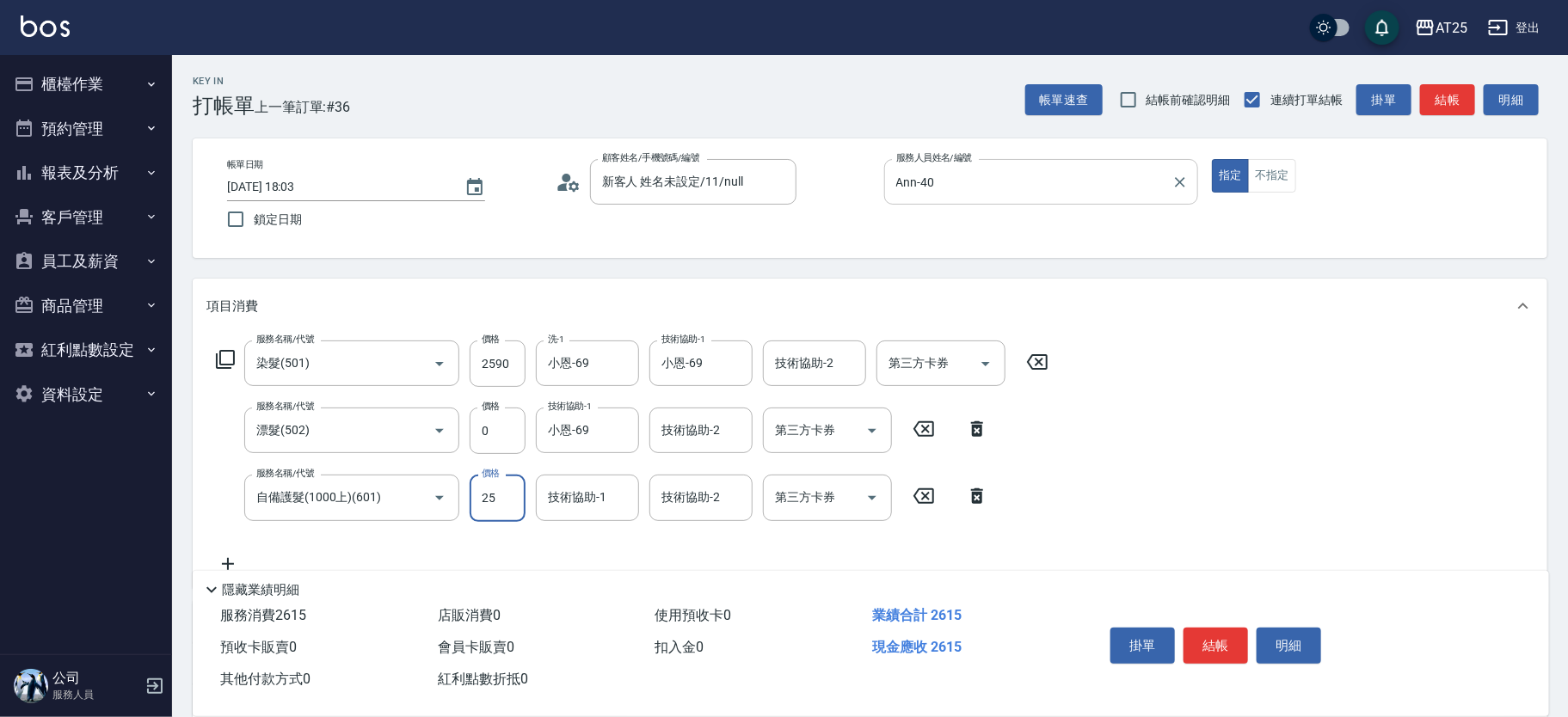
type input "280"
type input "2590"
type input "510"
type input "2590"
type input "小恩-69"
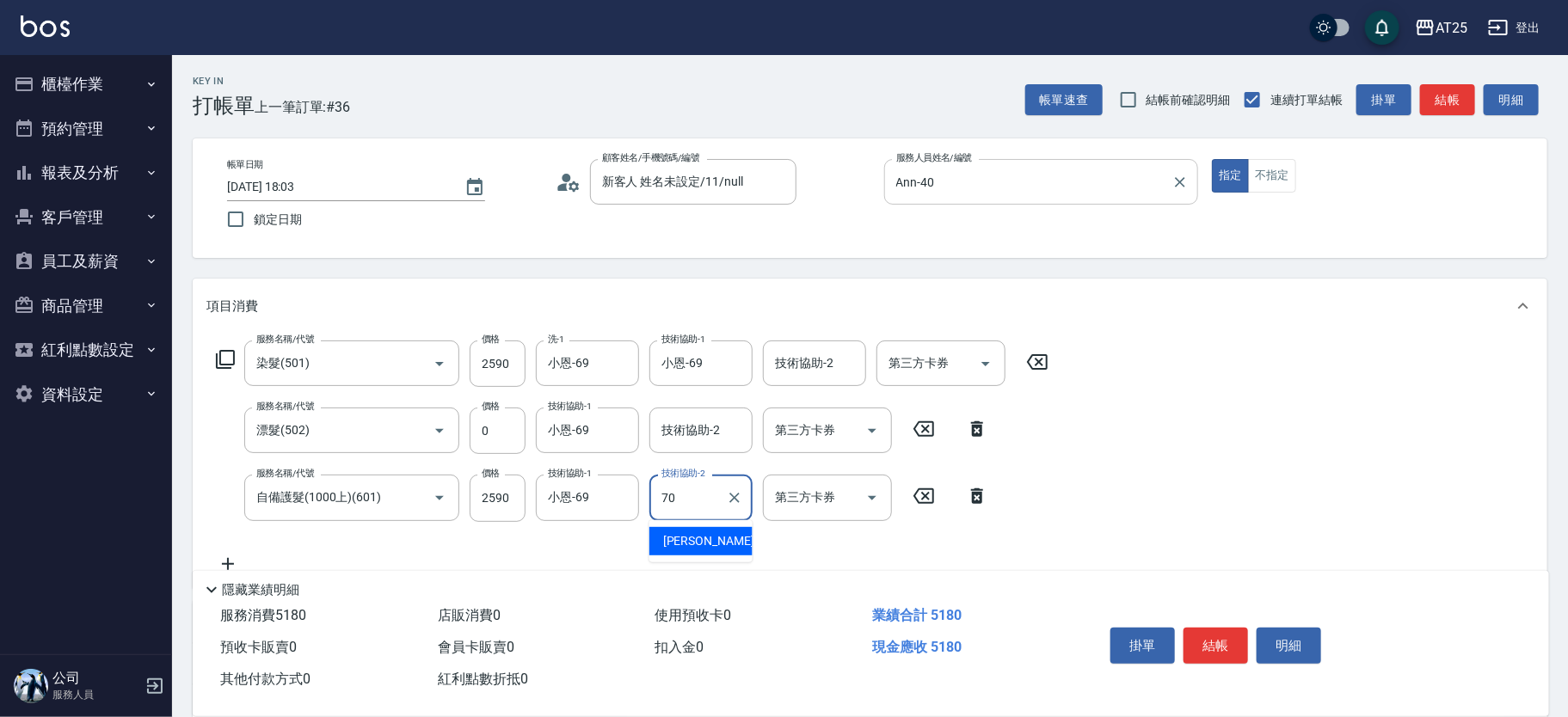
type input "惠均-70"
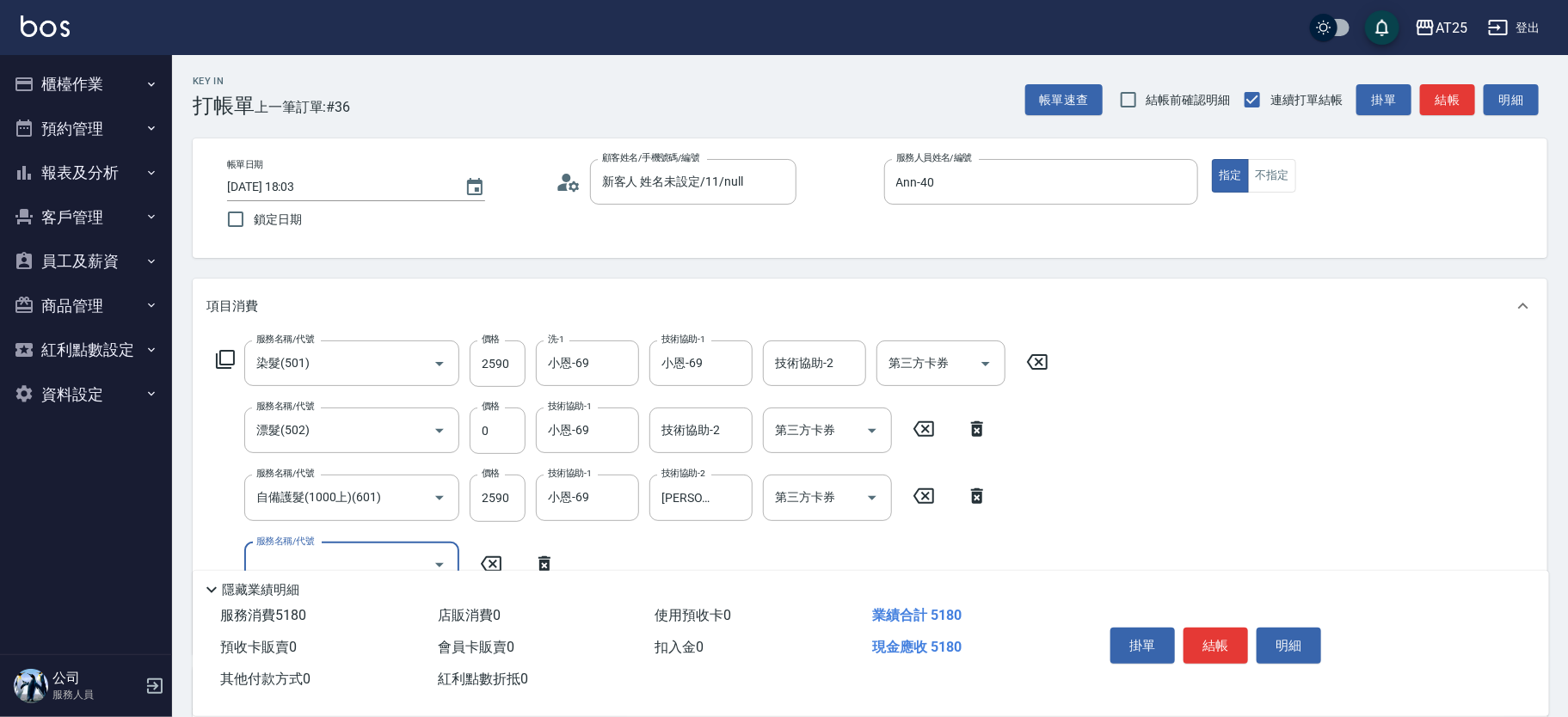
click at [1568, 242] on html "AT25 登出 櫃檯作業 打帳單 帳單列表 掛單列表 現金收支登錄 高階收支登錄 材料自購登錄 每日結帳 排班表 現場電腦打卡 預約管理 預約管理 單日預約紀…" at bounding box center [784, 539] width 1568 height 1078
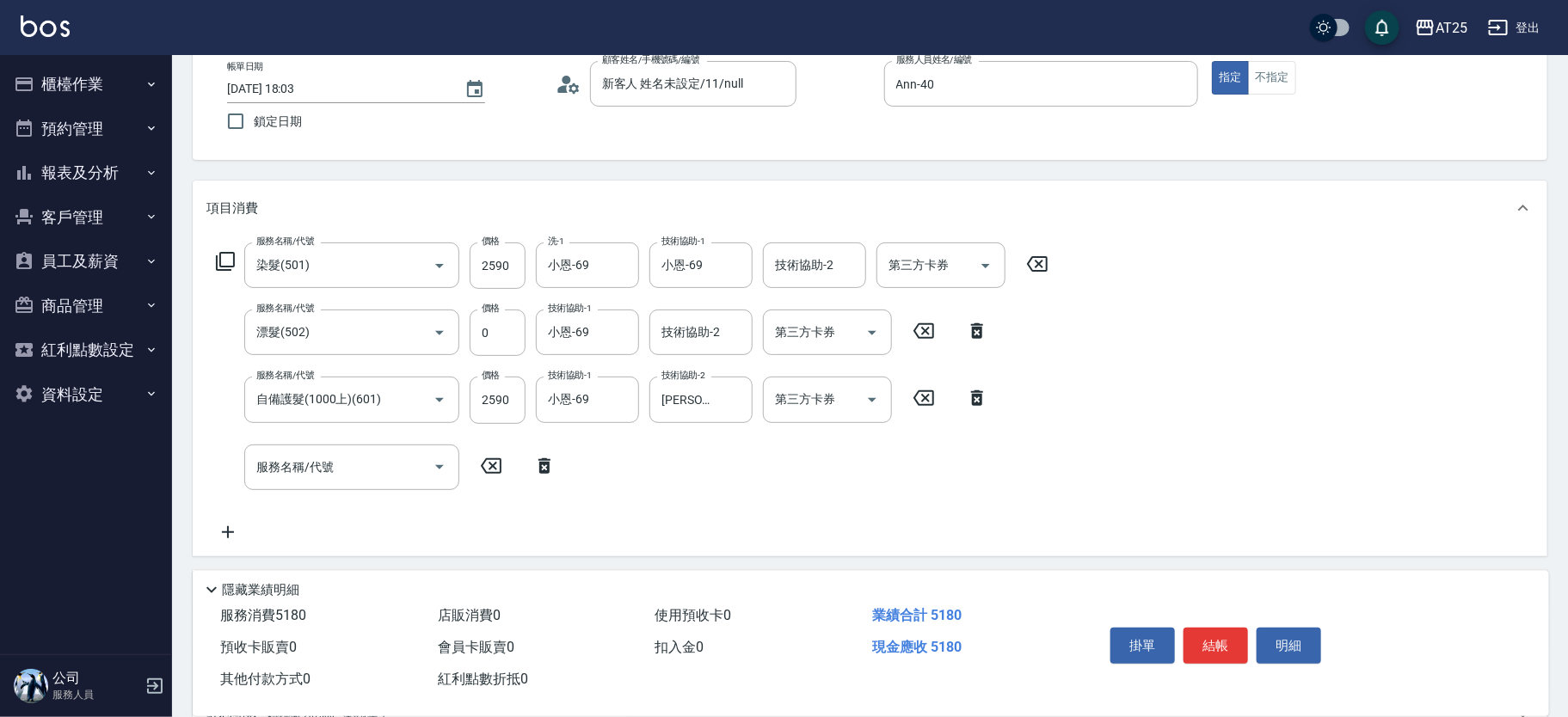
scroll to position [100, 0]
click at [316, 481] on div "服務名稱/代號" at bounding box center [351, 464] width 215 height 45
type input "714"
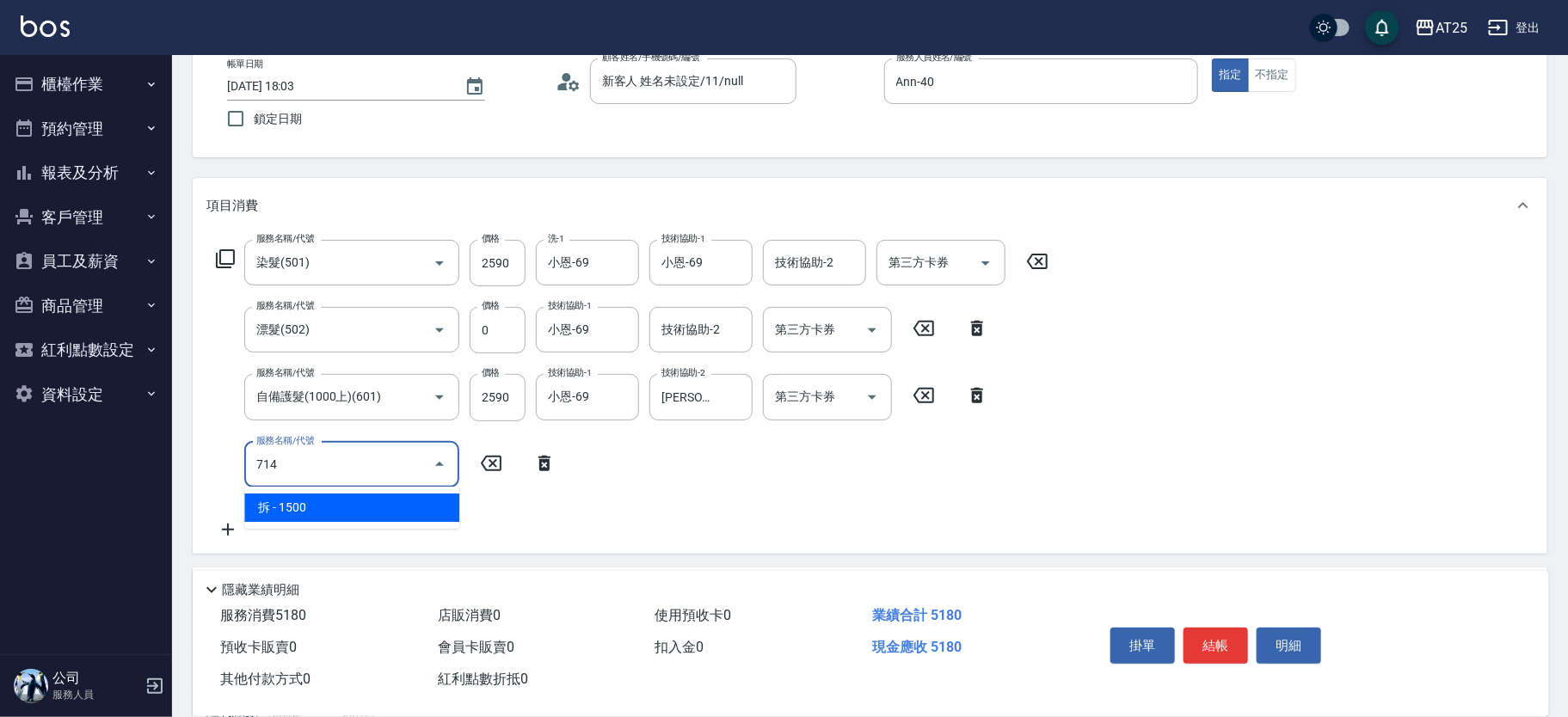
type input "660"
type input "拆(714)"
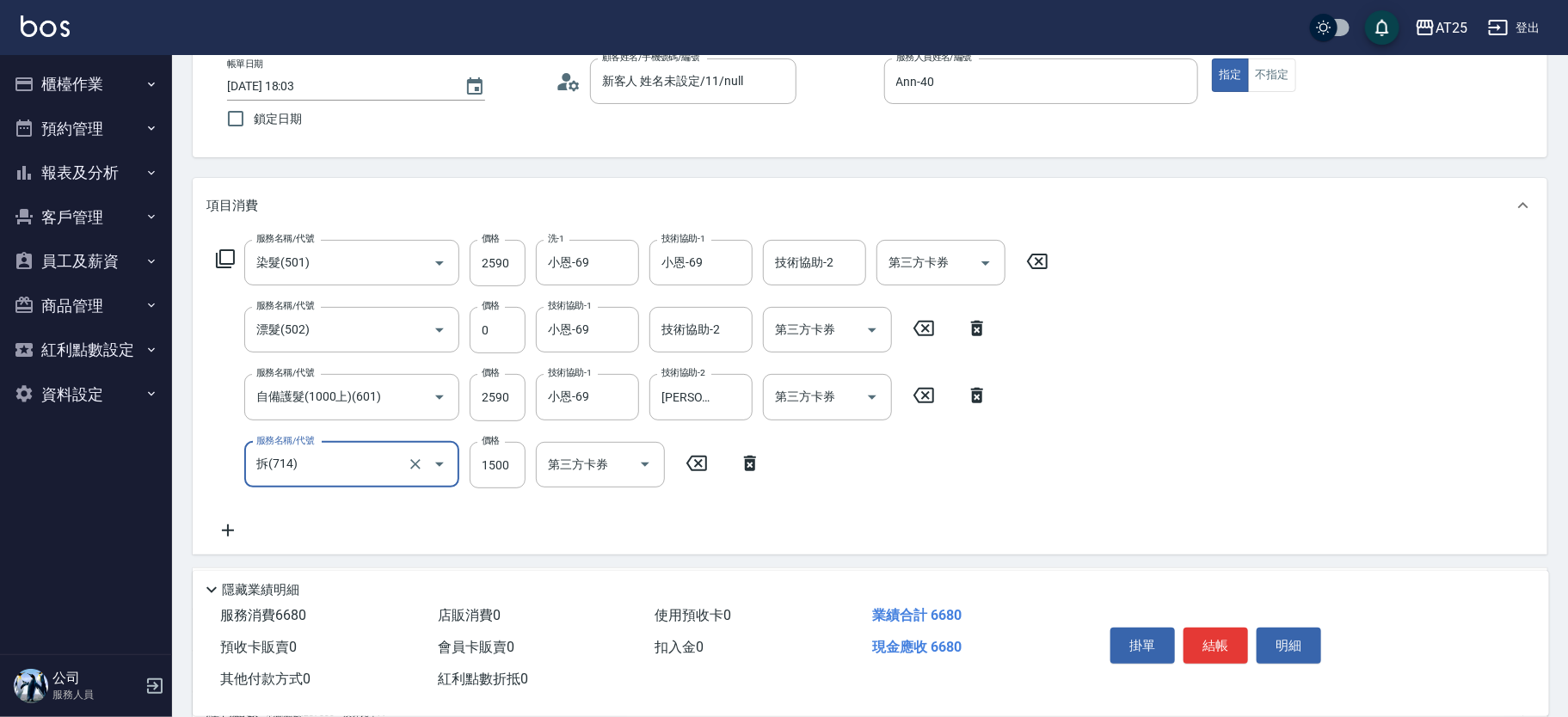
type input "510"
type input "0"
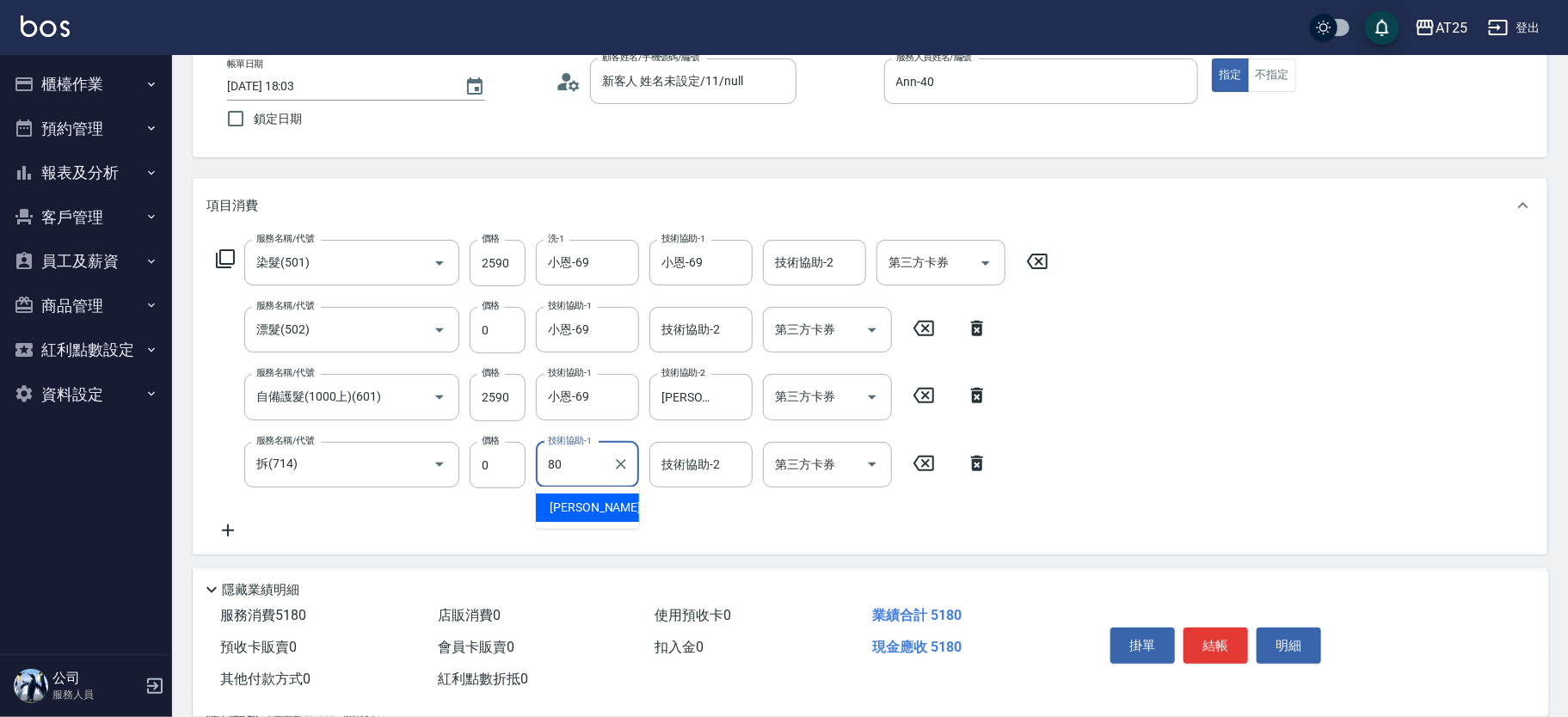
type input "Jessica-80"
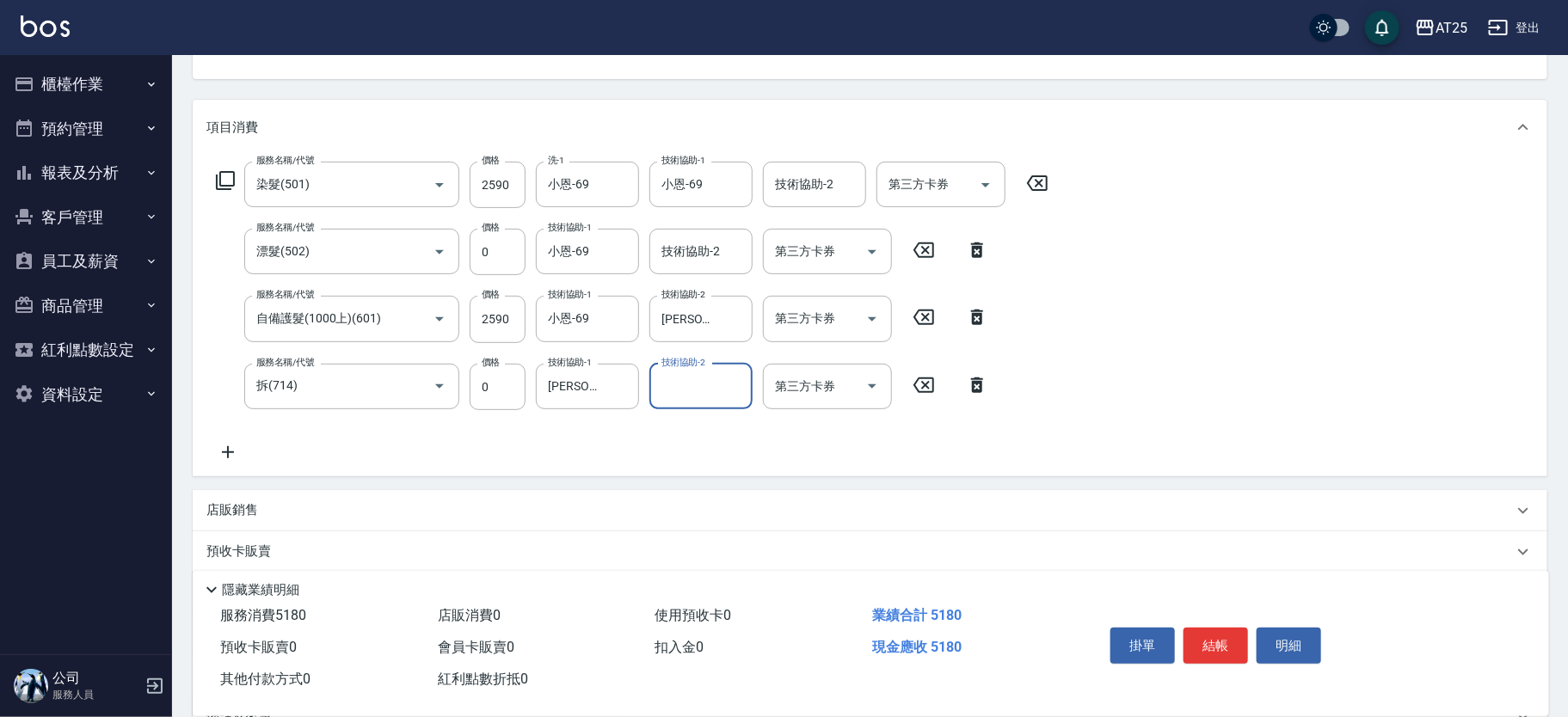
scroll to position [353, 0]
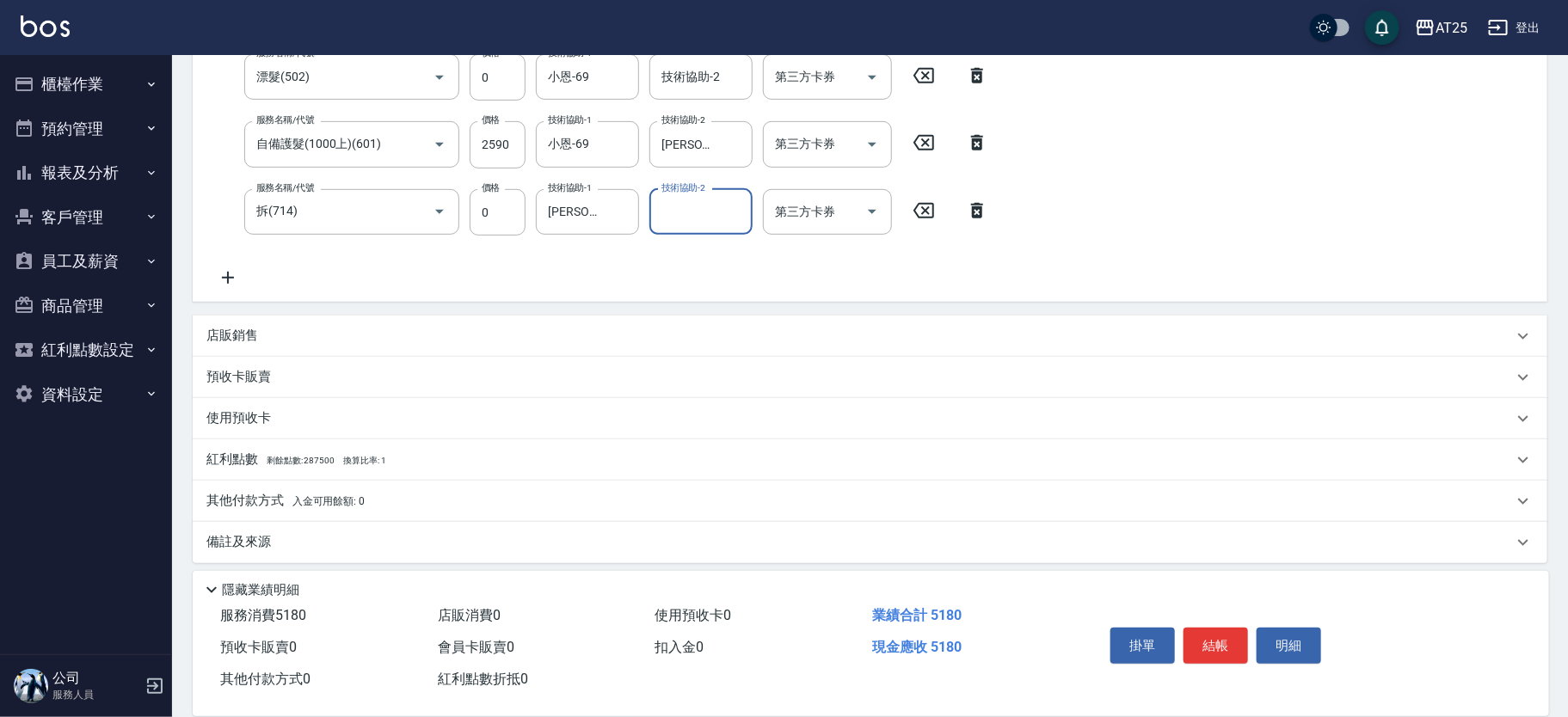
click at [299, 504] on span "入金可用餘額: 0" at bounding box center [328, 500] width 73 height 12
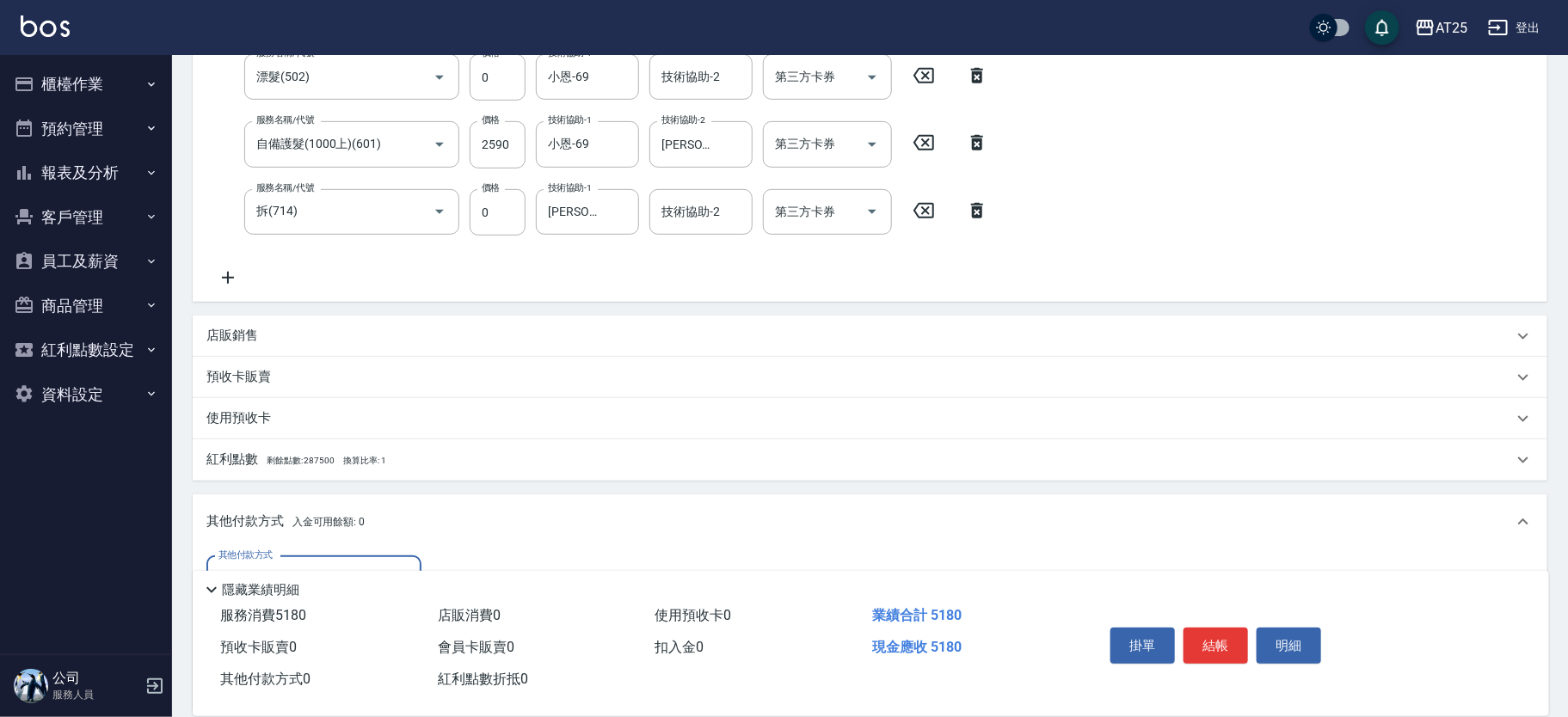
scroll to position [503, 0]
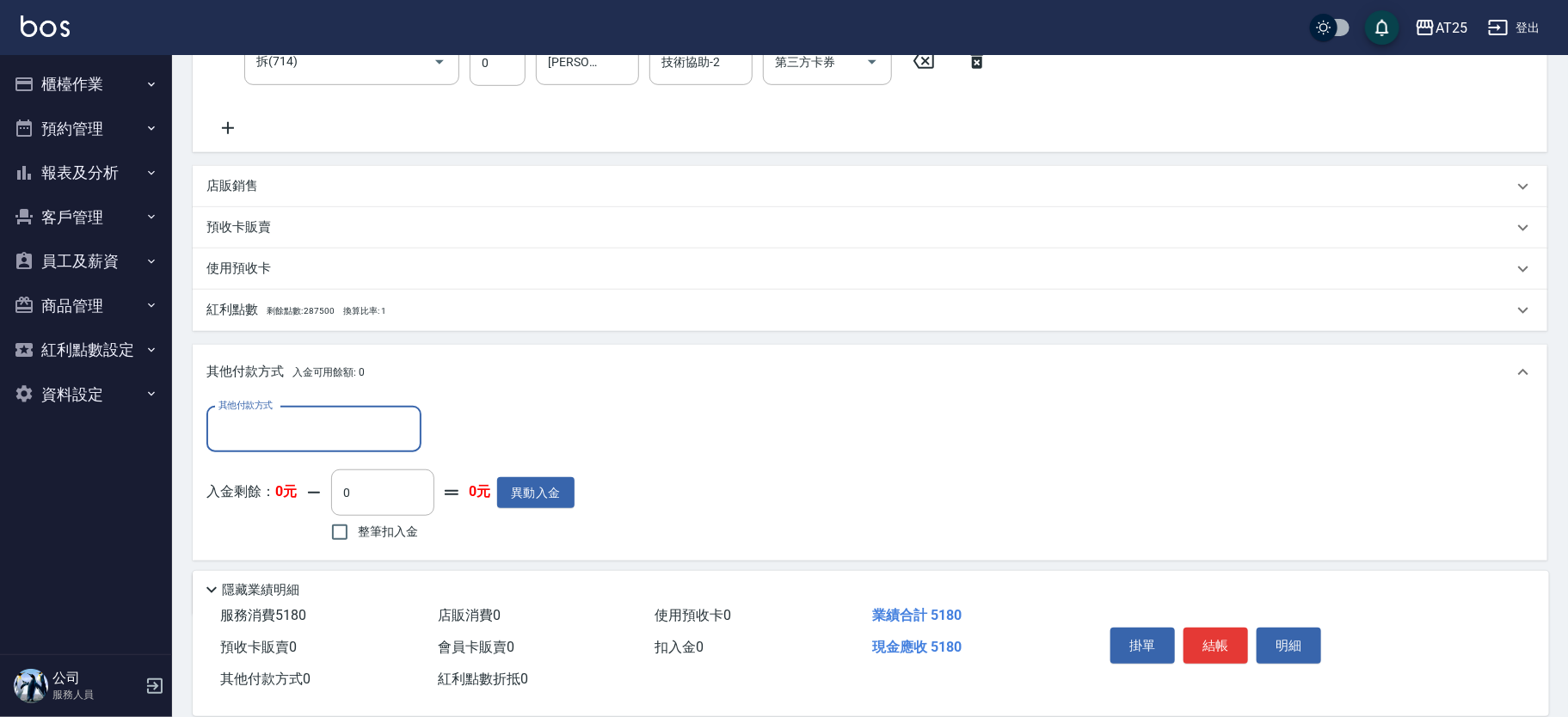
click at [292, 414] on input "其他付款方式" at bounding box center [313, 429] width 200 height 30
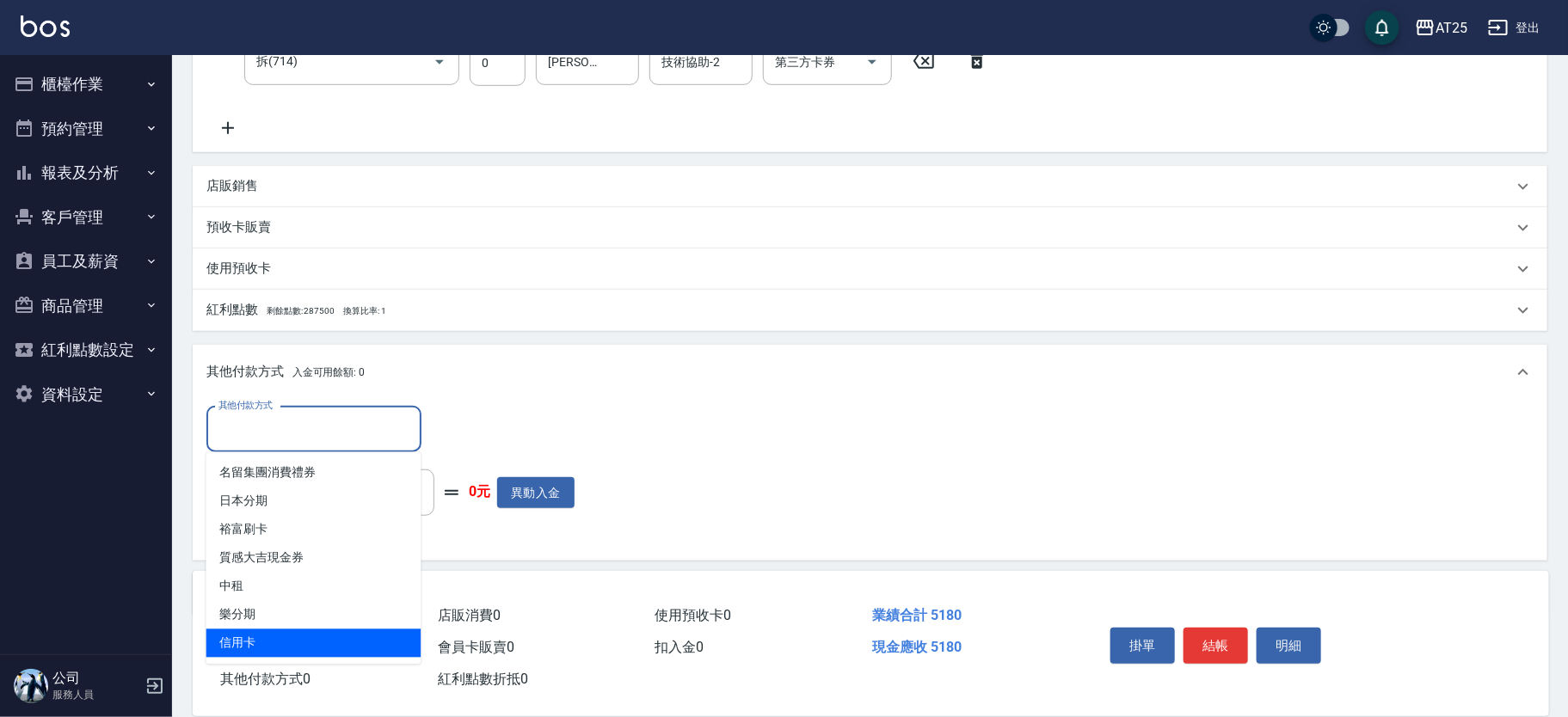
click at [280, 629] on span "信用卡" at bounding box center [313, 643] width 215 height 28
type input "信用卡"
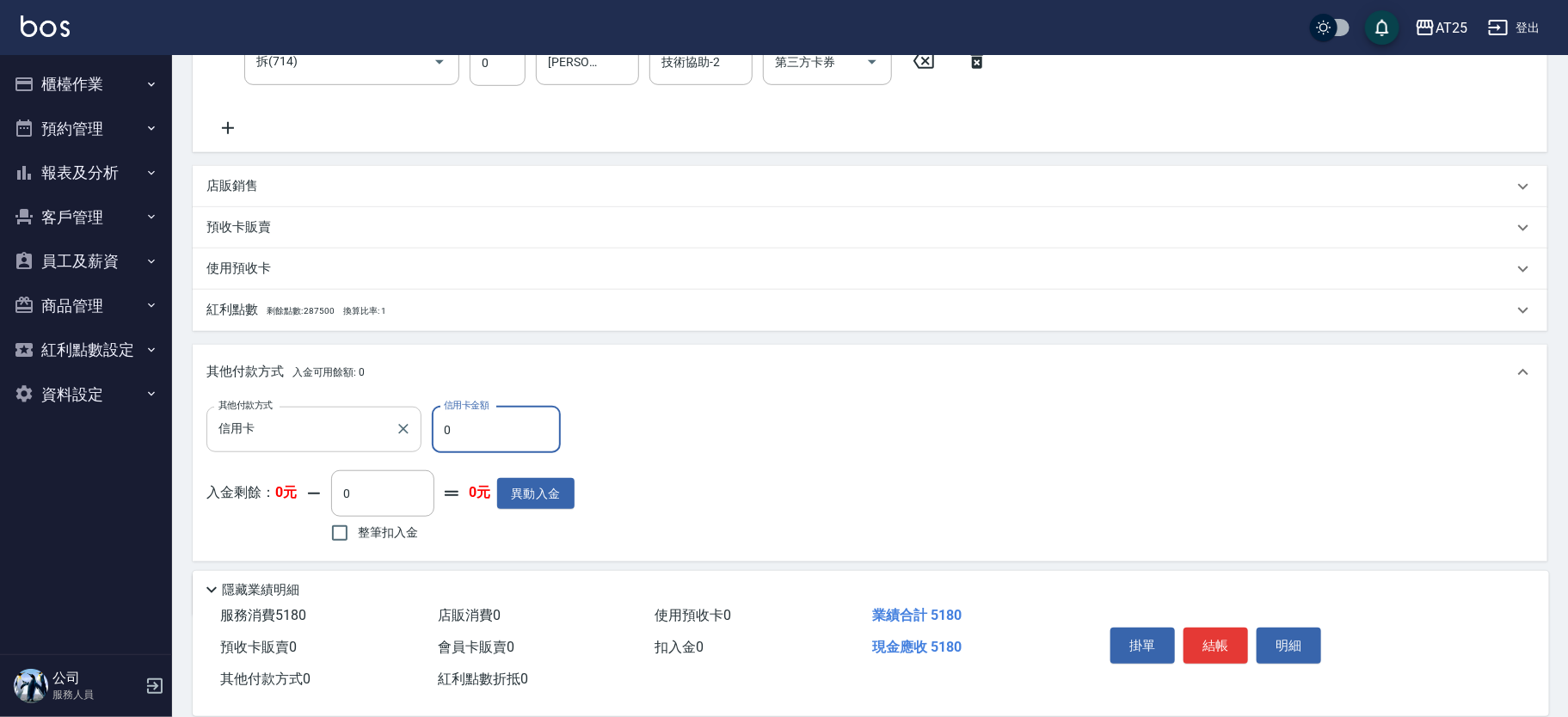
drag, startPoint x: 410, startPoint y: 429, endPoint x: 379, endPoint y: 429, distance: 31.0
click at [379, 429] on div "其他付款方式 信用卡 其他付款方式 信用卡金額 0 信用卡金額" at bounding box center [390, 429] width 368 height 46
type input "51"
type input "460"
type input "518"
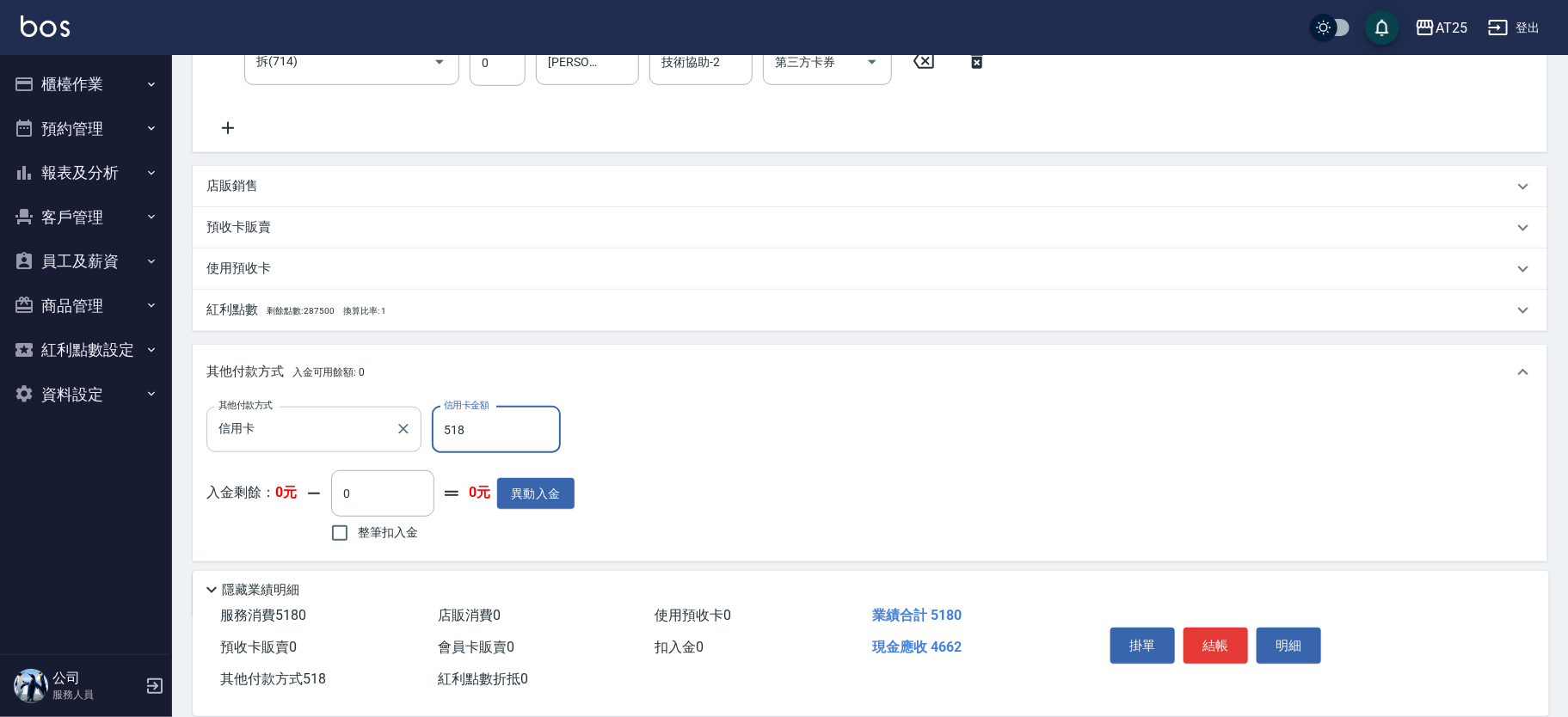
type input "0"
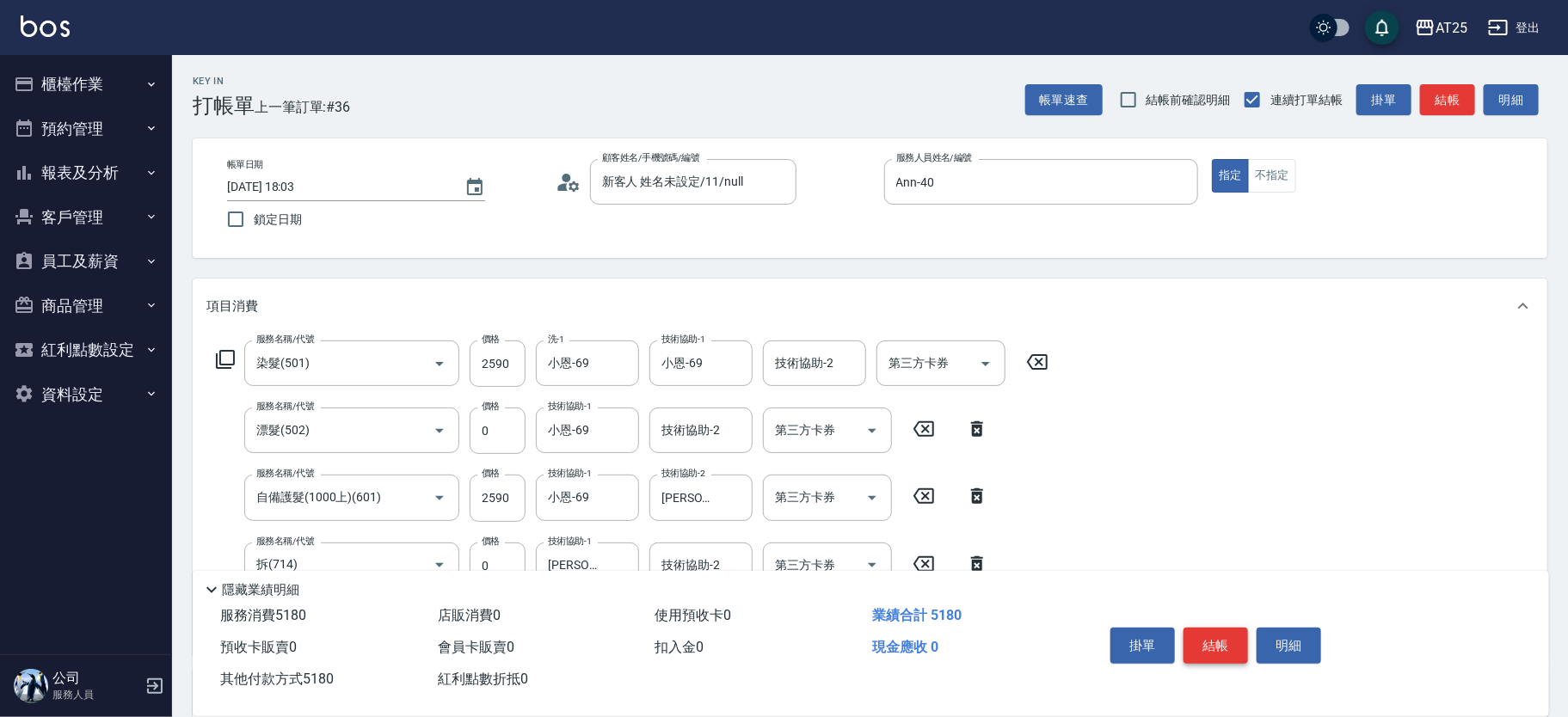
type input "5180"
click at [1218, 638] on button "結帳" at bounding box center [1215, 645] width 64 height 36
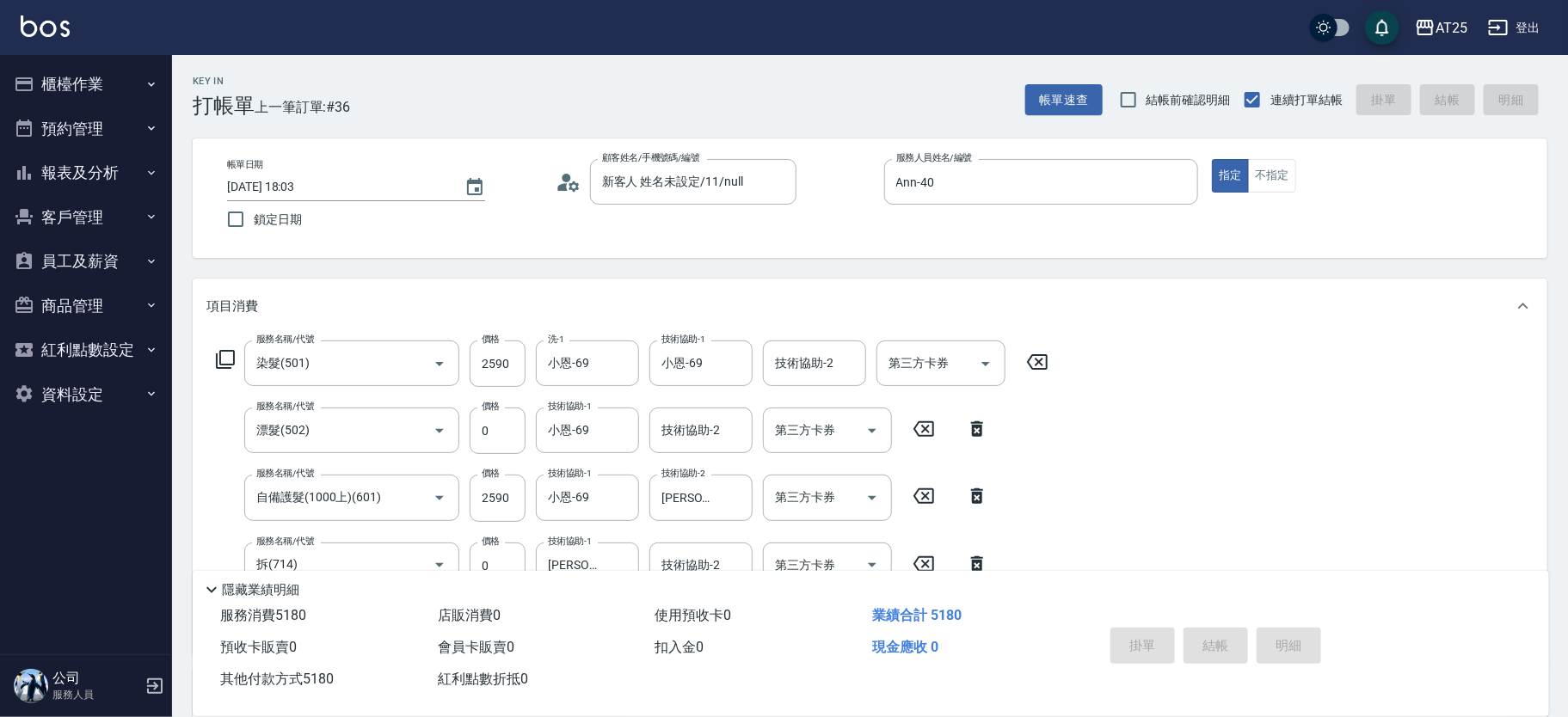
type input "2025/08/16 18:04"
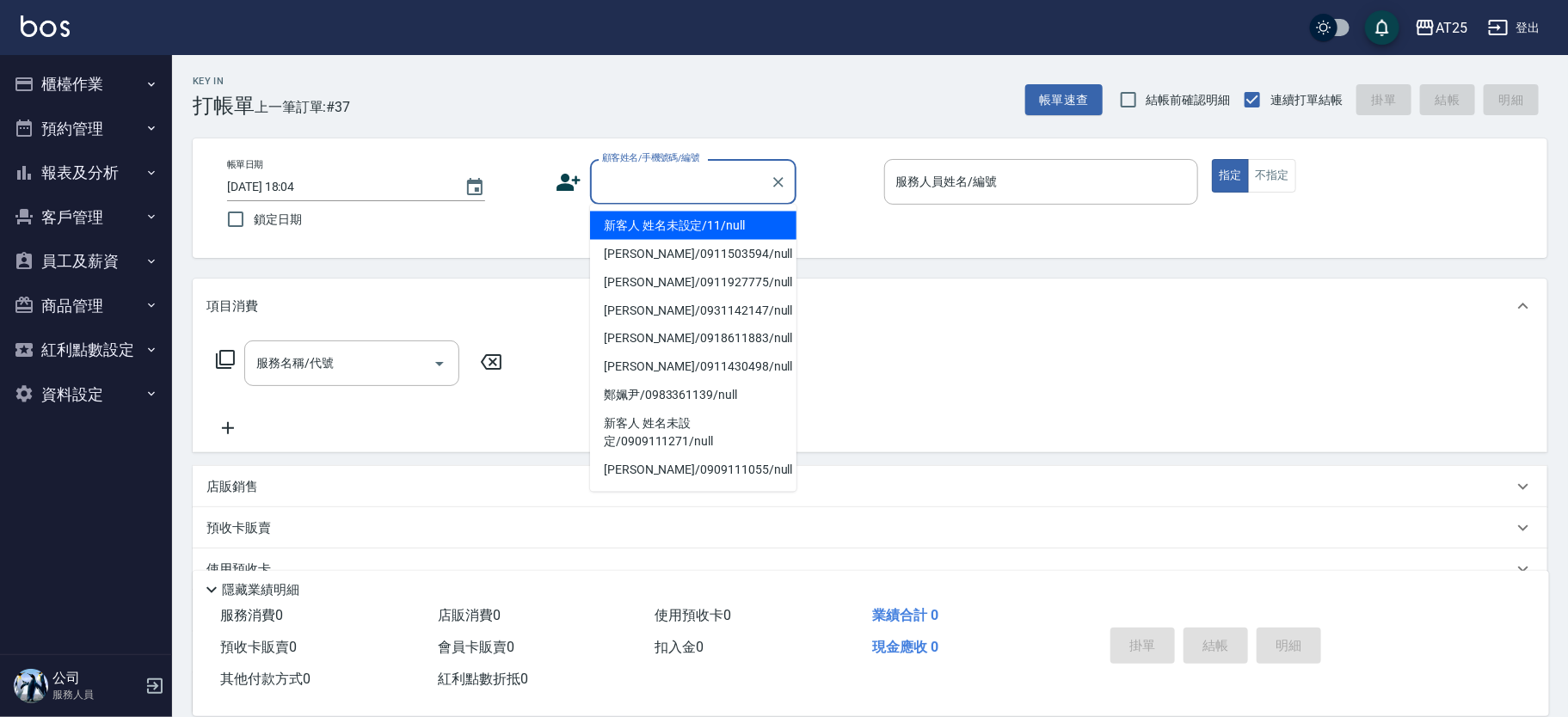
drag, startPoint x: 651, startPoint y: 169, endPoint x: 686, endPoint y: 193, distance: 42.4
click at [653, 167] on input "顧客姓名/手機號碼/編號" at bounding box center [680, 182] width 165 height 30
click at [729, 231] on li "新客人 姓名未設定/11/null" at bounding box center [693, 226] width 206 height 28
type input "新客人 姓名未設定/11/null"
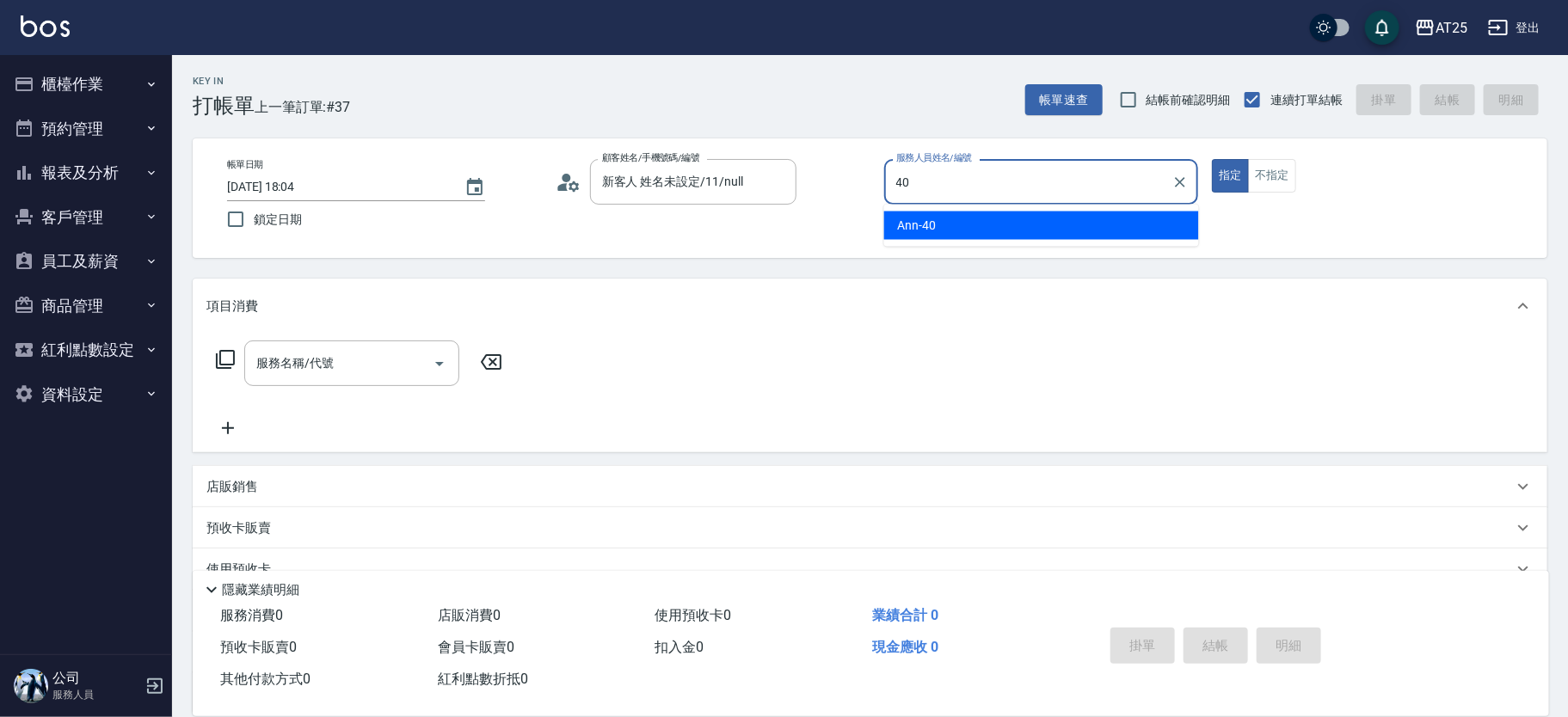
type input "Ann-40"
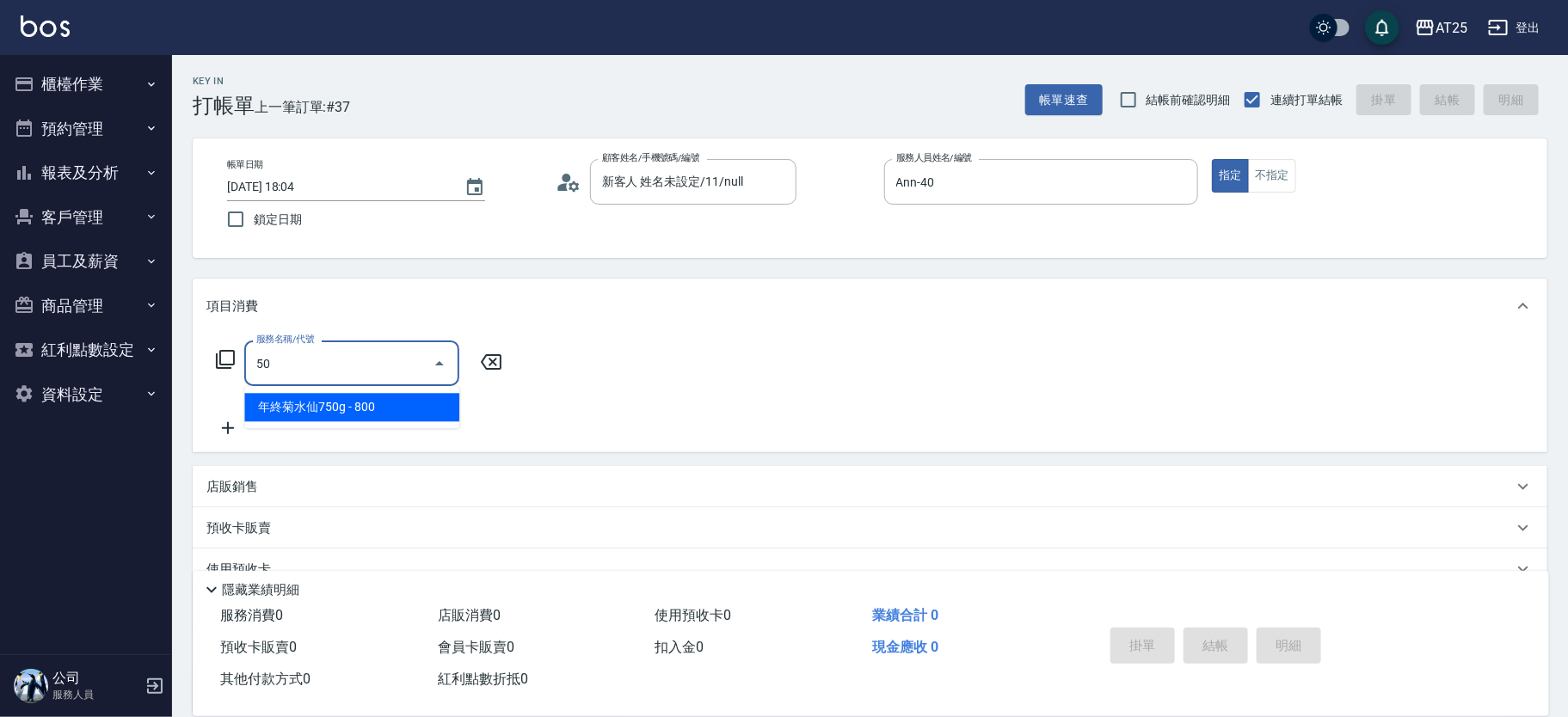
type input "501"
type input "100"
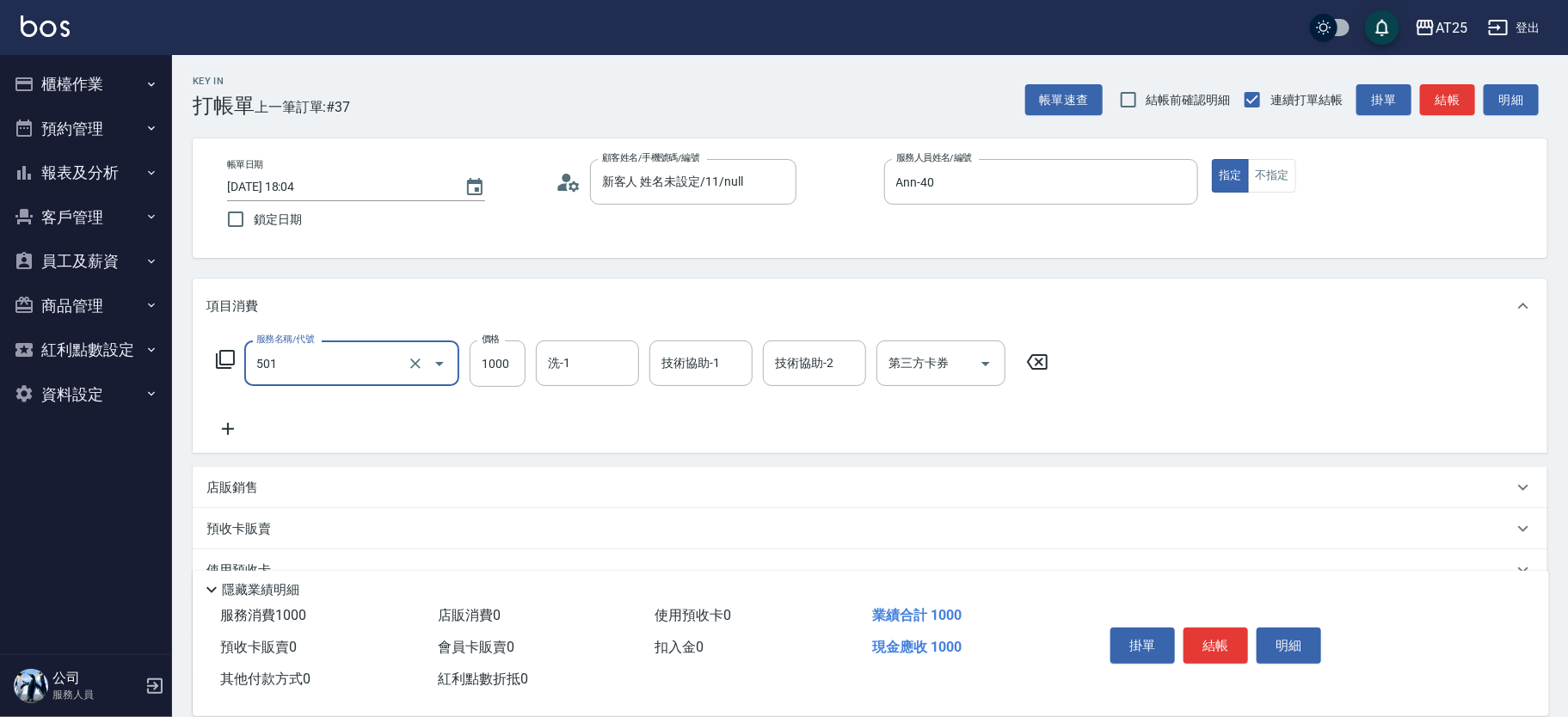
type input "染髮(501)"
type input "0"
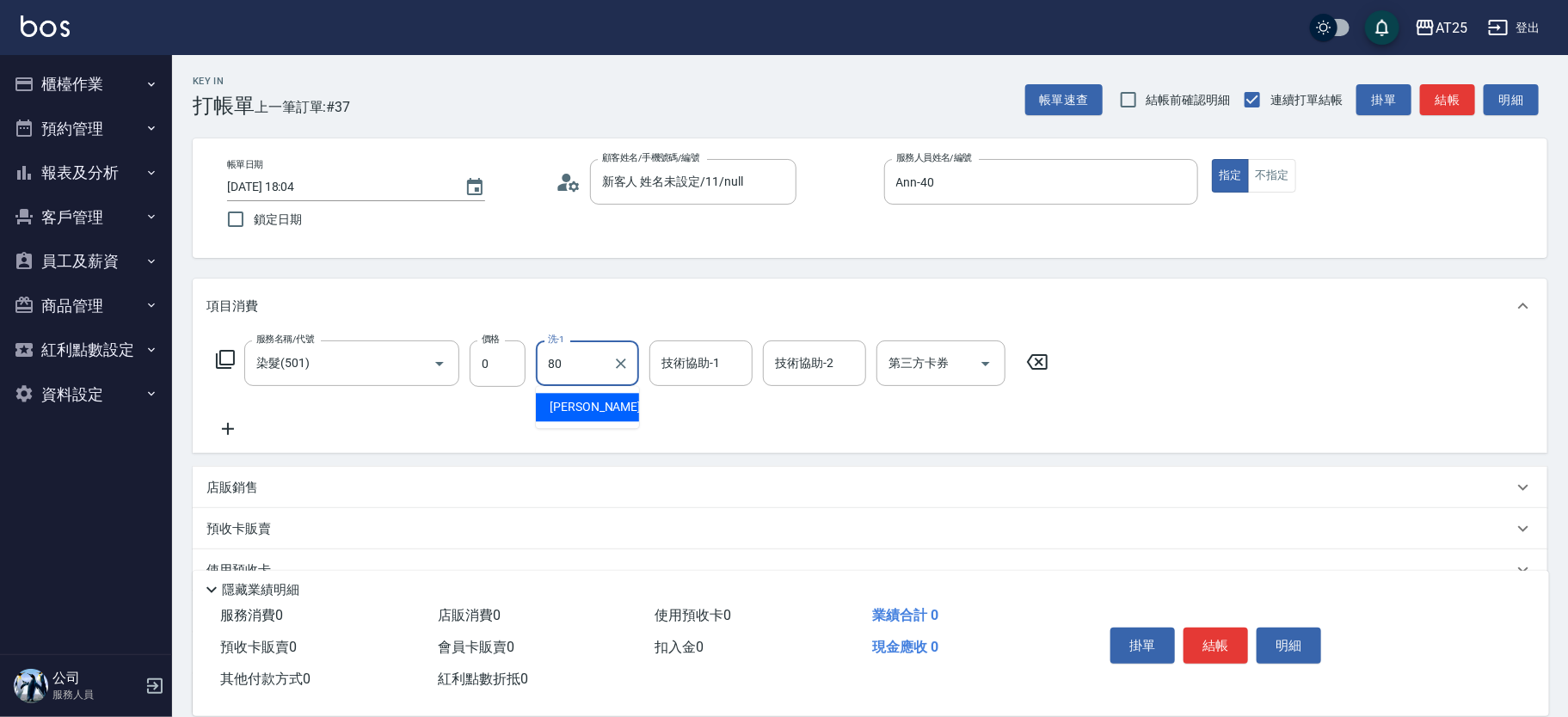
type input "Jessica-80"
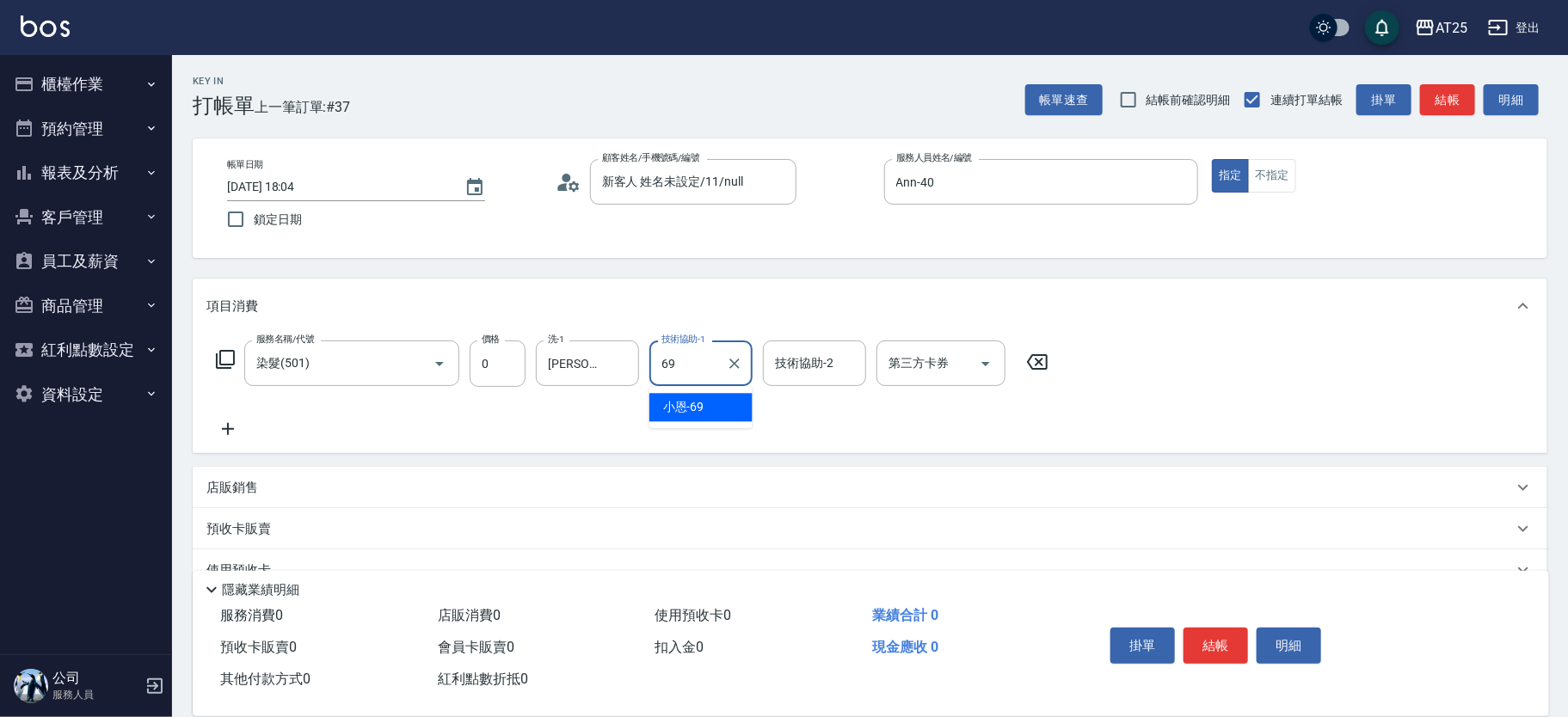
type input "小恩-69"
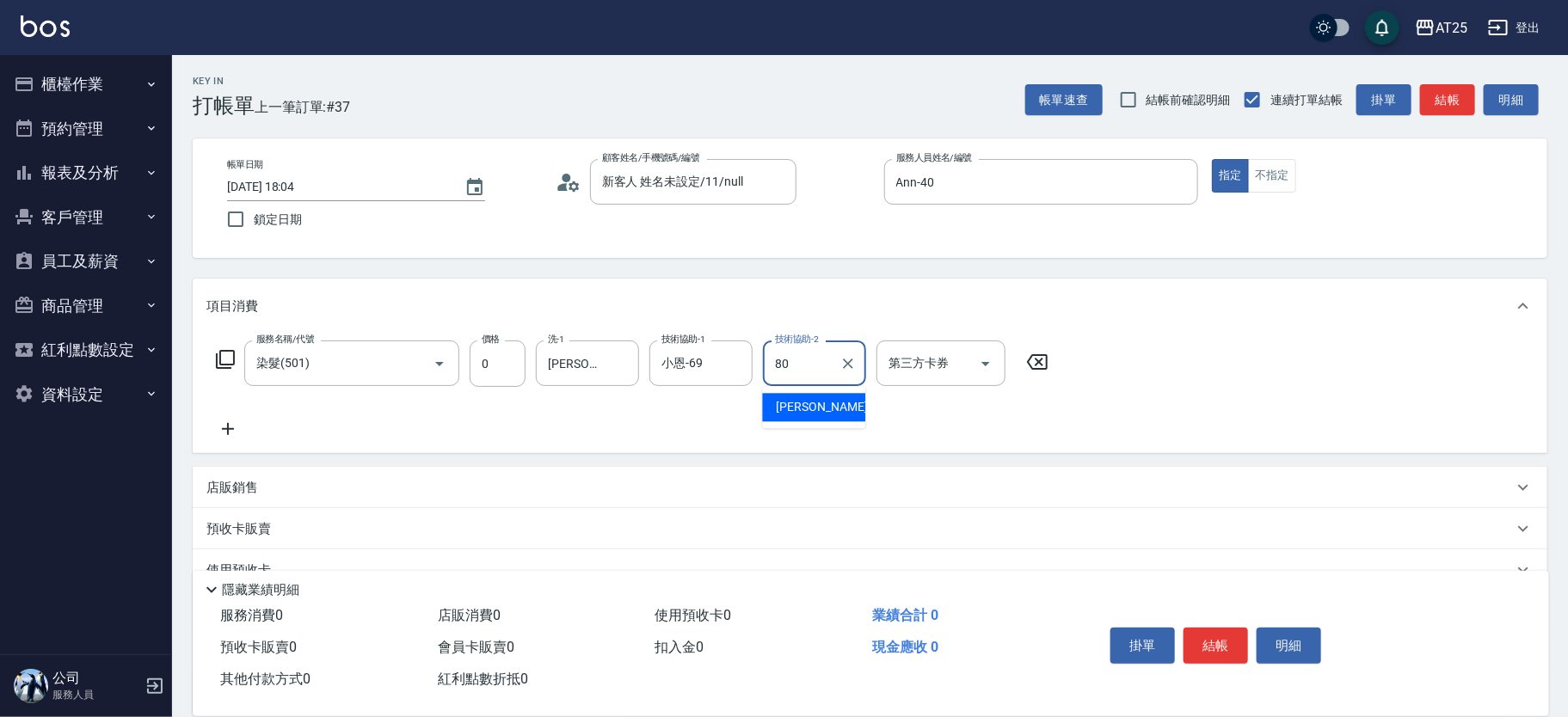
type input "Jessica-80"
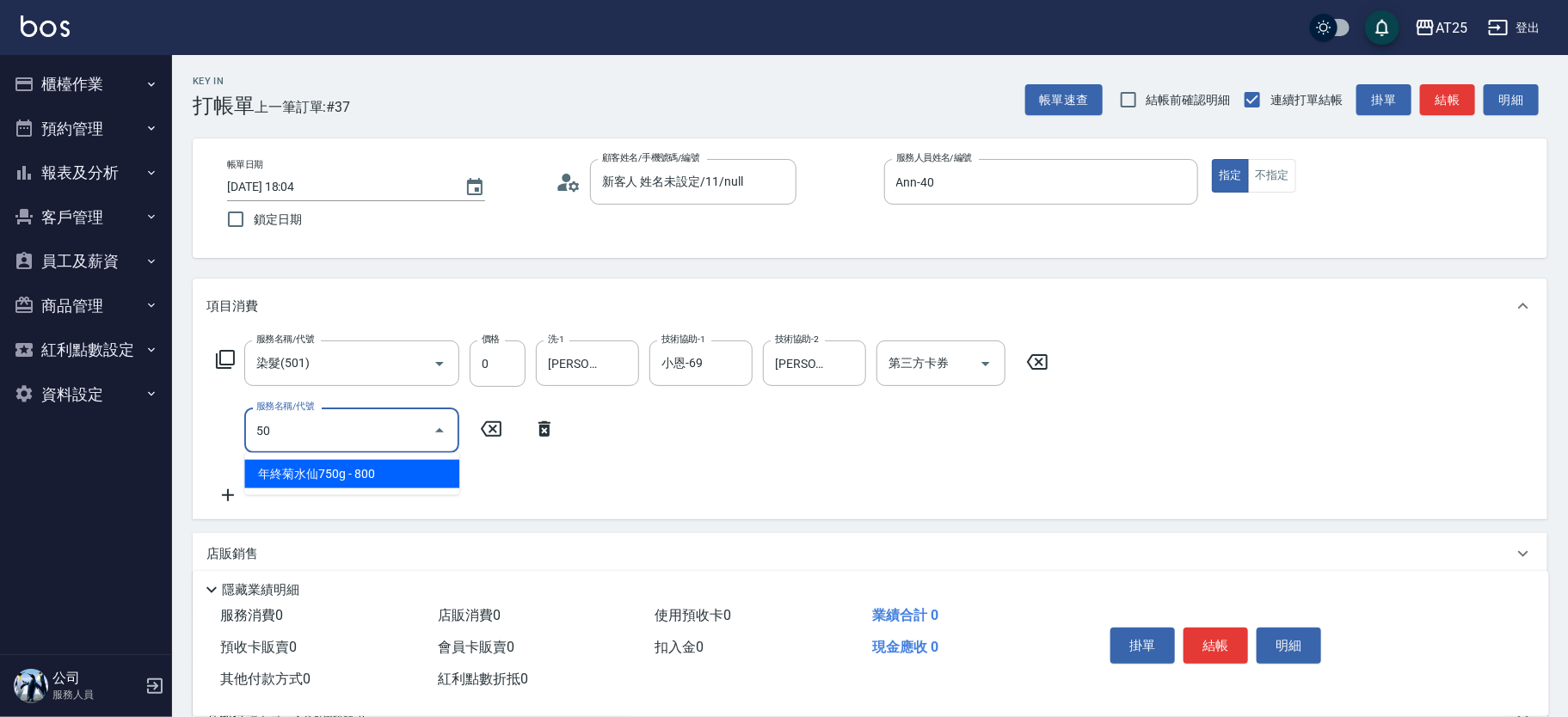
type input "502"
type input "50"
type input "漂髮(502)"
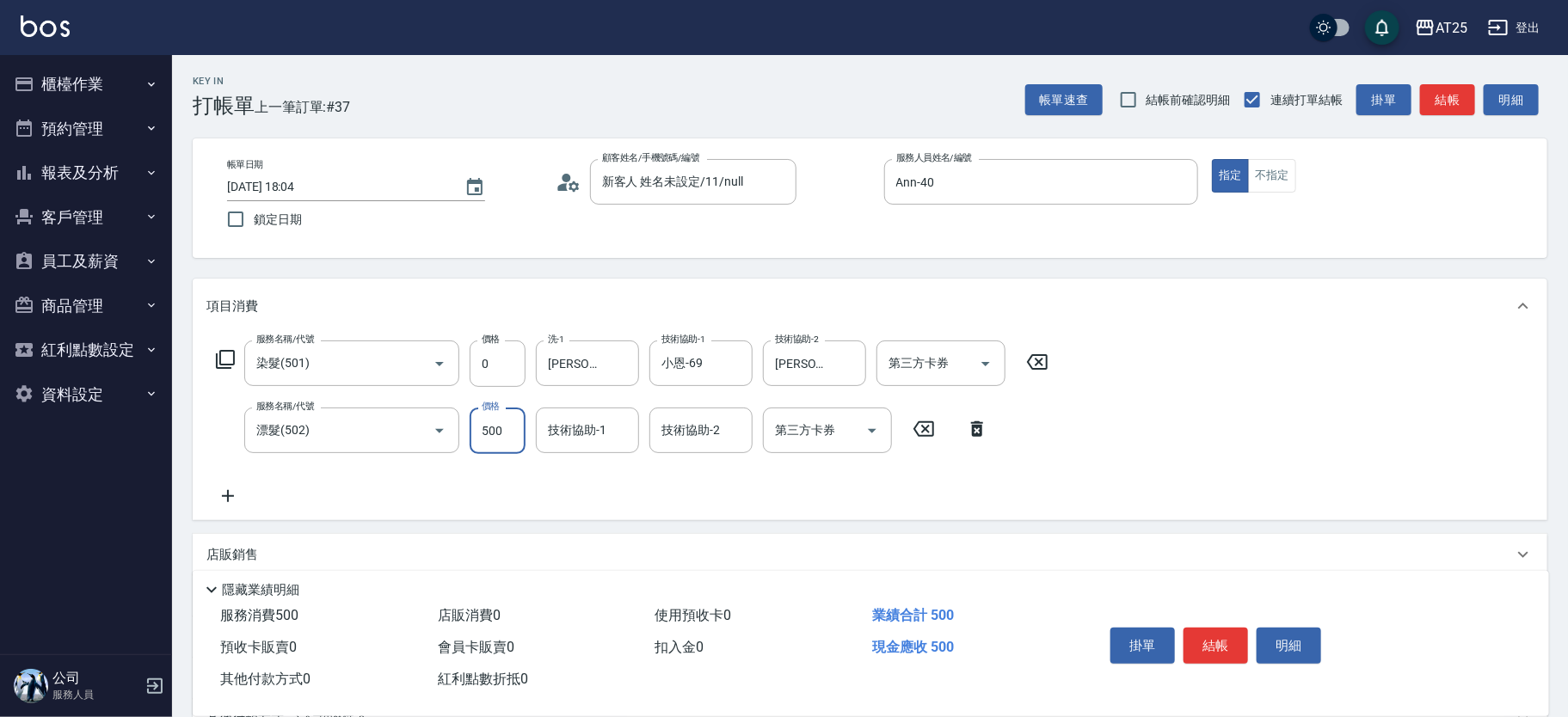
type input "0"
type input "小恩-69"
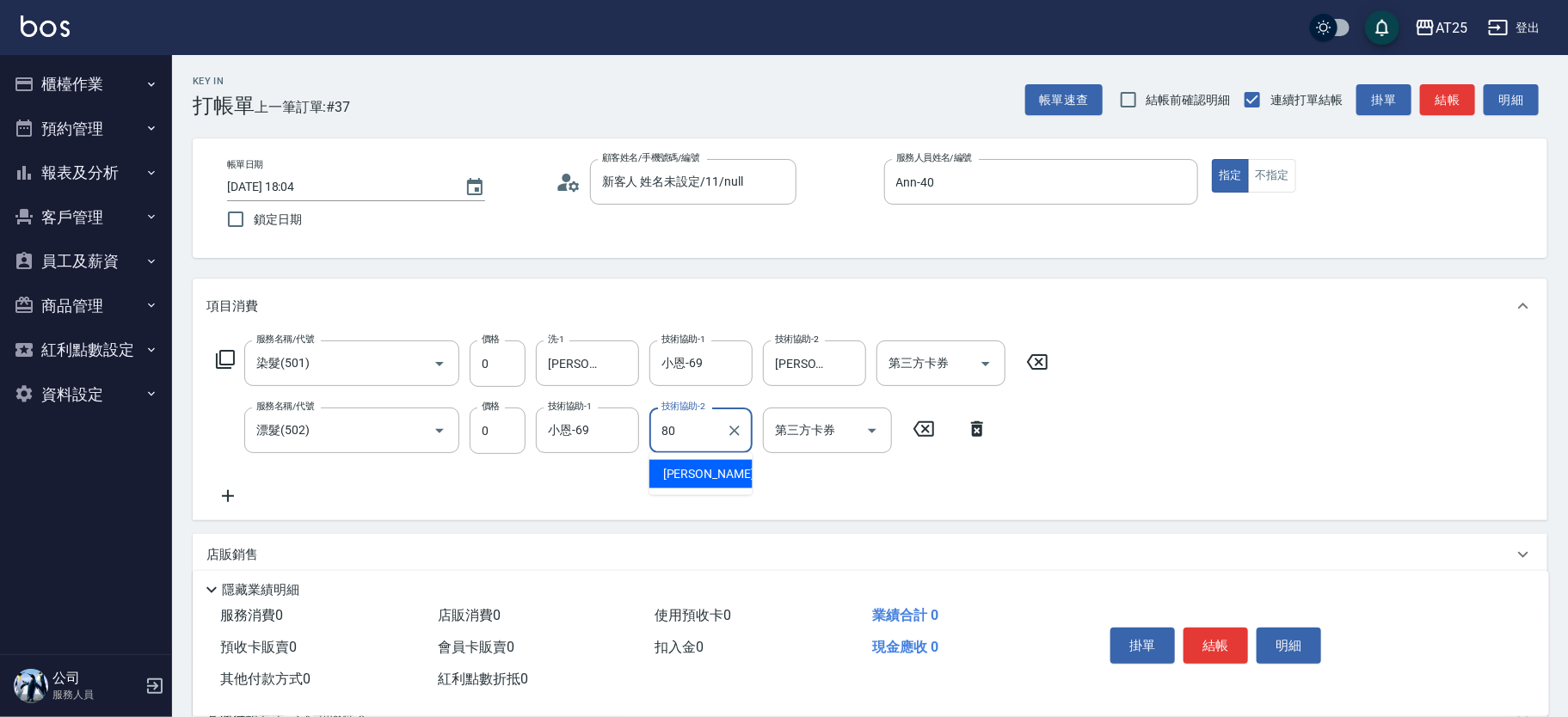
type input "Jessica-80"
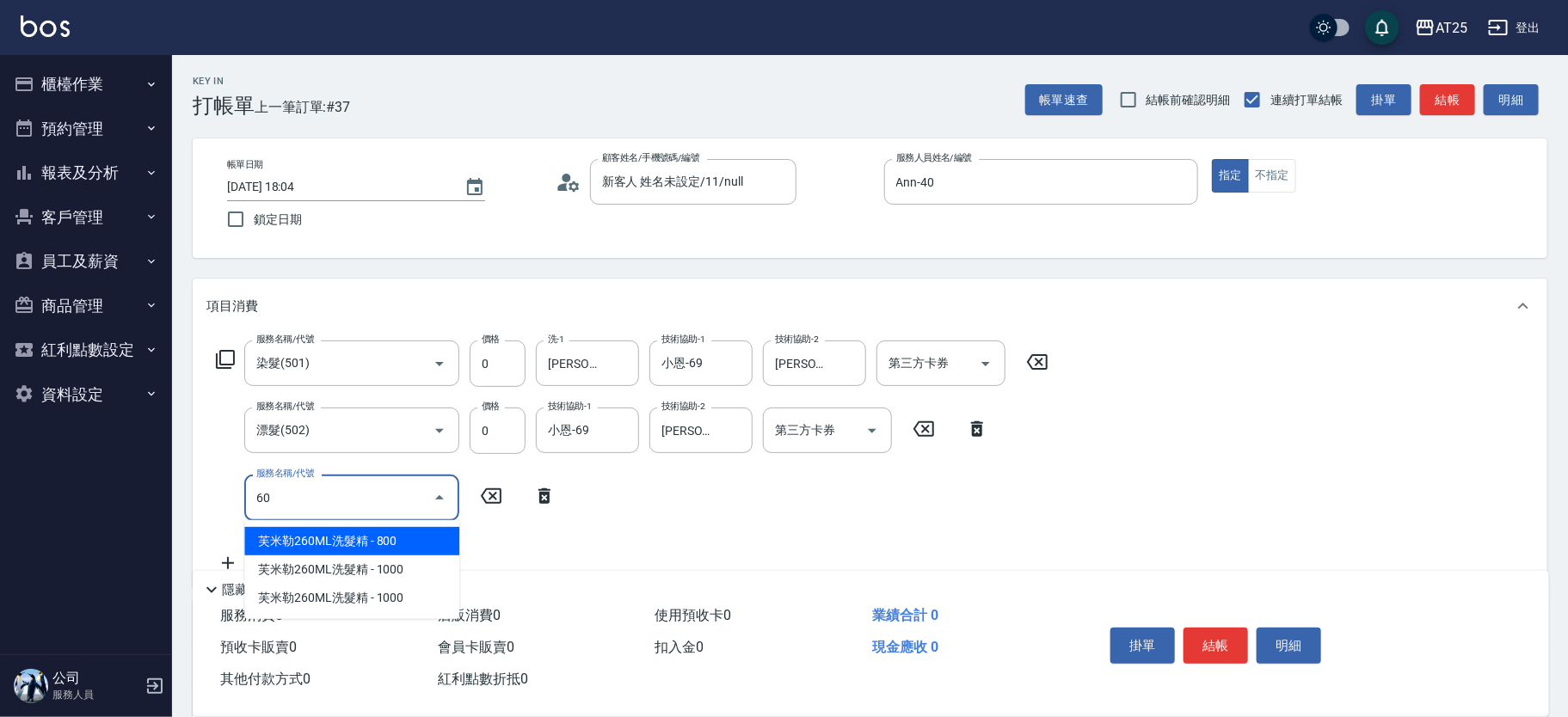
type input "601"
type input "100"
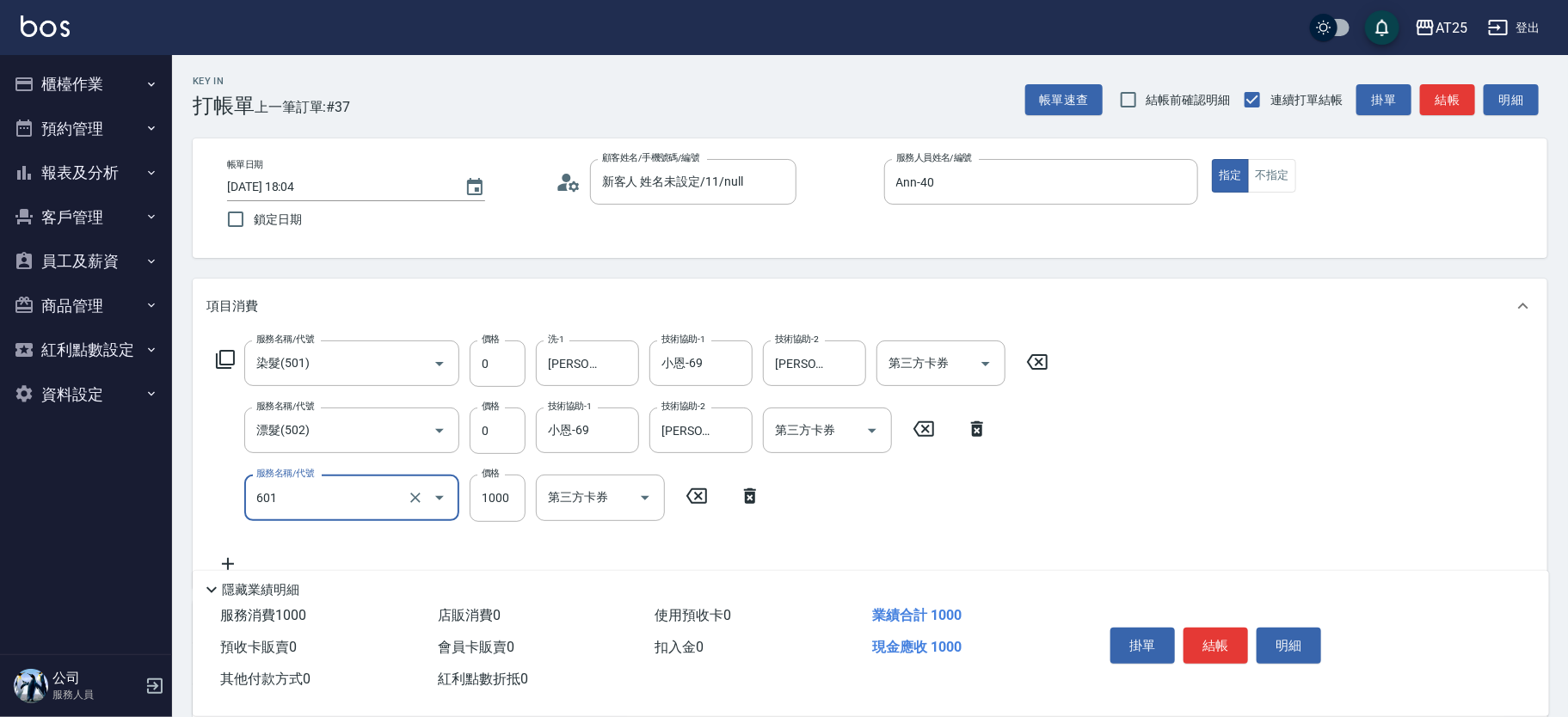
type input "自備護髮(1000上)(601)"
type input "0"
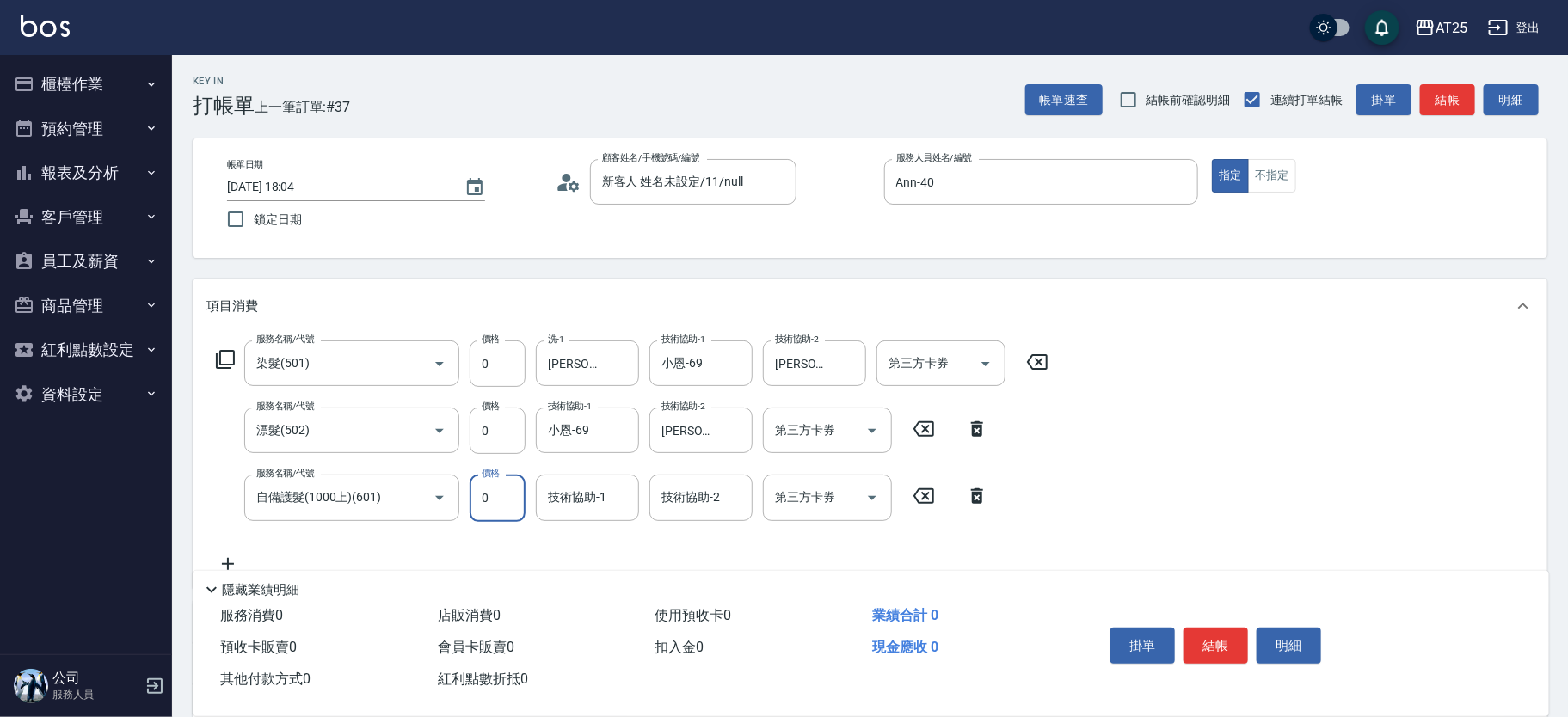
type input "0"
type input "Jessica-80"
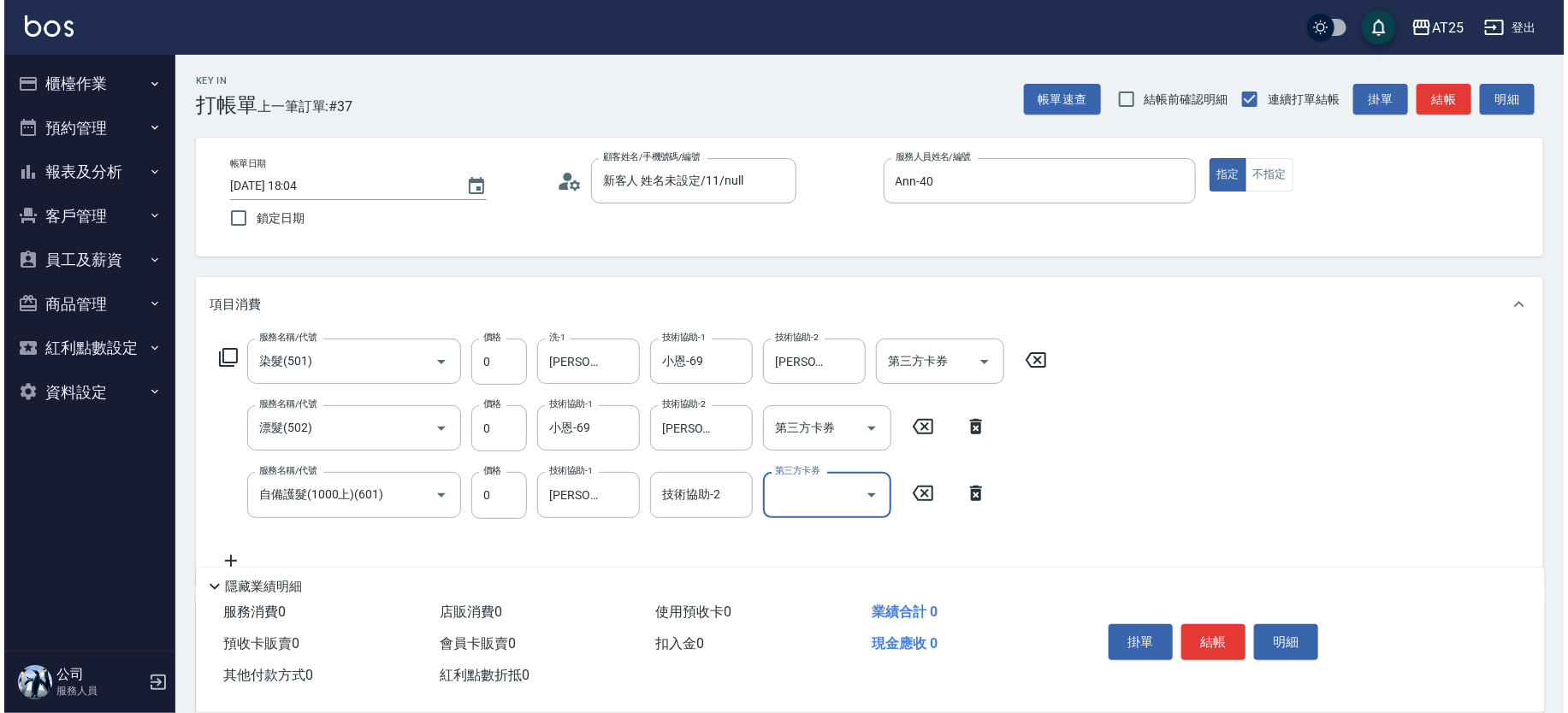
scroll to position [89, 0]
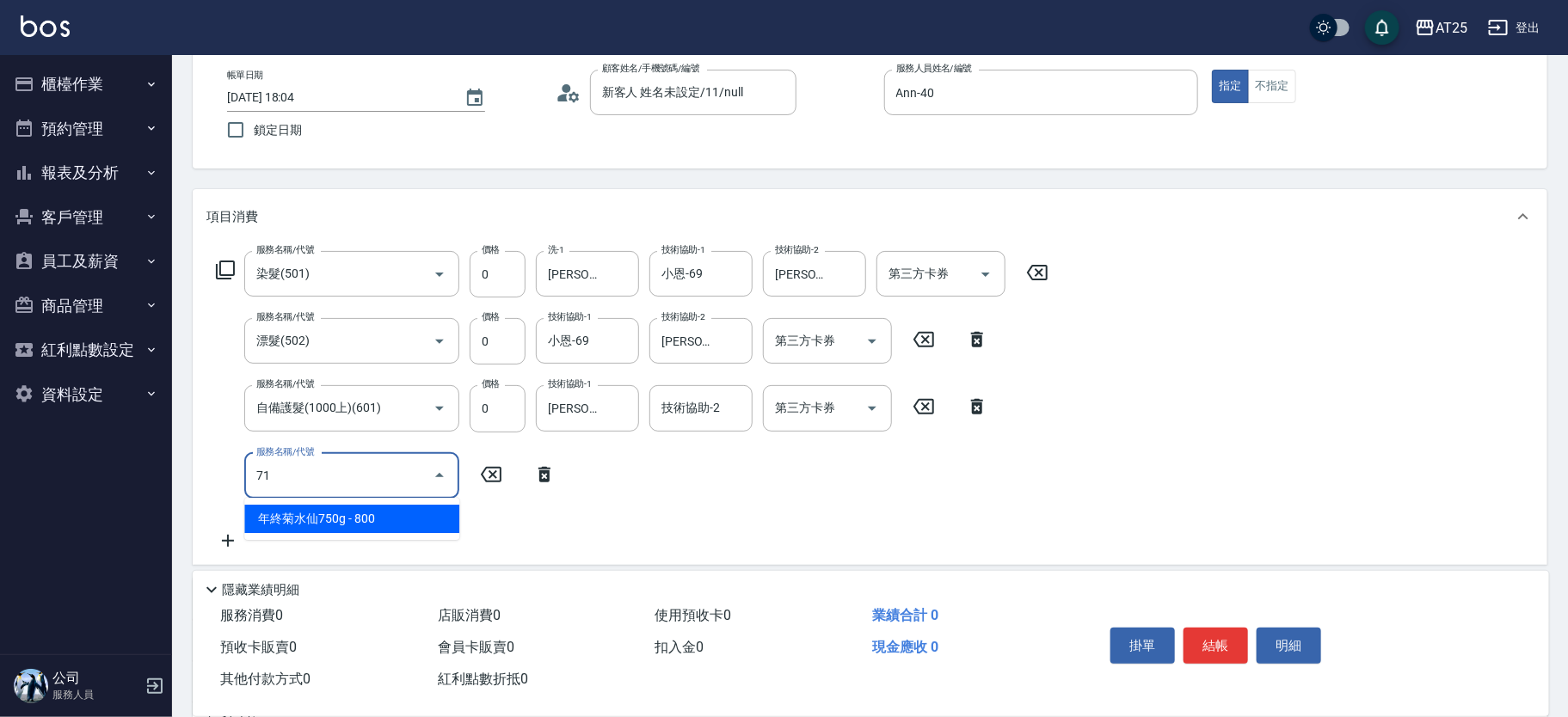
type input "714"
type input "150"
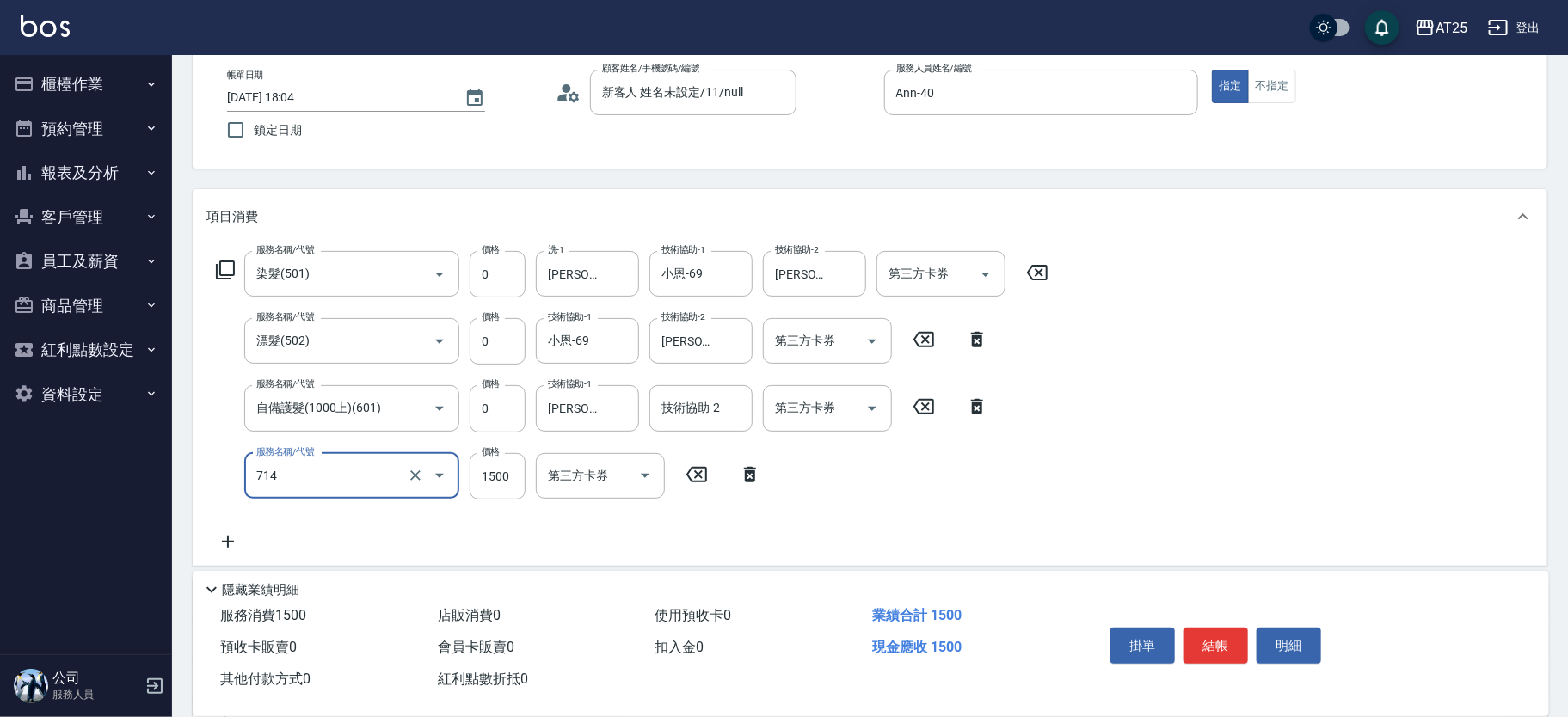
type input "拆(714)"
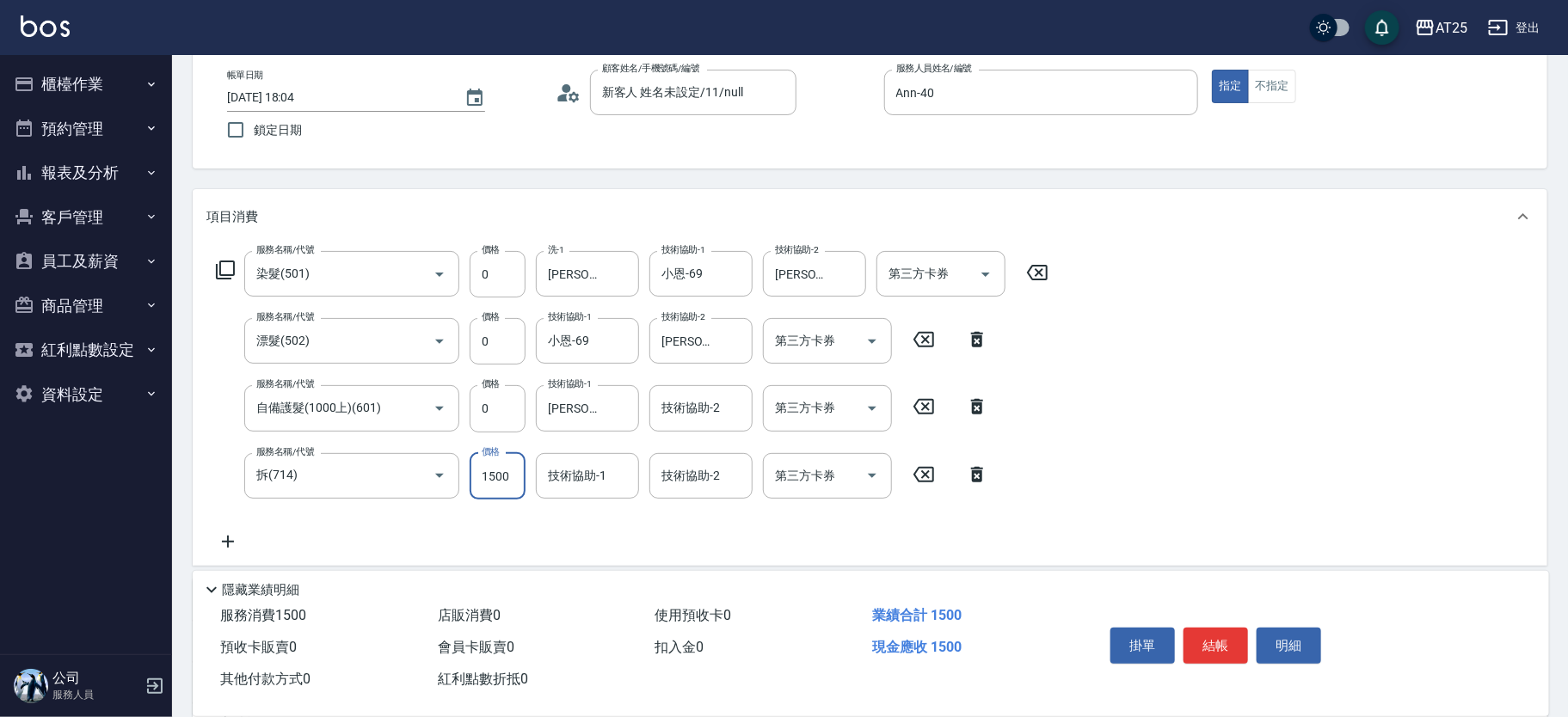
type input "0"
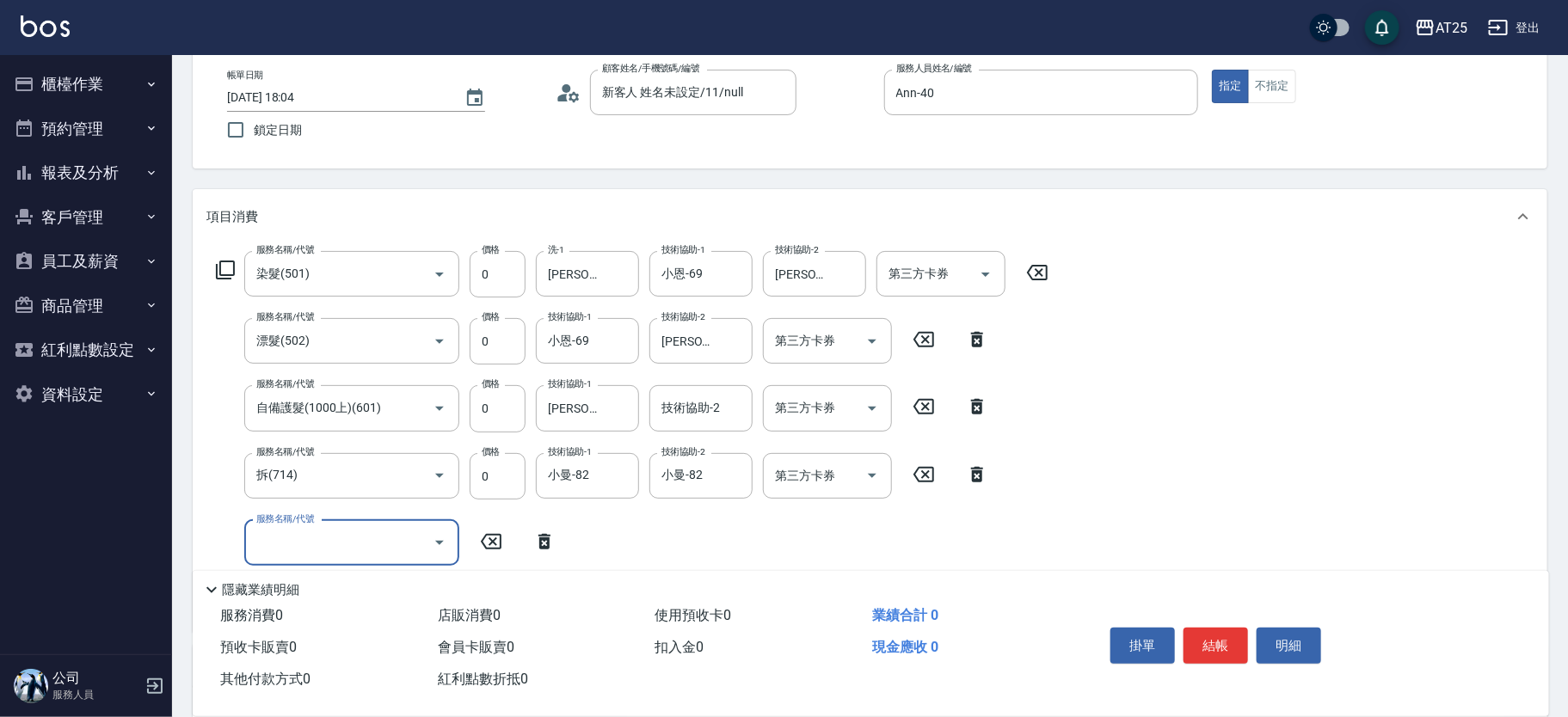
click at [231, 276] on icon at bounding box center [225, 270] width 21 height 21
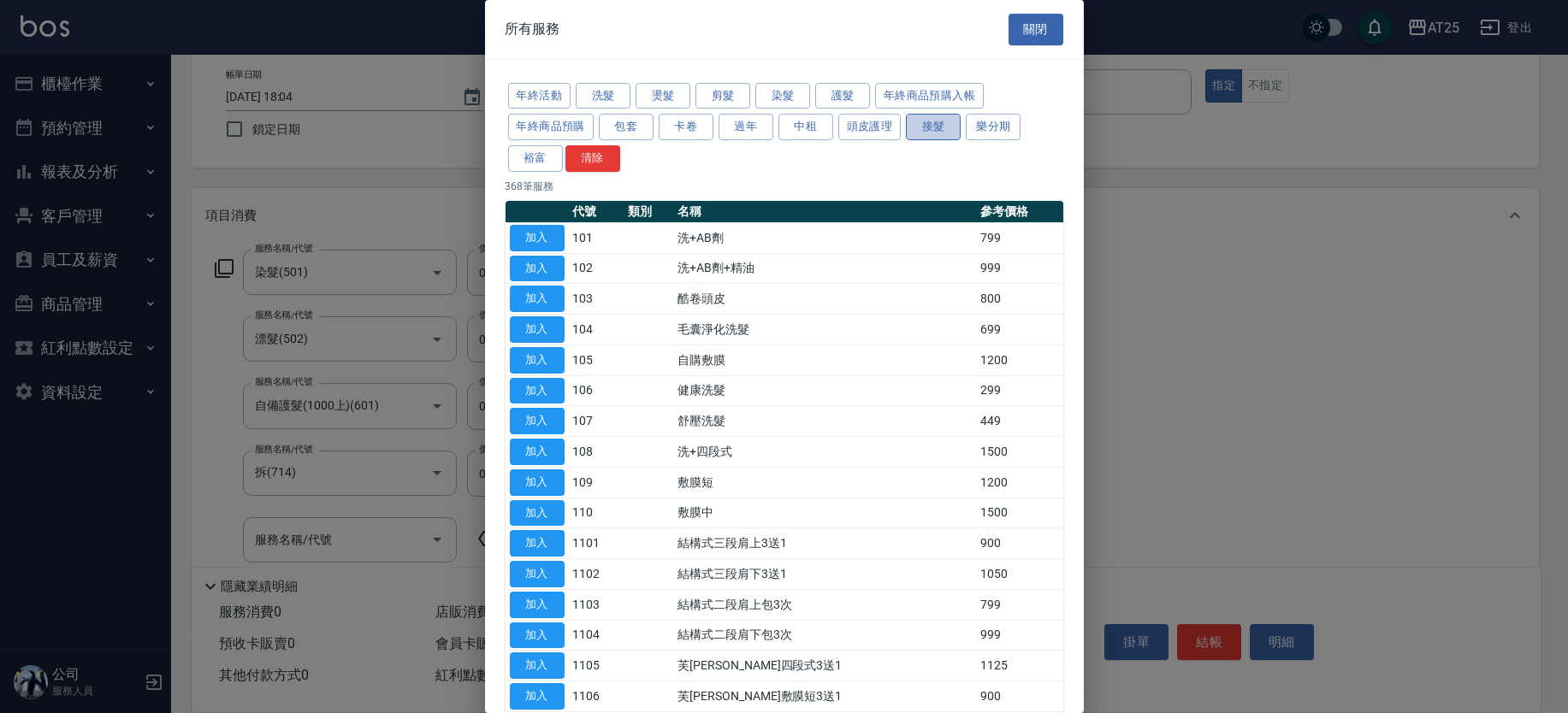
click at [930, 135] on button "接髮" at bounding box center [933, 127] width 55 height 26
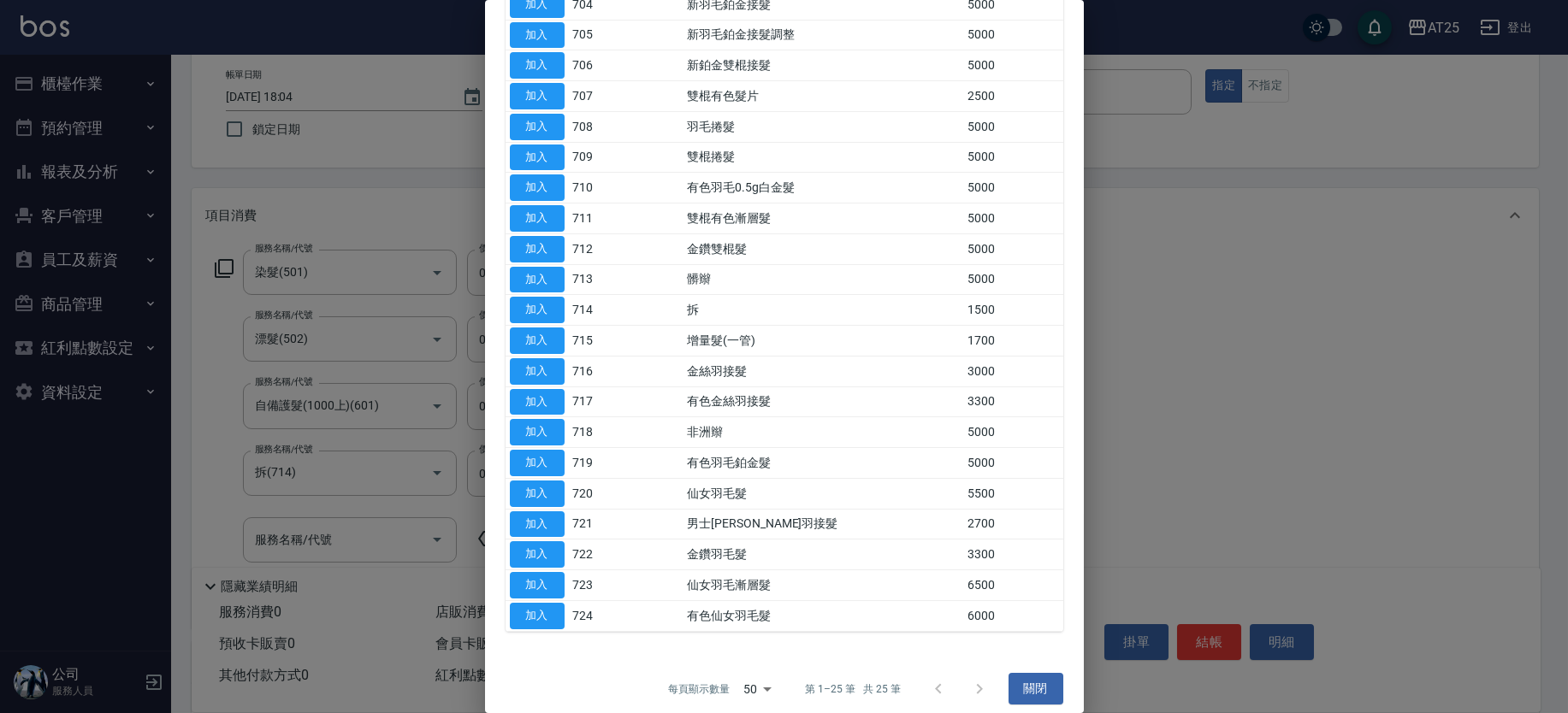
scroll to position [356, 0]
drag, startPoint x: 545, startPoint y: 179, endPoint x: 374, endPoint y: 254, distance: 186.7
click at [547, 177] on button "加入" at bounding box center [537, 186] width 55 height 26
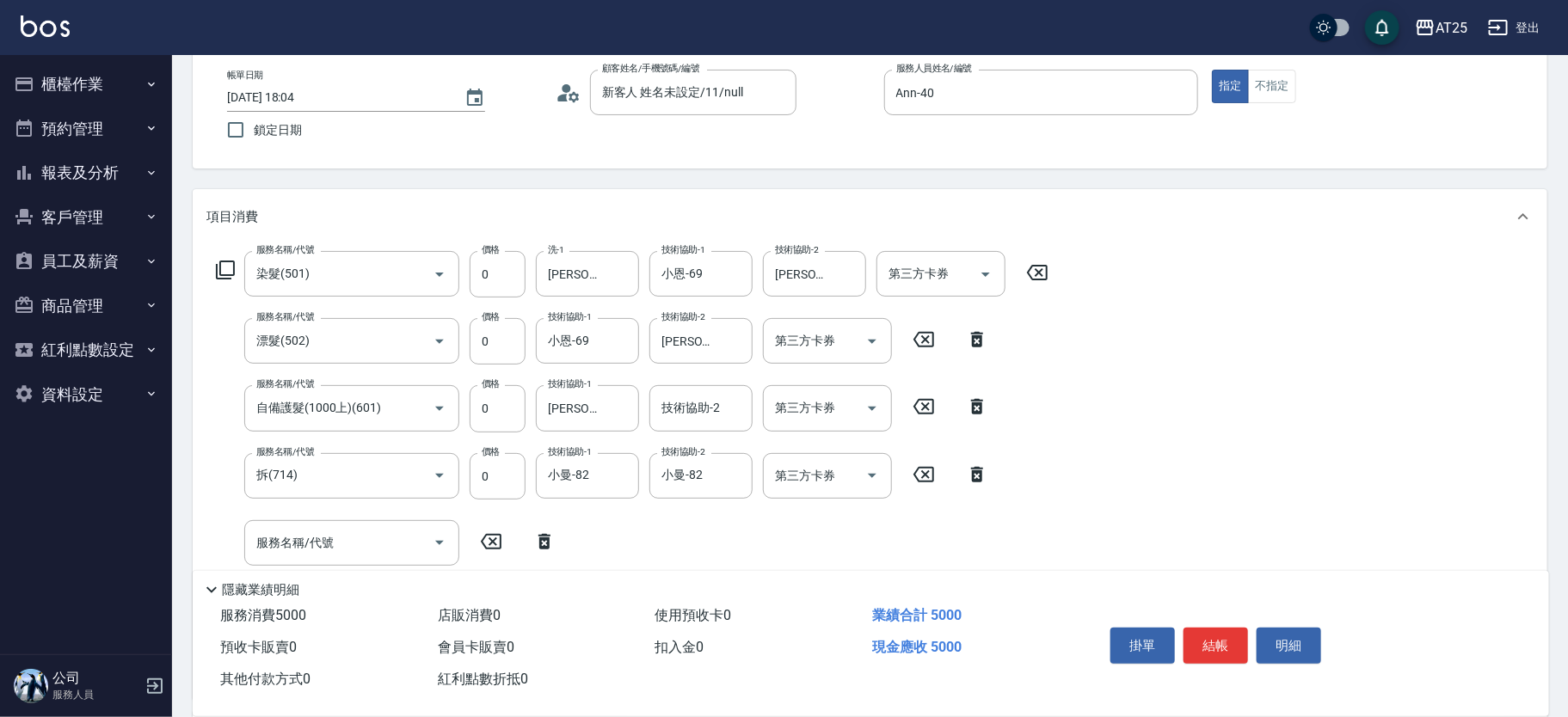
click at [220, 259] on icon at bounding box center [225, 270] width 21 height 21
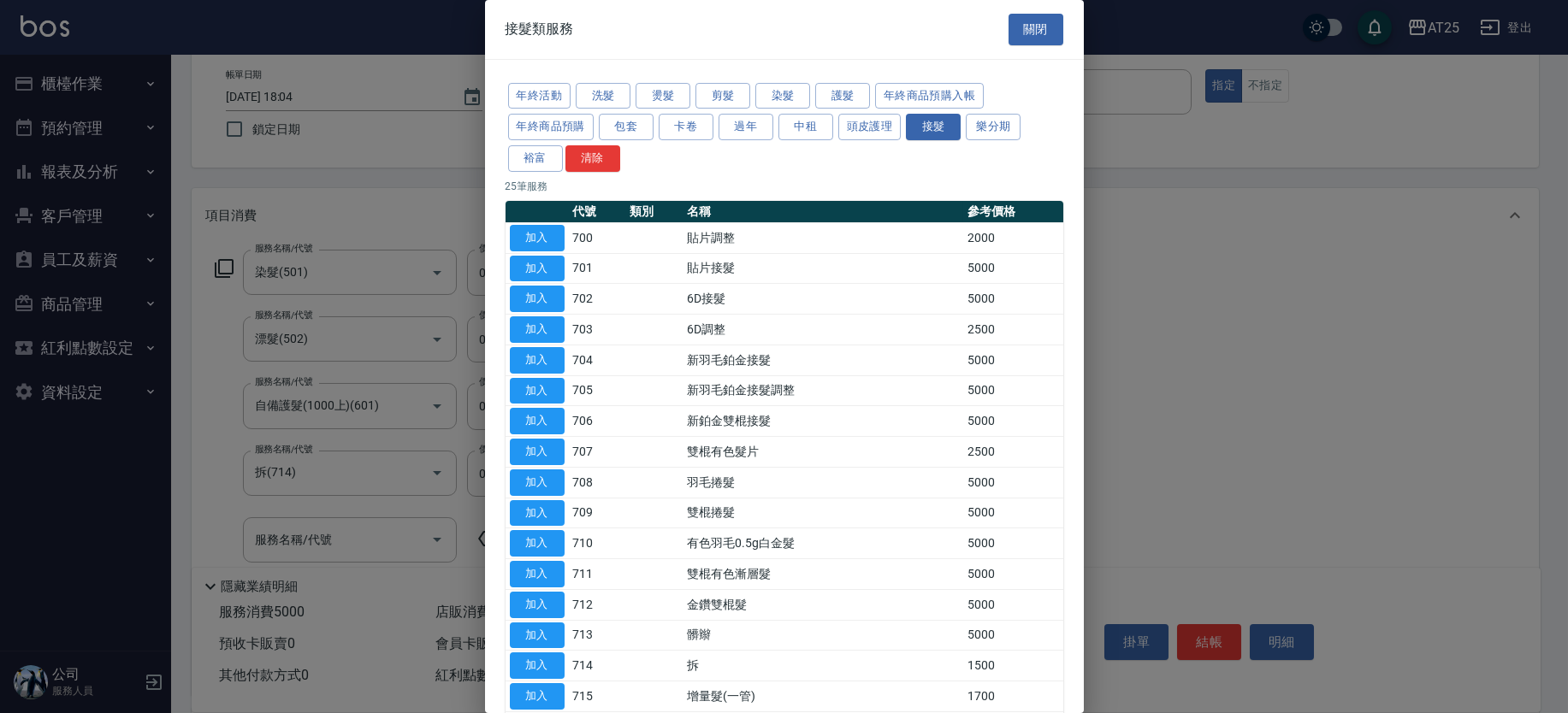
scroll to position [366, 0]
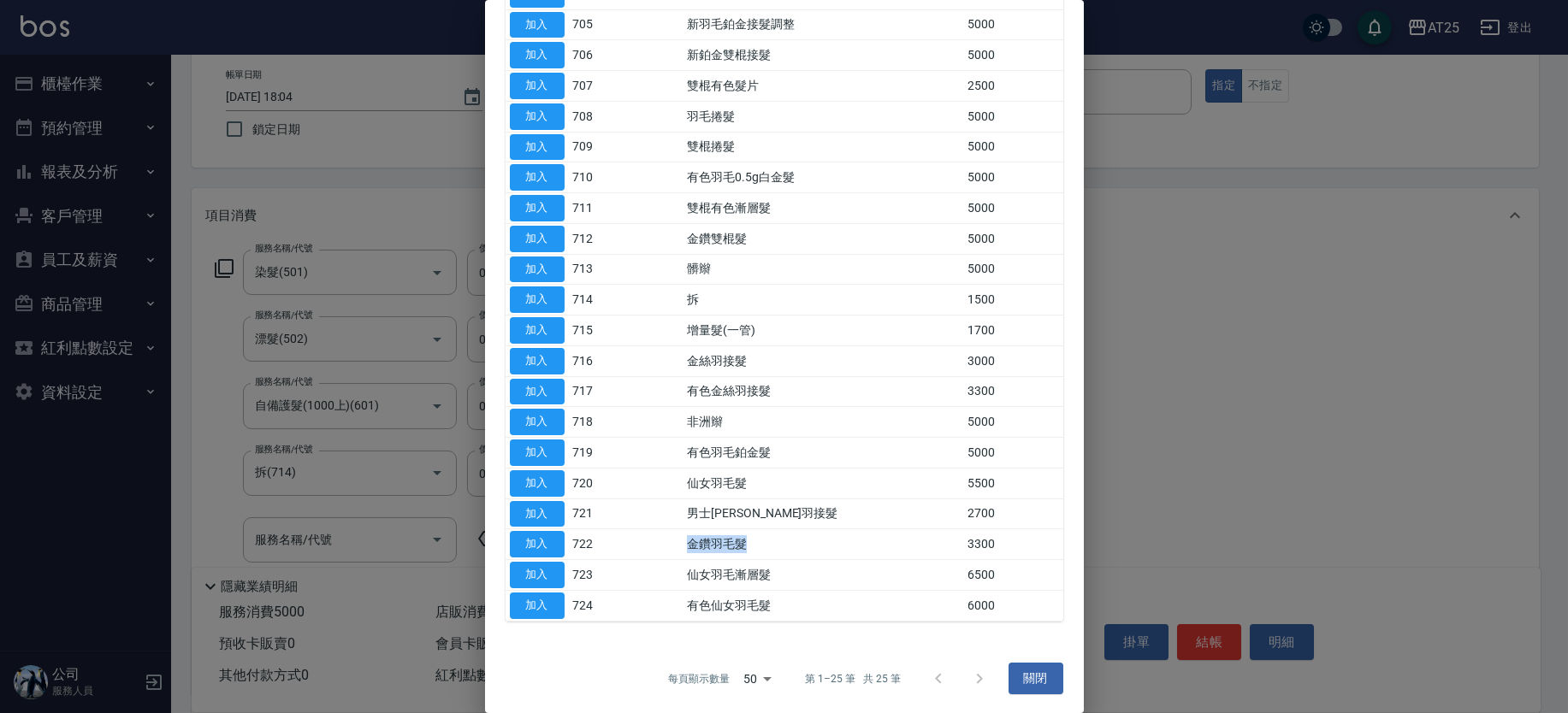
drag, startPoint x: 723, startPoint y: 539, endPoint x: 805, endPoint y: 552, distance: 83.0
click at [820, 553] on td "金鑽羽毛髮" at bounding box center [823, 545] width 280 height 31
drag, startPoint x: 536, startPoint y: 534, endPoint x: 367, endPoint y: 382, distance: 227.3
click at [538, 534] on button "加入" at bounding box center [537, 544] width 55 height 26
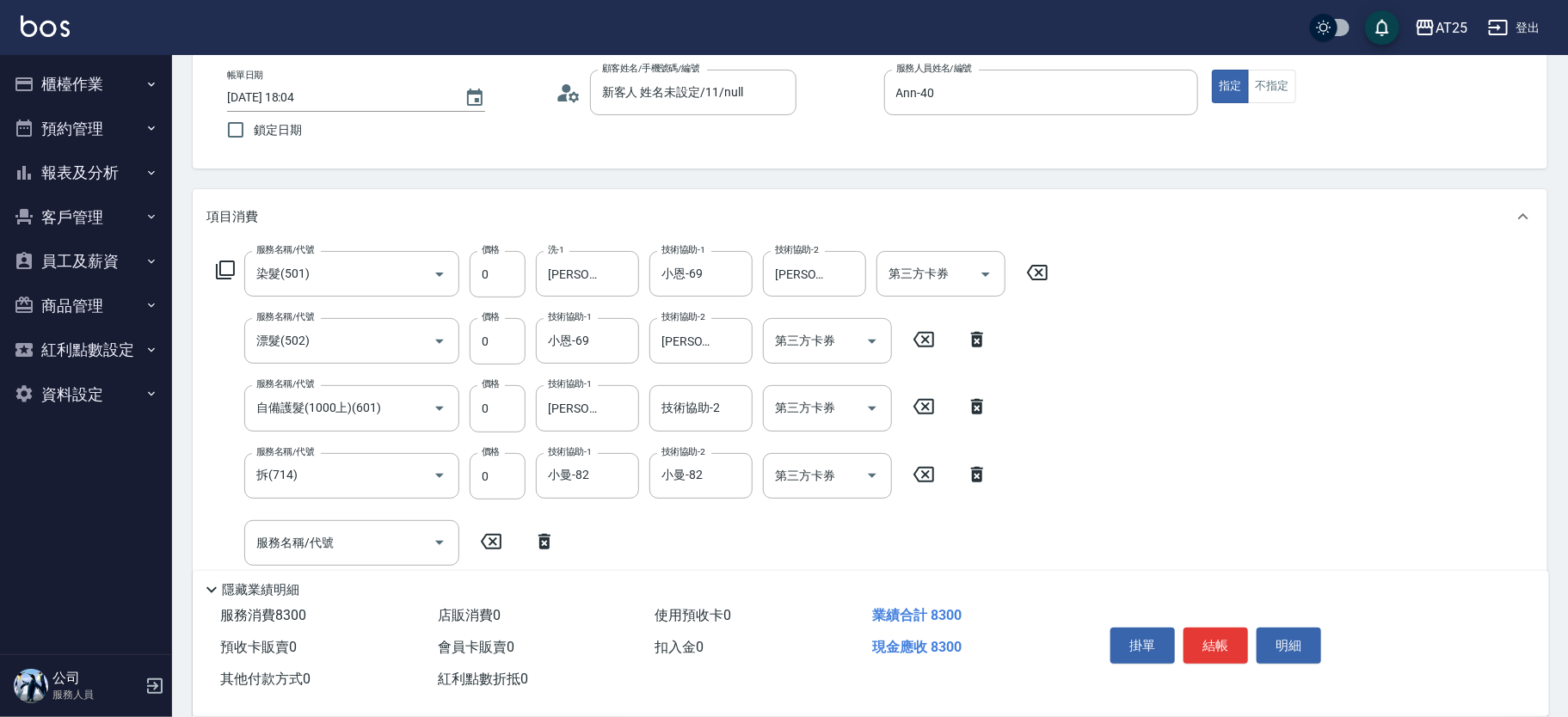
click at [224, 267] on icon at bounding box center [225, 270] width 21 height 21
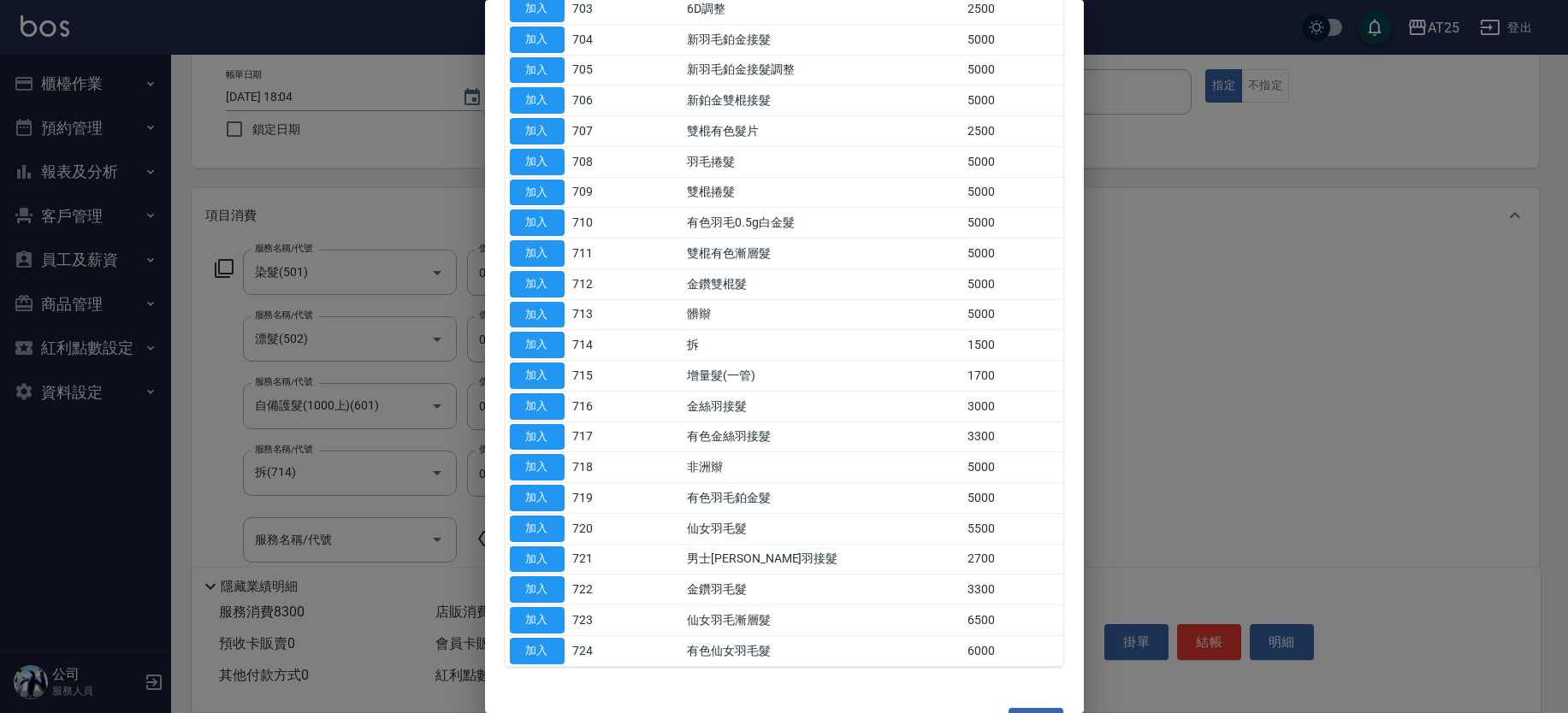
scroll to position [359, 0]
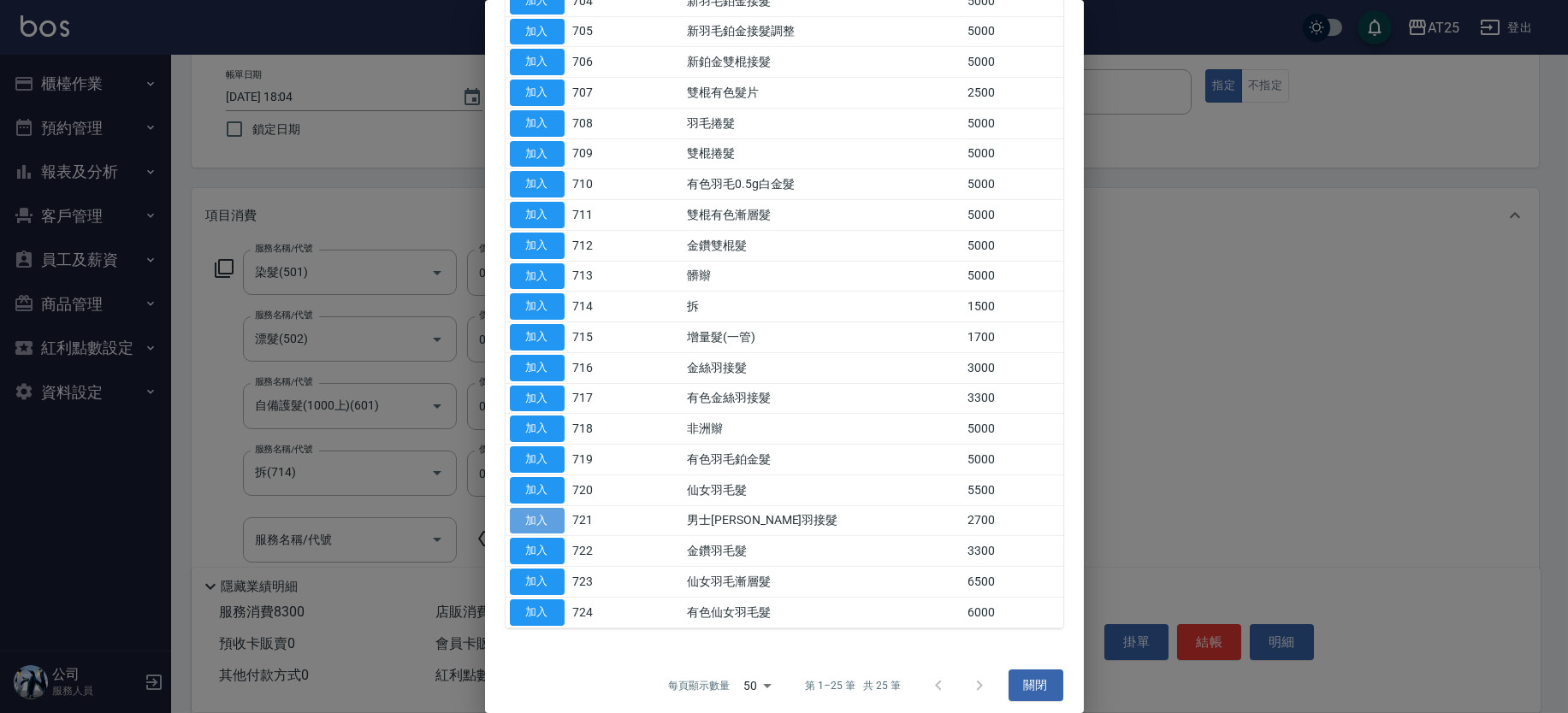
click at [538, 515] on button "加入" at bounding box center [537, 521] width 55 height 26
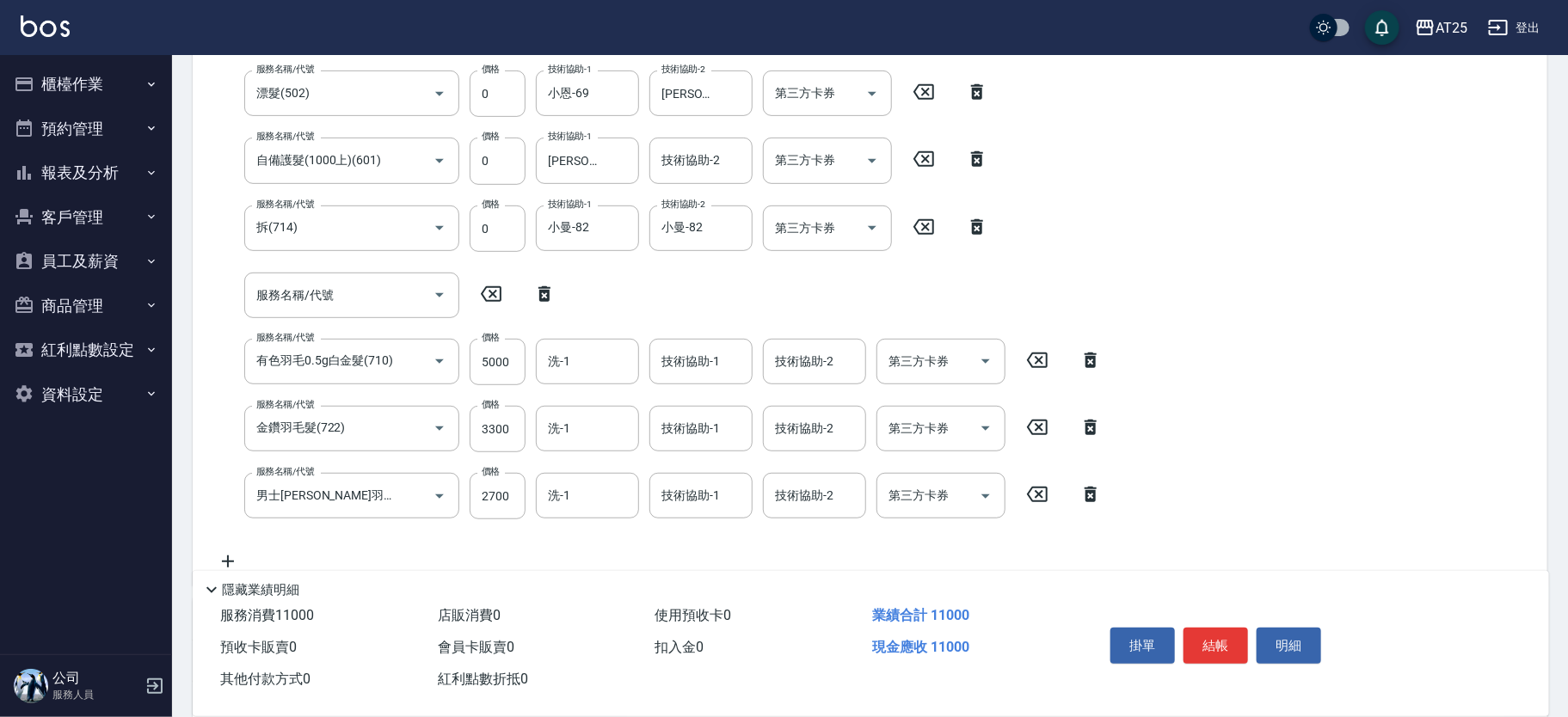
scroll to position [259, 0]
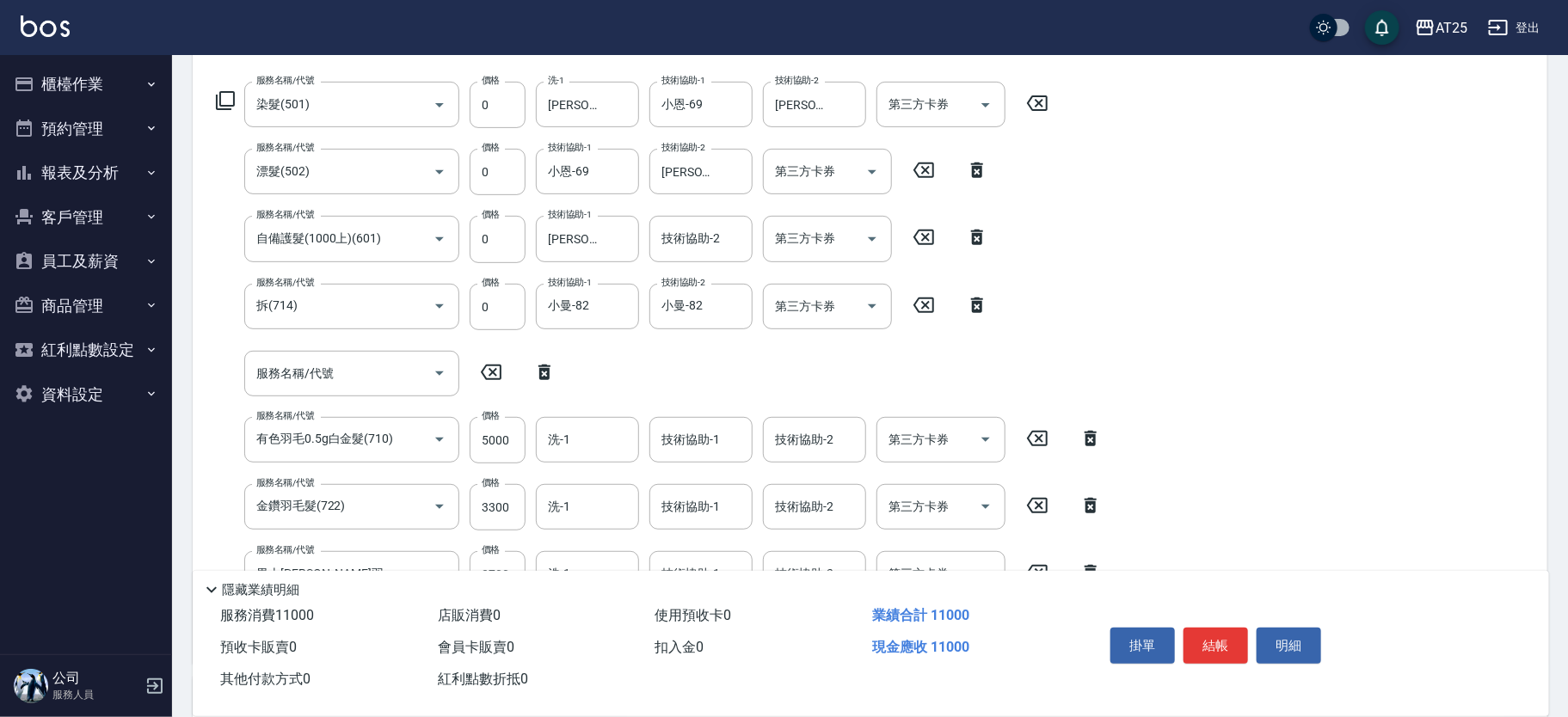
click at [551, 371] on icon at bounding box center [544, 373] width 43 height 21
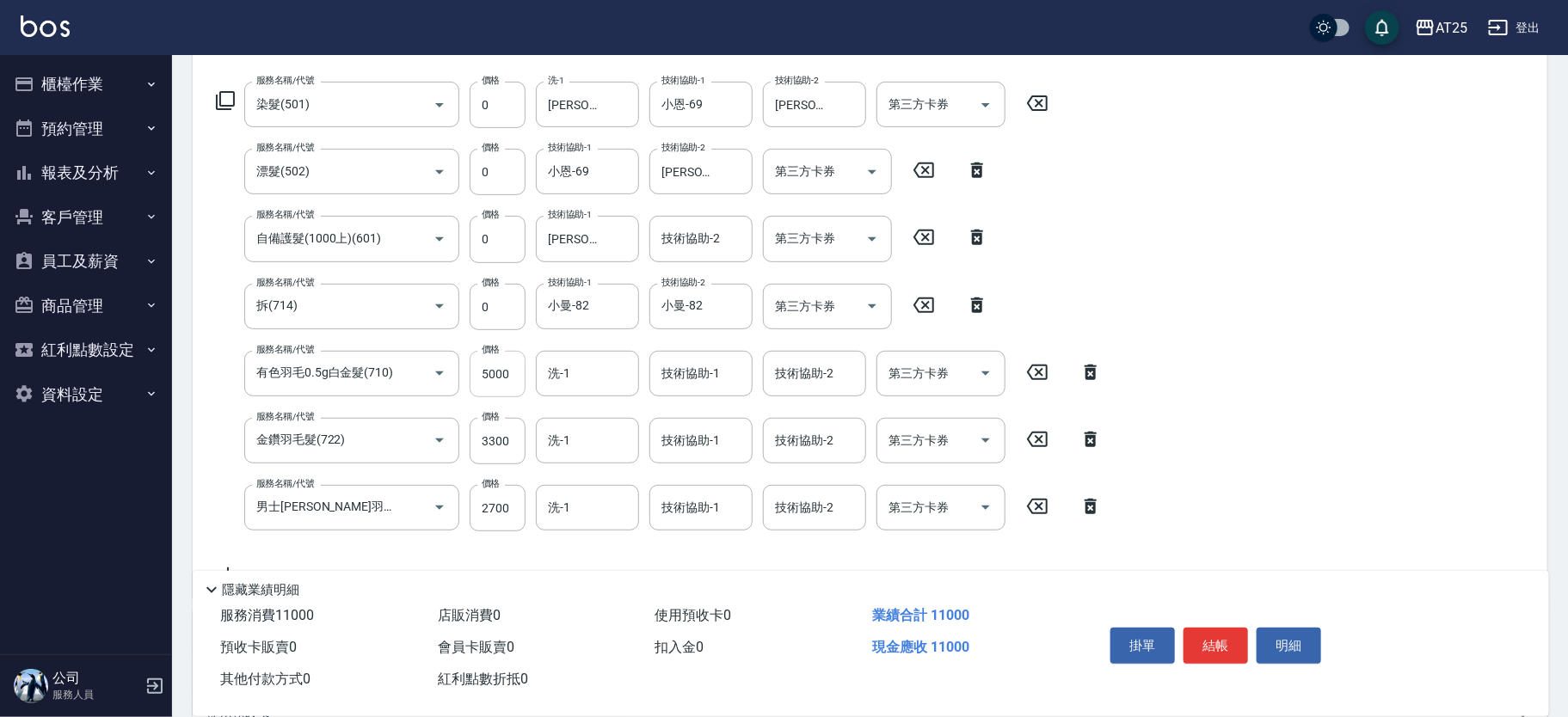
click at [501, 382] on input "5000" at bounding box center [497, 374] width 56 height 46
click at [504, 381] on input "5000" at bounding box center [497, 374] width 56 height 46
click at [510, 447] on input "3300" at bounding box center [497, 441] width 56 height 46
click at [502, 518] on input "2700" at bounding box center [497, 508] width 56 height 46
click at [715, 384] on input "技術協助-1" at bounding box center [700, 374] width 88 height 30
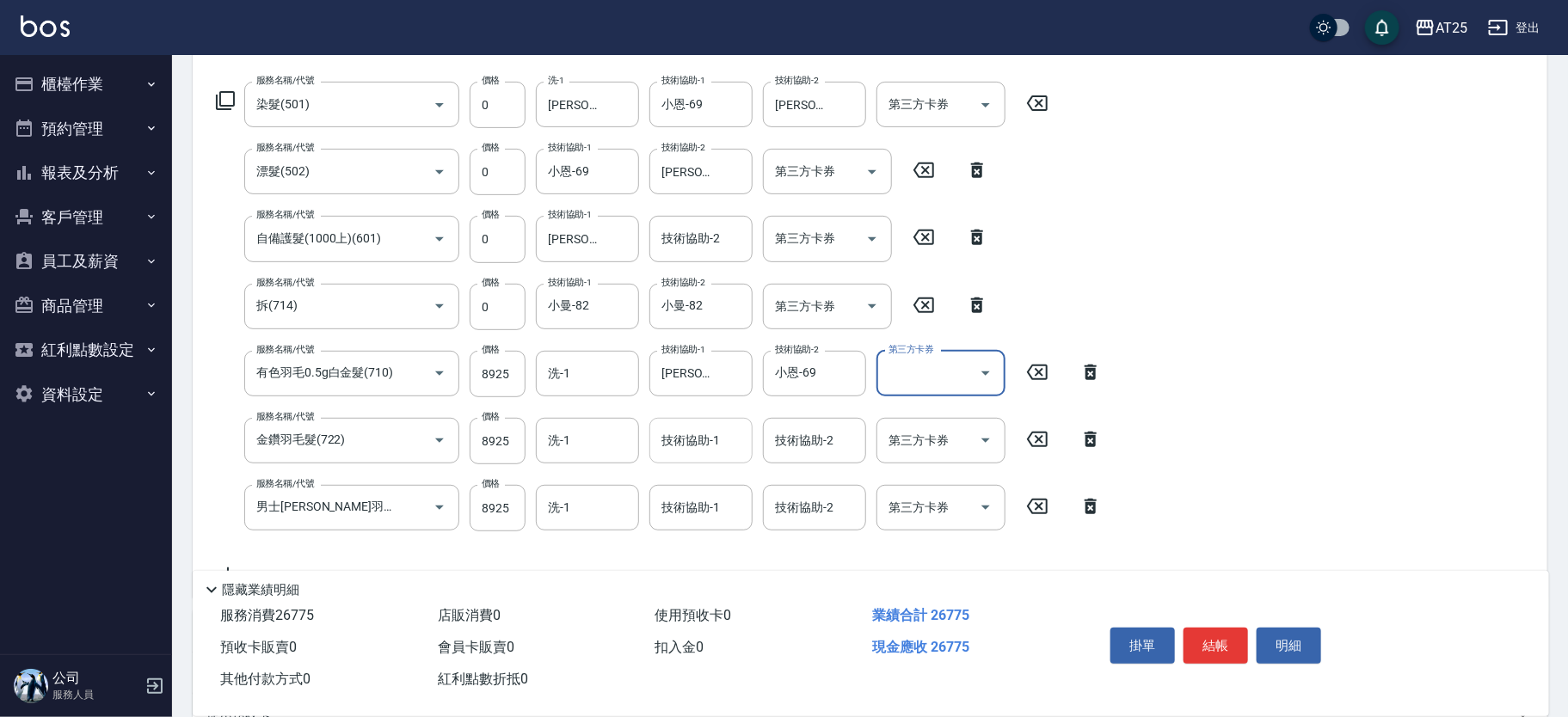
click at [695, 449] on input "技術協助-1" at bounding box center [700, 441] width 88 height 30
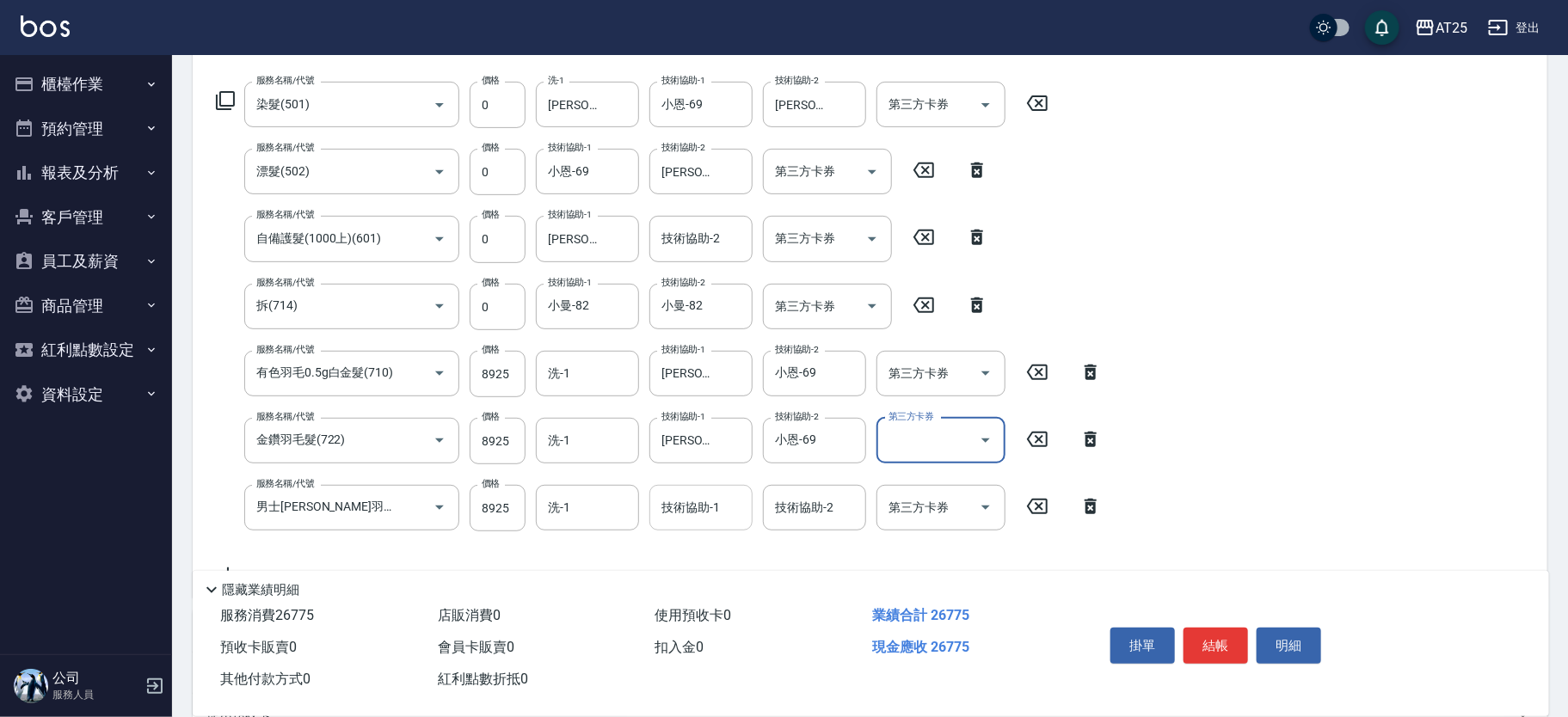
click at [690, 498] on div "技術協助-1 技術協助-1" at bounding box center [700, 508] width 103 height 45
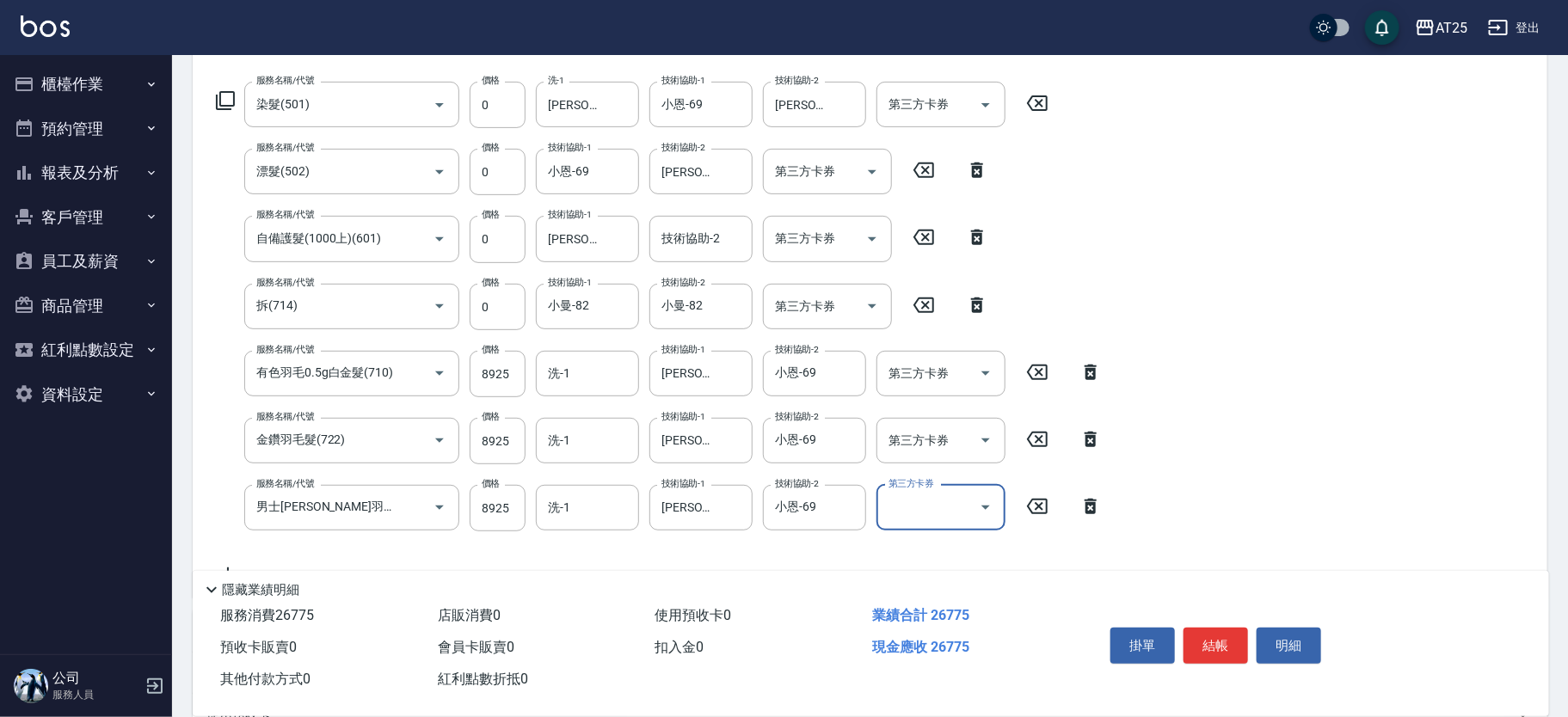
click at [1559, 449] on div "Key In 打帳單 上一筆訂單:#37 帳單速查 結帳前確認明細 連續打單結帳 掛單 結帳 明細 帳單日期 2025/08/16 18:04 鎖定日期 顧客…" at bounding box center [870, 409] width 1396 height 1225
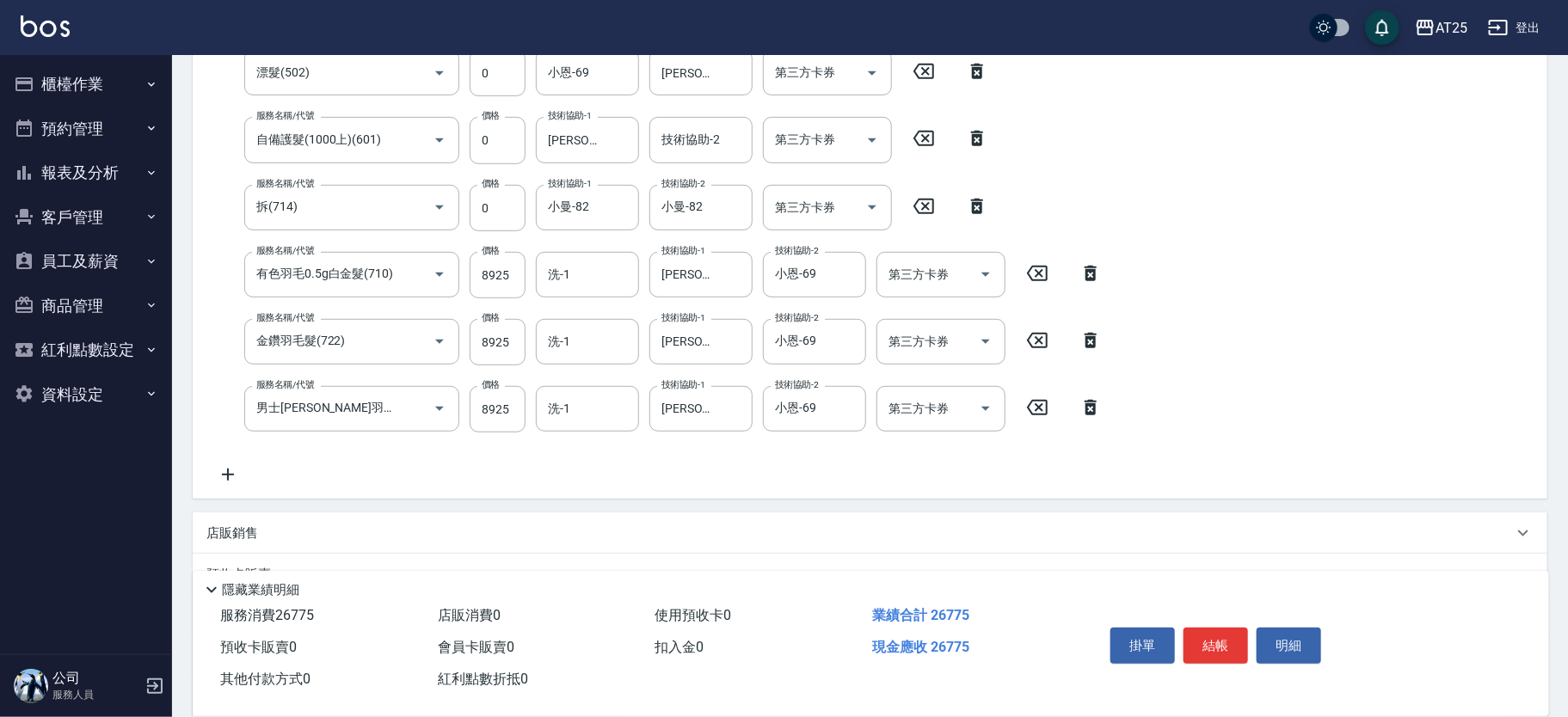
click at [225, 488] on div "服務名稱/代號 染髮(501) 服務名稱/代號 價格 0 價格 洗-1 Jessica-80 洗-1 技術協助-1 小恩-69 技術協助-1 技術協助-2 J…" at bounding box center [870, 237] width 1354 height 523
click at [232, 477] on icon at bounding box center [227, 475] width 43 height 21
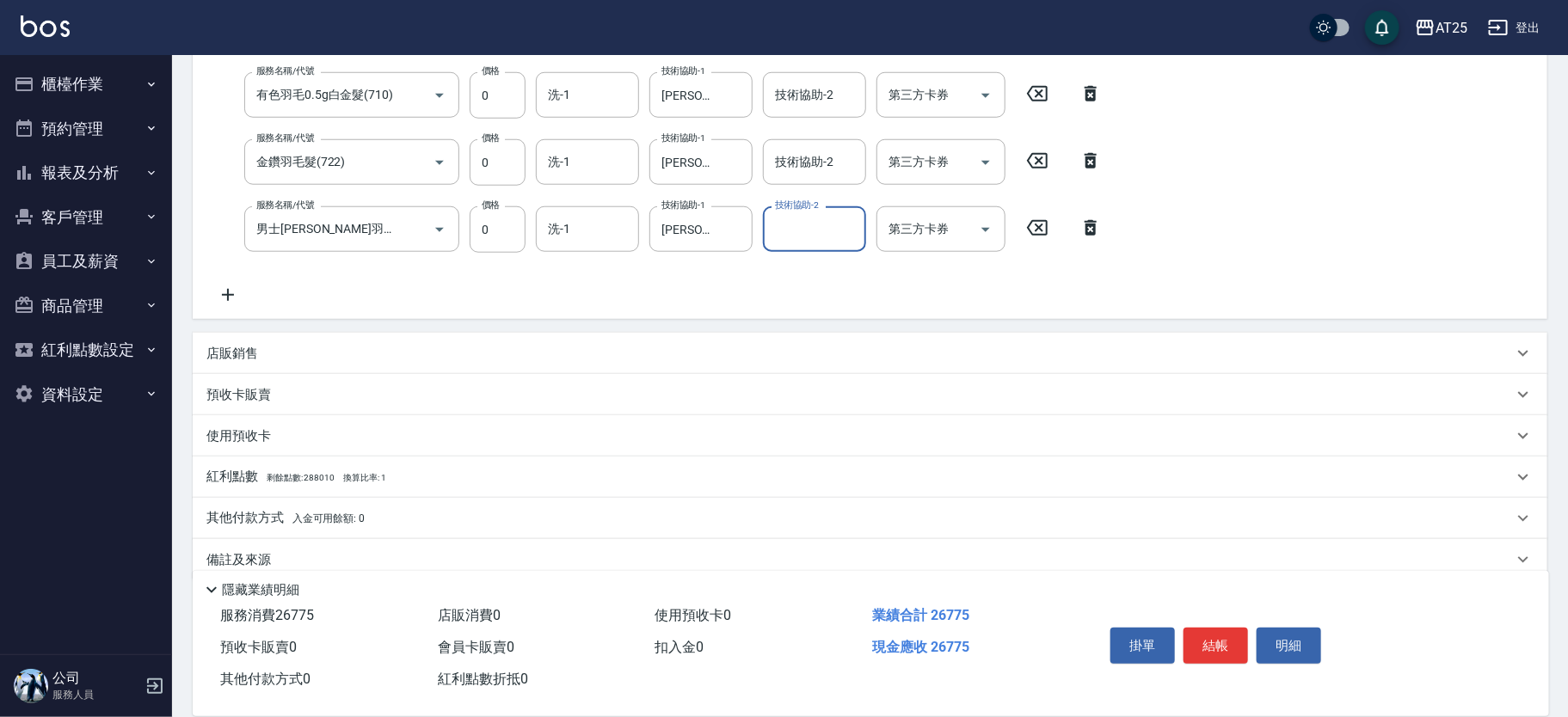
scroll to position [764, 0]
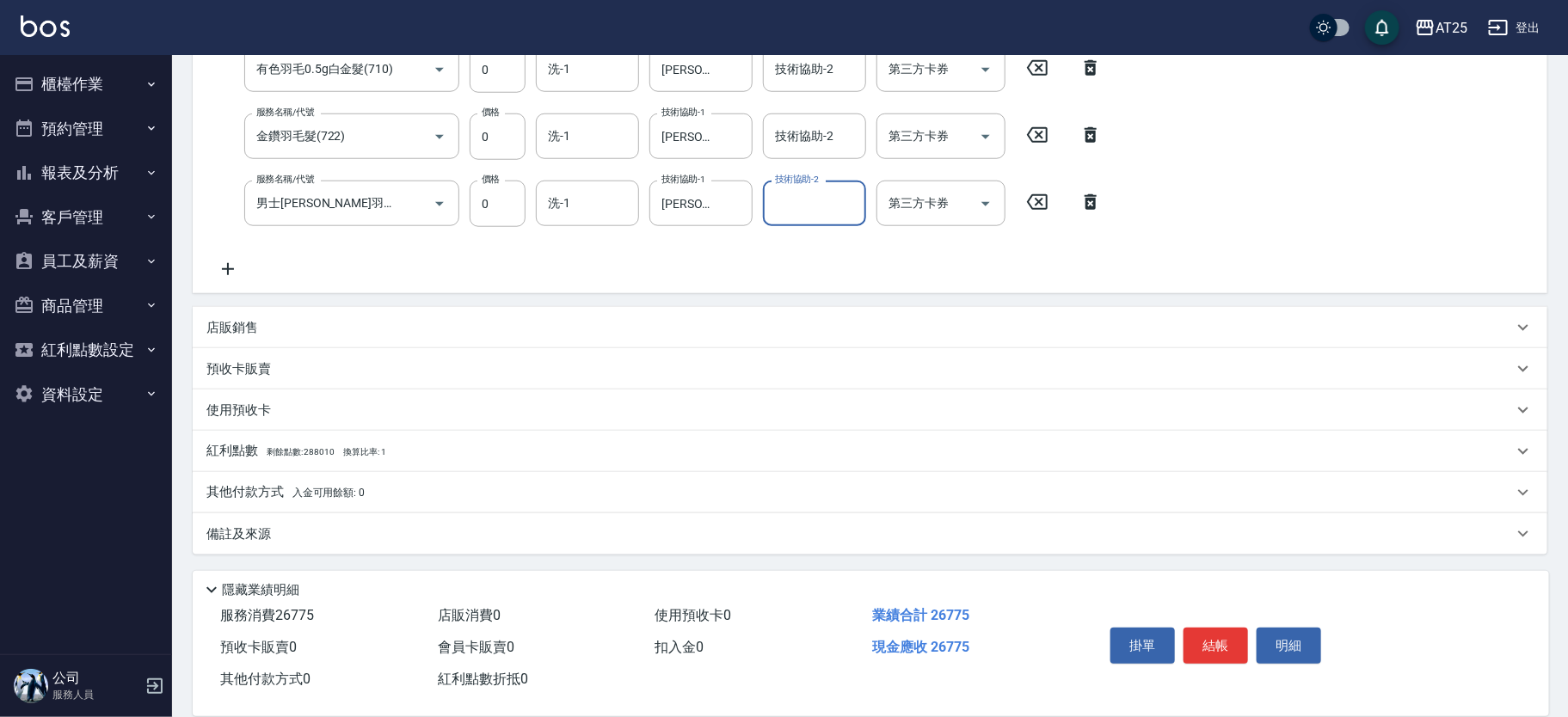
click at [269, 496] on p "其他付款方式 入金可用餘額: 0" at bounding box center [285, 493] width 158 height 19
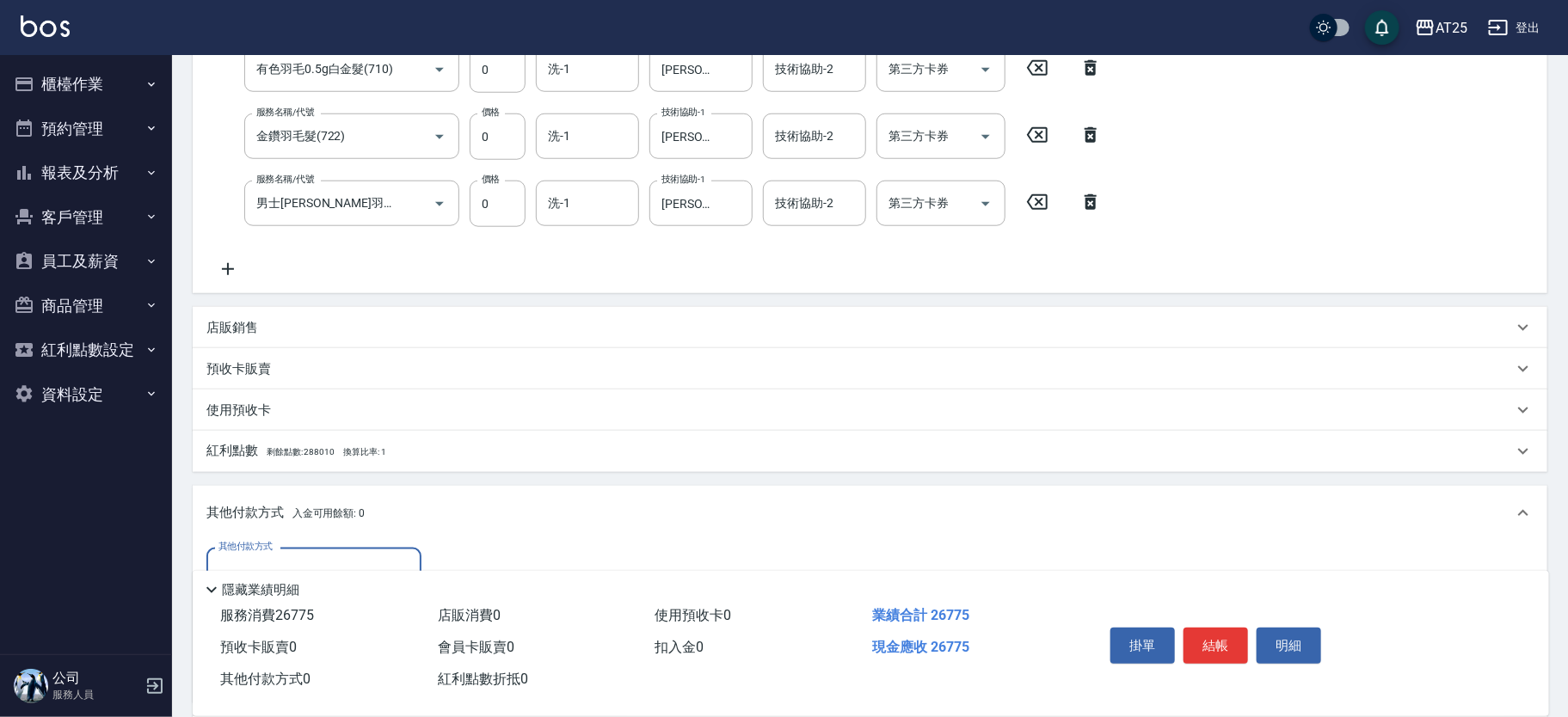
scroll to position [966, 0]
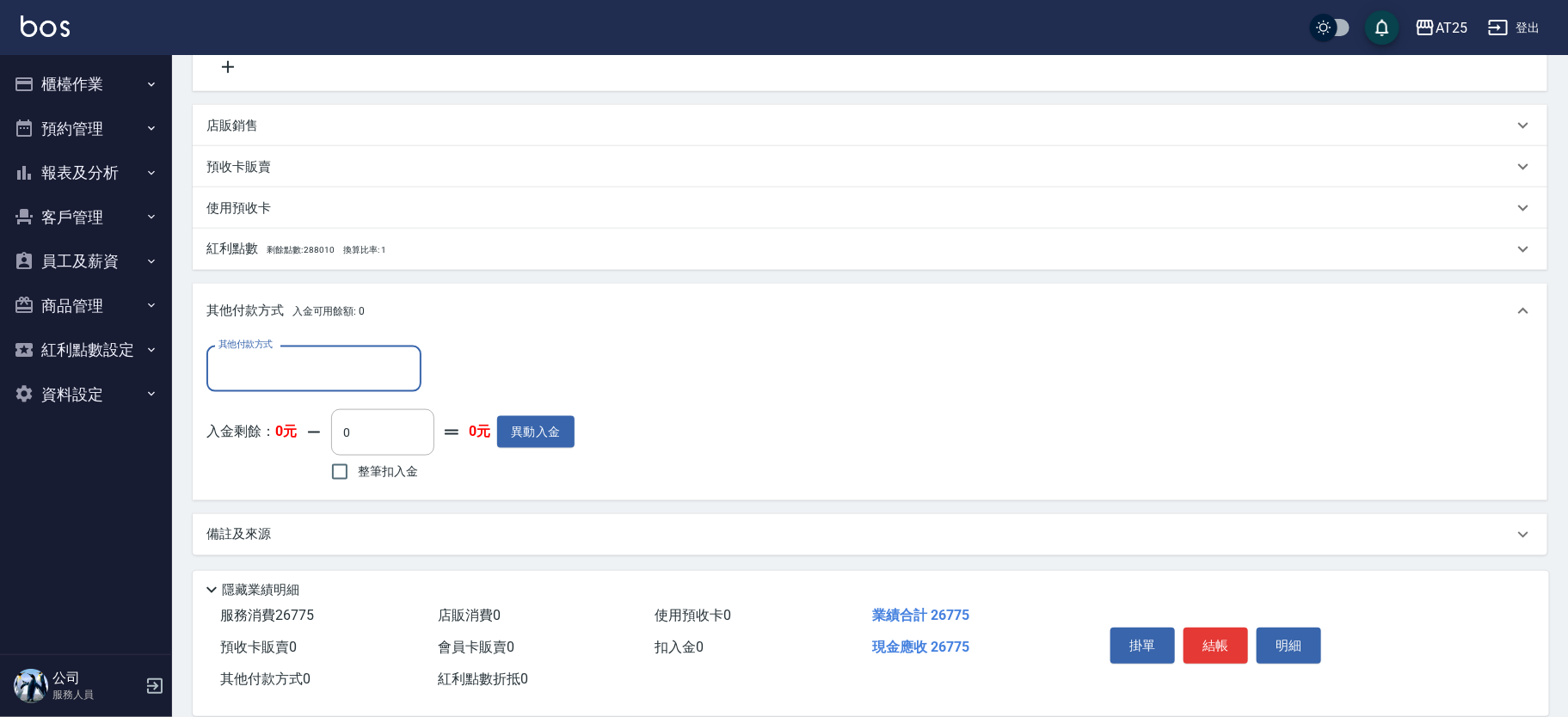
click at [274, 392] on div "其他付款方式 其他付款方式 入金剩餘： 0元 0 ​ 整筆扣入金 0元 異動入金" at bounding box center [390, 415] width 368 height 140
click at [281, 377] on input "其他付款方式" at bounding box center [313, 368] width 200 height 30
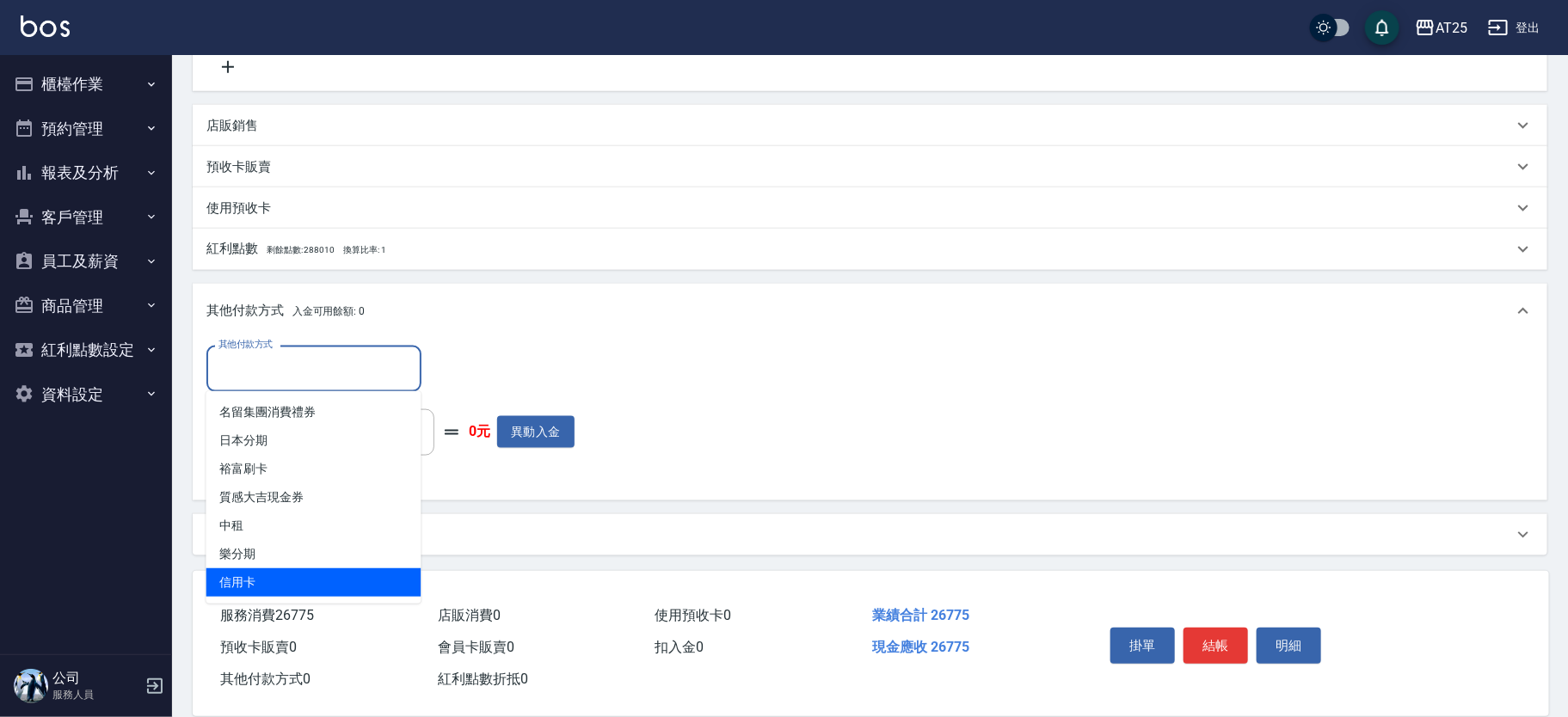
click at [298, 580] on span "信用卡" at bounding box center [313, 583] width 215 height 28
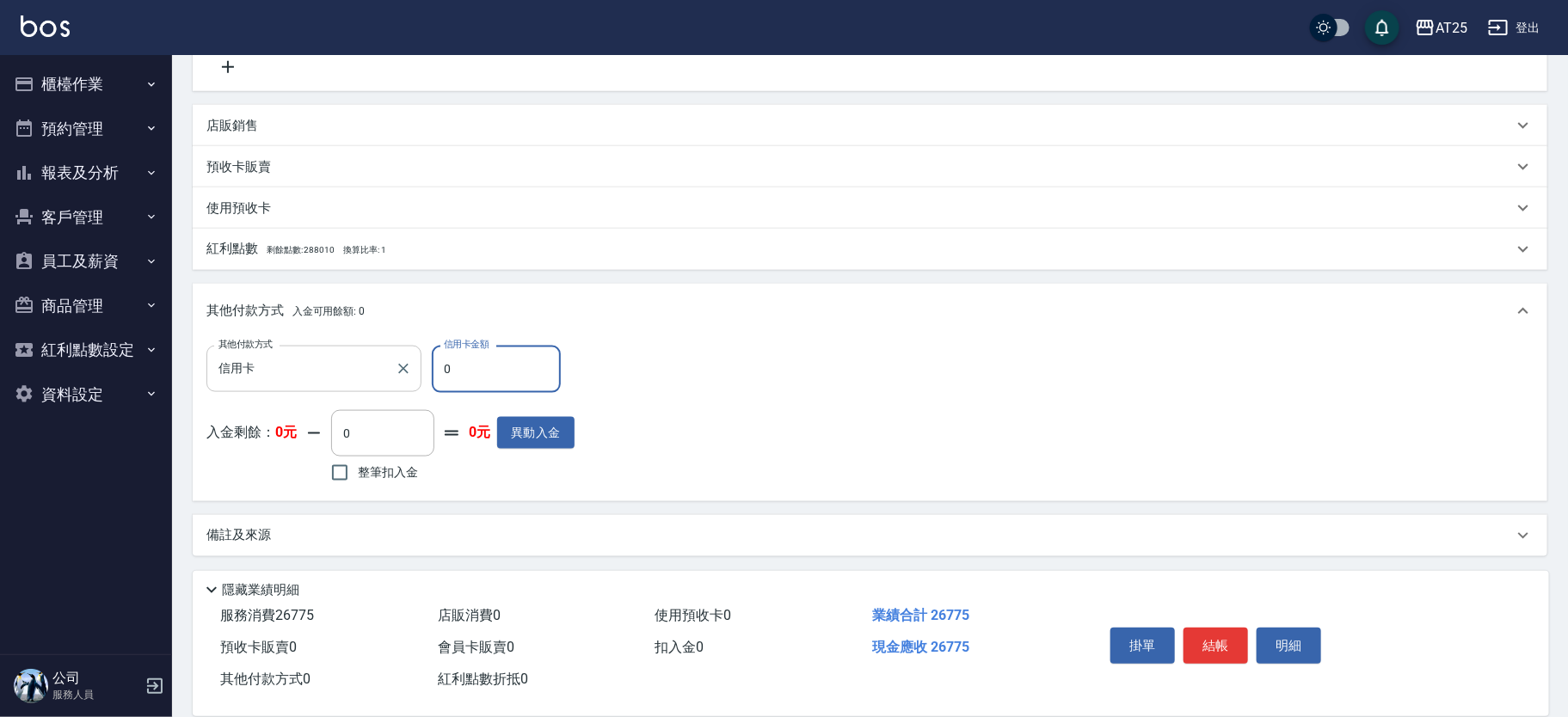
drag, startPoint x: 478, startPoint y: 382, endPoint x: 418, endPoint y: 370, distance: 61.2
click at [418, 370] on div "其他付款方式 信用卡 其他付款方式 信用卡金額 0 信用卡金額" at bounding box center [390, 368] width 368 height 46
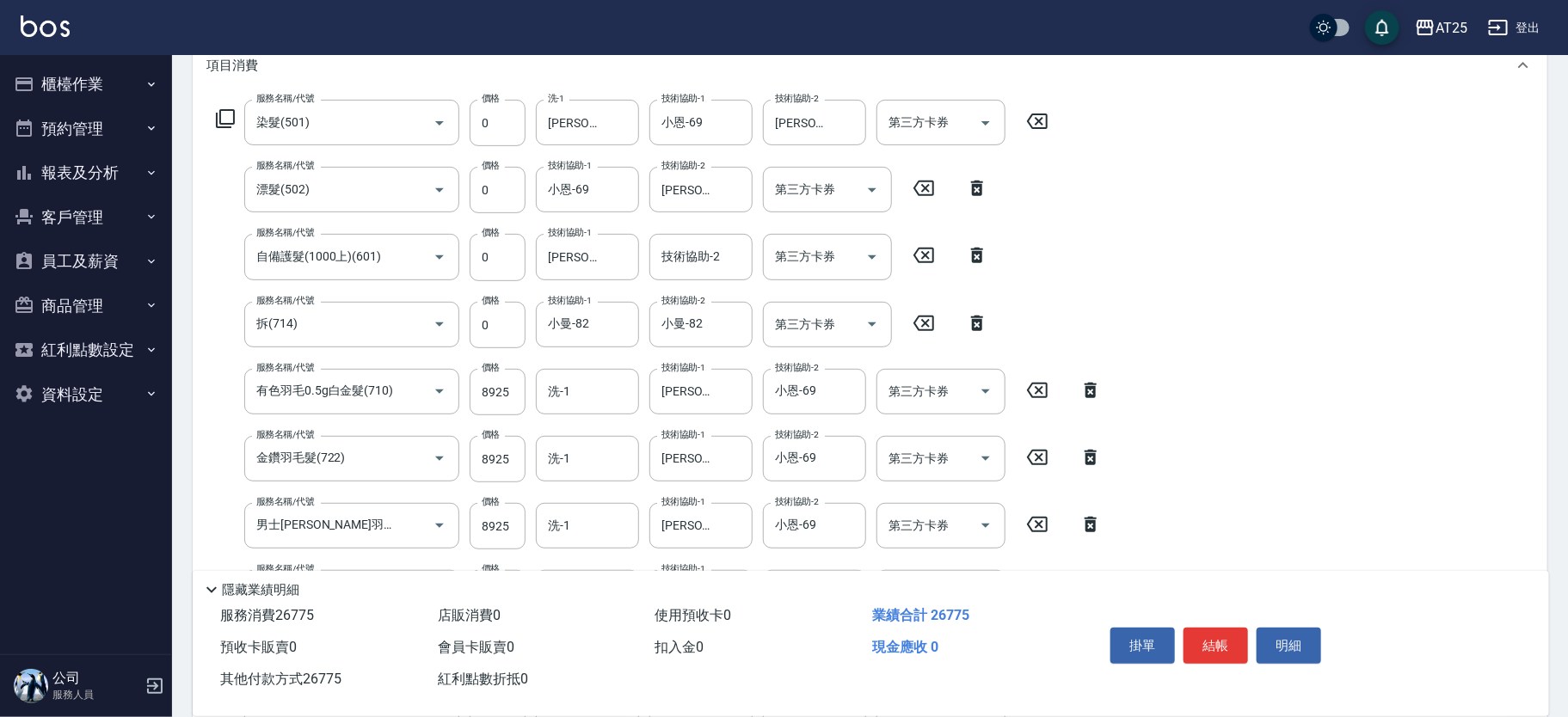
scroll to position [0, 0]
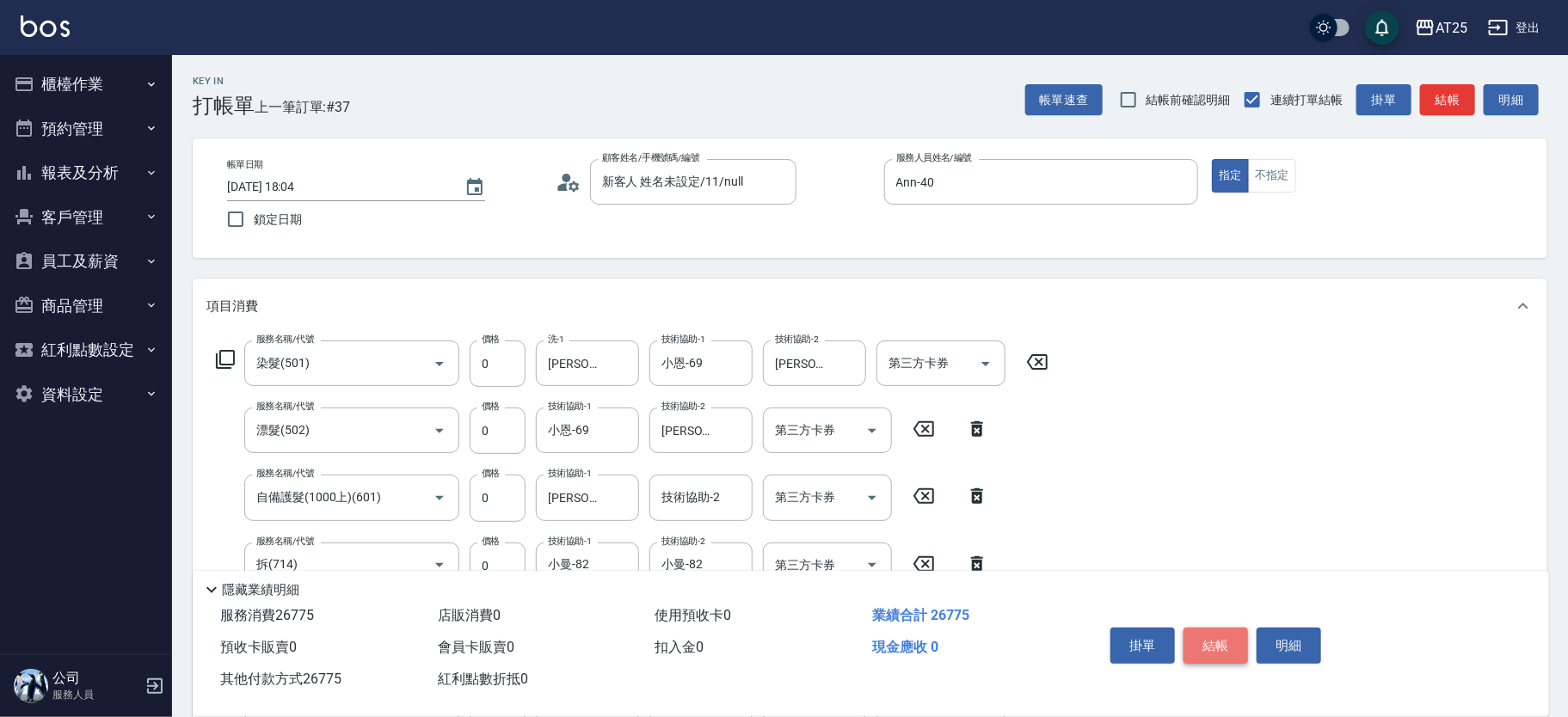
click at [1220, 633] on button "結帳" at bounding box center [1215, 645] width 64 height 36
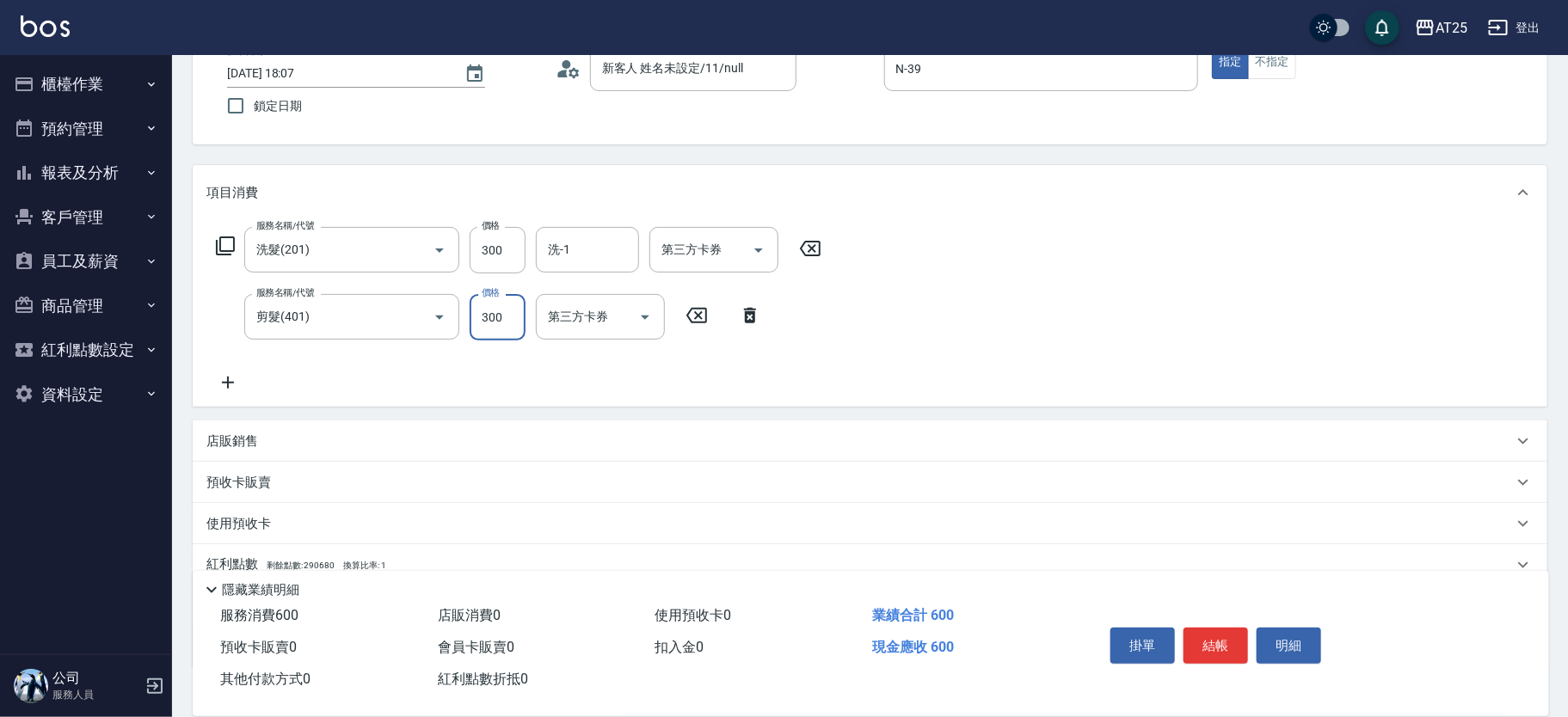
scroll to position [227, 0]
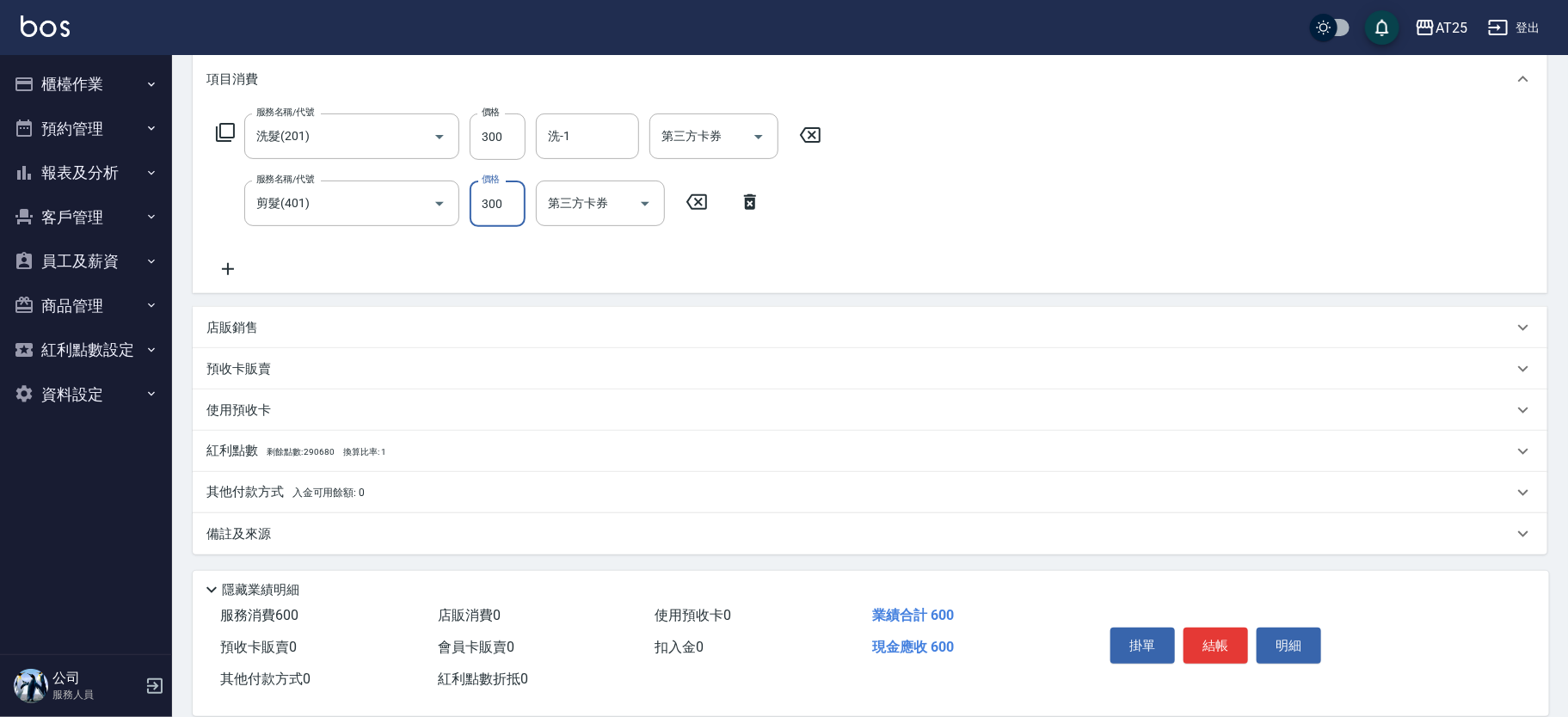
drag, startPoint x: 294, startPoint y: 492, endPoint x: 1075, endPoint y: 368, distance: 790.8
click at [296, 492] on span "入金可用餘額: 0" at bounding box center [328, 492] width 73 height 12
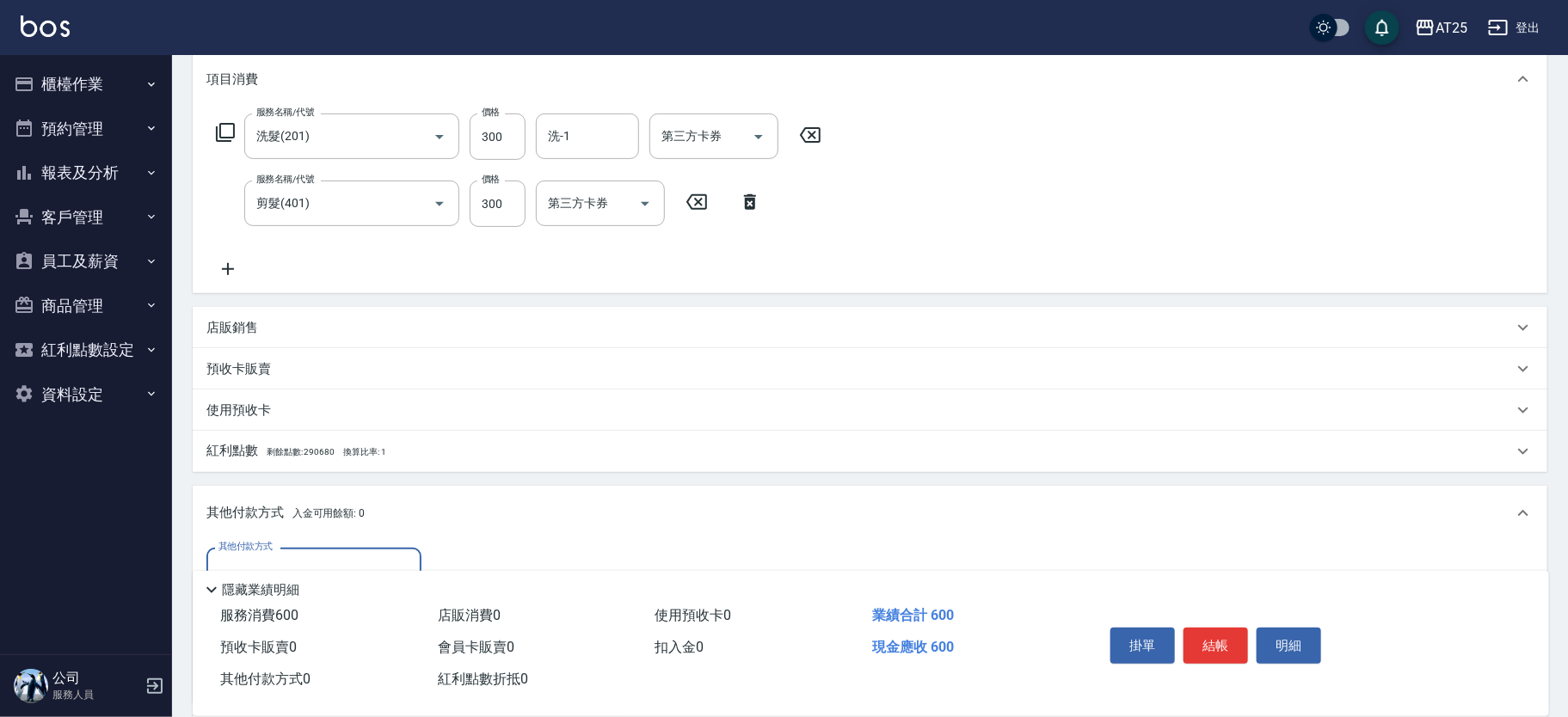
scroll to position [428, 0]
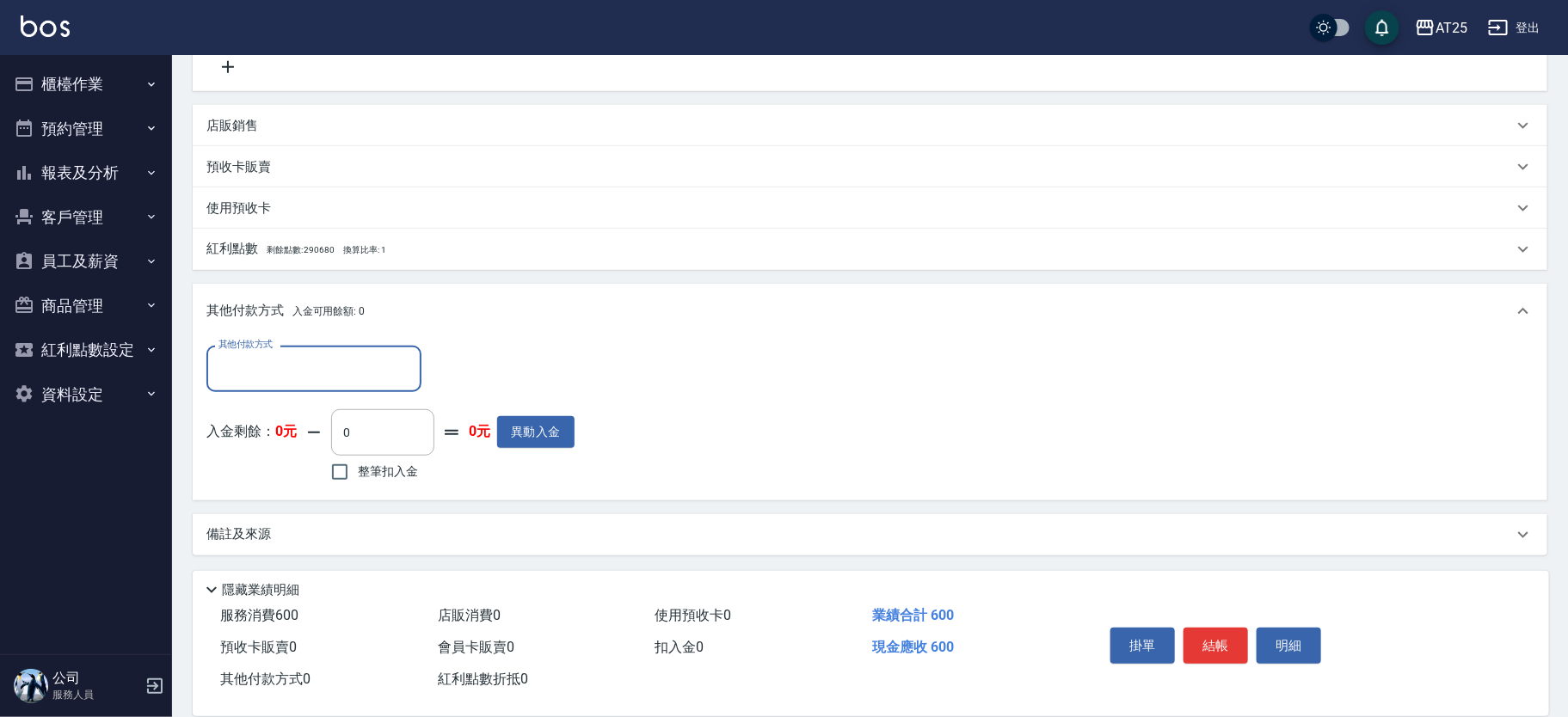
click at [383, 368] on input "其他付款方式" at bounding box center [313, 368] width 200 height 30
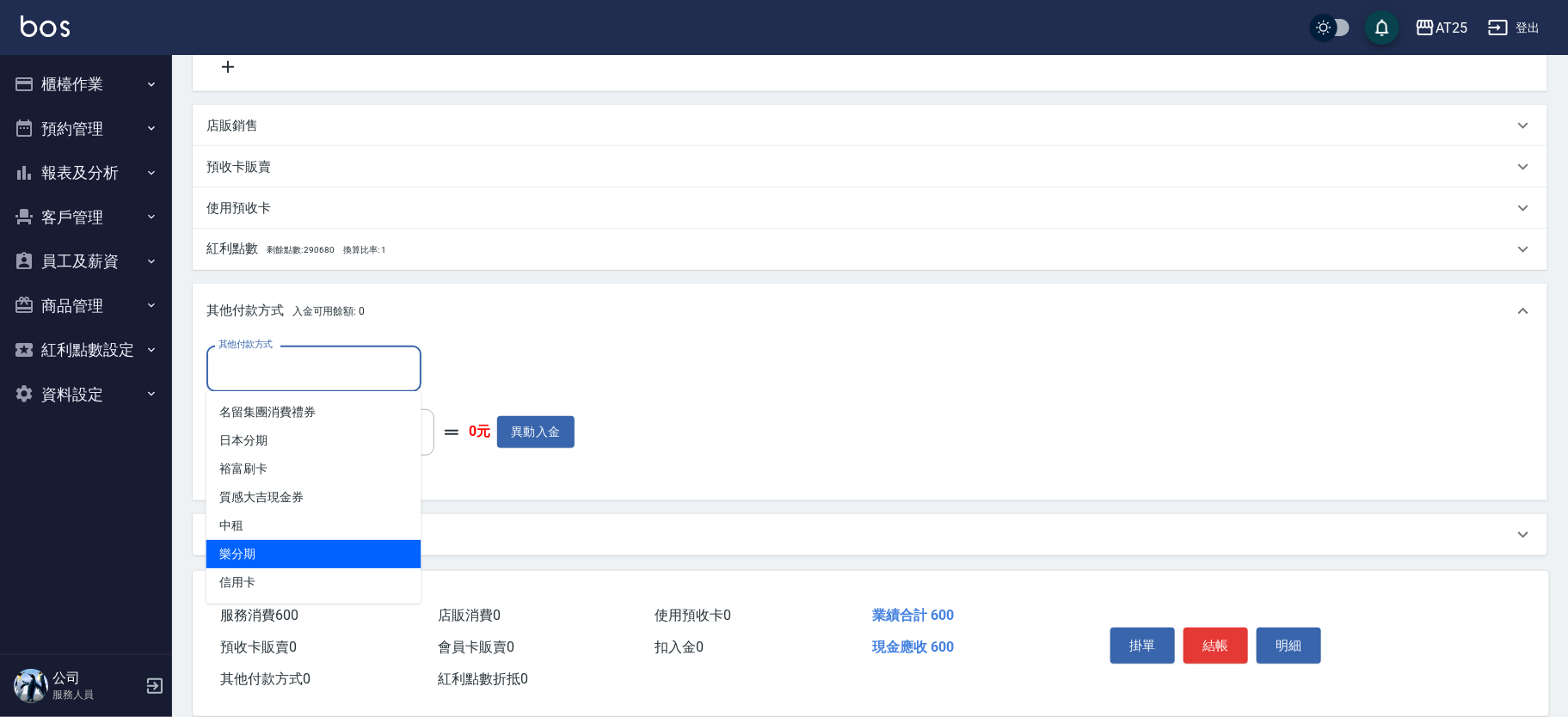
click at [275, 580] on span "信用卡" at bounding box center [313, 583] width 215 height 28
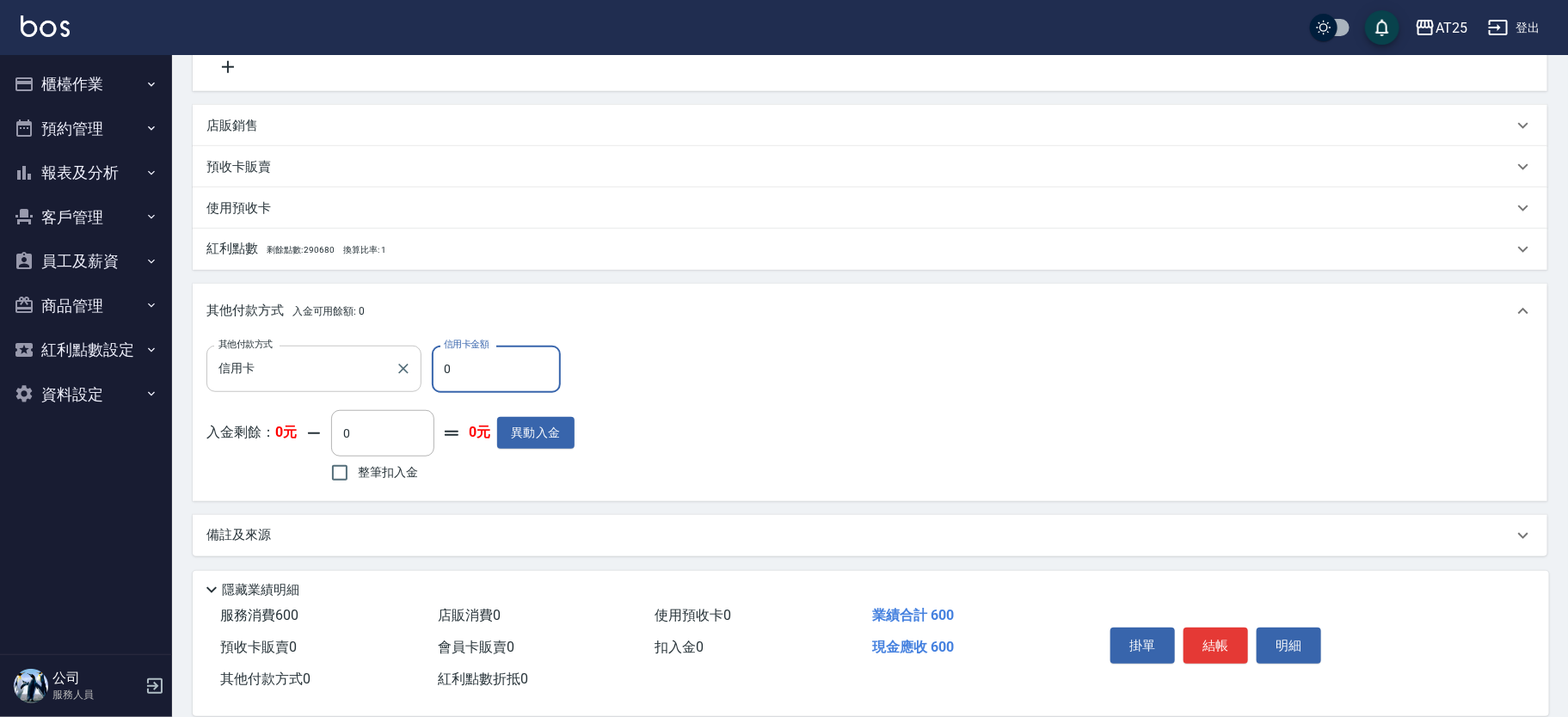
drag, startPoint x: 478, startPoint y: 366, endPoint x: 374, endPoint y: 345, distance: 106.1
click at [374, 345] on div "其他付款方式 信用卡 其他付款方式 信用卡金額 0 信用卡金額" at bounding box center [390, 368] width 368 height 46
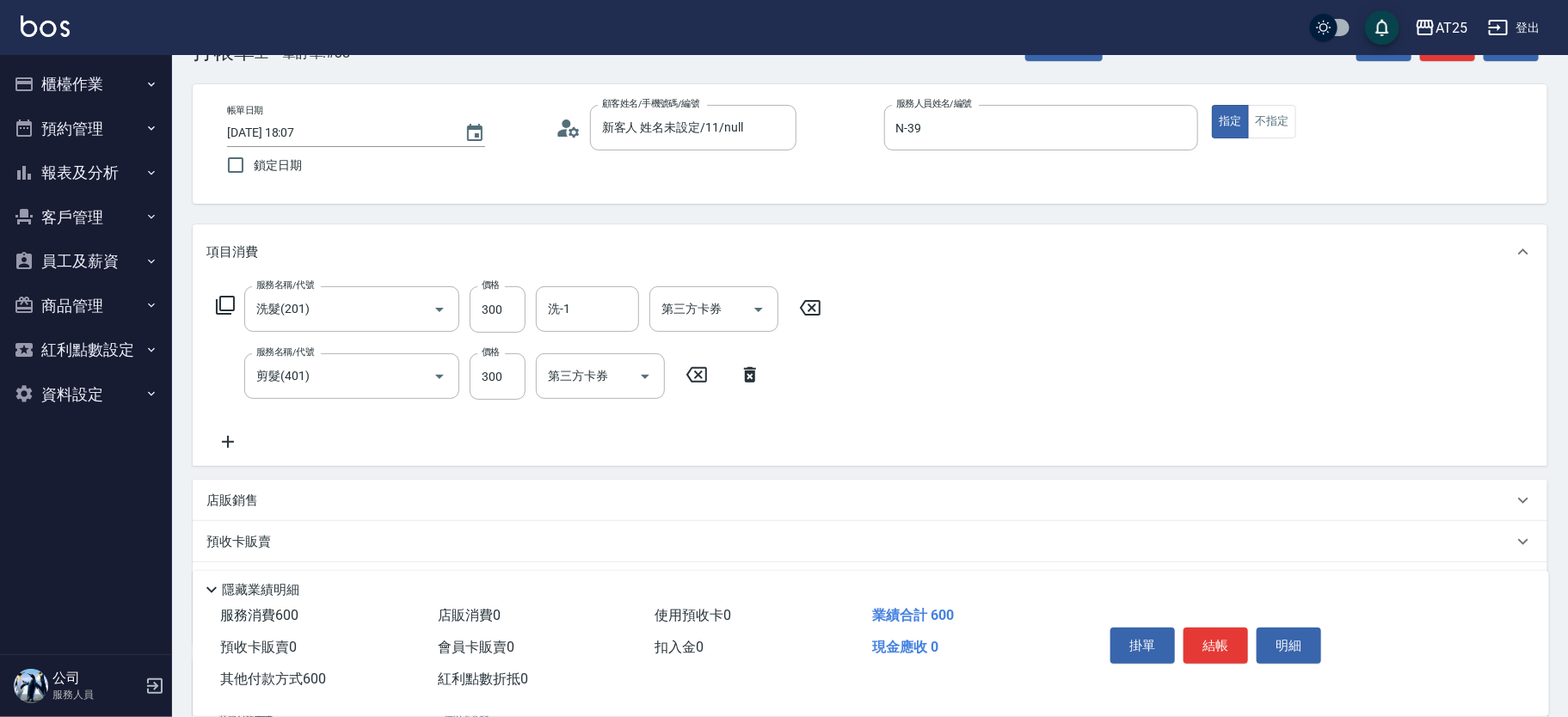
scroll to position [0, 0]
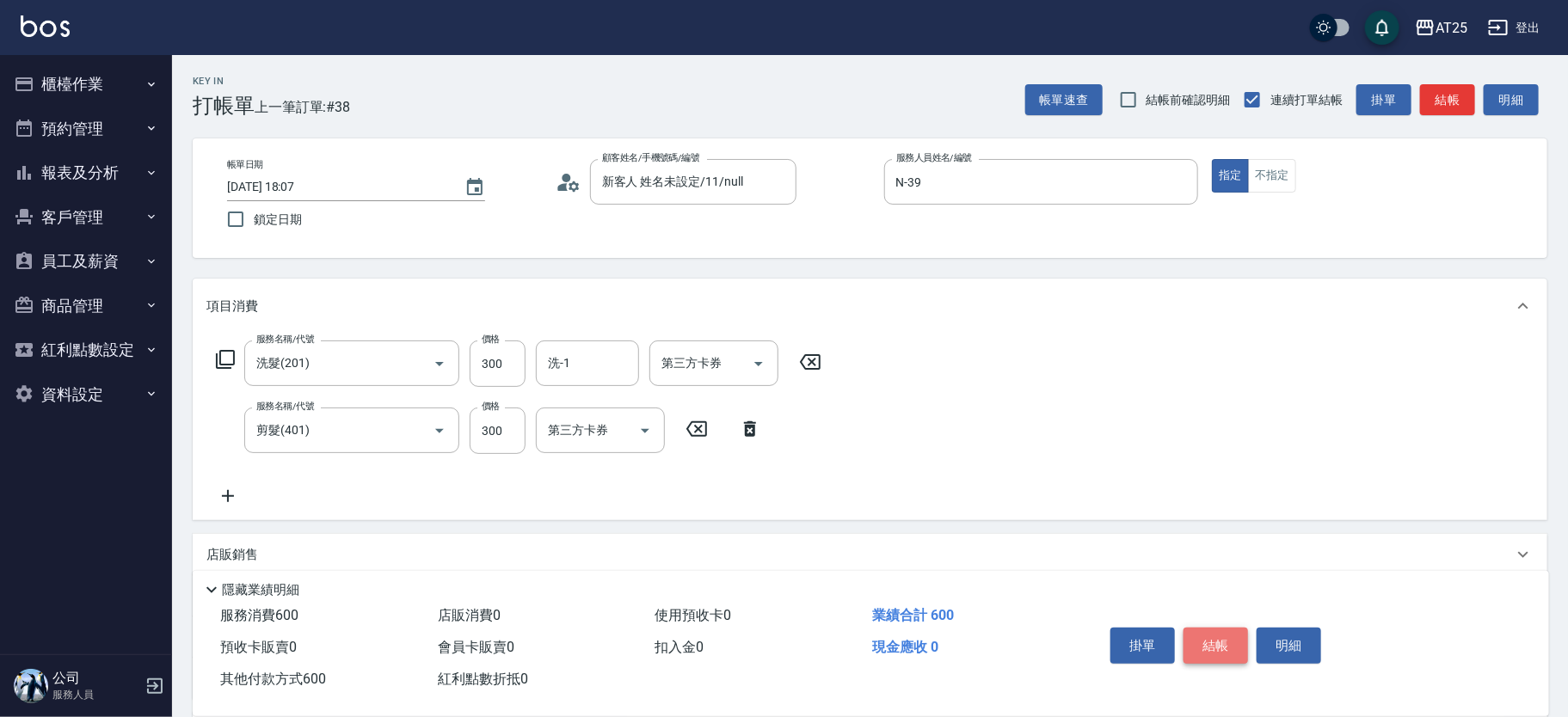
click at [1211, 645] on button "結帳" at bounding box center [1215, 645] width 64 height 36
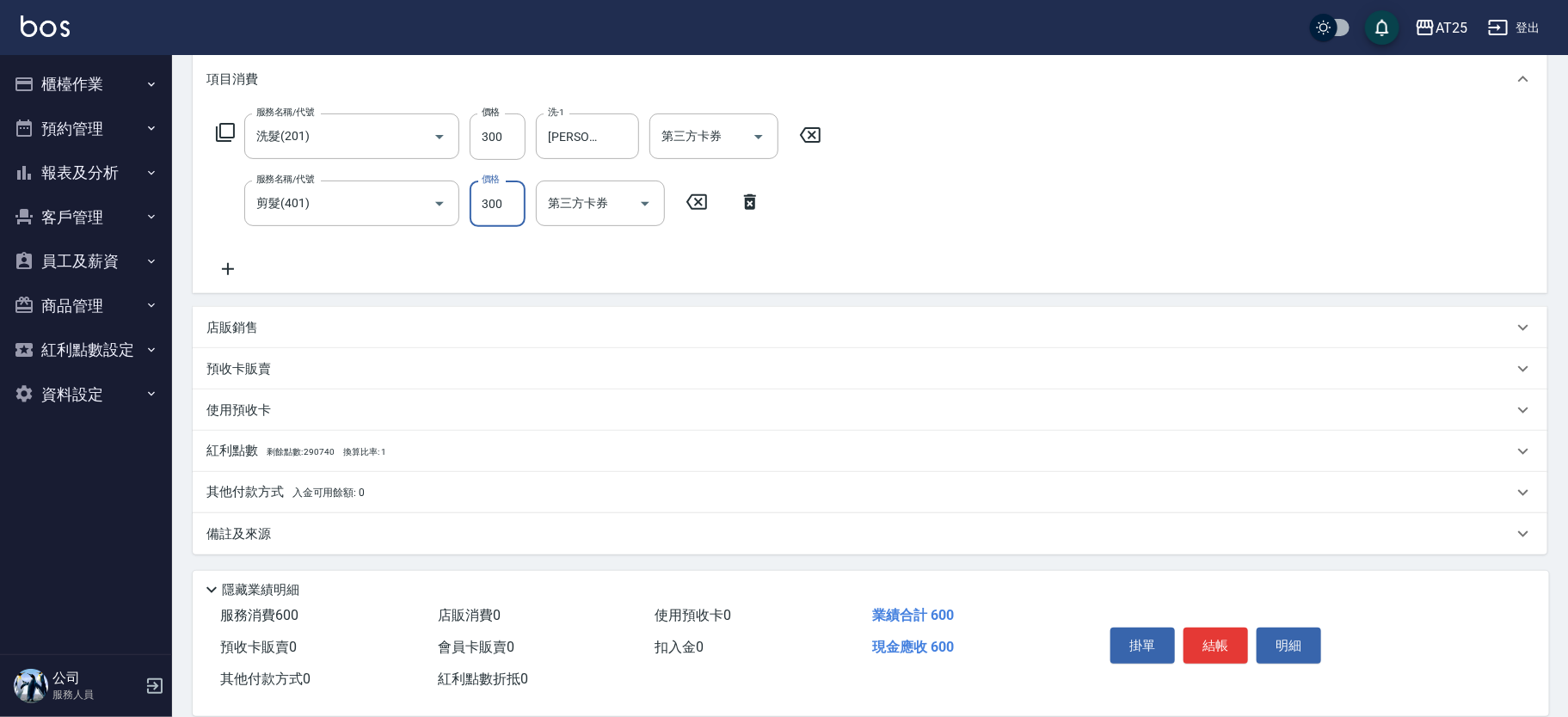
drag, startPoint x: 244, startPoint y: 488, endPoint x: 342, endPoint y: 492, distance: 98.1
click at [245, 488] on p "其他付款方式 入金可用餘額: 0" at bounding box center [285, 493] width 158 height 19
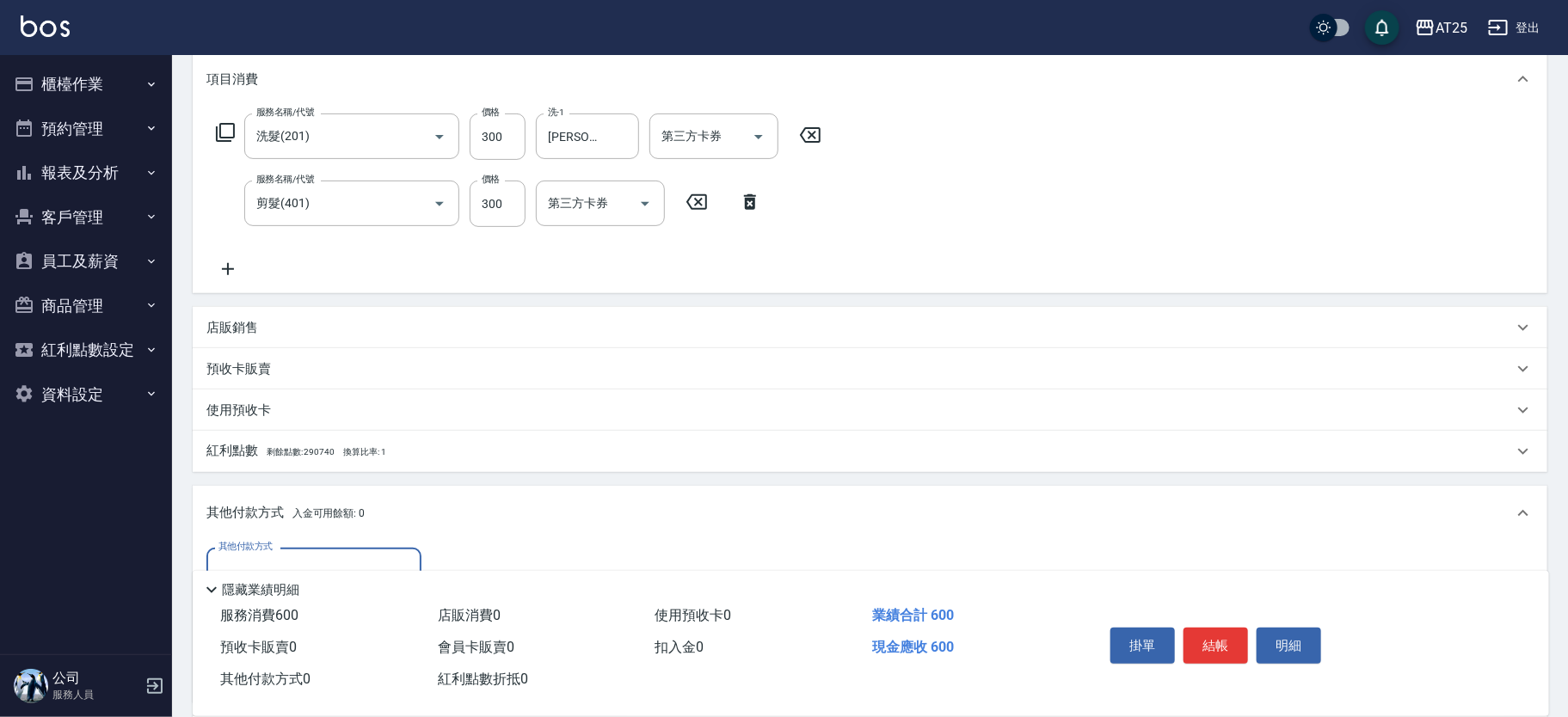
scroll to position [0, 0]
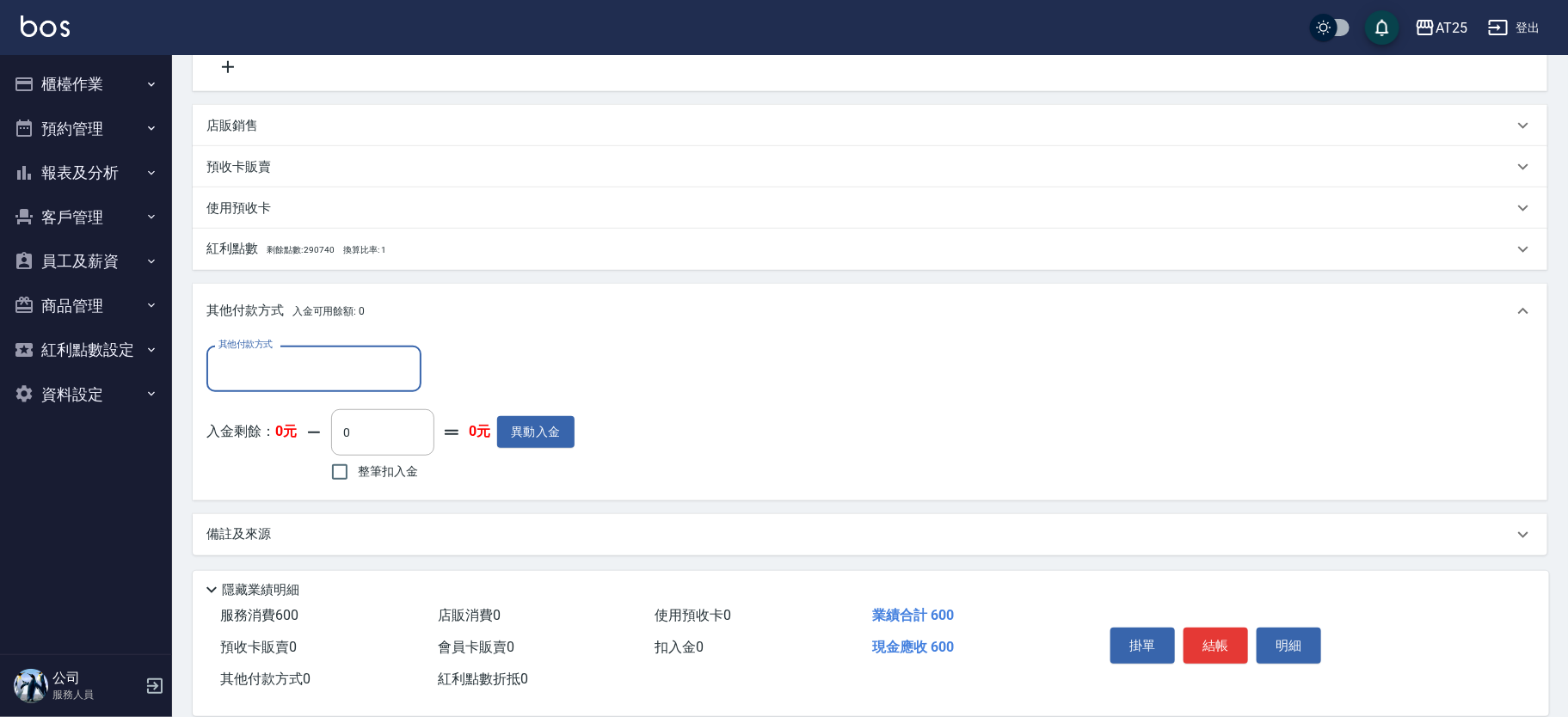
click at [316, 367] on input "其他付款方式" at bounding box center [313, 368] width 200 height 30
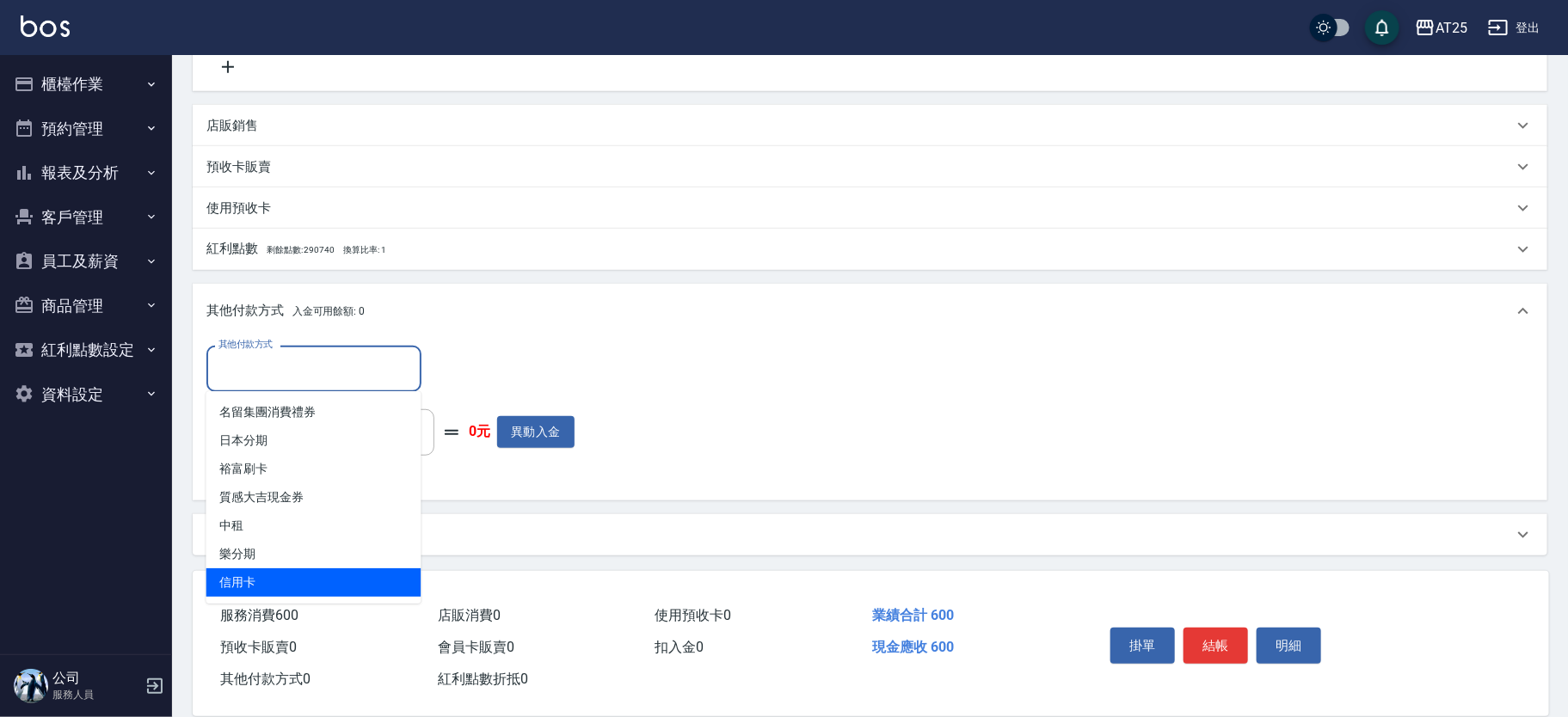
click at [270, 569] on span "信用卡" at bounding box center [313, 583] width 215 height 28
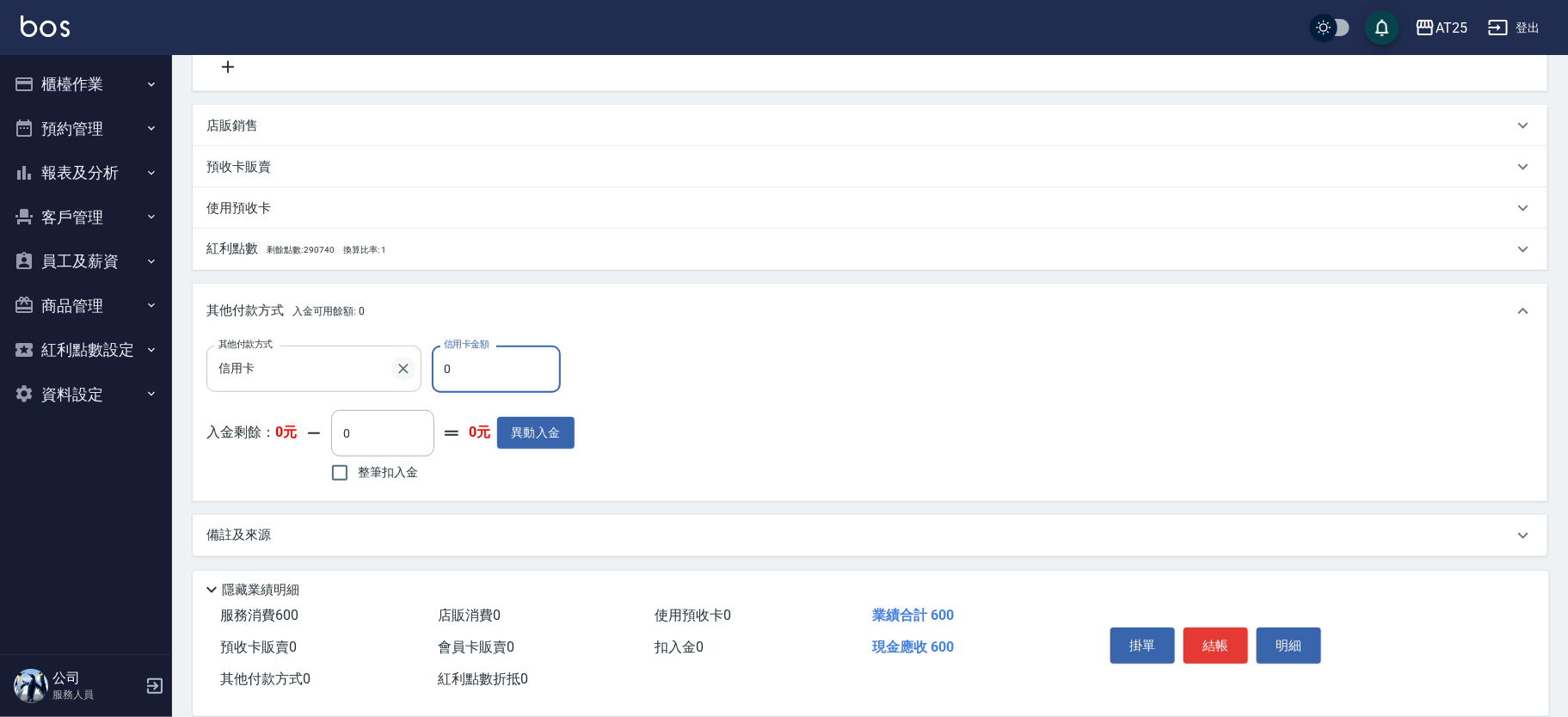
drag, startPoint x: 472, startPoint y: 365, endPoint x: 403, endPoint y: 361, distance: 69.1
click at [403, 361] on div "其他付款方式 信用卡 其他付款方式 信用卡金額 0 信用卡金額" at bounding box center [390, 368] width 368 height 46
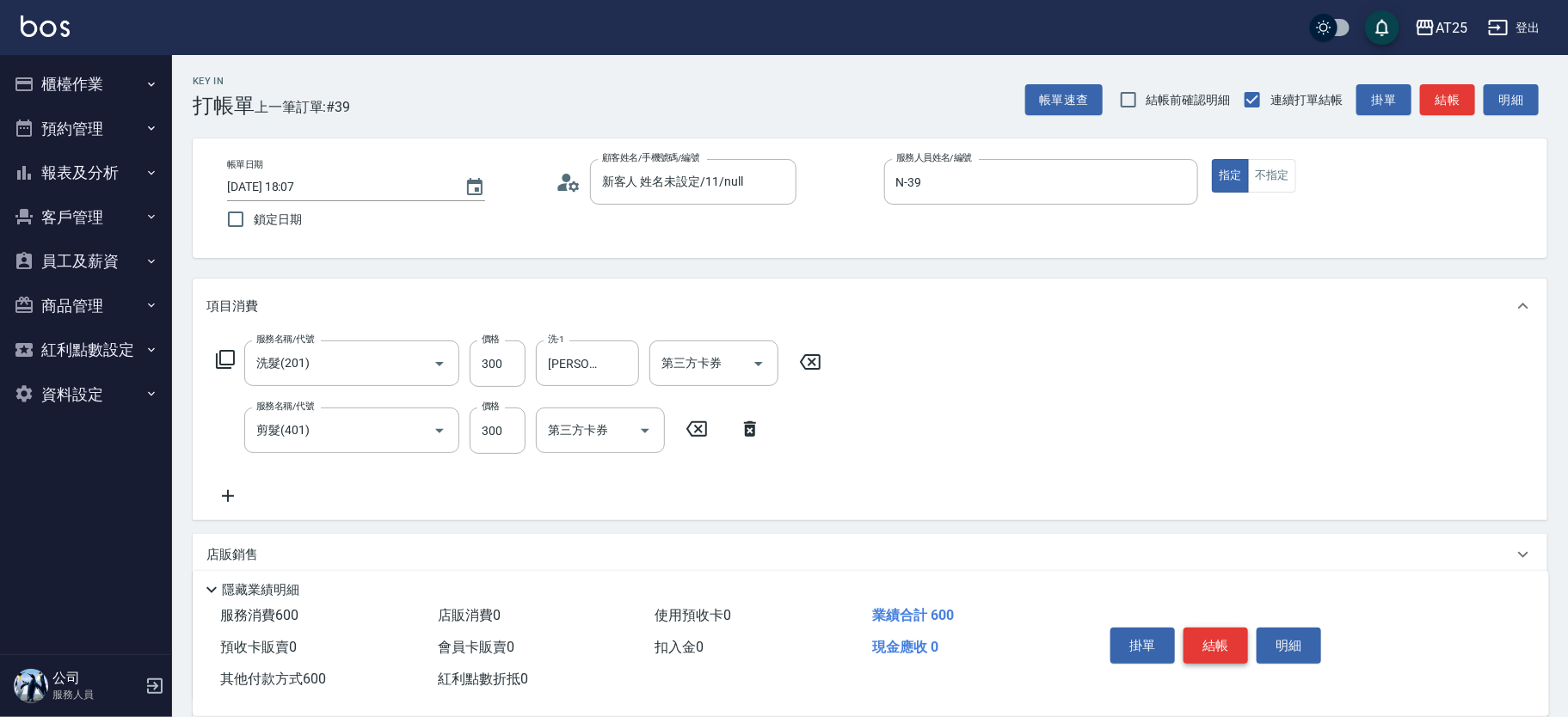
drag, startPoint x: 1218, startPoint y: 633, endPoint x: 1222, endPoint y: 621, distance: 12.6
click at [1218, 632] on button "結帳" at bounding box center [1215, 645] width 64 height 36
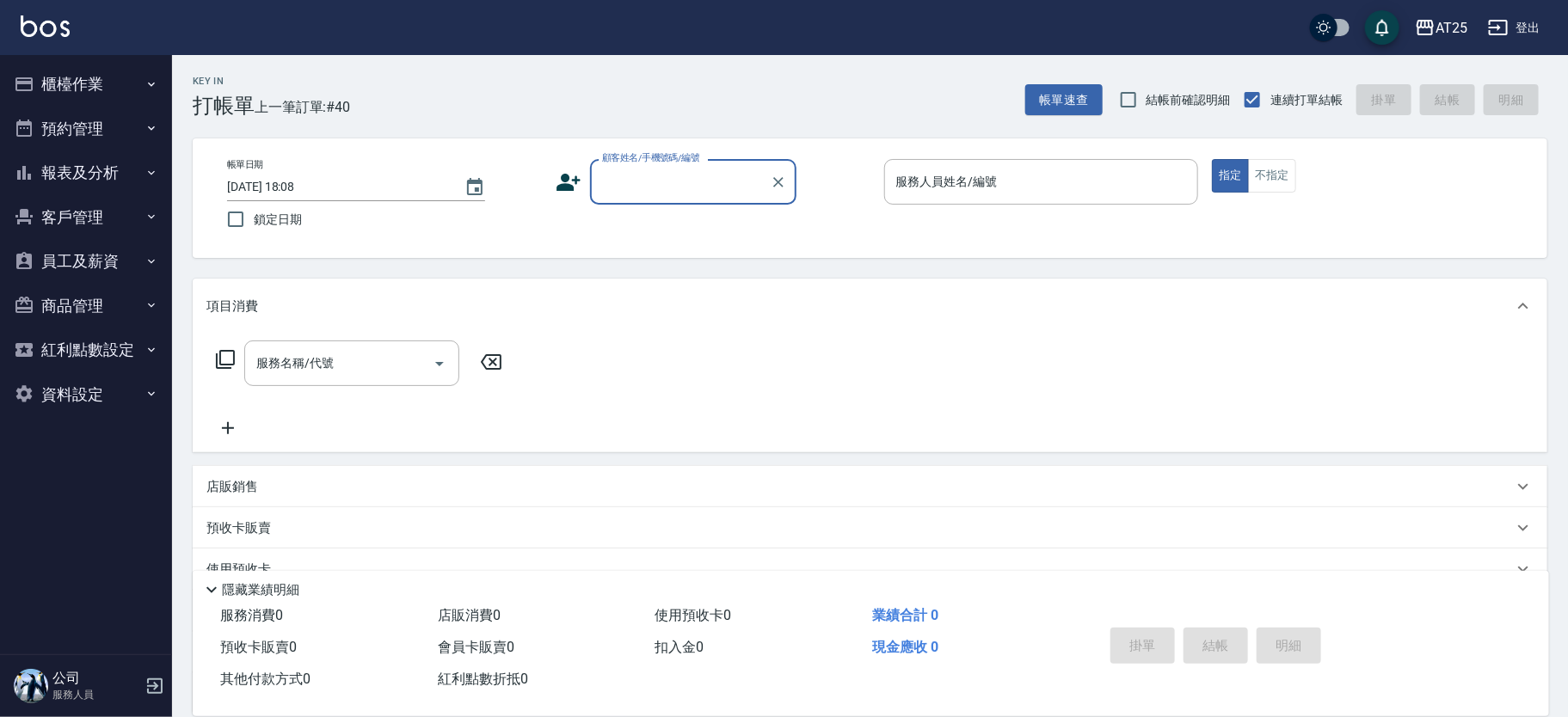
click at [652, 174] on input "顧客姓名/手機號碼/編號" at bounding box center [680, 182] width 165 height 30
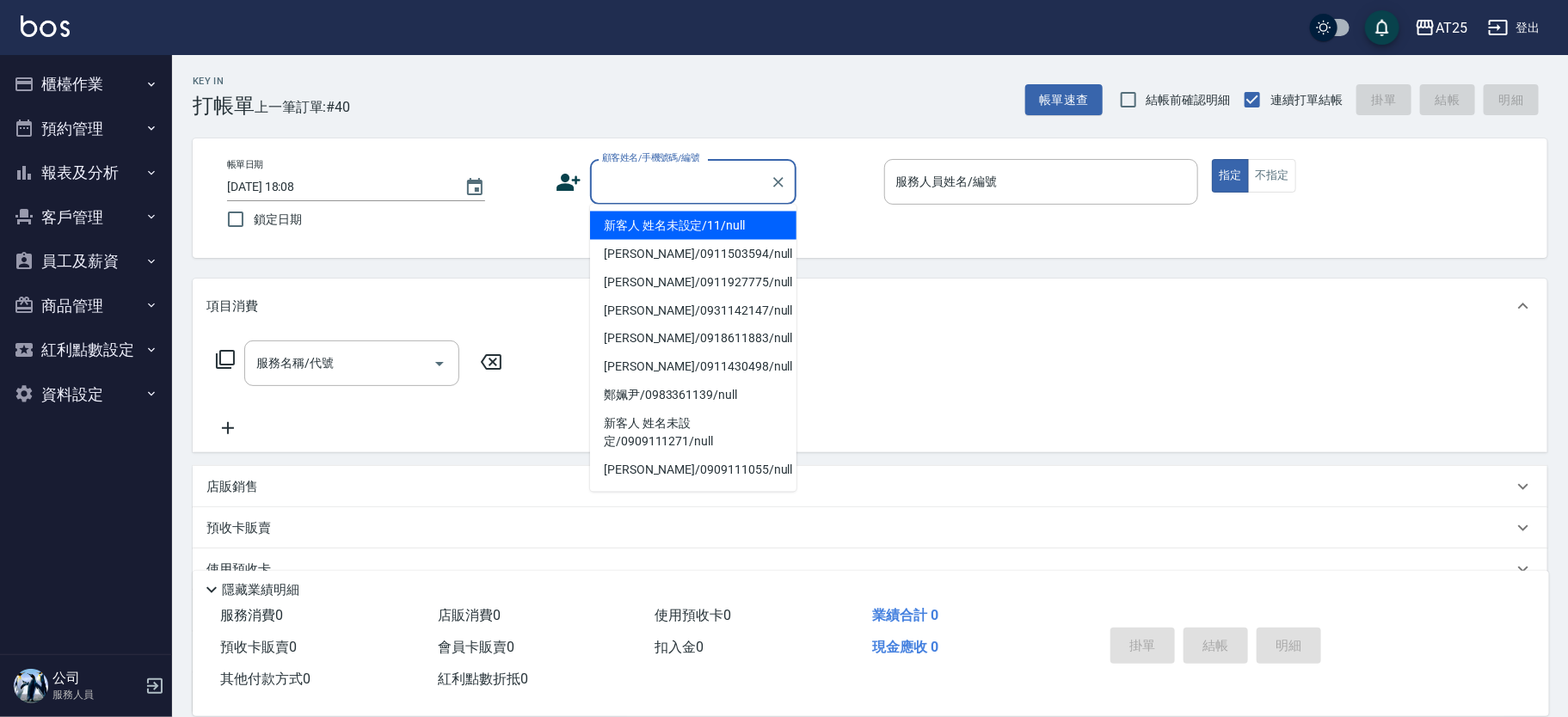
click at [700, 216] on li "新客人 姓名未設定/11/null" at bounding box center [693, 226] width 206 height 28
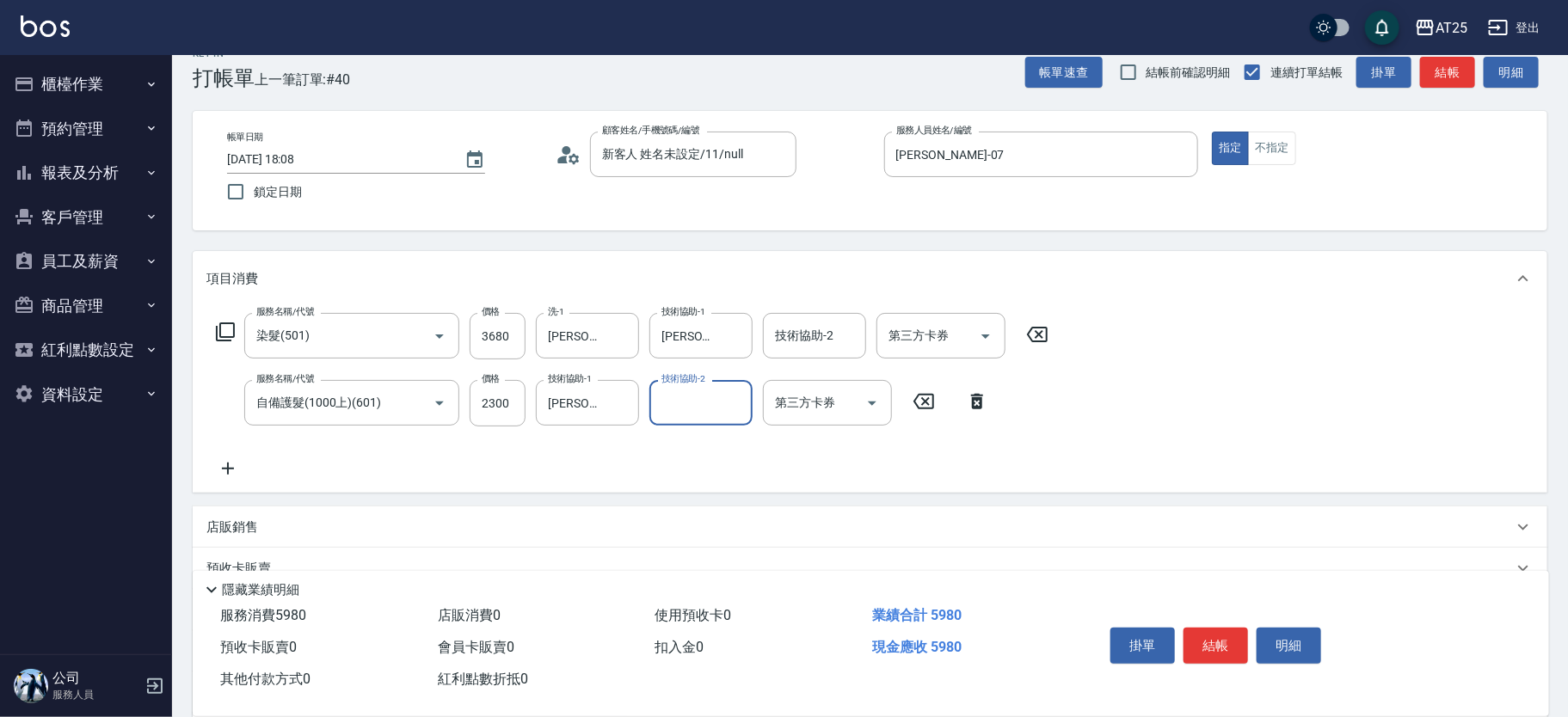
scroll to position [227, 0]
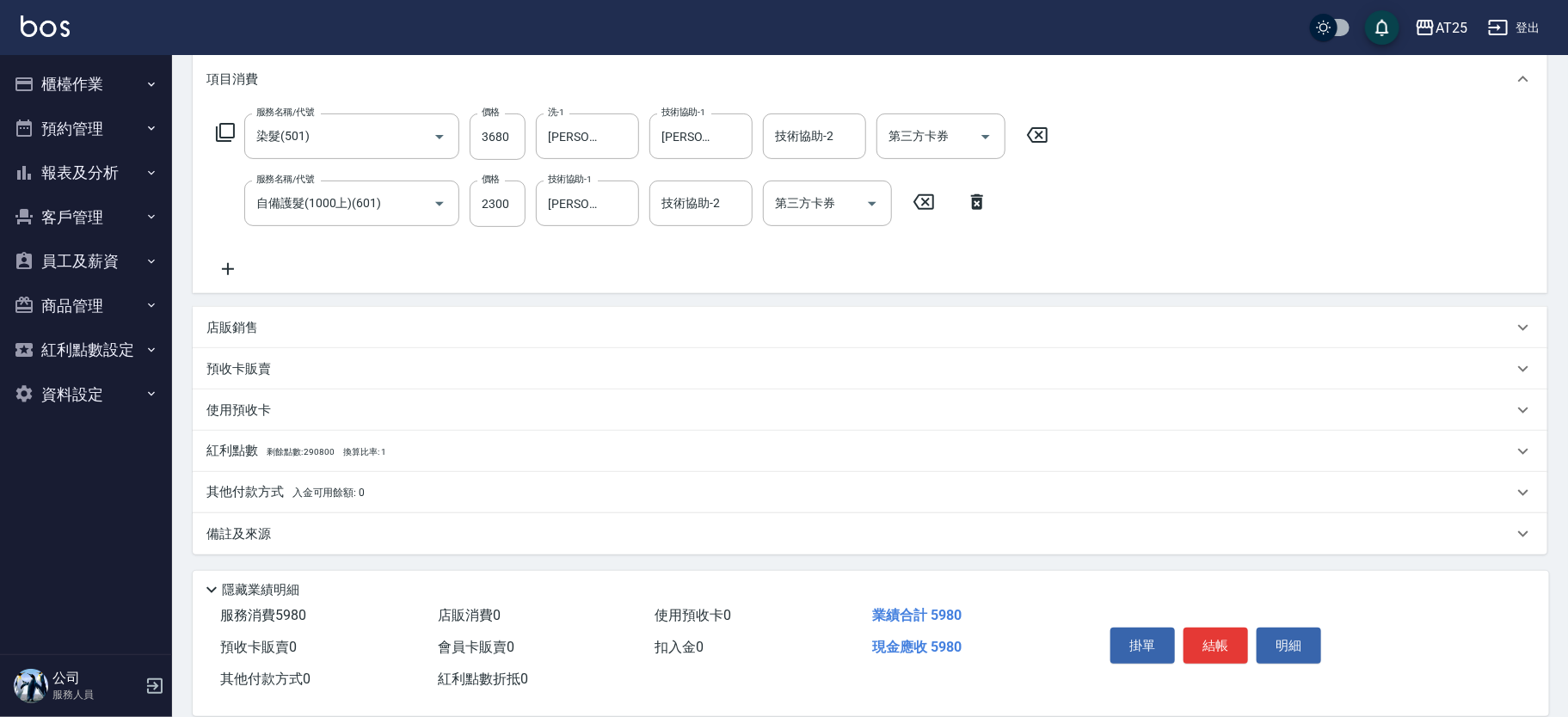
click at [415, 493] on div "其他付款方式 入金可用餘額: 0" at bounding box center [859, 493] width 1306 height 19
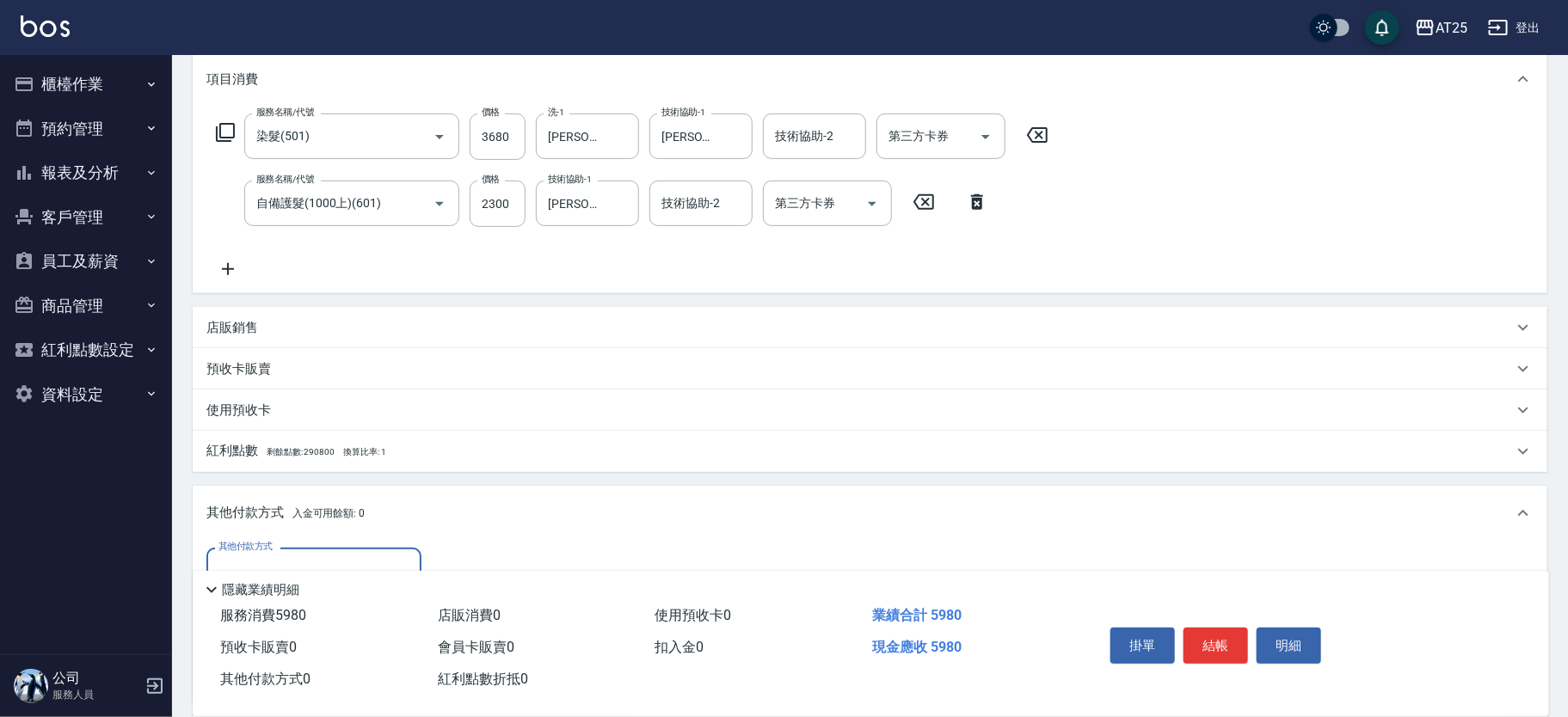
scroll to position [428, 0]
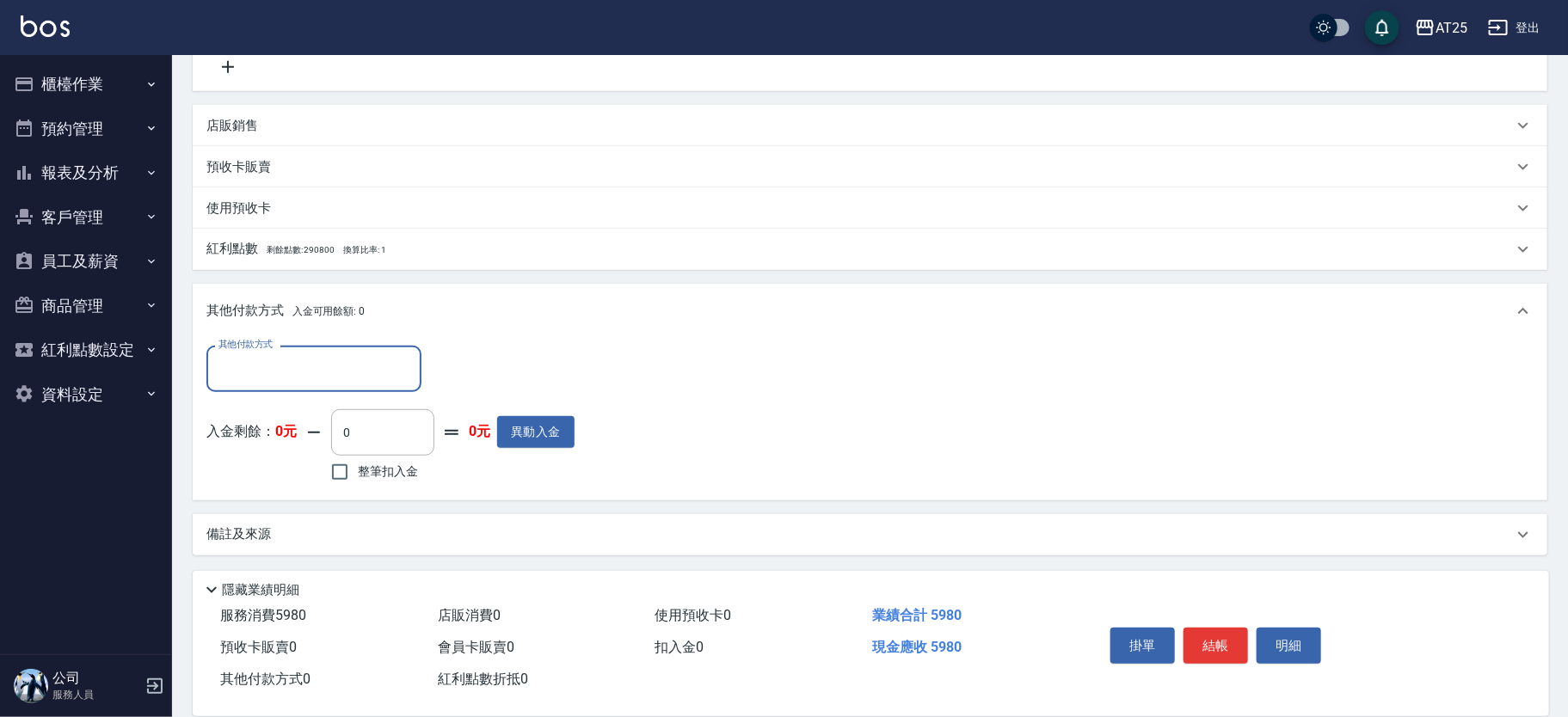
click at [267, 381] on input "其他付款方式" at bounding box center [313, 368] width 200 height 30
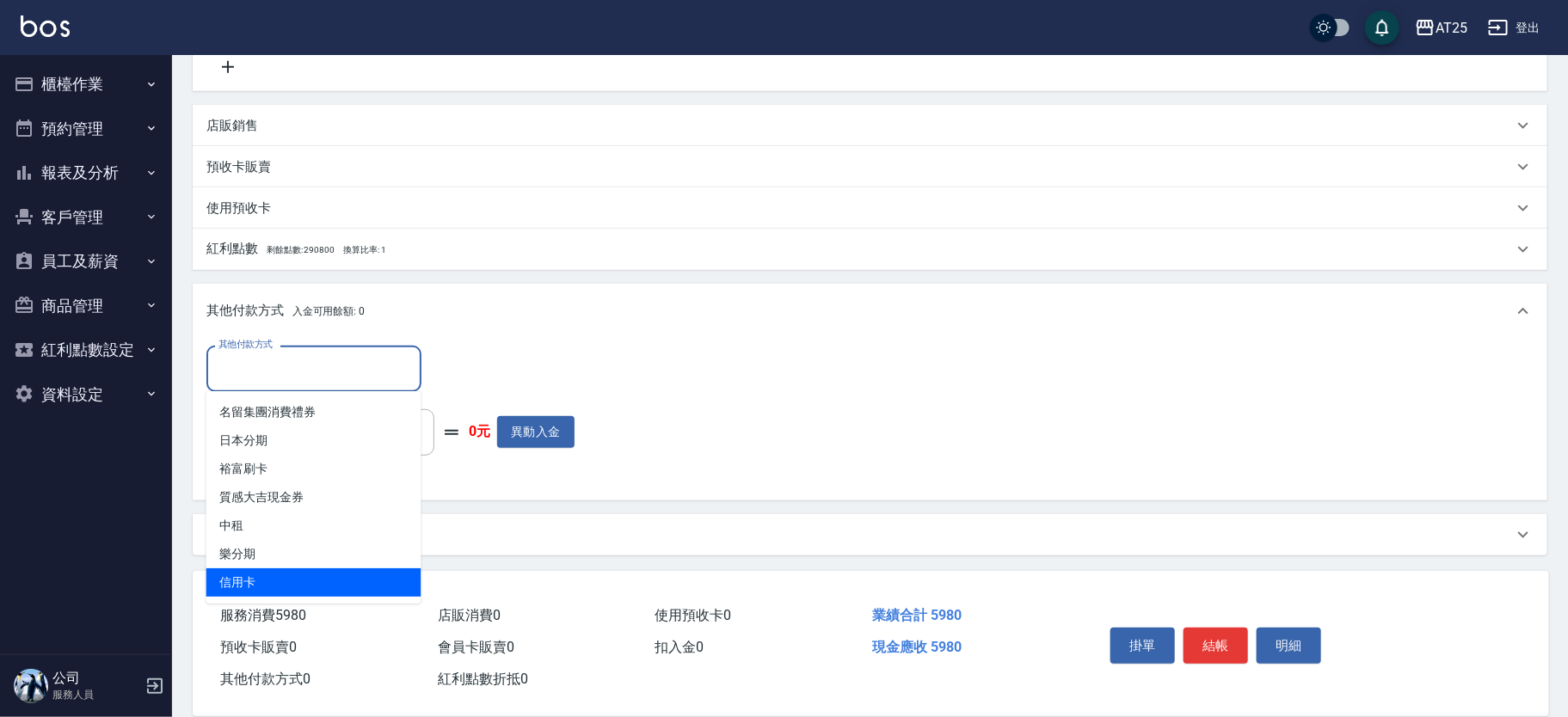
click at [257, 576] on span "信用卡" at bounding box center [313, 583] width 215 height 28
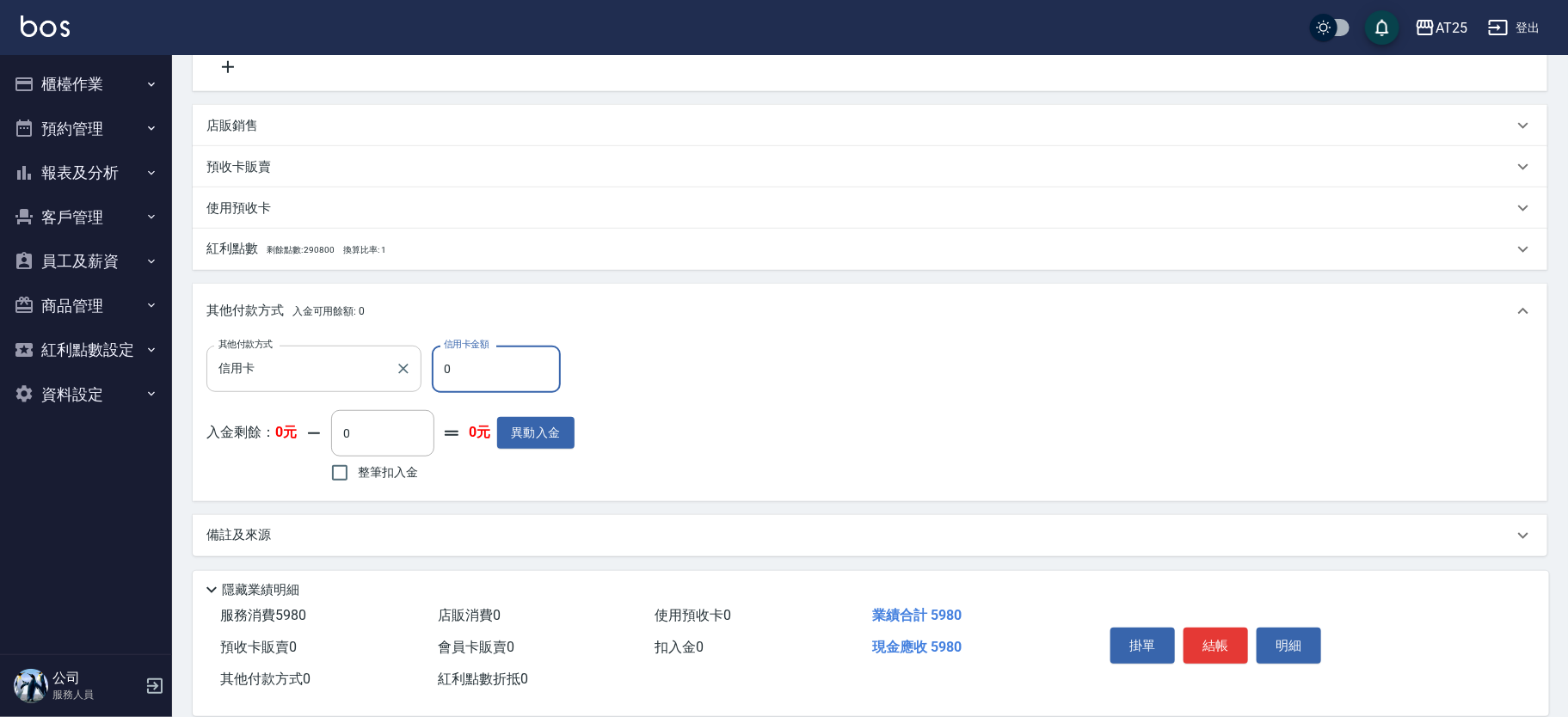
drag, startPoint x: 485, startPoint y: 368, endPoint x: 361, endPoint y: 356, distance: 124.6
click at [361, 356] on div "其他付款方式 信用卡 其他付款方式 信用卡金額 0 信用卡金額" at bounding box center [390, 368] width 368 height 46
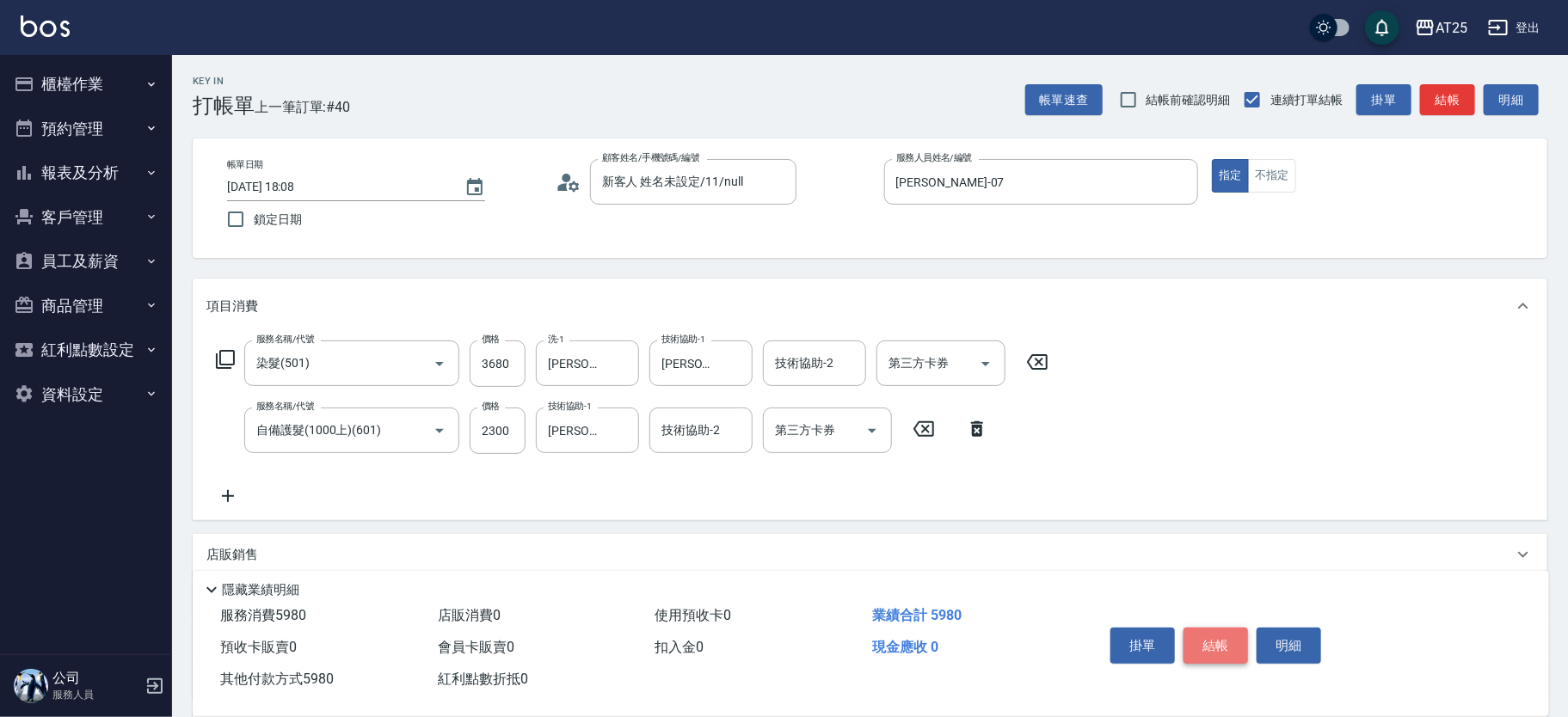
drag, startPoint x: 1211, startPoint y: 645, endPoint x: 1219, endPoint y: 622, distance: 24.4
click at [1212, 644] on button "結帳" at bounding box center [1215, 645] width 64 height 36
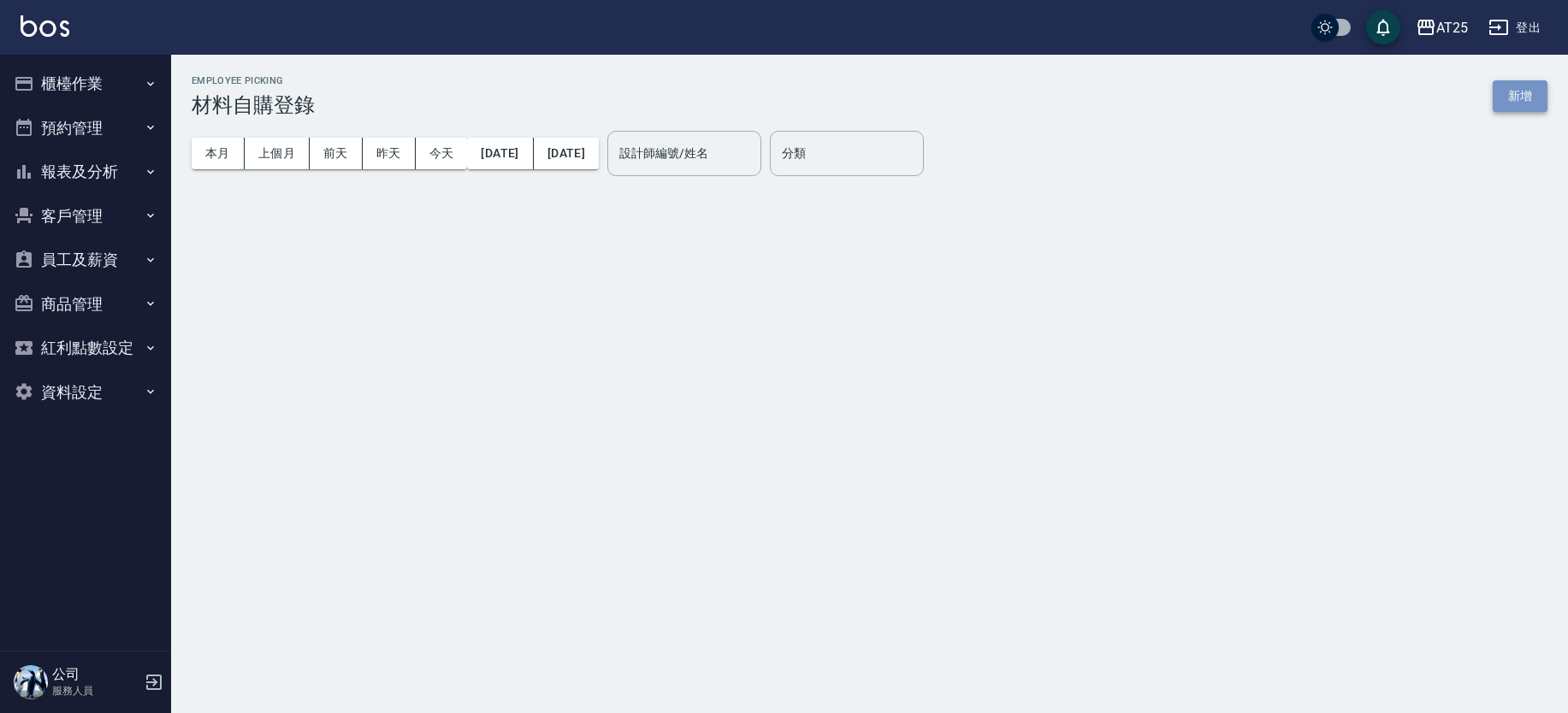
click at [1536, 109] on button "新增" at bounding box center [1520, 96] width 55 height 32
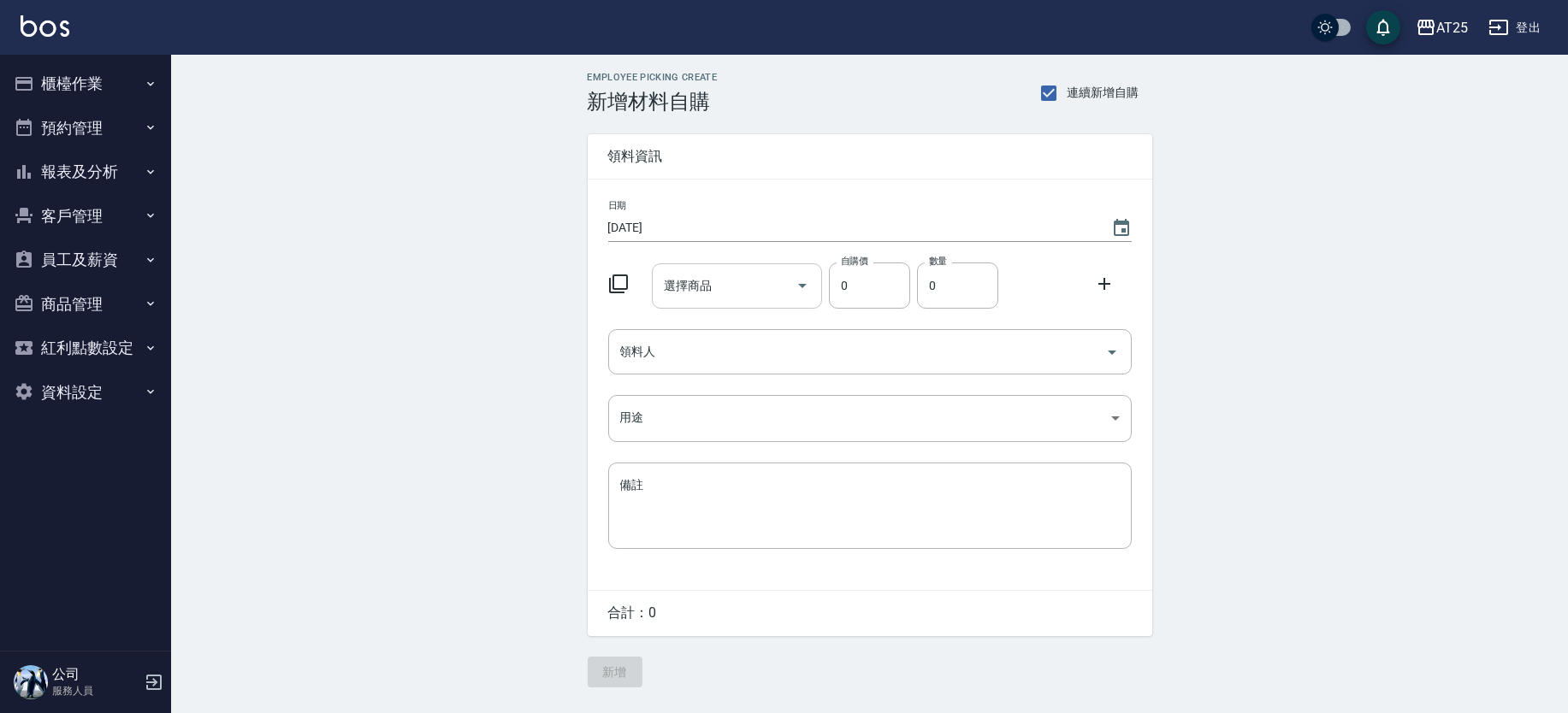
click at [708, 299] on input "選擇商品" at bounding box center [724, 286] width 129 height 30
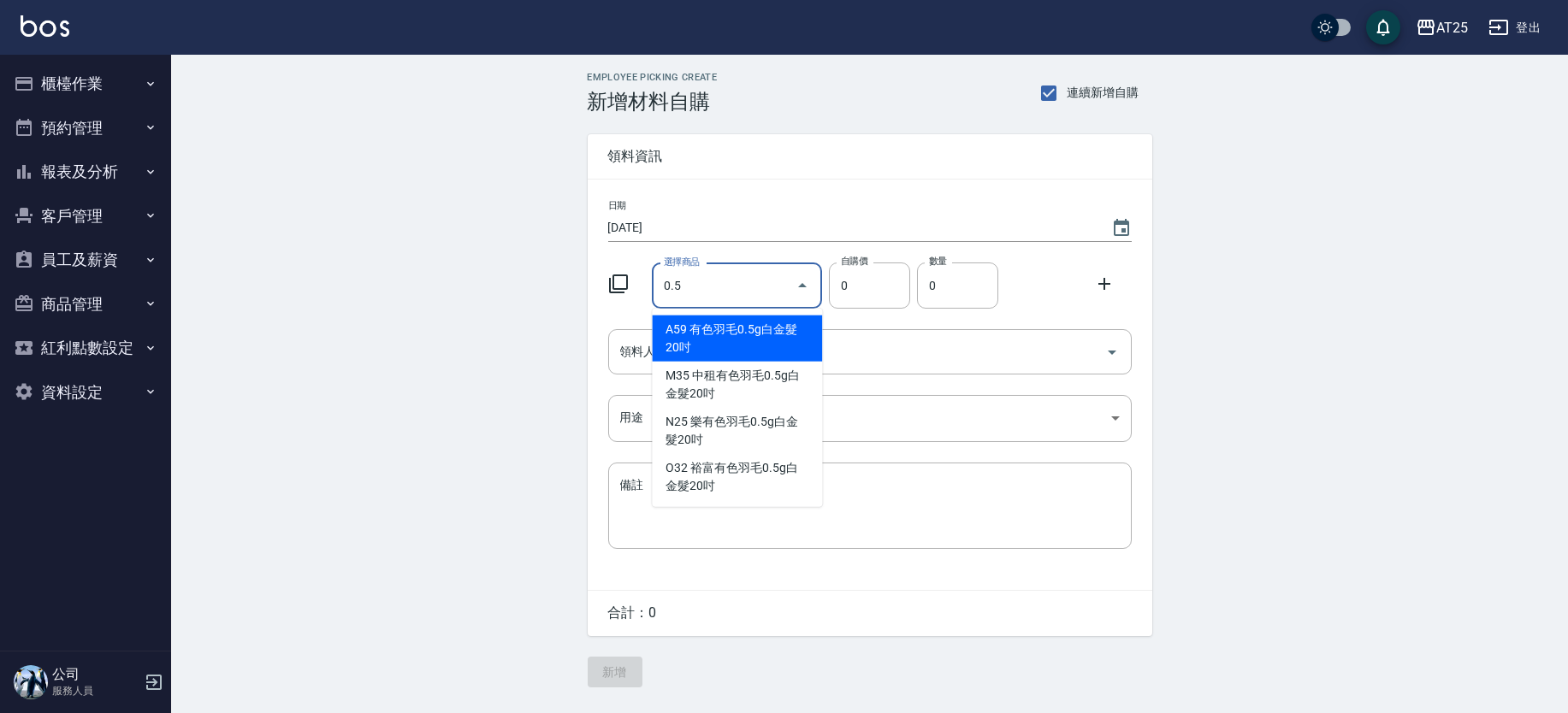
click at [752, 331] on li "A59 有色羽毛0.5g白金髮20吋" at bounding box center [736, 338] width 170 height 46
type input "有色羽毛0.5g白金髮20吋"
type input "775"
type input "1"
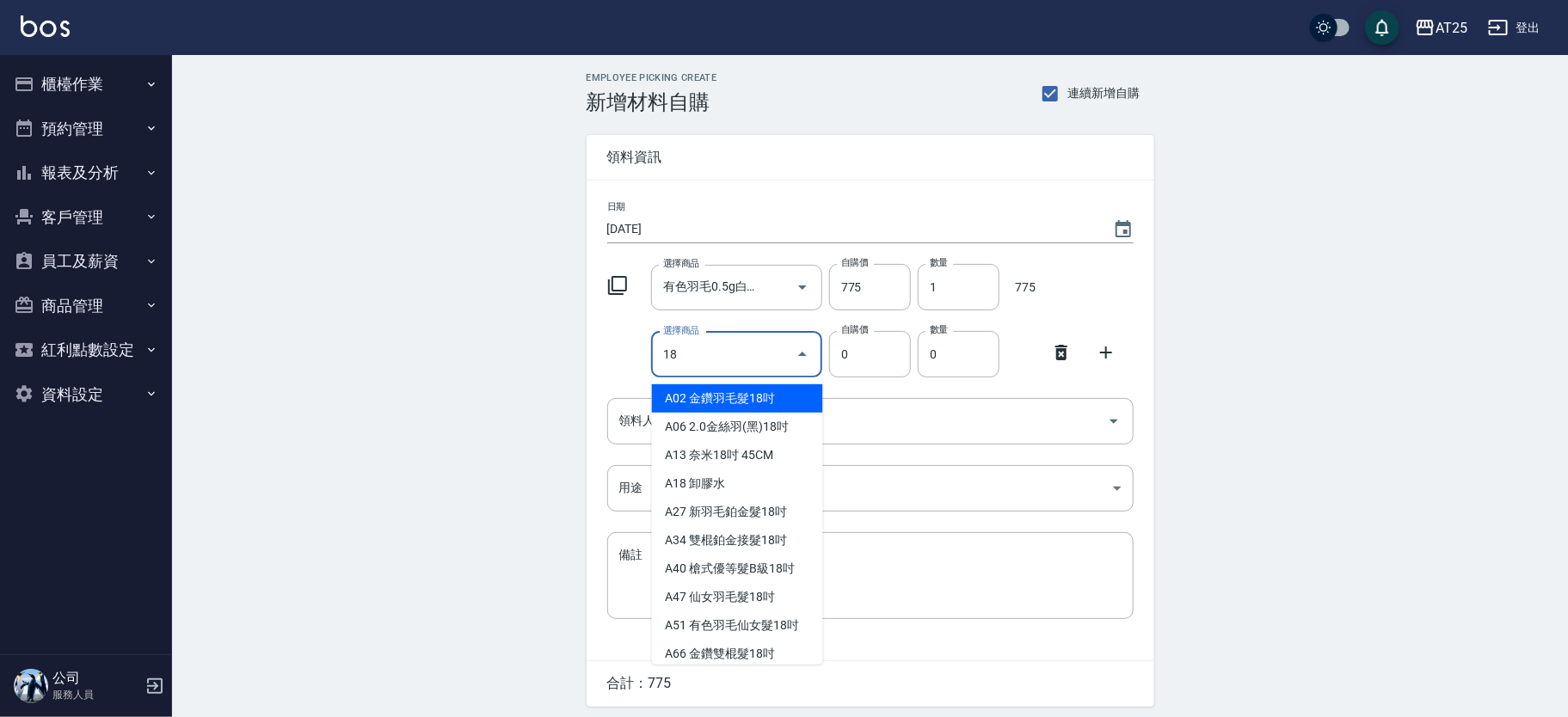
click at [752, 395] on li "A02 金鑽羽毛髮18吋" at bounding box center [737, 398] width 171 height 28
type input "金鑽羽毛髮18吋"
type input "1530"
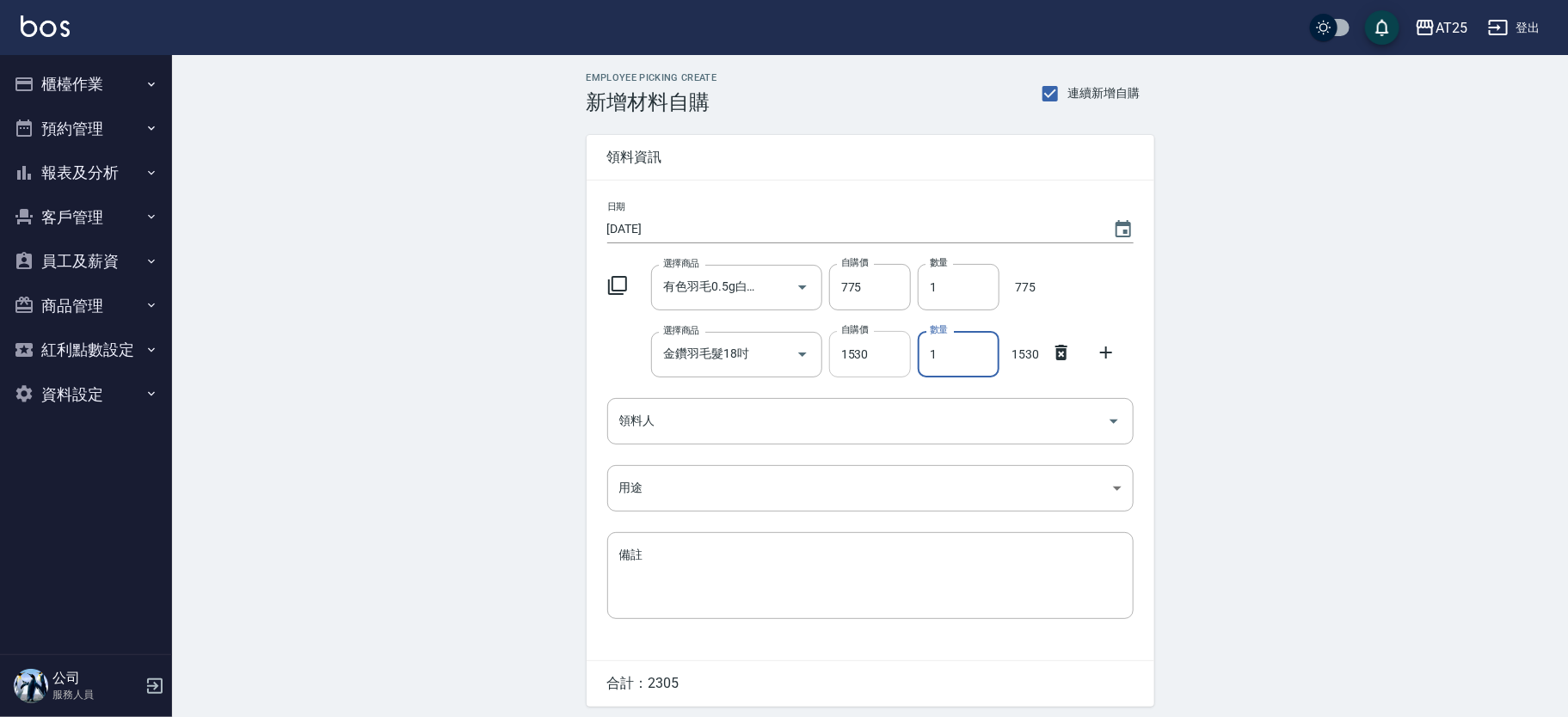
drag, startPoint x: 938, startPoint y: 370, endPoint x: 903, endPoint y: 366, distance: 35.2
click at [903, 366] on div "選擇商品 金鑽羽毛髮18吋 選擇商品 自購價 1530 自購價 數量 1 數量 1530" at bounding box center [866, 351] width 533 height 53
type input "3"
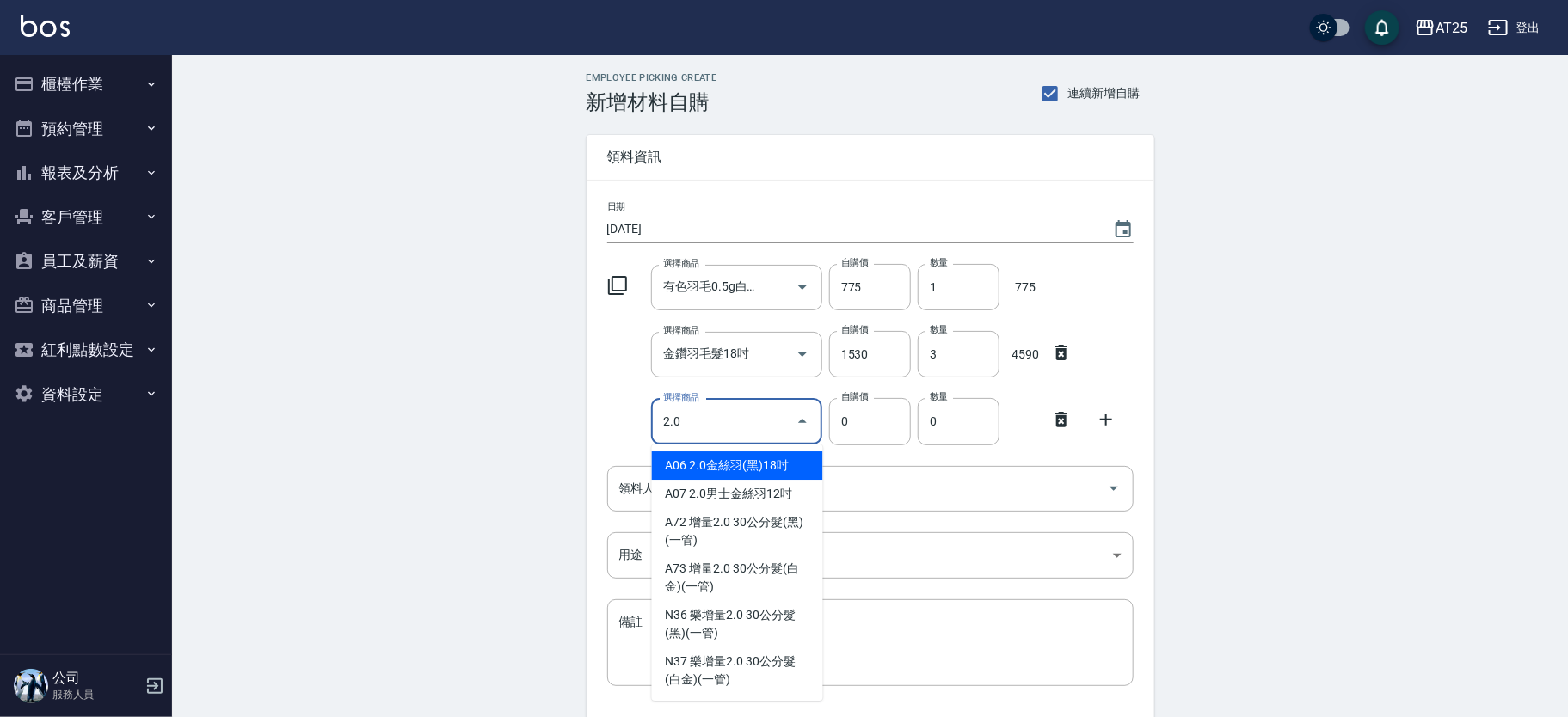
click at [692, 459] on li "A06 2.0金絲羽(黑)18吋" at bounding box center [737, 465] width 171 height 28
type input "2.0金絲羽(黑)18吋"
type input "1030"
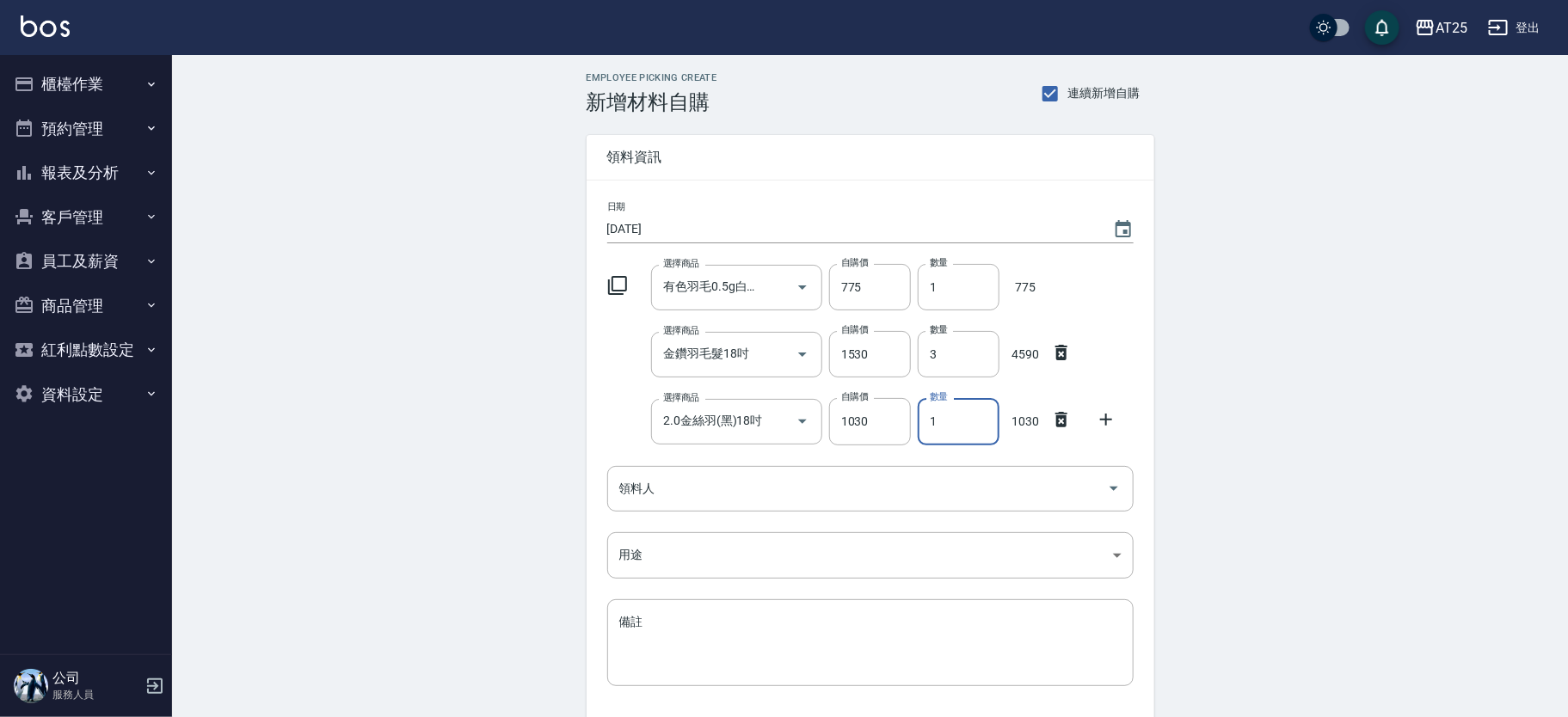
drag, startPoint x: 972, startPoint y: 422, endPoint x: 919, endPoint y: 422, distance: 53.0
click at [919, 422] on input "1" at bounding box center [959, 421] width 81 height 46
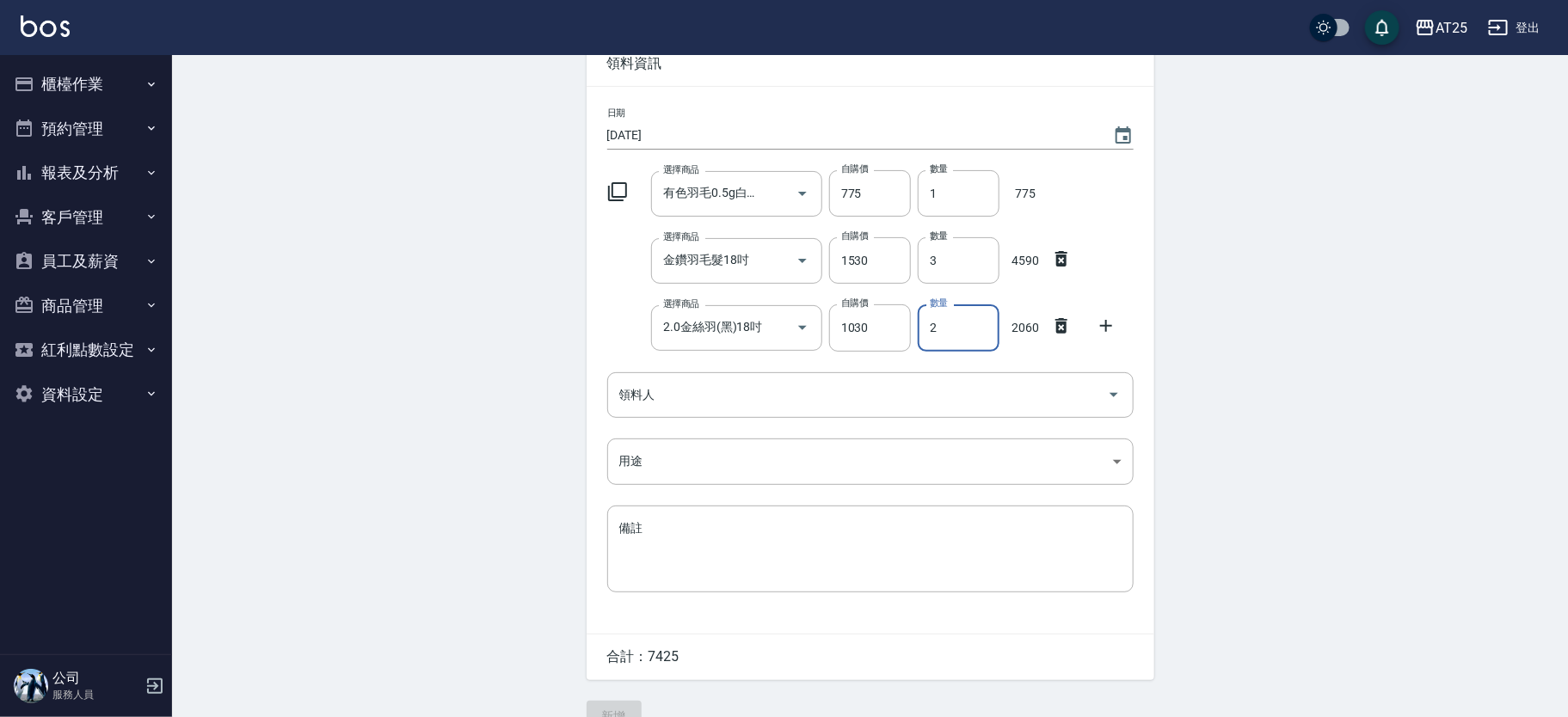
scroll to position [117, 0]
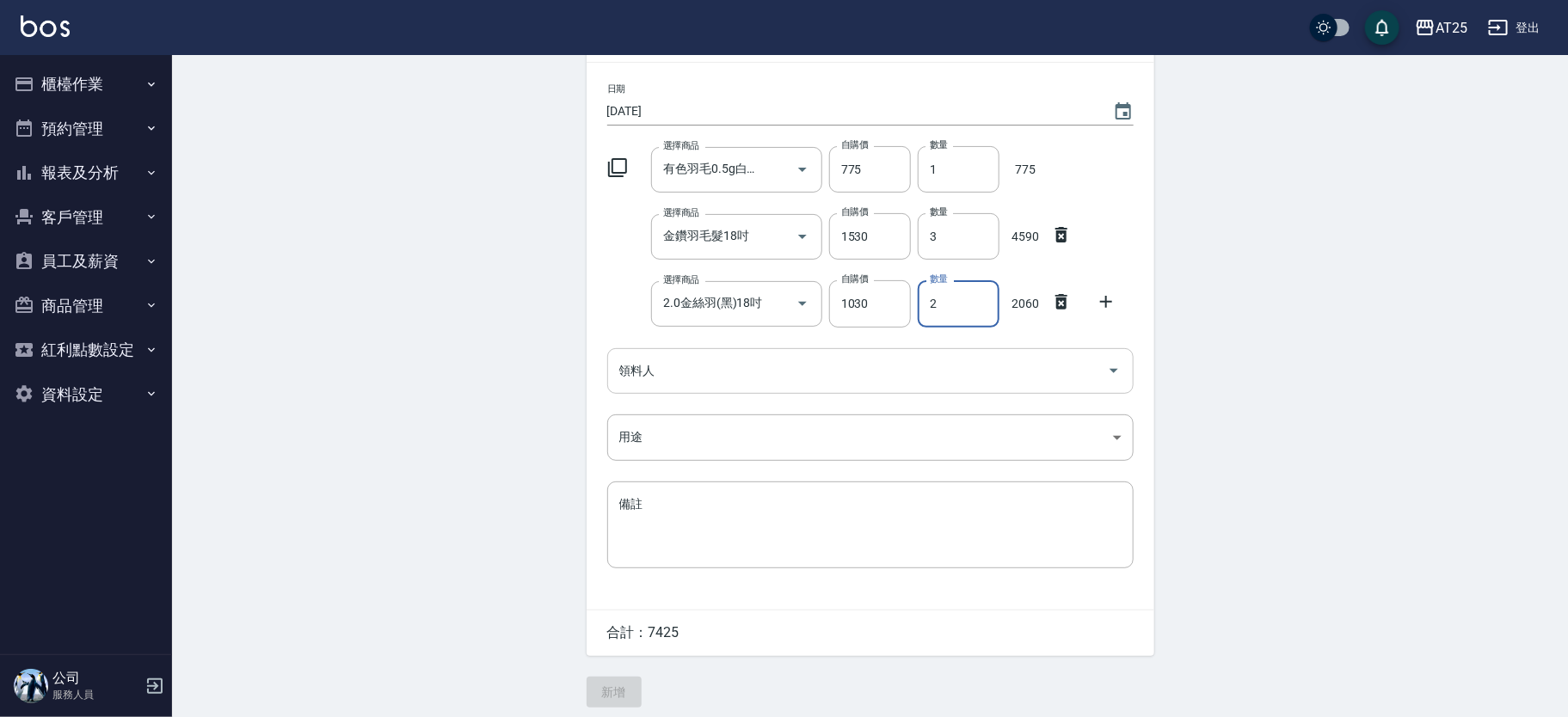
type input "2"
click at [705, 373] on input "領料人" at bounding box center [857, 371] width 485 height 30
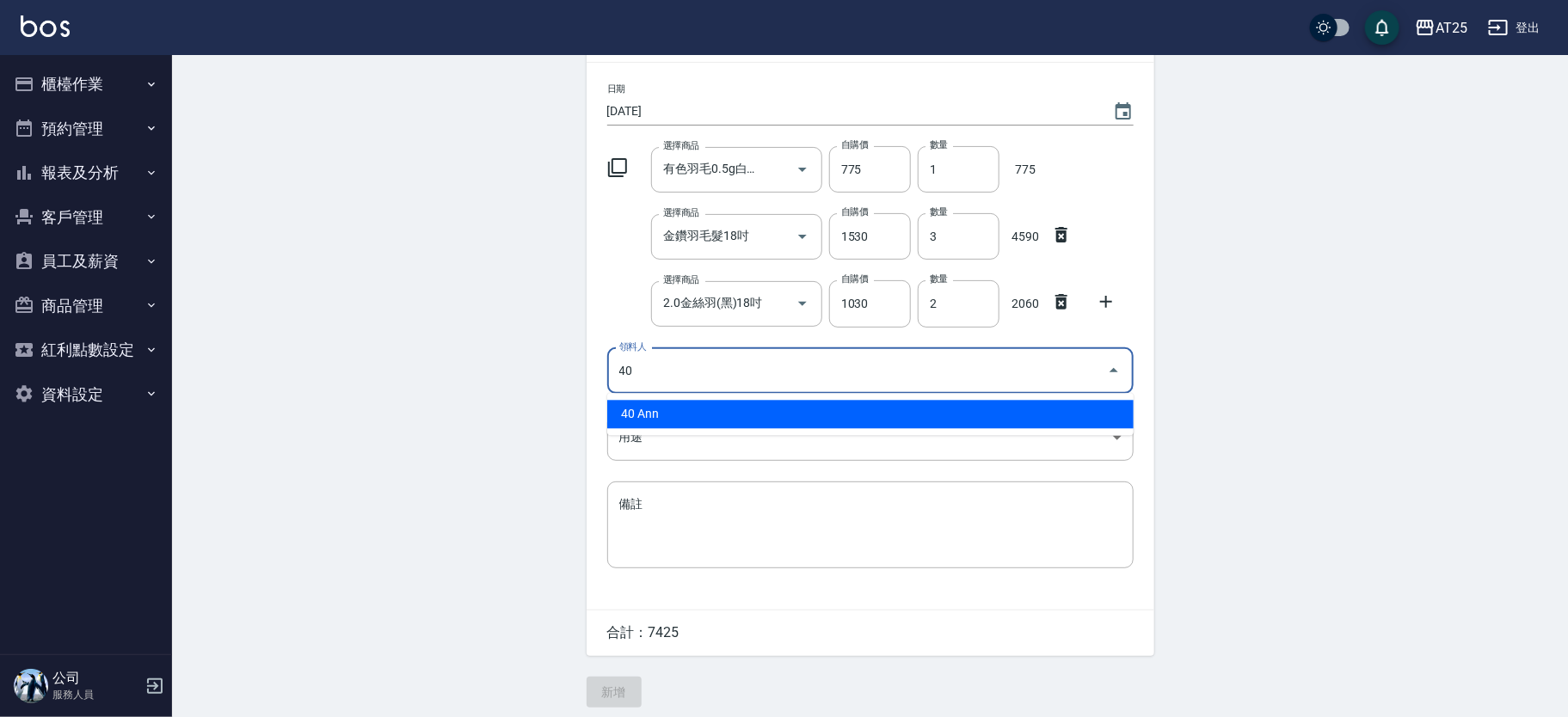
type input "40 Ann"
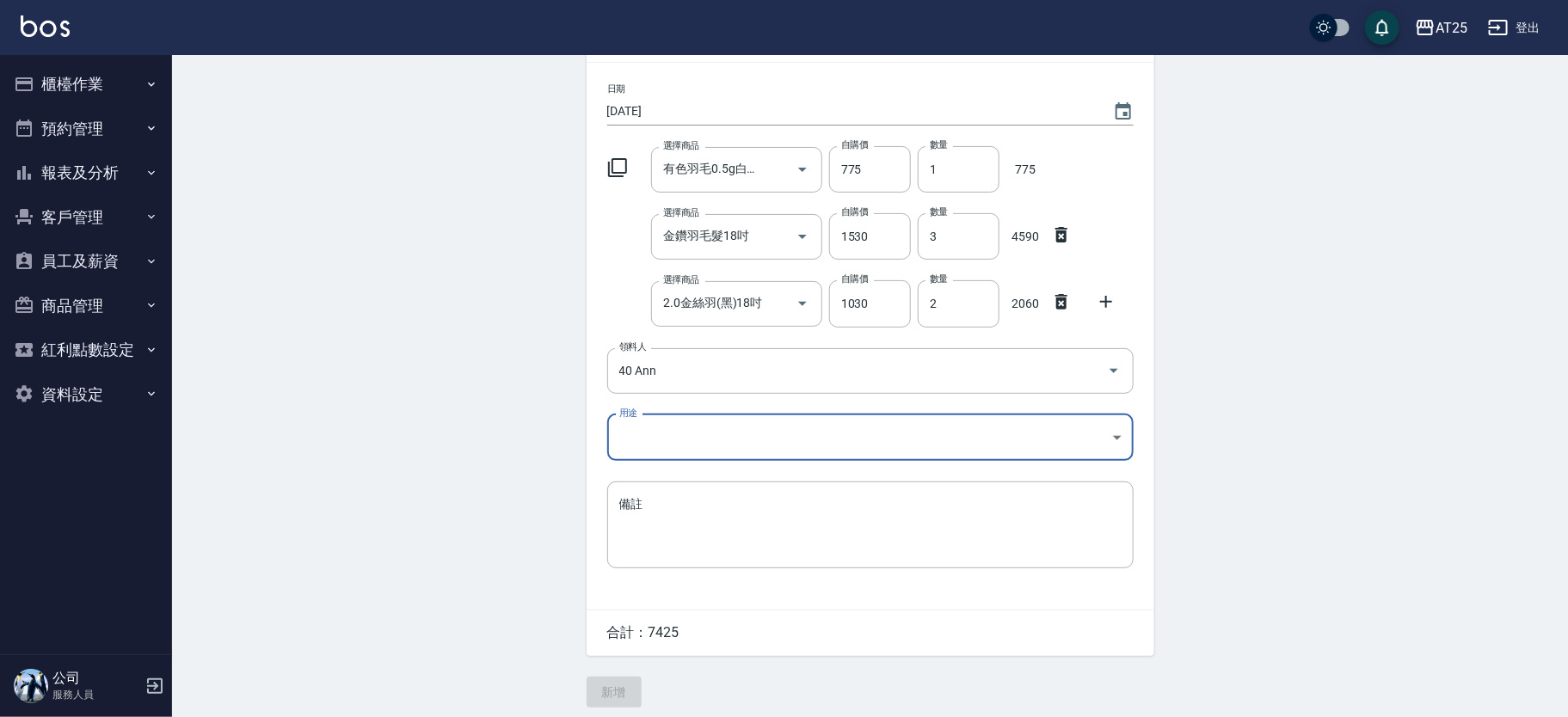
click at [680, 421] on body "AT25 登出 櫃檯作業 打帳單 帳單列表 掛單列表 現金收支登錄 高階收支登錄 材料自購登錄 每日結帳 排班表 現場電腦打卡 預約管理 預約管理 單日預約紀…" at bounding box center [784, 304] width 1568 height 843
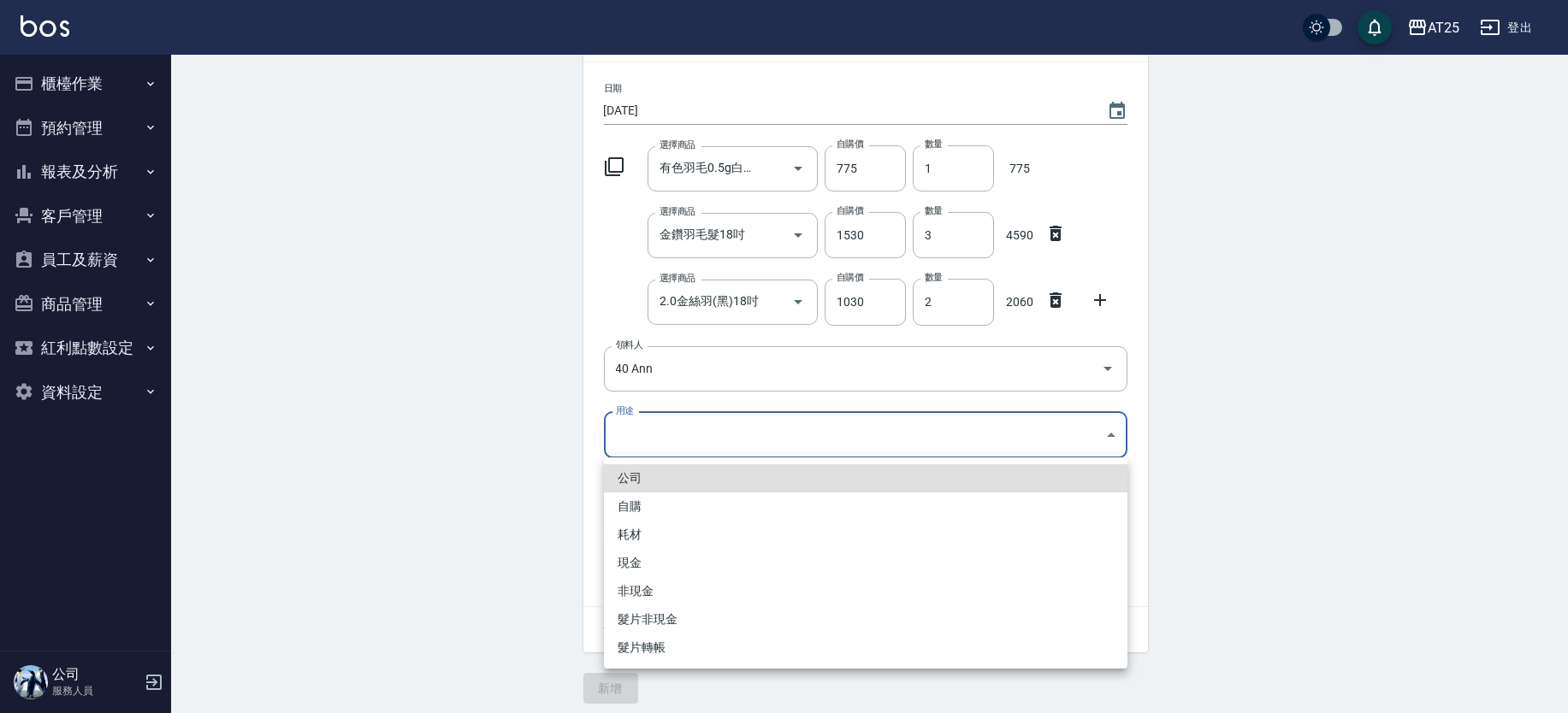
click at [648, 531] on li "耗材" at bounding box center [866, 534] width 523 height 28
type input "耗材"
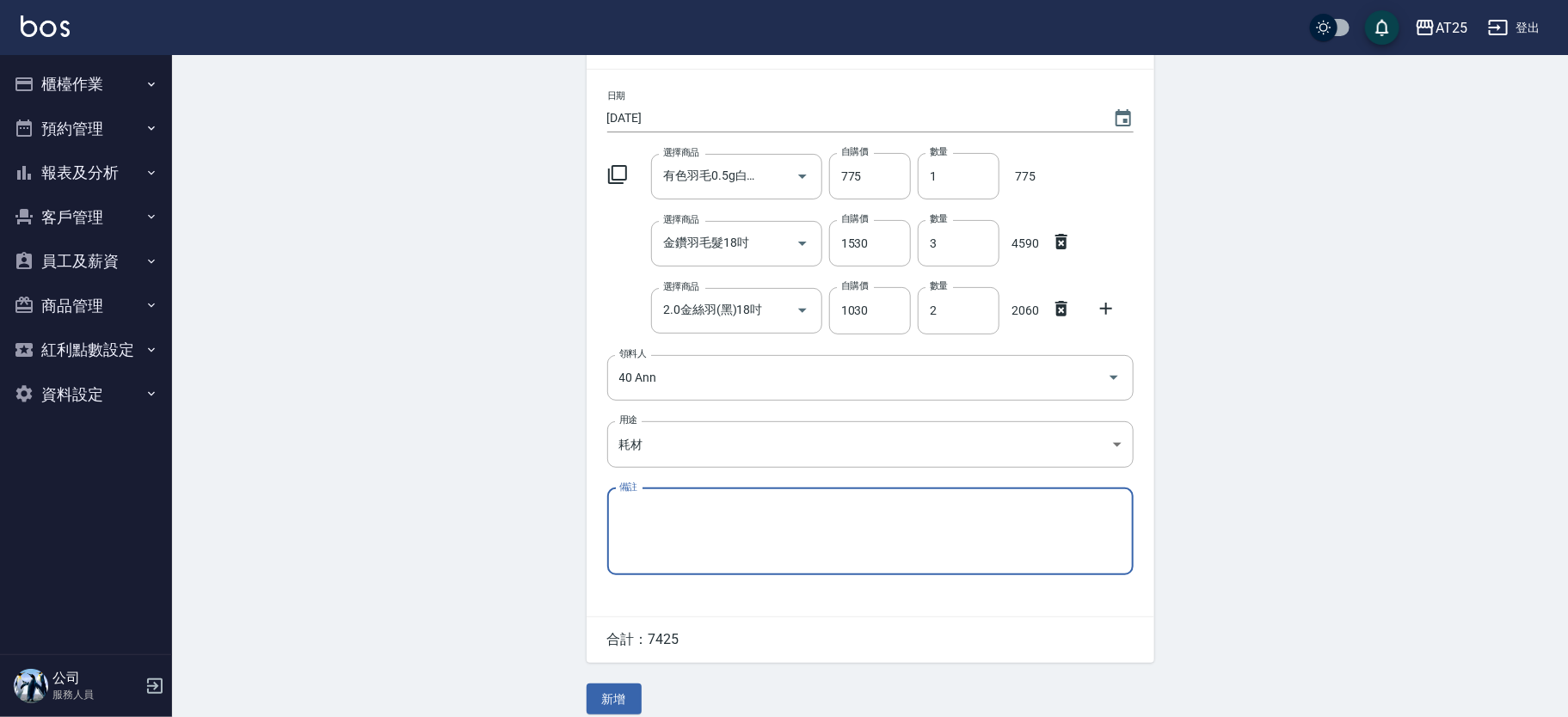
scroll to position [127, 0]
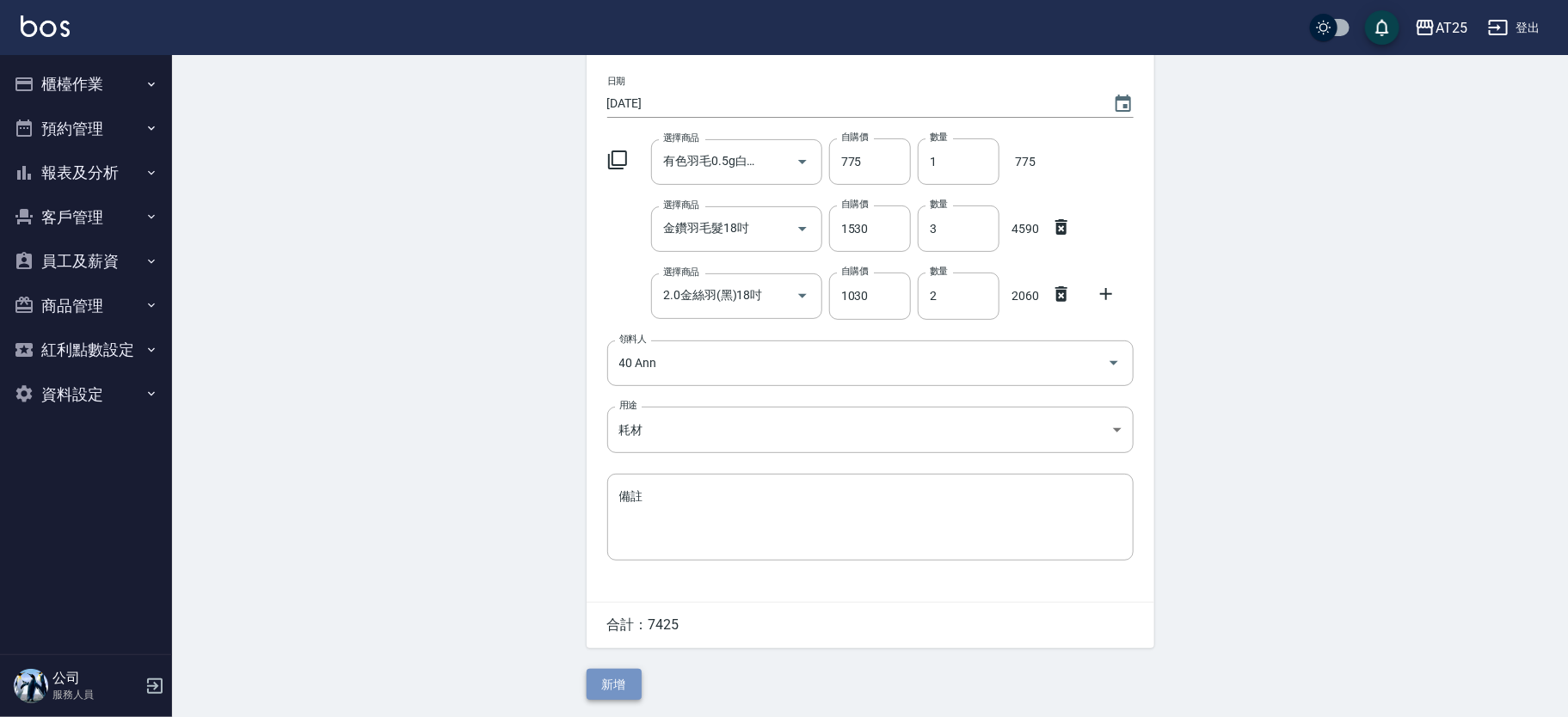
click at [617, 683] on button "新增" at bounding box center [614, 685] width 55 height 32
